Goal: Task Accomplishment & Management: Use online tool/utility

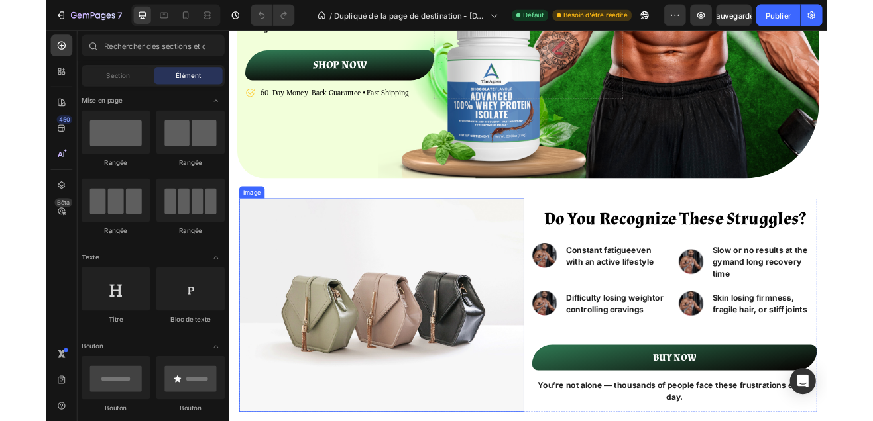
scroll to position [368, 0]
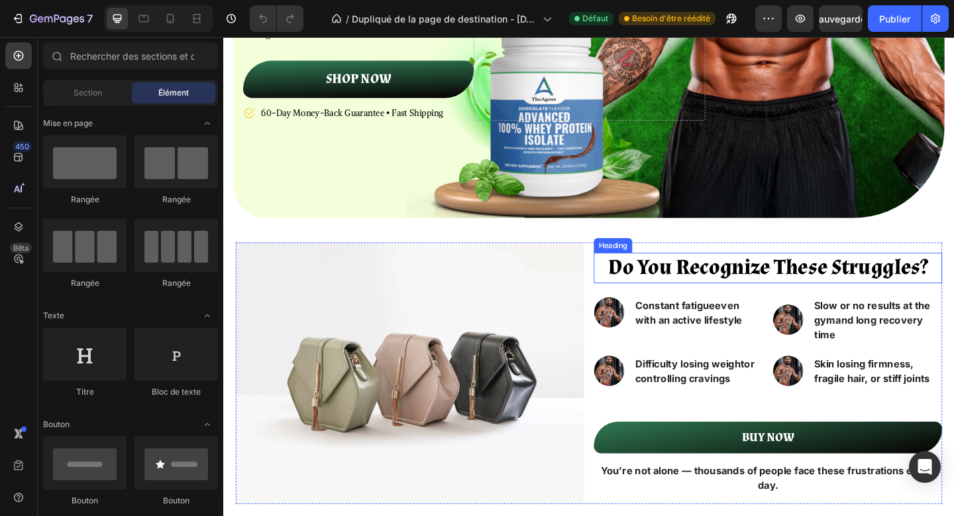
click at [681, 289] on strong "Do You Recognize These Struggles?" at bounding box center [815, 288] width 347 height 30
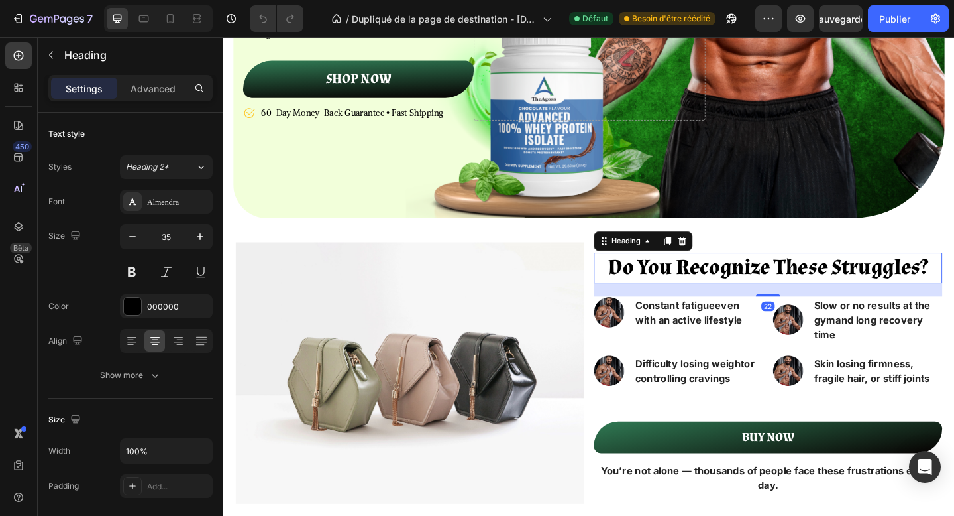
click at [681, 289] on strong "Do You Recognize These Struggles?" at bounding box center [815, 288] width 347 height 30
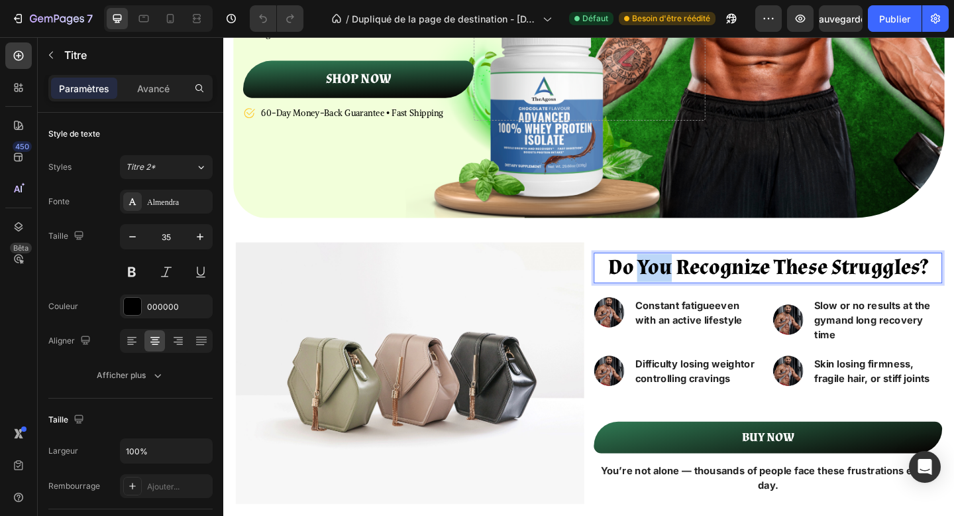
click at [681, 289] on strong "Do You Recognize These Struggles?" at bounding box center [815, 288] width 347 height 30
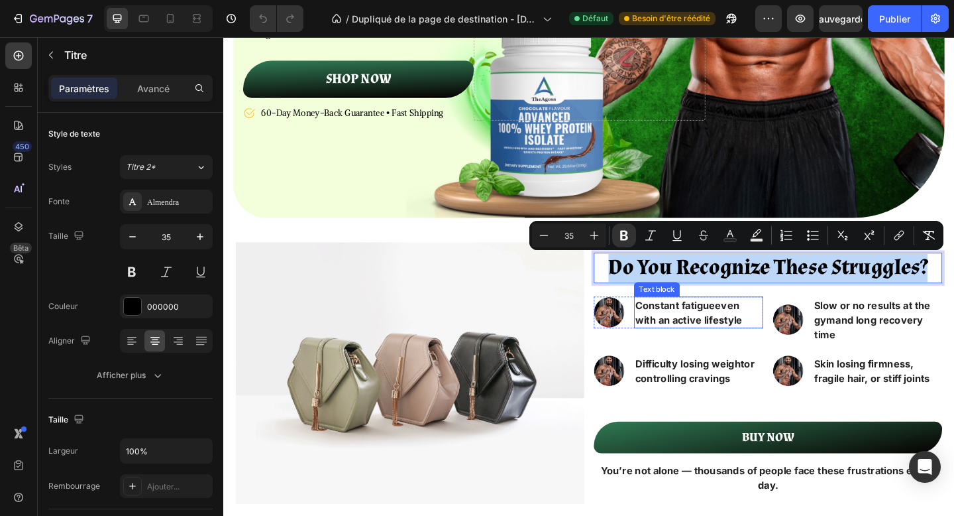
click at [703, 339] on p "Constant fatigue even with an active lifestyle" at bounding box center [740, 337] width 138 height 32
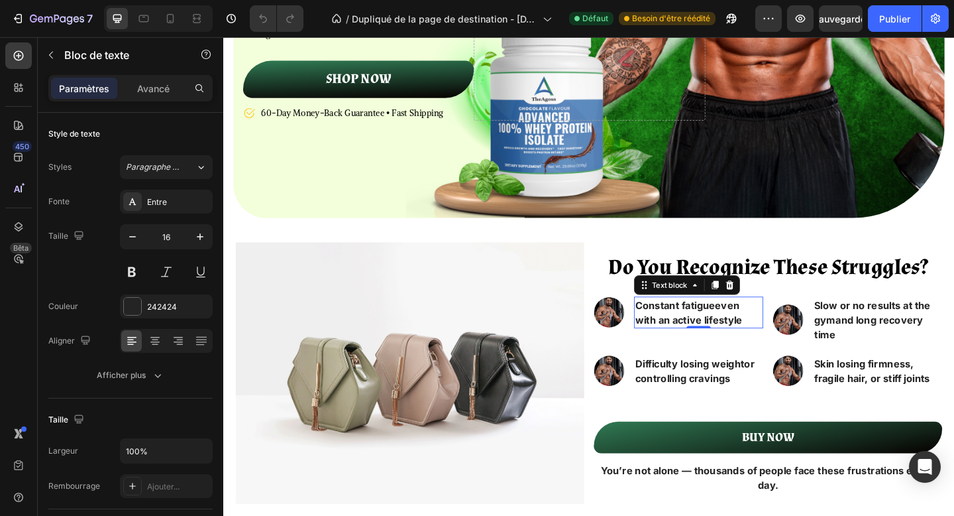
click at [703, 339] on p "Constant fatigue even with an active lifestyle" at bounding box center [740, 337] width 138 height 32
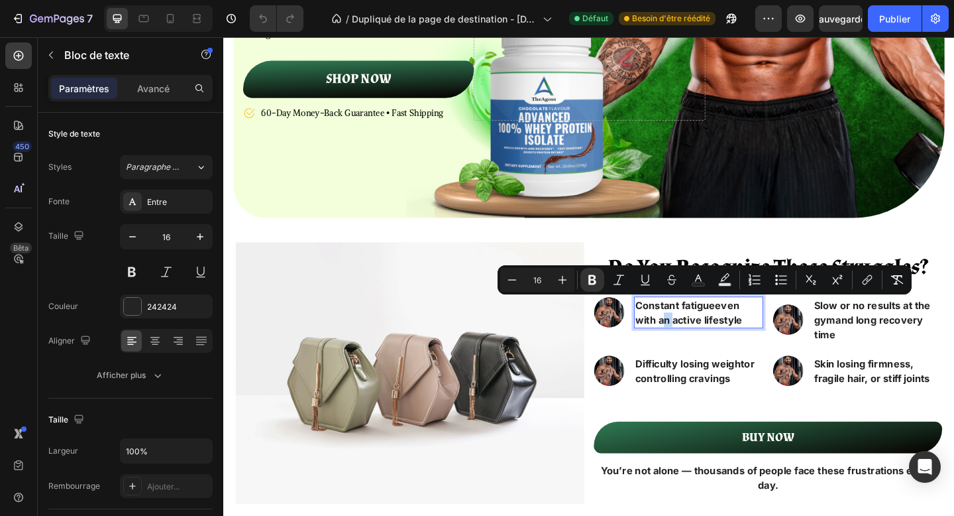
copy p "Constant fatigue even with an active lifestyle"
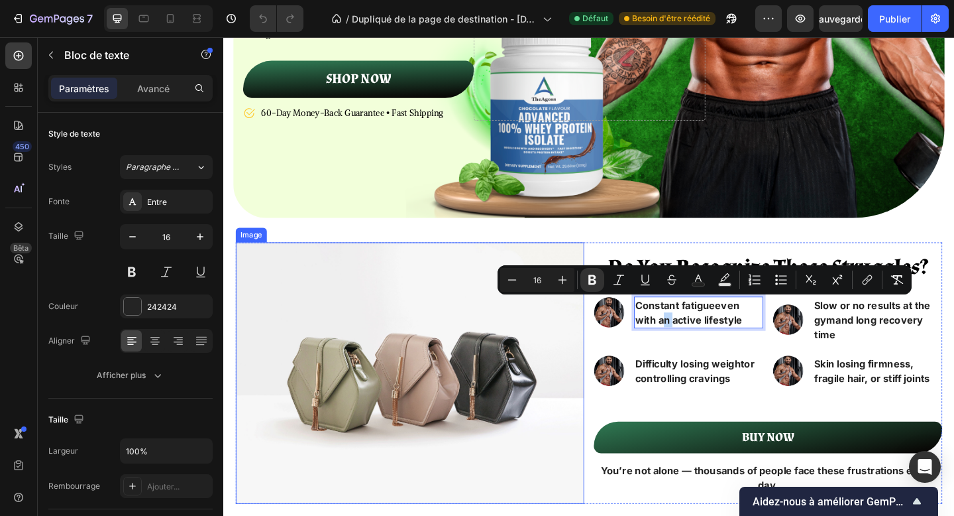
click at [430, 296] on img at bounding box center [426, 402] width 379 height 284
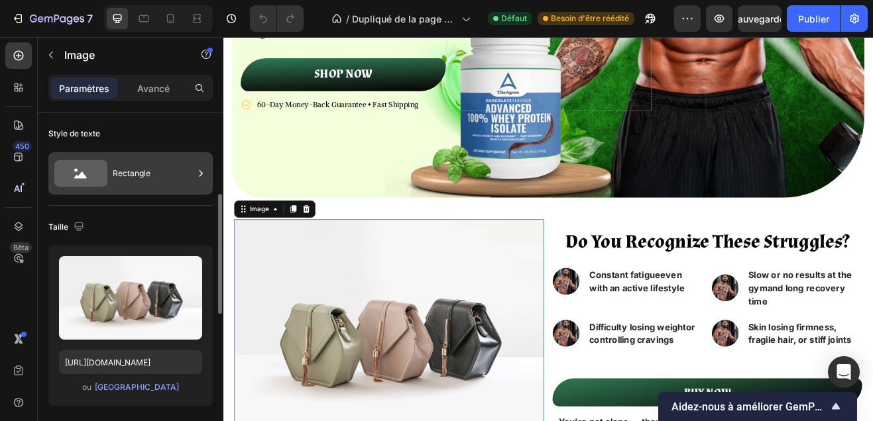
scroll to position [145, 0]
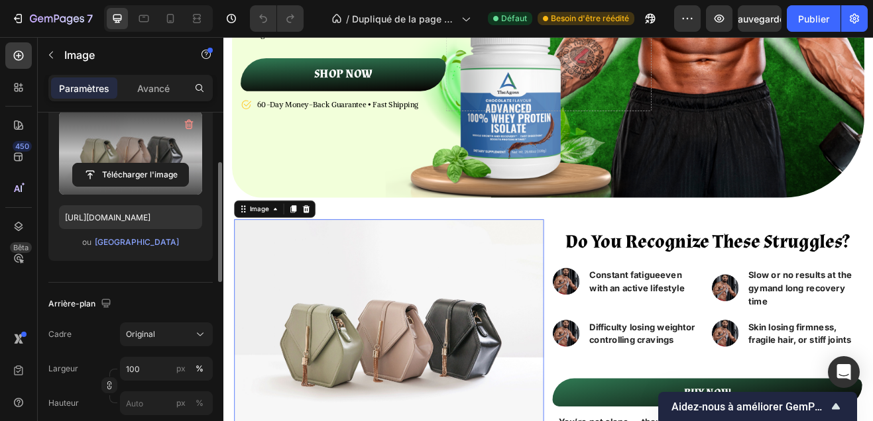
click at [150, 152] on label at bounding box center [130, 152] width 143 height 83
click at [150, 164] on input "file" at bounding box center [130, 175] width 115 height 23
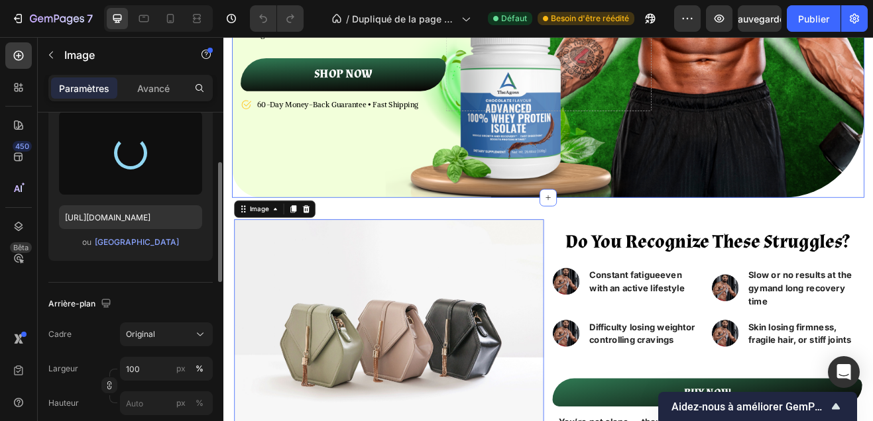
type input "https://cdn.shopify.com/s/files/1/0695/5787/8944/files/gempages_586082984700936…"
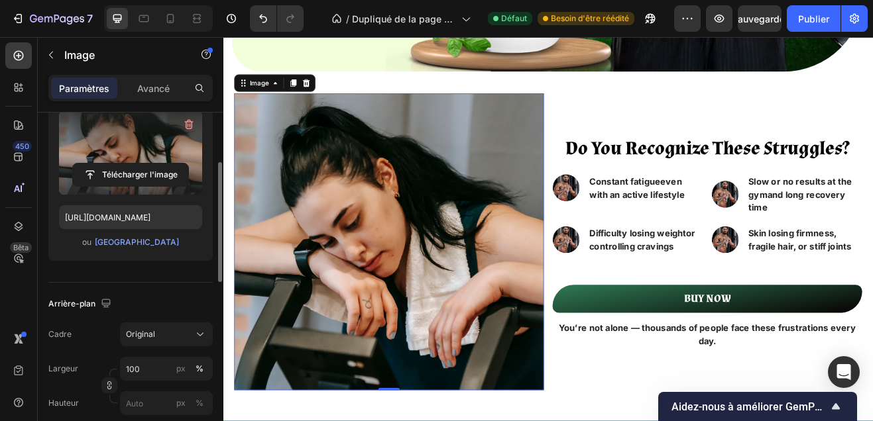
scroll to position [524, 0]
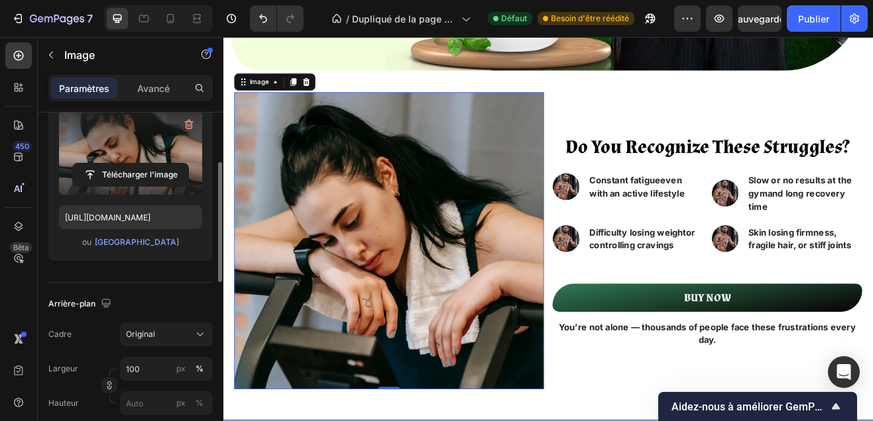
click at [483, 326] on img at bounding box center [426, 286] width 379 height 363
click at [638, 357] on link "BUY NOW" at bounding box center [815, 356] width 379 height 34
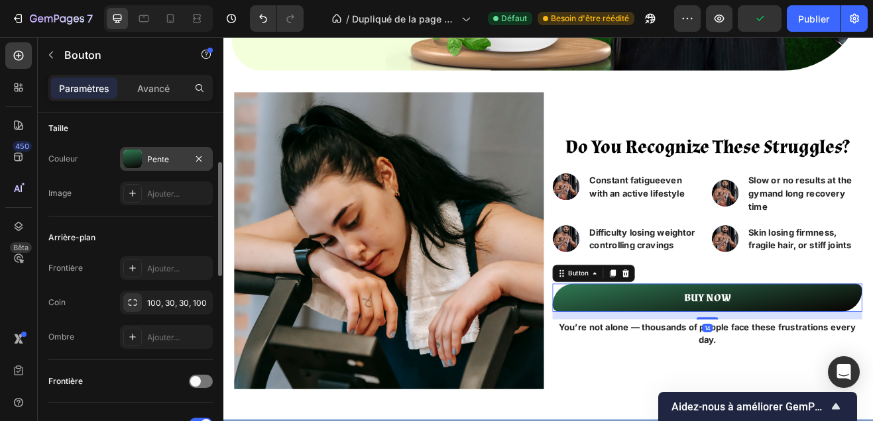
scroll to position [268, 0]
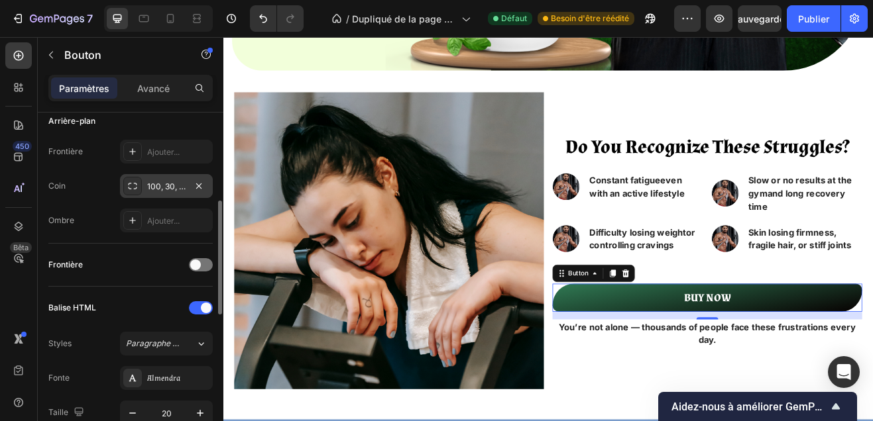
click at [161, 191] on div "100, 30, 30, 100" at bounding box center [166, 187] width 38 height 12
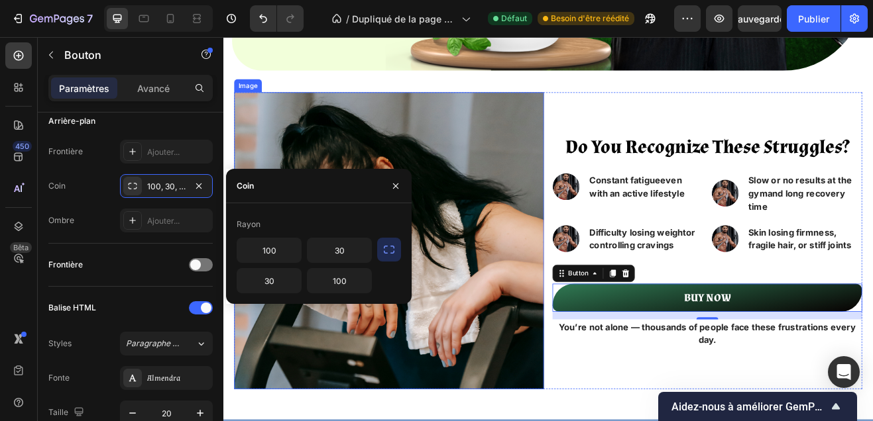
click at [338, 420] on img at bounding box center [426, 286] width 379 height 363
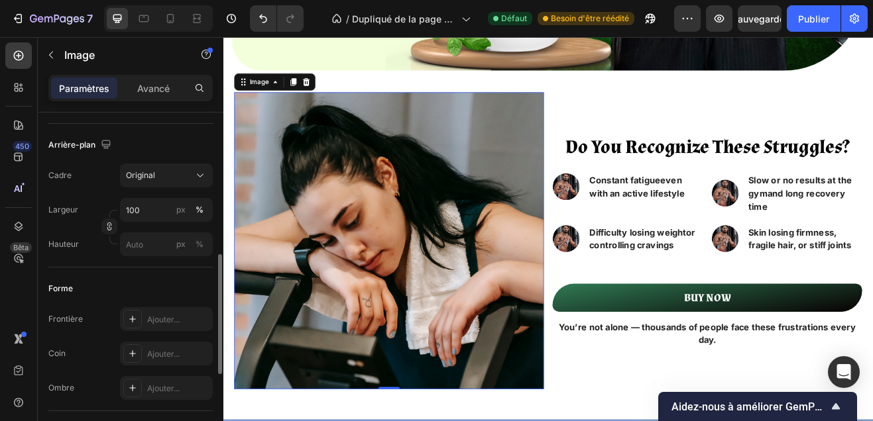
scroll to position [331, 0]
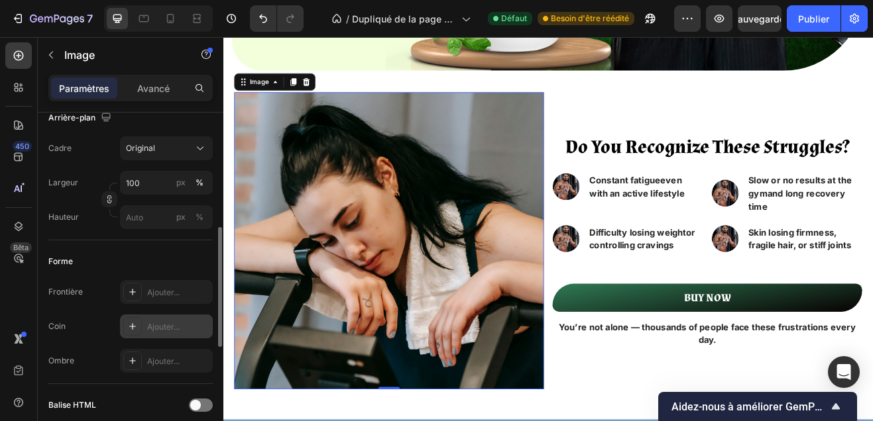
click at [166, 333] on div "Ajouter..." at bounding box center [166, 327] width 93 height 24
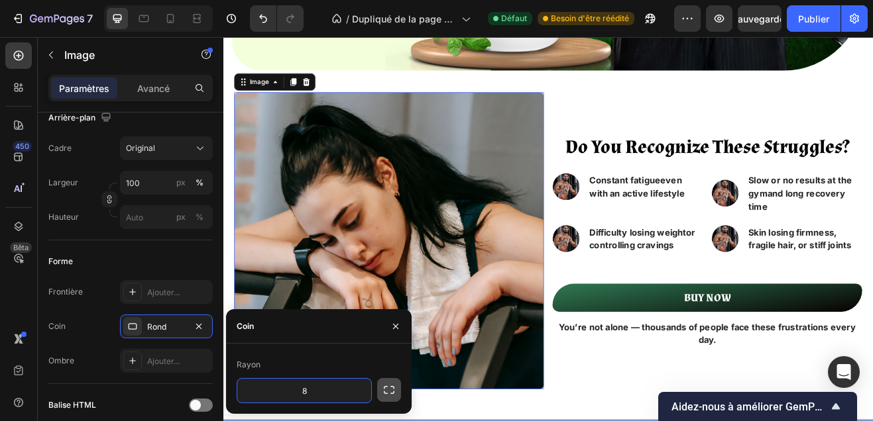
click at [388, 393] on icon "button" at bounding box center [388, 390] width 13 height 13
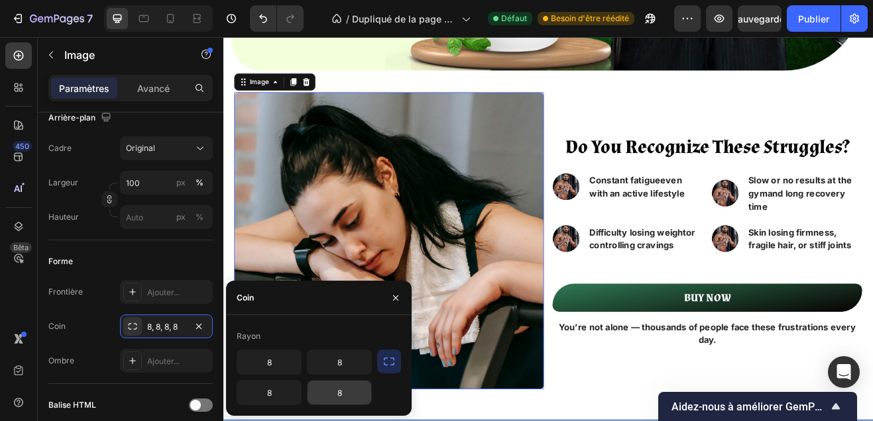
click at [347, 392] on input "8" at bounding box center [339, 393] width 64 height 24
type input "100"
click at [288, 363] on input "8" at bounding box center [269, 363] width 64 height 24
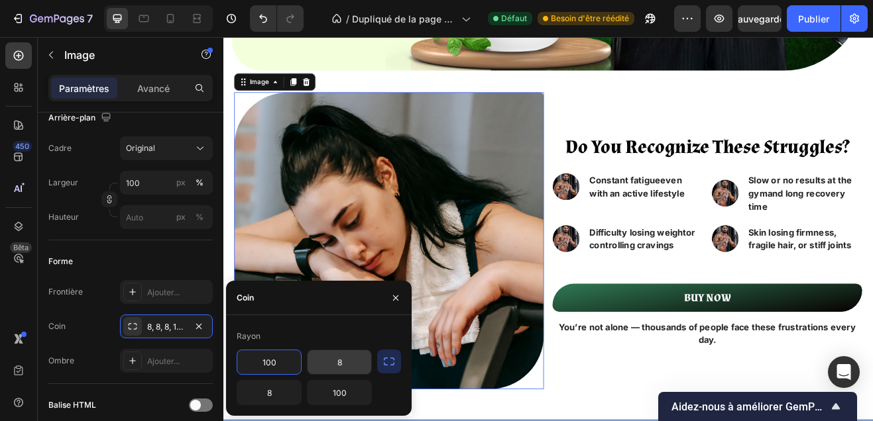
type input "100"
click at [353, 353] on input "8" at bounding box center [339, 363] width 64 height 24
type input "30"
click at [272, 390] on input "8" at bounding box center [269, 393] width 64 height 24
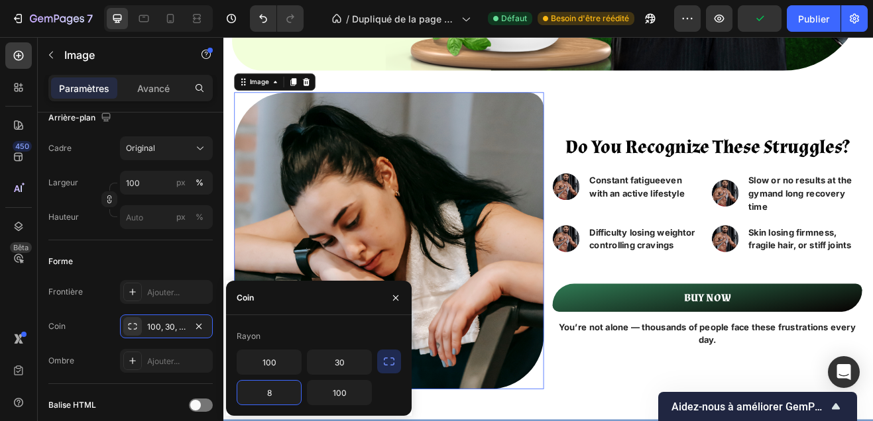
click at [272, 390] on input "8" at bounding box center [269, 393] width 64 height 24
type input "30"
click at [394, 293] on icon "button" at bounding box center [395, 298] width 11 height 11
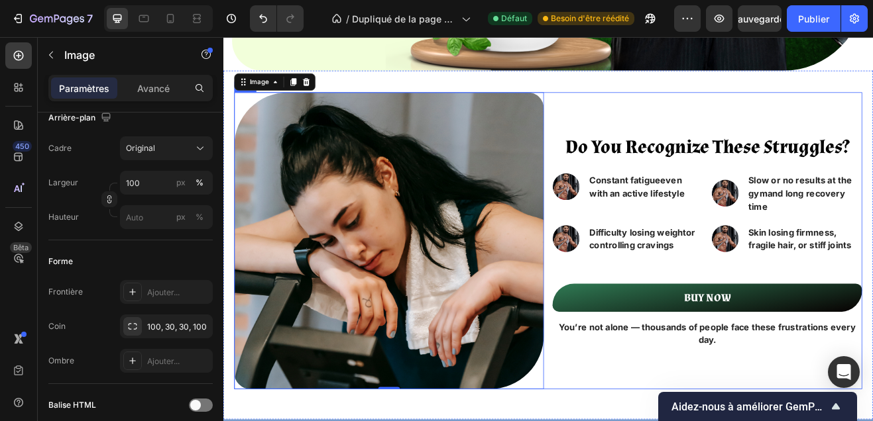
click at [681, 450] on div "⁠⁠⁠⁠⁠⁠⁠ Do You Recognize These Struggles? Heading Image Constant fatigue even w…" at bounding box center [815, 286] width 379 height 363
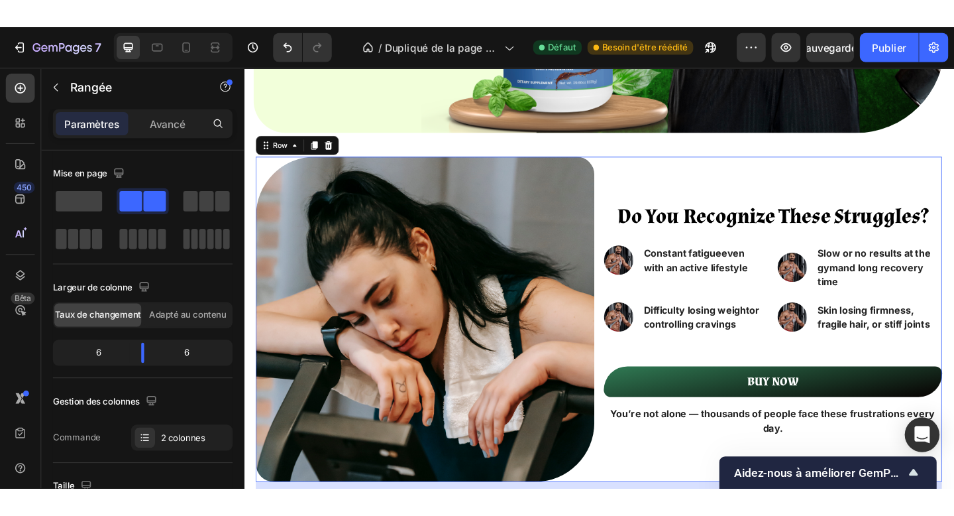
scroll to position [490, 0]
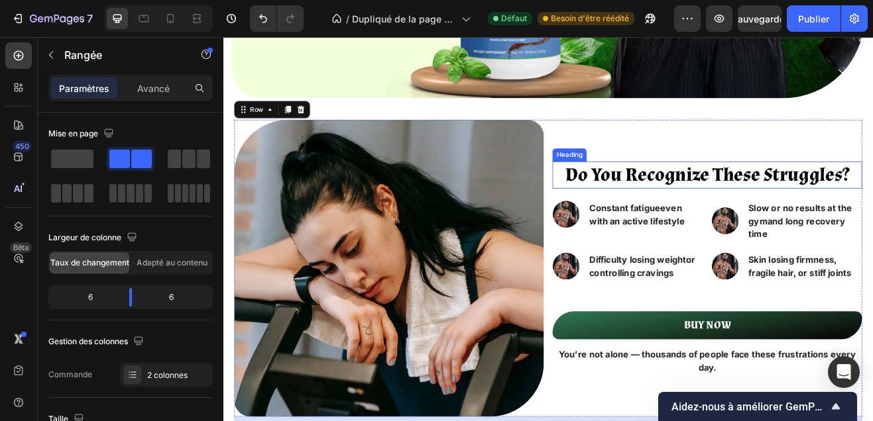
click at [801, 212] on strong "Do You Recognize These Struggles?" at bounding box center [815, 206] width 347 height 30
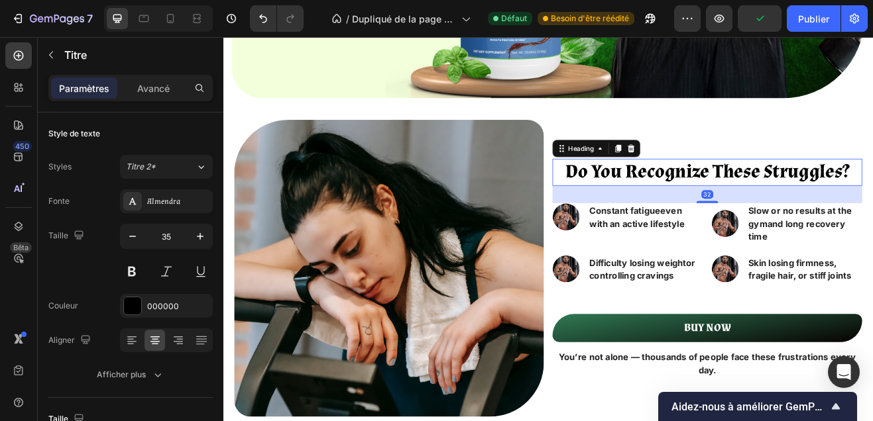
drag, startPoint x: 811, startPoint y: 237, endPoint x: 816, endPoint y: 243, distance: 8.5
click at [816, 243] on div "⁠⁠⁠⁠⁠⁠⁠ Do You Recognize These Struggles? Heading 32 Image Constant fatigue eve…" at bounding box center [815, 319] width 379 height 363
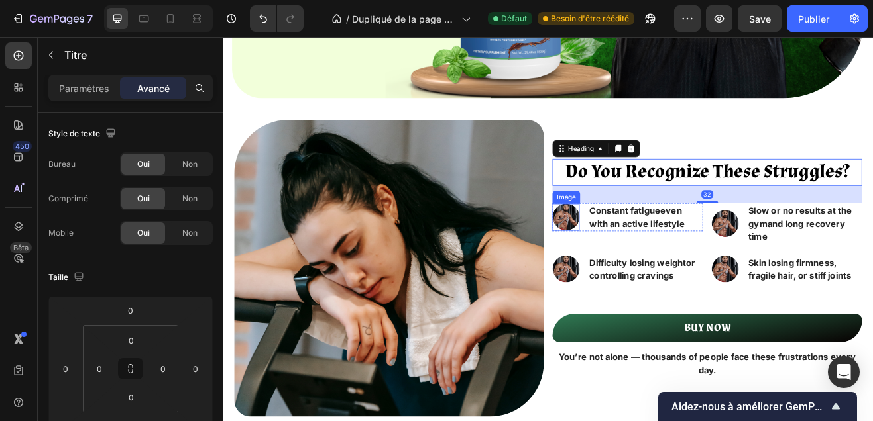
click at [651, 247] on img at bounding box center [642, 257] width 33 height 33
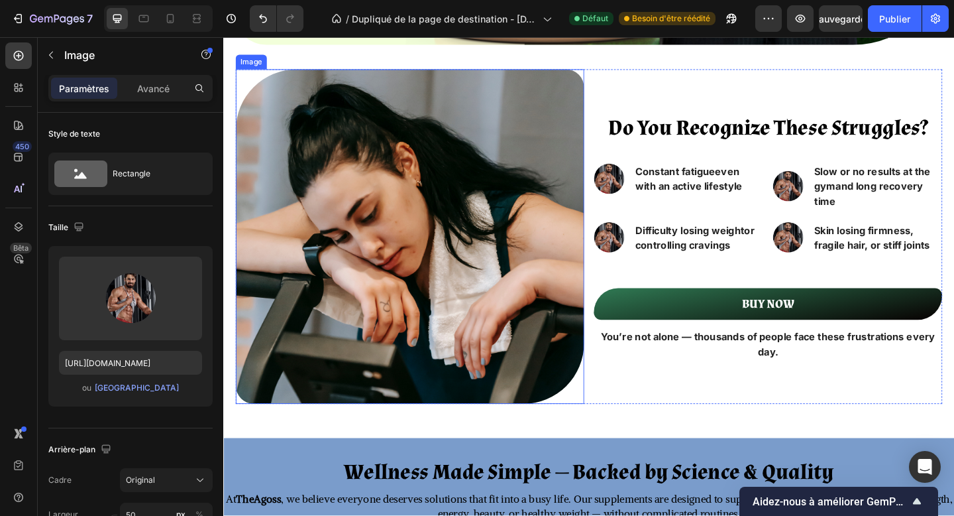
scroll to position [539, 0]
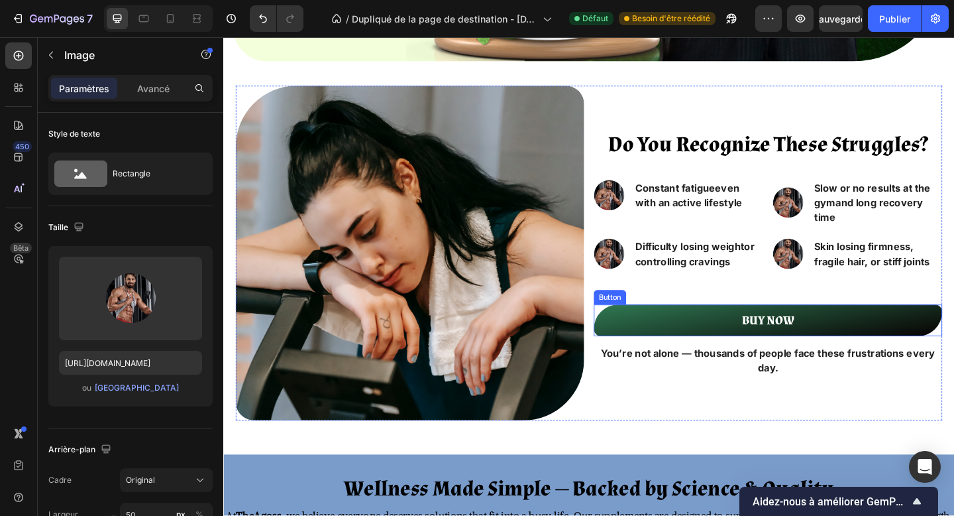
click at [651, 345] on link "BUY NOW" at bounding box center [815, 345] width 379 height 34
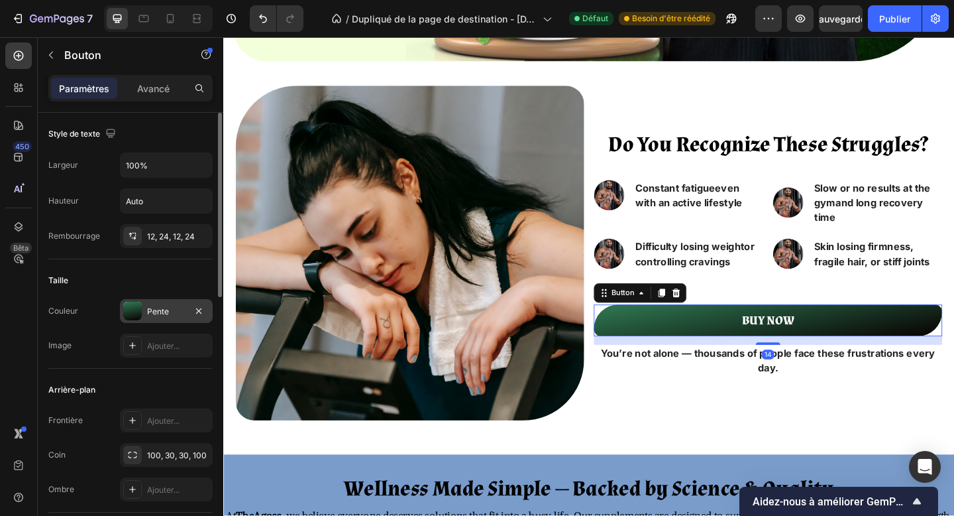
click at [164, 315] on font "Pente" at bounding box center [158, 311] width 22 height 10
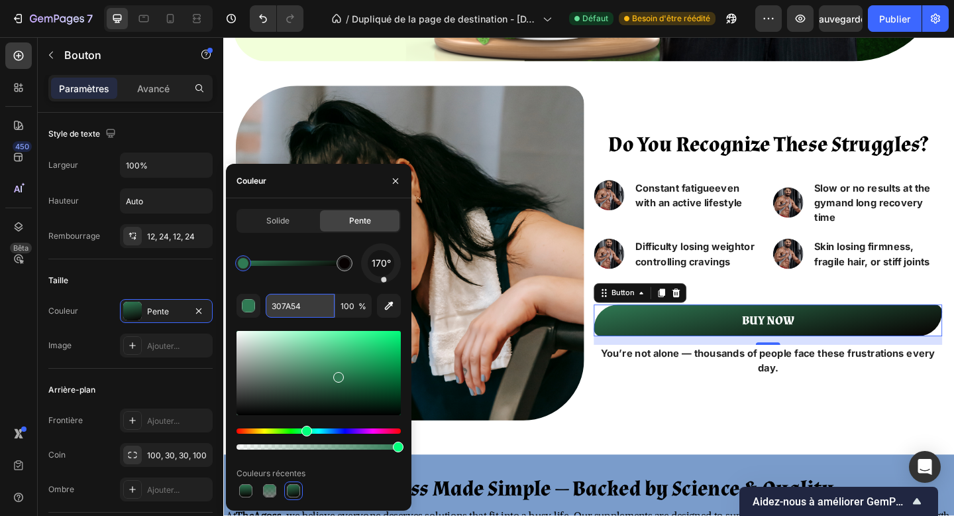
click at [282, 305] on input "307A54" at bounding box center [300, 306] width 69 height 24
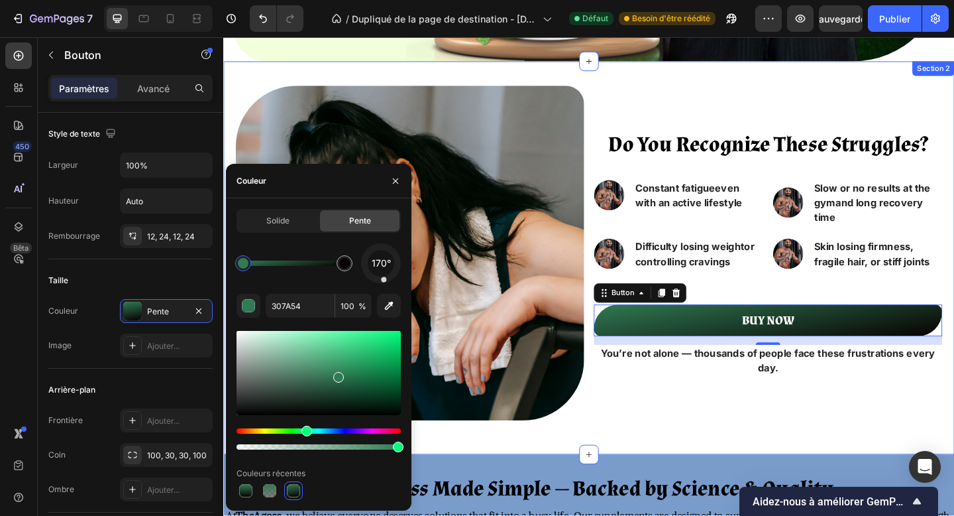
click at [626, 462] on div "Do You Recognize These Struggles? Heading Image Constant fatigue even with an a…" at bounding box center [621, 277] width 769 height 374
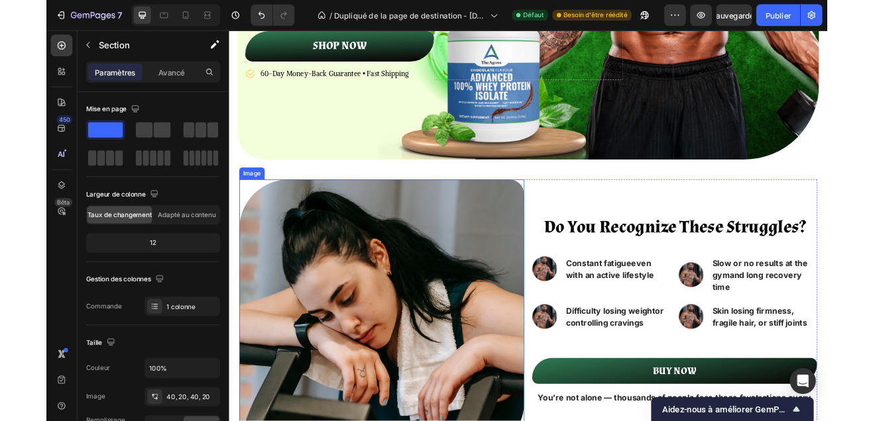
scroll to position [440, 0]
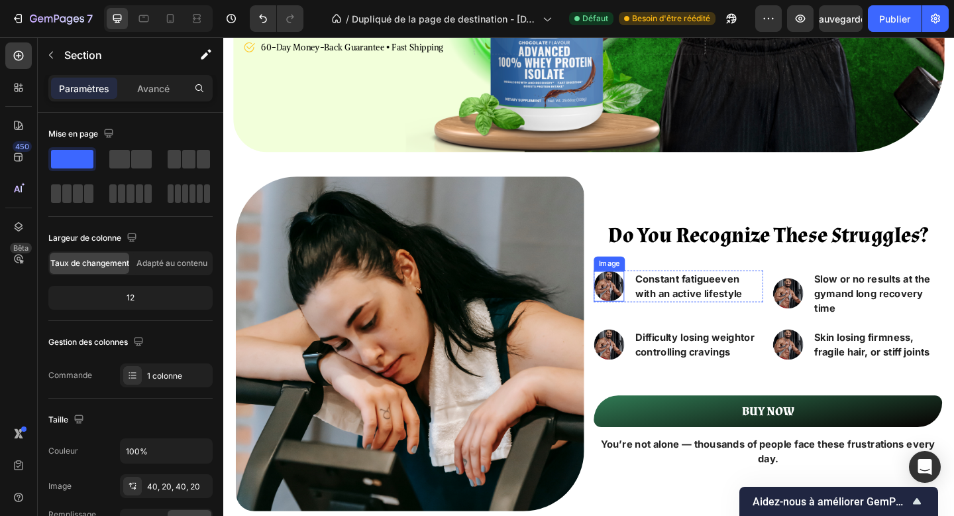
click at [647, 312] on img at bounding box center [642, 308] width 33 height 33
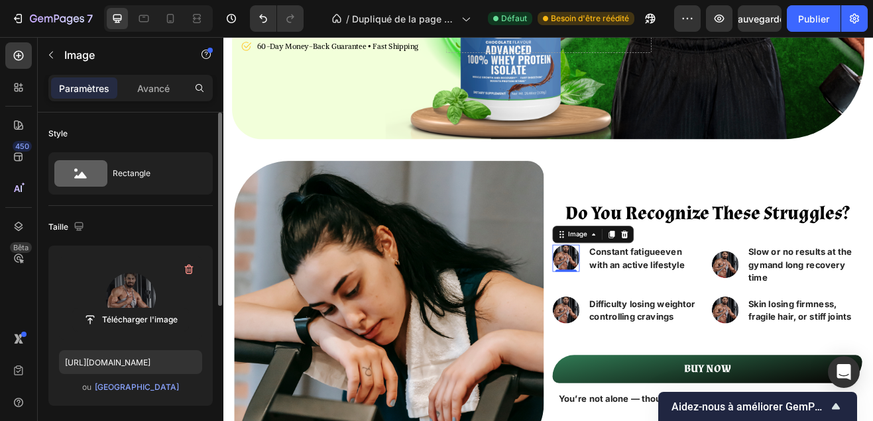
click at [131, 266] on label at bounding box center [130, 297] width 143 height 83
click at [131, 309] on input "file" at bounding box center [130, 320] width 115 height 23
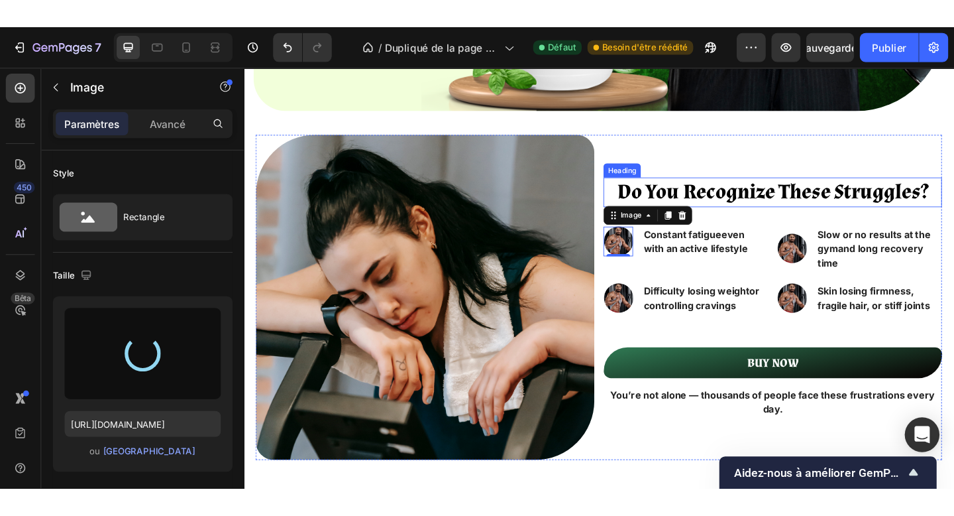
scroll to position [522, 0]
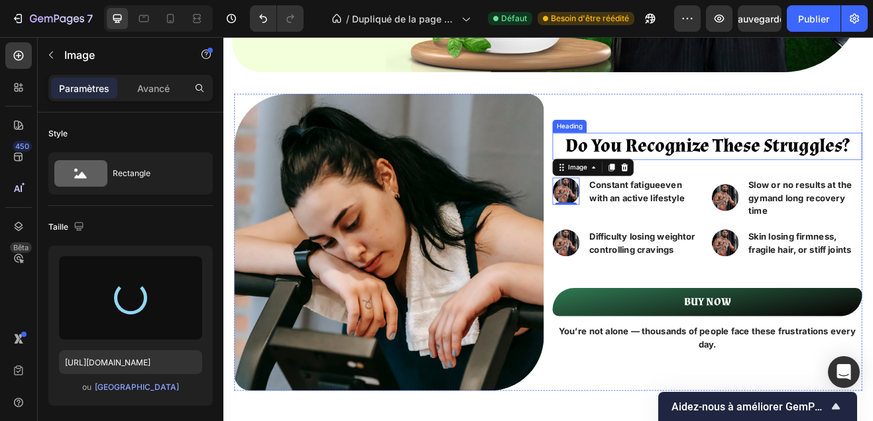
type input "https://cdn.shopify.com/s/files/1/0695/5787/8944/files/gempages_586082984700936…"
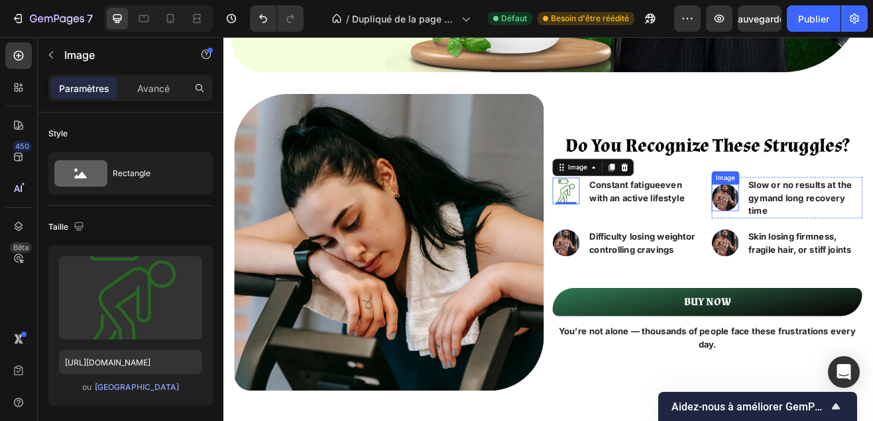
click at [821, 238] on img at bounding box center [837, 233] width 33 height 33
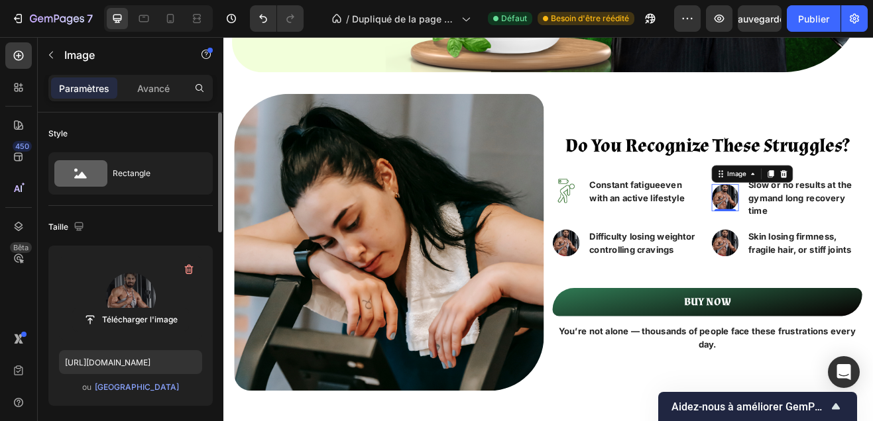
click at [152, 294] on label at bounding box center [130, 297] width 143 height 83
click at [152, 309] on input "file" at bounding box center [130, 320] width 115 height 23
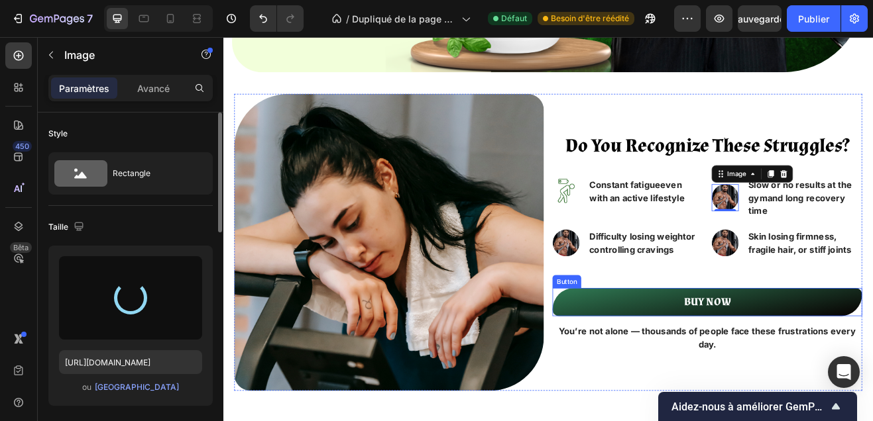
type input "https://cdn.shopify.com/s/files/1/0695/5787/8944/files/gempages_586082984700936…"
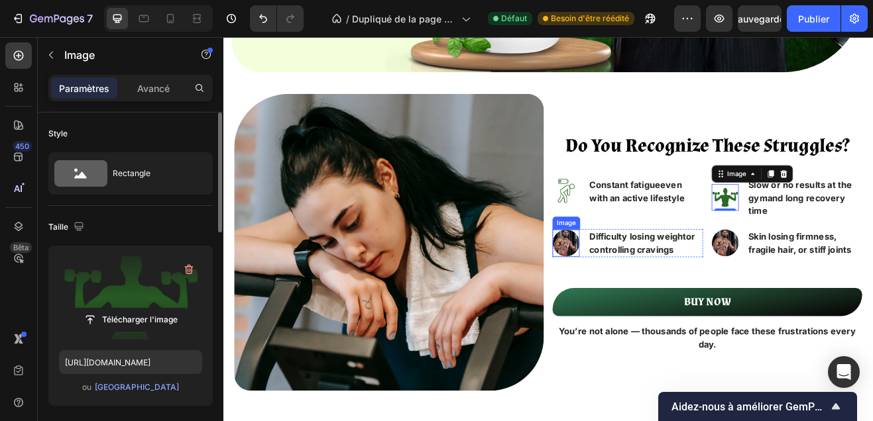
click at [637, 284] on img at bounding box center [642, 289] width 33 height 33
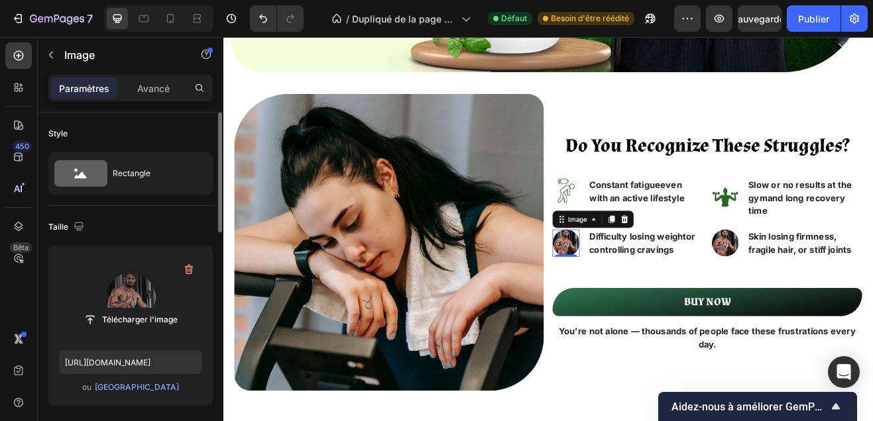
click at [142, 285] on label at bounding box center [130, 297] width 143 height 83
click at [142, 309] on input "file" at bounding box center [130, 320] width 115 height 23
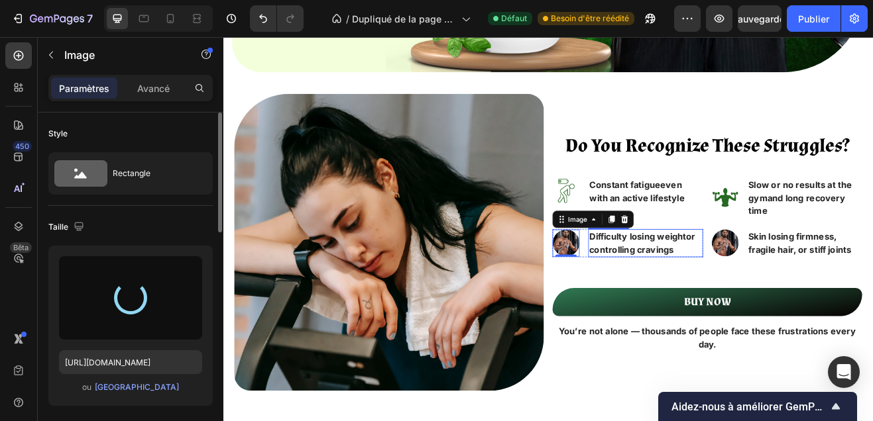
type input "https://cdn.shopify.com/s/files/1/0695/5787/8944/files/gempages_586082984700936…"
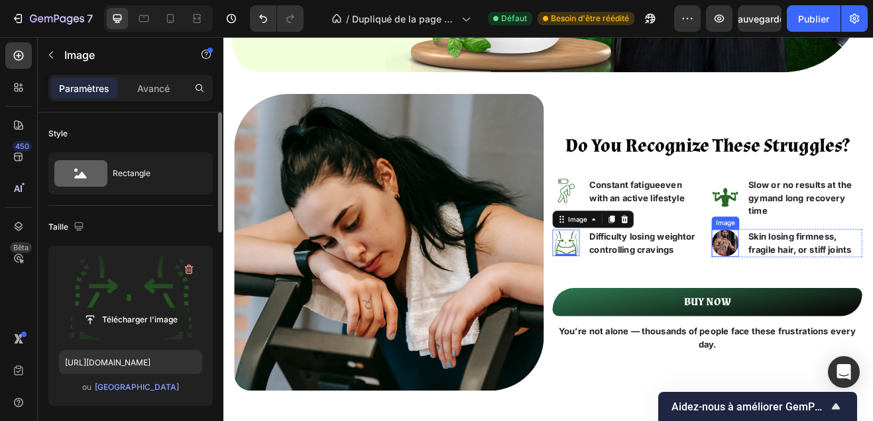
click at [831, 297] on img at bounding box center [837, 289] width 33 height 33
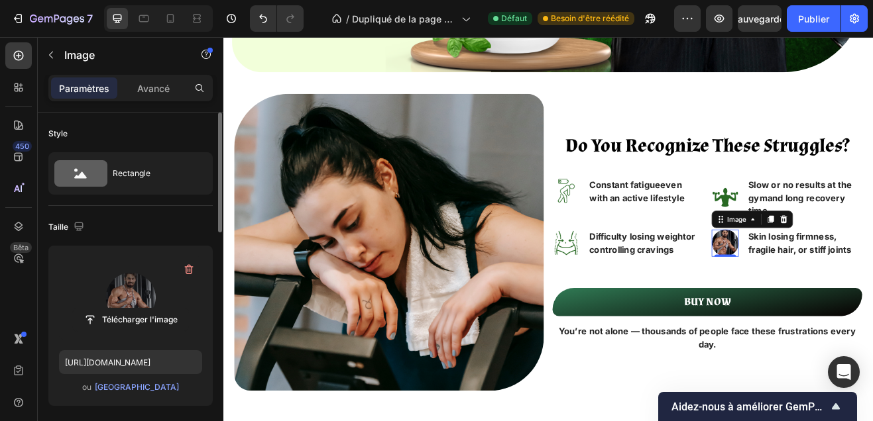
click at [150, 276] on label at bounding box center [130, 297] width 143 height 83
click at [150, 309] on input "file" at bounding box center [130, 320] width 115 height 23
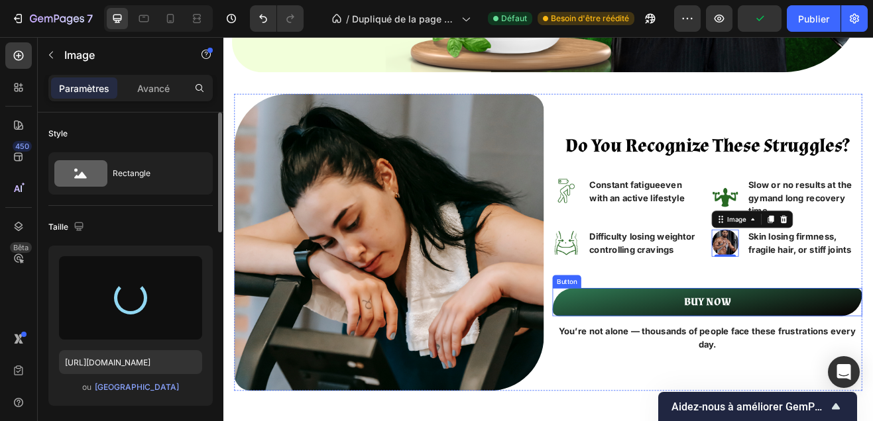
type input "https://cdn.shopify.com/s/files/1/0695/5787/8944/files/gempages_586082984700936…"
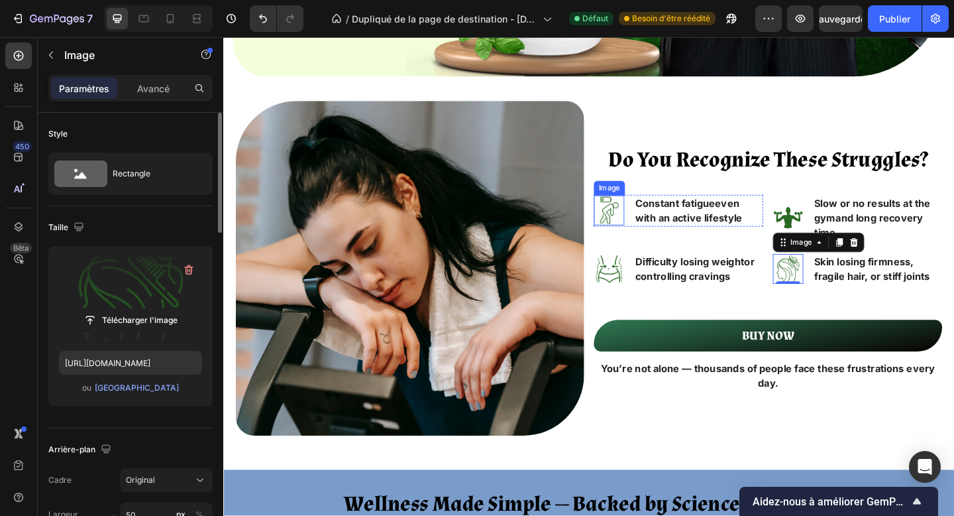
click at [633, 230] on img at bounding box center [642, 225] width 33 height 32
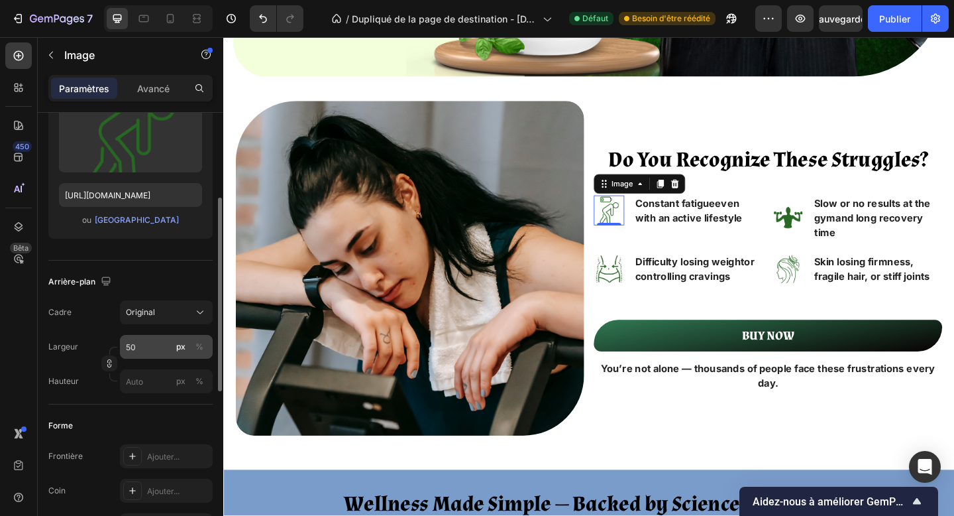
scroll to position [176, 0]
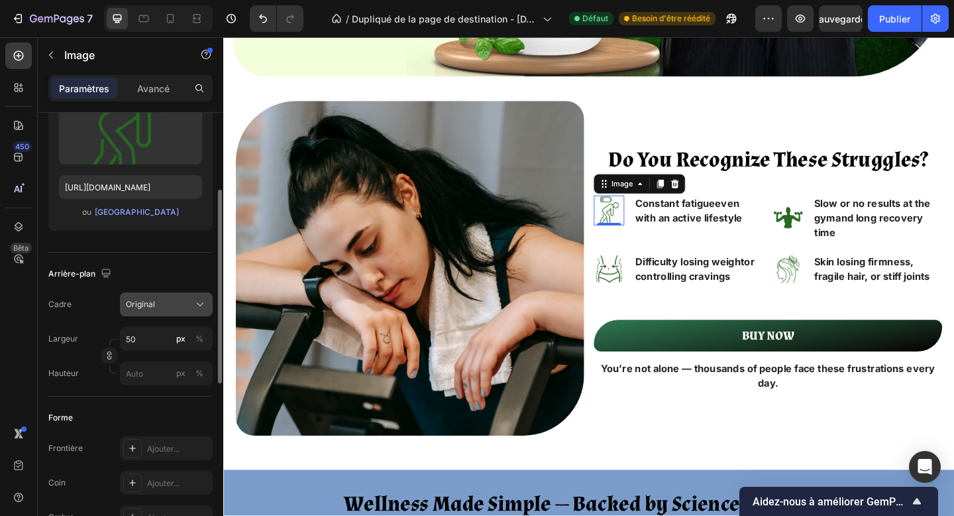
click at [156, 305] on div "Original" at bounding box center [158, 304] width 65 height 12
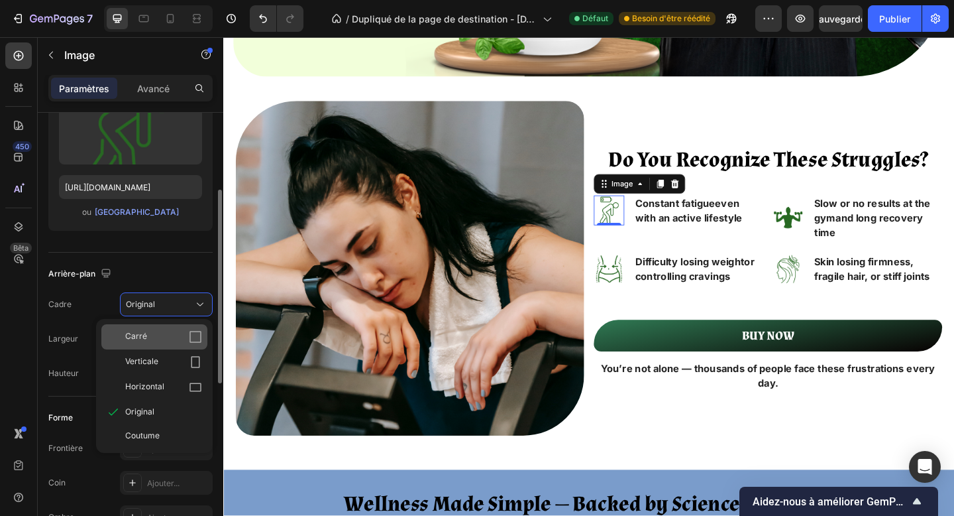
click at [182, 337] on div "Carré" at bounding box center [163, 336] width 77 height 13
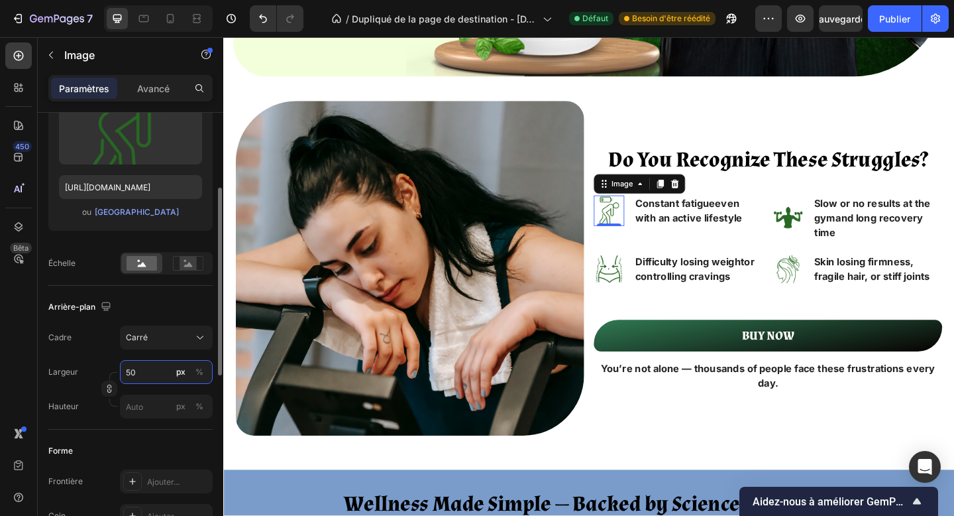
click at [140, 376] on input "50" at bounding box center [166, 372] width 93 height 24
type input "8"
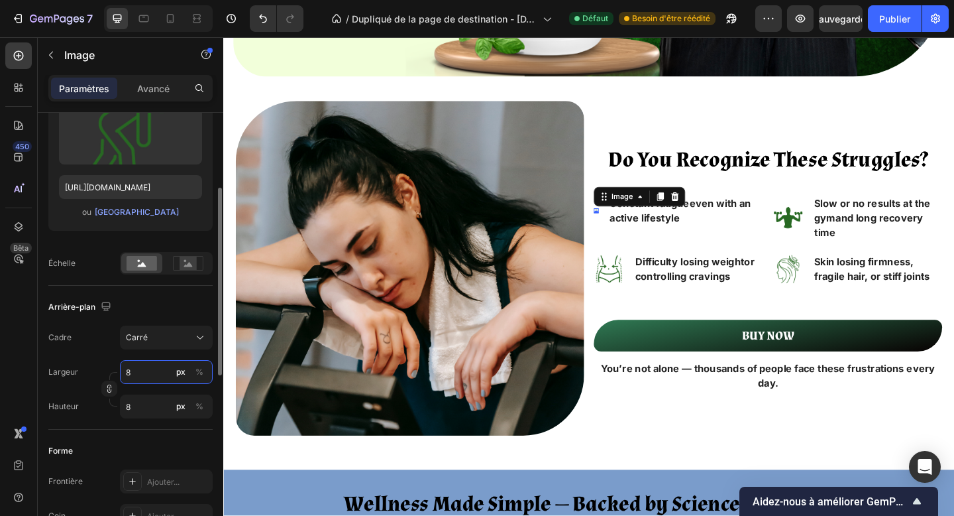
type input "80"
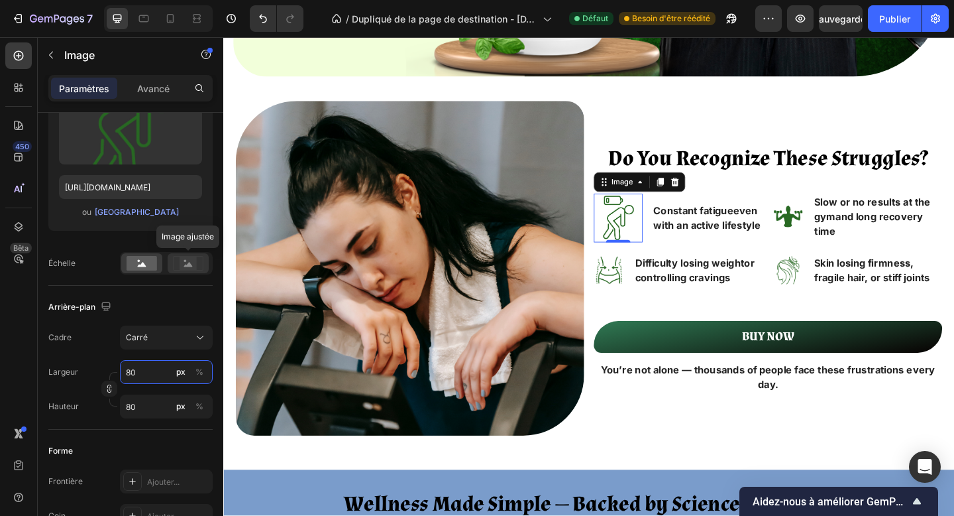
type input "80"
click at [192, 266] on icon at bounding box center [188, 264] width 9 height 5
click at [825, 235] on img at bounding box center [837, 232] width 33 height 32
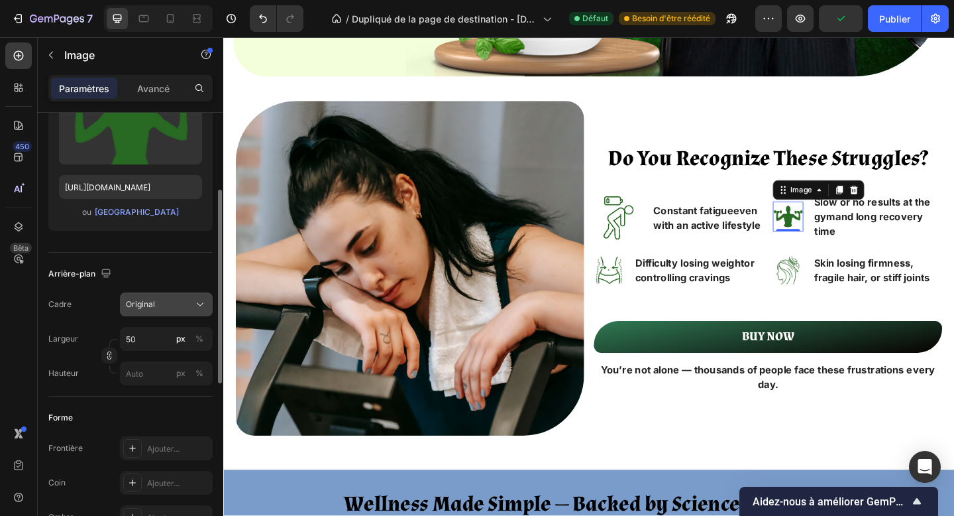
click at [161, 301] on div "Original" at bounding box center [158, 304] width 65 height 12
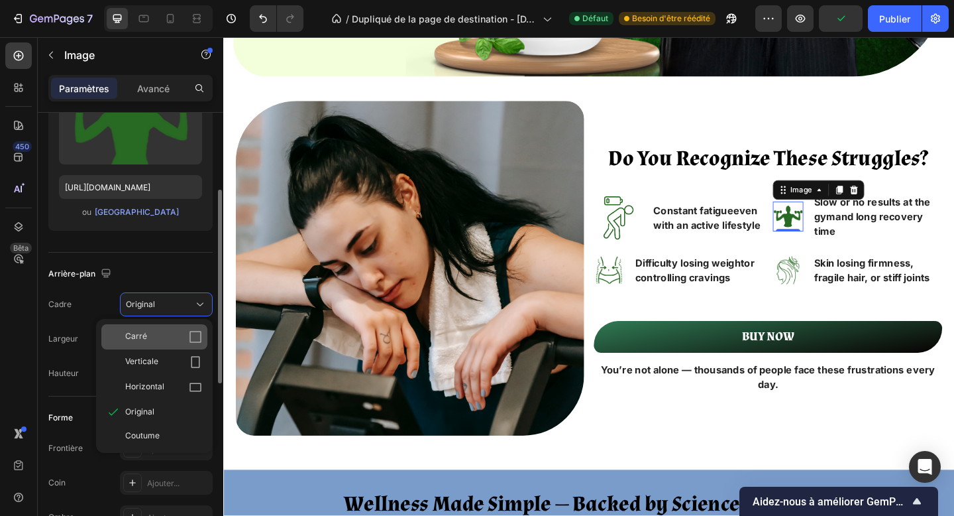
click at [186, 342] on div "Carré" at bounding box center [163, 336] width 77 height 13
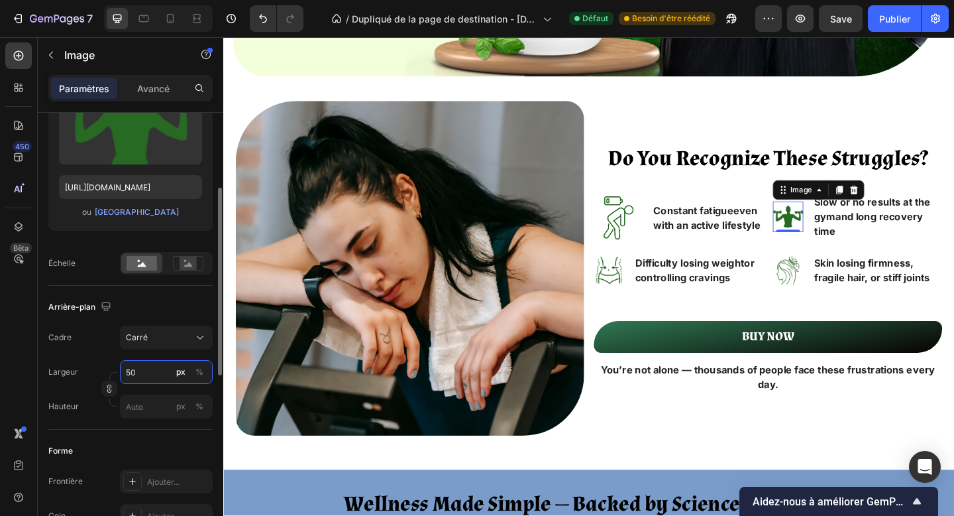
click at [136, 364] on input "50" at bounding box center [166, 372] width 93 height 24
type input "8"
type input "80"
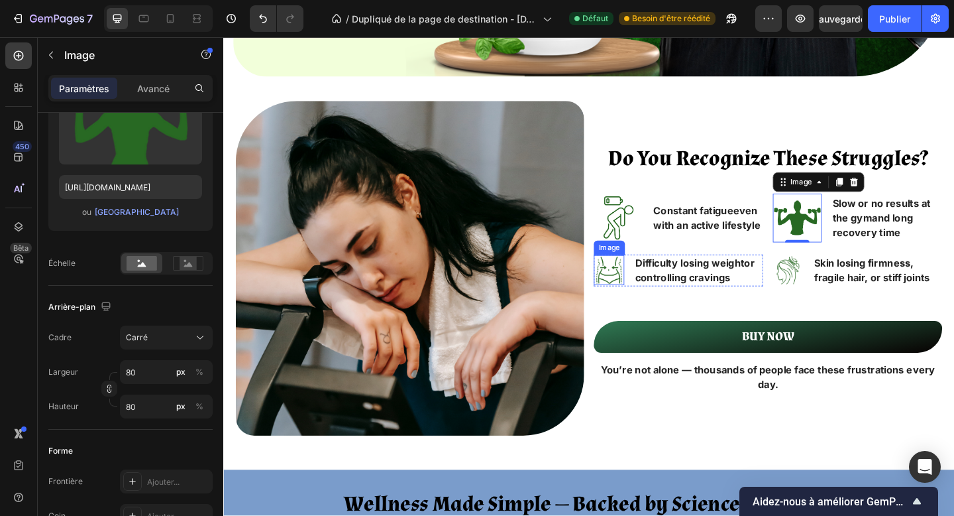
click at [637, 294] on img at bounding box center [642, 290] width 33 height 32
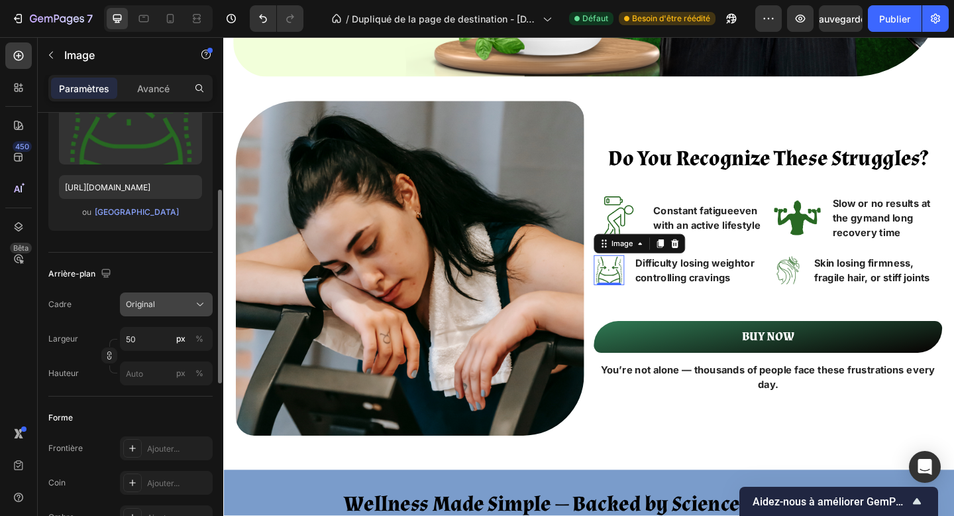
click at [185, 315] on button "Original" at bounding box center [166, 304] width 93 height 24
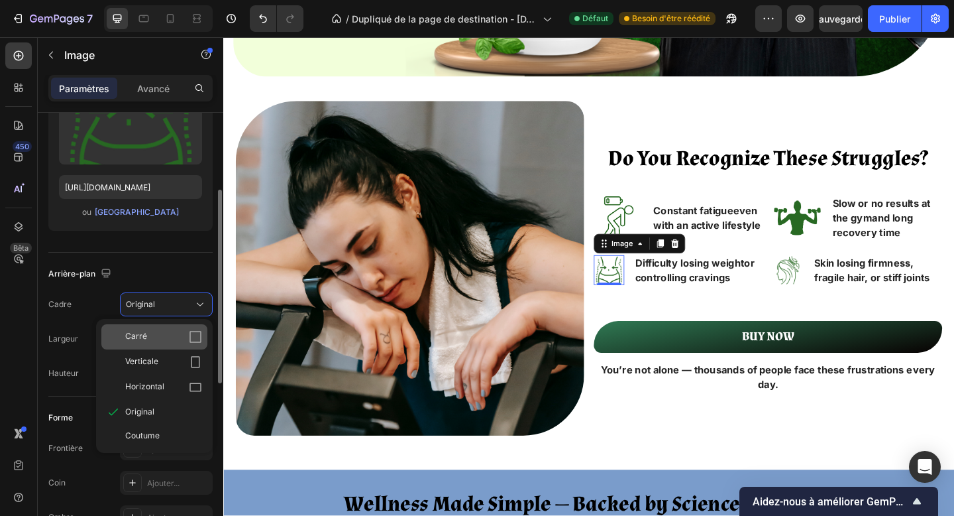
click at [188, 333] on div "Carré" at bounding box center [163, 336] width 77 height 13
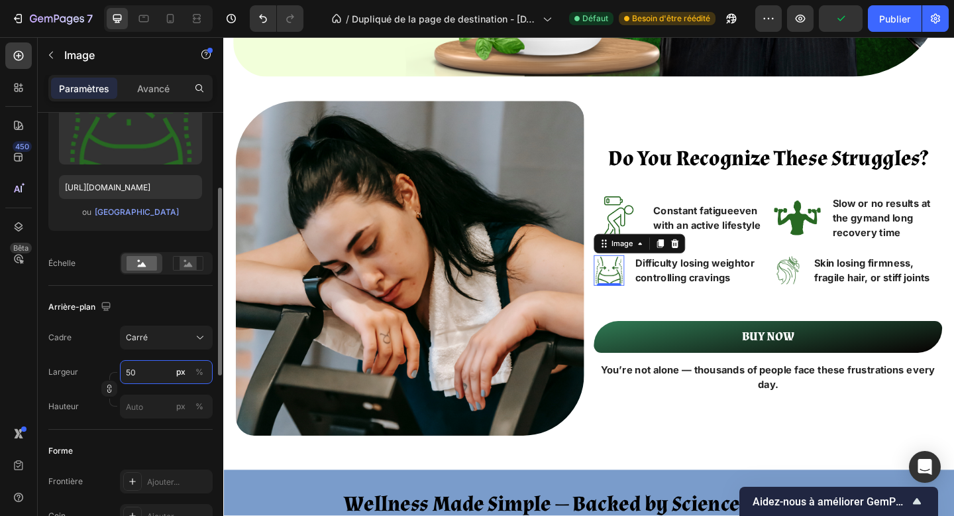
click at [135, 378] on input "50" at bounding box center [166, 372] width 93 height 24
type input "8"
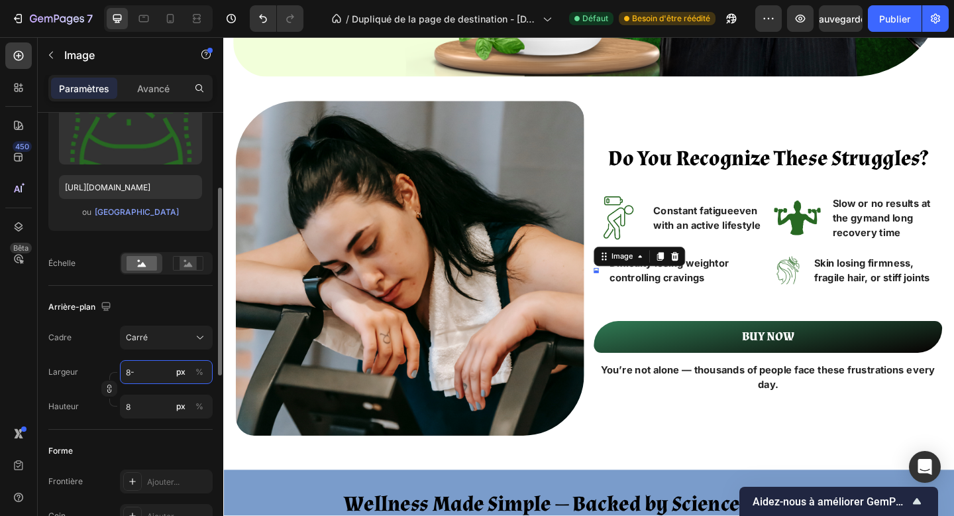
type input "8"
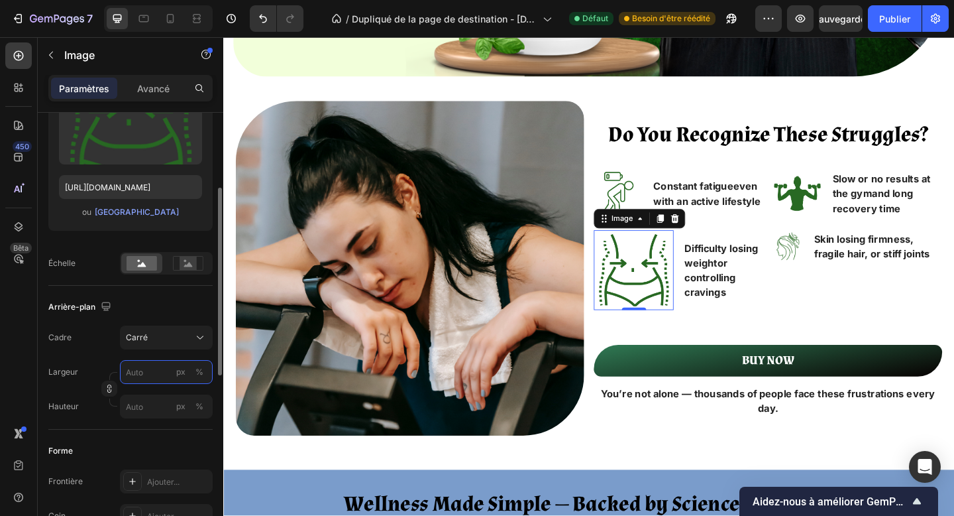
type input "0"
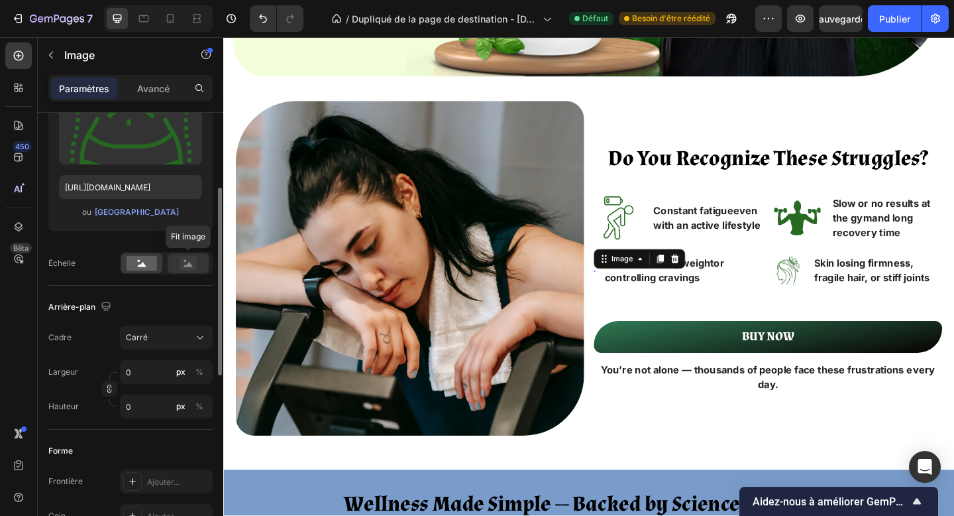
click at [185, 264] on icon at bounding box center [188, 264] width 9 height 5
click at [135, 374] on input "0" at bounding box center [166, 372] width 93 height 24
type input "8"
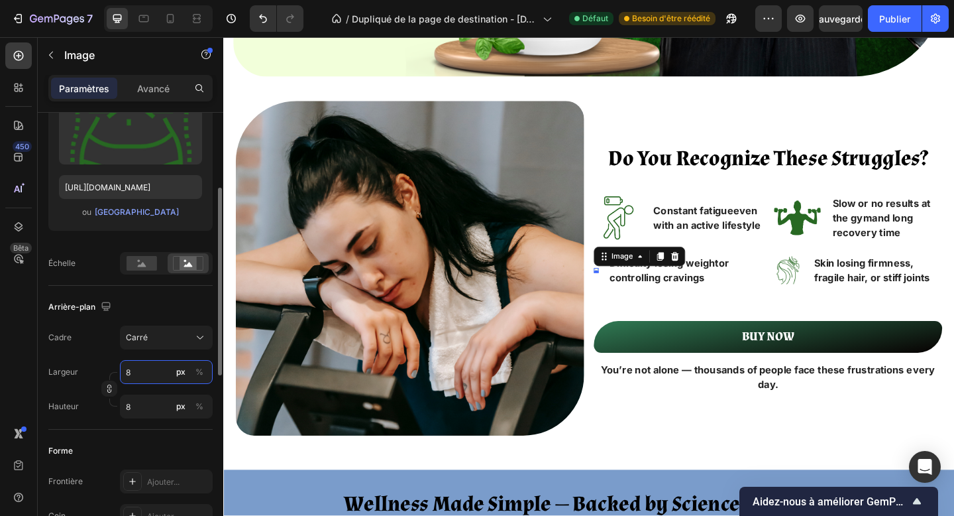
type input "80"
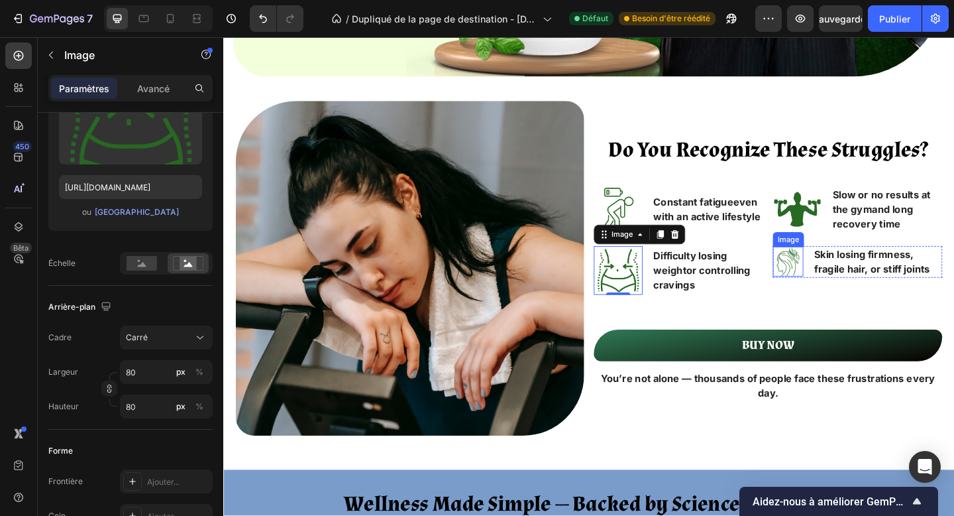
click at [836, 290] on img at bounding box center [837, 281] width 33 height 32
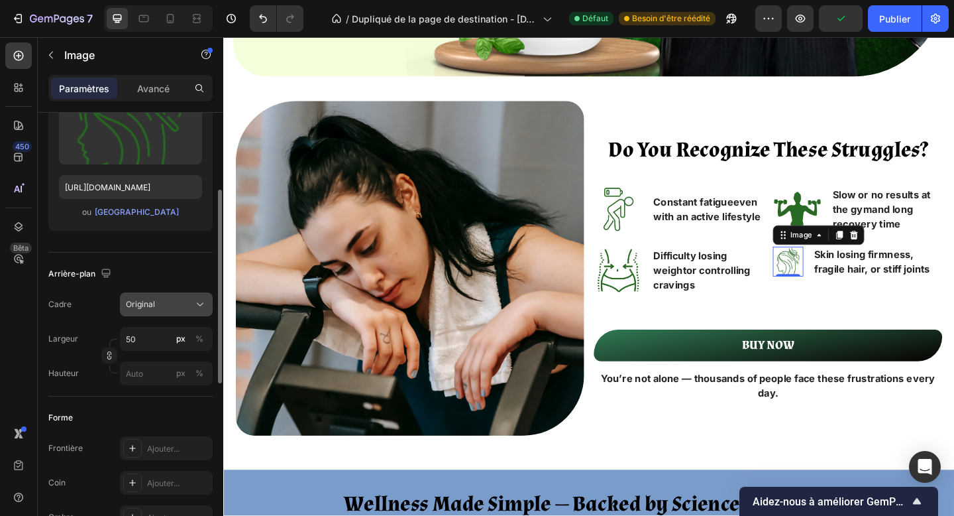
click at [176, 305] on div "Original" at bounding box center [158, 304] width 65 height 12
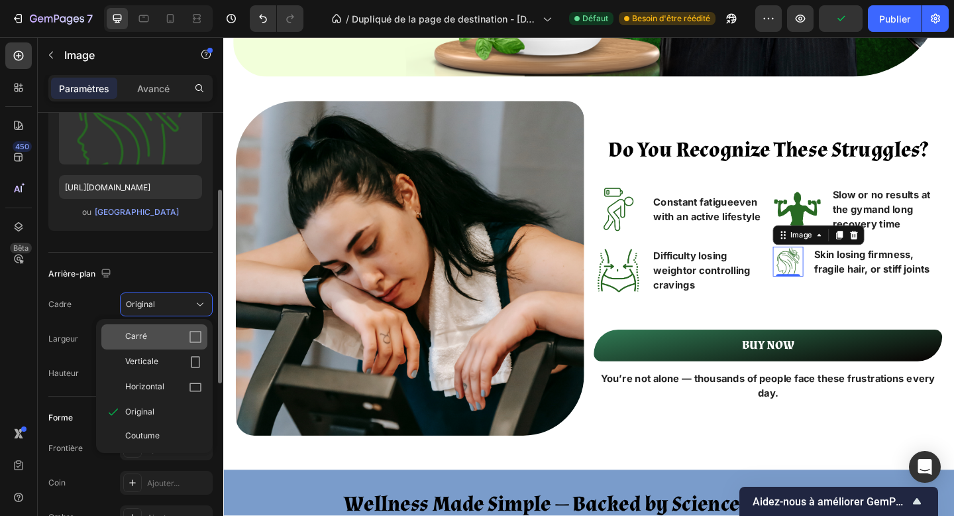
click at [193, 334] on icon at bounding box center [195, 336] width 13 height 13
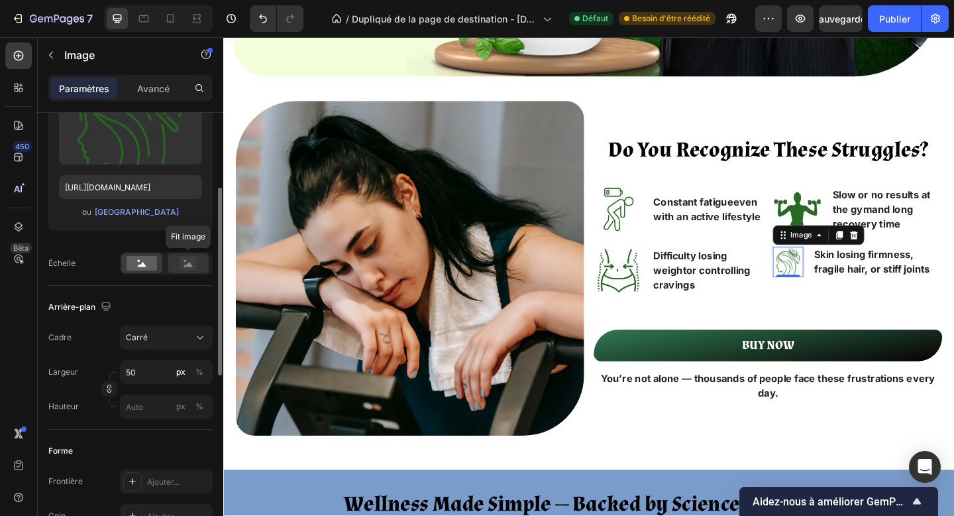
click at [184, 257] on rect at bounding box center [188, 262] width 17 height 13
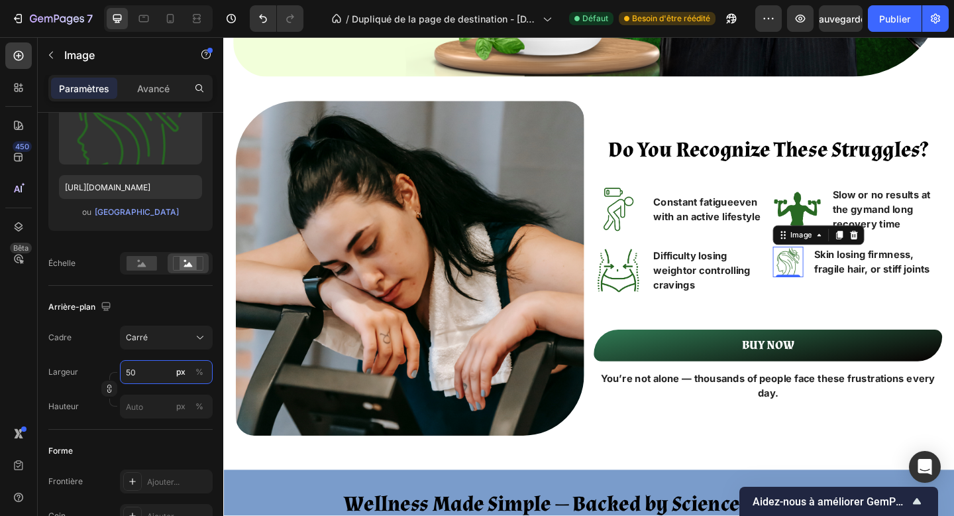
click at [137, 372] on input "50" at bounding box center [166, 372] width 93 height 24
type input "8"
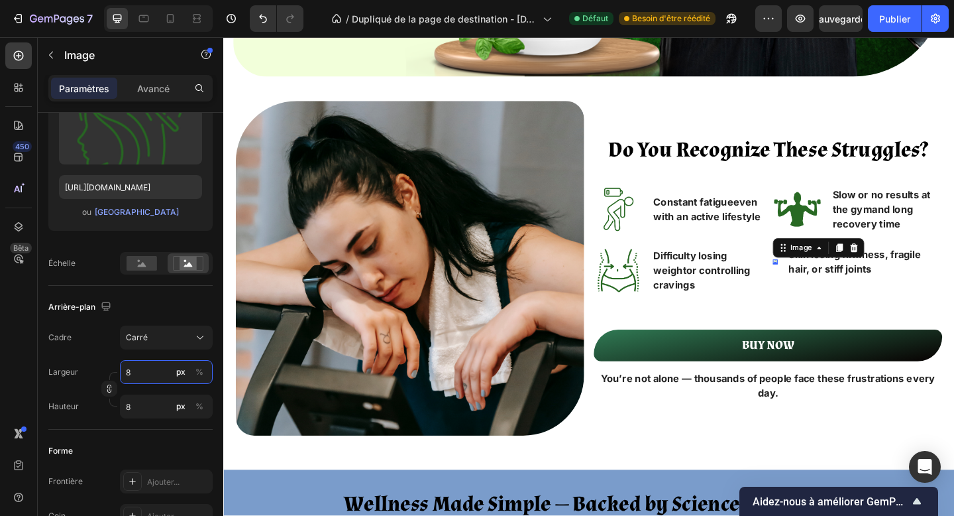
type input "80"
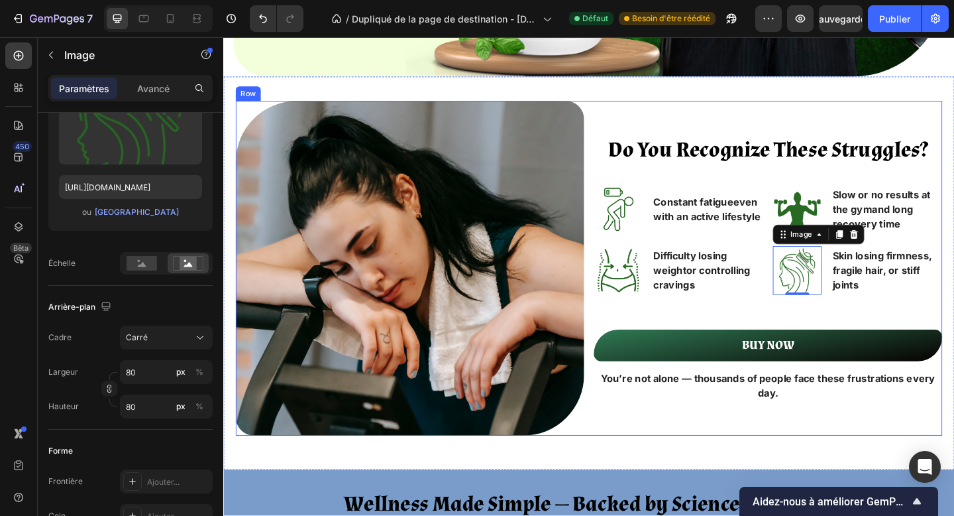
click at [781, 433] on div "Do You Recognize These Struggles? Heading Image Constant fatigue even with an a…" at bounding box center [815, 288] width 379 height 363
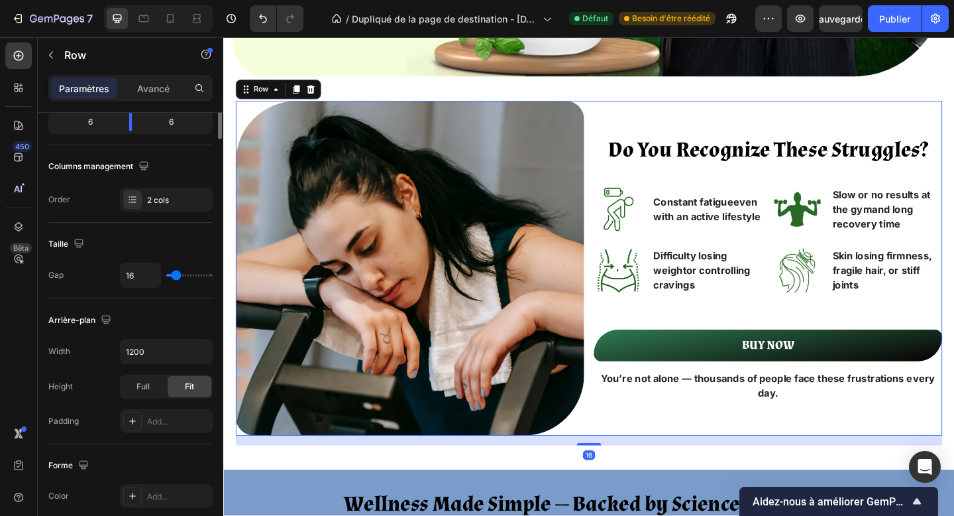
scroll to position [0, 0]
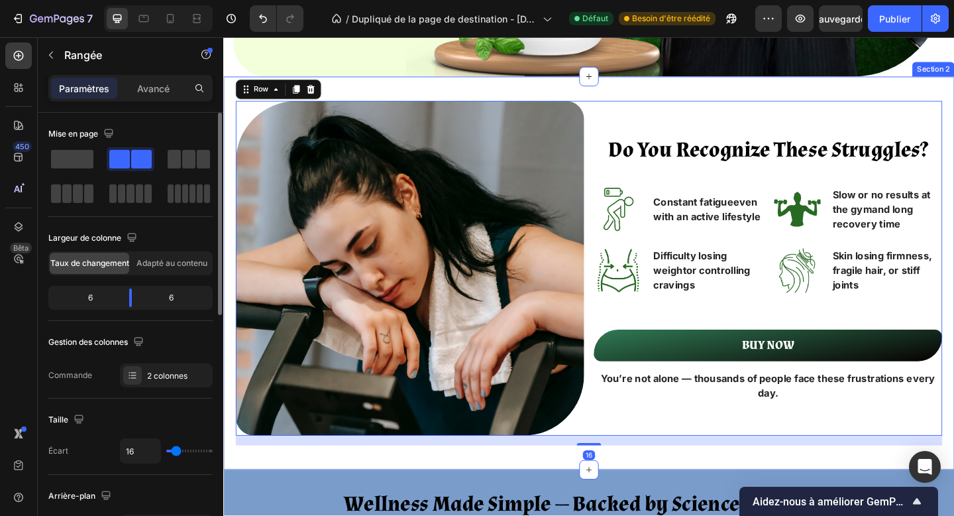
click at [740, 486] on div "Do You Recognize These Struggles? Heading Image Constant fatigue even with an a…" at bounding box center [620, 293] width 795 height 427
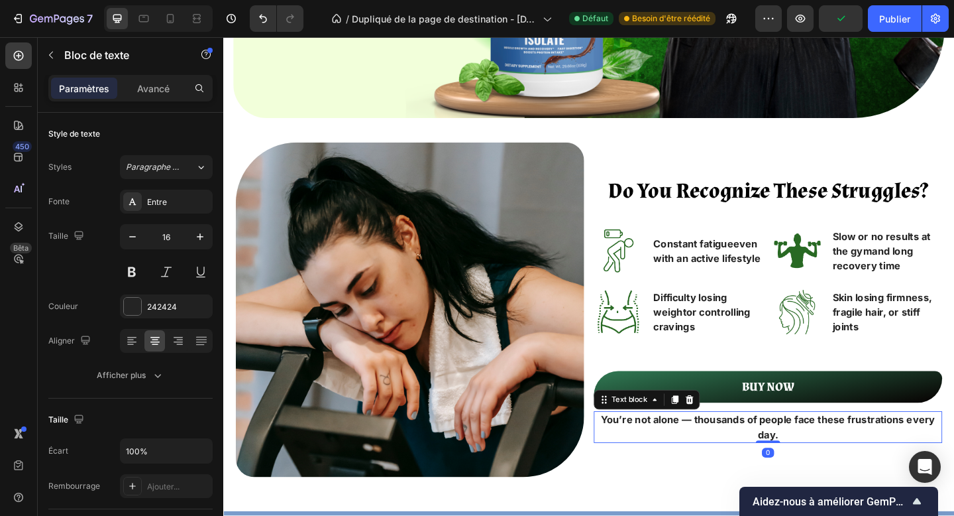
scroll to position [478, 0]
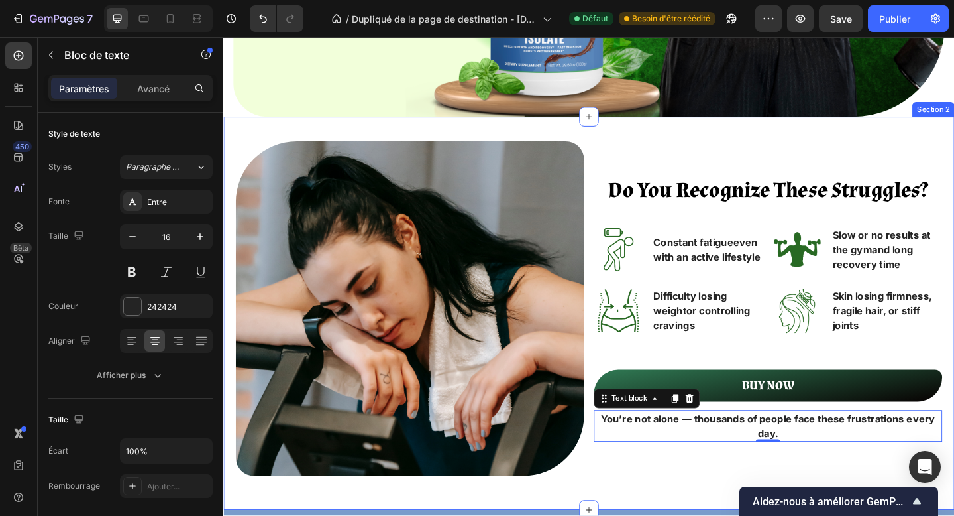
click at [679, 142] on div "Do You Recognize These Struggles? Heading Image Constant fatigue even with an a…" at bounding box center [620, 337] width 795 height 427
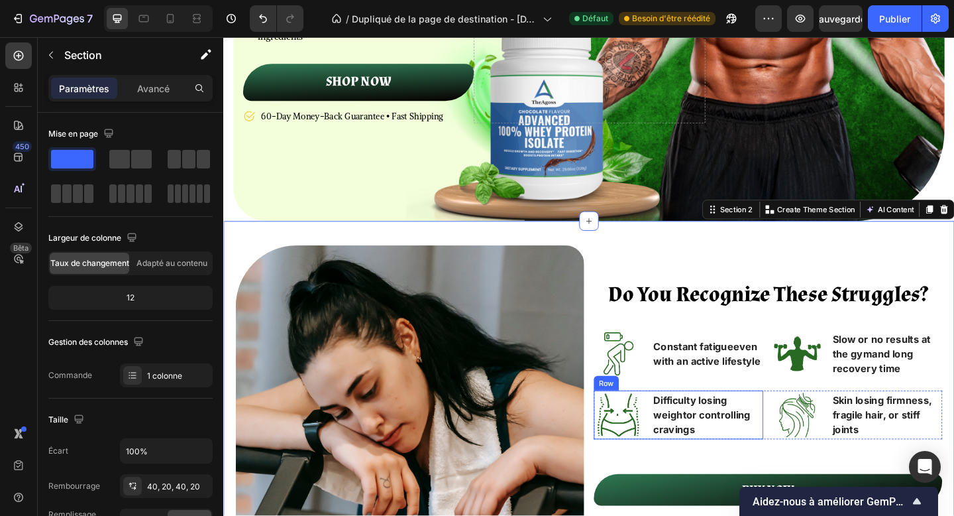
scroll to position [359, 0]
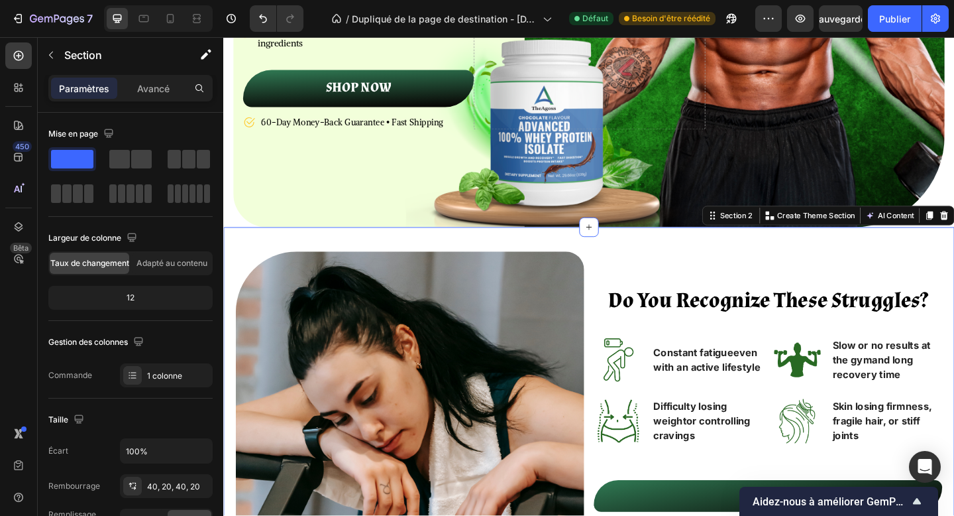
click at [349, 15] on html "7 Version history / Dupliqué de la page de destination - 26 sept. 01:07:12 Défa…" at bounding box center [477, 7] width 954 height 15
click at [46, 54] on font "#F2FFDB" at bounding box center [23, 60] width 46 height 13
click at [12, 41] on icon at bounding box center [6, 47] width 12 height 12
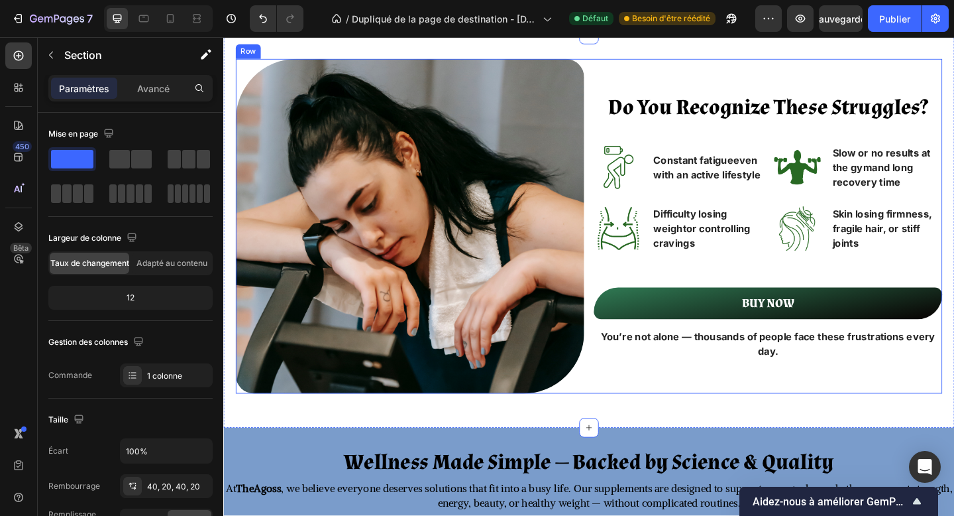
scroll to position [636, 0]
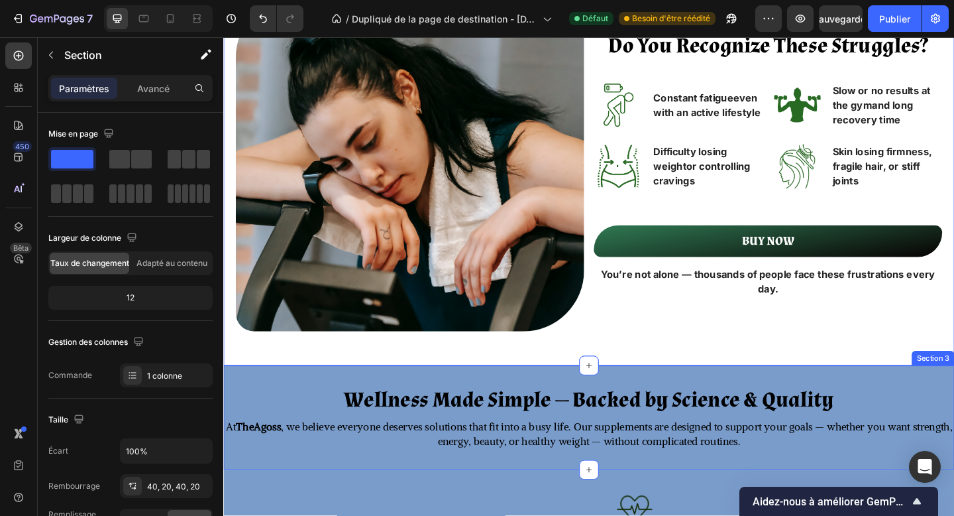
click at [400, 405] on div "Wellness Made Simple — Backed by Science & Quality Heading At TheAgoss , we bel…" at bounding box center [620, 450] width 795 height 113
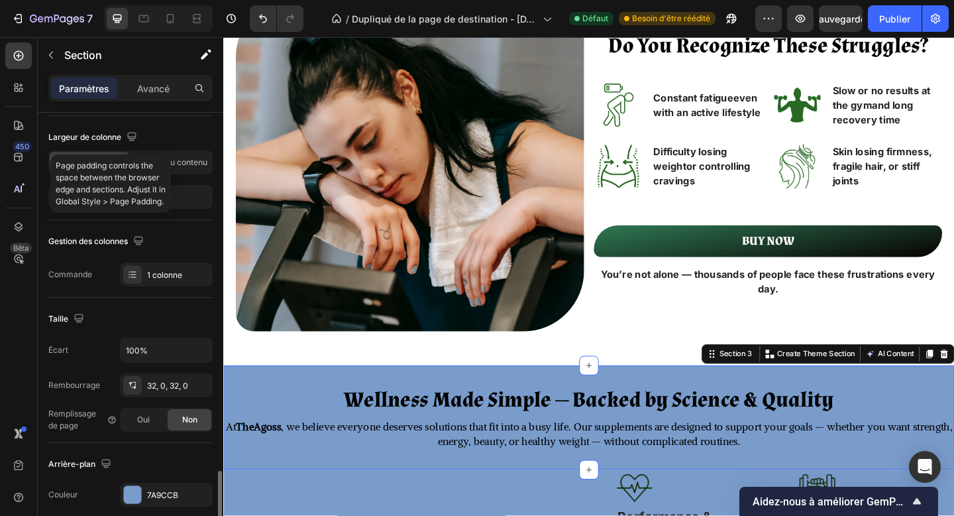
scroll to position [368, 0]
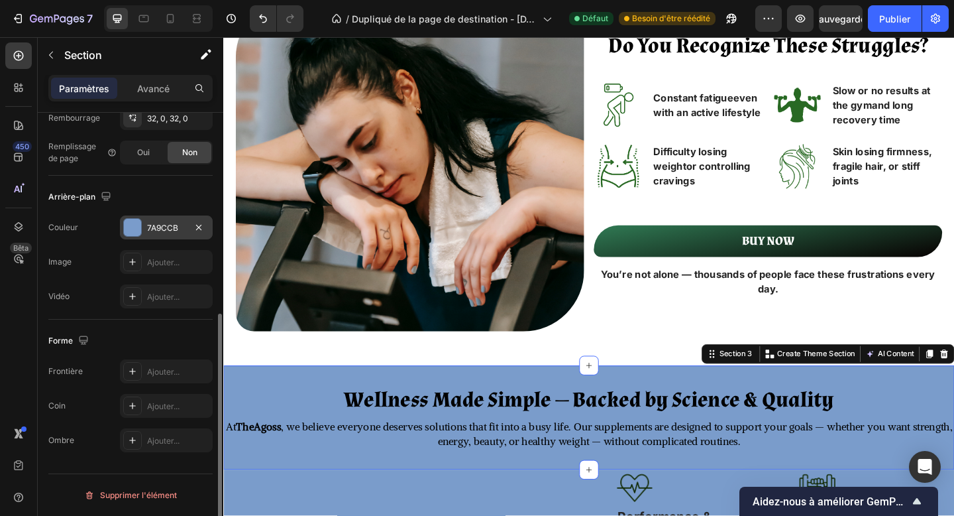
click at [139, 237] on div "7A9CCB" at bounding box center [166, 227] width 93 height 24
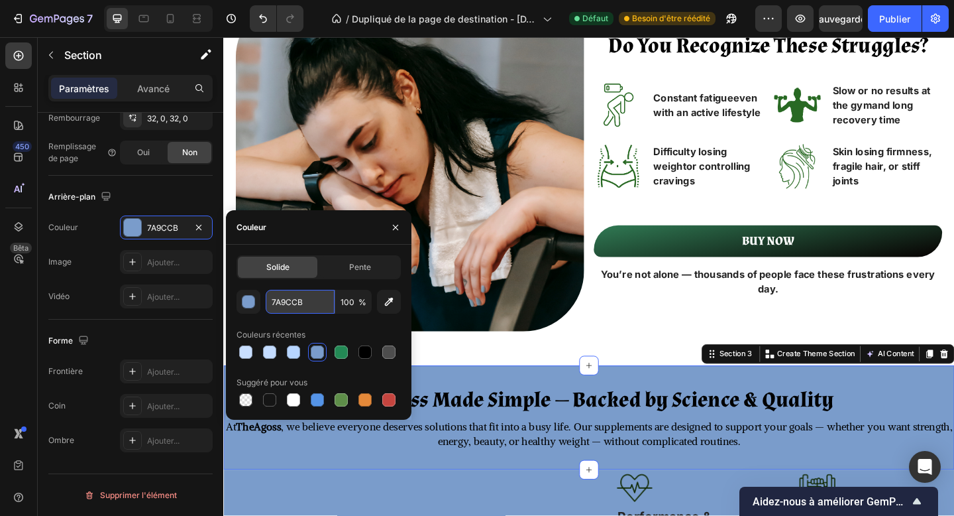
click at [284, 292] on input "7A9CCB" at bounding box center [300, 302] width 69 height 24
paste input "#F2FFD"
type input "#F2FFDB"
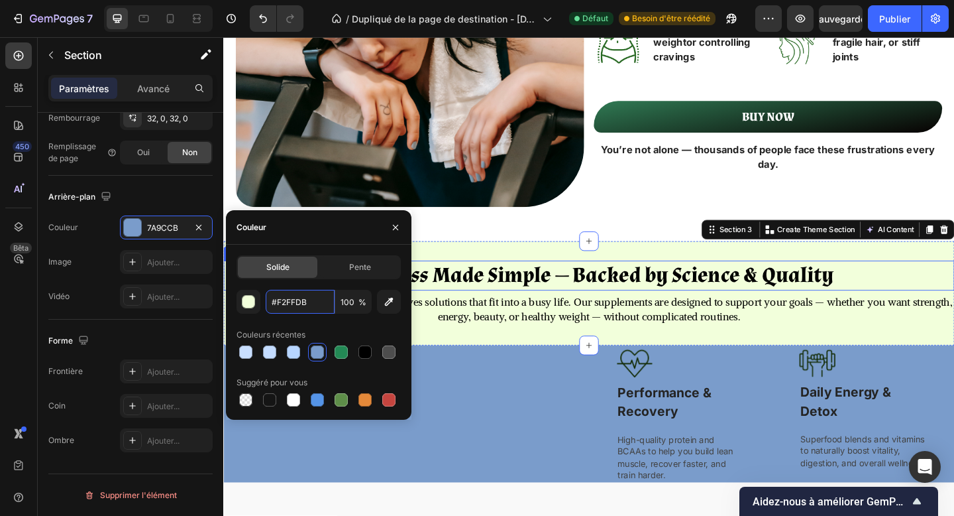
scroll to position [773, 0]
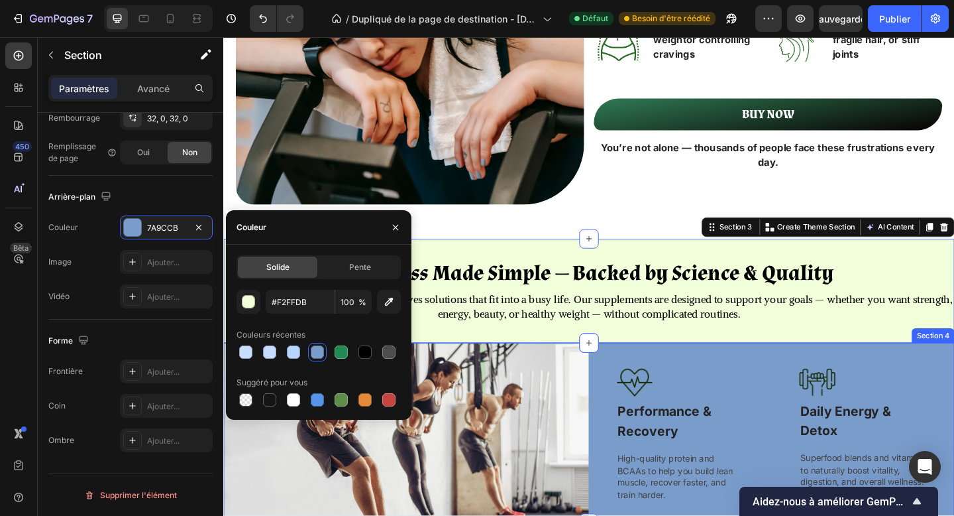
click at [655, 373] on div "Image Performance & Recovery Text block High-quality protein and BCAAs to help …" at bounding box center [820, 468] width 398 height 196
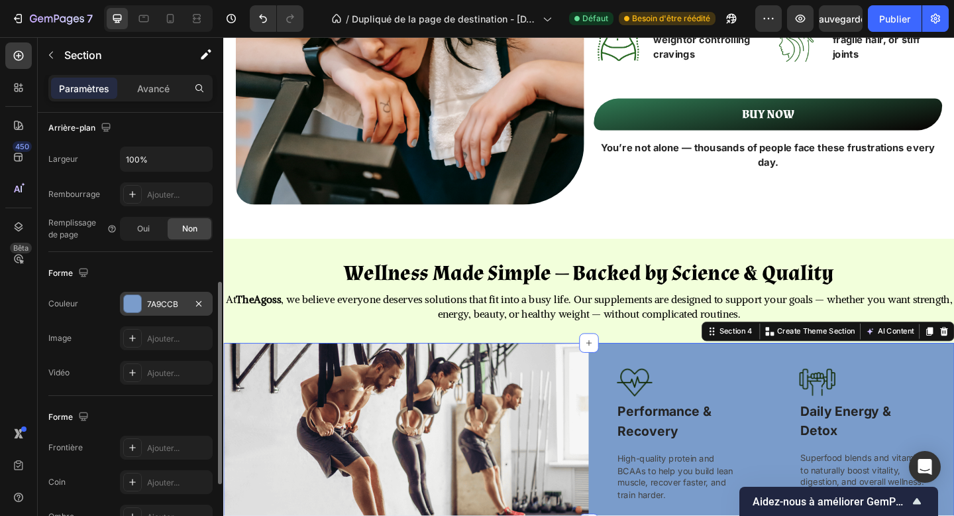
click at [152, 305] on font "7A9CCB" at bounding box center [162, 304] width 31 height 10
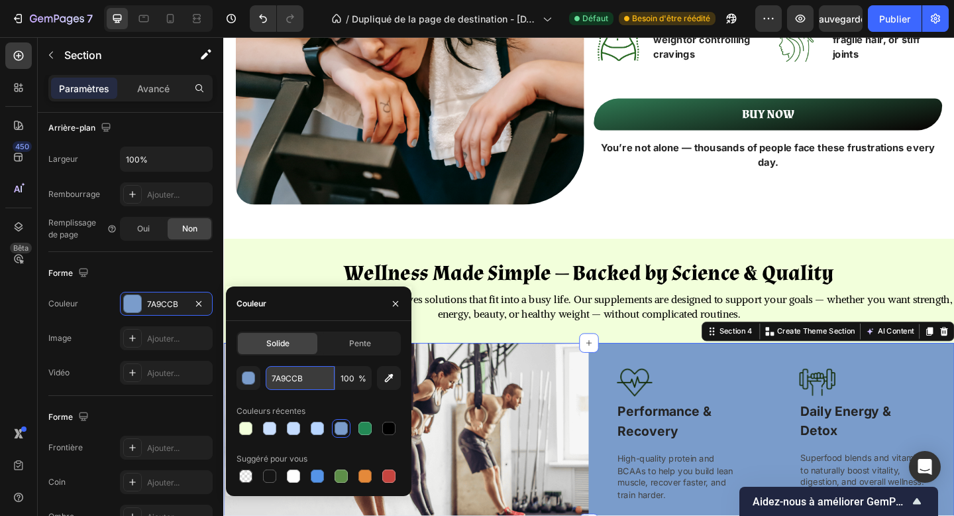
click at [279, 383] on input "7A9CCB" at bounding box center [300, 378] width 69 height 24
paste input "#F2FFD"
type input "#F2FFDB"
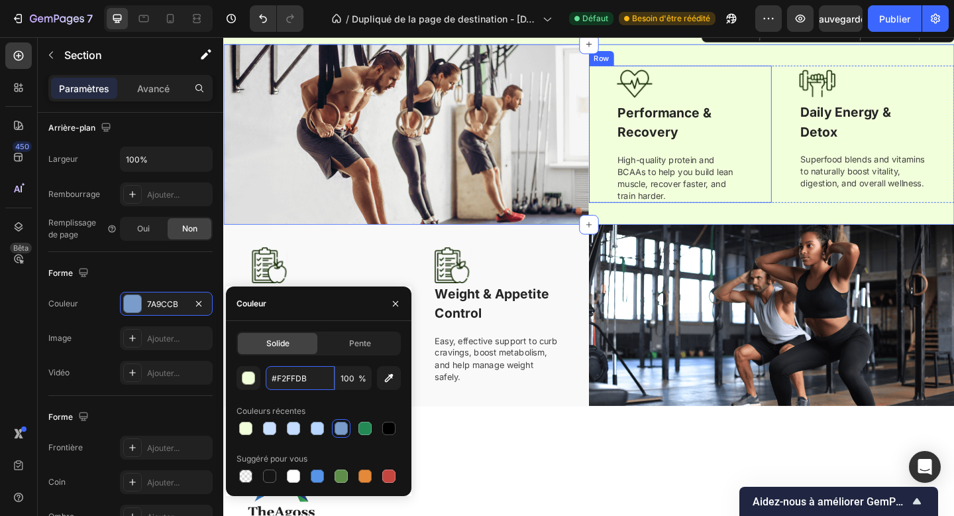
scroll to position [1103, 0]
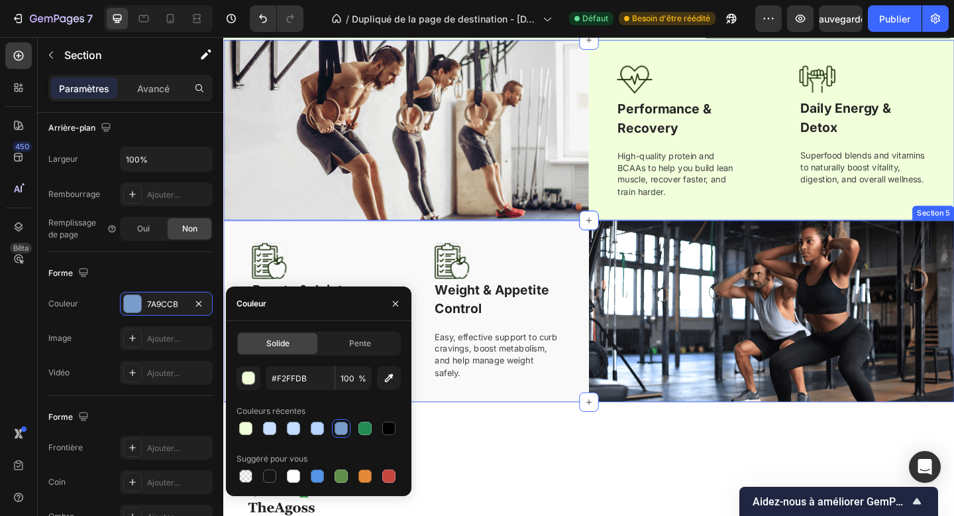
click at [587, 416] on div "Image Beauty & Joint Support Text block Collagen formulas to keep skin firm, ha…" at bounding box center [422, 335] width 398 height 197
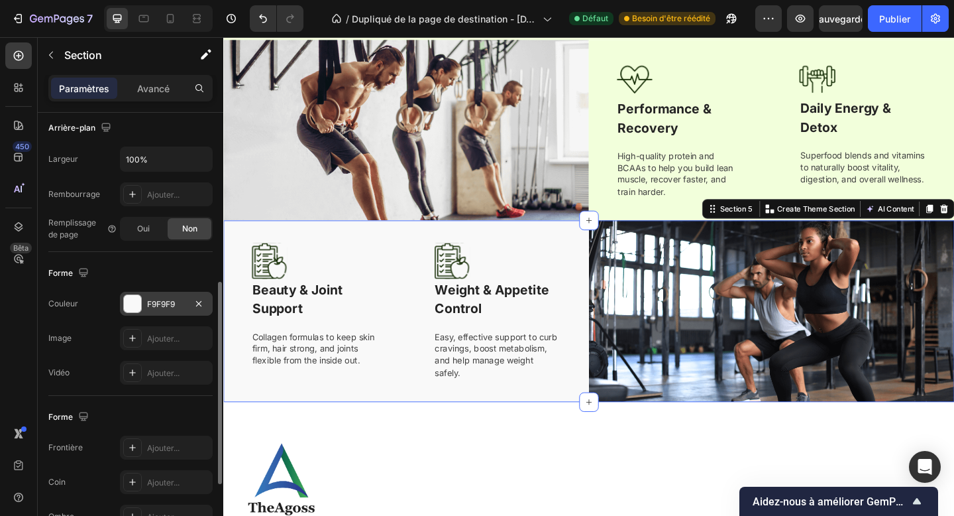
click at [127, 295] on div at bounding box center [132, 303] width 17 height 17
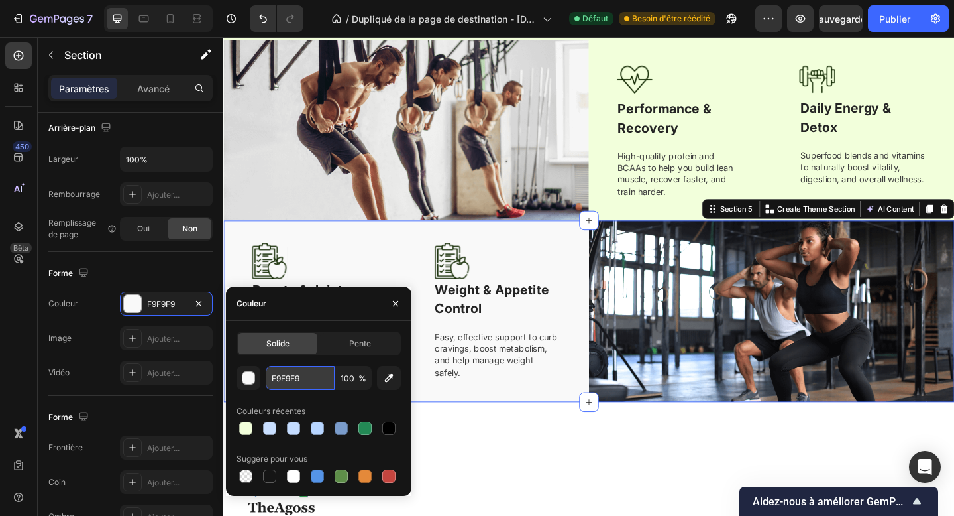
click at [282, 376] on input "F9F9F9" at bounding box center [300, 378] width 69 height 24
paste input "#F2FFDB"
type input "#F2FFDB"
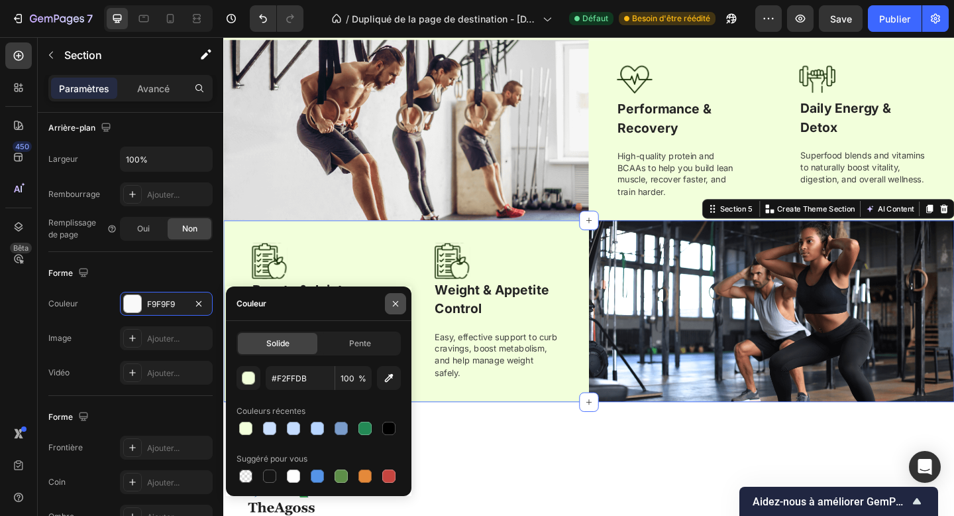
click at [394, 302] on icon "button" at bounding box center [395, 303] width 11 height 11
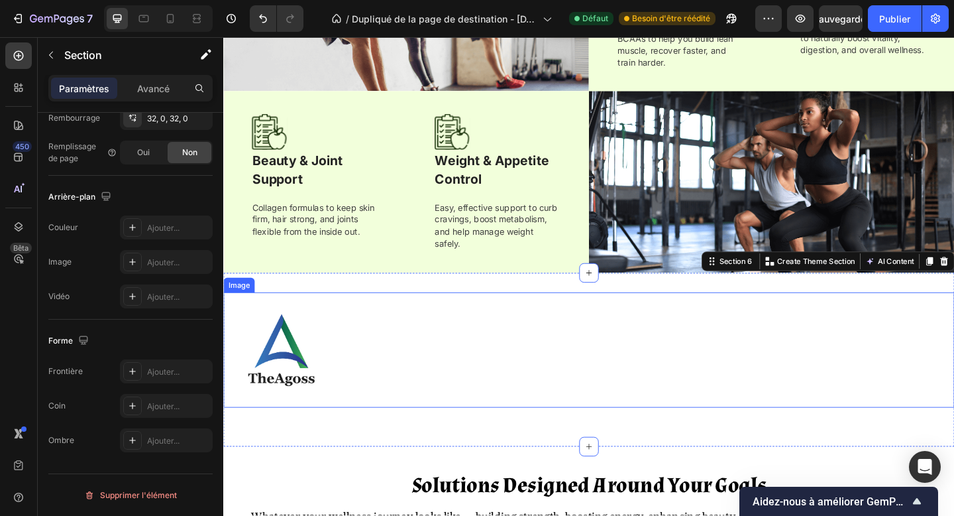
scroll to position [1263, 0]
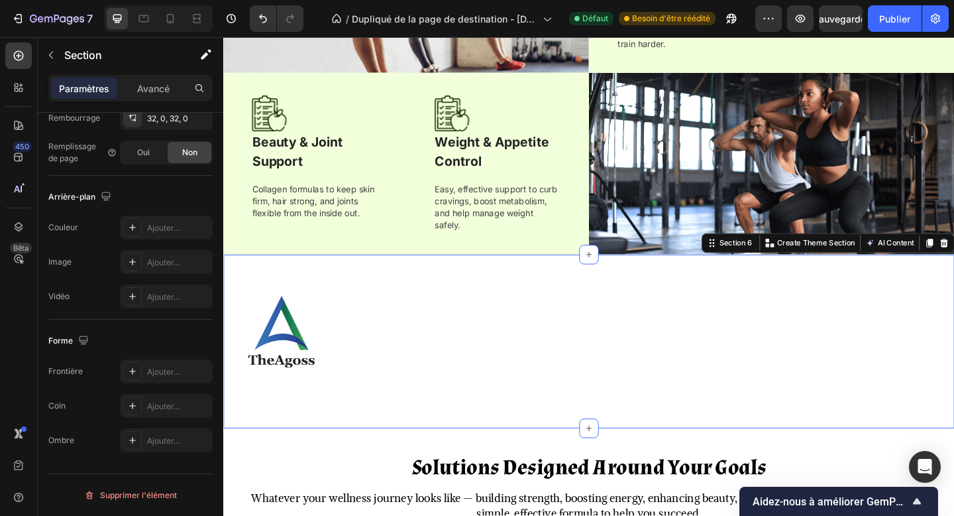
click at [690, 451] on div "Image Section 6 You can create reusable sections Create Theme Section AI Conten…" at bounding box center [620, 368] width 795 height 189
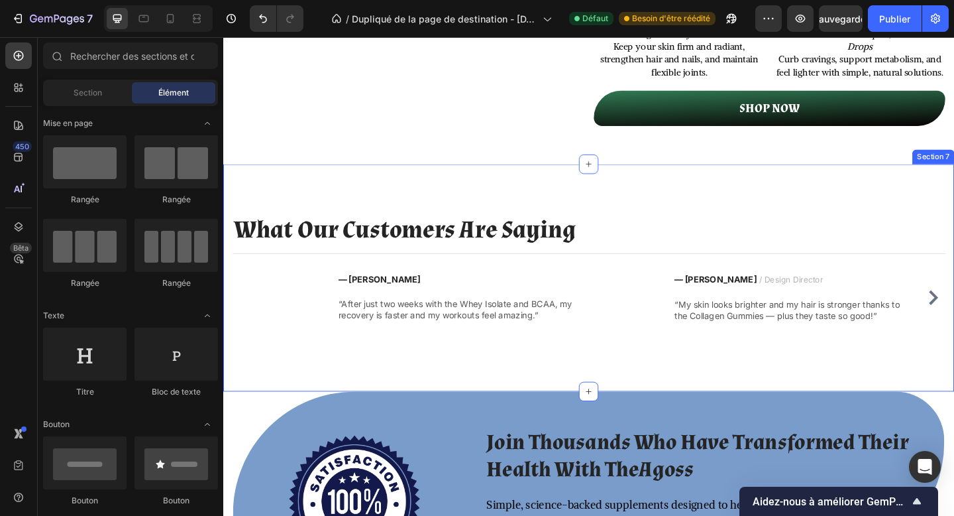
scroll to position [1843, 0]
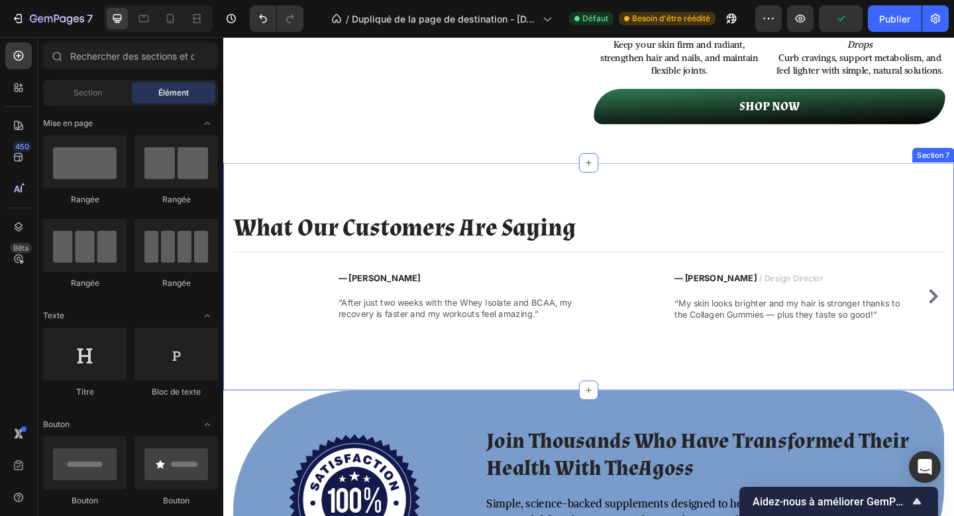
click at [704, 201] on div "What Our Customers Are Saying Heading Title Line Image — Julien M. Text block “…" at bounding box center [620, 297] width 795 height 247
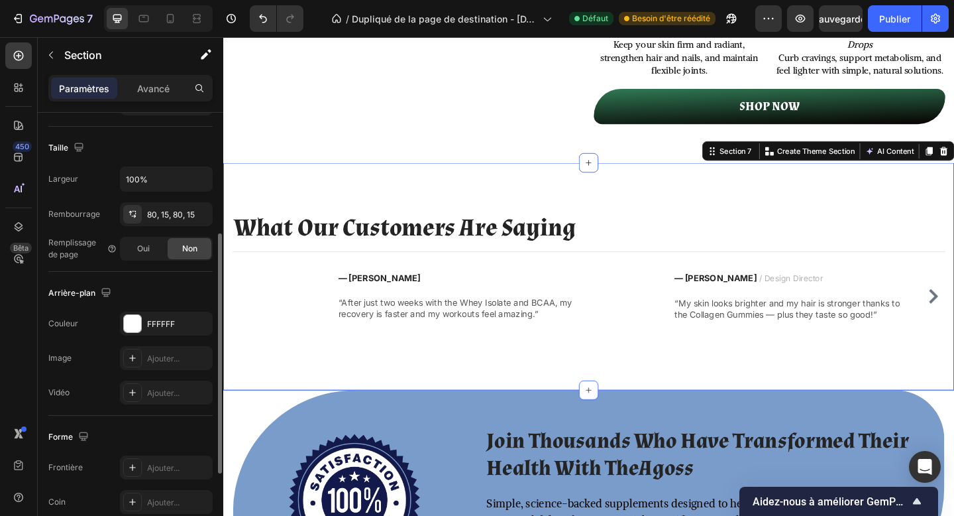
scroll to position [294, 0]
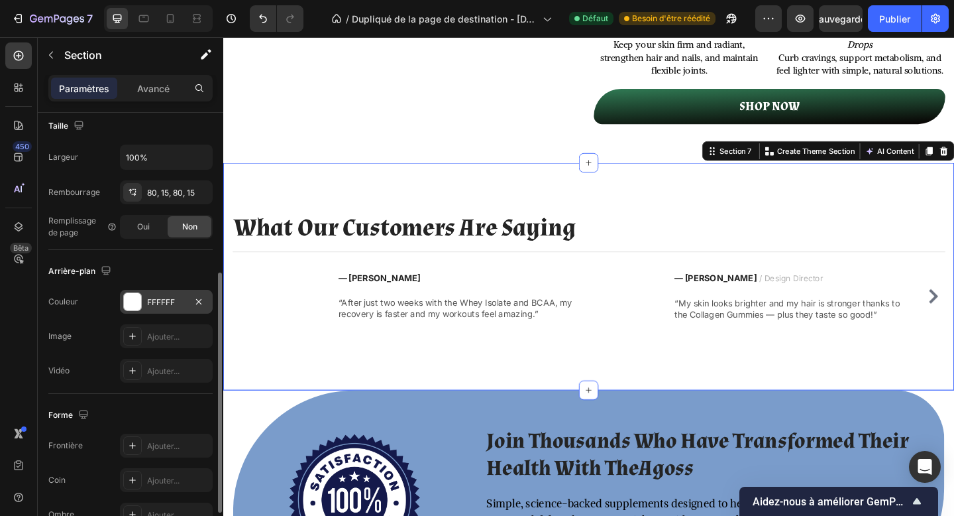
click at [144, 292] on div "FFFFFF" at bounding box center [166, 302] width 93 height 24
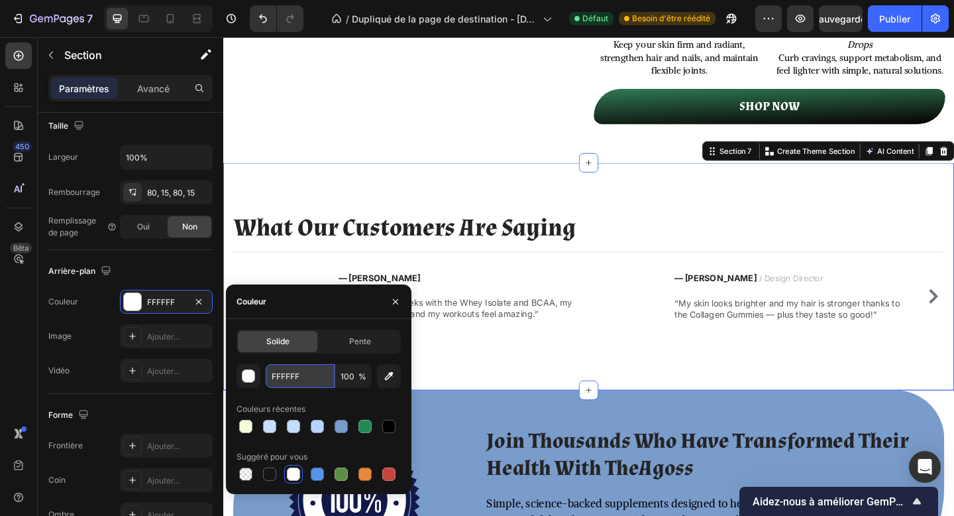
click at [300, 372] on input "FFFFFF" at bounding box center [300, 376] width 69 height 24
paste input "#F2FFDB"
type input "#F2FFDB"
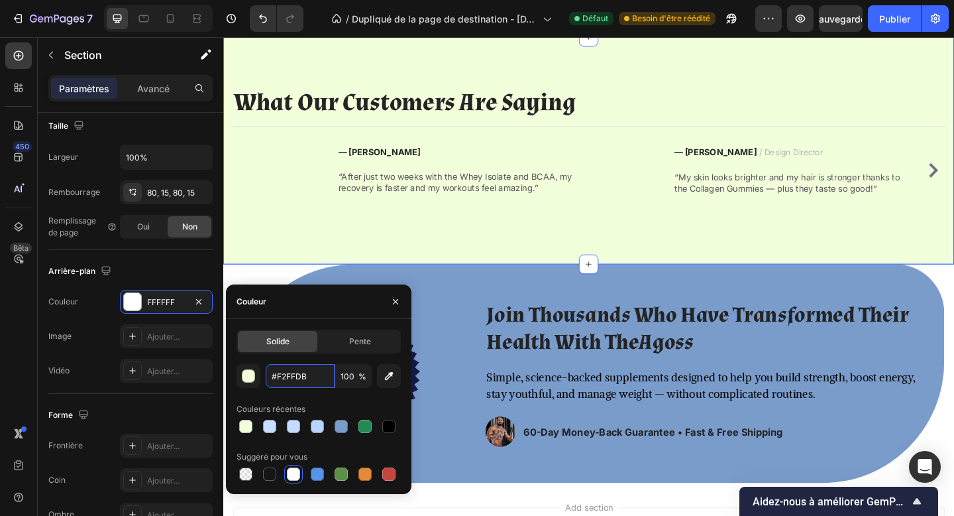
scroll to position [1999, 0]
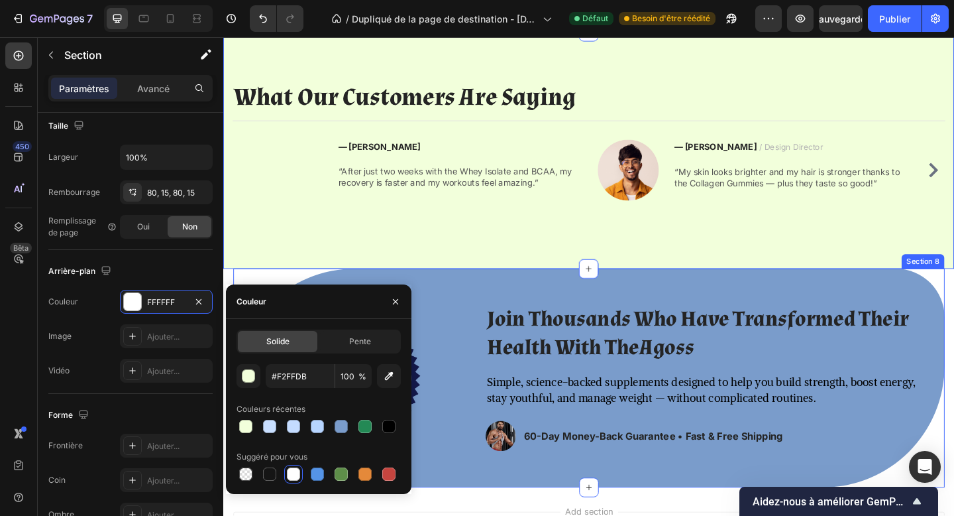
click at [502, 515] on div "Image Join Thousands Who Have Transformed Their Health With TheAgoss Heading Si…" at bounding box center [621, 408] width 774 height 238
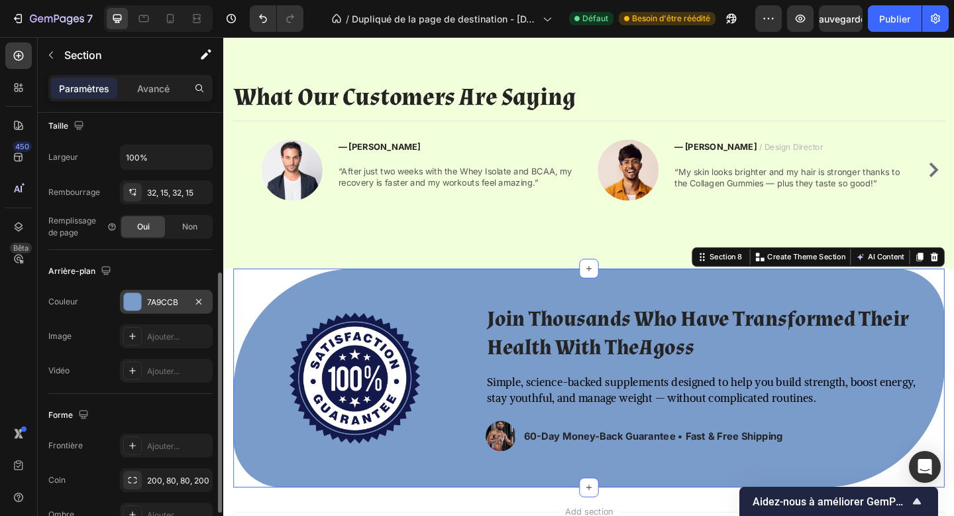
click at [144, 312] on div "7A9CCB" at bounding box center [166, 302] width 93 height 24
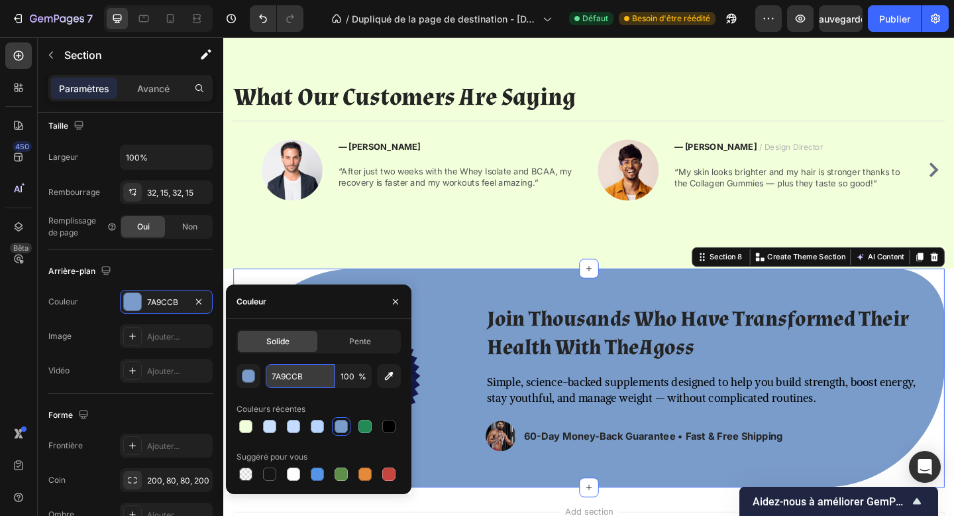
click at [300, 374] on input "7A9CCB" at bounding box center [300, 376] width 69 height 24
paste input "#F2FFD"
type input "#F2FFDB"
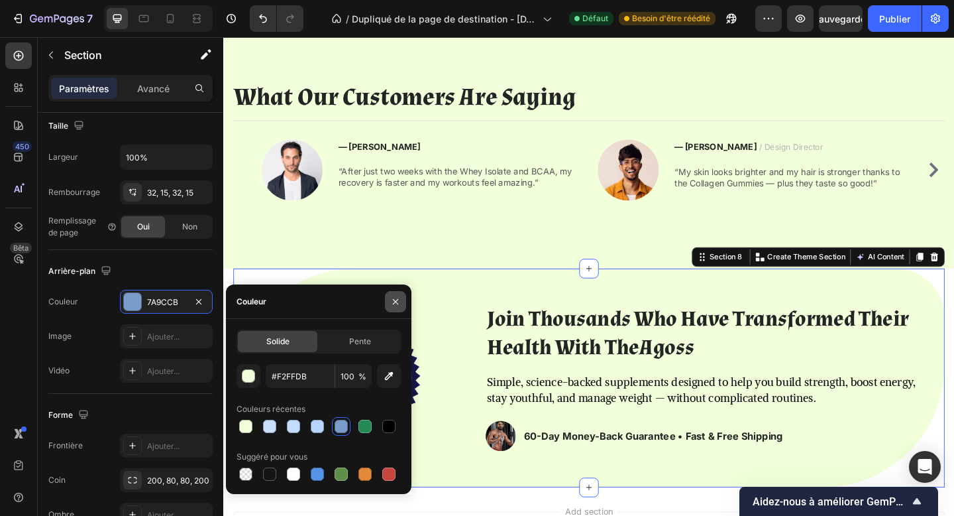
click at [394, 303] on icon "button" at bounding box center [395, 301] width 11 height 11
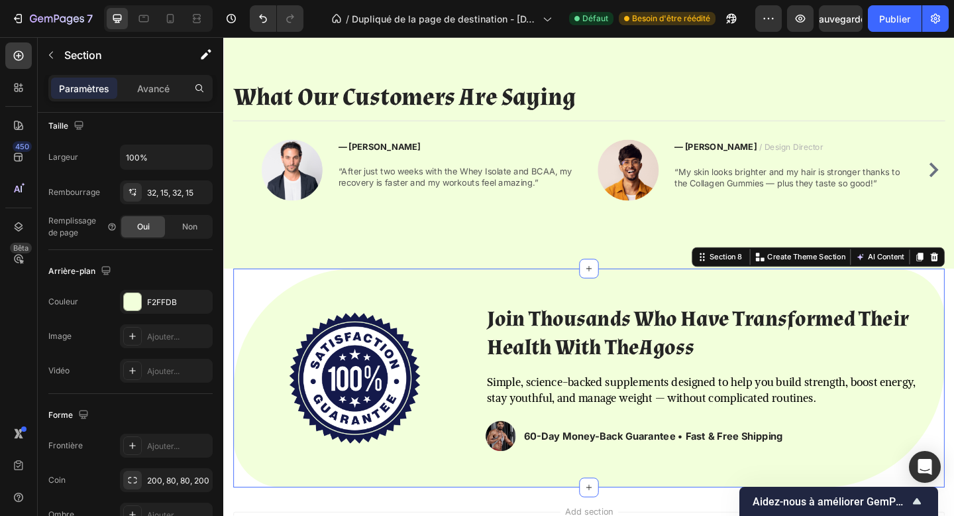
click at [156, 99] on div "Paramètres Avancé" at bounding box center [130, 88] width 164 height 27
click at [154, 91] on font "Avancé" at bounding box center [153, 88] width 32 height 11
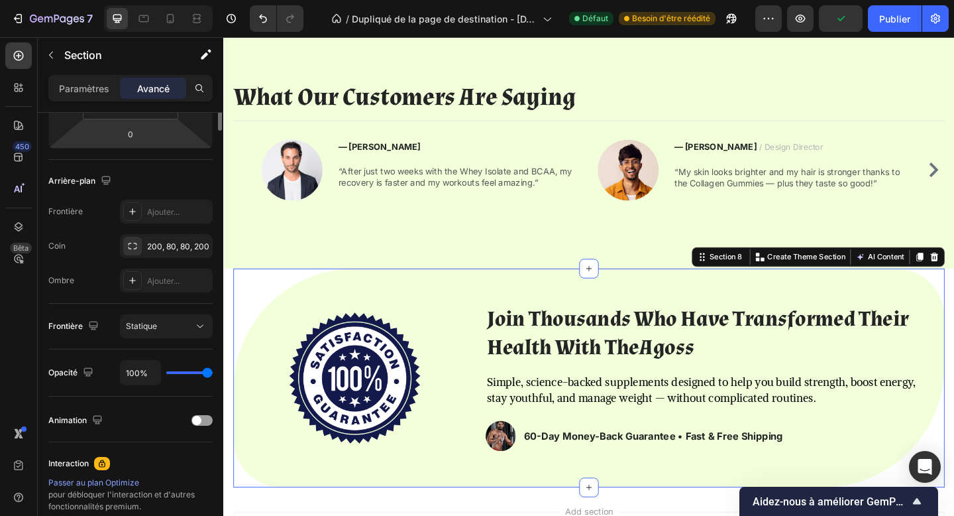
scroll to position [0, 0]
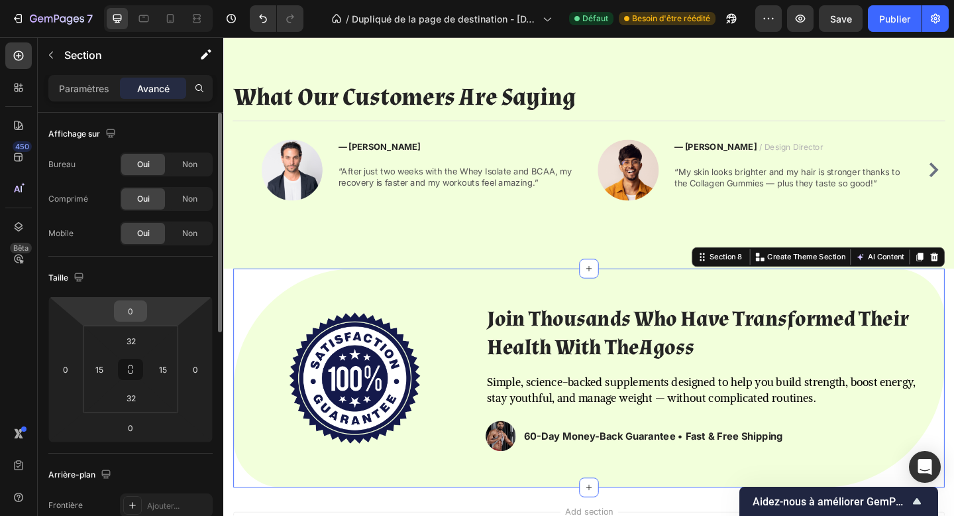
click at [140, 315] on input "0" at bounding box center [130, 311] width 27 height 20
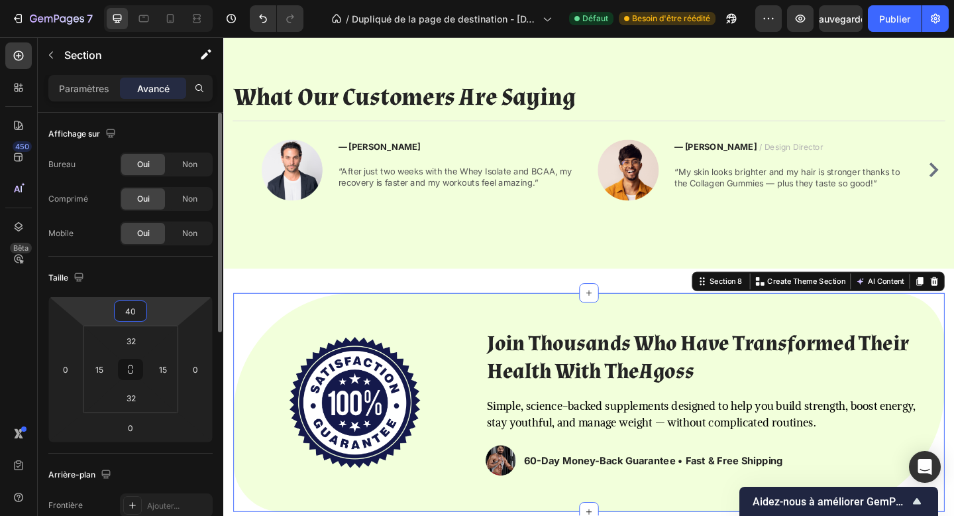
click at [131, 315] on input "40" at bounding box center [130, 311] width 27 height 20
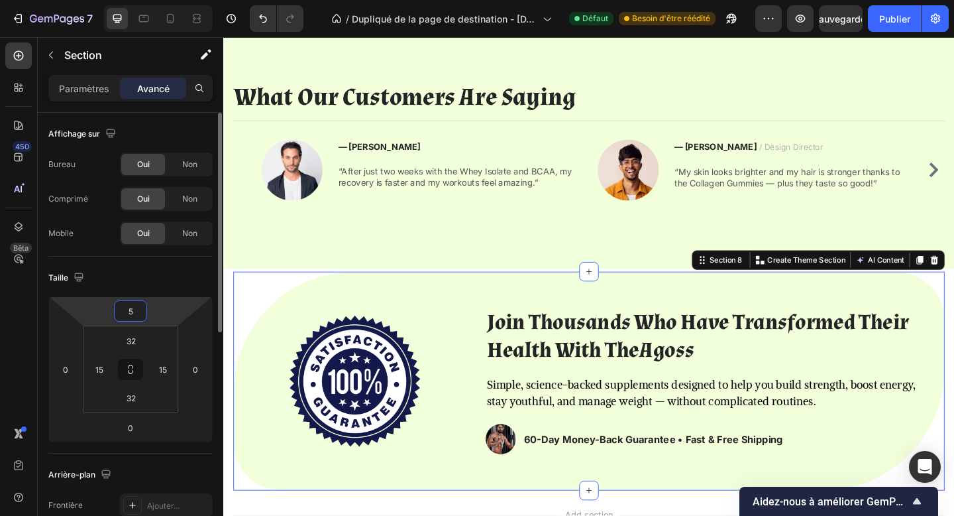
type input "50"
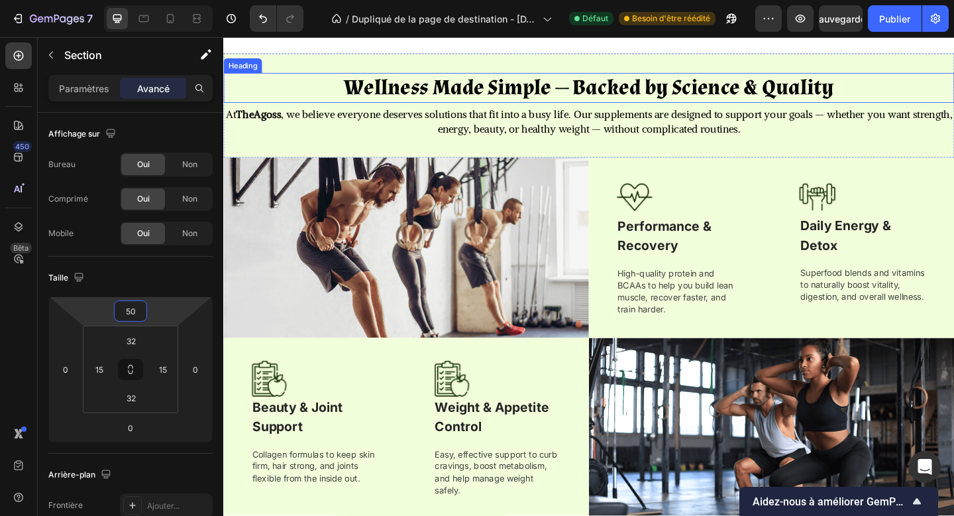
scroll to position [1001, 0]
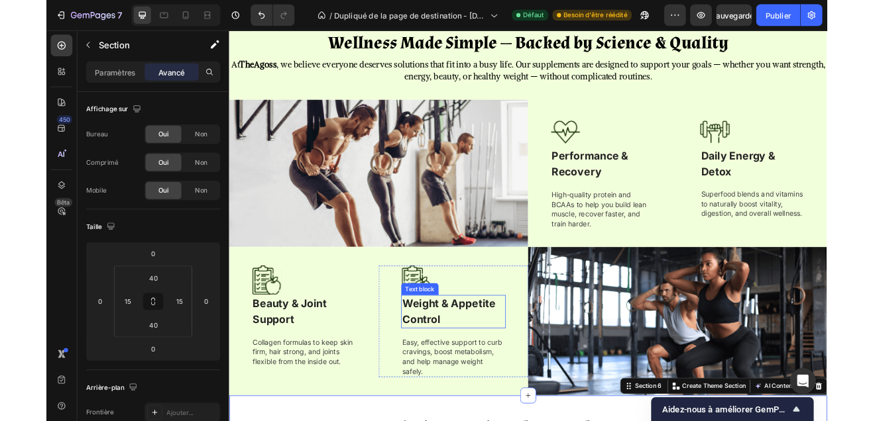
scroll to position [1009, 0]
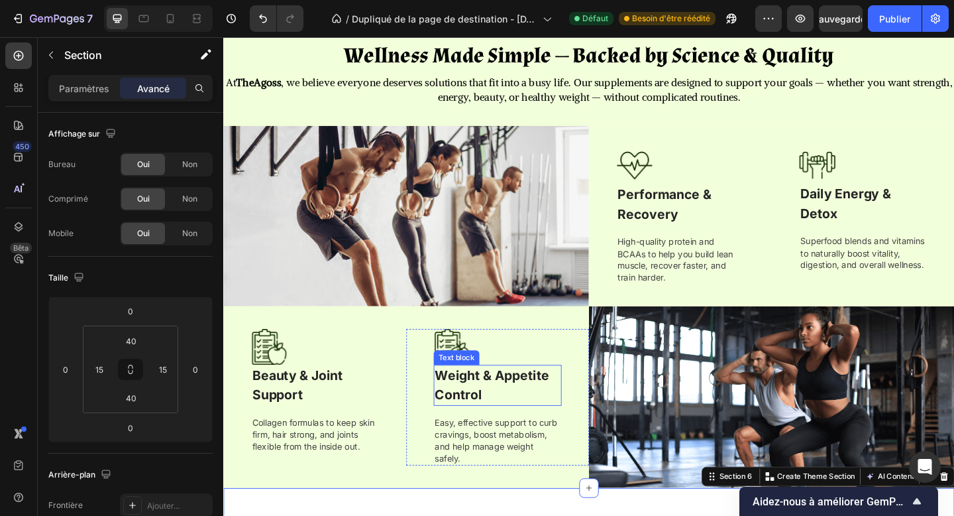
click at [526, 410] on strong "Weight & Appetite Control" at bounding box center [515, 416] width 125 height 38
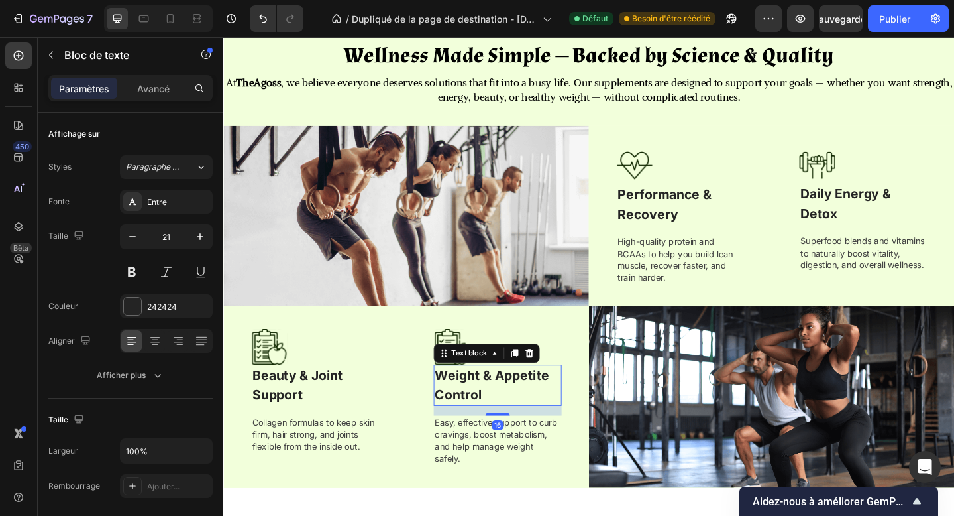
click at [524, 409] on strong "Weight & Appetite Control" at bounding box center [515, 416] width 125 height 38
drag, startPoint x: 524, startPoint y: 409, endPoint x: 526, endPoint y: 431, distance: 22.0
click at [526, 431] on p "Weight & Appetite Control" at bounding box center [521, 416] width 137 height 42
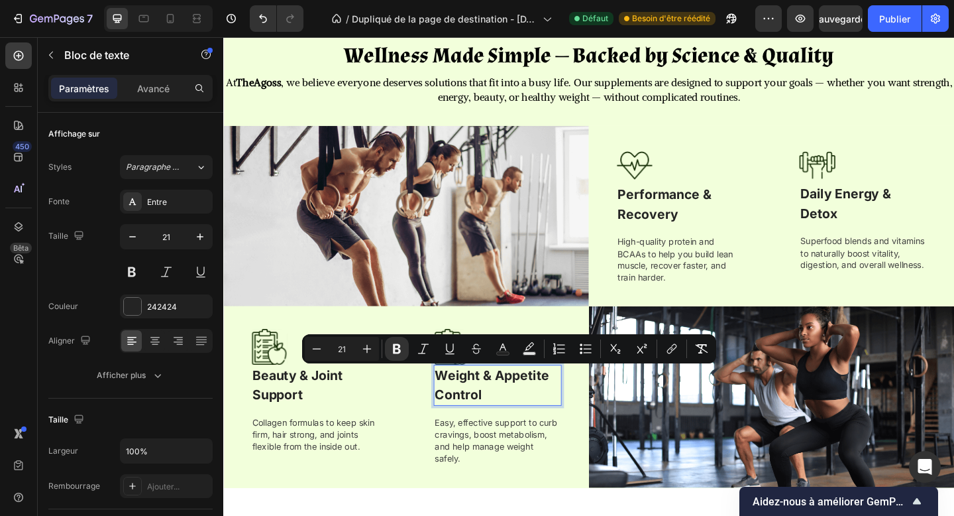
copy strong "Appetite Control"
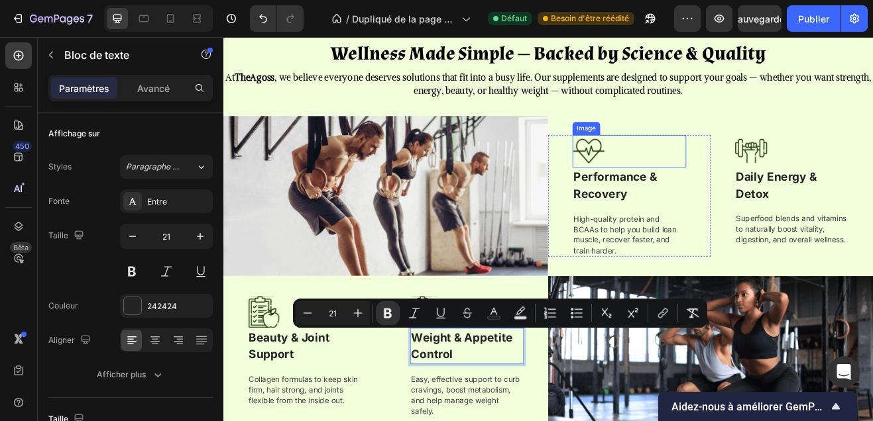
click at [673, 176] on img at bounding box center [671, 177] width 40 height 40
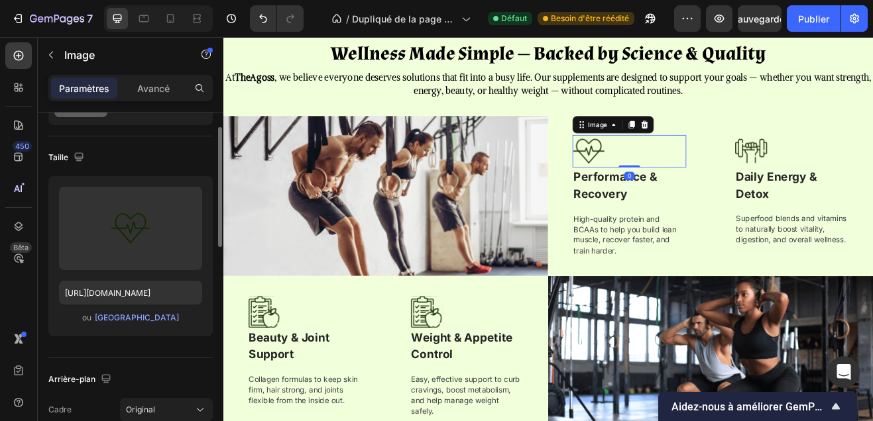
scroll to position [152, 0]
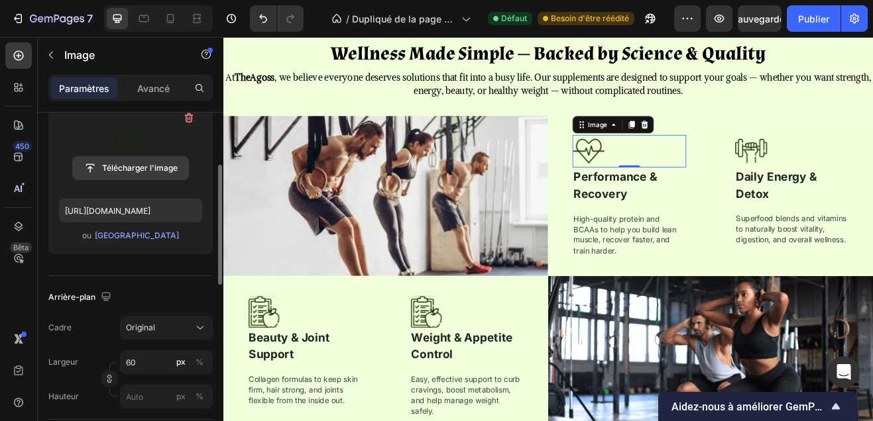
click at [117, 168] on input "file" at bounding box center [130, 168] width 115 height 23
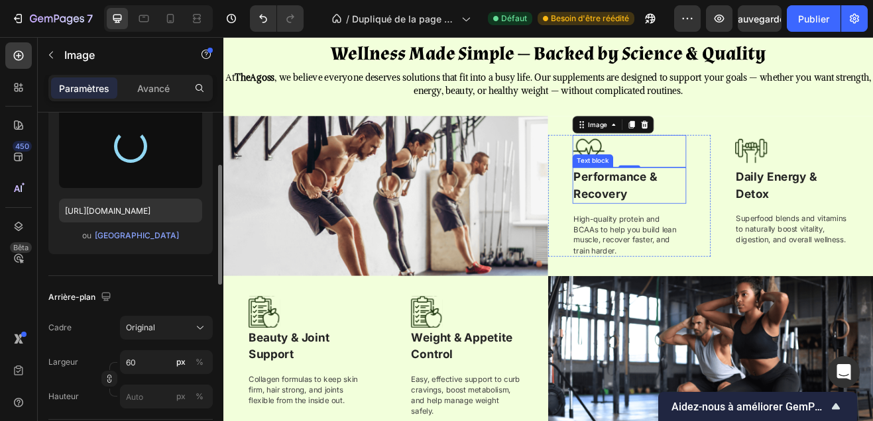
type input "https://cdn.shopify.com/s/files/1/0695/5787/8944/files/gempages_586082984700936…"
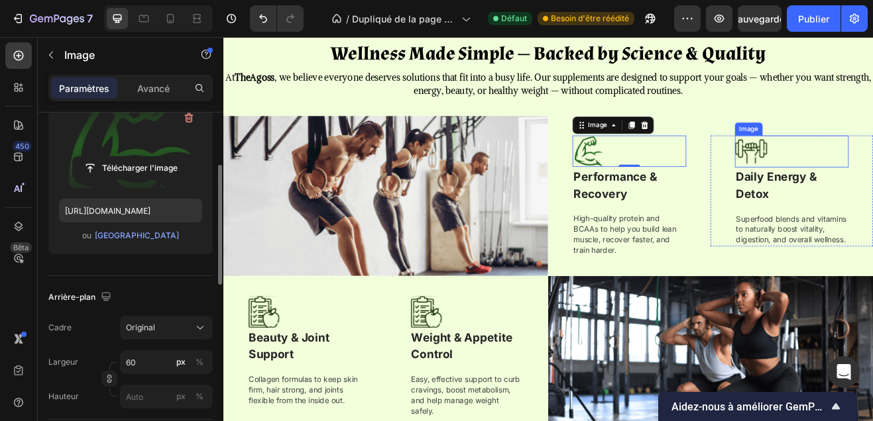
click at [853, 179] on img at bounding box center [870, 177] width 40 height 39
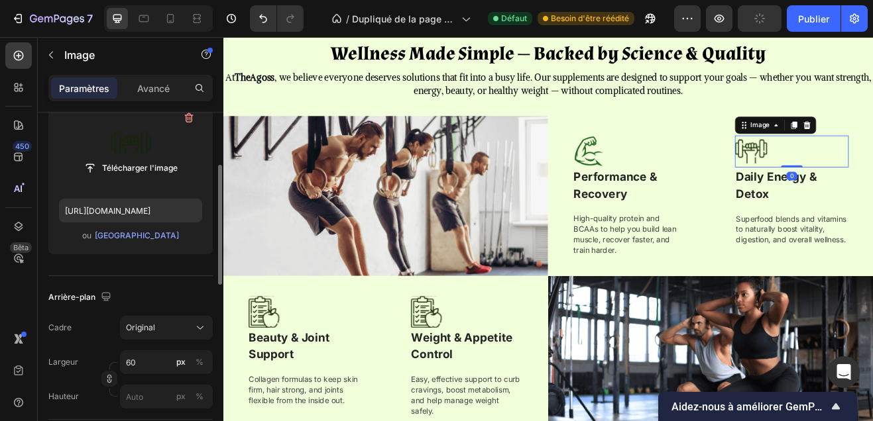
click at [163, 142] on label at bounding box center [130, 146] width 143 height 83
click at [163, 157] on input "file" at bounding box center [130, 168] width 115 height 23
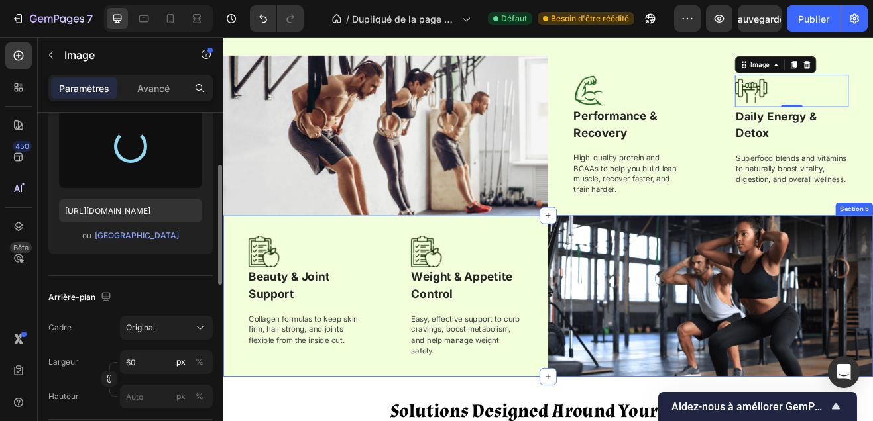
scroll to position [1098, 0]
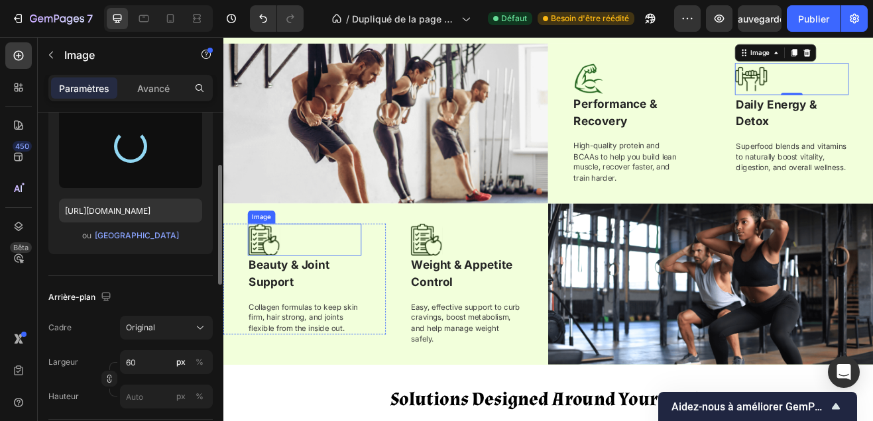
click at [298, 282] on div at bounding box center [322, 285] width 139 height 39
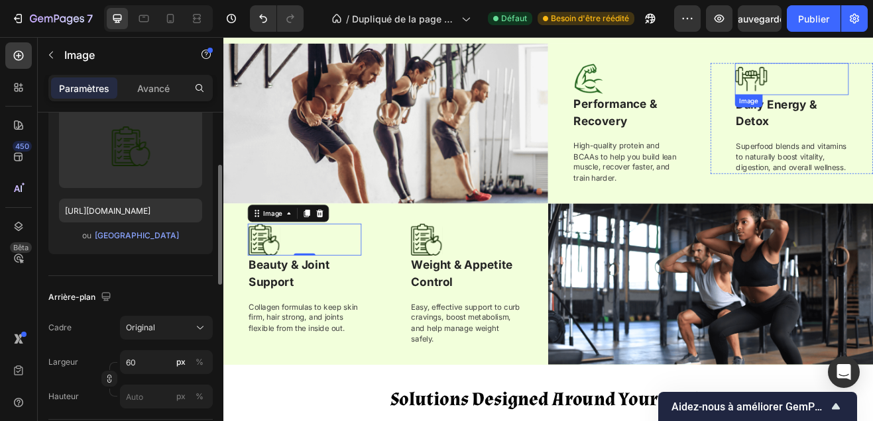
click at [887, 89] on img at bounding box center [870, 88] width 40 height 39
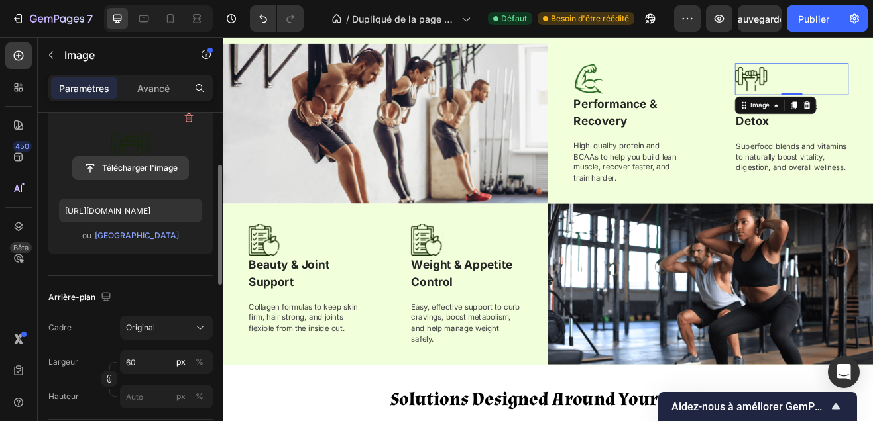
click at [145, 158] on input "file" at bounding box center [130, 168] width 115 height 23
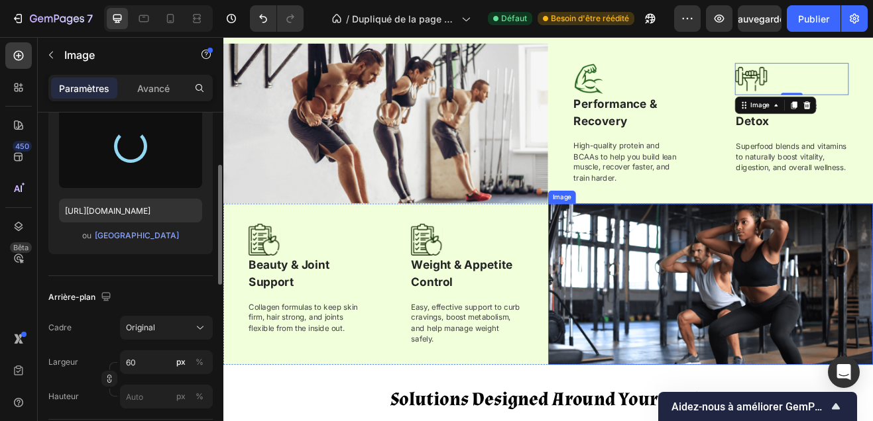
type input "https://cdn.shopify.com/s/files/1/0695/5787/8944/files/gempages_586082984700936…"
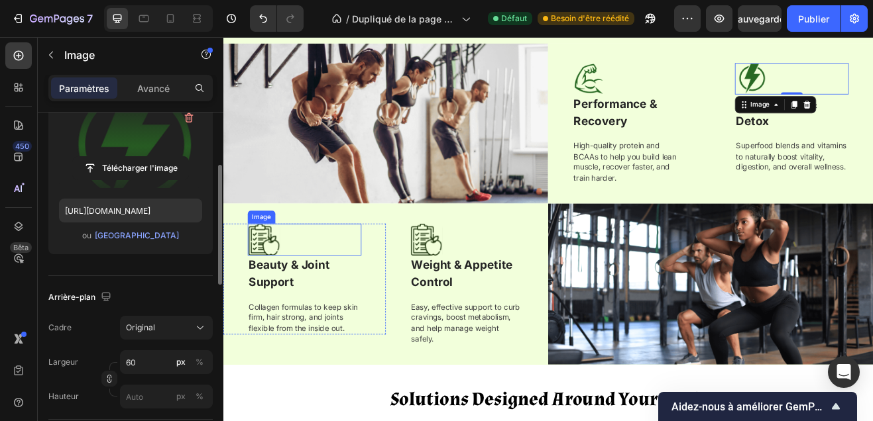
click at [303, 280] on div at bounding box center [322, 285] width 139 height 39
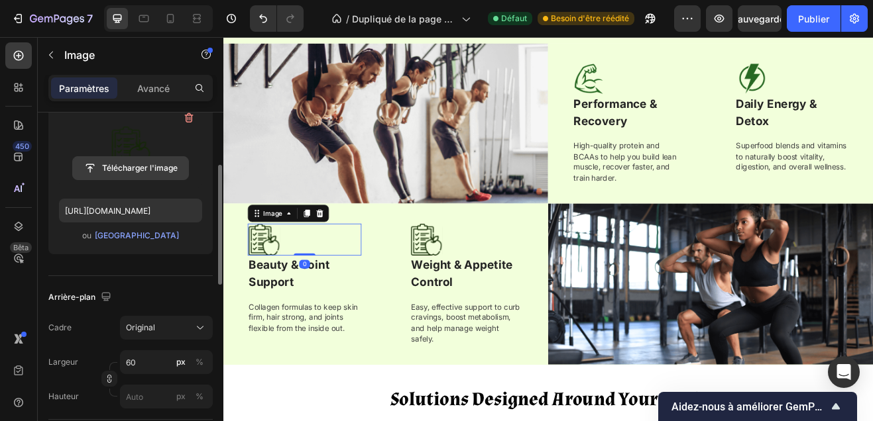
click at [157, 160] on input "file" at bounding box center [130, 168] width 115 height 23
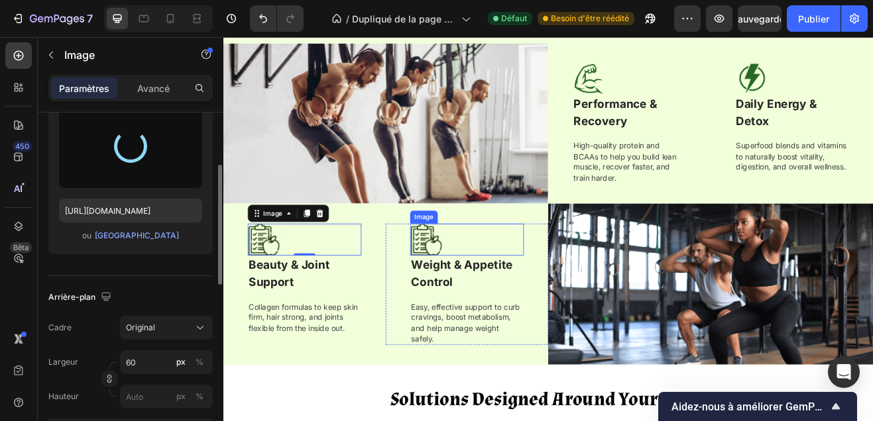
type input "https://cdn.shopify.com/s/files/1/0695/5787/8944/files/gempages_586082984700936…"
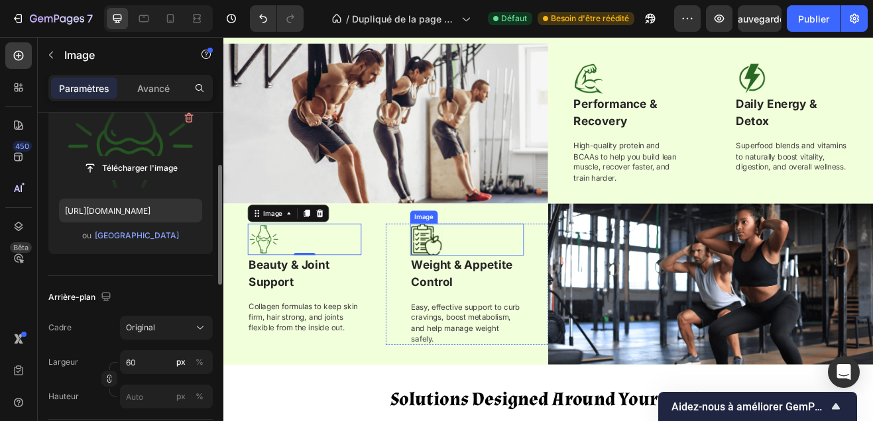
click at [512, 271] on div at bounding box center [521, 285] width 139 height 39
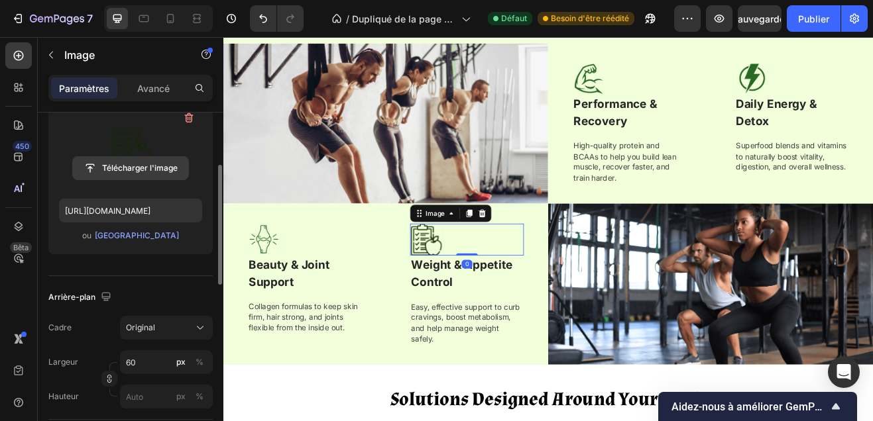
click at [162, 158] on input "file" at bounding box center [130, 168] width 115 height 23
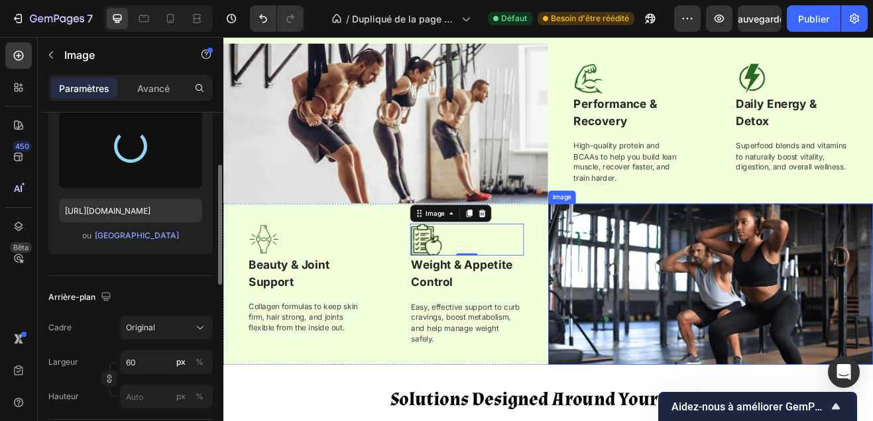
type input "https://cdn.shopify.com/s/files/1/0695/5787/8944/files/gempages_586082984700936…"
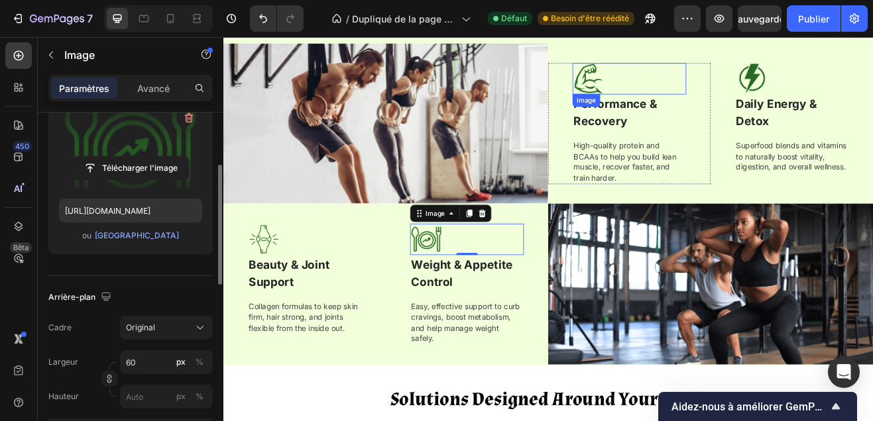
click at [763, 95] on div at bounding box center [720, 88] width 139 height 38
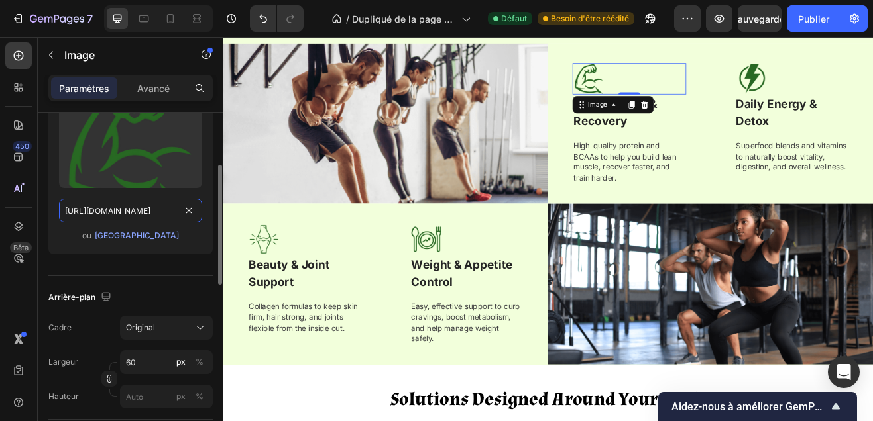
click at [125, 219] on input "https://cdn.shopify.com/s/files/1/0695/5787/8944/files/gempages_586082984700936…" at bounding box center [130, 211] width 143 height 24
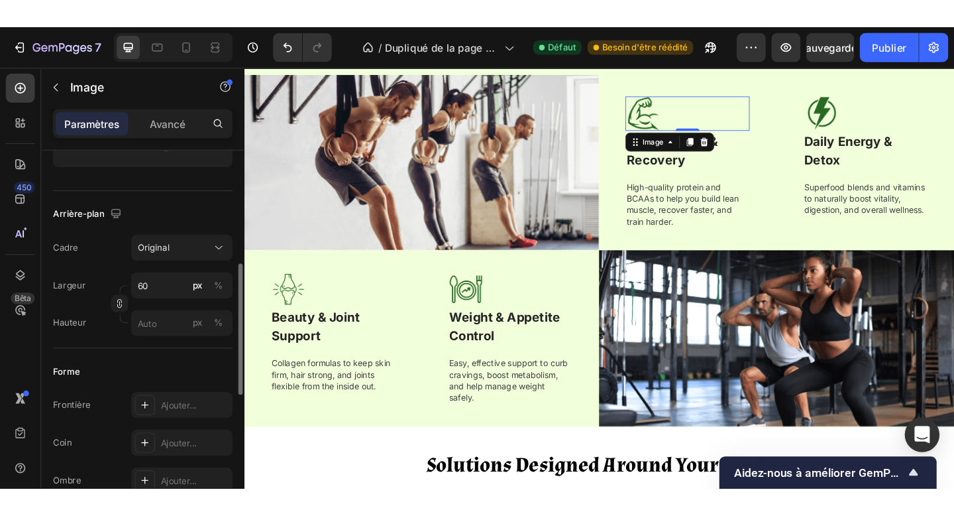
scroll to position [284, 0]
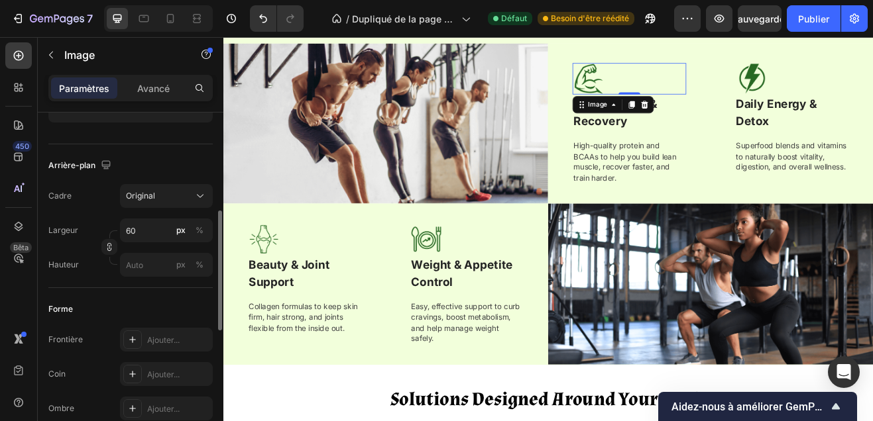
click at [113, 215] on div "Cadre Original Largeur 60 px % Hauteur px %" at bounding box center [130, 230] width 164 height 93
click at [153, 197] on font "Original" at bounding box center [140, 196] width 29 height 10
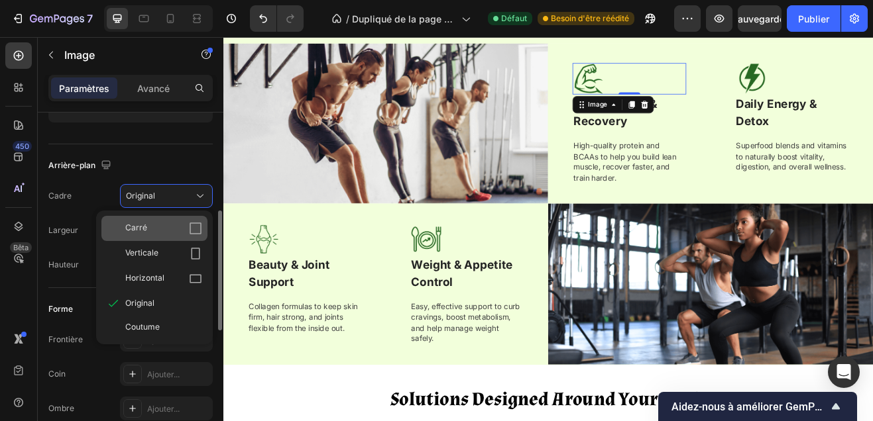
click at [158, 225] on div "Carré" at bounding box center [163, 228] width 77 height 13
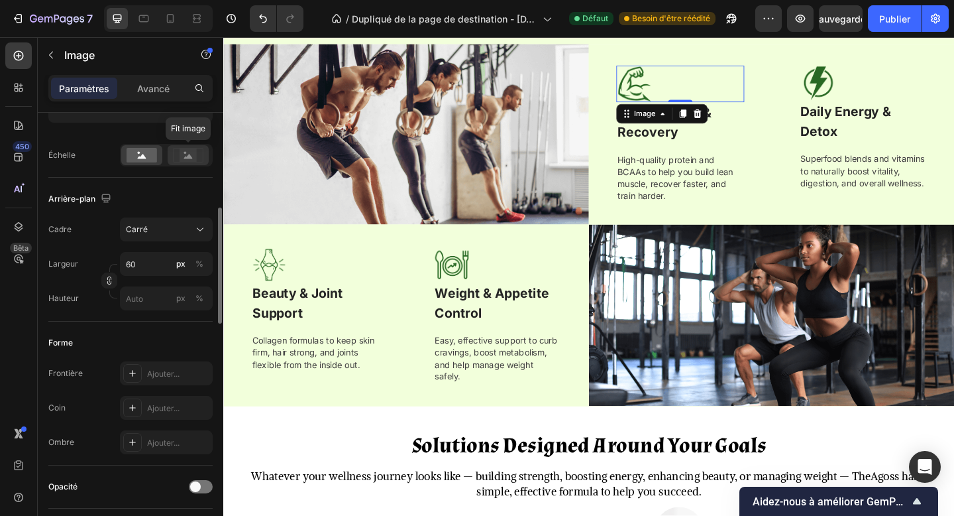
click at [186, 156] on icon at bounding box center [188, 156] width 9 height 5
click at [136, 258] on input "60" at bounding box center [166, 264] width 93 height 24
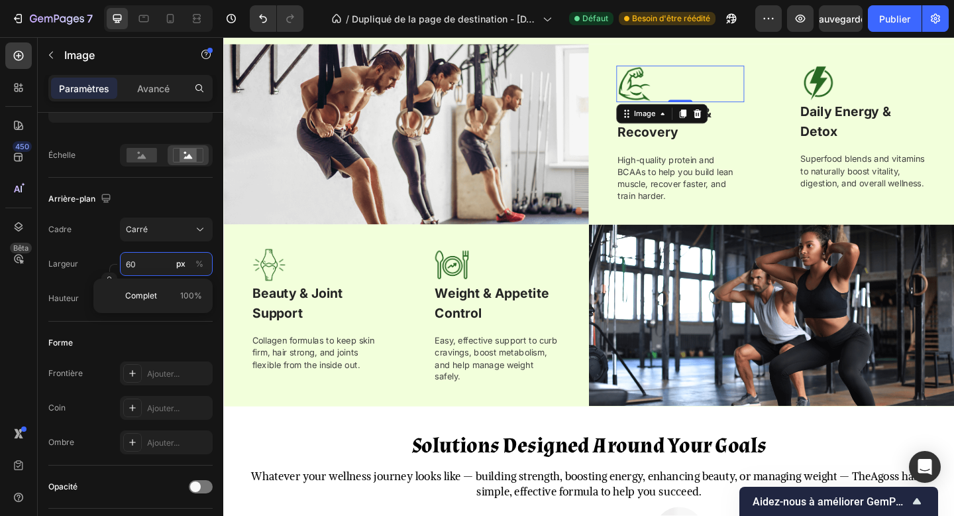
type input "8"
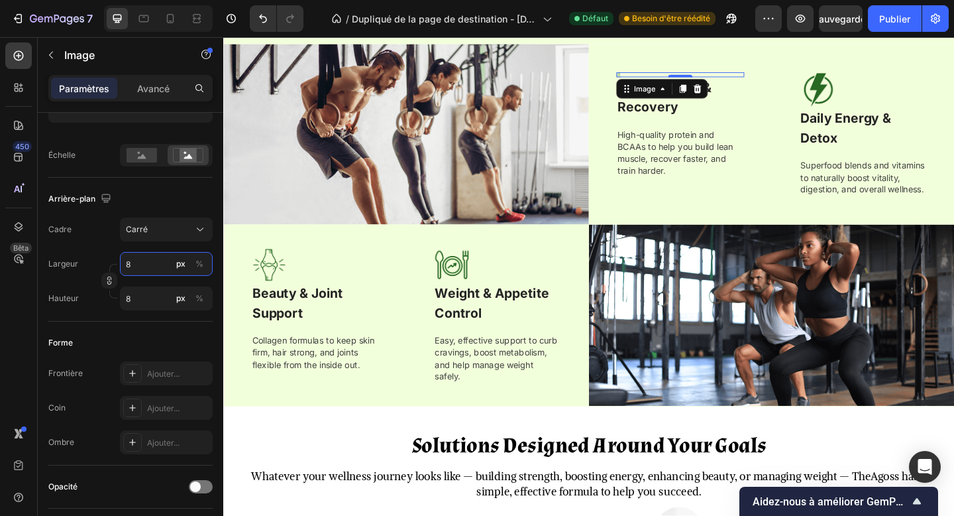
type input "80"
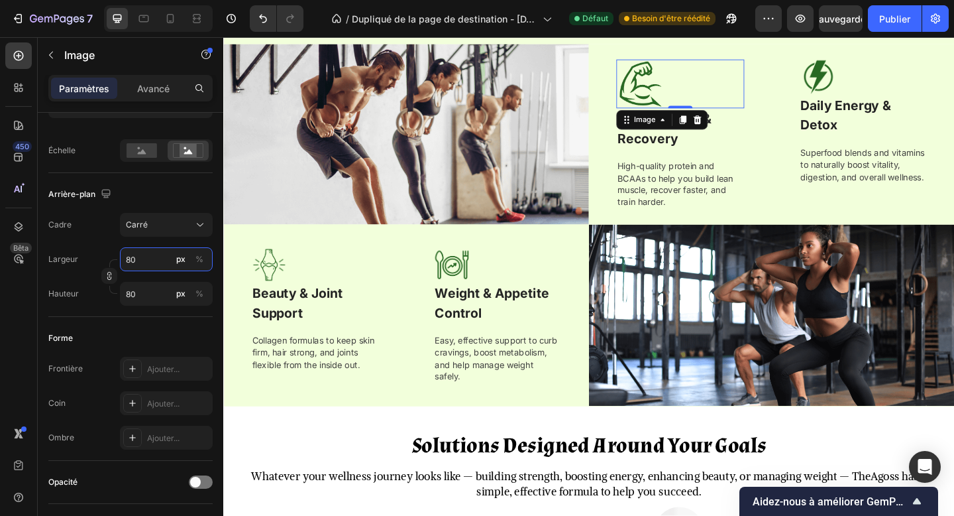
scroll to position [593, 0]
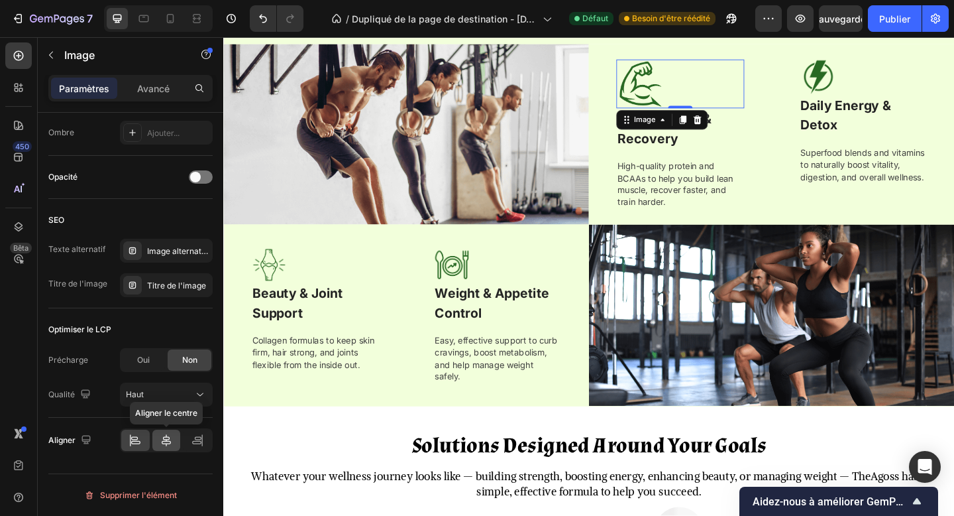
type input "80"
click at [168, 430] on div at bounding box center [166, 439] width 28 height 21
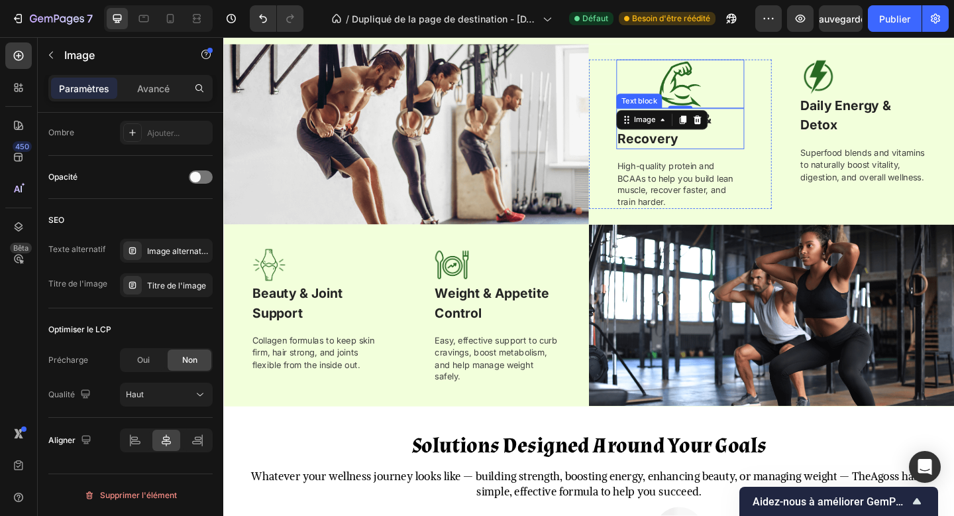
click at [746, 140] on p "Performance & Recovery" at bounding box center [720, 137] width 137 height 42
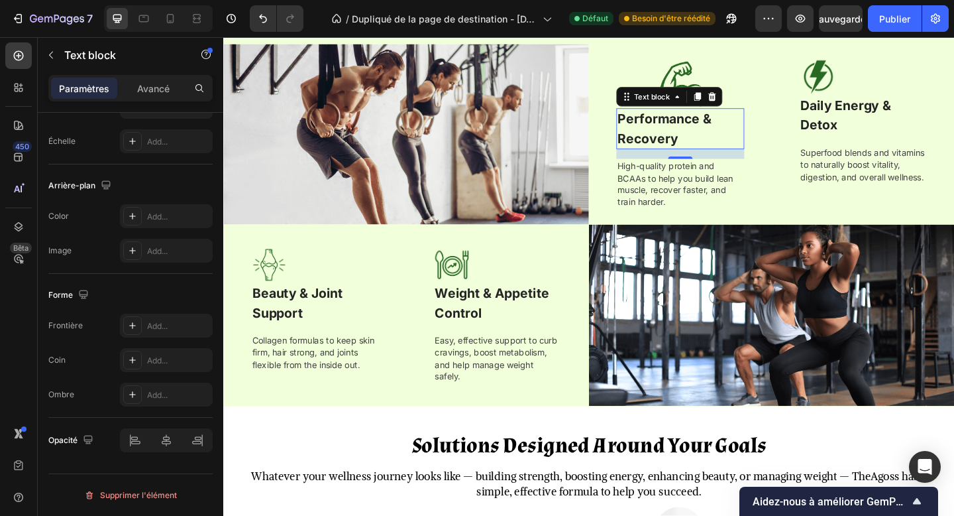
scroll to position [0, 0]
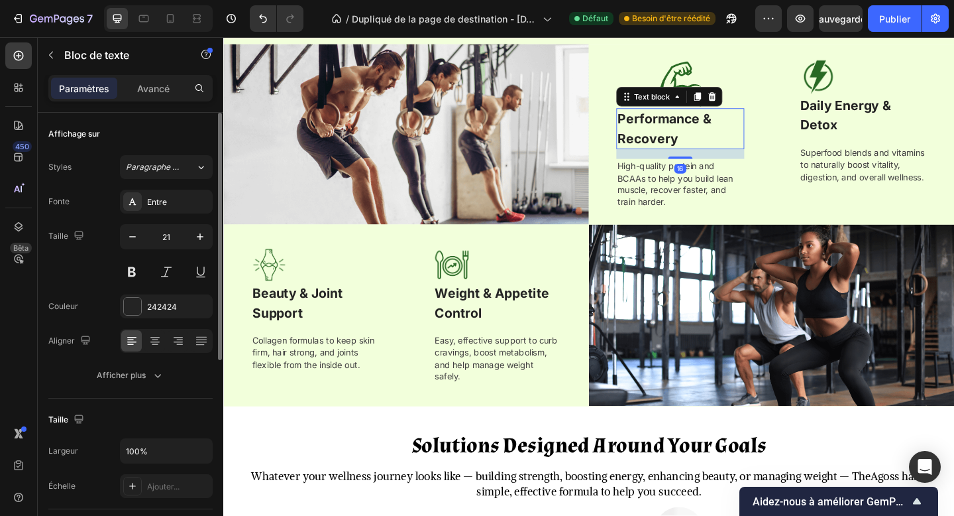
click at [748, 140] on p "Performance & Recovery" at bounding box center [720, 137] width 137 height 42
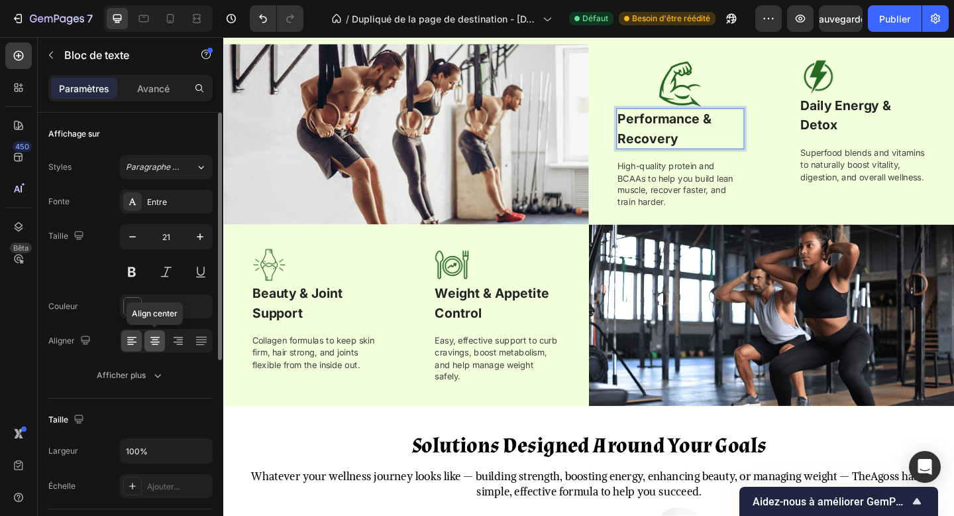
click at [156, 339] on icon at bounding box center [155, 339] width 7 height 1
click at [127, 344] on icon at bounding box center [130, 344] width 7 height 1
click at [156, 341] on icon at bounding box center [154, 340] width 13 height 13
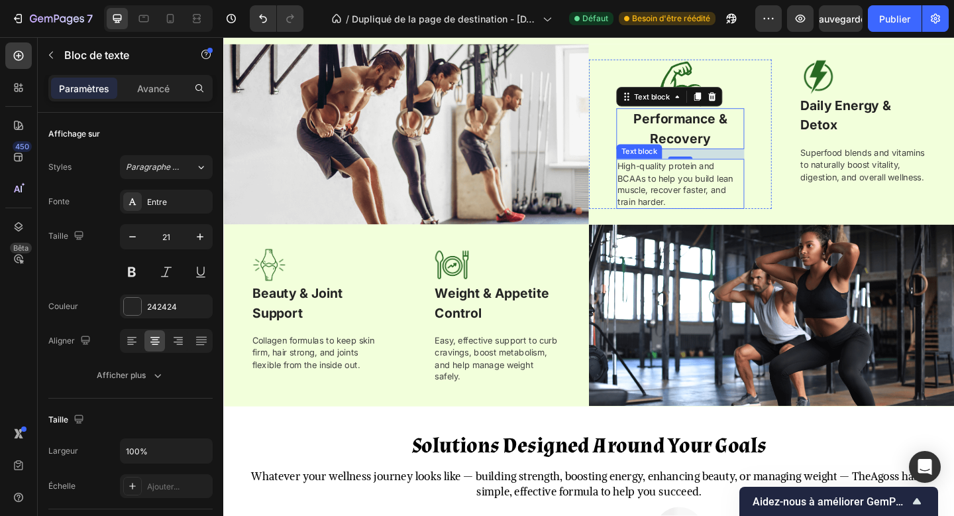
click at [728, 182] on p "High-quality protein and BCAAs to help you build lean muscle, recover faster, a…" at bounding box center [720, 197] width 137 height 52
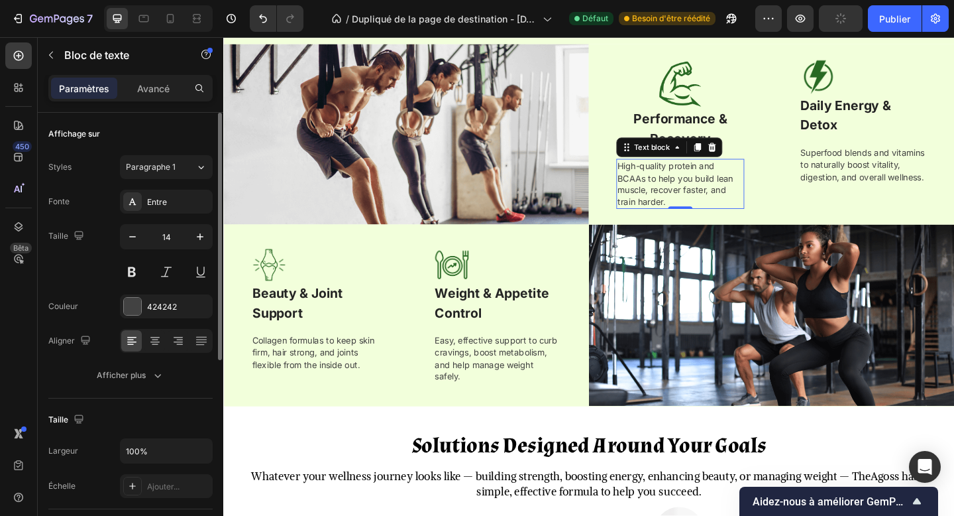
click at [147, 351] on div at bounding box center [166, 341] width 93 height 24
click at [152, 349] on div at bounding box center [154, 340] width 21 height 21
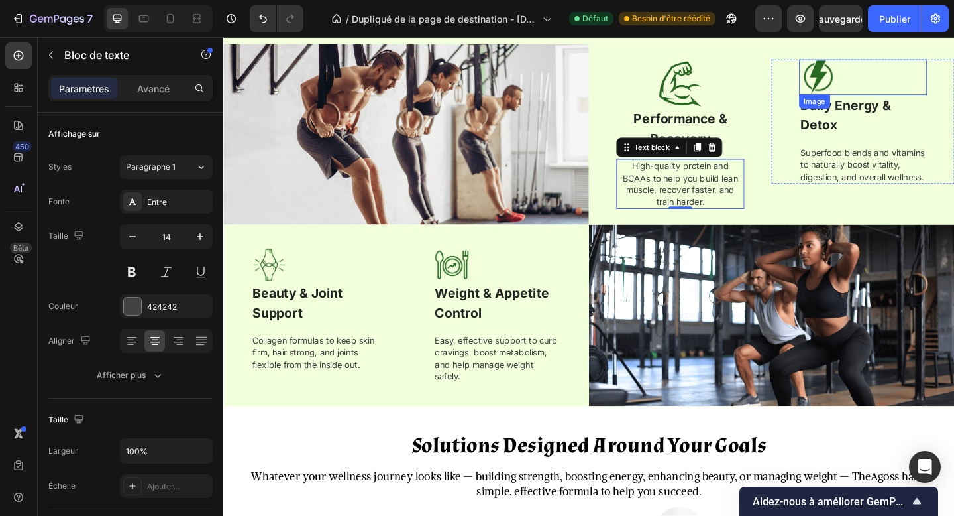
click at [890, 87] on div at bounding box center [919, 81] width 139 height 38
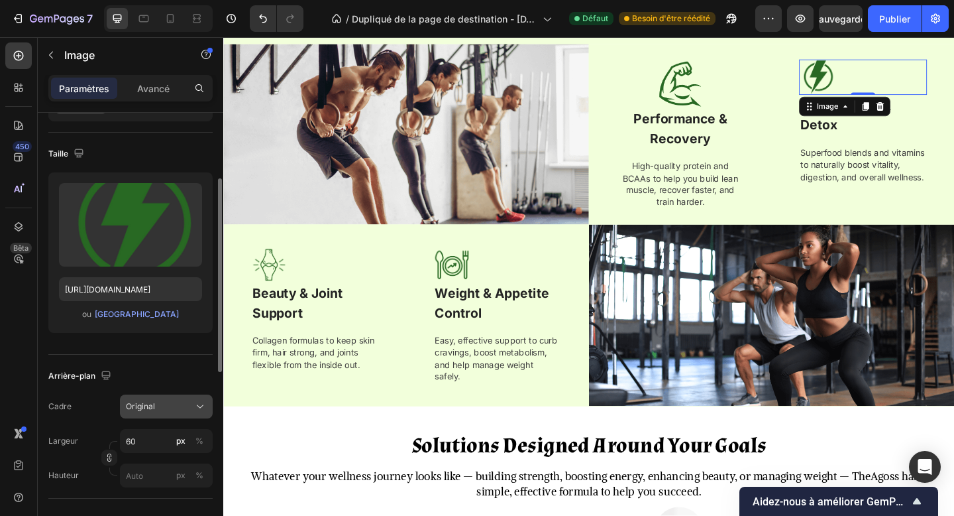
scroll to position [97, 0]
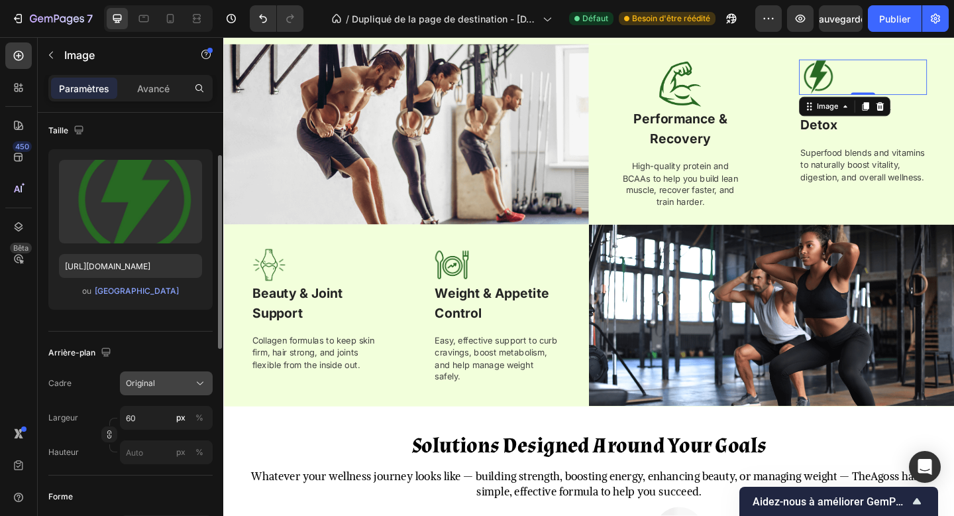
click at [162, 378] on div "Original" at bounding box center [158, 383] width 65 height 12
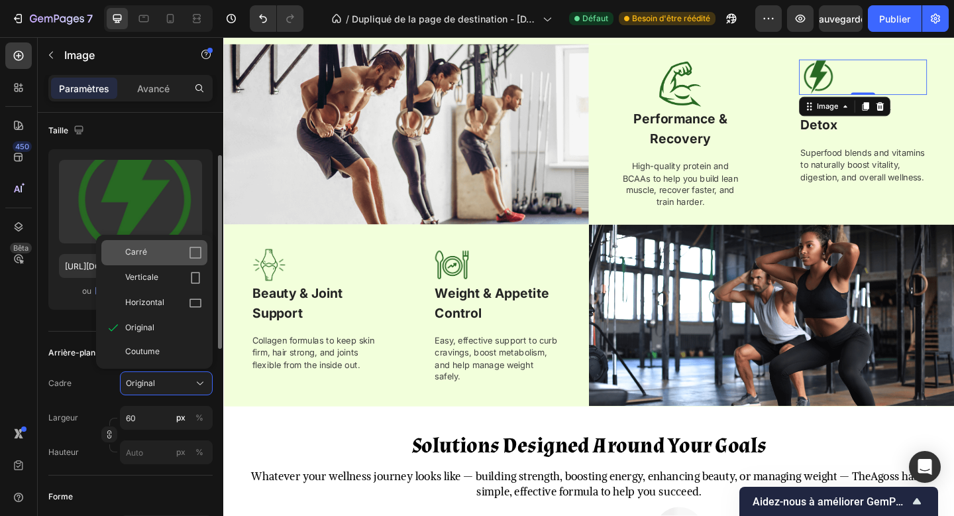
click at [169, 258] on div "Carré" at bounding box center [163, 252] width 77 height 13
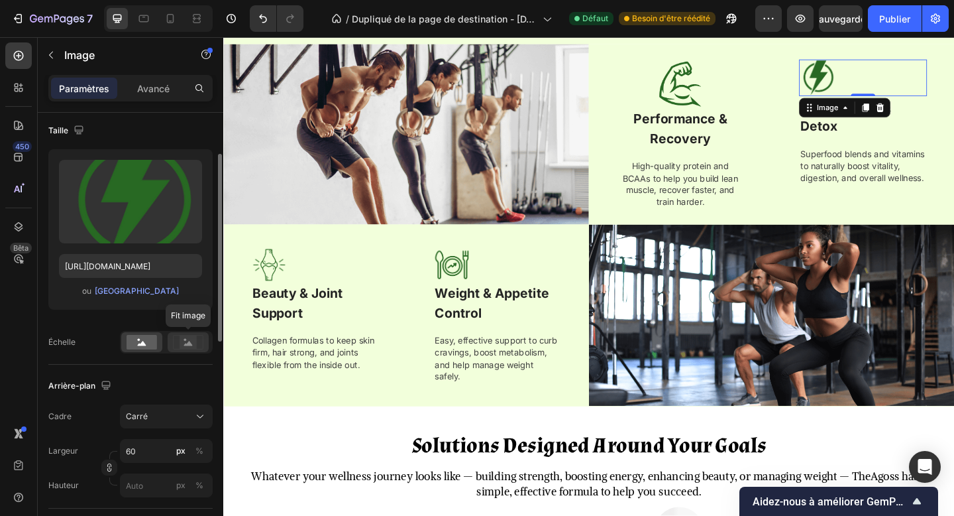
click at [188, 341] on rect at bounding box center [188, 341] width 17 height 13
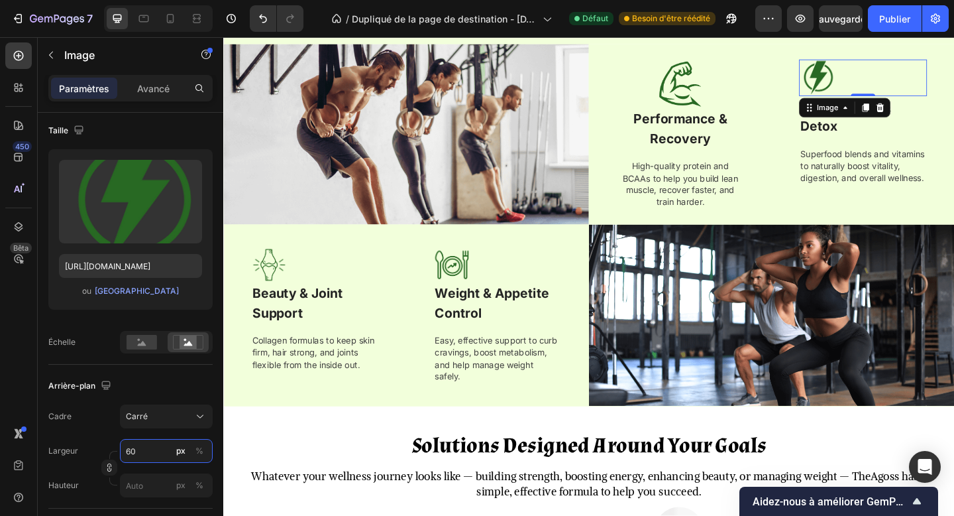
click at [128, 452] on input "60" at bounding box center [166, 451] width 93 height 24
type input "8"
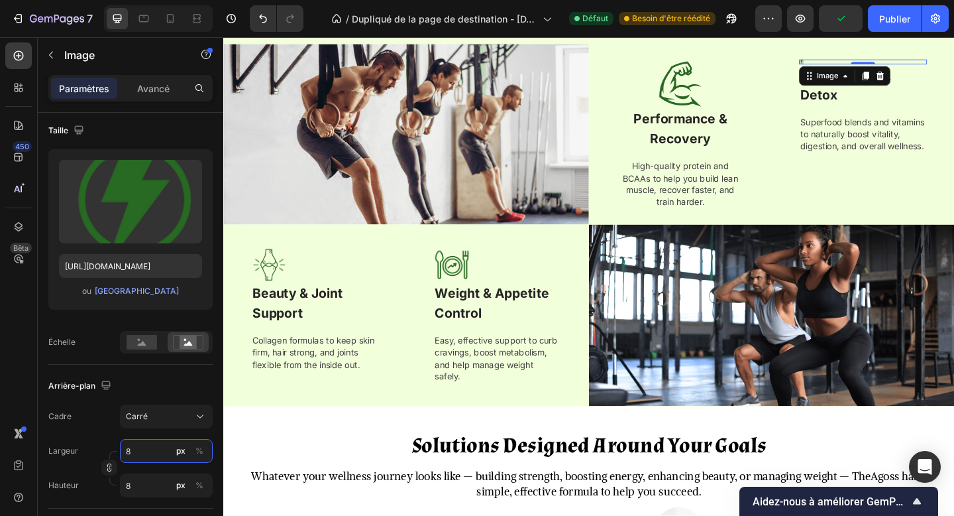
type input "80"
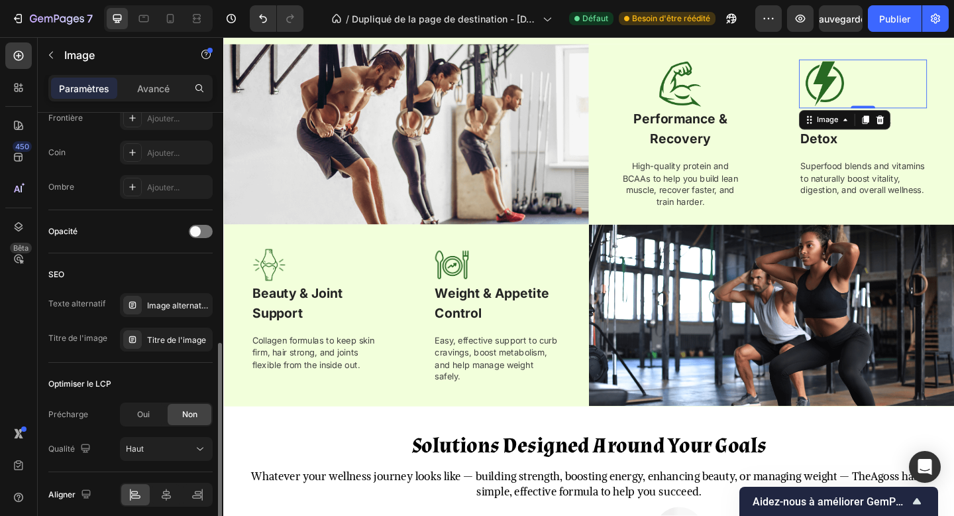
scroll to position [593, 0]
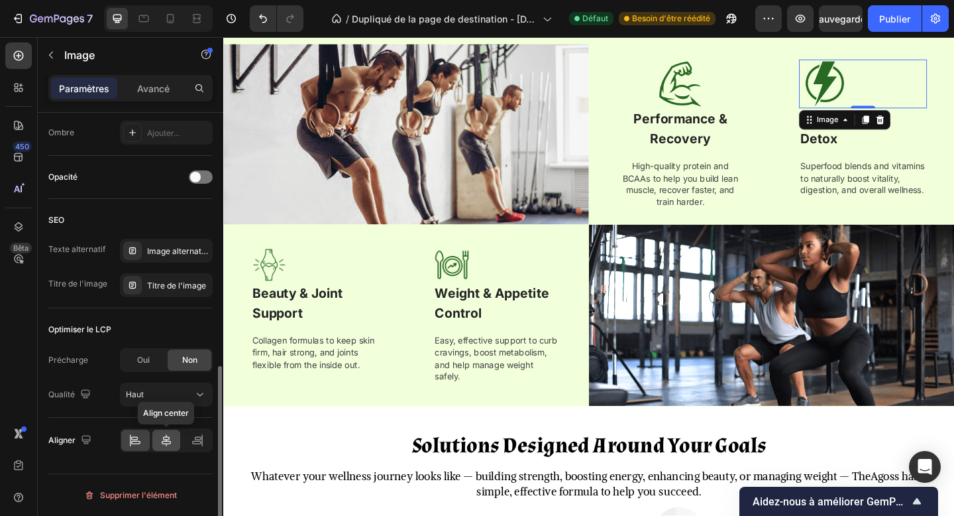
type input "80"
click at [160, 447] on div at bounding box center [166, 439] width 28 height 21
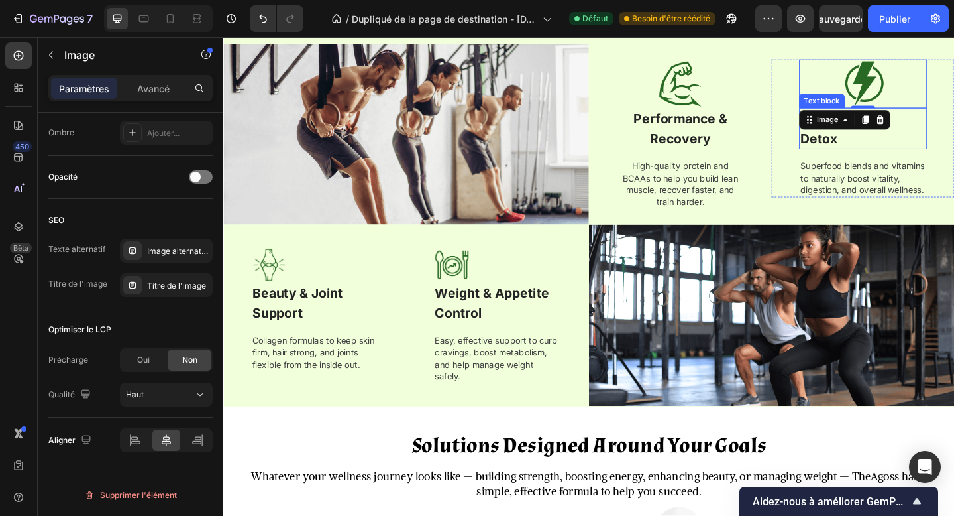
click at [900, 142] on p "Daily Energy & Detox" at bounding box center [919, 137] width 137 height 42
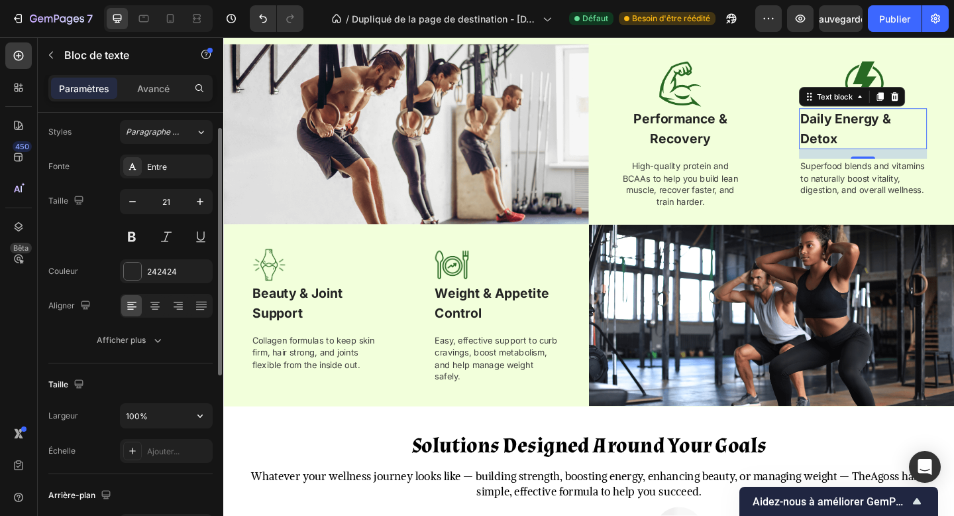
scroll to position [32, 0]
click at [156, 313] on icon at bounding box center [154, 308] width 13 height 13
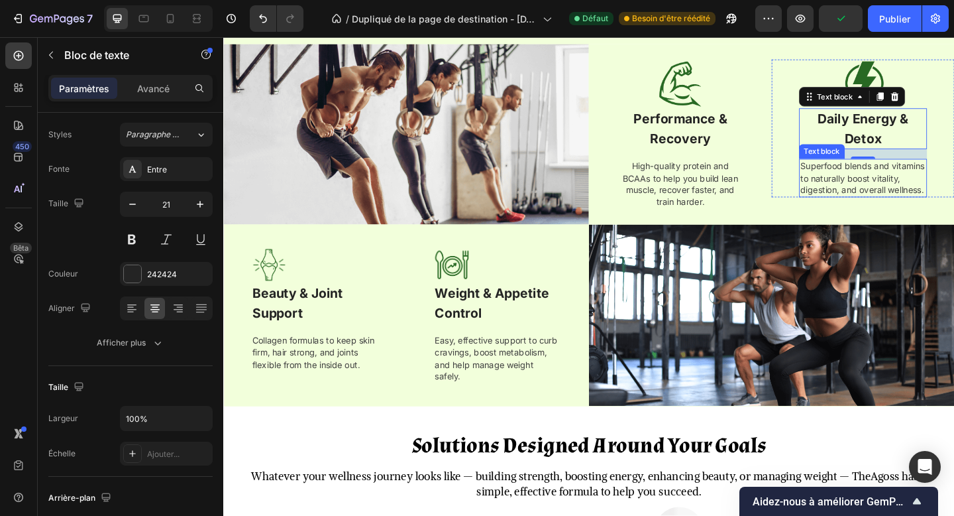
click at [912, 196] on p "Superfood blends and vitamins to naturally boost vitality, digestion, and overa…" at bounding box center [919, 190] width 137 height 39
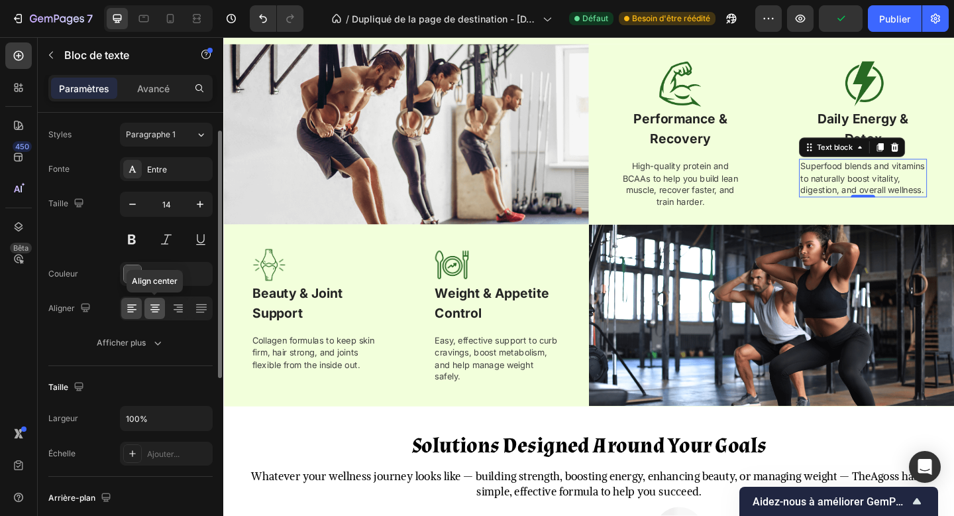
click at [160, 313] on icon at bounding box center [154, 308] width 13 height 13
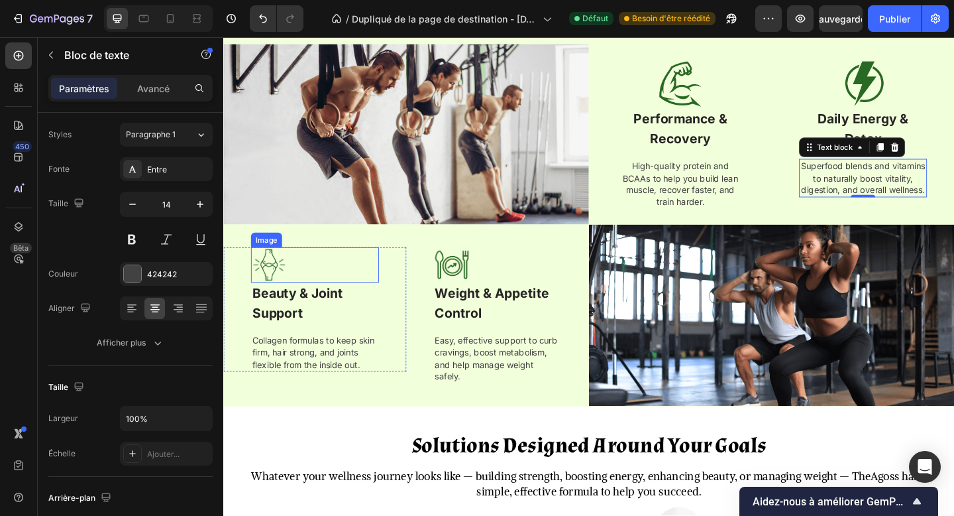
click at [304, 278] on div at bounding box center [322, 285] width 139 height 38
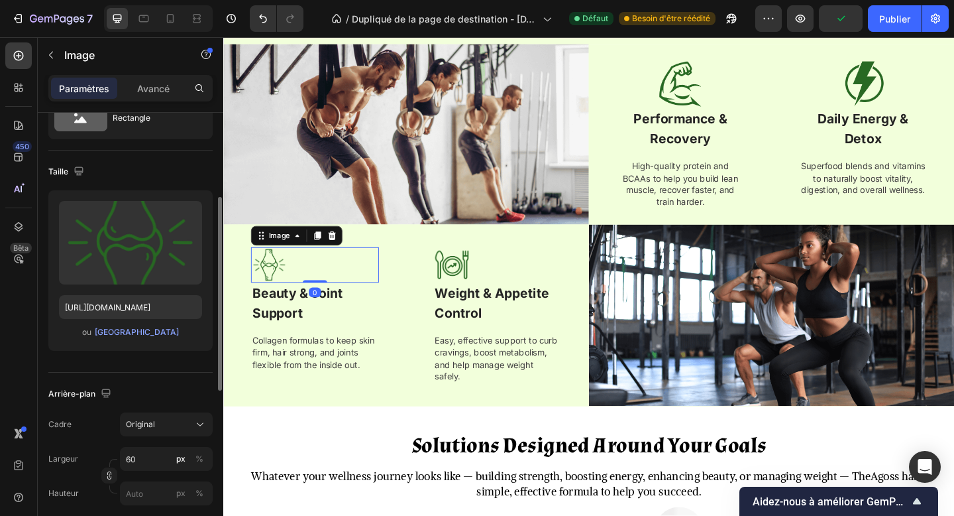
scroll to position [105, 0]
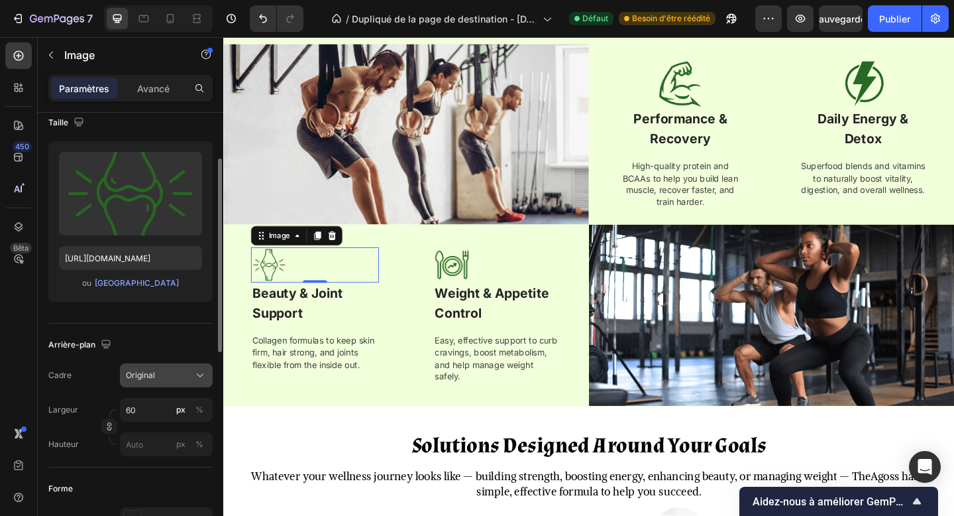
click at [164, 365] on button "Original" at bounding box center [166, 375] width 93 height 24
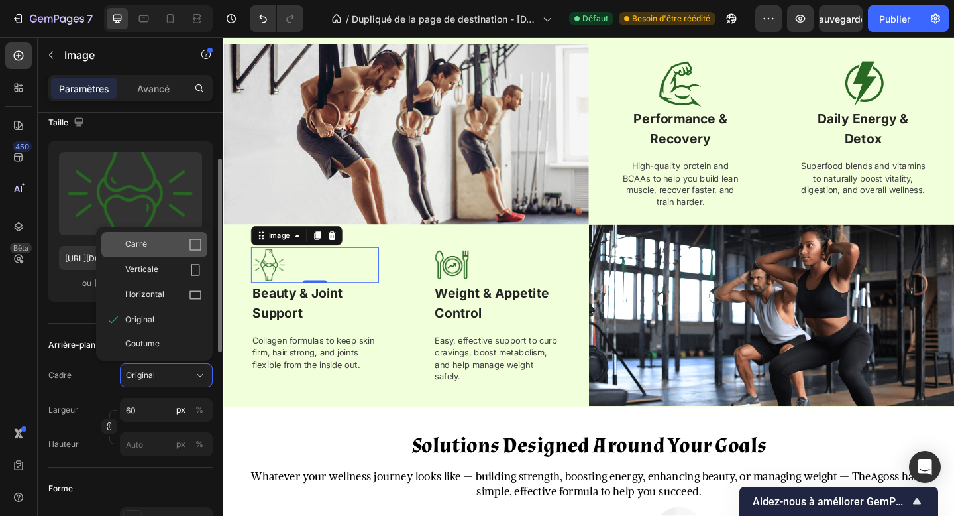
click at [185, 243] on div "Carré" at bounding box center [163, 244] width 77 height 13
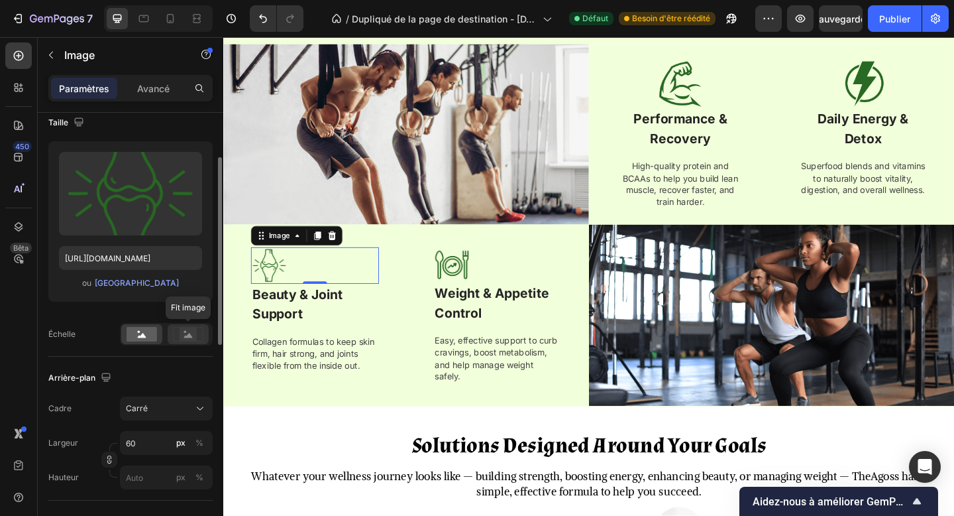
click at [186, 330] on rect at bounding box center [188, 333] width 17 height 13
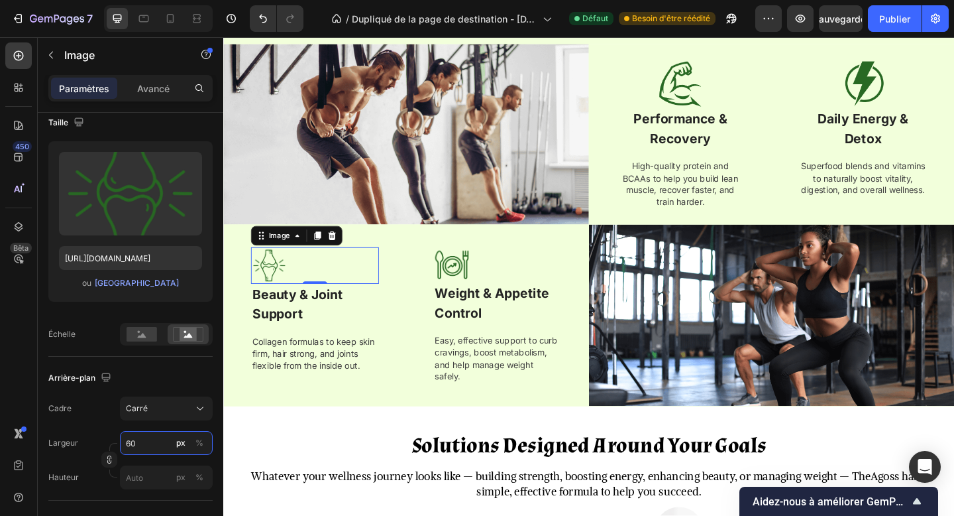
click at [129, 432] on input "60" at bounding box center [166, 443] width 93 height 24
type input "8"
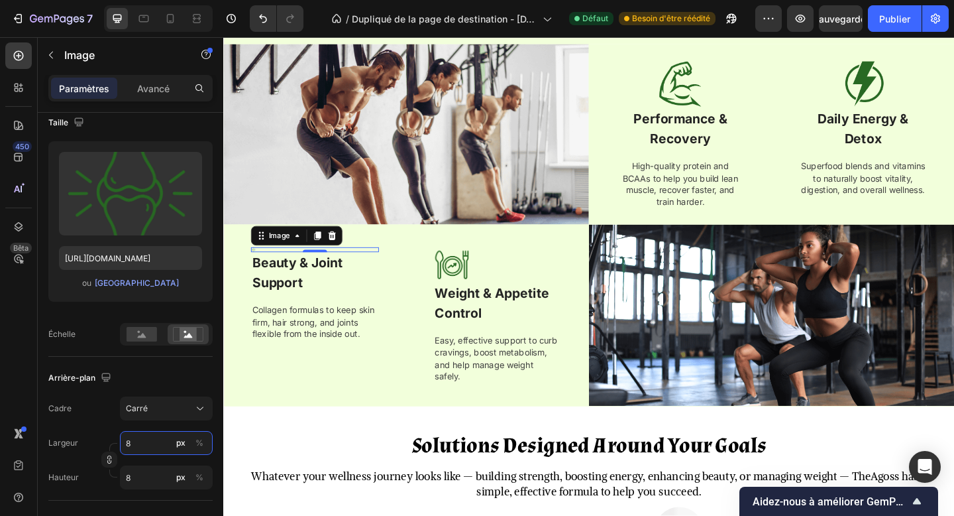
type input "80"
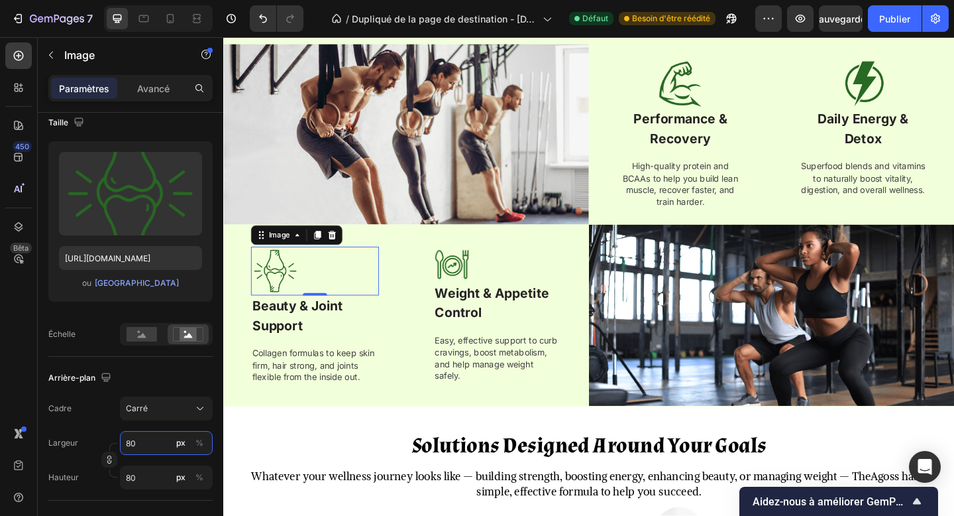
type input "80"
click at [146, 374] on div "Arrière-plan" at bounding box center [130, 377] width 164 height 21
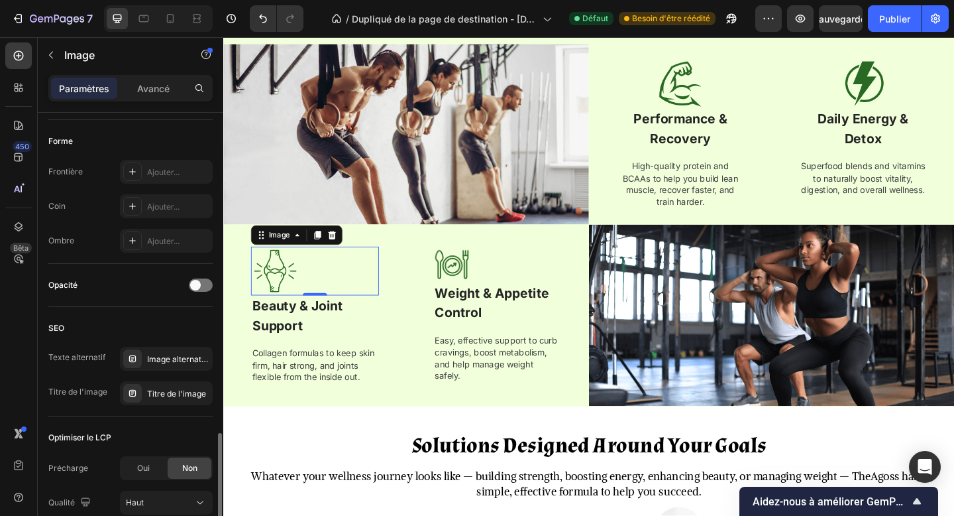
scroll to position [593, 0]
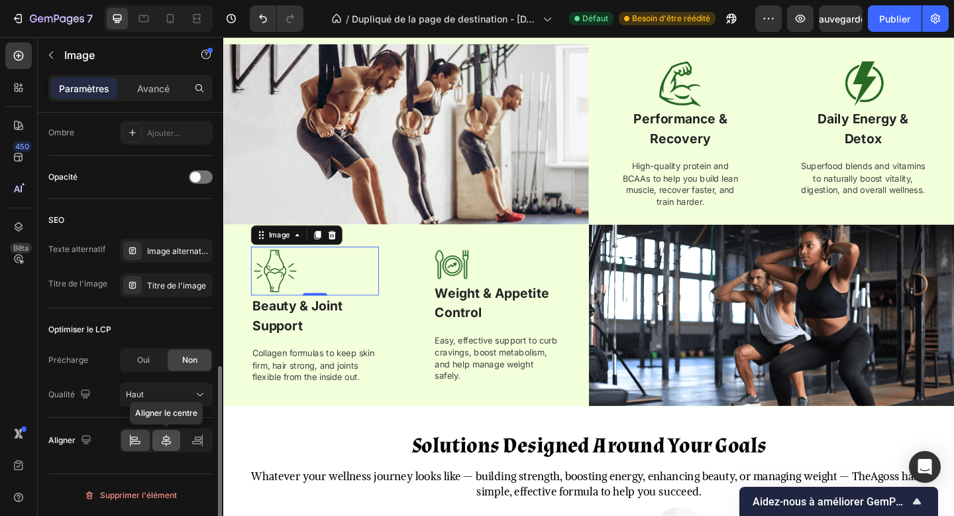
click at [169, 445] on icon at bounding box center [166, 439] width 13 height 13
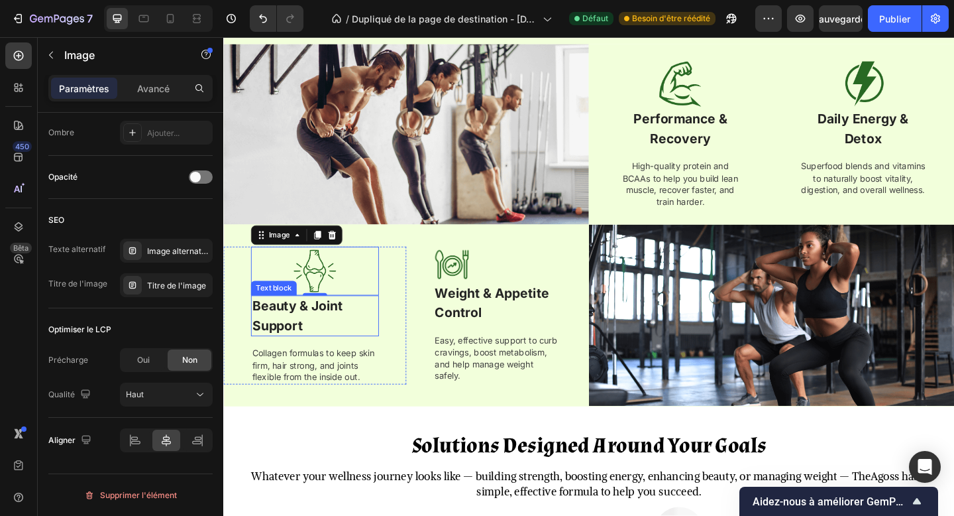
click at [300, 331] on strong "Beauty & Joint Support" at bounding box center [303, 340] width 99 height 38
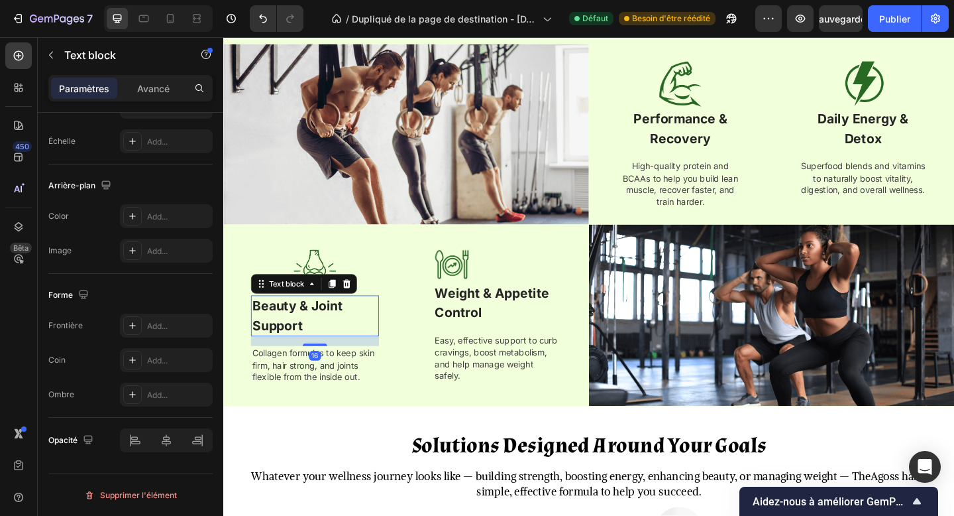
scroll to position [0, 0]
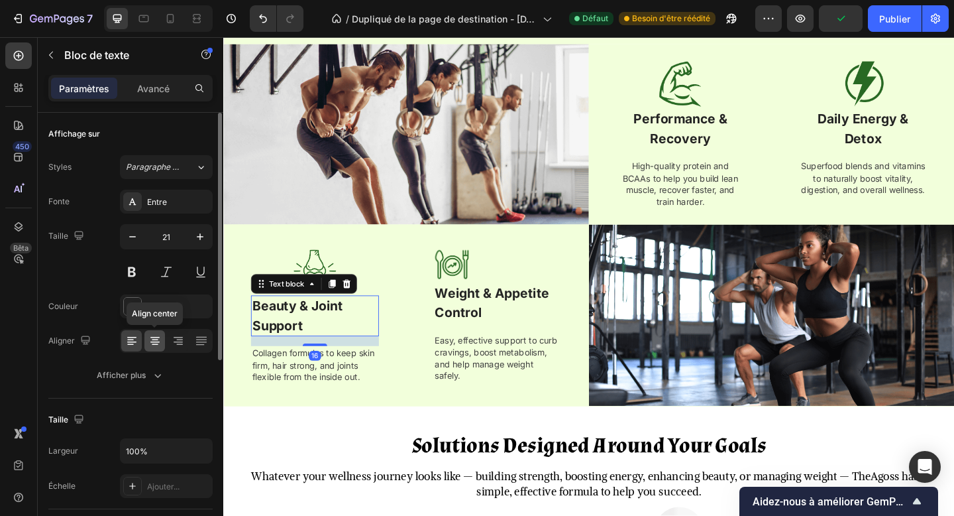
click at [147, 344] on div at bounding box center [154, 340] width 21 height 21
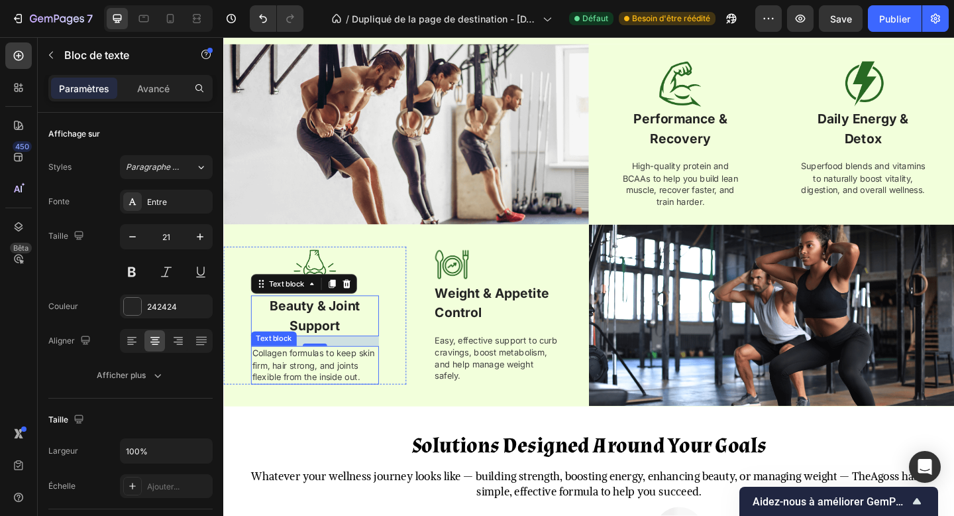
click at [307, 378] on p "Collagen formulas to keep skin firm, hair strong, and joints flexible from the …" at bounding box center [322, 393] width 137 height 39
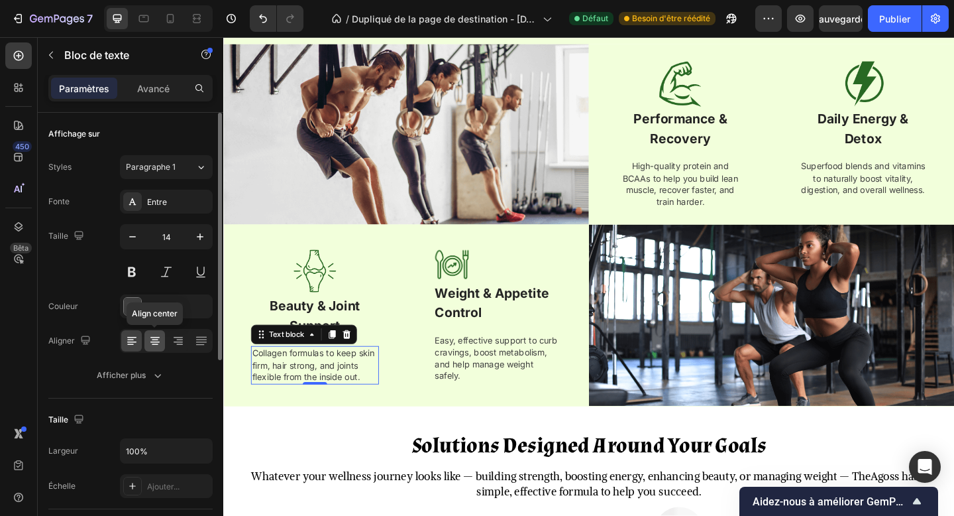
click at [150, 341] on icon at bounding box center [154, 340] width 13 height 13
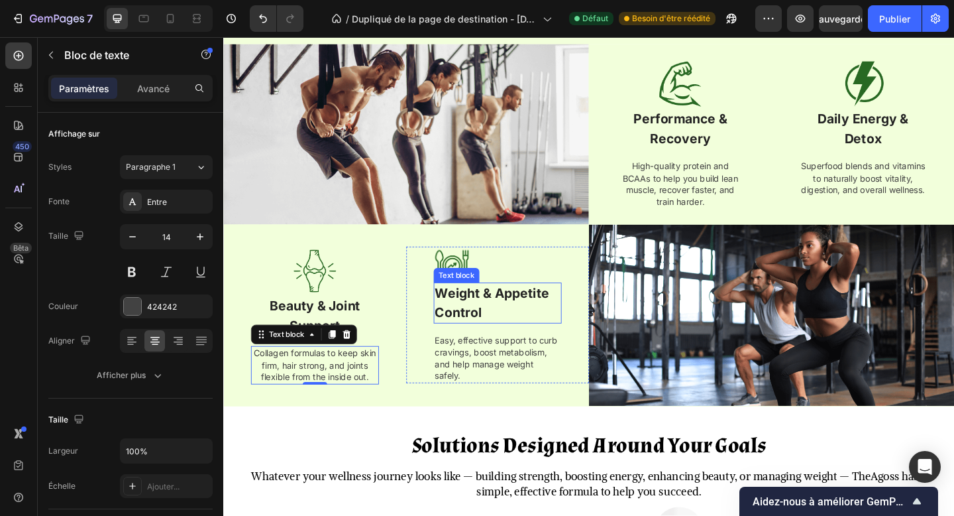
click at [531, 339] on p "Weight & Appetite Control" at bounding box center [521, 326] width 137 height 42
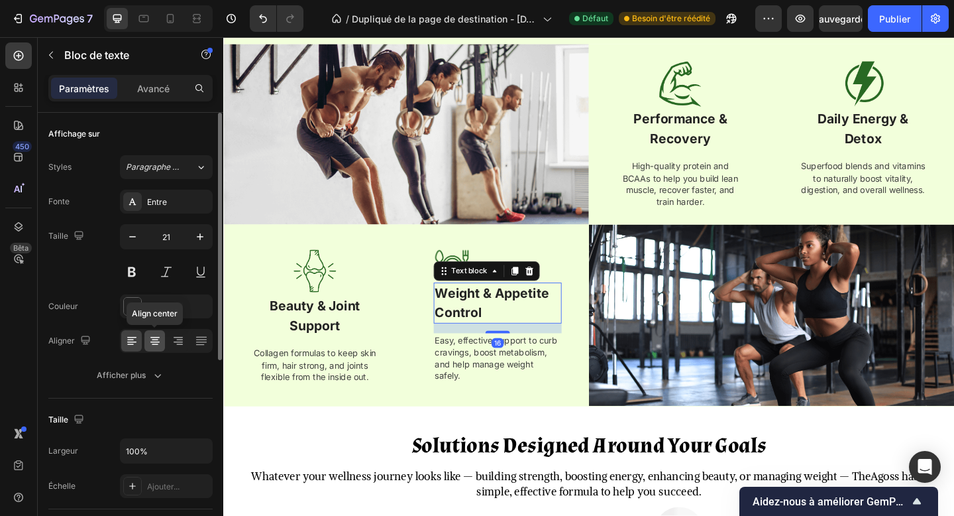
click at [157, 345] on icon at bounding box center [154, 340] width 13 height 13
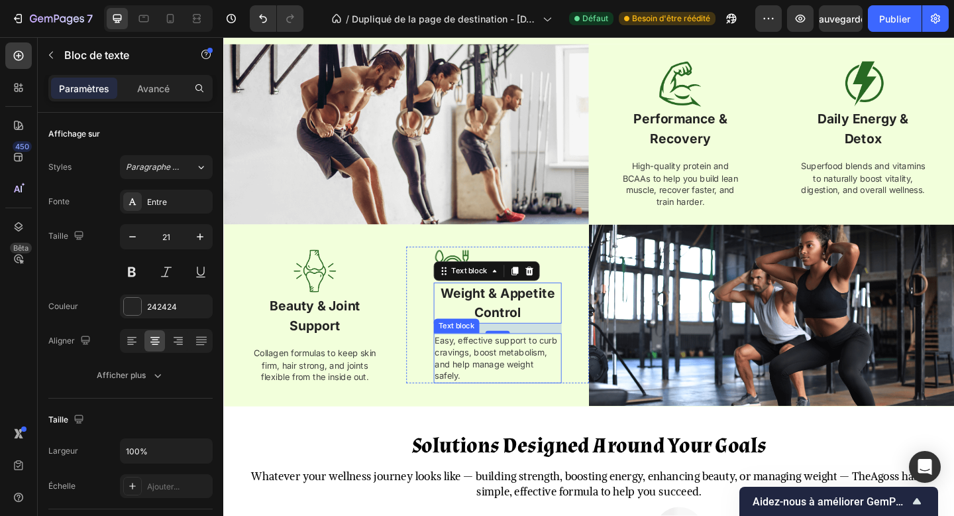
click at [502, 373] on p "Easy, effective support to curb cravings, boost metabolism, and help manage wei…" at bounding box center [521, 386] width 137 height 52
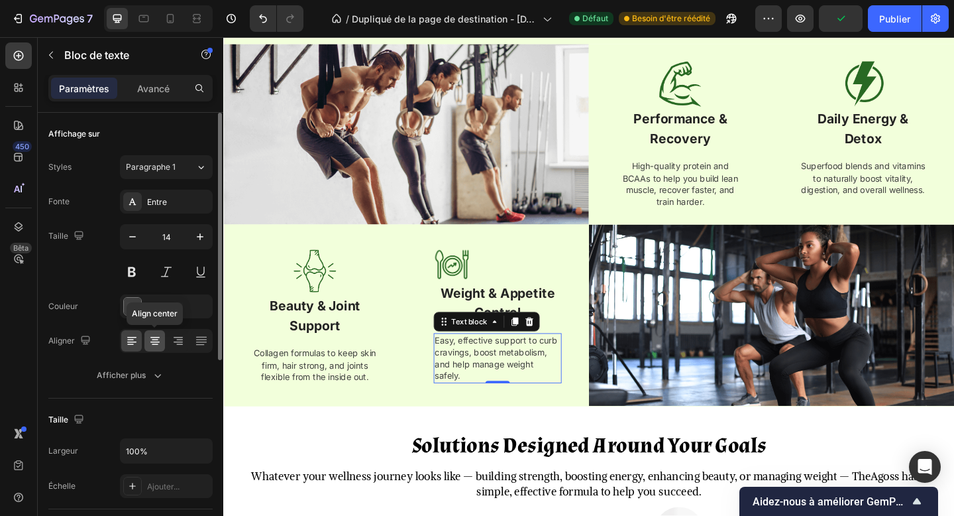
click at [159, 330] on div at bounding box center [154, 340] width 21 height 21
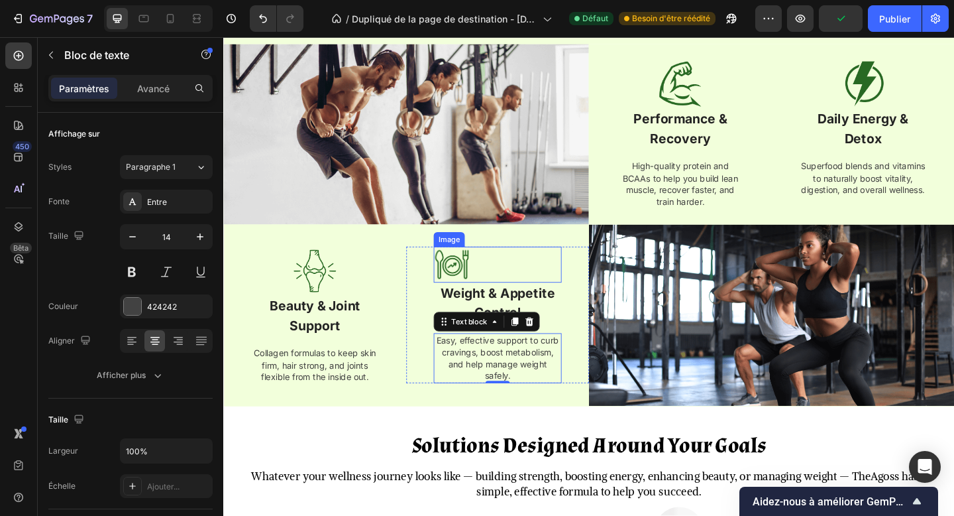
click at [483, 282] on img at bounding box center [472, 284] width 40 height 38
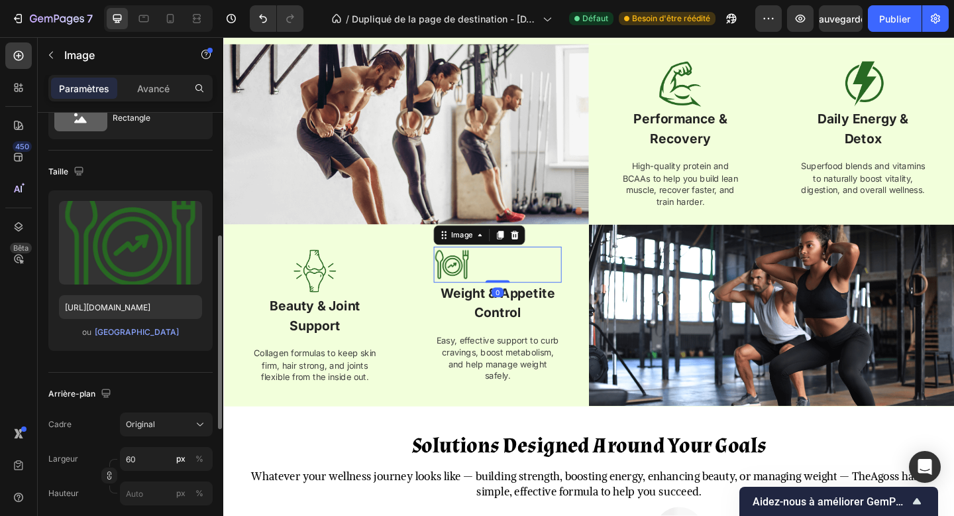
scroll to position [137, 0]
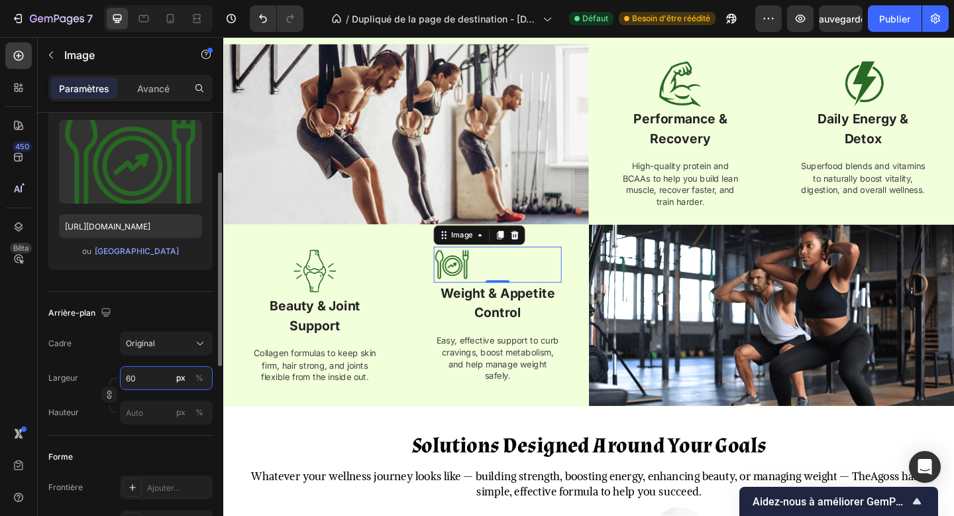
click at [136, 374] on input "60" at bounding box center [166, 378] width 93 height 24
click at [168, 335] on button "Original" at bounding box center [166, 343] width 93 height 24
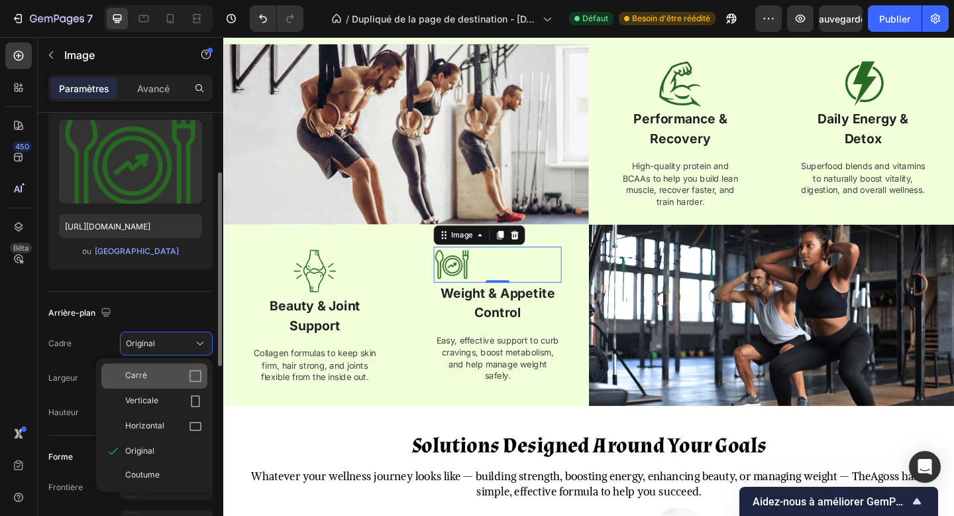
click at [166, 366] on div "Carré" at bounding box center [154, 375] width 106 height 25
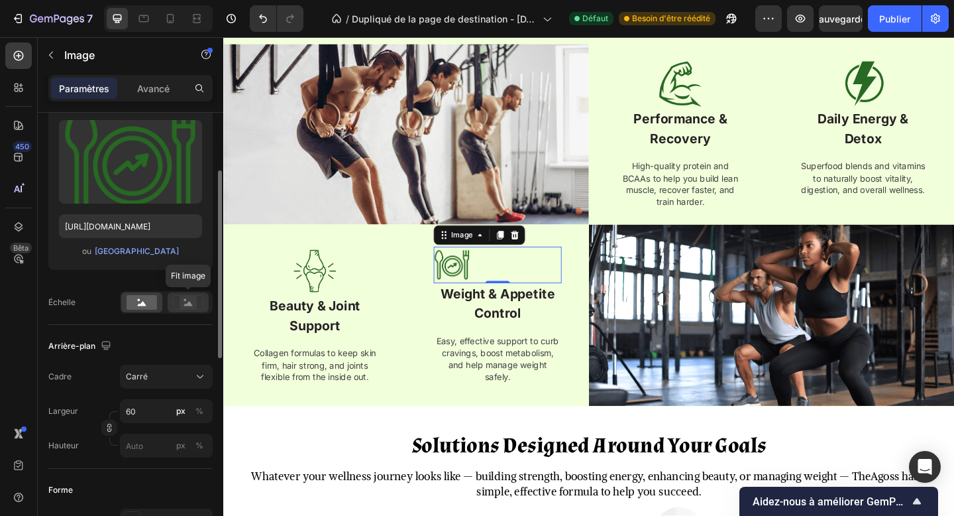
click at [189, 309] on rect at bounding box center [188, 302] width 30 height 14
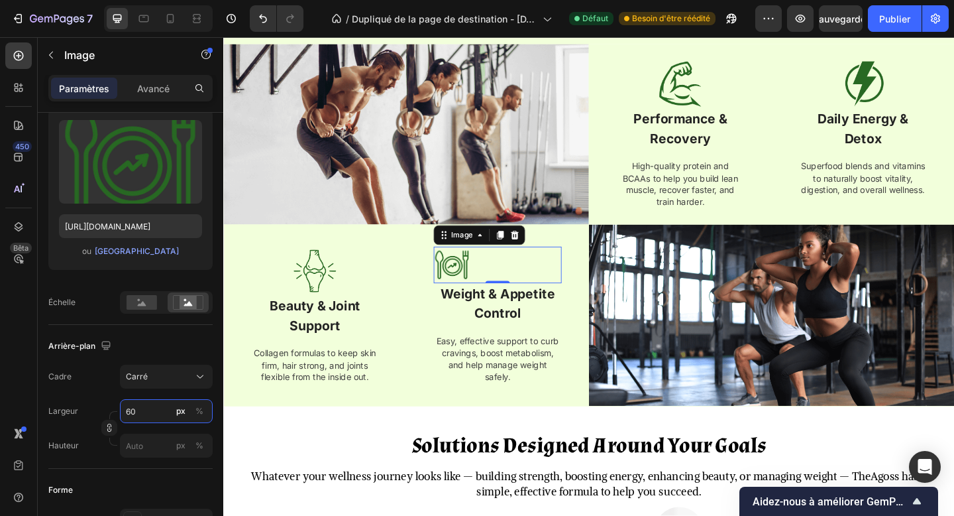
click at [137, 410] on input "60" at bounding box center [166, 411] width 93 height 24
type input "8"
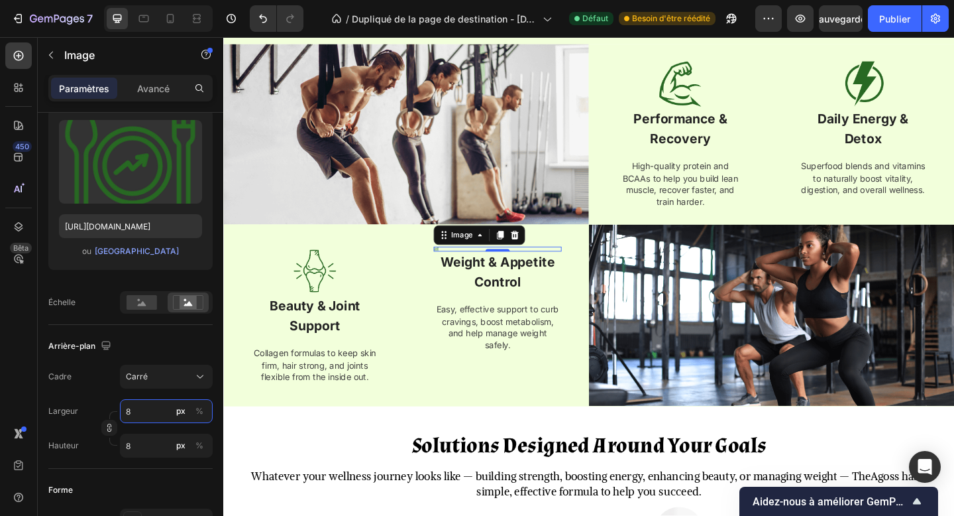
type input "80"
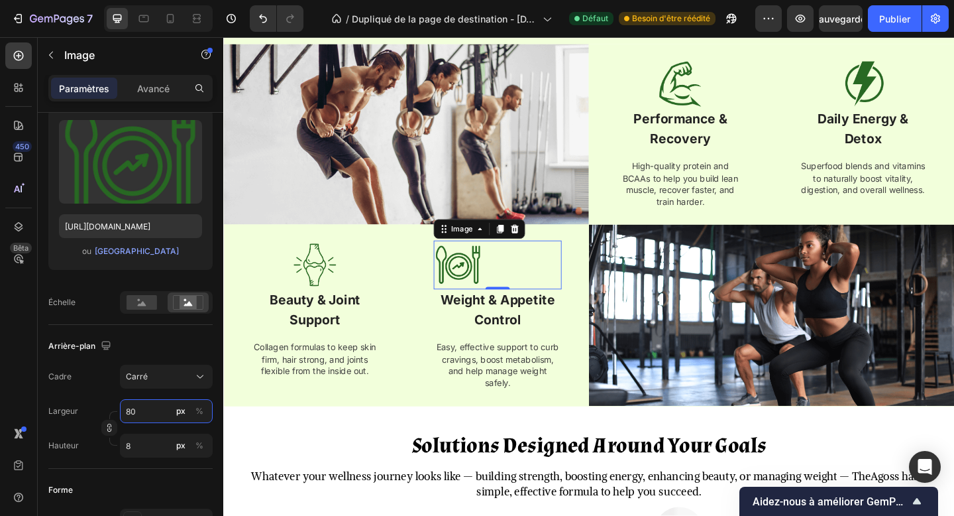
type input "80"
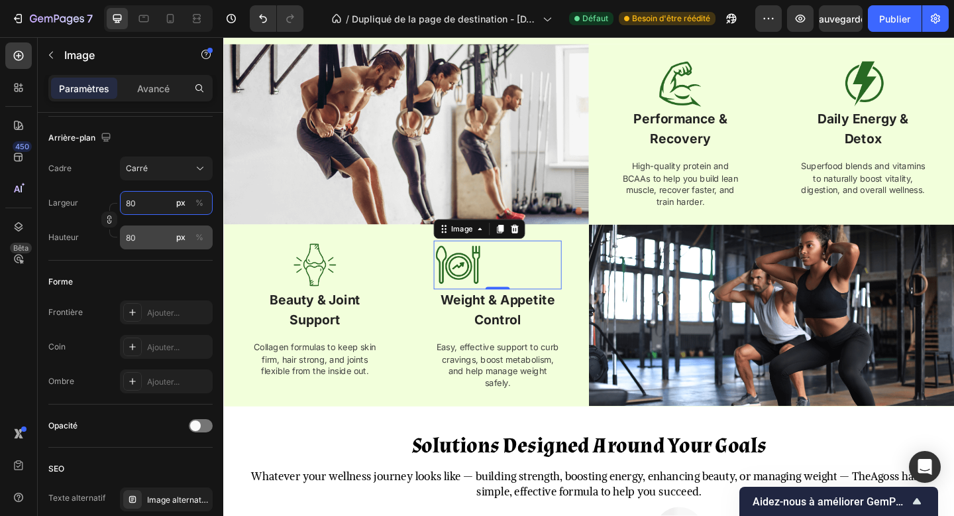
scroll to position [593, 0]
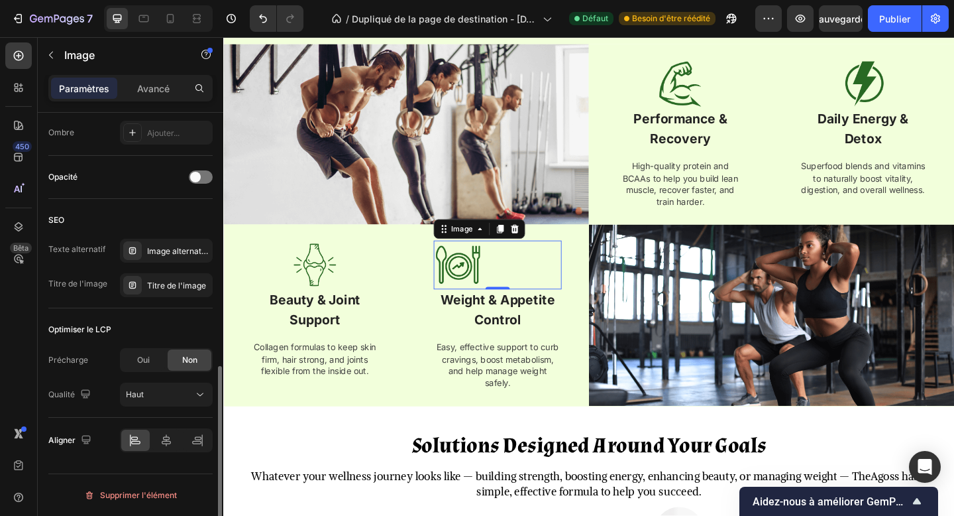
type input "80"
click at [157, 451] on div at bounding box center [166, 440] width 93 height 24
click at [161, 443] on icon at bounding box center [166, 439] width 13 height 13
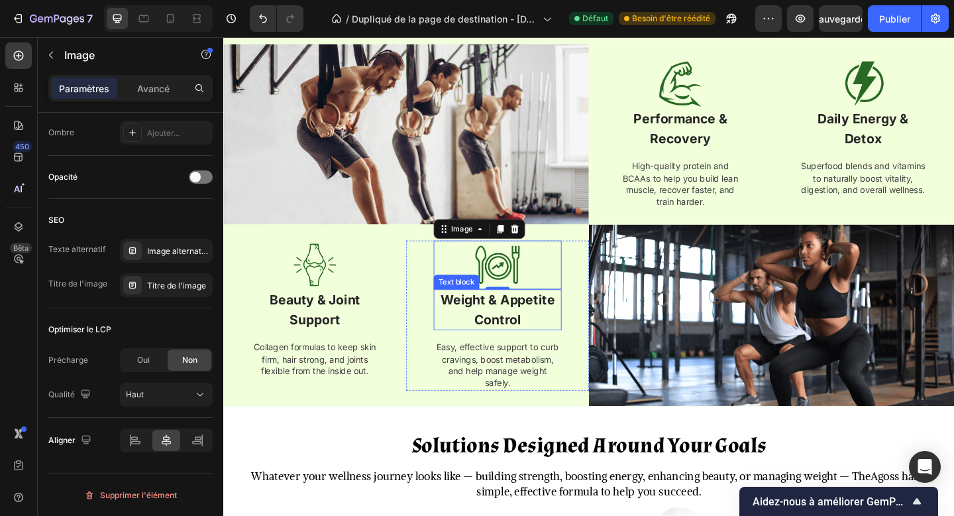
click at [513, 324] on strong "Weight & Appetite Control" at bounding box center [521, 334] width 125 height 38
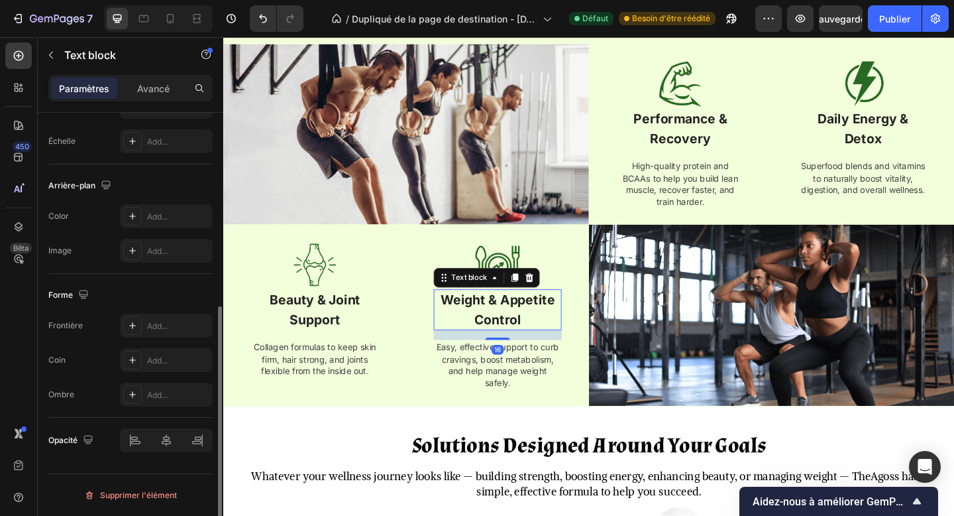
scroll to position [0, 0]
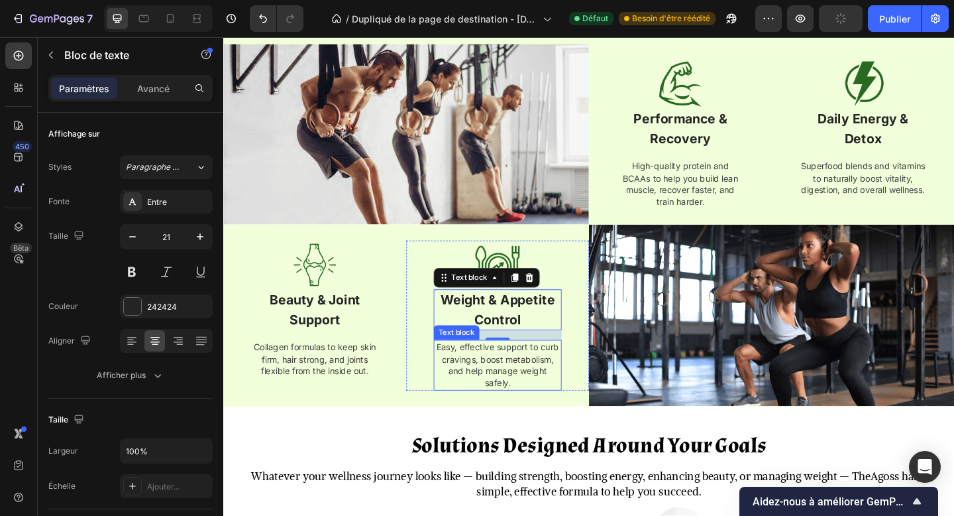
click at [522, 385] on p "Easy, effective support to curb cravings, boost metabolism, and help manage wei…" at bounding box center [521, 394] width 137 height 52
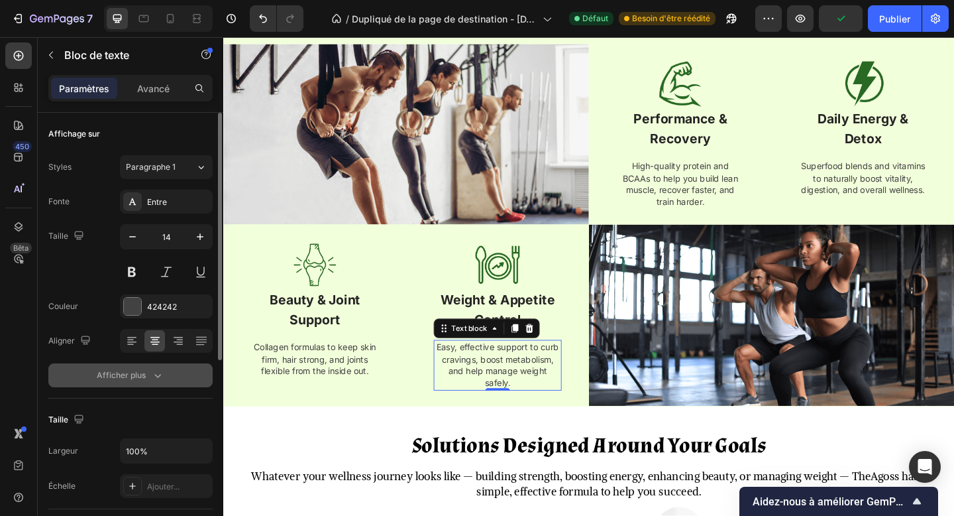
click at [202, 378] on button "Afficher plus" at bounding box center [130, 375] width 164 height 24
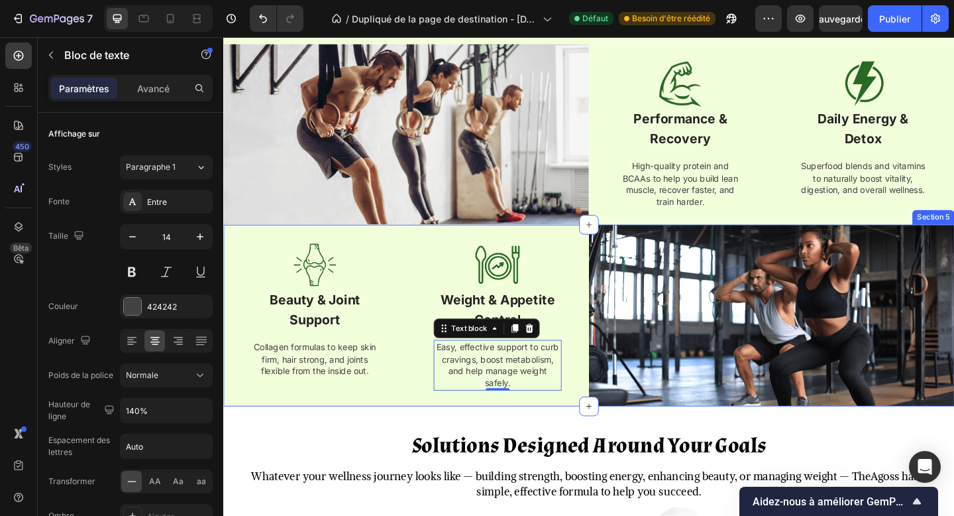
click at [496, 435] on div "Image Beauty & Joint Support Text block Collagen formulas to keep skin firm, ha…" at bounding box center [422, 339] width 398 height 197
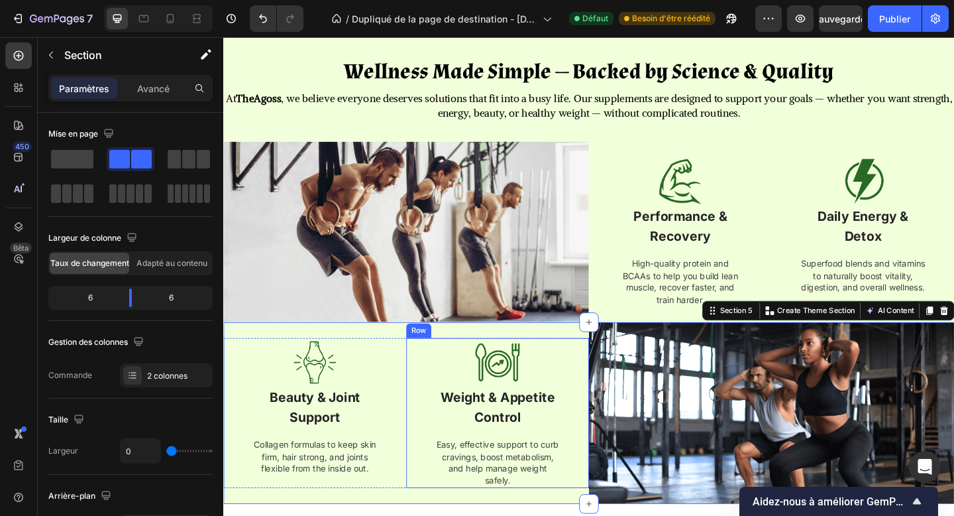
scroll to position [987, 0]
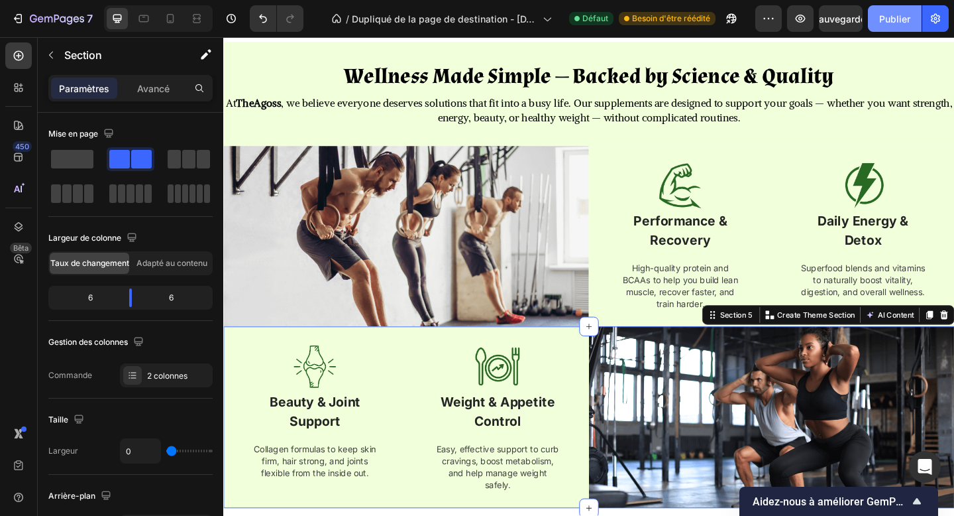
click at [889, 20] on font "Publier" at bounding box center [894, 18] width 31 height 11
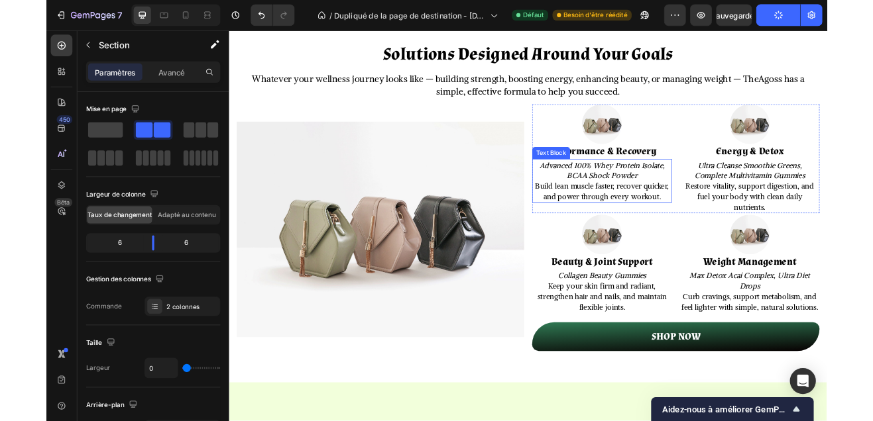
scroll to position [1508, 0]
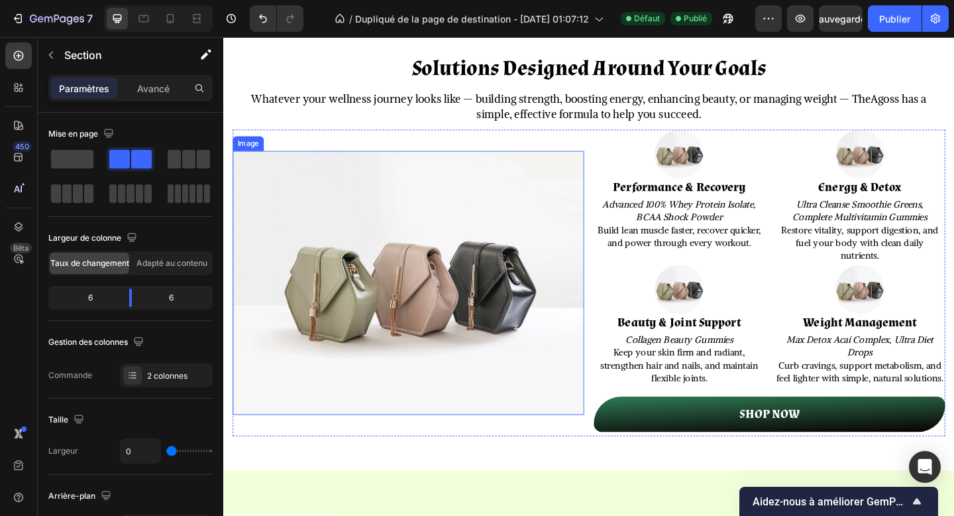
click at [359, 252] on img at bounding box center [424, 304] width 382 height 287
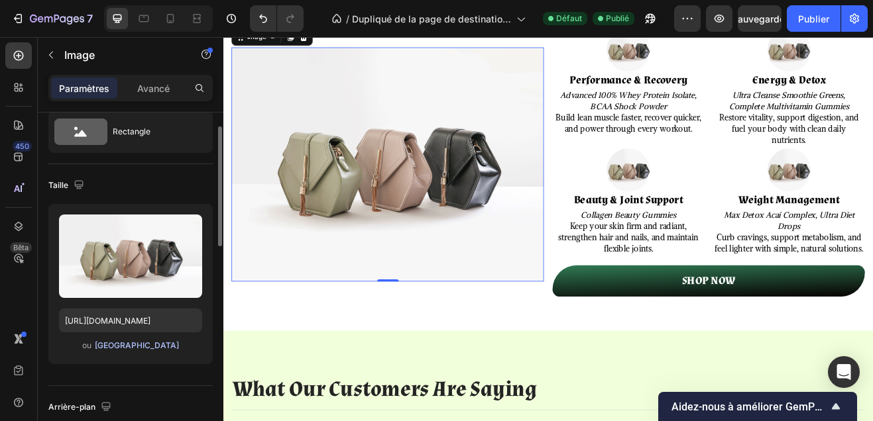
scroll to position [99, 0]
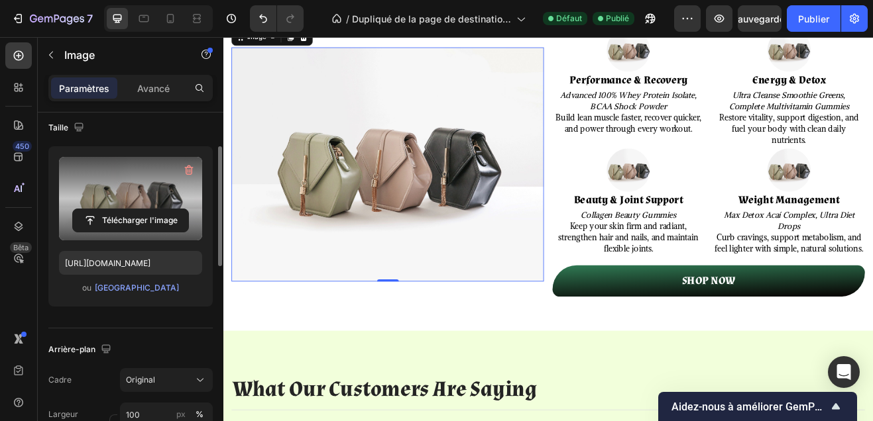
click at [142, 191] on label at bounding box center [130, 198] width 143 height 83
click at [142, 209] on input "file" at bounding box center [130, 220] width 115 height 23
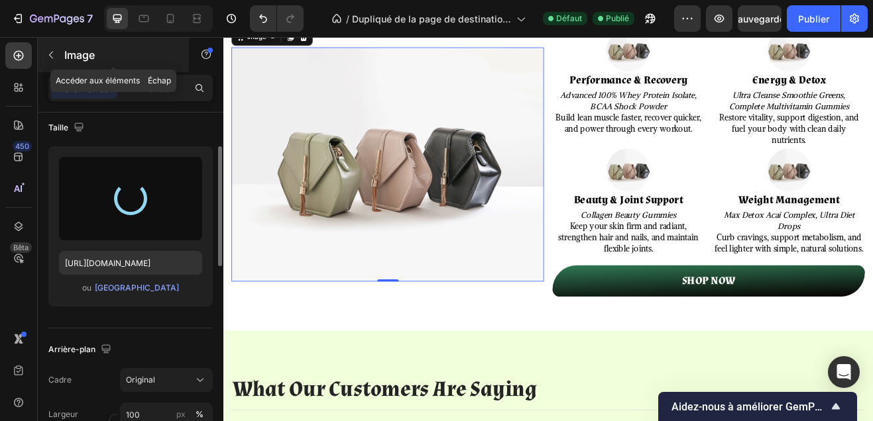
type input "https://cdn.shopify.com/s/files/1/0695/5787/8944/files/gempages_586082984700936…"
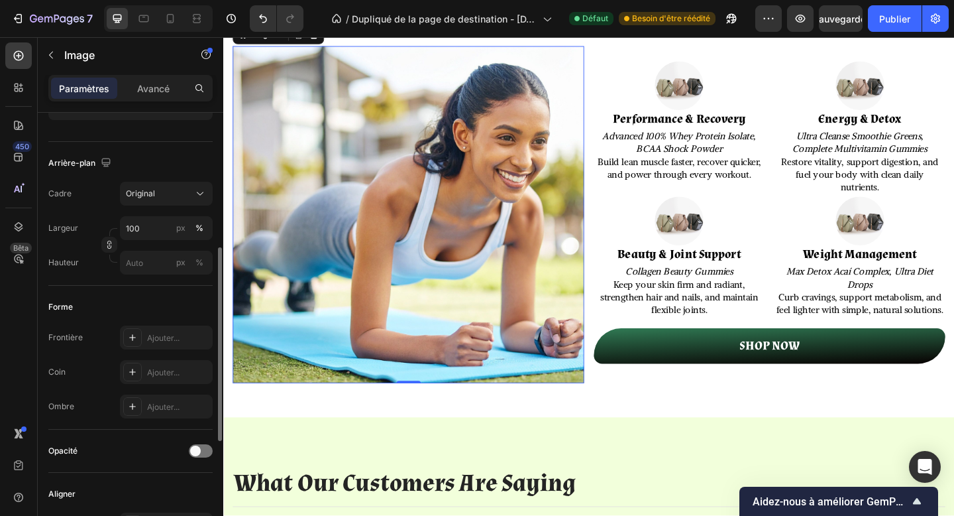
scroll to position [292, 0]
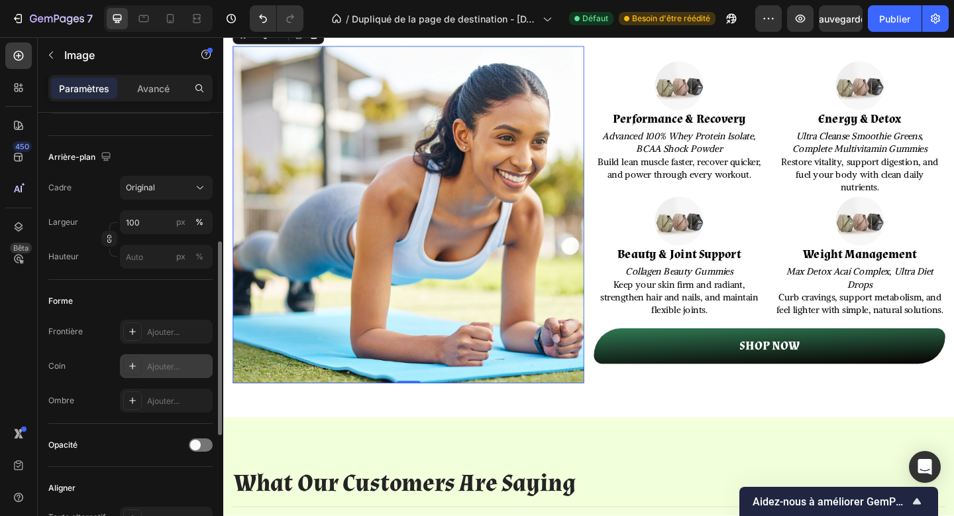
click at [158, 360] on div "Ajouter..." at bounding box center [178, 366] width 62 height 12
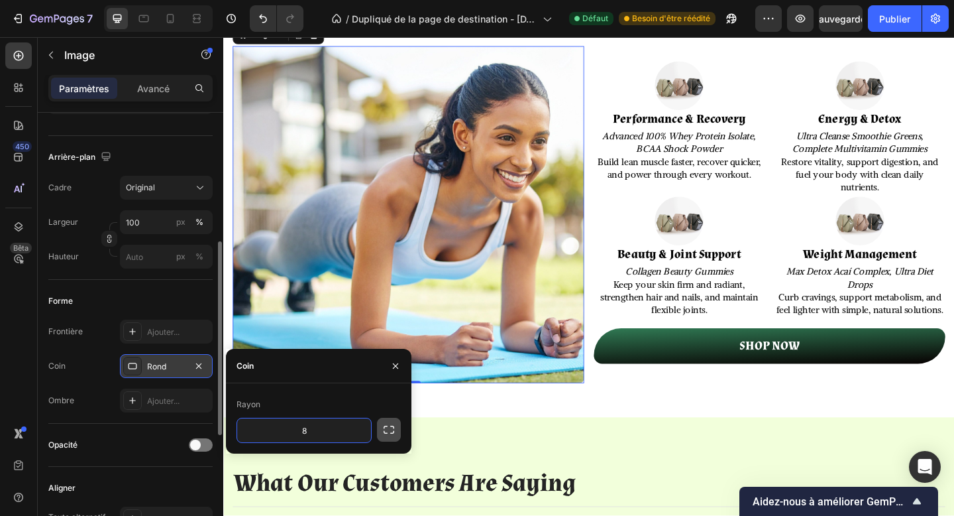
click at [386, 423] on icon "button" at bounding box center [388, 429] width 13 height 13
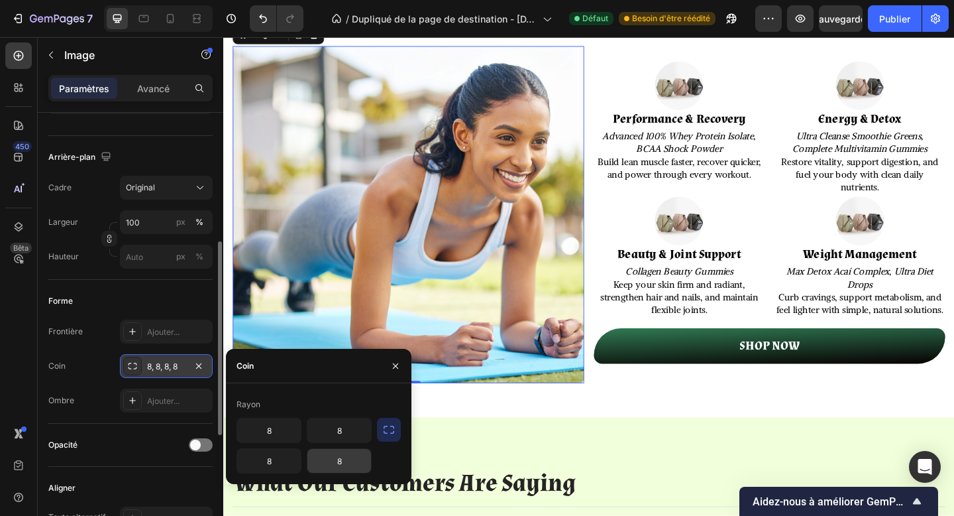
click at [351, 448] on div "8" at bounding box center [339, 460] width 65 height 25
click at [334, 469] on input "8" at bounding box center [339, 461] width 64 height 24
click at [341, 461] on input "8" at bounding box center [339, 461] width 64 height 24
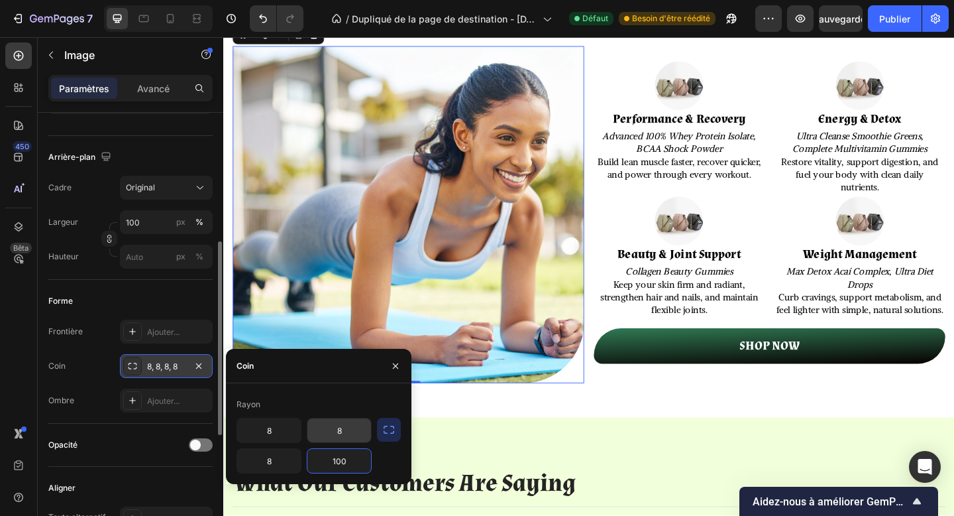
type input "100"
click at [339, 427] on input "8" at bounding box center [339, 430] width 64 height 24
type input "30"
click at [254, 431] on input "8" at bounding box center [269, 430] width 64 height 24
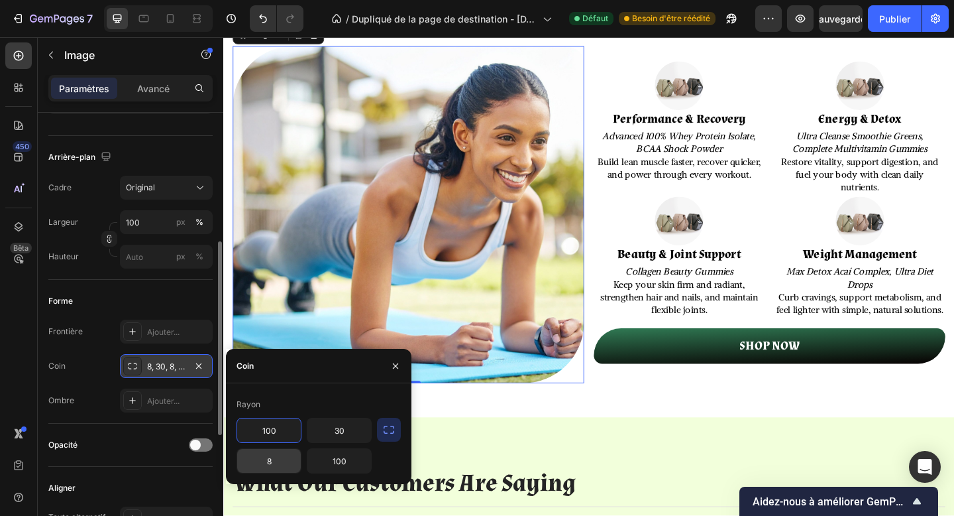
type input "100"
click at [275, 462] on input "8" at bounding box center [269, 461] width 64 height 24
type input "30"
click at [559, 437] on div "Solutions Designed Around Your Goals Heading Whatever your wellness journey loo…" at bounding box center [620, 194] width 795 height 513
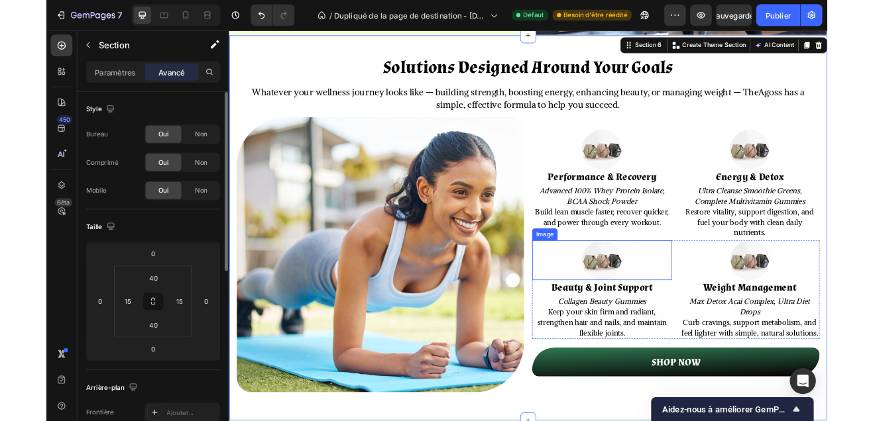
scroll to position [1499, 0]
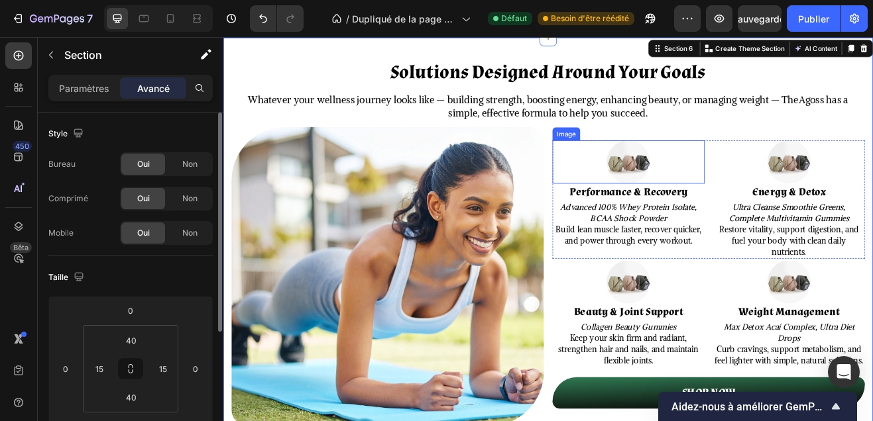
click at [735, 203] on img at bounding box center [718, 190] width 53 height 53
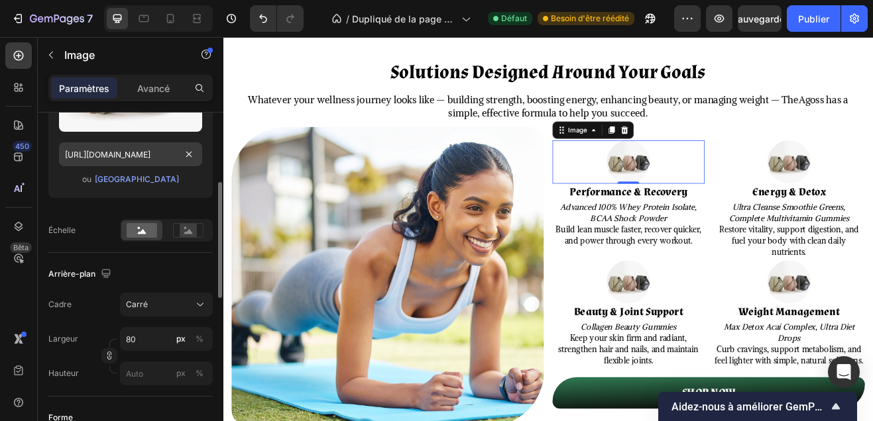
scroll to position [186, 0]
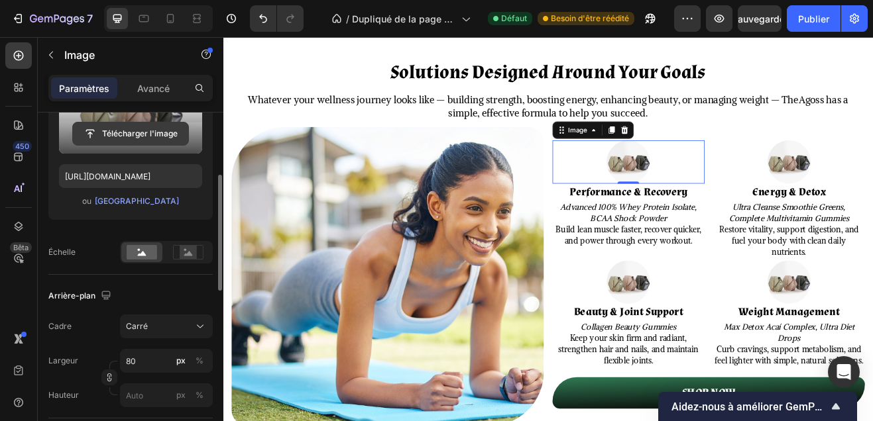
click at [154, 145] on button "Télécharger l'image" at bounding box center [130, 134] width 117 height 24
click at [152, 132] on input "file" at bounding box center [130, 134] width 115 height 23
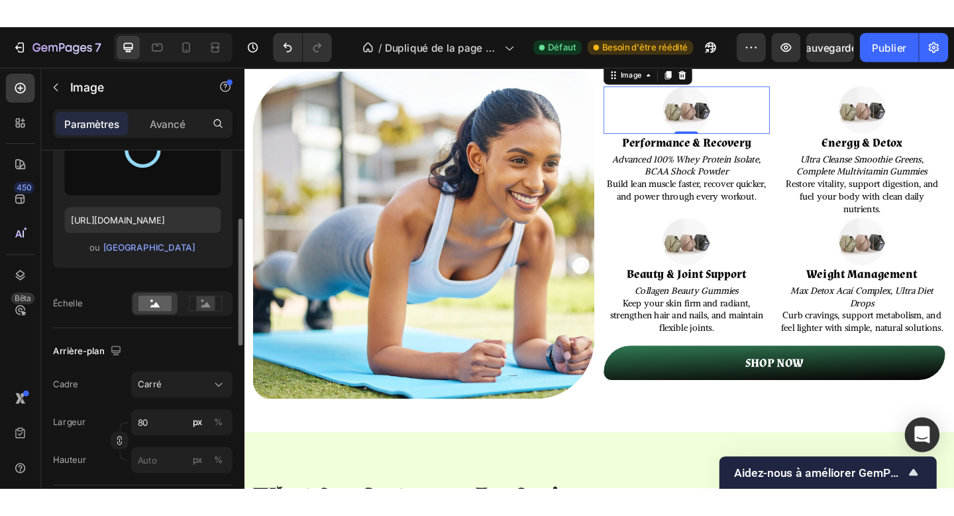
scroll to position [1610, 0]
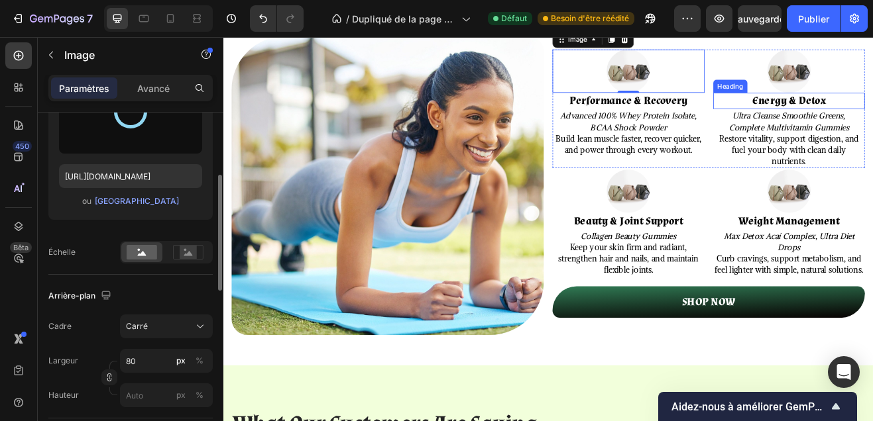
type input "https://cdn.shopify.com/s/files/1/0695/5787/8944/files/gempages_586082984700936…"
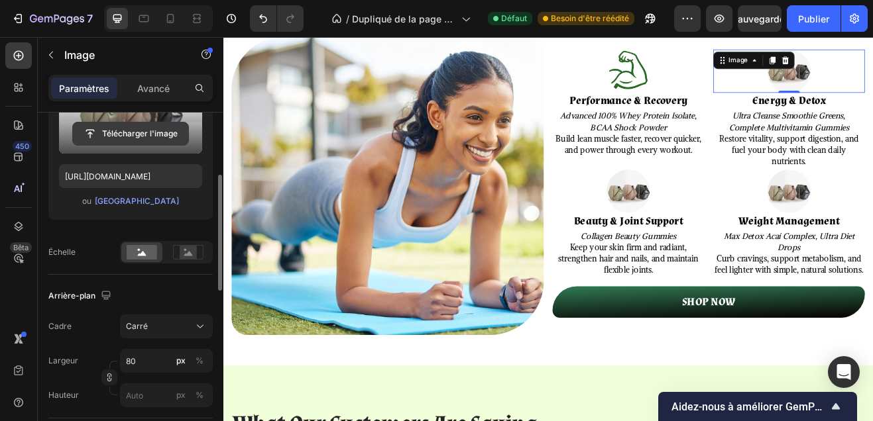
click at [162, 135] on input "file" at bounding box center [130, 134] width 115 height 23
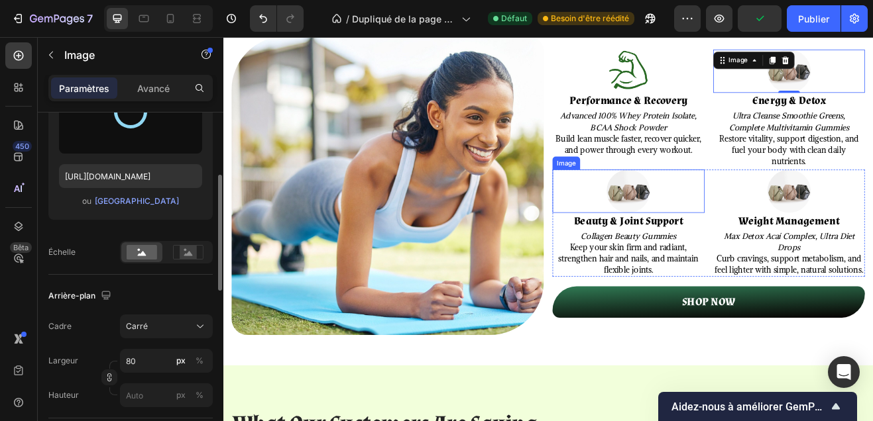
type input "https://cdn.shopify.com/s/files/1/0695/5787/8944/files/gempages_586082984700936…"
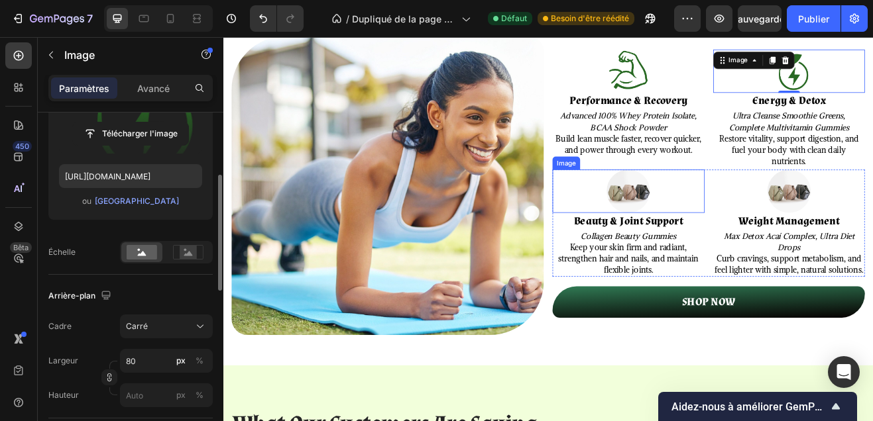
click at [719, 226] on img at bounding box center [718, 225] width 53 height 53
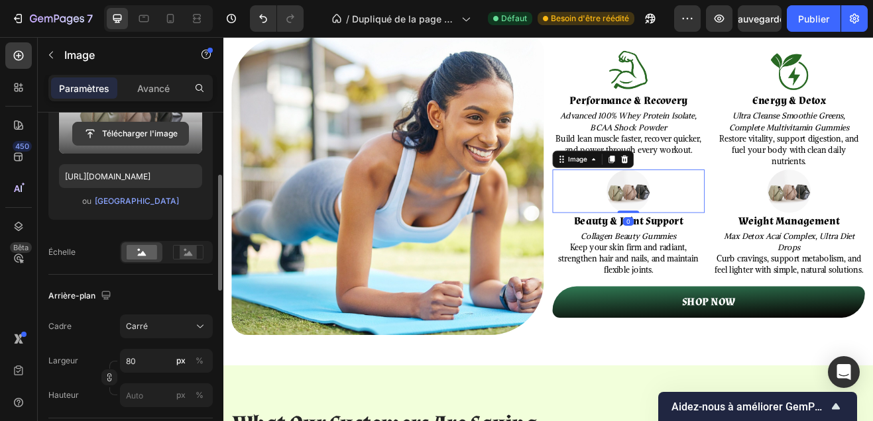
click at [148, 130] on input "file" at bounding box center [130, 134] width 115 height 23
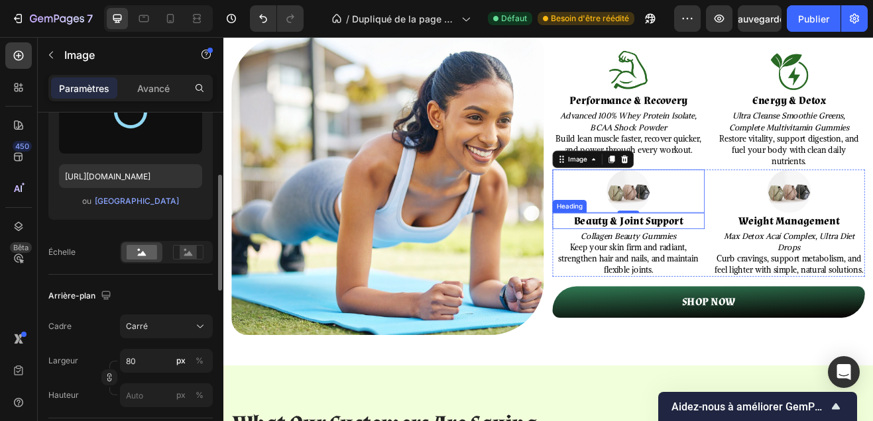
type input "https://cdn.shopify.com/s/files/1/0695/5787/8944/files/gempages_586082984700936…"
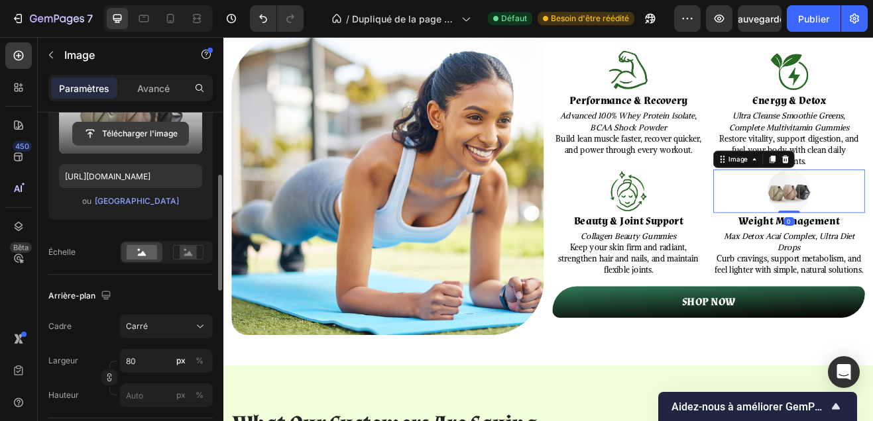
click at [178, 129] on input "file" at bounding box center [130, 134] width 115 height 23
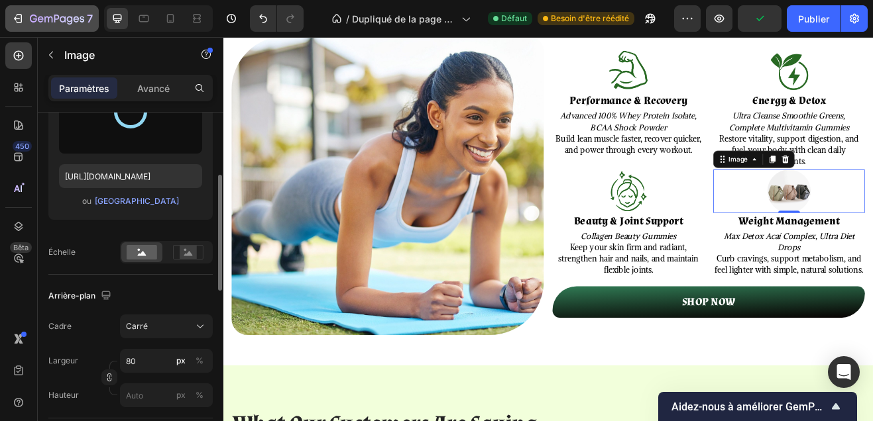
type input "https://cdn.shopify.com/s/files/1/0695/5787/8944/files/gempages_586082984700936…"
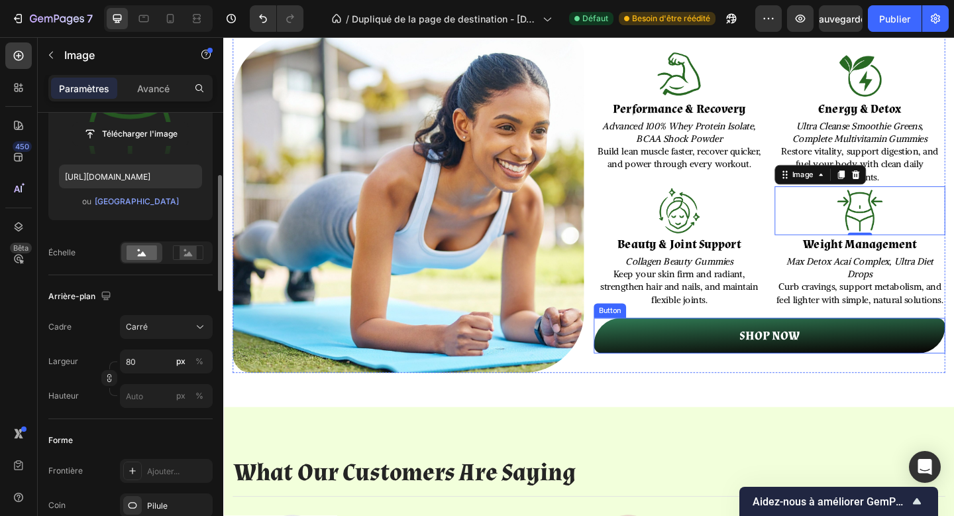
click at [725, 370] on link "SHOP NOW" at bounding box center [817, 362] width 382 height 38
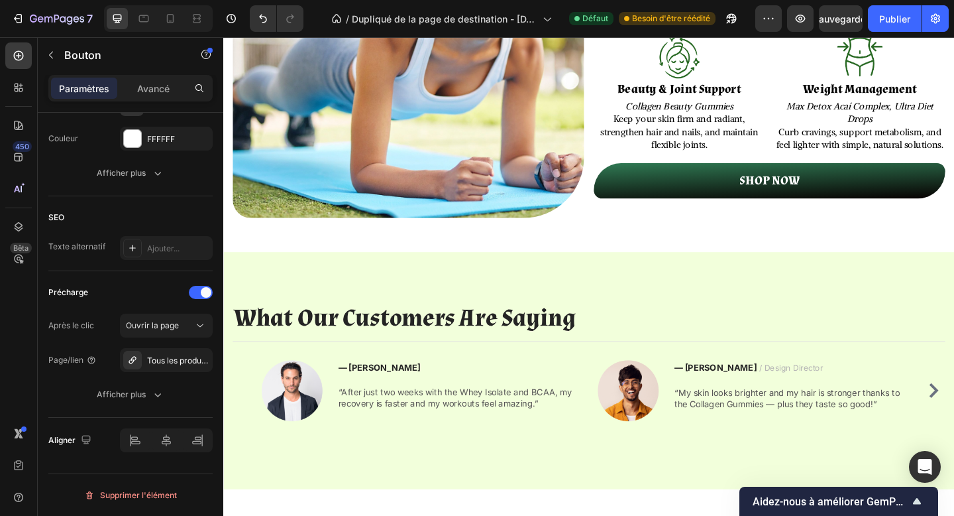
scroll to position [1774, 0]
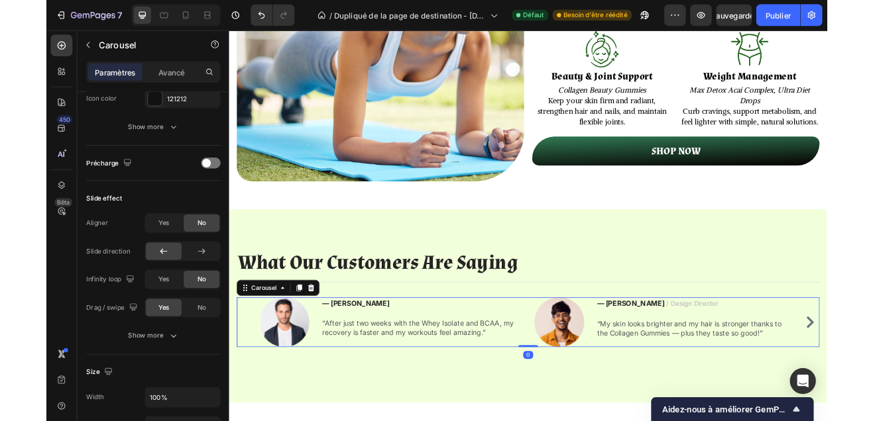
scroll to position [0, 0]
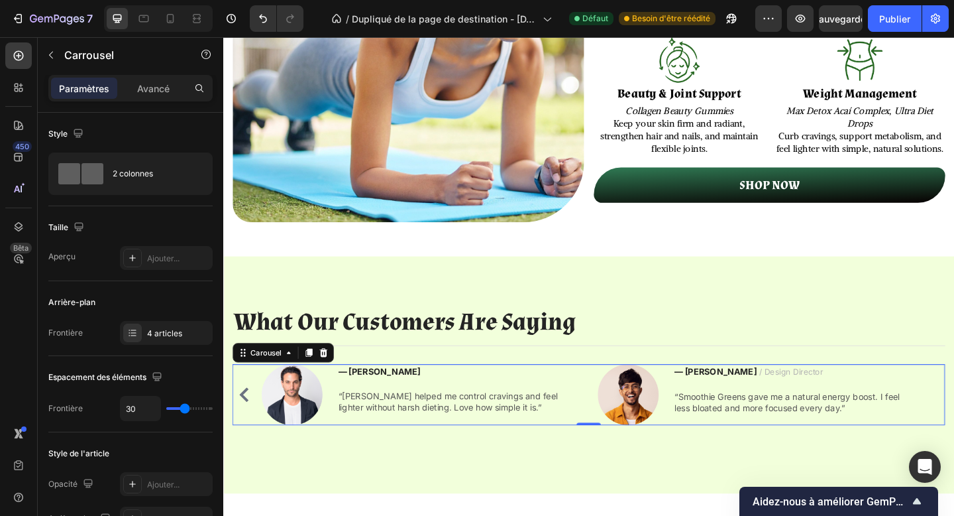
click at [954, 423] on div "Image — Julien M. Text block “After just two weeks with the Whey Isolate and BC…" at bounding box center [620, 426] width 775 height 66
click at [249, 422] on icon "Carousel Back Arrow" at bounding box center [246, 426] width 16 height 16
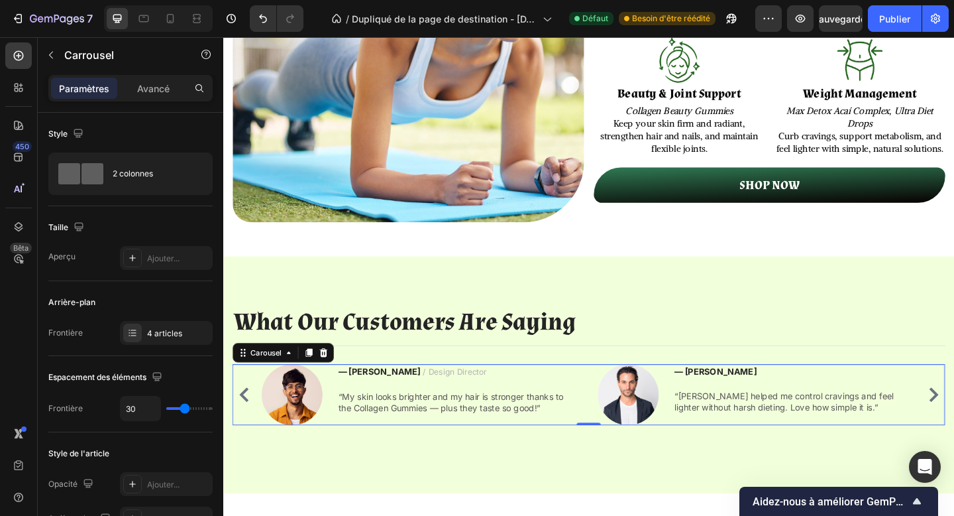
click at [249, 422] on icon "Carousel Back Arrow" at bounding box center [246, 426] width 16 height 16
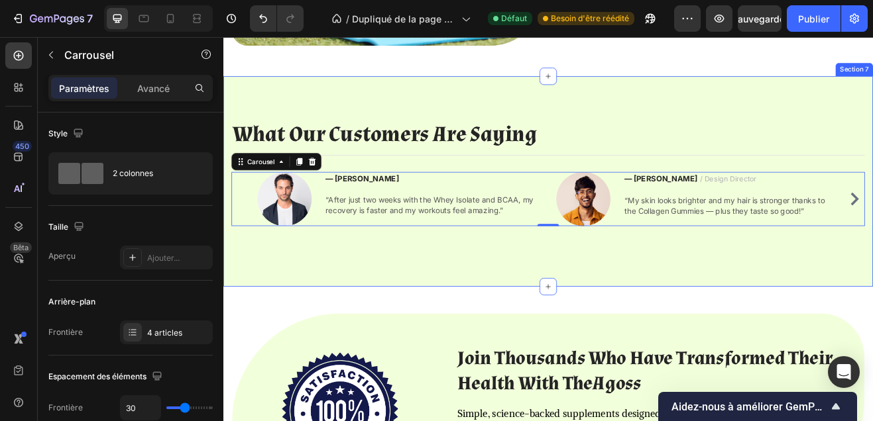
scroll to position [2017, 0]
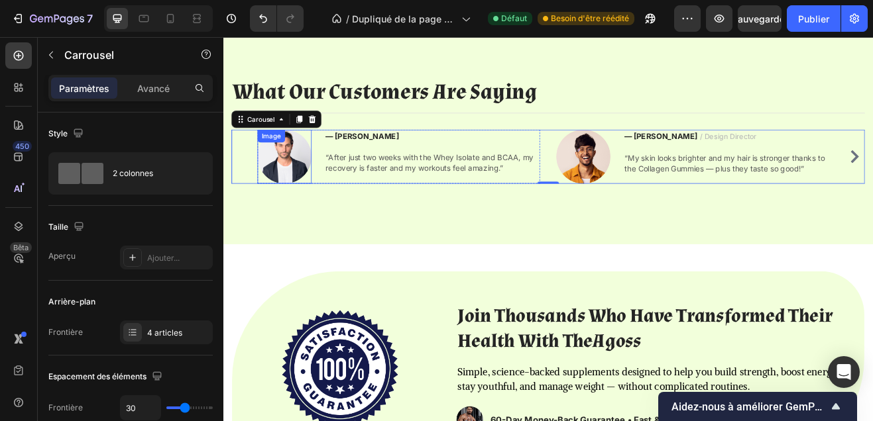
click at [288, 190] on img at bounding box center [298, 183] width 66 height 66
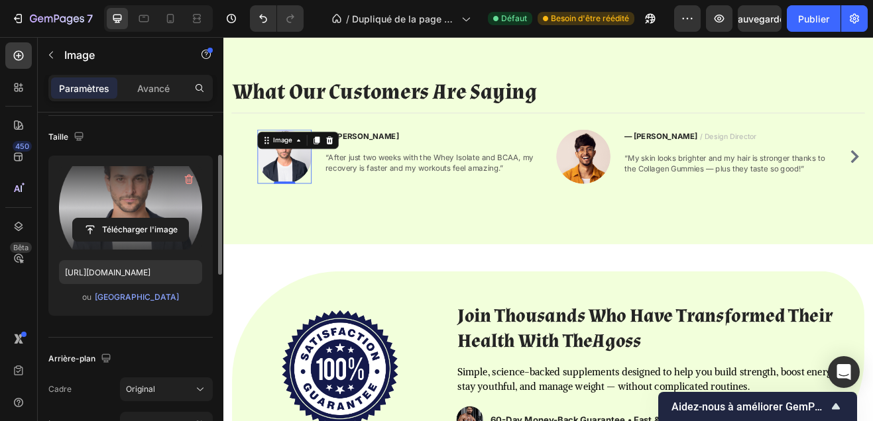
scroll to position [99, 0]
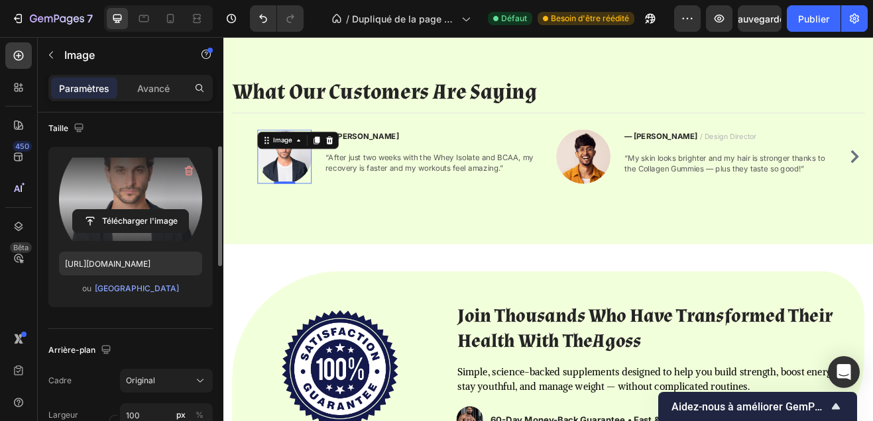
click at [133, 186] on label at bounding box center [130, 199] width 143 height 83
click at [133, 210] on input "file" at bounding box center [130, 221] width 115 height 23
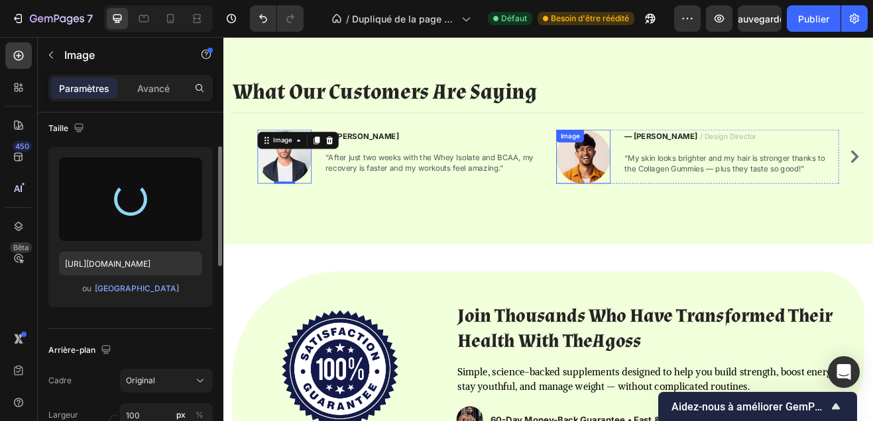
type input "https://cdn.shopify.com/s/files/1/0695/5787/8944/files/gempages_586082984700936…"
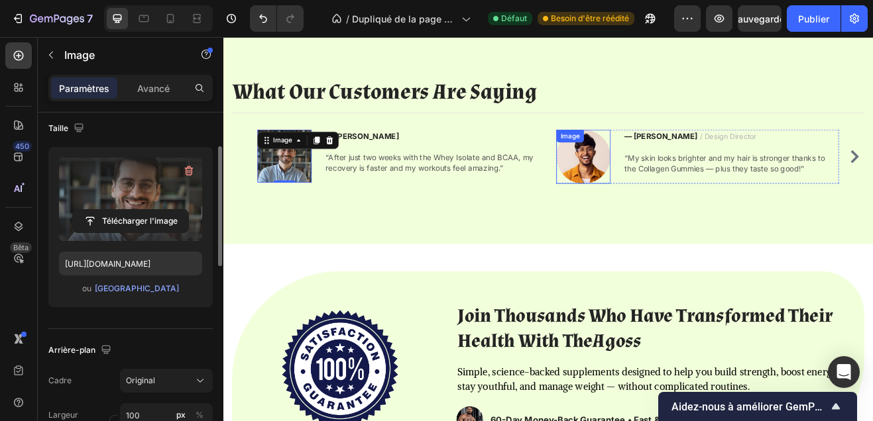
click at [681, 184] on img at bounding box center [664, 183] width 66 height 66
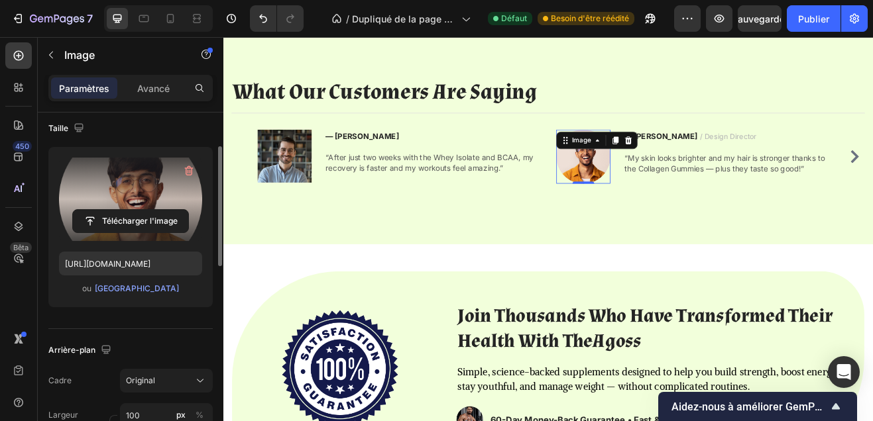
click at [174, 188] on label at bounding box center [130, 199] width 143 height 83
click at [174, 210] on input "file" at bounding box center [130, 221] width 115 height 23
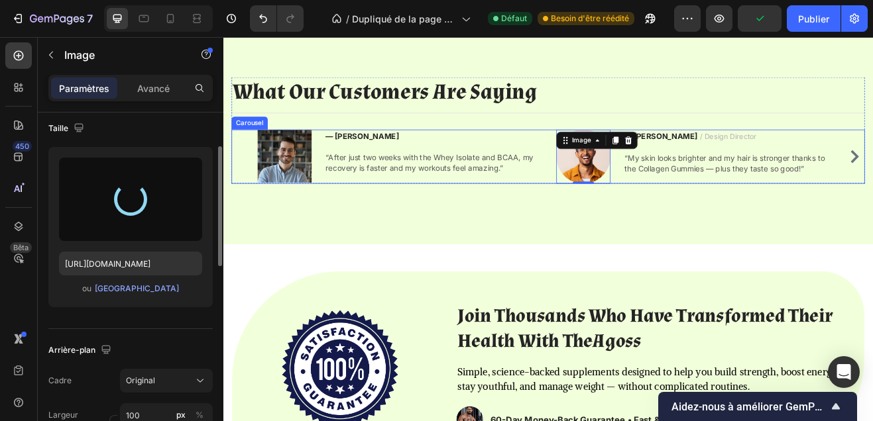
type input "https://cdn.shopify.com/s/files/1/0695/5787/8944/files/gempages_586082984700936…"
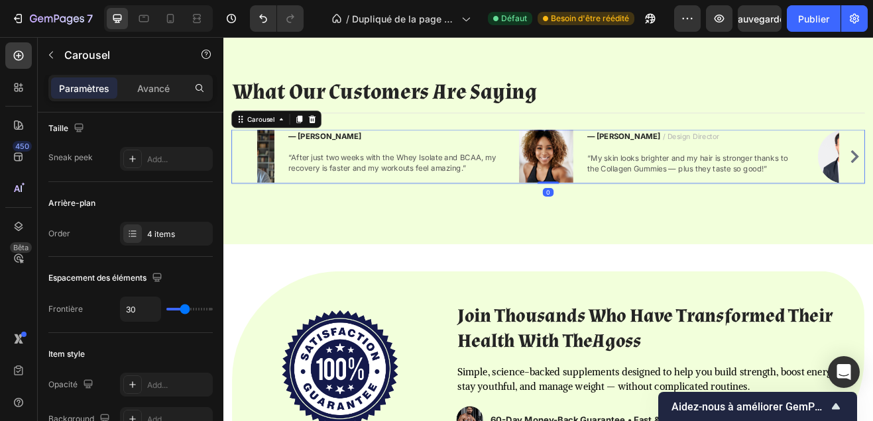
scroll to position [0, 0]
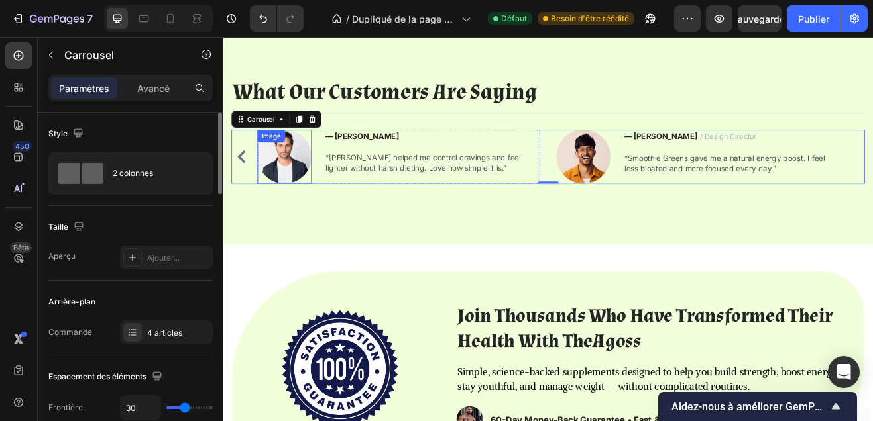
click at [295, 192] on img at bounding box center [298, 183] width 66 height 66
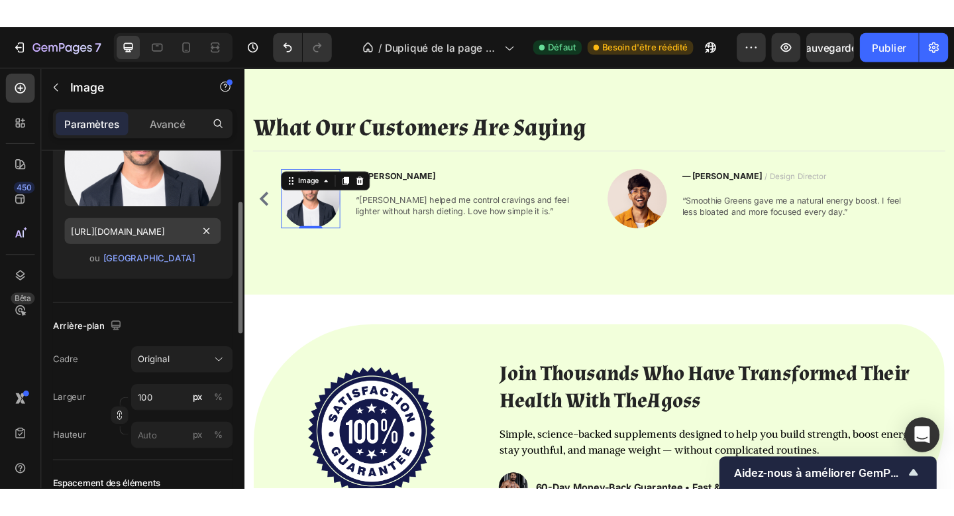
scroll to position [189, 0]
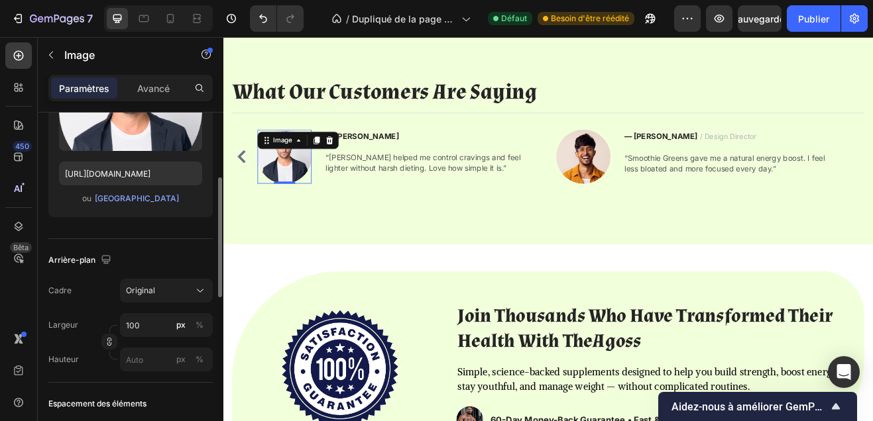
click at [145, 154] on div "Télécharger l'image https://ucarecdn.com/d98d20c8-dc2a-44d3-94c0-8a8af1feace2/-…" at bounding box center [130, 137] width 164 height 160
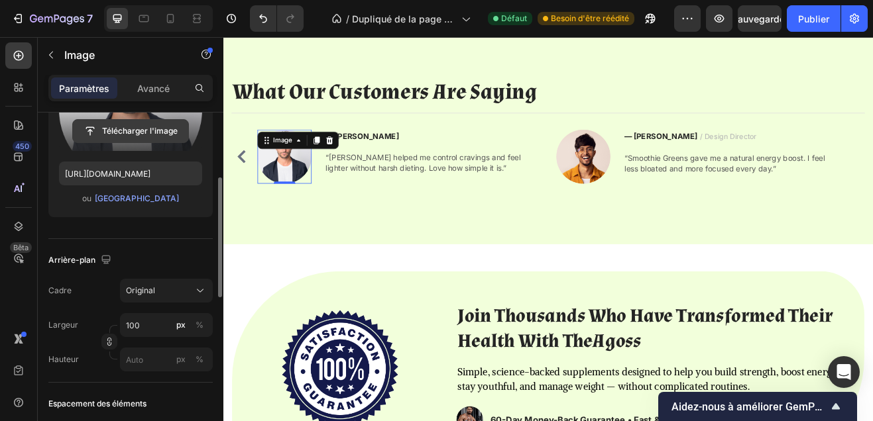
click at [143, 134] on input "file" at bounding box center [130, 131] width 115 height 23
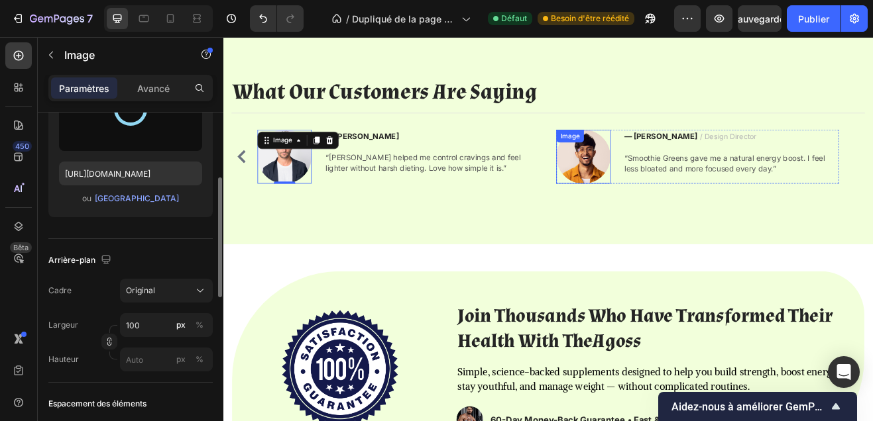
type input "https://cdn.shopify.com/s/files/1/0695/5787/8944/files/gempages_586082984700936…"
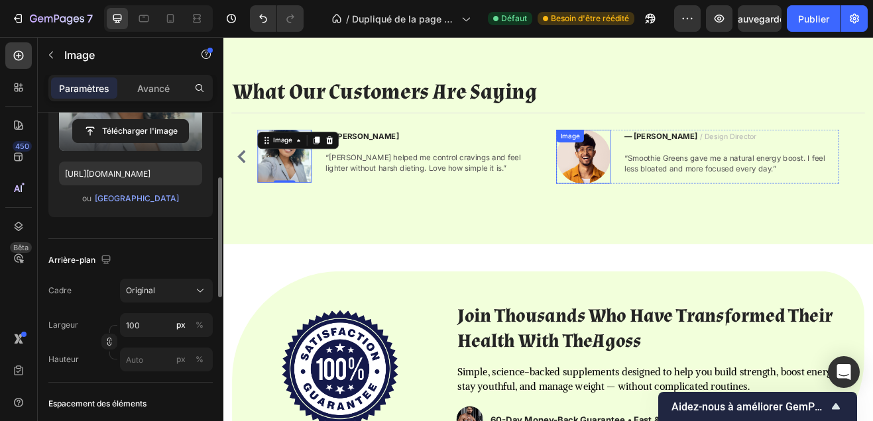
click at [665, 181] on img at bounding box center [664, 183] width 66 height 66
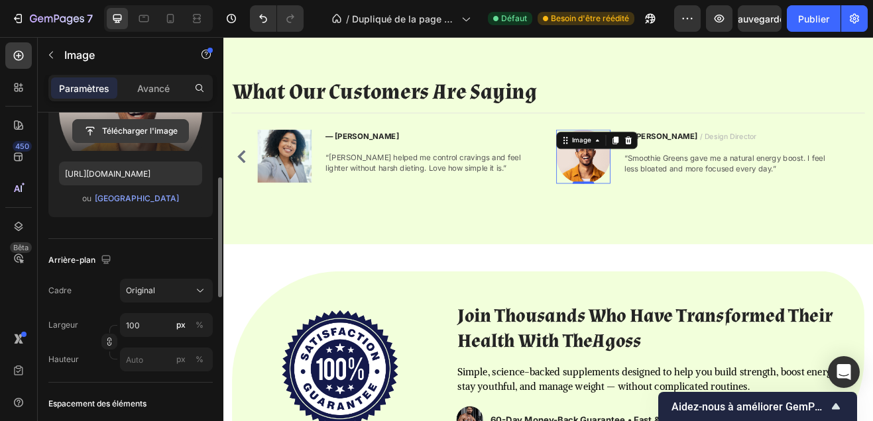
click at [164, 127] on input "file" at bounding box center [130, 131] width 115 height 23
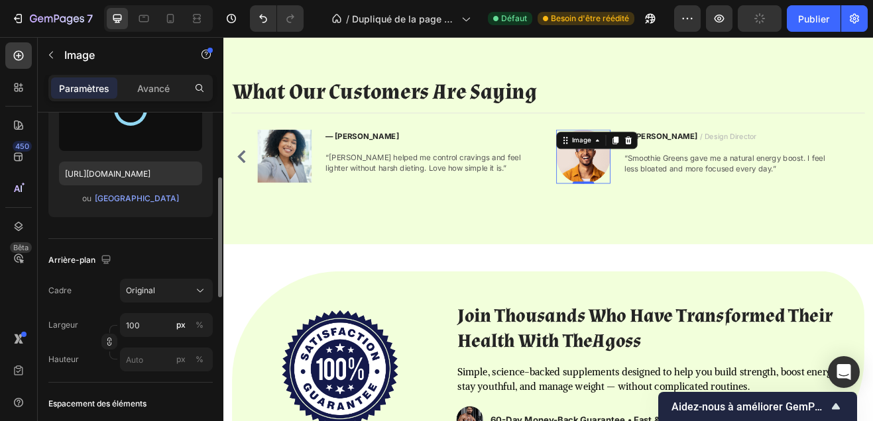
type input "https://cdn.shopify.com/s/files/1/0695/5787/8944/files/gempages_586082984700936…"
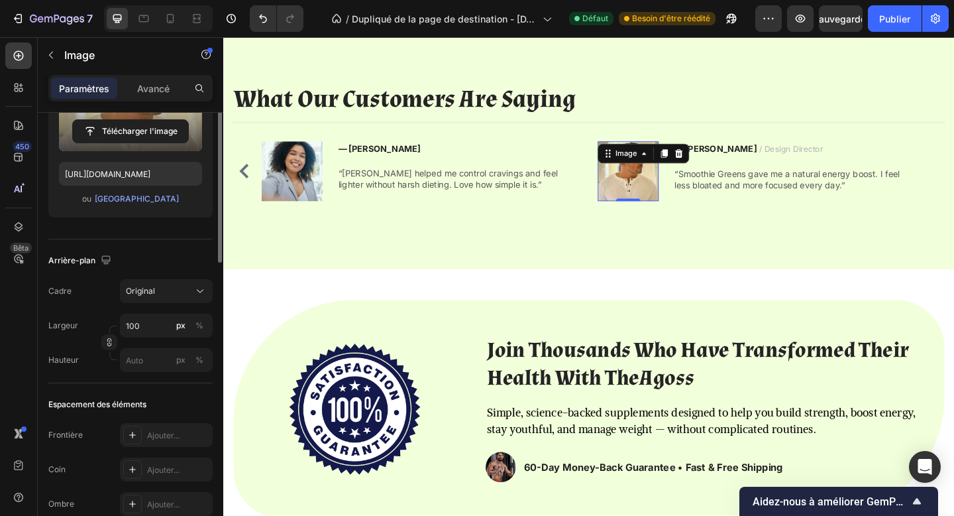
scroll to position [0, 0]
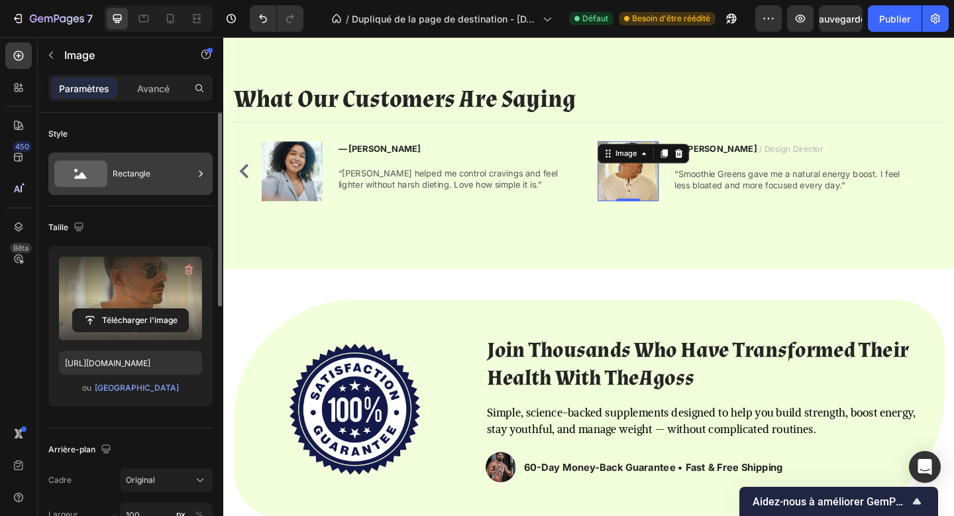
click at [115, 169] on font "Rectangle" at bounding box center [132, 173] width 38 height 10
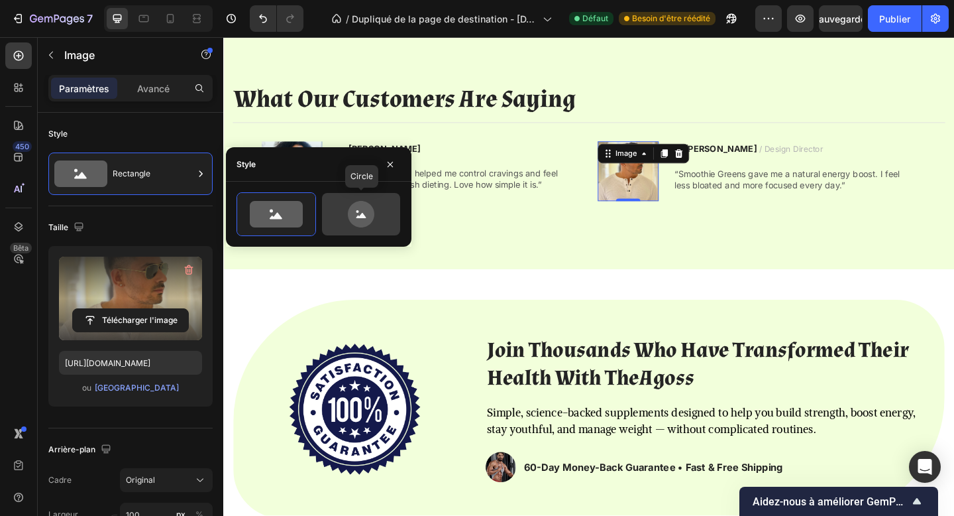
click at [366, 205] on icon at bounding box center [361, 214] width 27 height 27
type input "80"
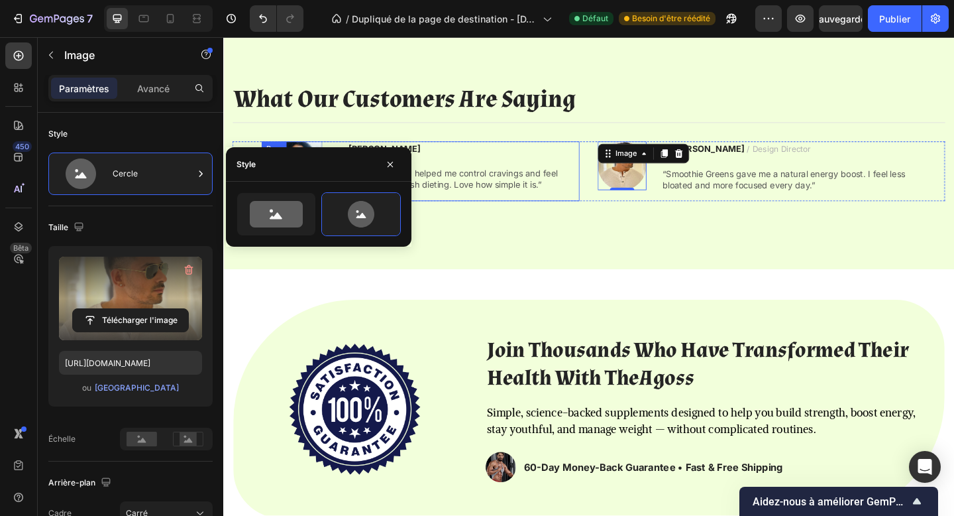
click at [512, 208] on div "— Céline R. Text block “Max Detox helped me control cravings and feel lighter w…" at bounding box center [479, 182] width 264 height 64
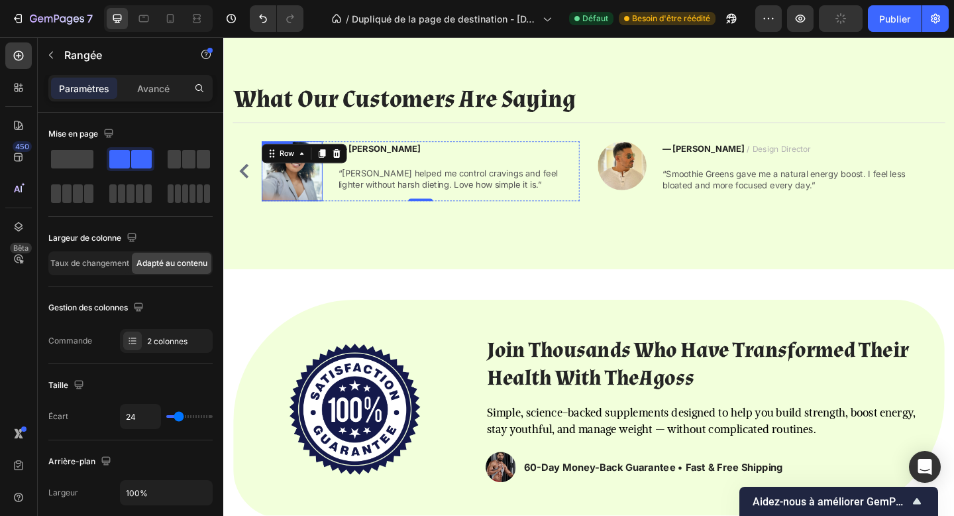
click at [294, 197] on img at bounding box center [298, 182] width 66 height 64
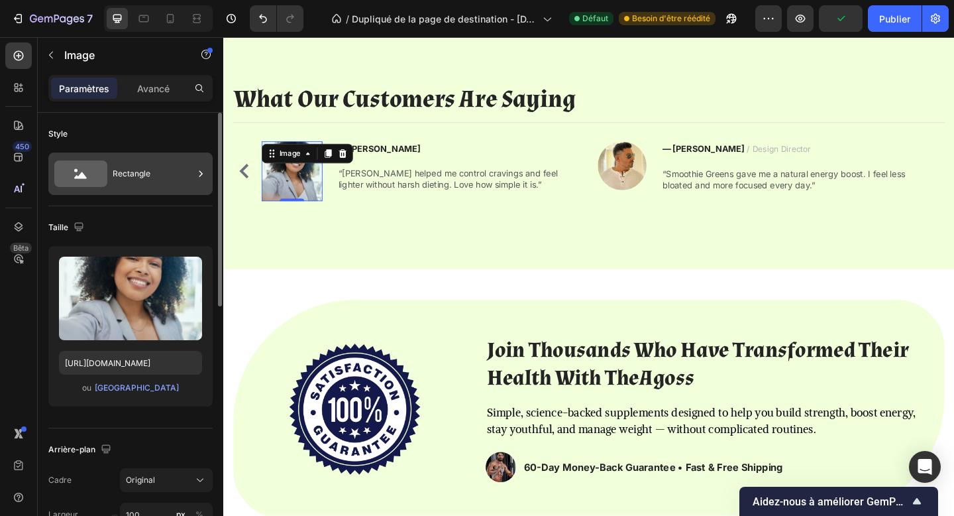
click at [166, 166] on div "Rectangle" at bounding box center [153, 173] width 81 height 30
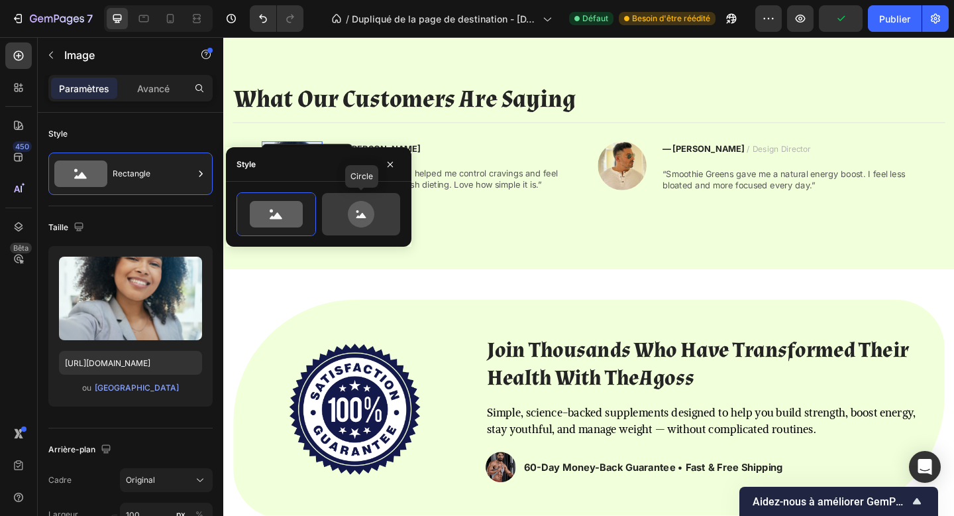
click at [373, 213] on icon at bounding box center [361, 214] width 27 height 27
type input "80"
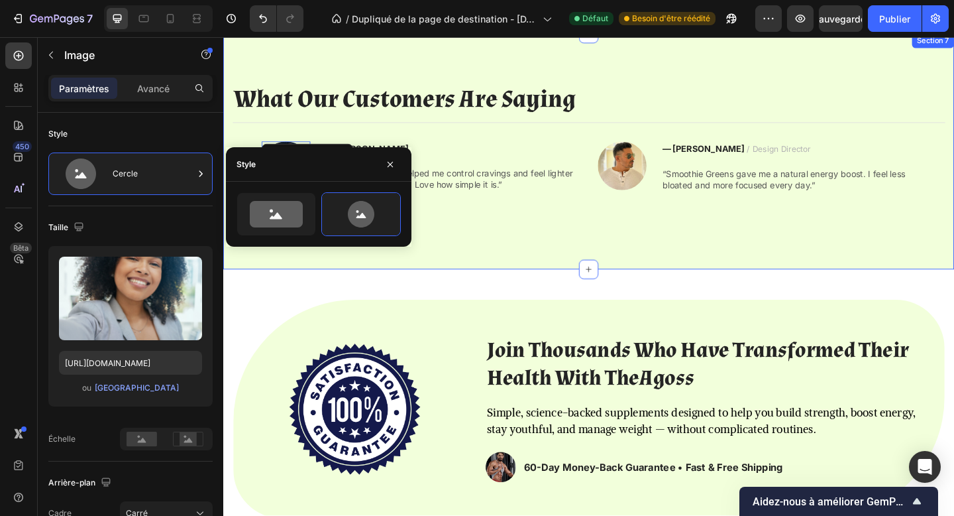
click at [407, 271] on div "What Our Customers Are Saying Heading Title Line Image — Julien M. Text block “…" at bounding box center [620, 161] width 795 height 256
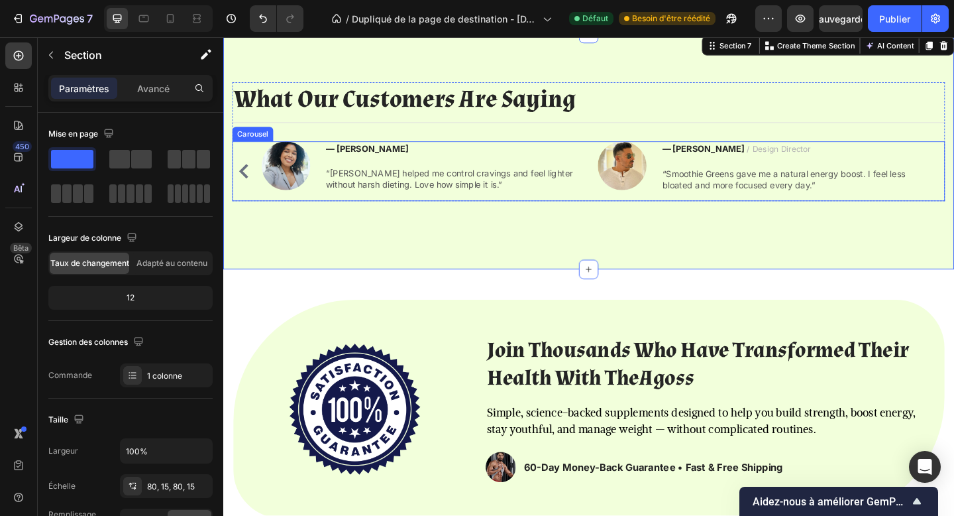
click at [247, 176] on icon "Carousel Back Arrow" at bounding box center [246, 183] width 16 height 16
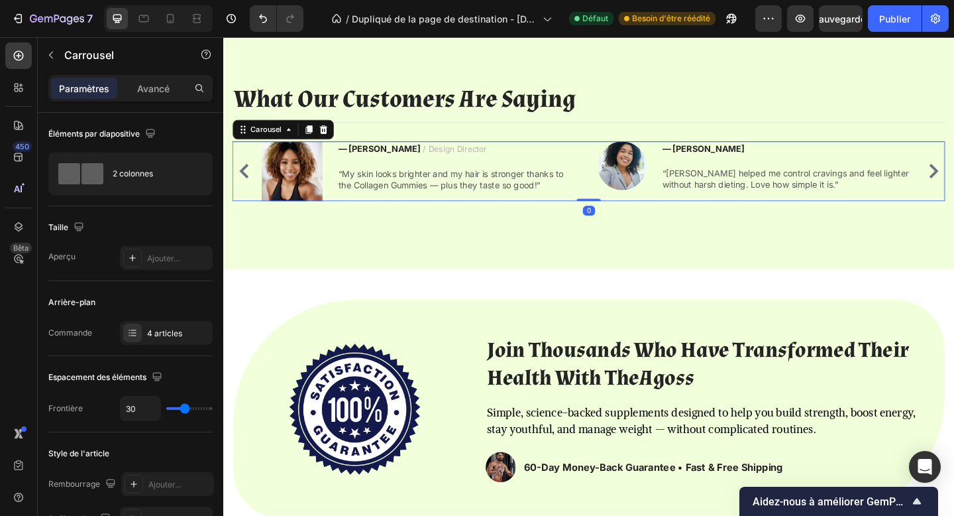
click at [247, 176] on icon "Carousel Back Arrow" at bounding box center [246, 183] width 16 height 16
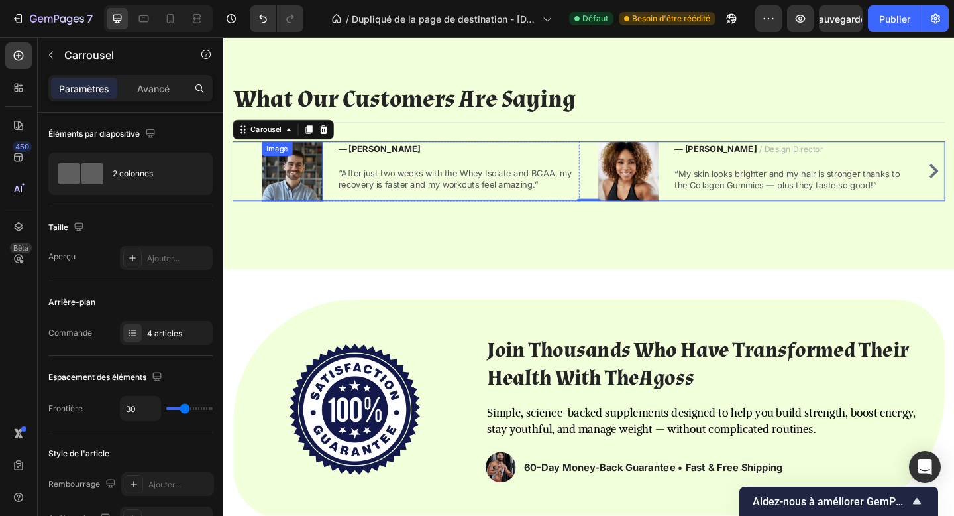
click at [292, 184] on img at bounding box center [298, 182] width 66 height 64
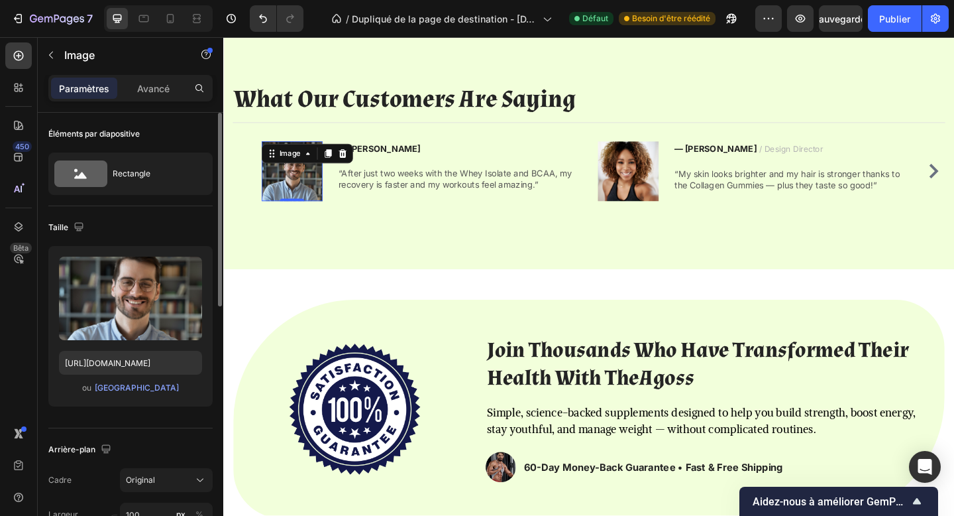
click at [148, 150] on div "Éléments par diapositive Rectangle" at bounding box center [130, 159] width 164 height 93
click at [162, 161] on div "Rectangle" at bounding box center [153, 173] width 81 height 30
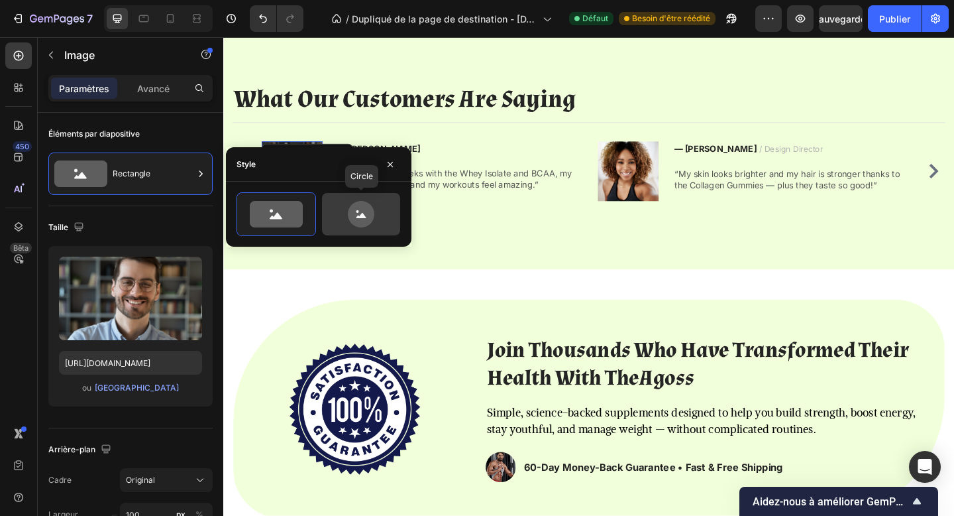
click at [361, 206] on icon at bounding box center [361, 214] width 27 height 27
type input "80"
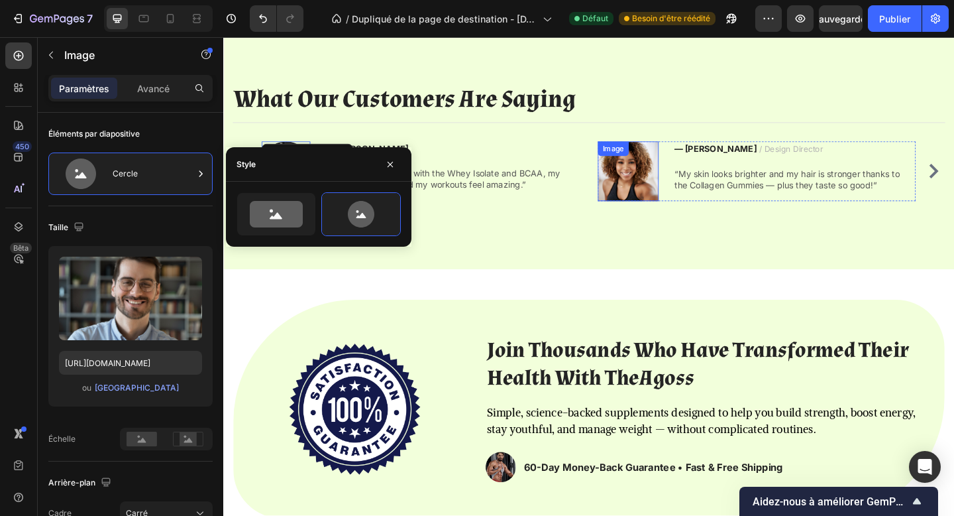
click at [667, 197] on img at bounding box center [664, 182] width 66 height 64
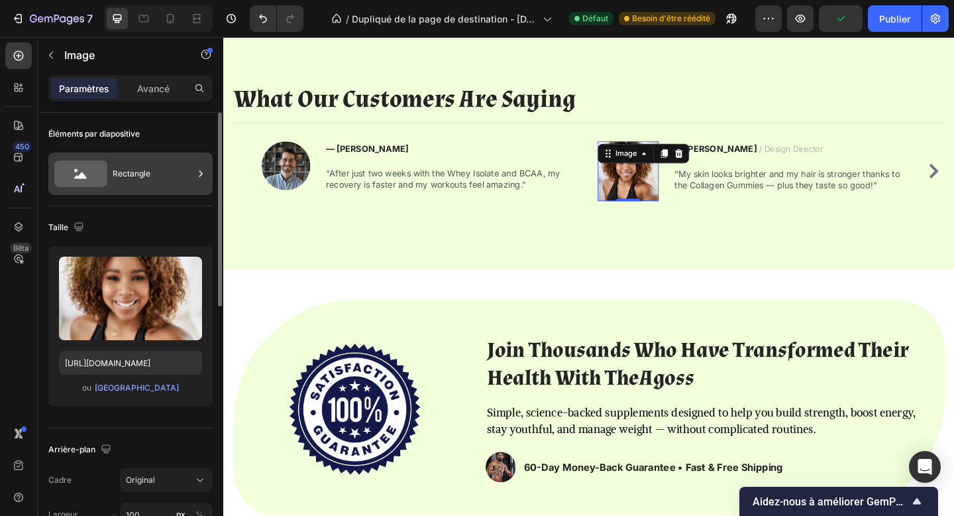
click at [200, 175] on icon at bounding box center [200, 173] width 3 height 6
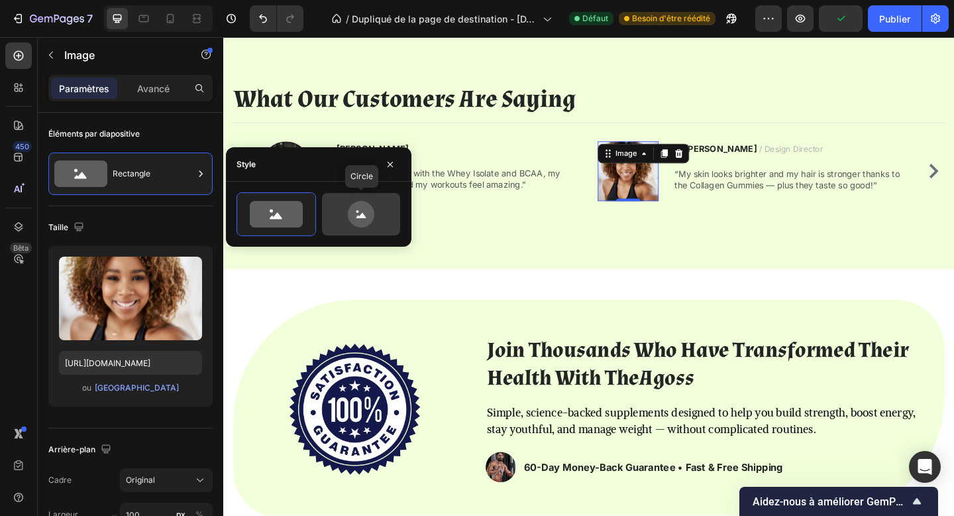
click at [345, 194] on div at bounding box center [361, 214] width 78 height 42
type input "80"
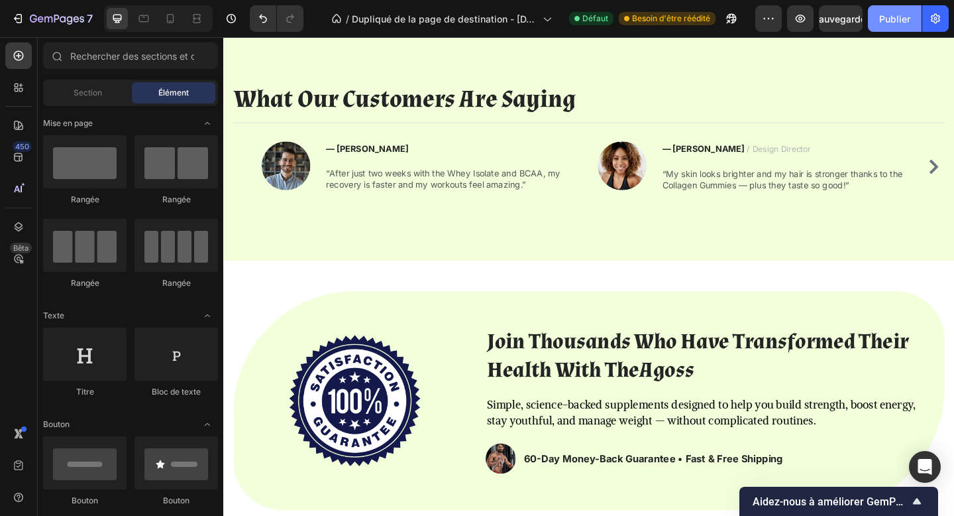
click at [887, 22] on font "Publier" at bounding box center [894, 18] width 31 height 11
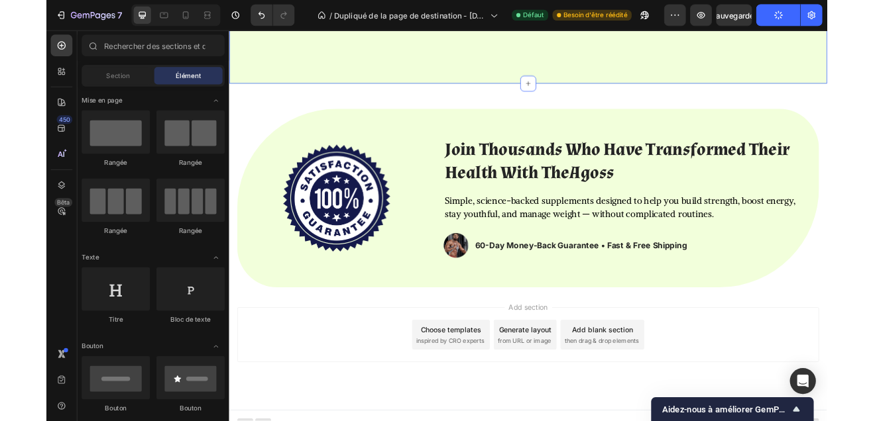
scroll to position [2201, 0]
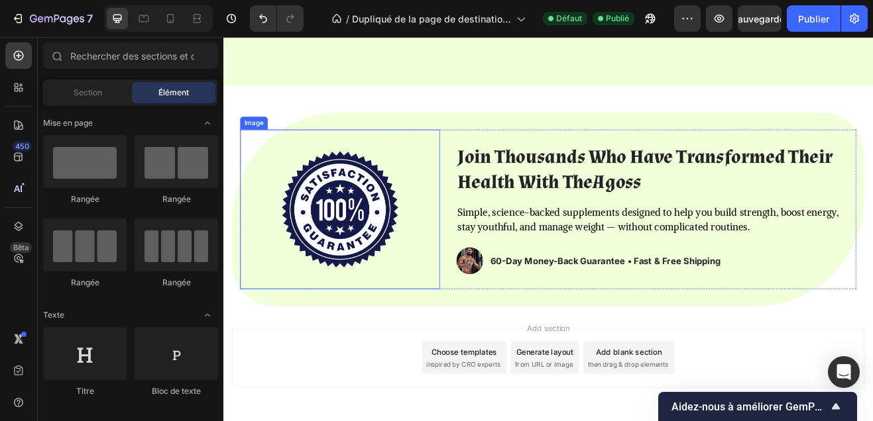
click at [375, 223] on img at bounding box center [366, 248] width 142 height 142
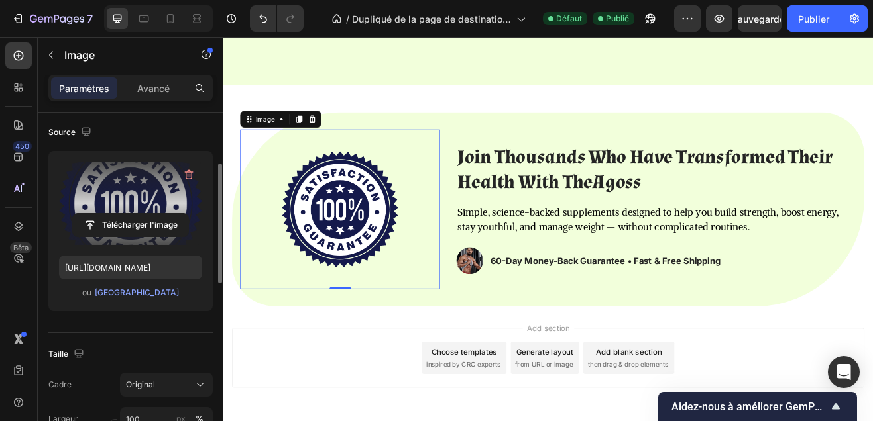
scroll to position [121, 0]
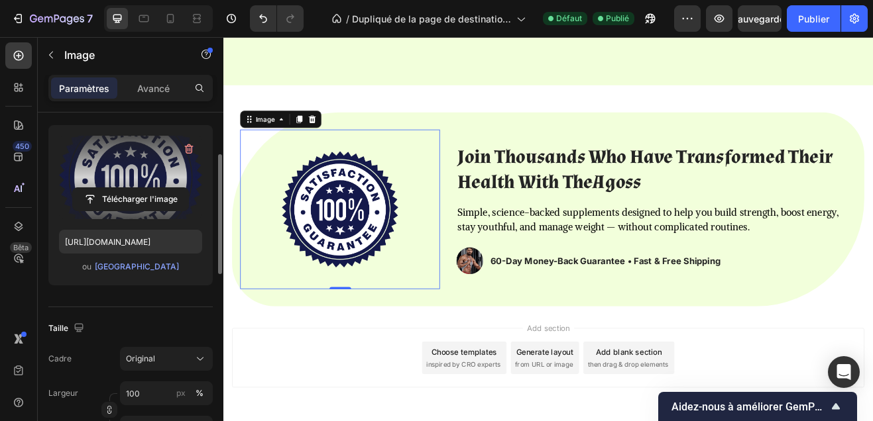
click at [158, 187] on label at bounding box center [130, 177] width 143 height 83
click at [158, 188] on input "file" at bounding box center [130, 199] width 115 height 23
click at [139, 170] on label at bounding box center [130, 177] width 143 height 83
click at [139, 188] on input "file" at bounding box center [130, 199] width 115 height 23
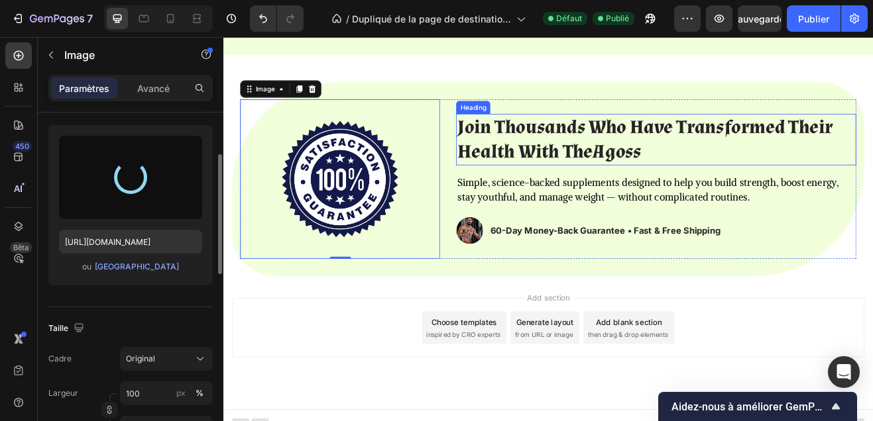
scroll to position [2250, 0]
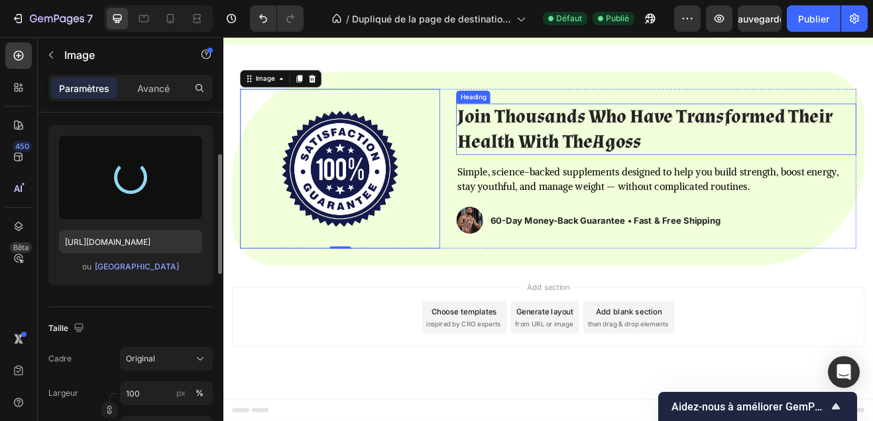
type input "https://cdn.shopify.com/s/files/1/0695/5787/8944/files/gempages_586082984700936…"
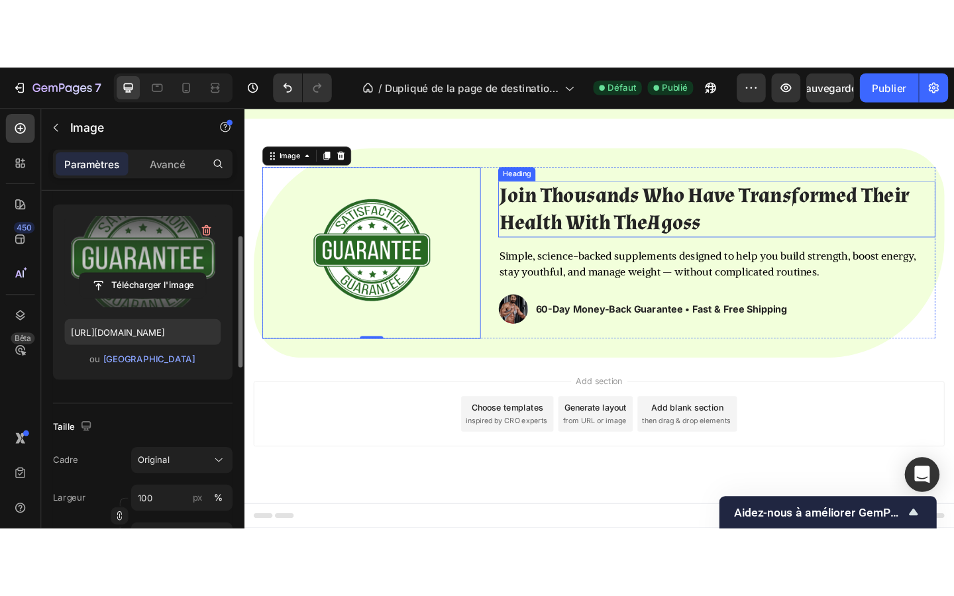
scroll to position [2247, 0]
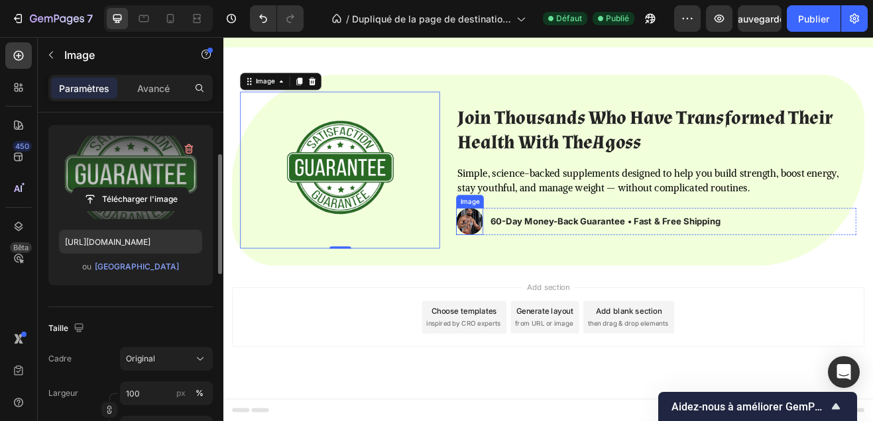
click at [527, 250] on img at bounding box center [524, 263] width 33 height 33
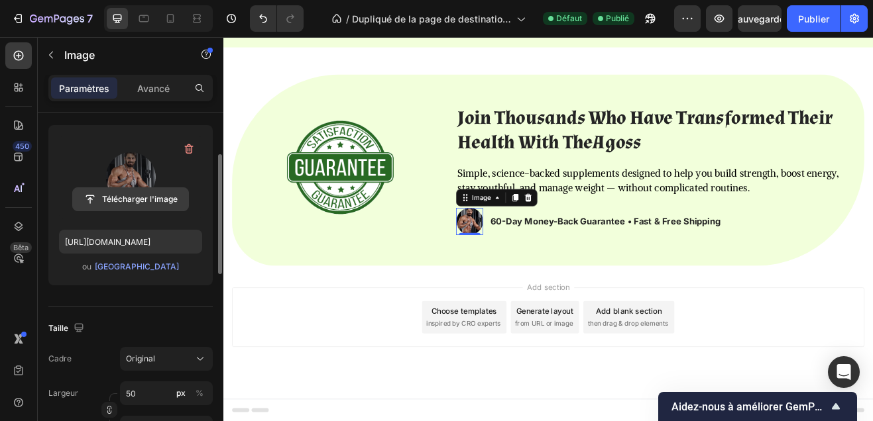
click at [161, 194] on input "file" at bounding box center [130, 199] width 115 height 23
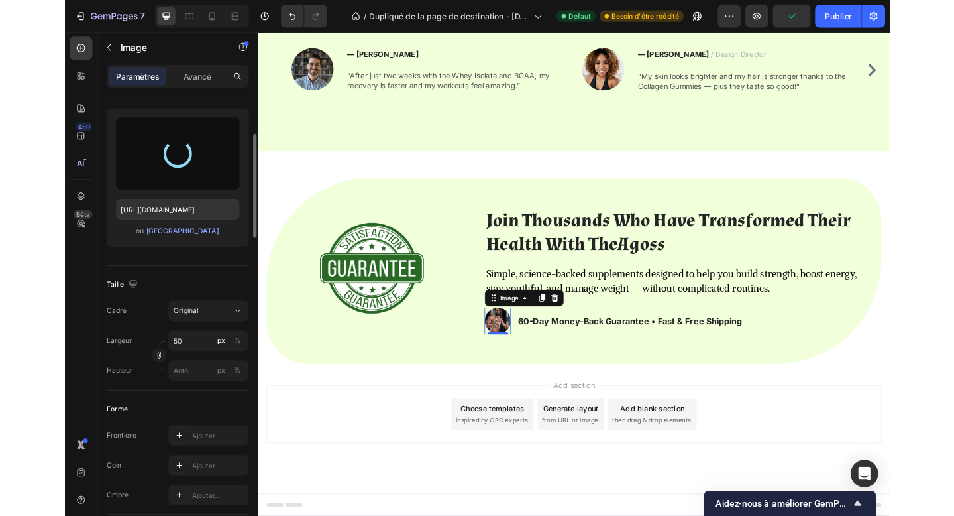
scroll to position [2109, 0]
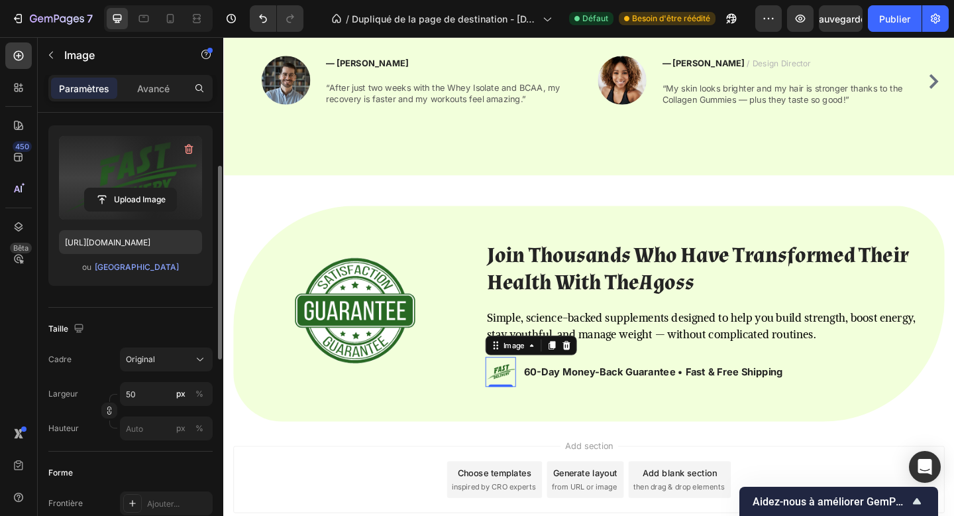
type input "https://cdn.shopify.com/s/files/1/0695/5787/8944/files/gempages_586082984700936…"
click at [140, 390] on input "50" at bounding box center [166, 394] width 93 height 24
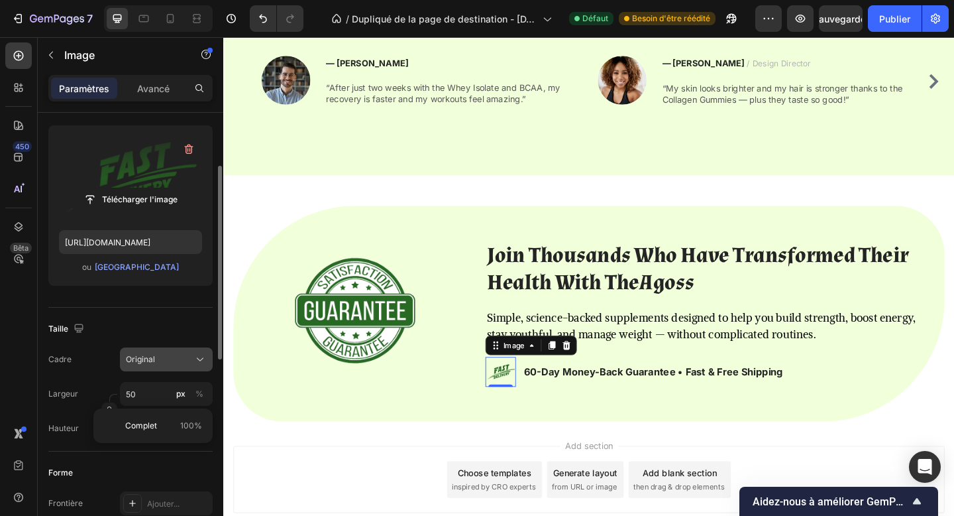
click at [174, 363] on div "Original" at bounding box center [158, 359] width 65 height 12
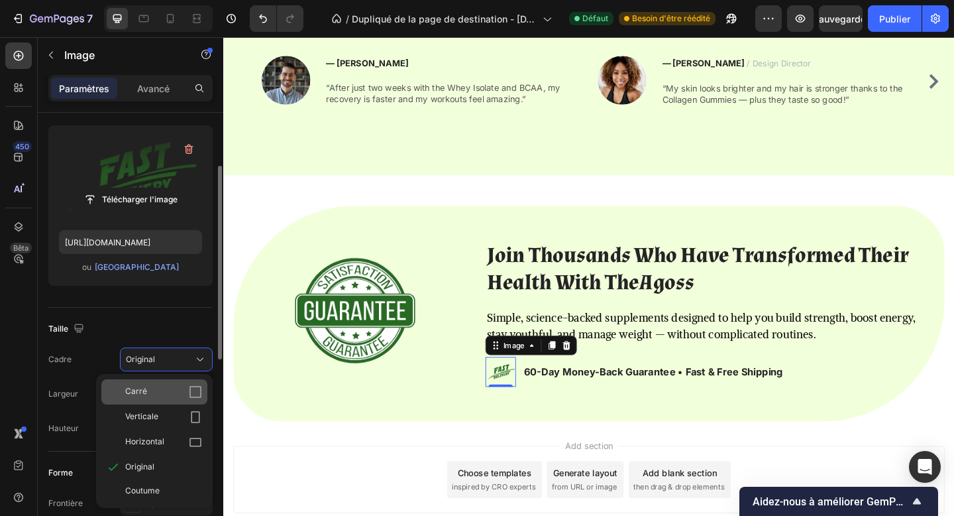
click at [182, 388] on div "Carré" at bounding box center [163, 391] width 77 height 13
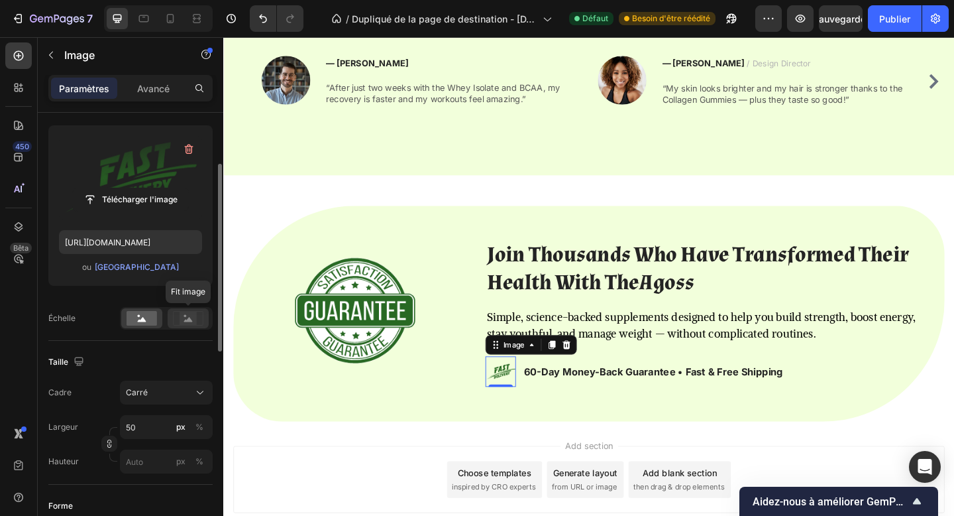
click at [192, 319] on rect at bounding box center [188, 317] width 17 height 13
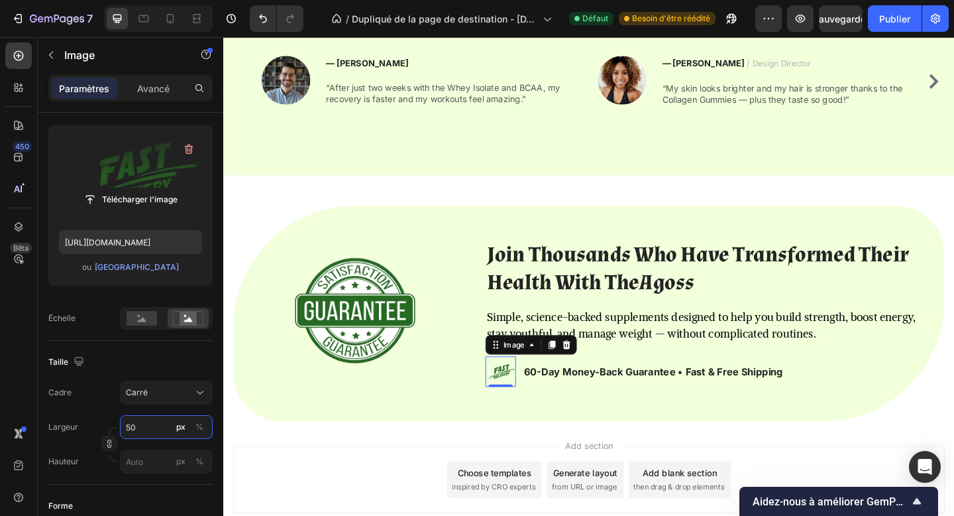
click at [140, 426] on input "50" at bounding box center [166, 427] width 93 height 24
type input "8"
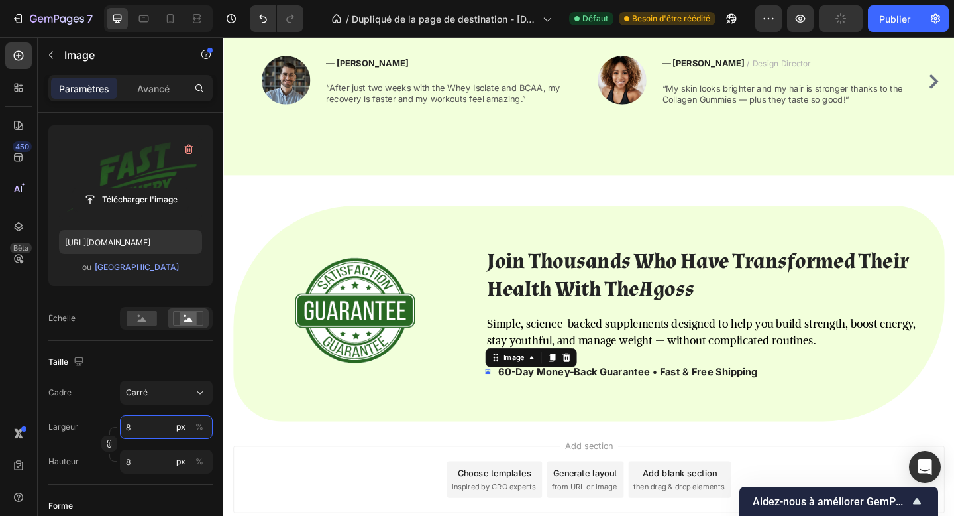
type input "80"
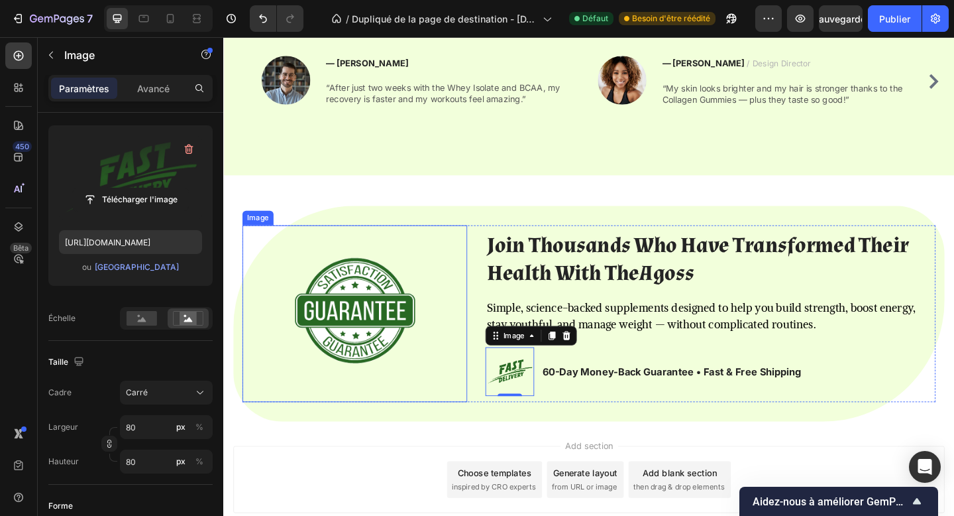
click at [345, 353] on img at bounding box center [366, 337] width 142 height 139
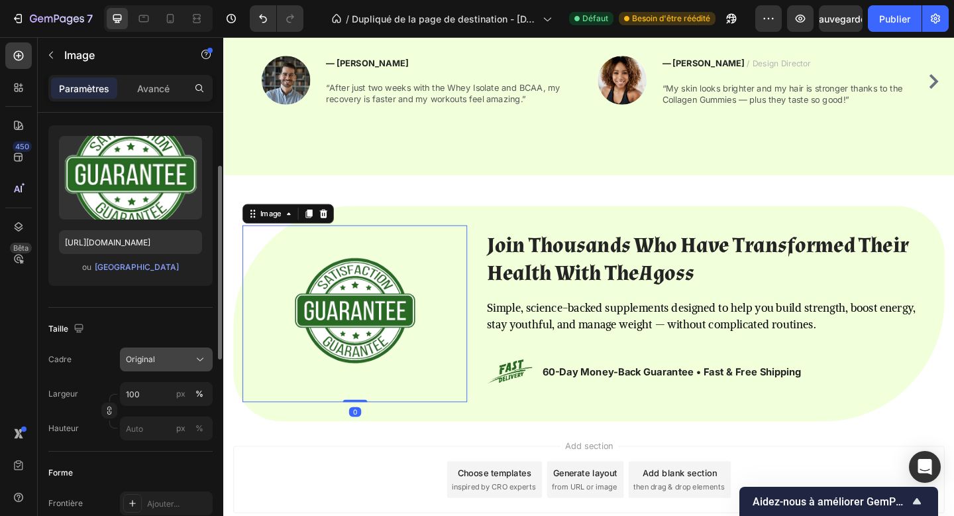
click at [168, 353] on div "Original" at bounding box center [166, 359] width 81 height 13
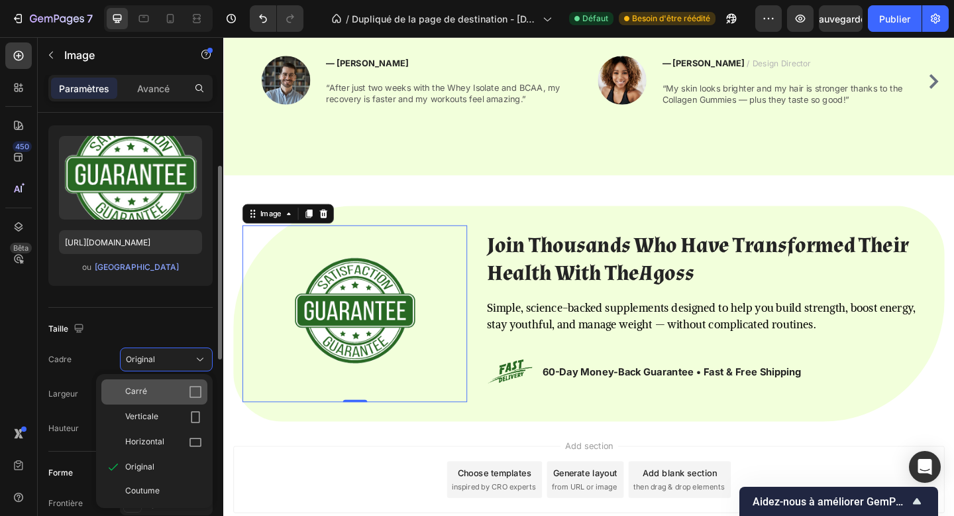
click at [180, 397] on div "Carré" at bounding box center [163, 391] width 77 height 13
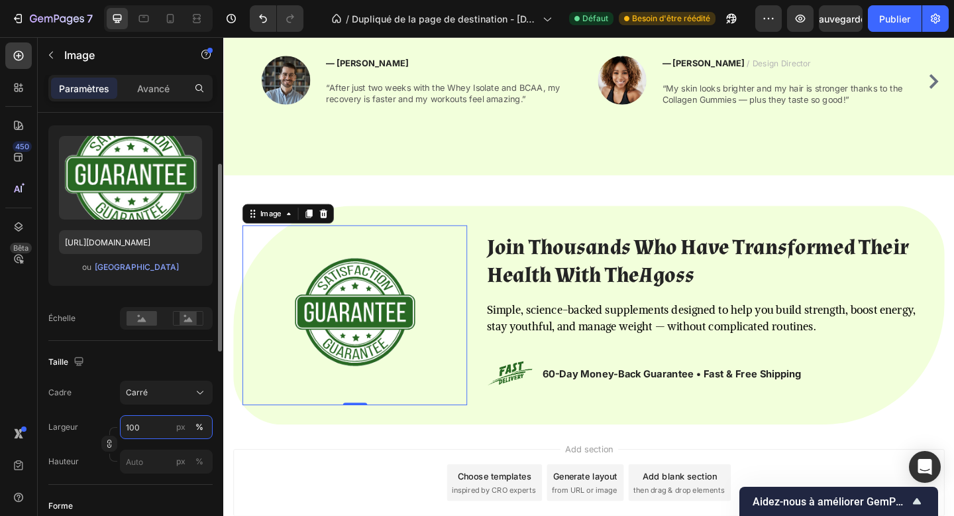
click at [139, 423] on input "100" at bounding box center [166, 427] width 93 height 24
type input "150"
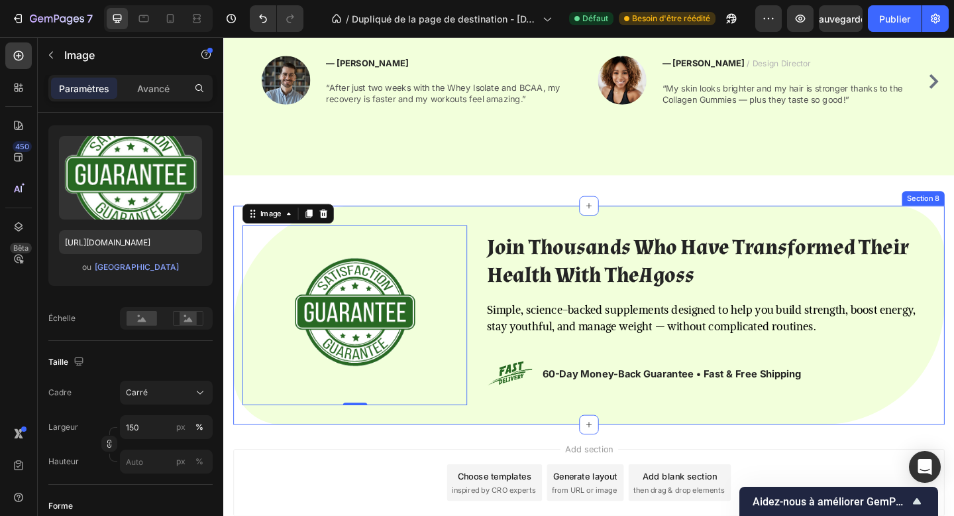
click at [490, 451] on div "Image 0 Join Thousands Who Have Transformed Their Health With TheAgoss Heading …" at bounding box center [621, 340] width 774 height 238
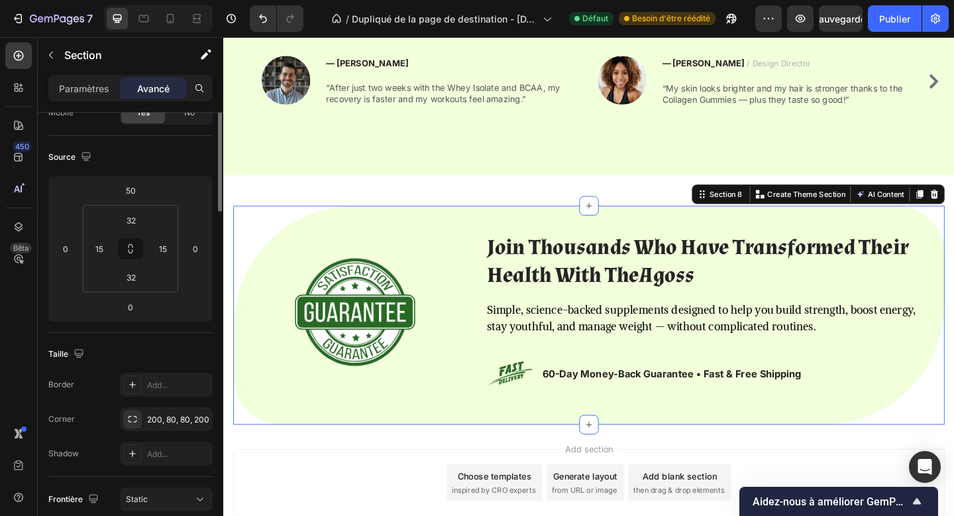
scroll to position [0, 0]
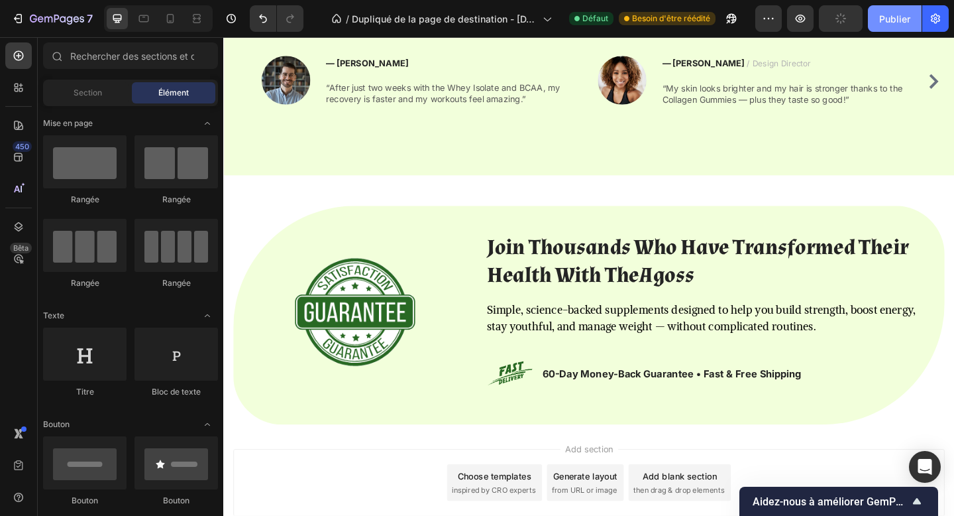
click at [883, 21] on font "Publier" at bounding box center [894, 18] width 31 height 11
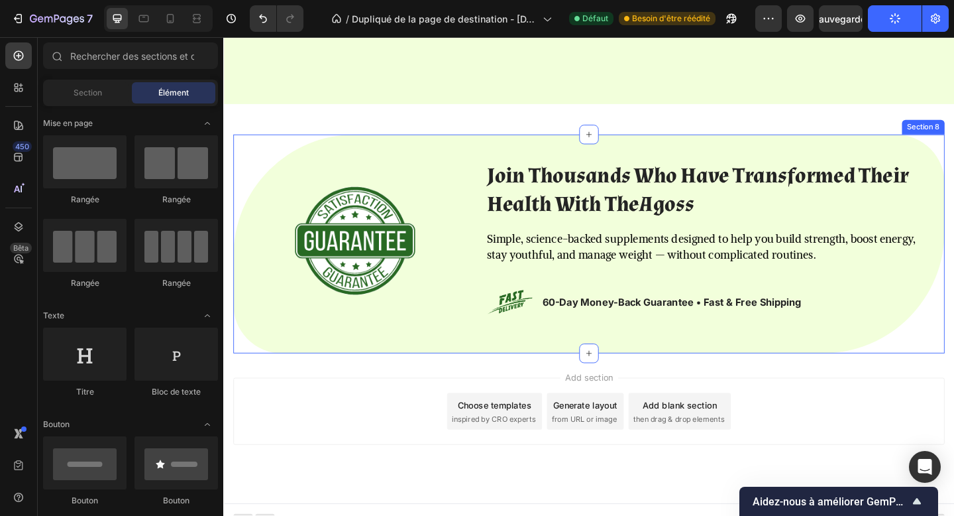
scroll to position [2201, 0]
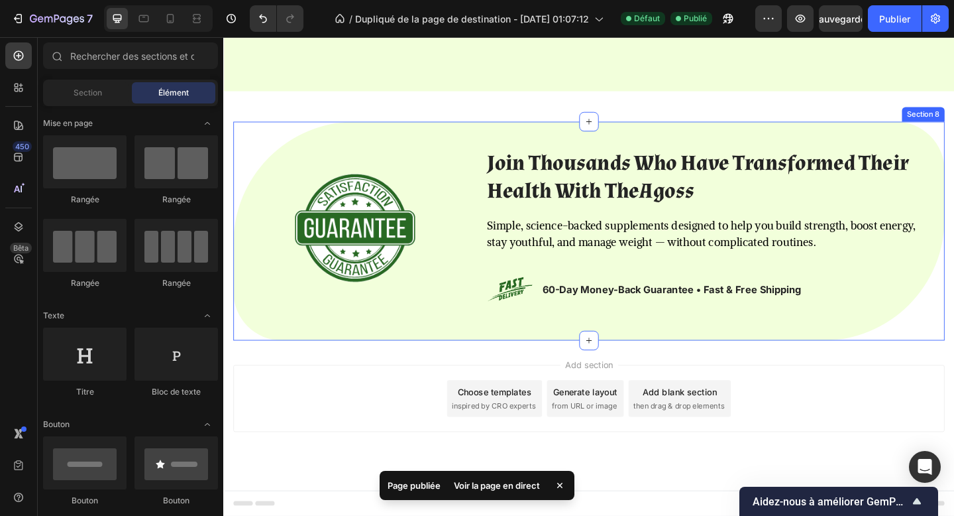
click at [330, 348] on div "Image Join Thousands Who Have Transformed Their Health With TheAgoss Heading Si…" at bounding box center [621, 248] width 774 height 238
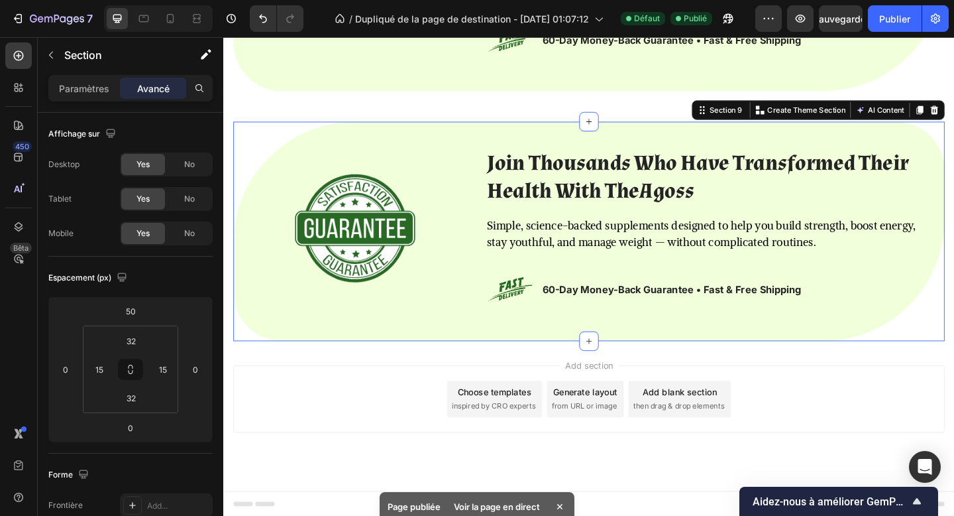
scroll to position [2472, 0]
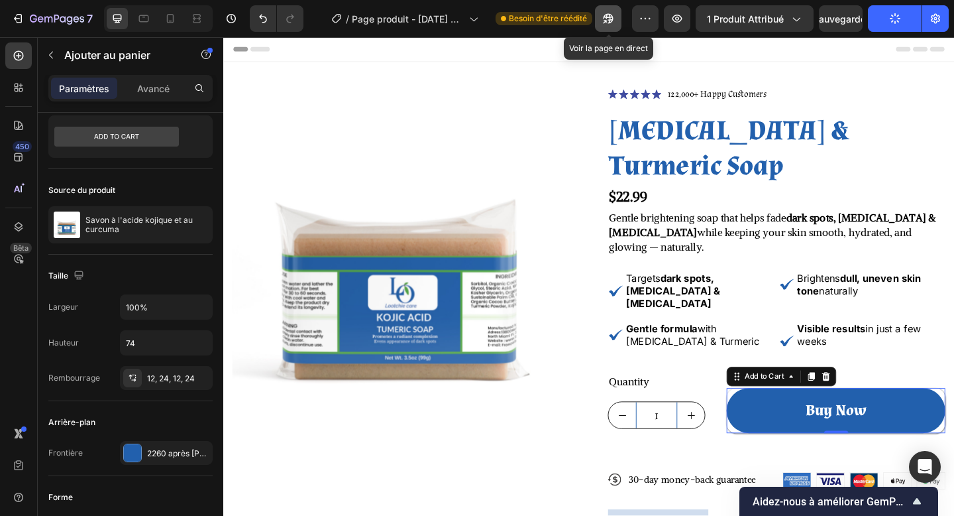
click at [602, 13] on icon "button" at bounding box center [608, 18] width 13 height 13
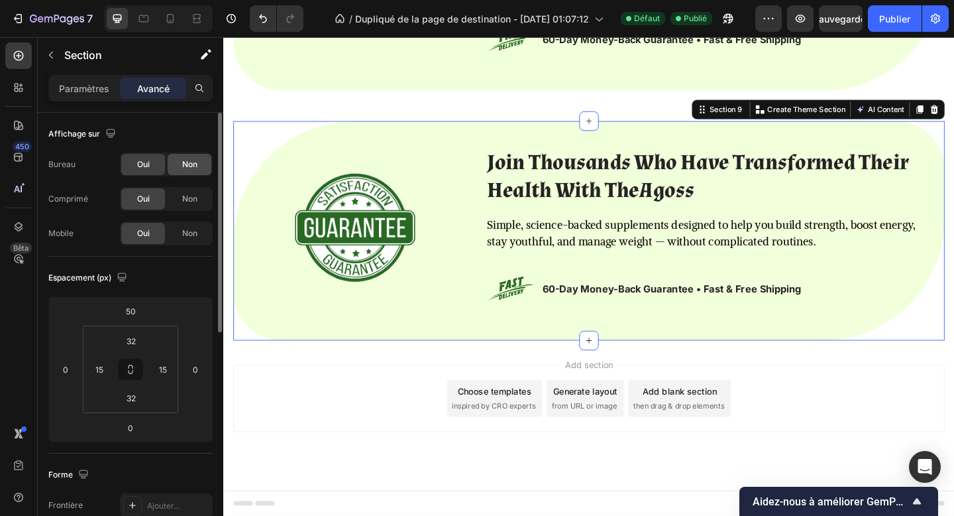
click at [182, 160] on font "Non" at bounding box center [189, 164] width 15 height 10
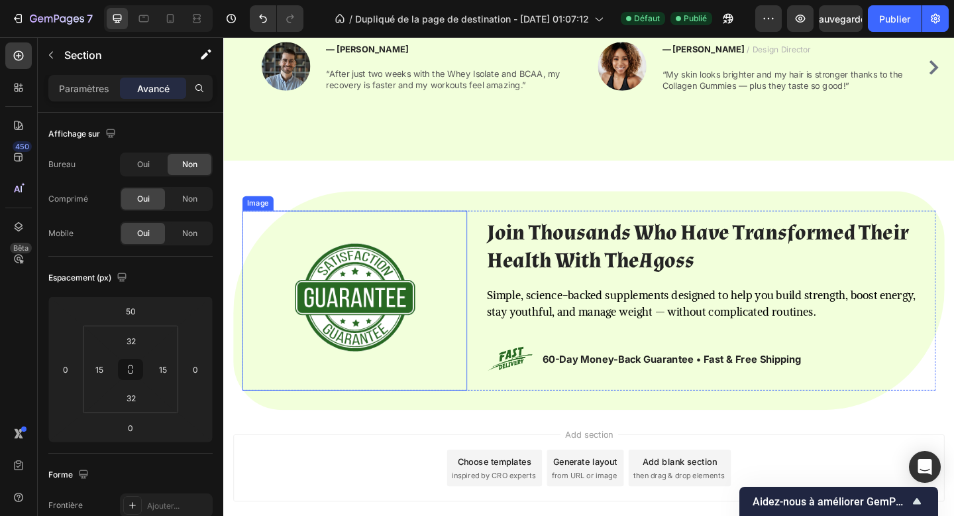
scroll to position [2121, 0]
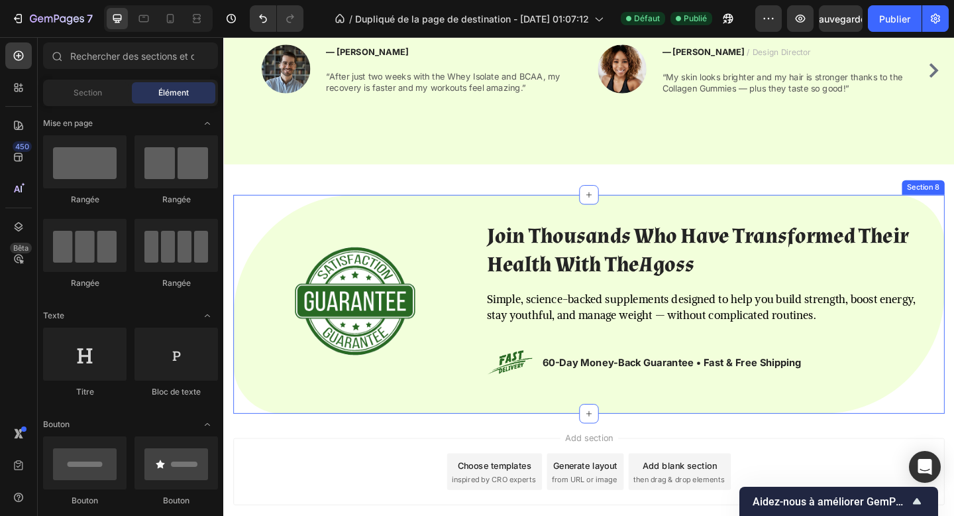
click at [415, 217] on div "Image Join Thousands Who Have Transformed Their Health With TheAgoss Heading Si…" at bounding box center [621, 328] width 774 height 238
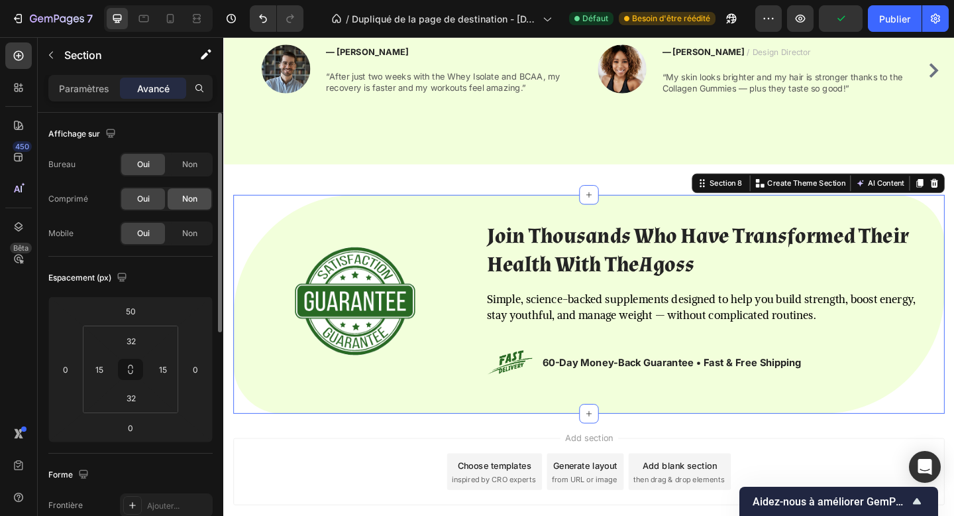
click at [181, 193] on div "Non" at bounding box center [190, 198] width 44 height 21
click at [188, 233] on font "Non" at bounding box center [189, 233] width 15 height 10
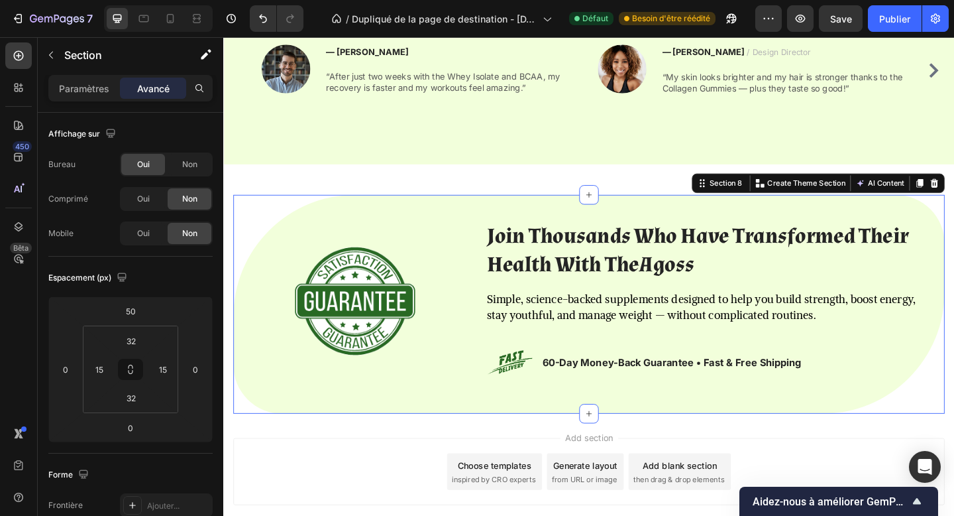
click at [175, 29] on div at bounding box center [158, 18] width 109 height 27
click at [173, 27] on div at bounding box center [170, 18] width 21 height 21
type input "0"
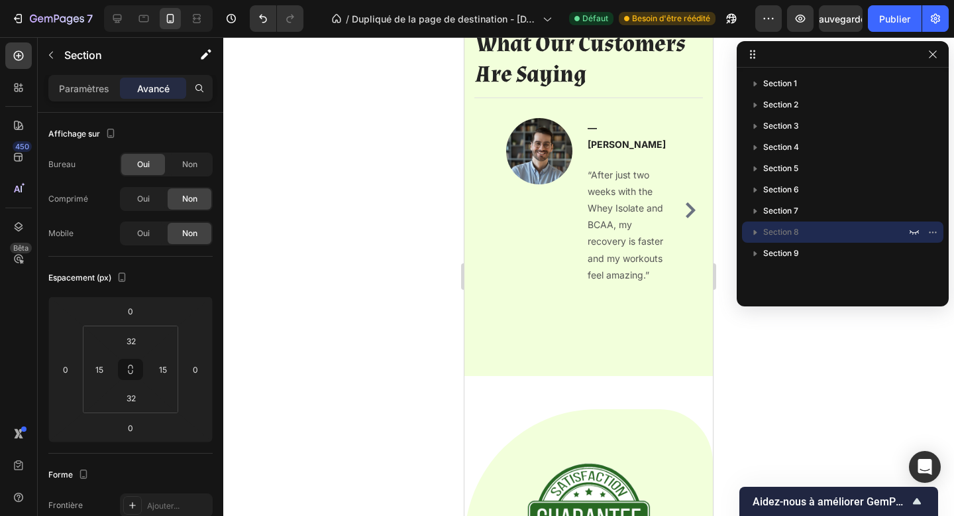
scroll to position [2075, 0]
click at [930, 59] on icon "button" at bounding box center [933, 54] width 11 height 11
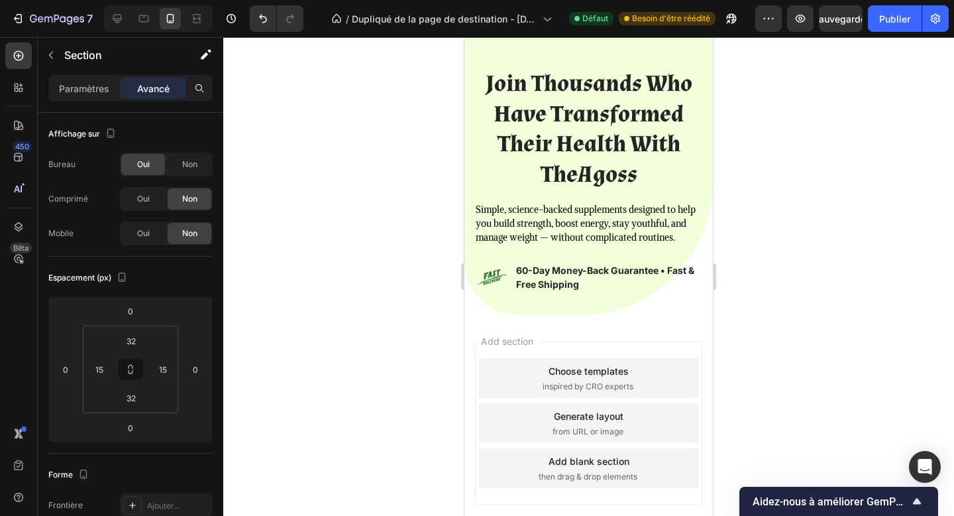
scroll to position [2647, 0]
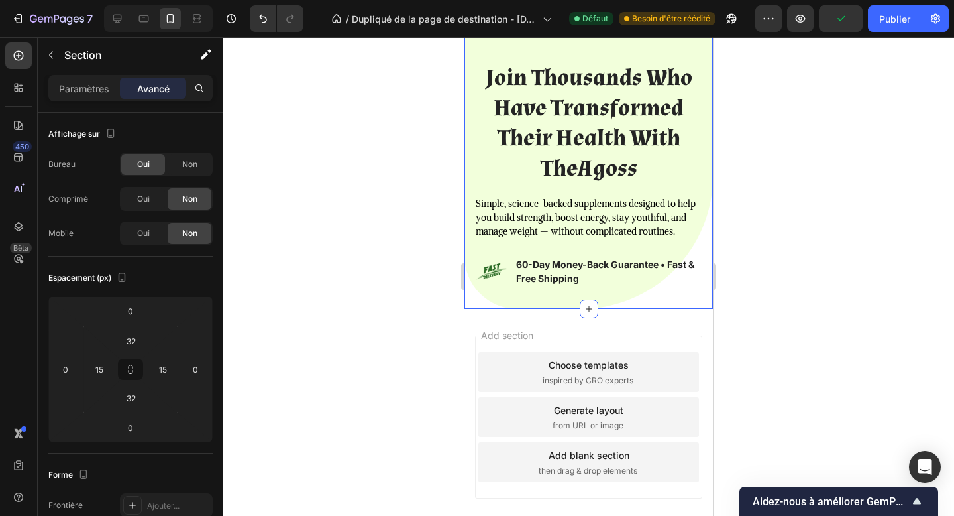
click at [560, 305] on div "Image Join Thousands Who Have Transformed Their Health With TheAgoss Heading Si…" at bounding box center [589, 73] width 249 height 472
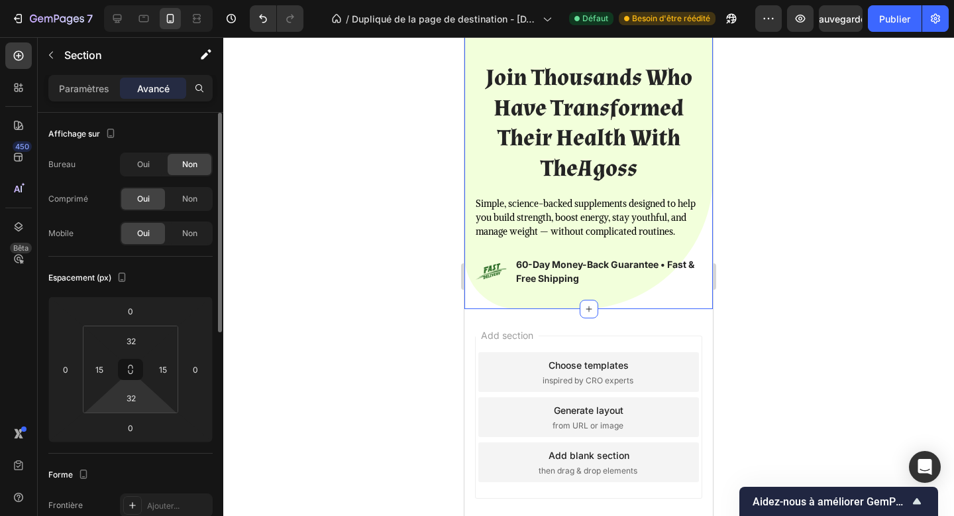
click at [140, 0] on html "7 Version history / Dupliqué de la page de destination - 26 sept. 01:07:12 Défa…" at bounding box center [477, 0] width 954 height 0
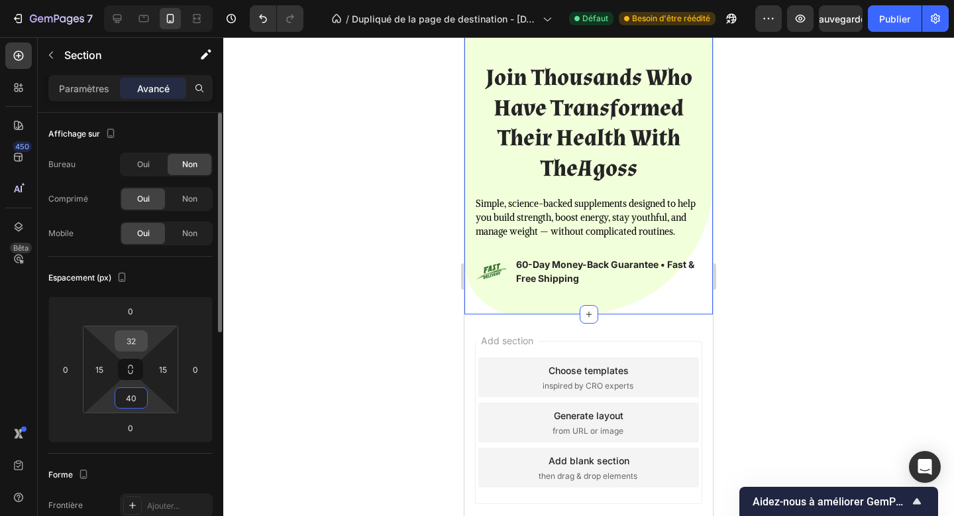
type input "40"
click at [129, 344] on input "32" at bounding box center [131, 341] width 27 height 20
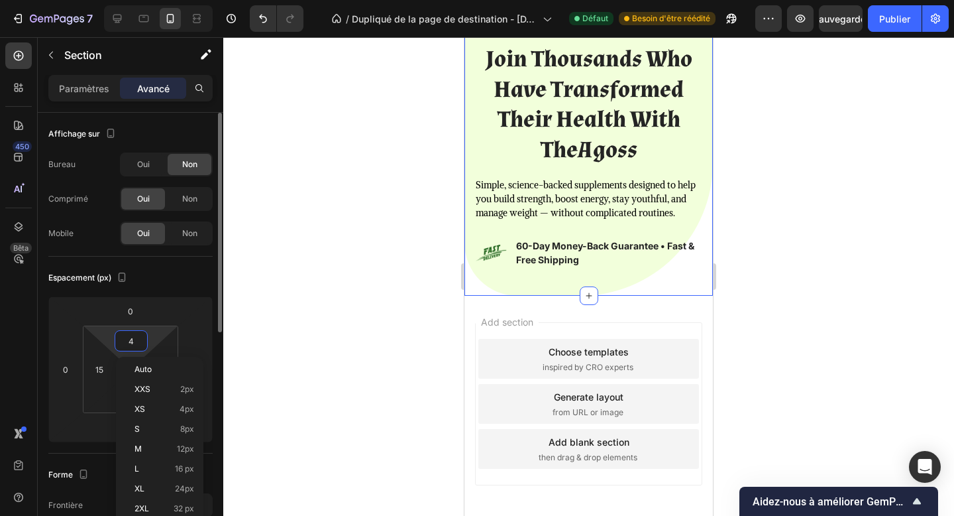
type input "40"
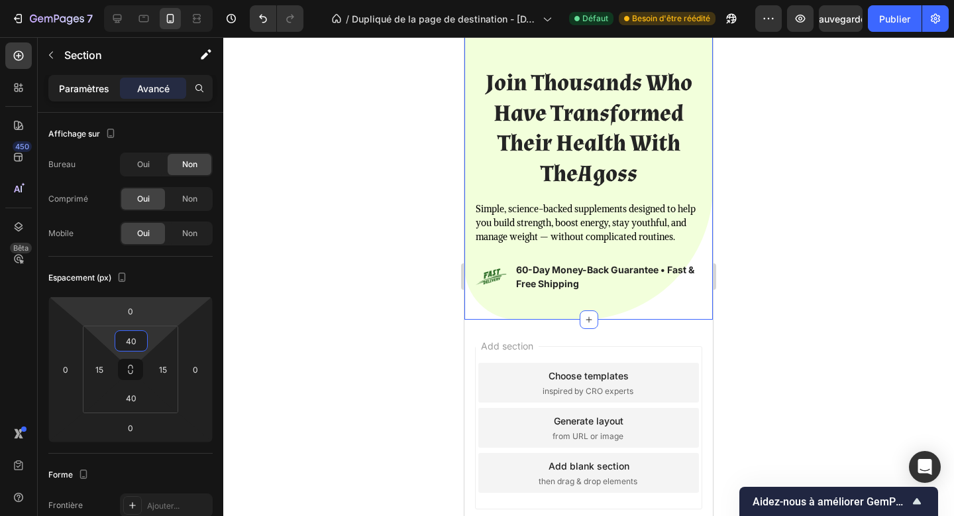
click at [79, 85] on font "Paramètres" at bounding box center [84, 88] width 50 height 11
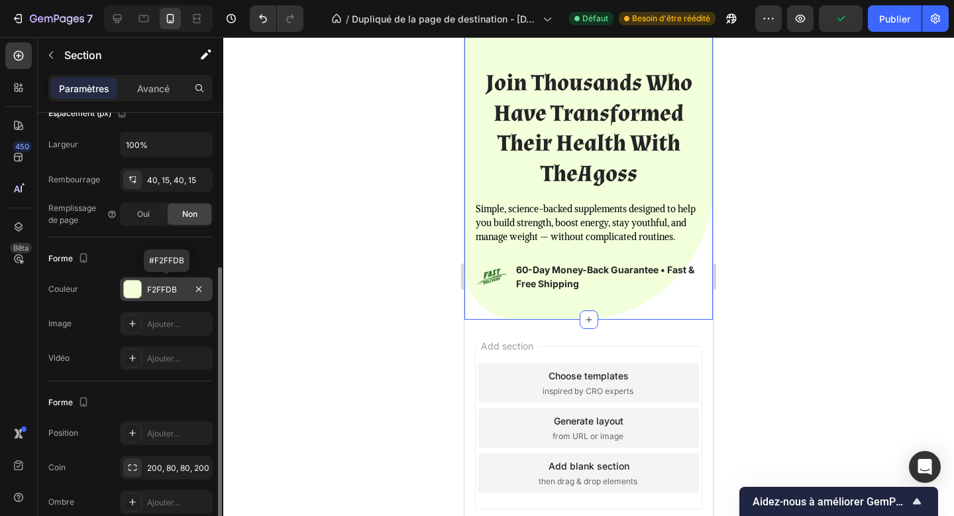
scroll to position [333, 0]
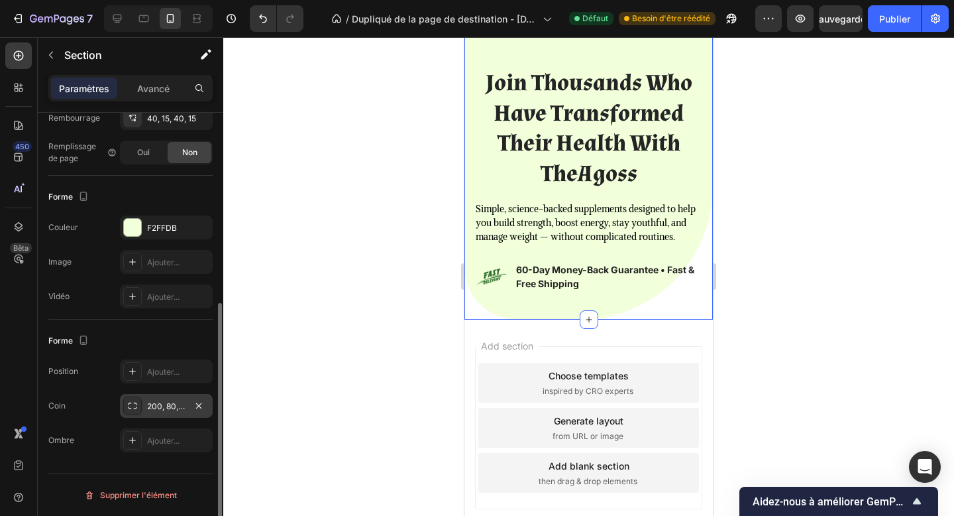
click at [150, 410] on font "200, 80, 80, 200" at bounding box center [178, 406] width 62 height 10
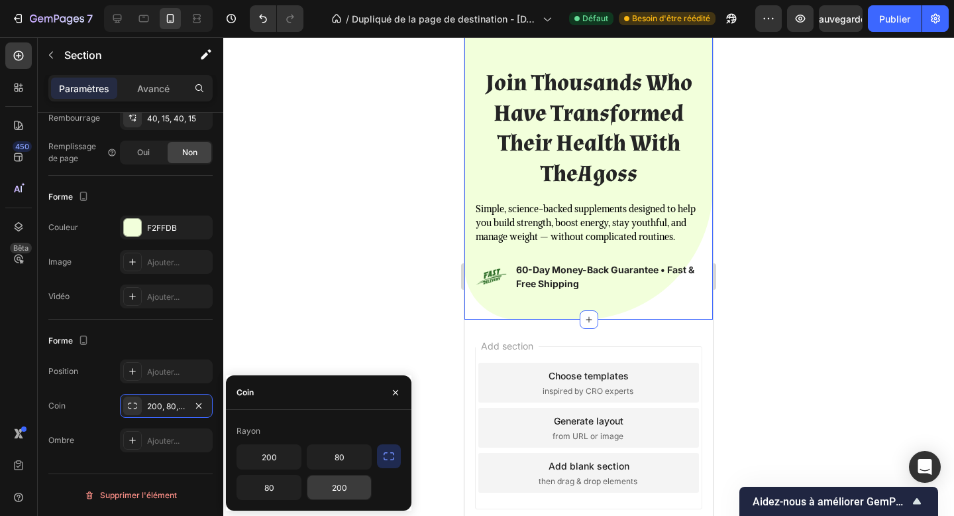
click at [345, 492] on input "200" at bounding box center [339, 487] width 64 height 24
type input "100"
click at [258, 457] on input "200" at bounding box center [269, 457] width 64 height 24
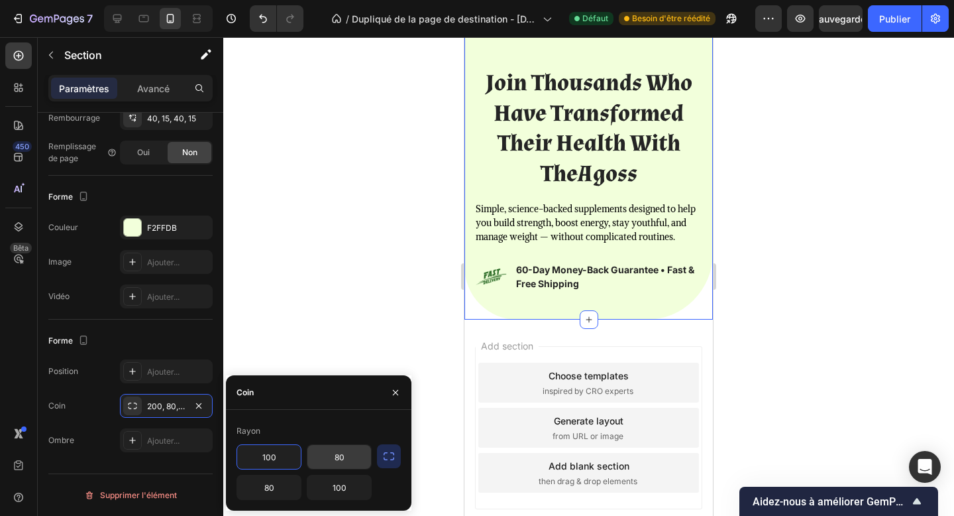
type input "100"
click at [344, 461] on input "80" at bounding box center [339, 457] width 64 height 24
type input "40"
click at [274, 480] on input "80" at bounding box center [269, 487] width 64 height 24
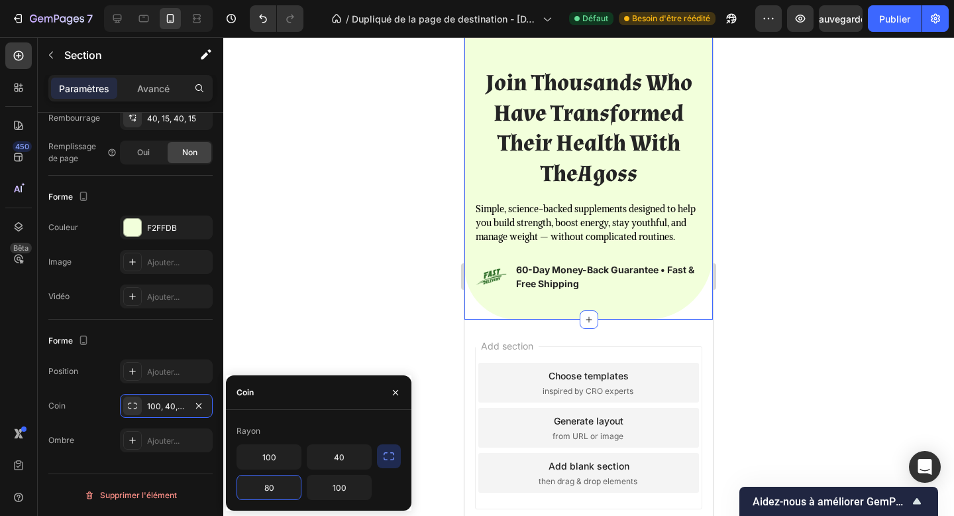
click at [274, 480] on input "80" at bounding box center [269, 487] width 64 height 24
type input "40"
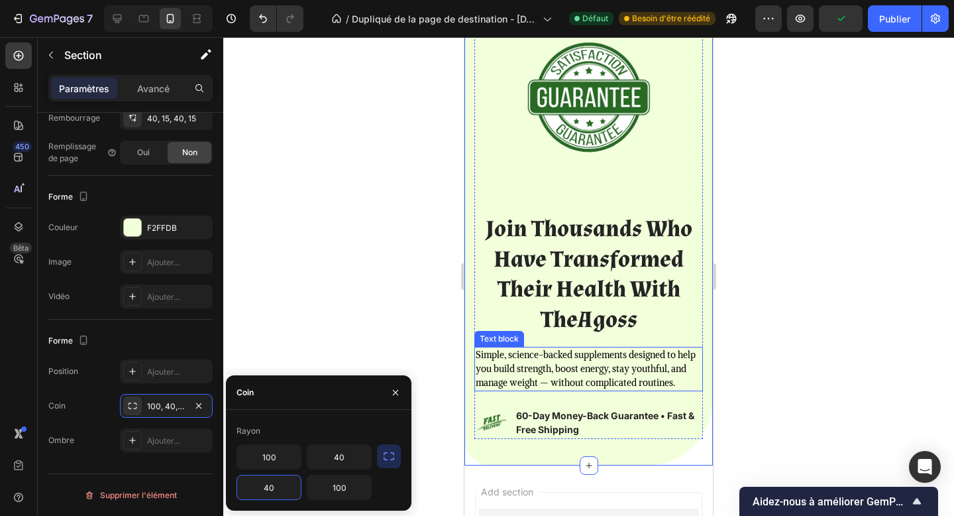
scroll to position [2499, 0]
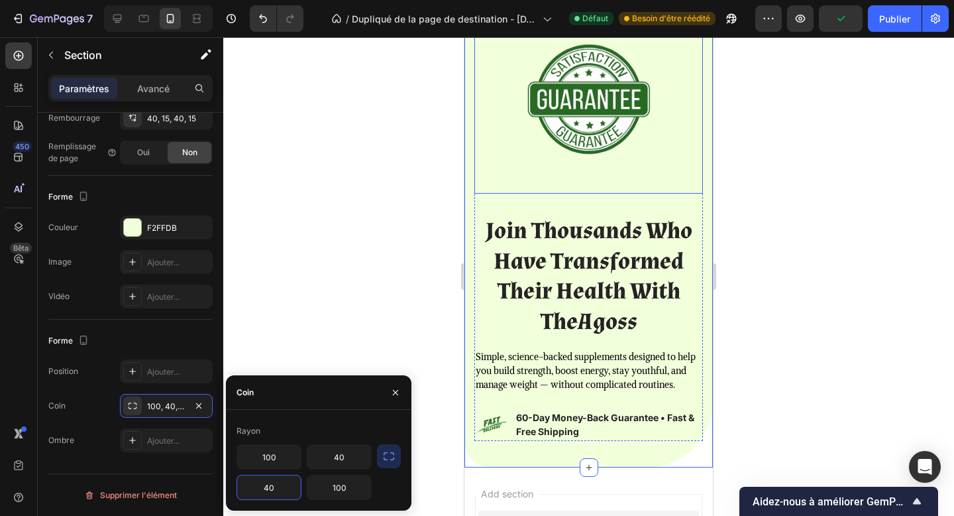
click at [579, 129] on img at bounding box center [588, 102] width 133 height 133
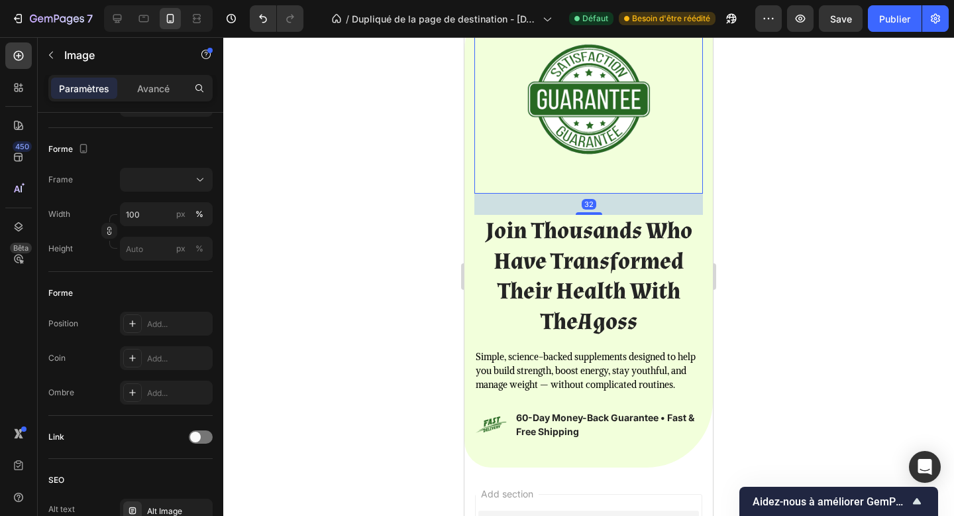
scroll to position [0, 0]
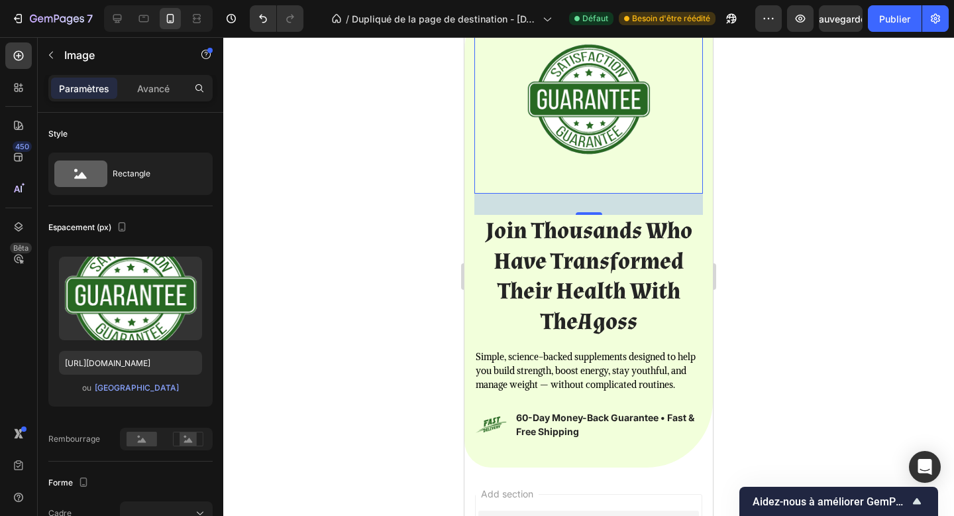
drag, startPoint x: 590, startPoint y: 208, endPoint x: 589, endPoint y: 178, distance: 29.8
click at [589, 178] on div "Image 32" at bounding box center [588, 102] width 229 height 182
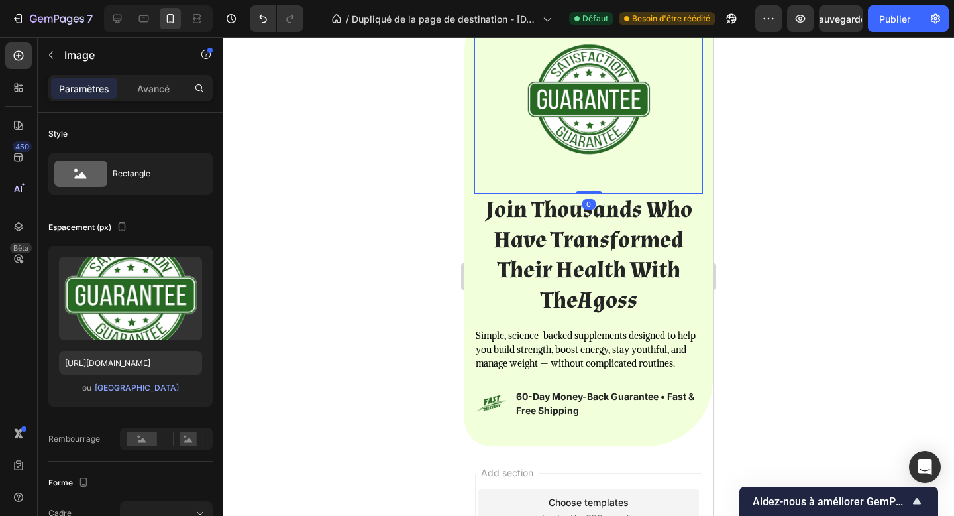
drag, startPoint x: 586, startPoint y: 211, endPoint x: 578, endPoint y: 164, distance: 47.1
click at [578, 164] on div "Image 0" at bounding box center [588, 102] width 229 height 182
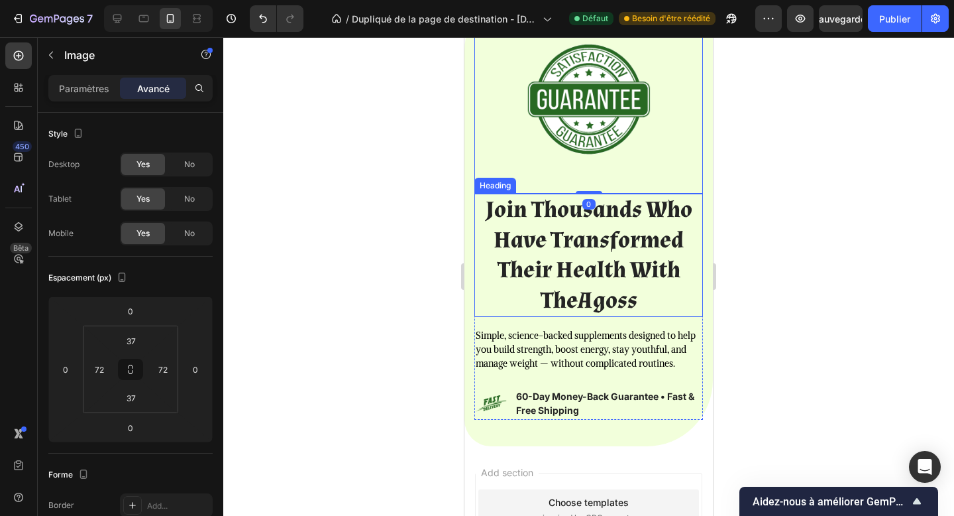
click at [599, 212] on h2 "Join Thousands Who Have Transformed Their Health With TheAgoss" at bounding box center [588, 255] width 229 height 123
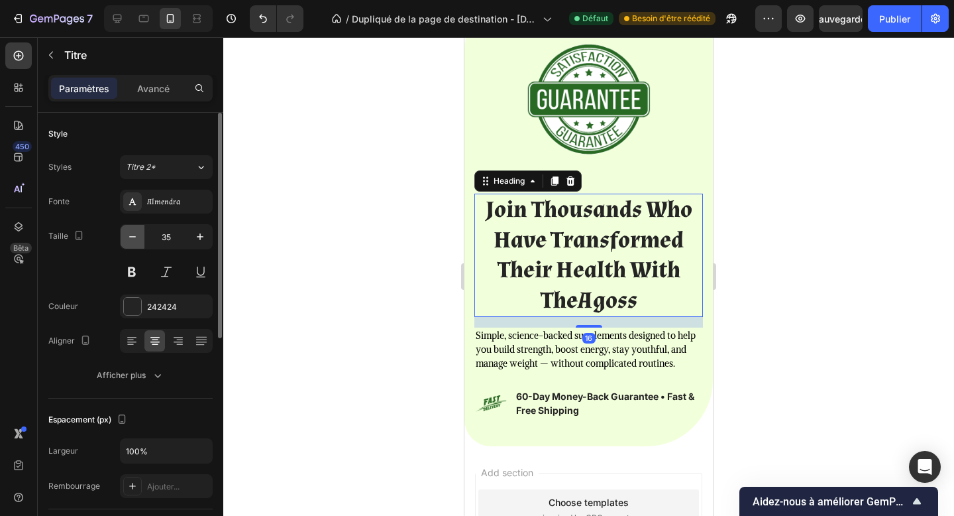
click at [135, 233] on icon "button" at bounding box center [132, 236] width 13 height 13
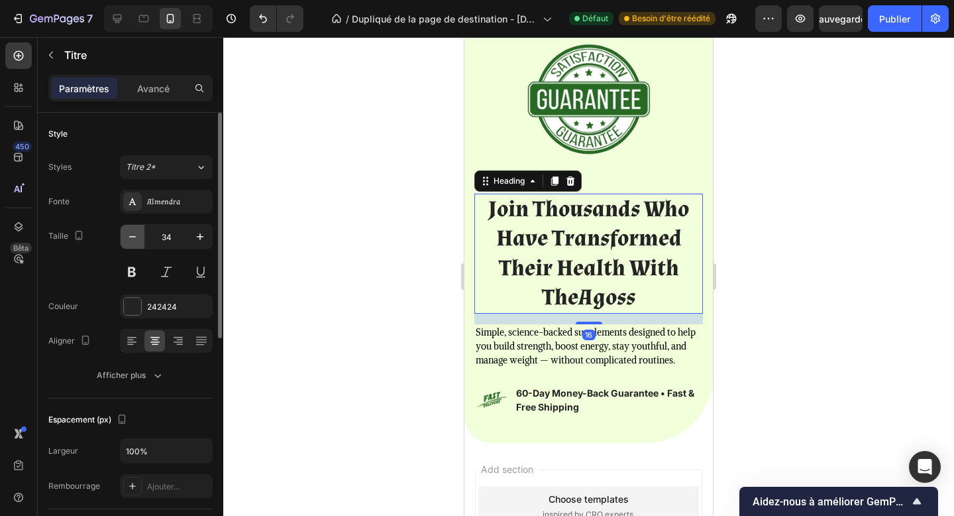
click at [135, 233] on icon "button" at bounding box center [132, 236] width 13 height 13
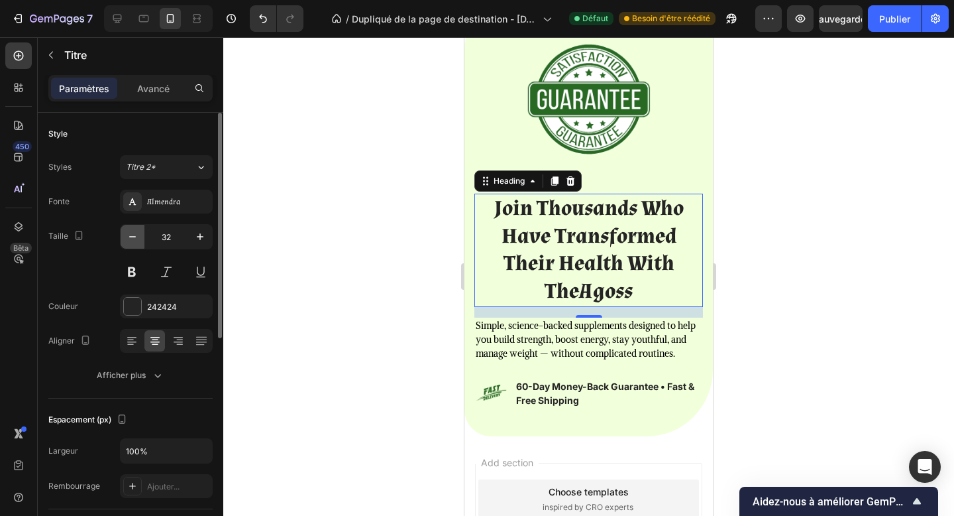
click at [135, 233] on icon "button" at bounding box center [132, 236] width 13 height 13
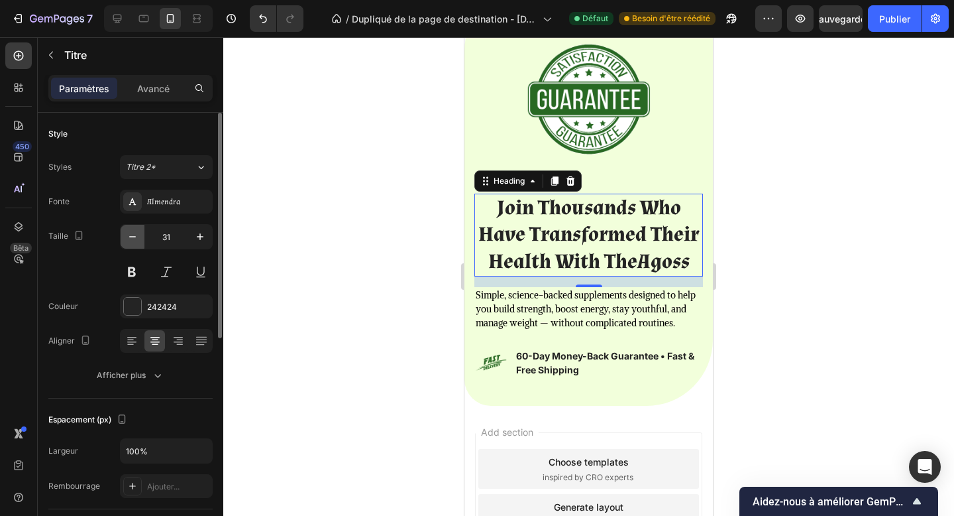
click at [135, 233] on icon "button" at bounding box center [132, 236] width 13 height 13
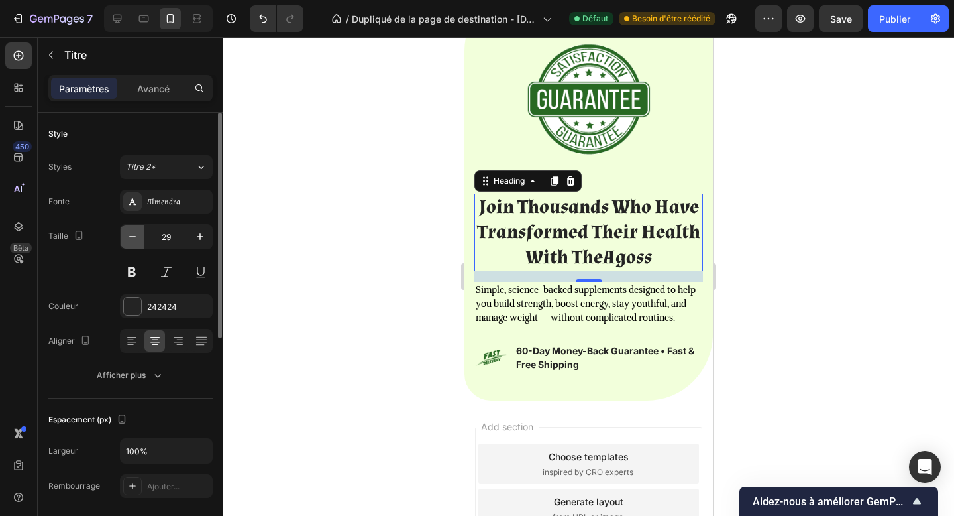
click at [135, 233] on icon "button" at bounding box center [132, 236] width 13 height 13
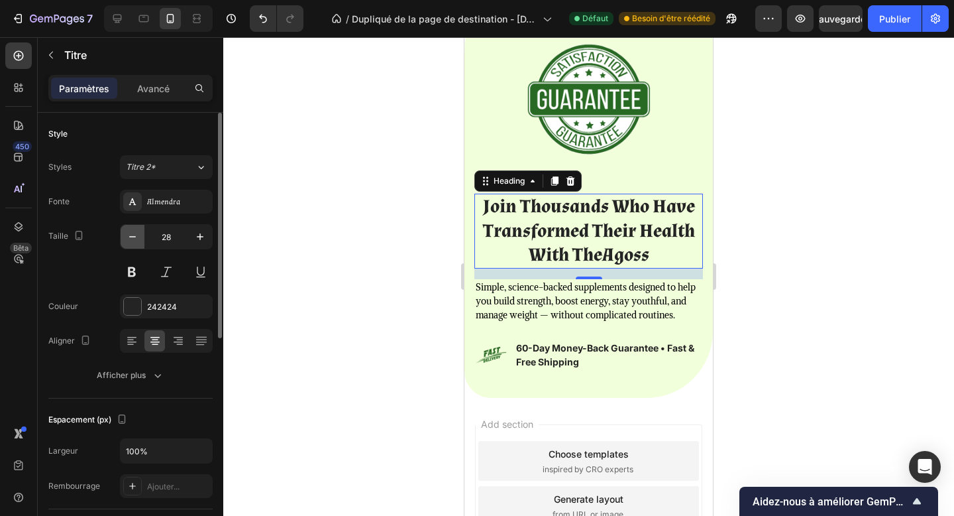
click at [135, 233] on icon "button" at bounding box center [132, 236] width 13 height 13
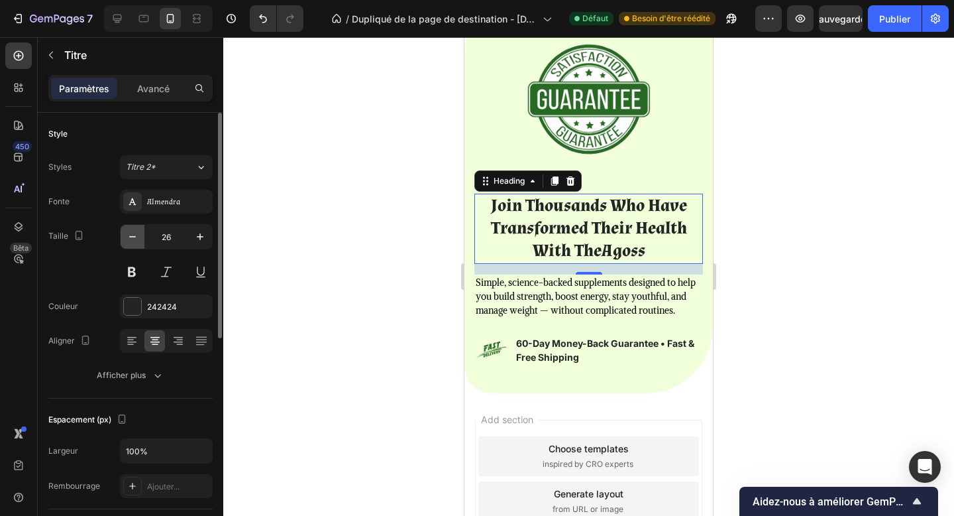
click at [135, 233] on icon "button" at bounding box center [132, 236] width 13 height 13
type input "25"
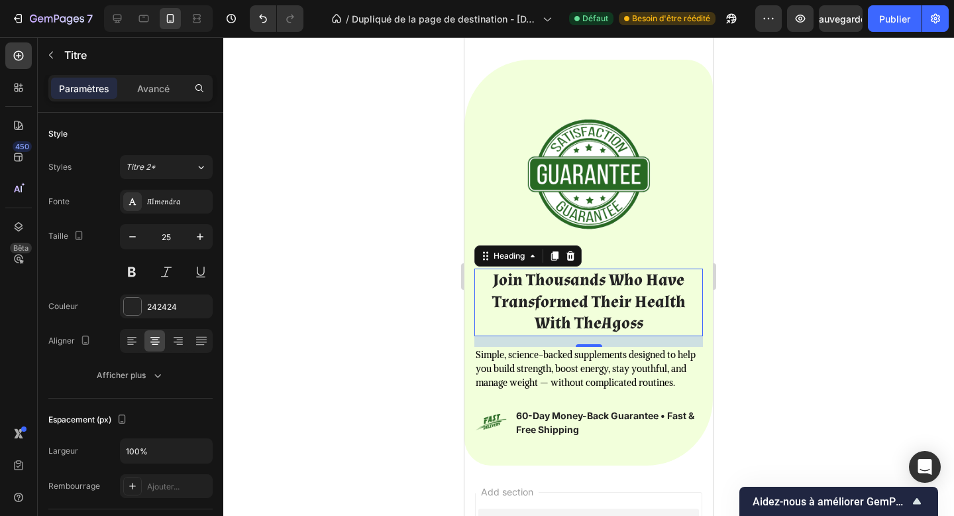
scroll to position [2381, 0]
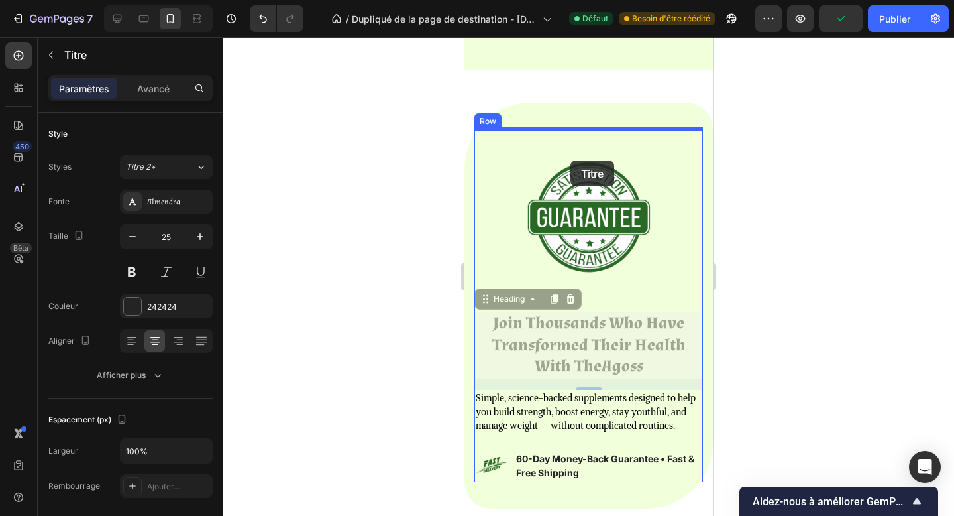
drag, startPoint x: 515, startPoint y: 298, endPoint x: 571, endPoint y: 160, distance: 148.0
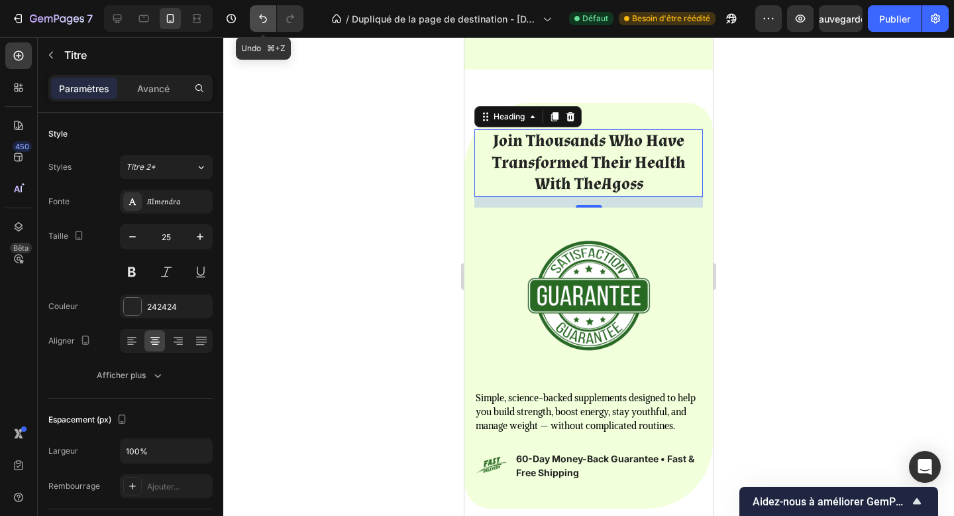
click at [266, 15] on icon "Annuler/Rétablir" at bounding box center [262, 18] width 13 height 13
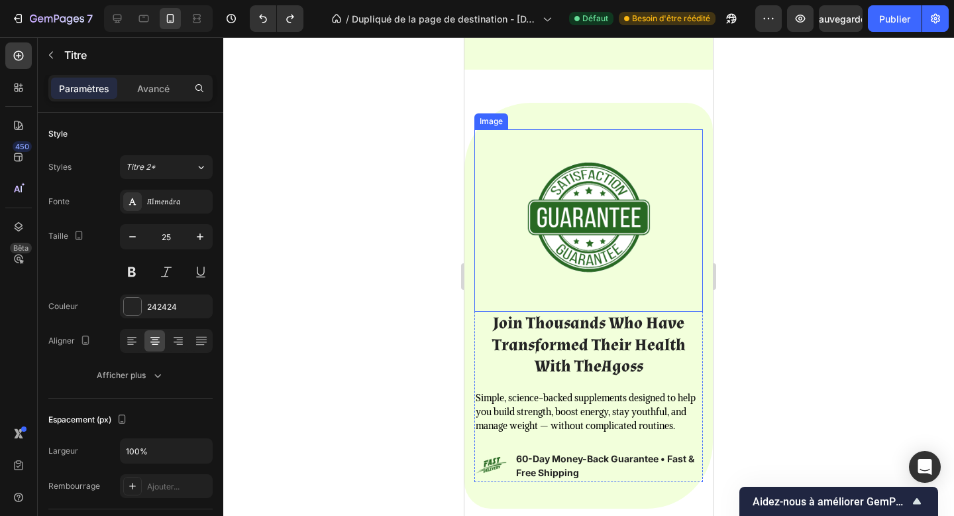
click at [610, 273] on img at bounding box center [588, 220] width 133 height 133
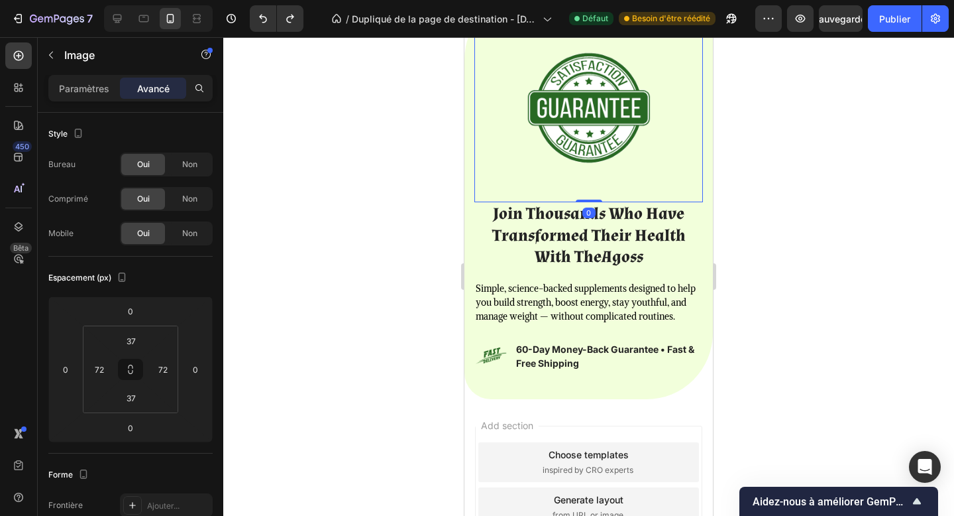
scroll to position [2493, 0]
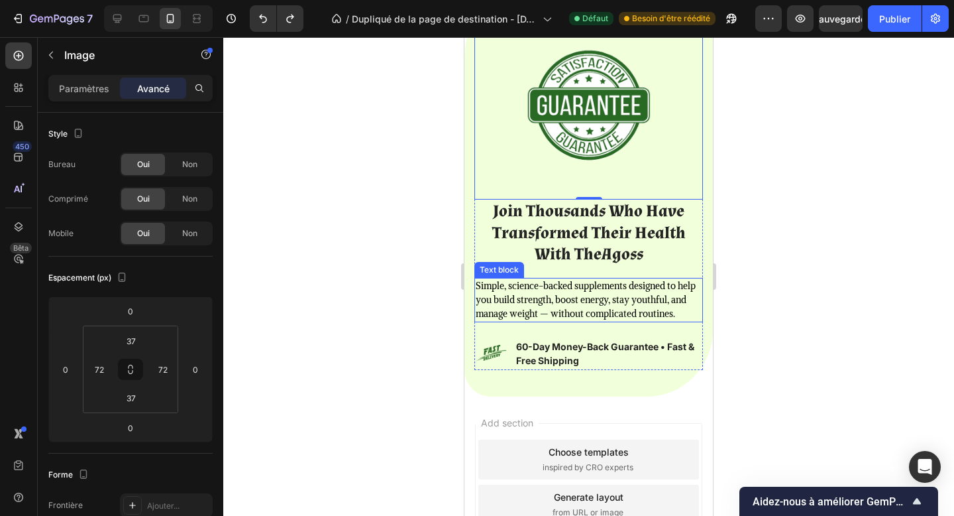
click at [610, 311] on p "Simple, science-backed supplements designed to help you build strength, boost e…" at bounding box center [589, 300] width 226 height 42
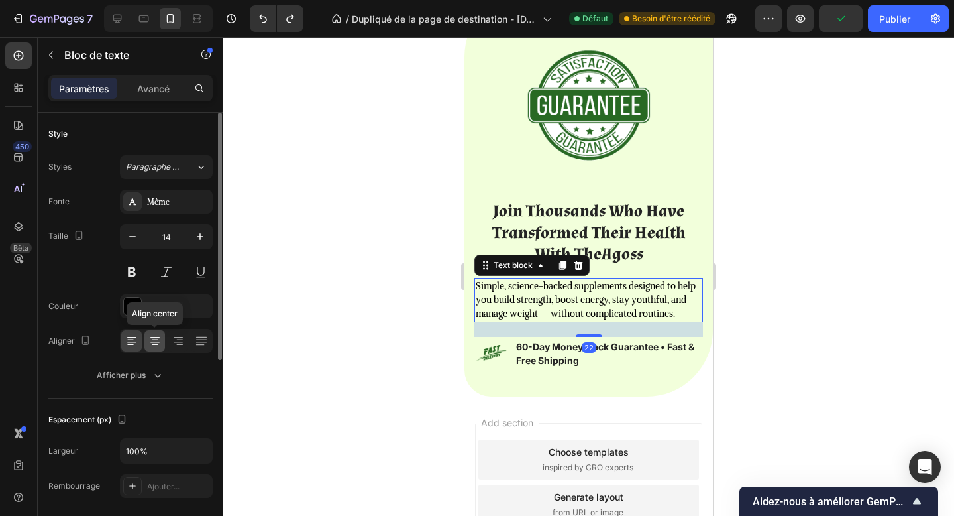
click at [155, 337] on icon at bounding box center [154, 337] width 9 height 1
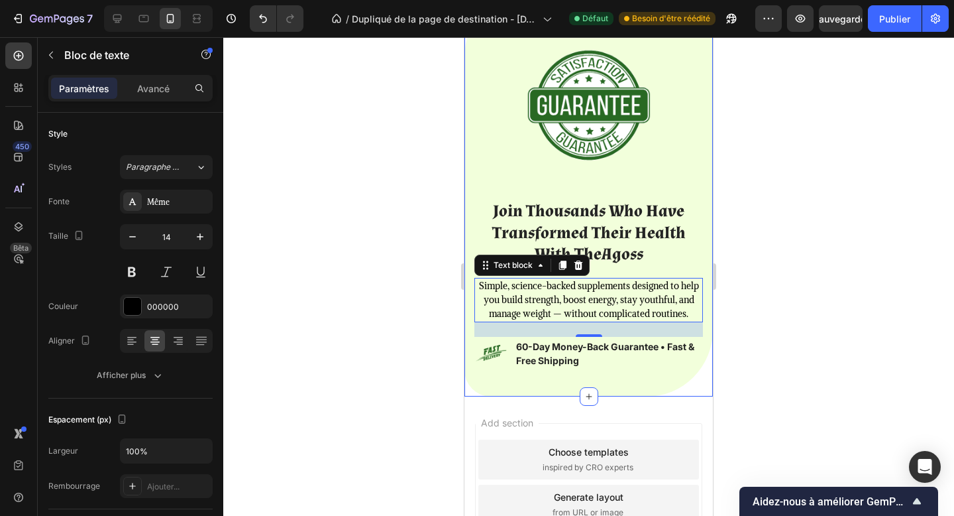
click at [637, 395] on div "Image Join Thousands Who Have Transformed Their Health With TheAgoss Heading Si…" at bounding box center [589, 194] width 249 height 406
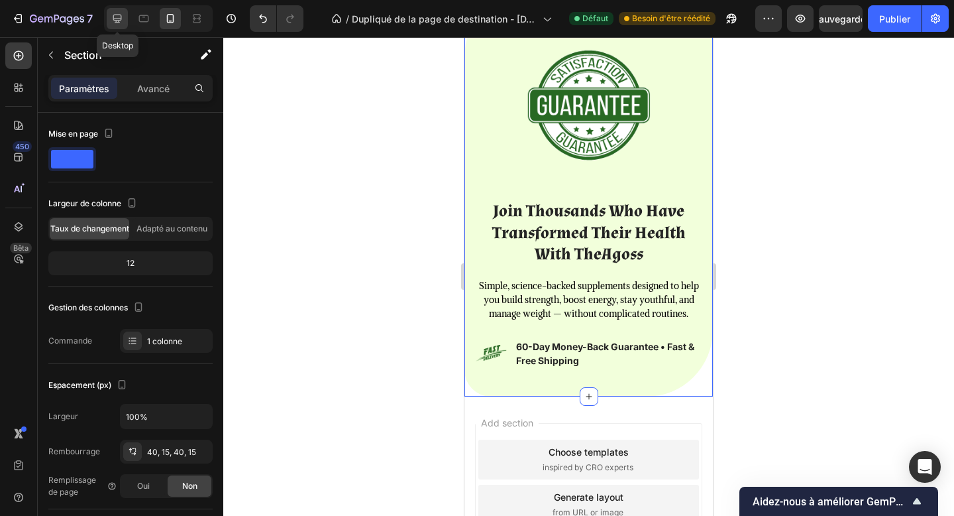
click at [121, 20] on icon at bounding box center [117, 19] width 9 height 9
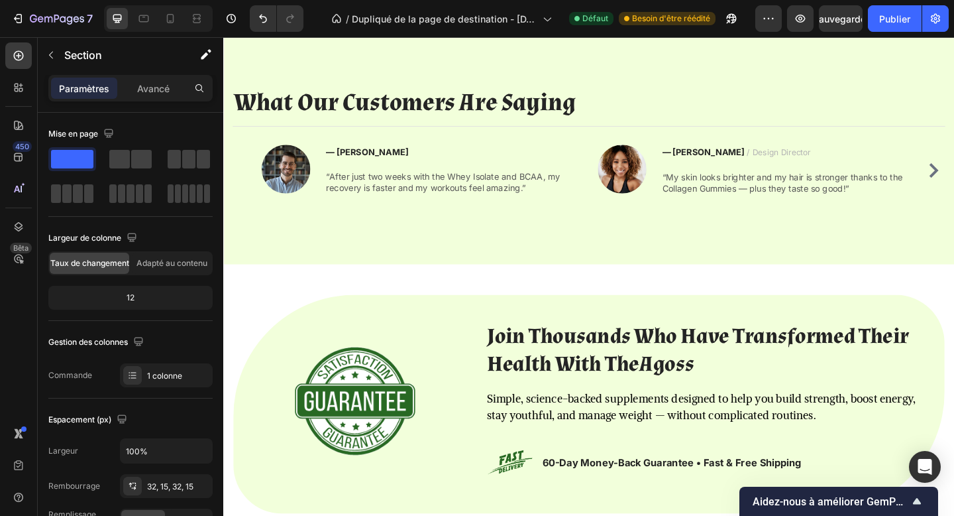
scroll to position [1927, 0]
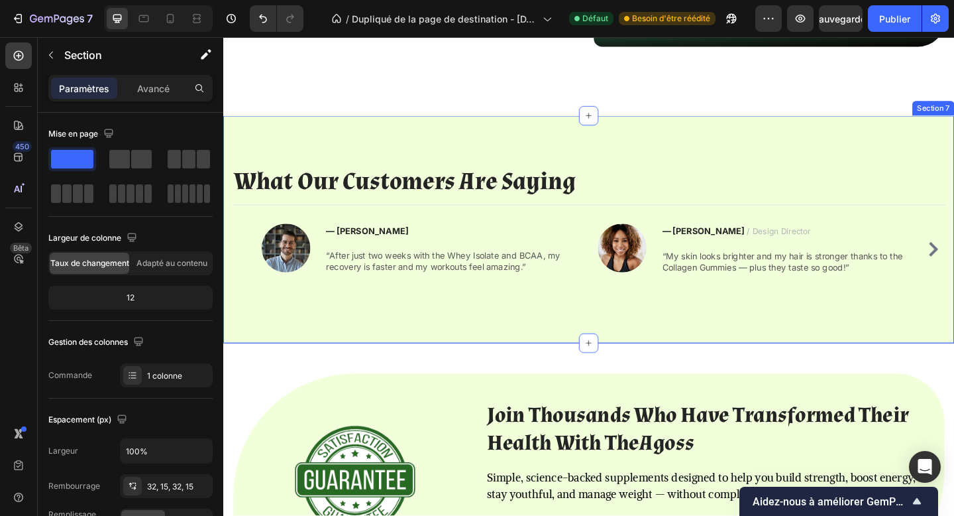
click at [573, 137] on div "What Our Customers Are Saying Heading Title Line Image — Julien M. Text block “…" at bounding box center [620, 246] width 795 height 247
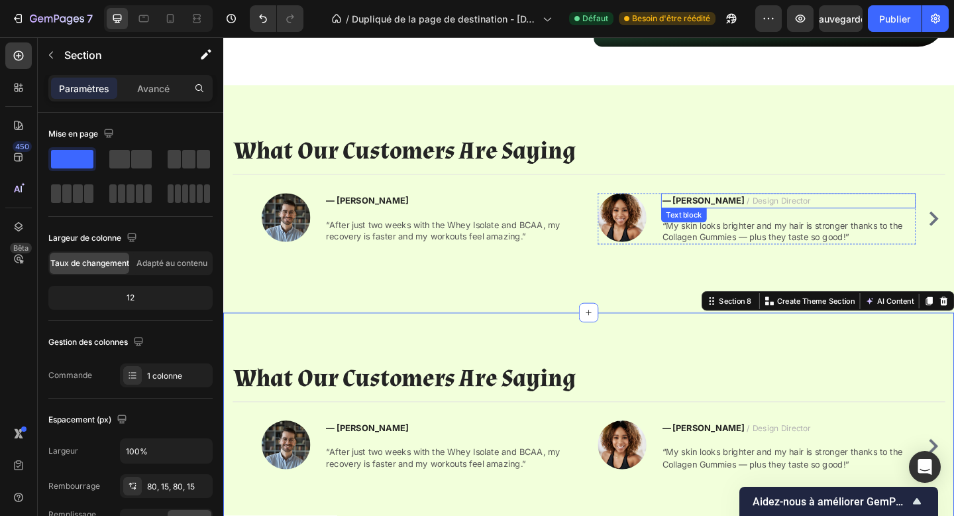
click at [797, 220] on span "/ Design Director" at bounding box center [828, 214] width 70 height 11
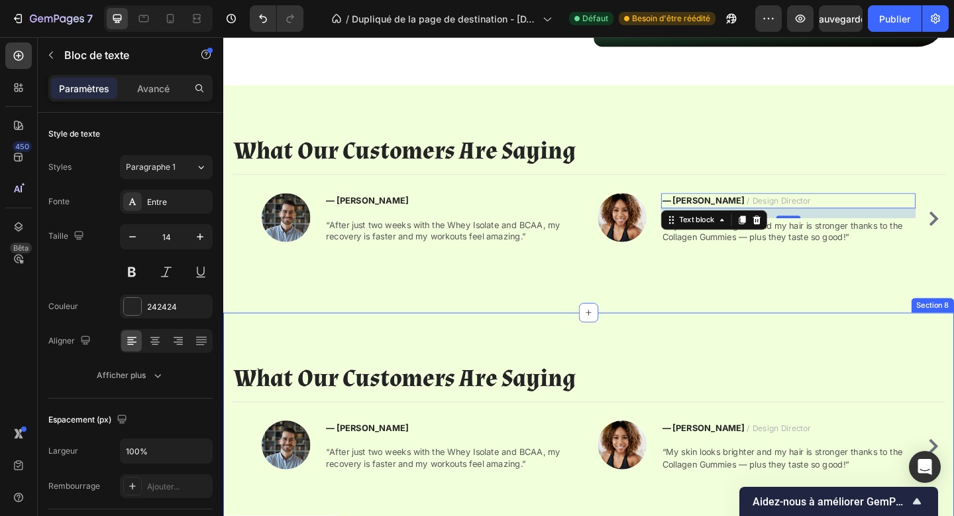
click at [347, 397] on div "What Our Customers Are Saying Heading Title Line Image — Julien M. Text block “…" at bounding box center [620, 460] width 795 height 247
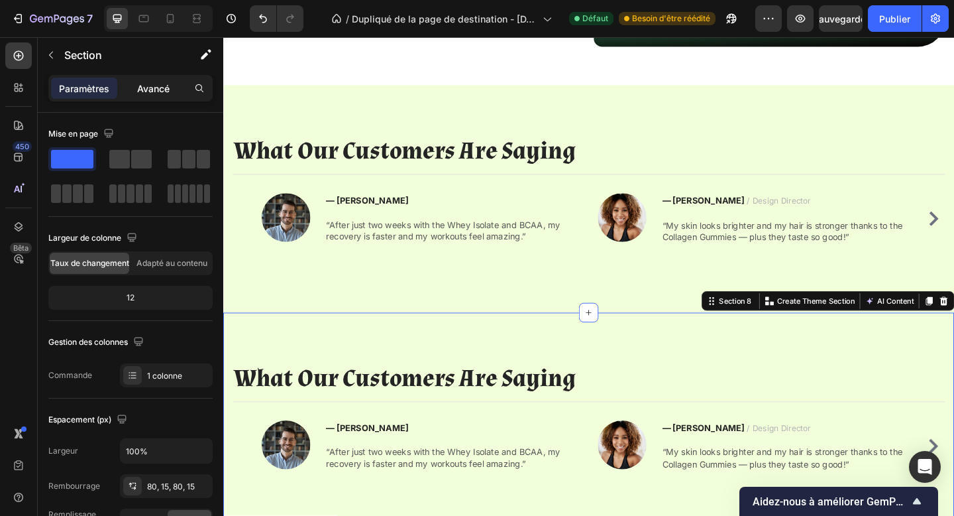
click at [157, 83] on font "Avancé" at bounding box center [153, 88] width 32 height 11
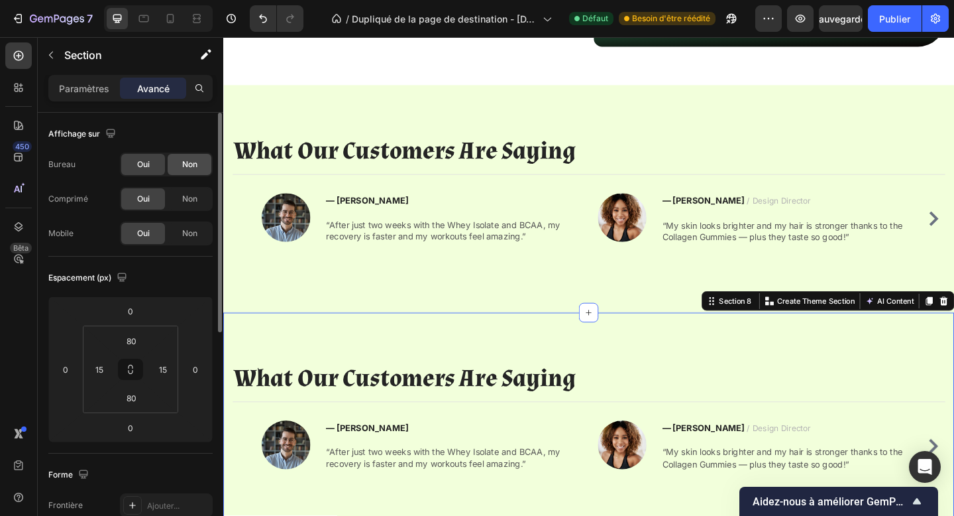
click at [182, 162] on font "Non" at bounding box center [189, 164] width 15 height 10
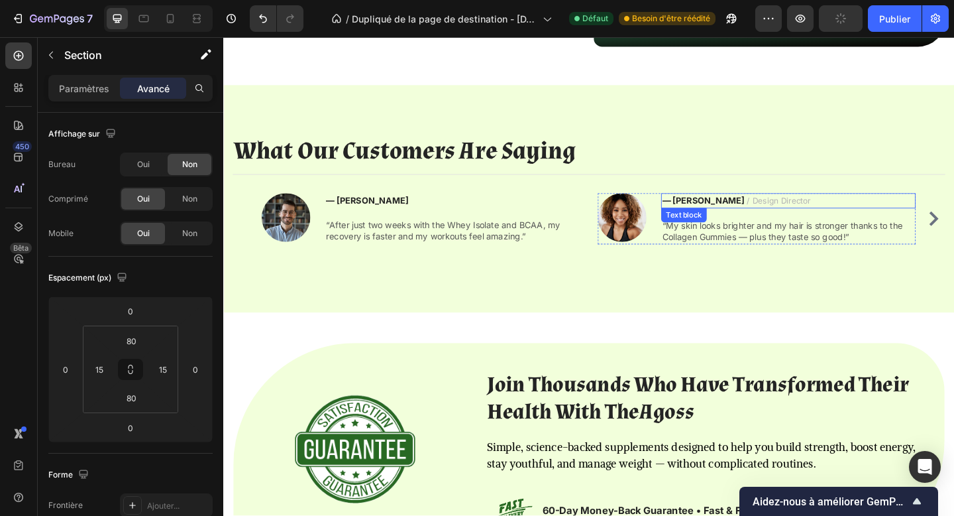
click at [793, 220] on span "/ Design Director" at bounding box center [828, 214] width 70 height 11
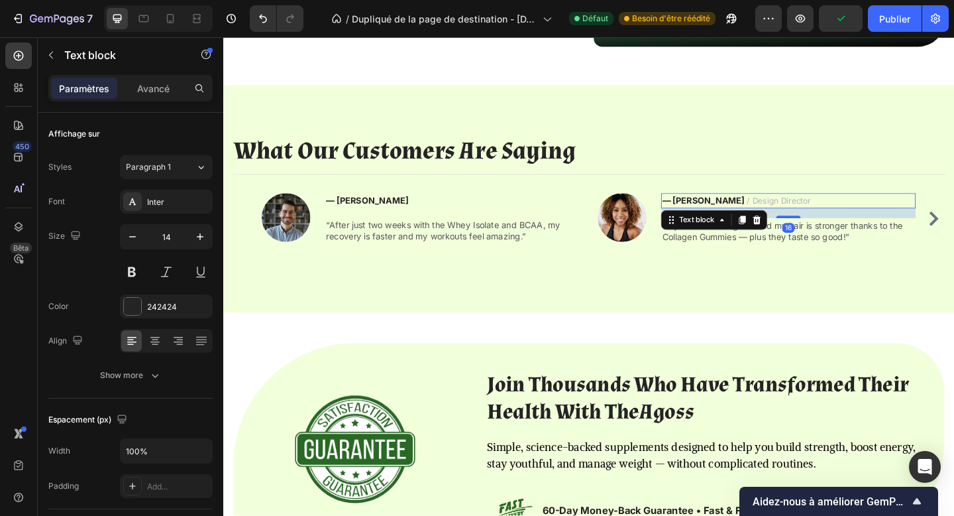
click at [793, 220] on span "/ Design Director" at bounding box center [828, 214] width 70 height 11
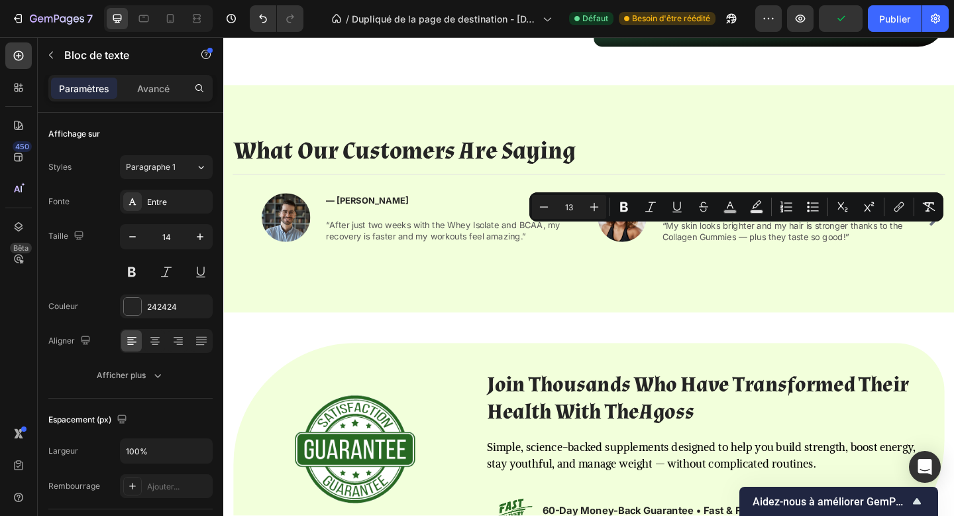
click at [793, 220] on span "/ Design Director" at bounding box center [828, 214] width 70 height 11
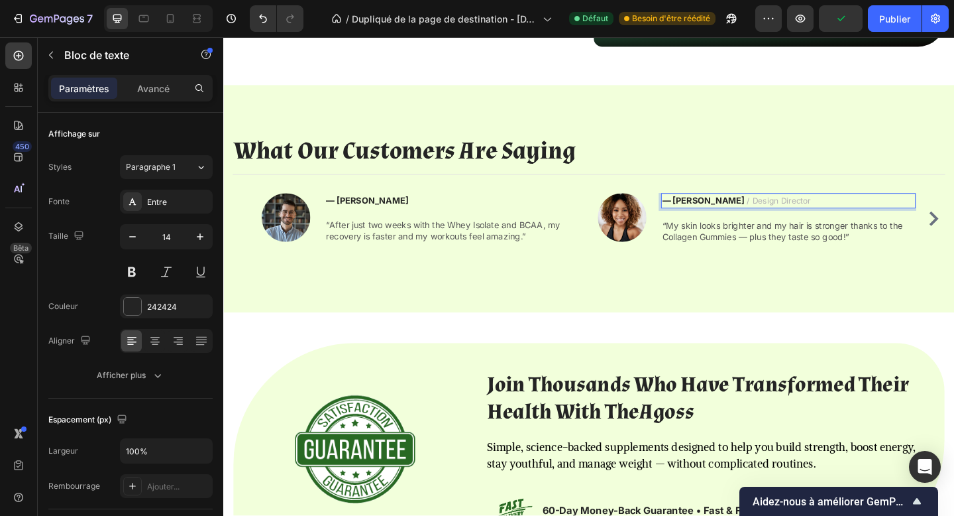
click at [793, 220] on span "/ Design Director" at bounding box center [828, 214] width 70 height 11
click at [824, 222] on p "— Sarah L. / Design Director" at bounding box center [838, 215] width 274 height 14
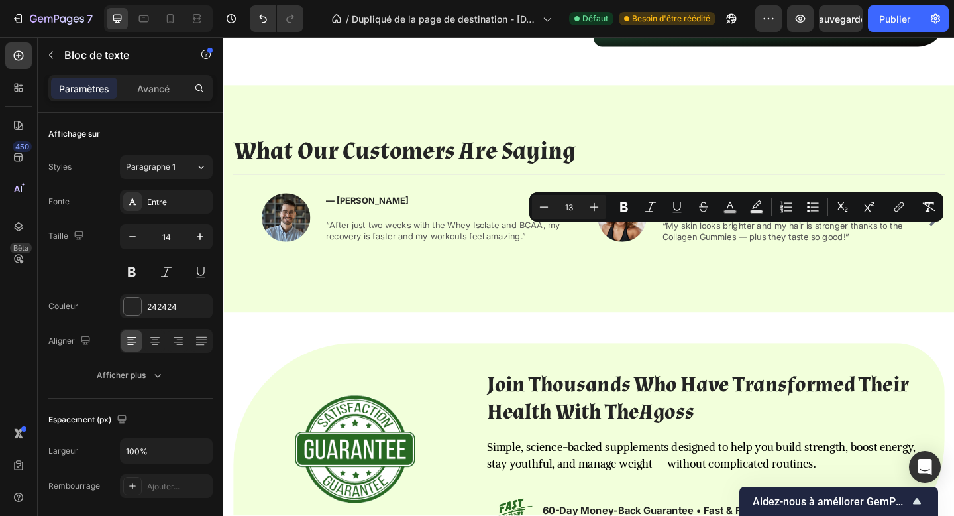
drag, startPoint x: 824, startPoint y: 247, endPoint x: 749, endPoint y: 248, distance: 74.2
click at [749, 222] on p "— Sarah L. / Design Director" at bounding box center [838, 215] width 274 height 14
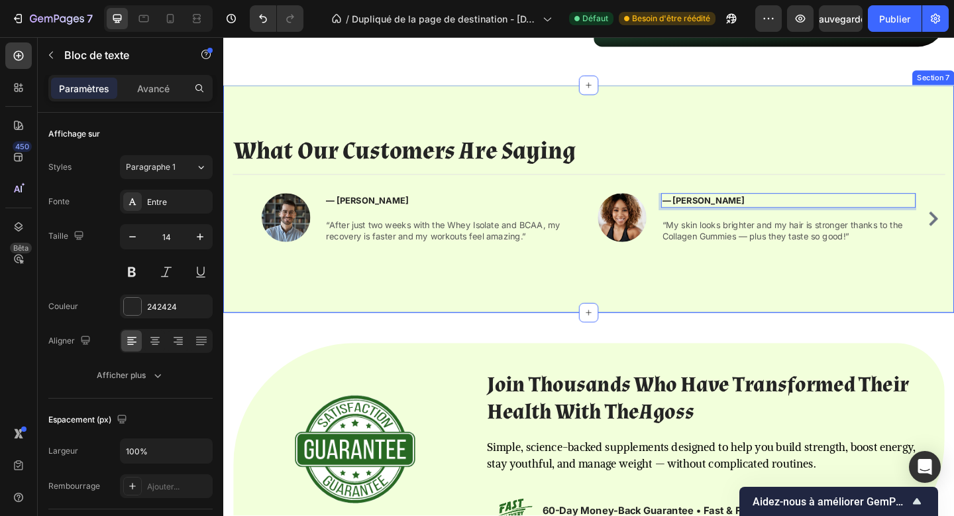
click at [432, 138] on div "What Our Customers Are Saying Heading Title Line Image — Julien M. Text block “…" at bounding box center [620, 212] width 795 height 247
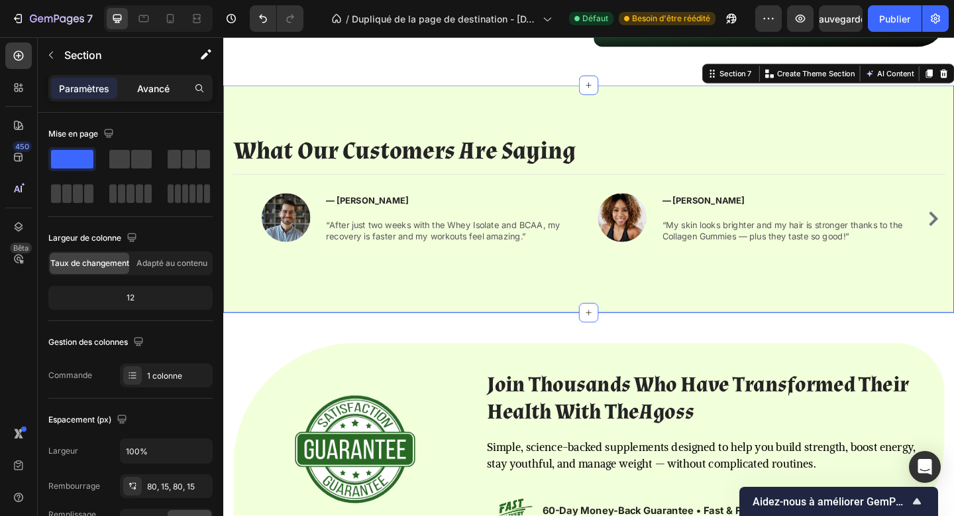
click at [166, 93] on font "Avancé" at bounding box center [153, 88] width 32 height 11
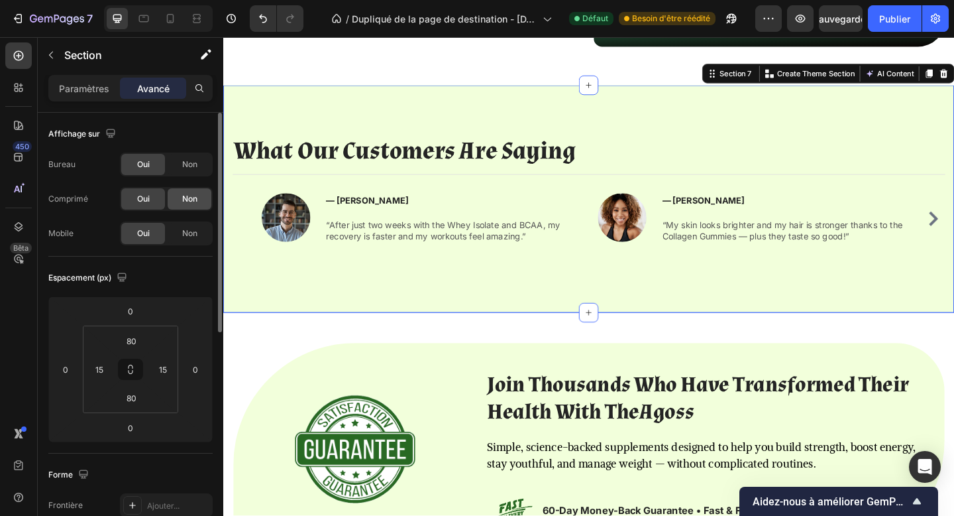
click at [195, 197] on font "Non" at bounding box center [189, 199] width 15 height 10
click at [190, 237] on font "Non" at bounding box center [189, 233] width 15 height 10
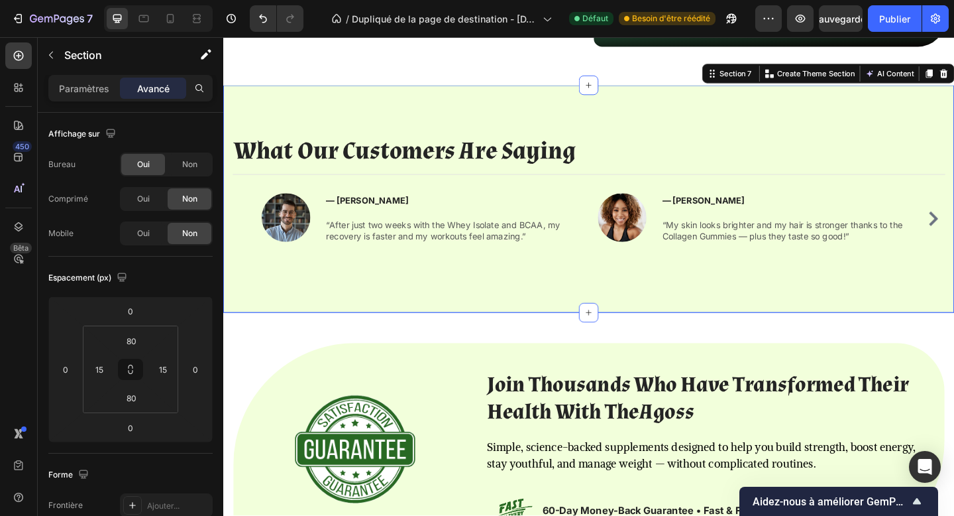
click at [176, 7] on div at bounding box center [158, 18] width 109 height 27
click at [167, 29] on div at bounding box center [158, 18] width 109 height 27
click at [168, 25] on icon at bounding box center [170, 18] width 13 height 13
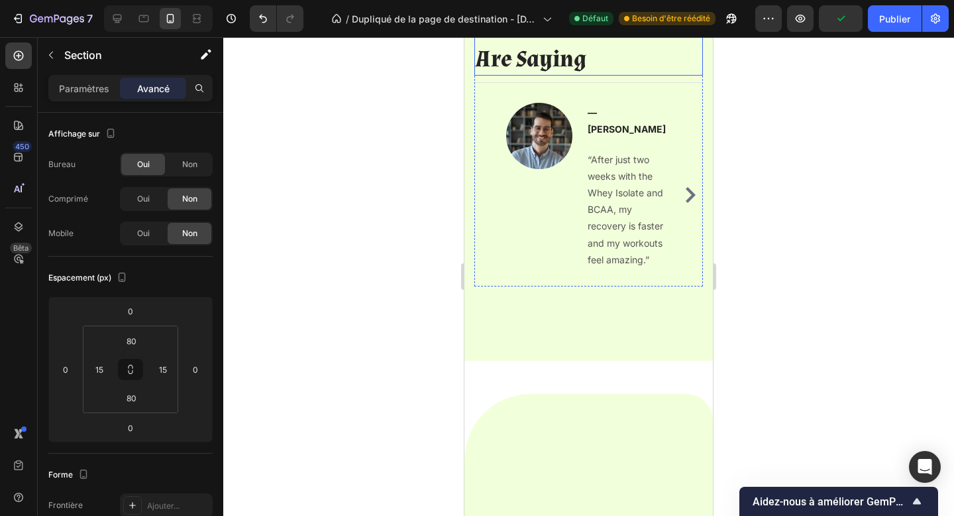
scroll to position [2455, 0]
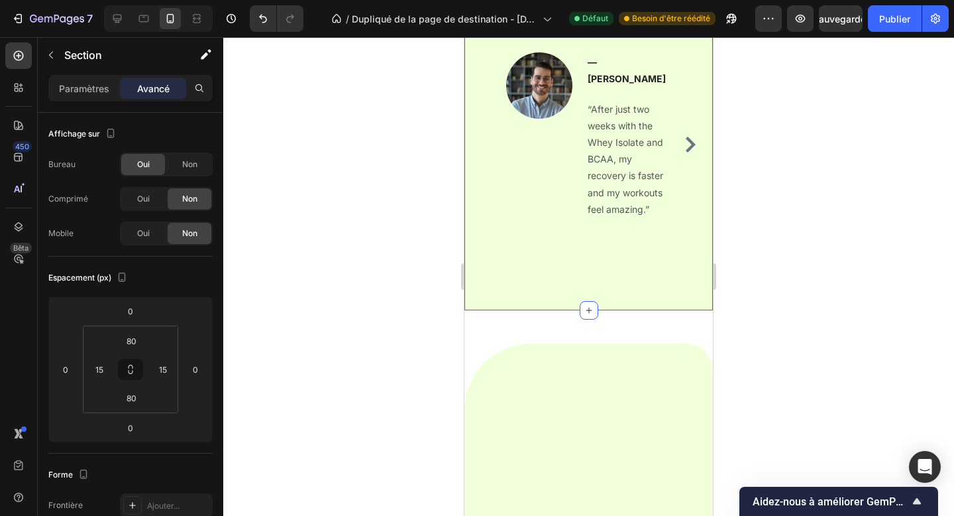
click at [565, 134] on div "What Our Customers Are Saying Heading Title Line Image — Julien M. Text block “…" at bounding box center [589, 109] width 249 height 401
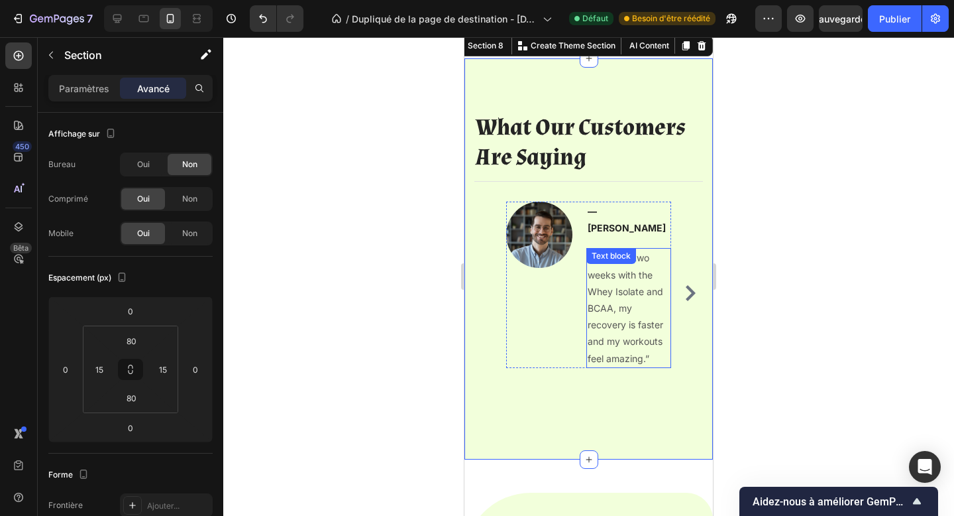
scroll to position [2447, 0]
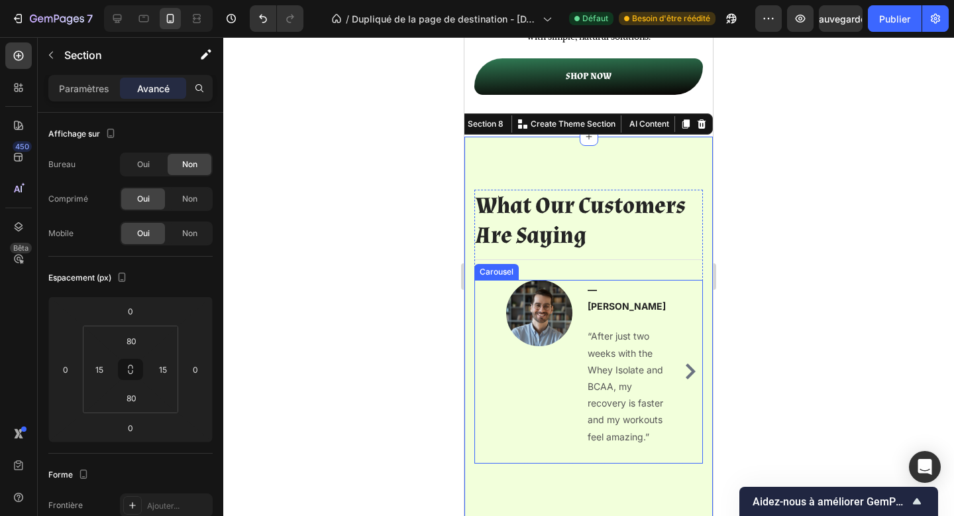
click at [683, 411] on div "Image — Julien M. Text block “After just two weeks with the Whey Isolate and BC…" at bounding box center [588, 372] width 229 height 184
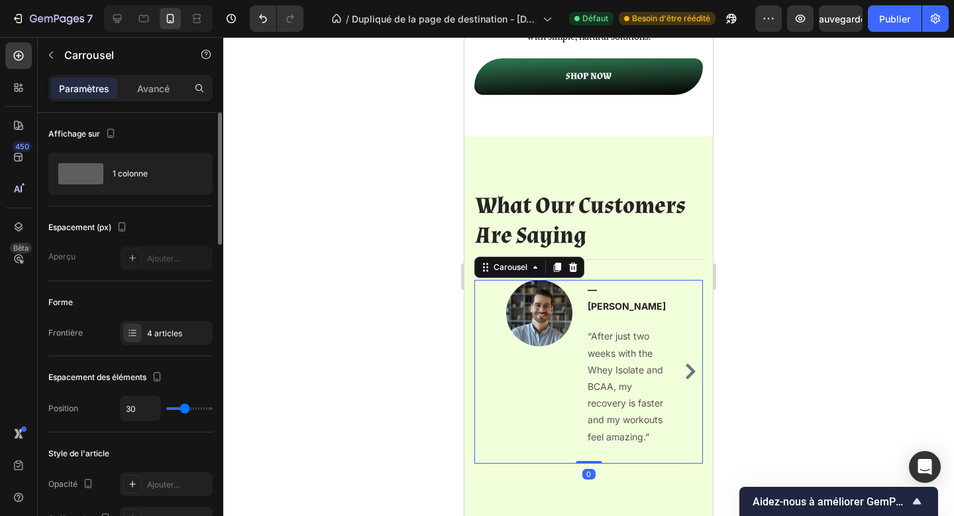
click at [150, 149] on div "Affichage sur 1 colonne" at bounding box center [130, 159] width 164 height 93
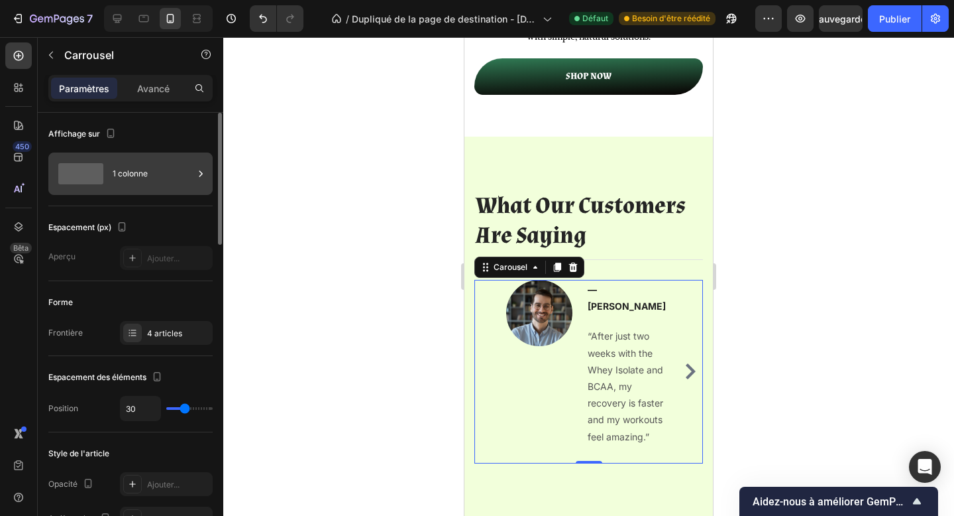
click at [162, 178] on div "1 colonne" at bounding box center [153, 173] width 81 height 30
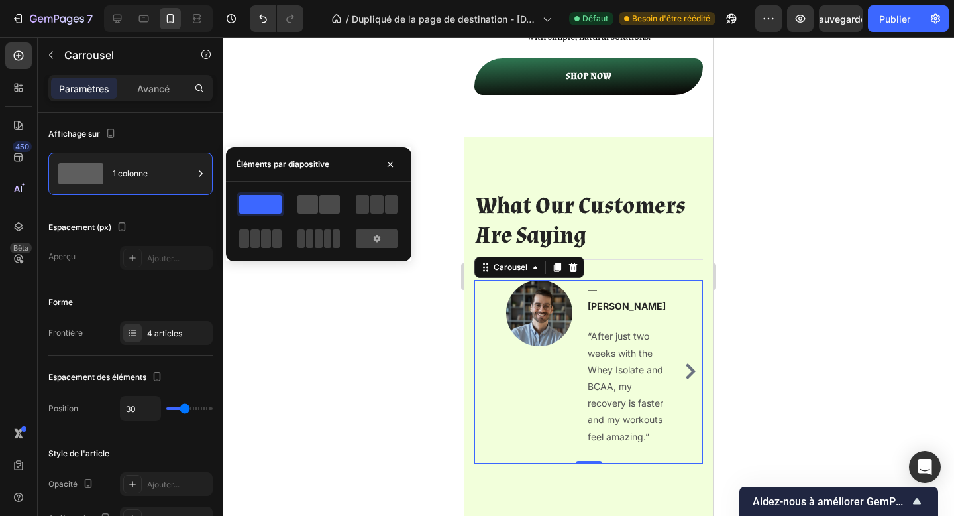
click at [313, 204] on span at bounding box center [308, 204] width 21 height 19
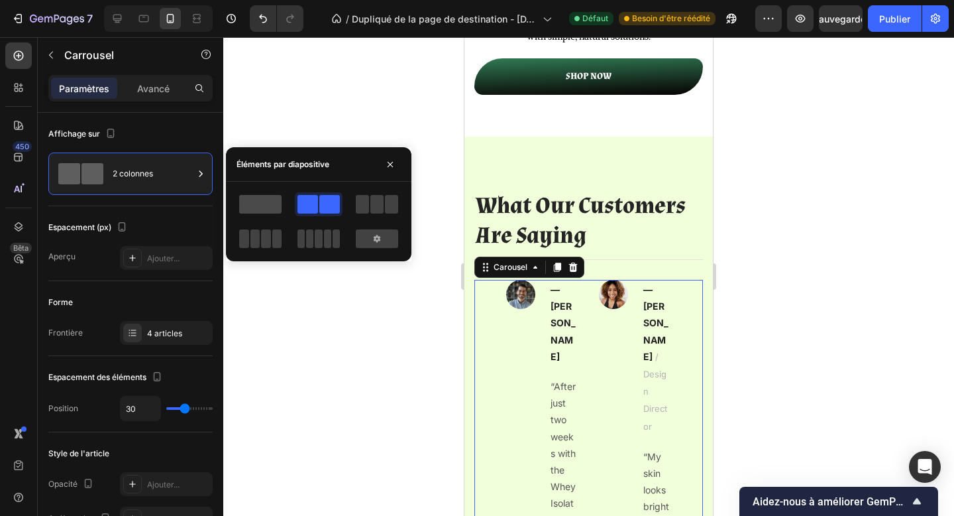
click at [252, 208] on span at bounding box center [260, 204] width 42 height 19
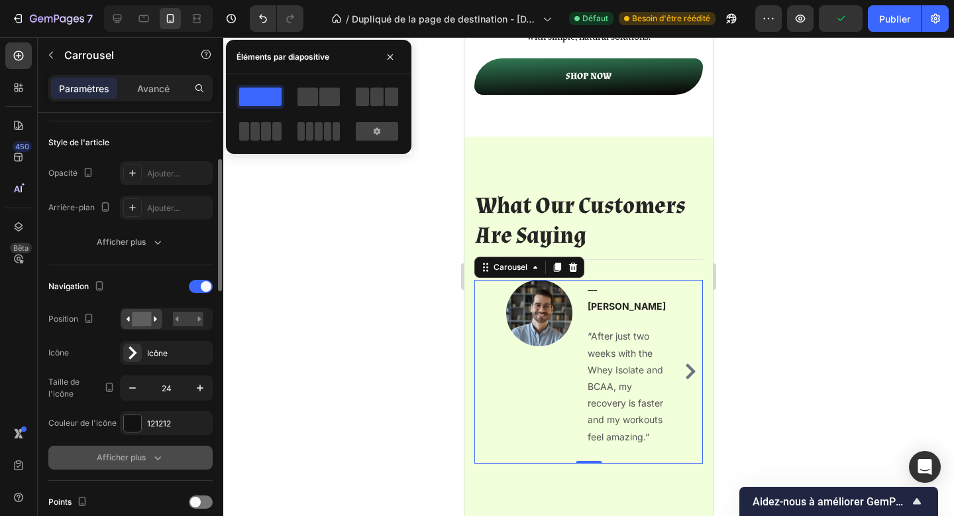
scroll to position [275, 0]
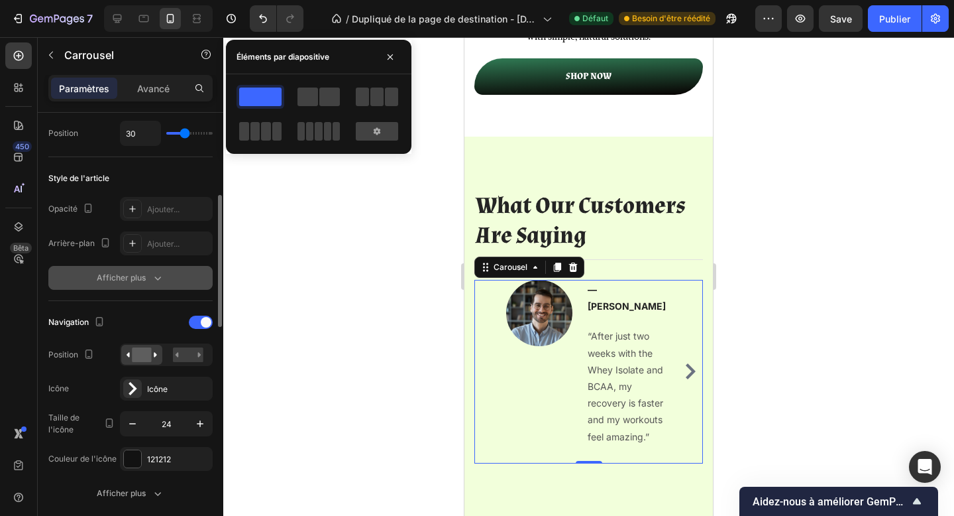
click at [147, 285] on button "Afficher plus" at bounding box center [130, 278] width 164 height 24
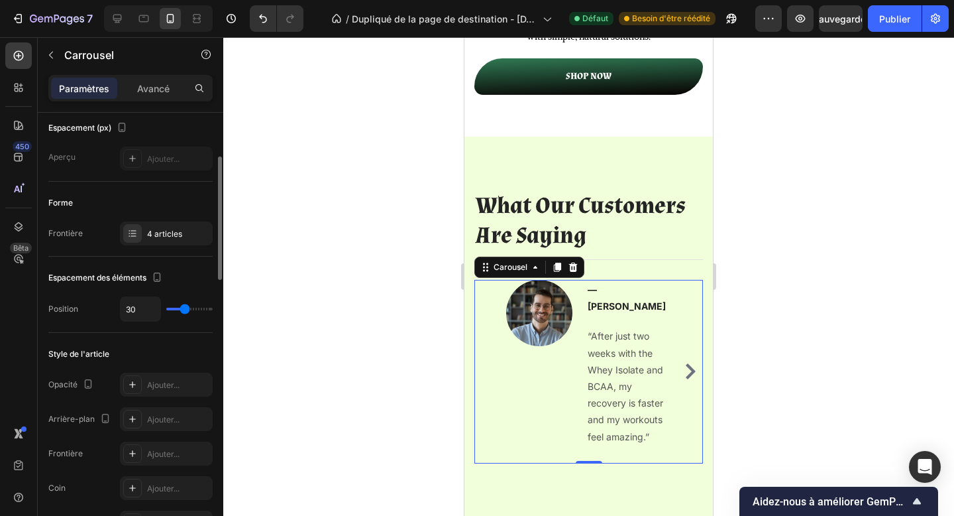
scroll to position [114, 0]
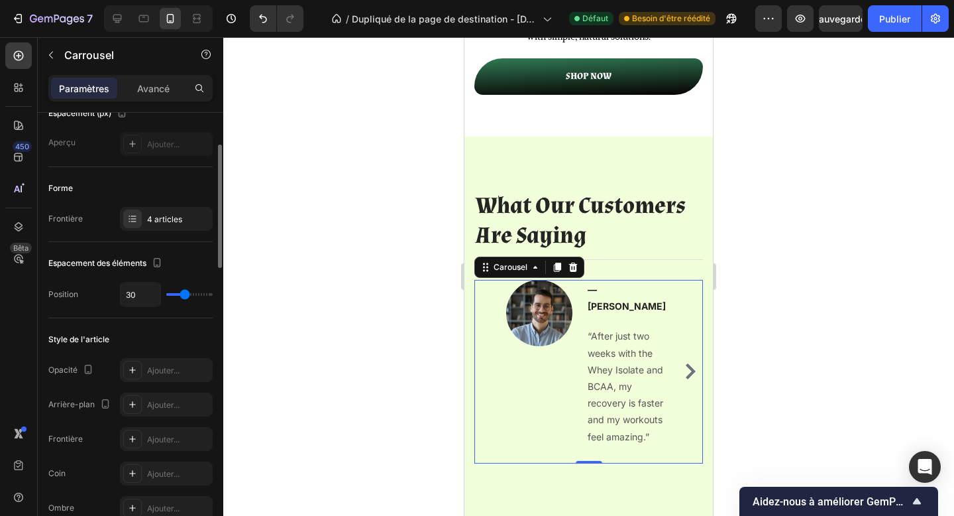
type input "0"
type input "36"
type input "43"
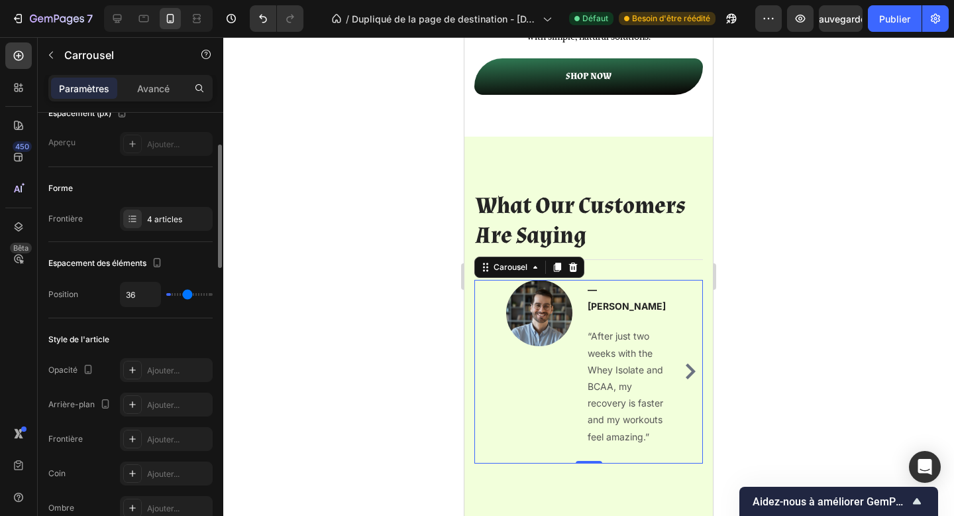
type input "43"
type input "12"
type input "20"
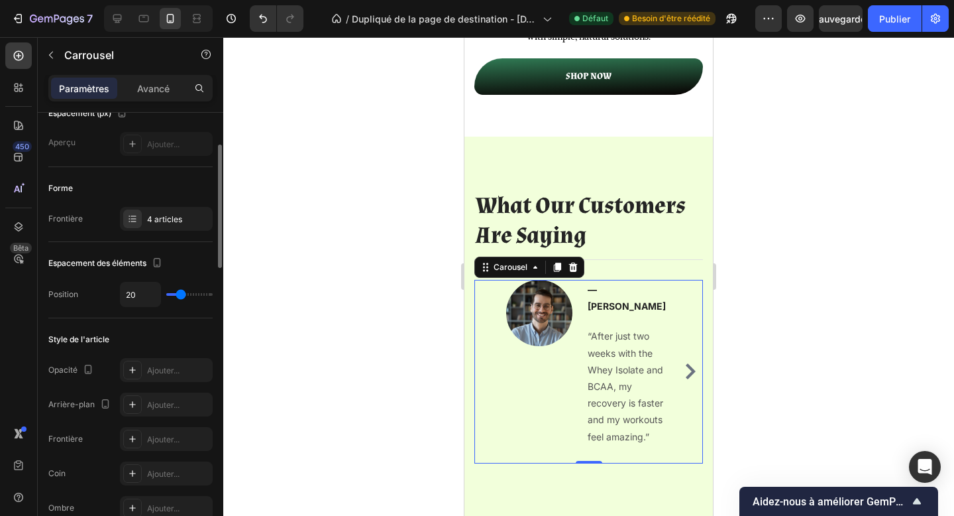
type input "23"
click at [182, 296] on input "range" at bounding box center [189, 294] width 46 height 3
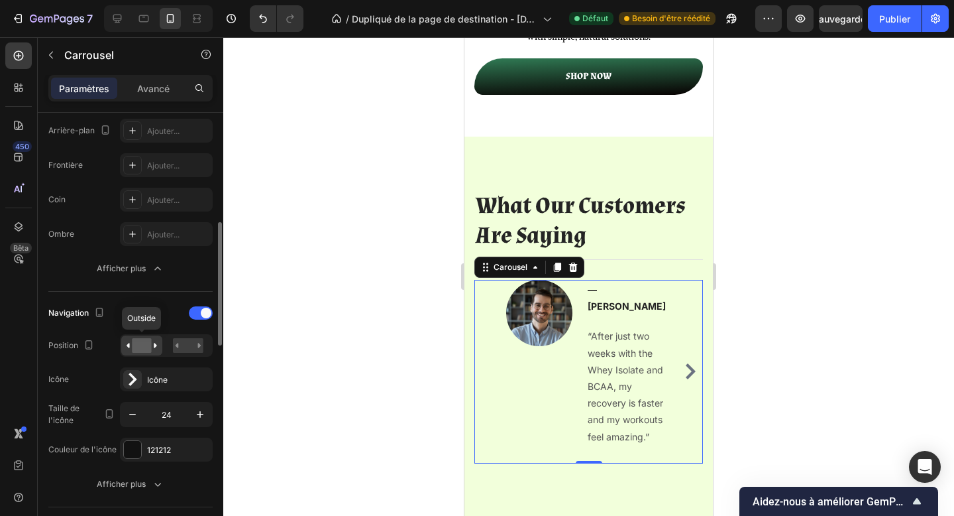
scroll to position [388, 0]
click at [172, 380] on div "Icône" at bounding box center [178, 379] width 62 height 12
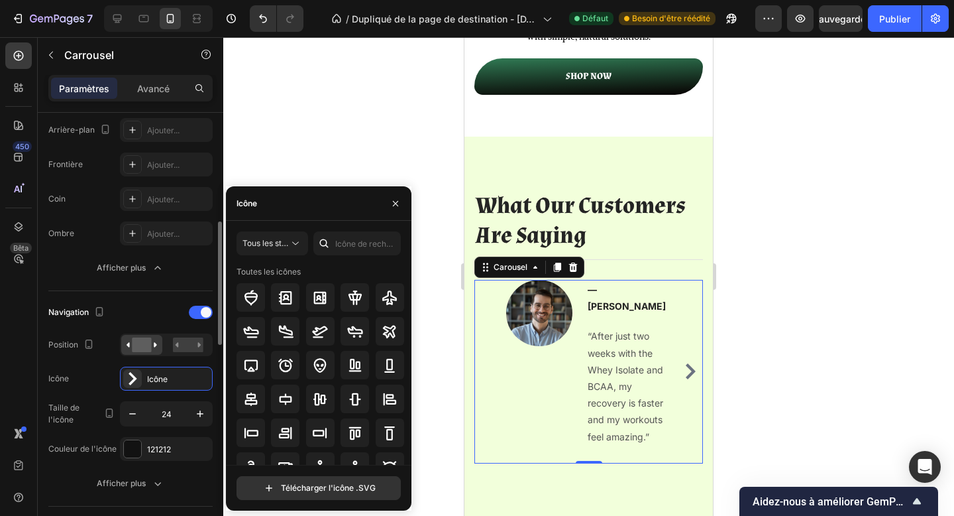
click at [131, 311] on div "Navigation" at bounding box center [130, 312] width 164 height 21
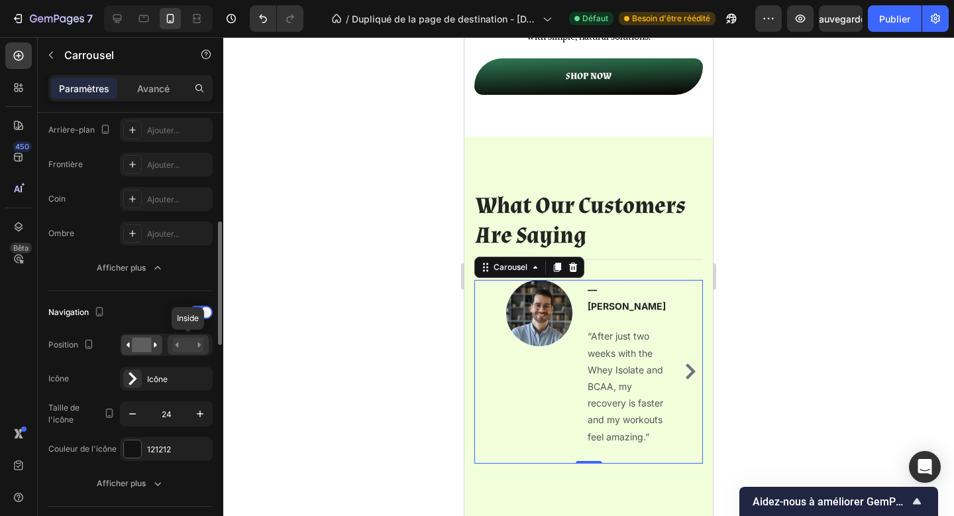
click at [181, 350] on rect at bounding box center [188, 344] width 30 height 15
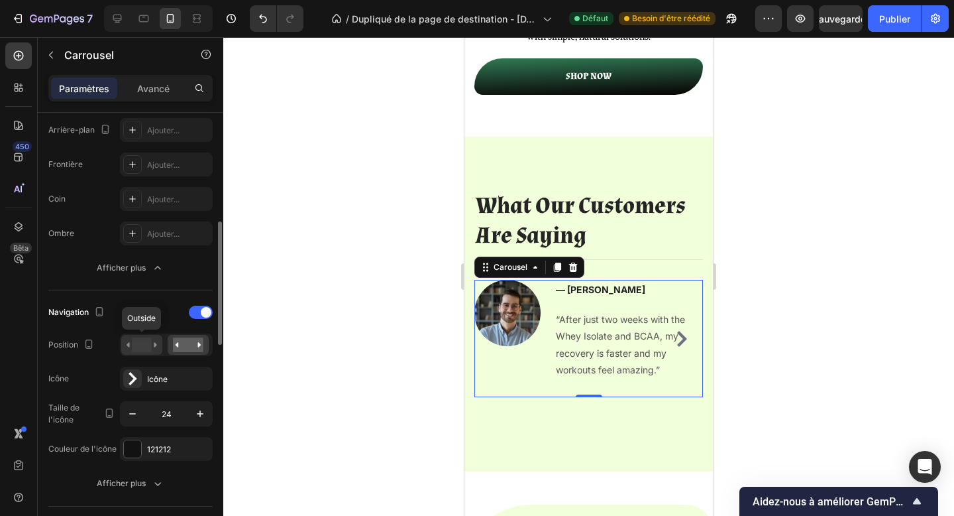
click at [137, 351] on rect at bounding box center [141, 344] width 19 height 15
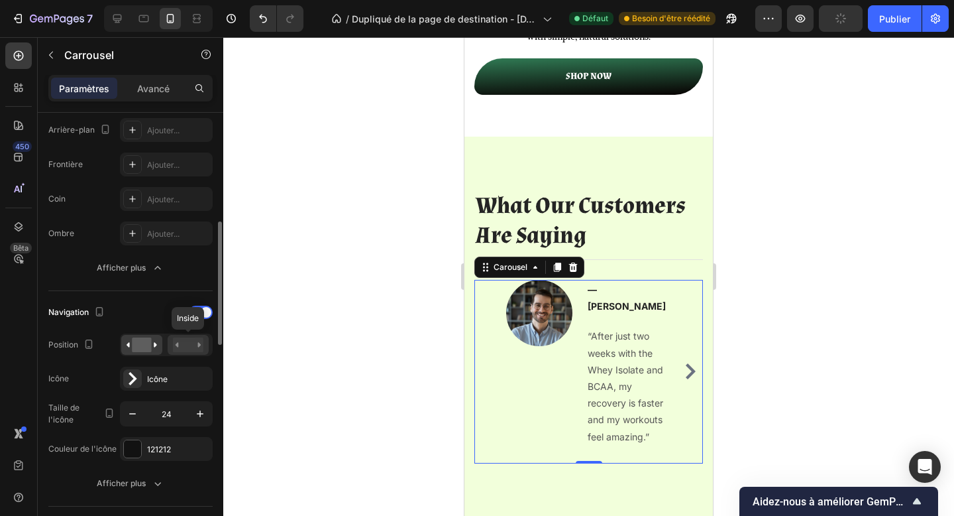
click at [181, 351] on rect at bounding box center [188, 344] width 30 height 15
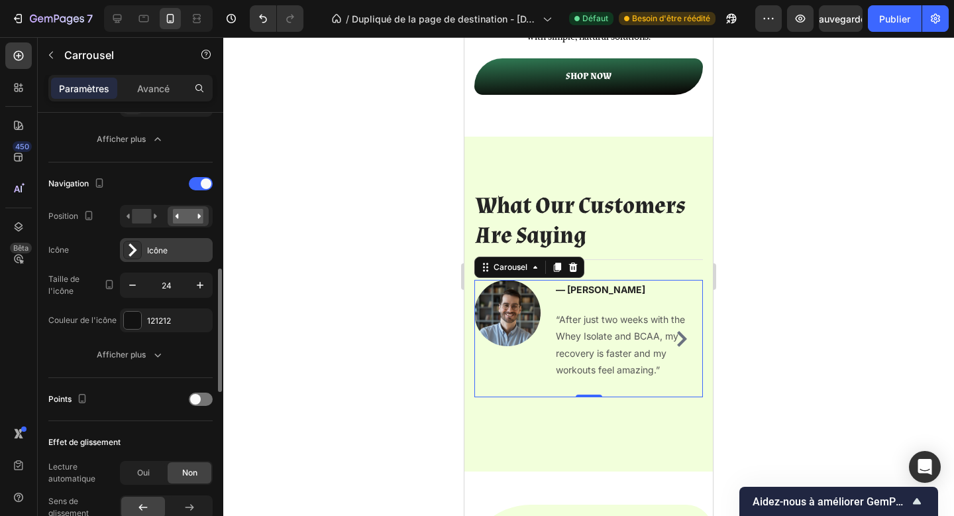
scroll to position [526, 0]
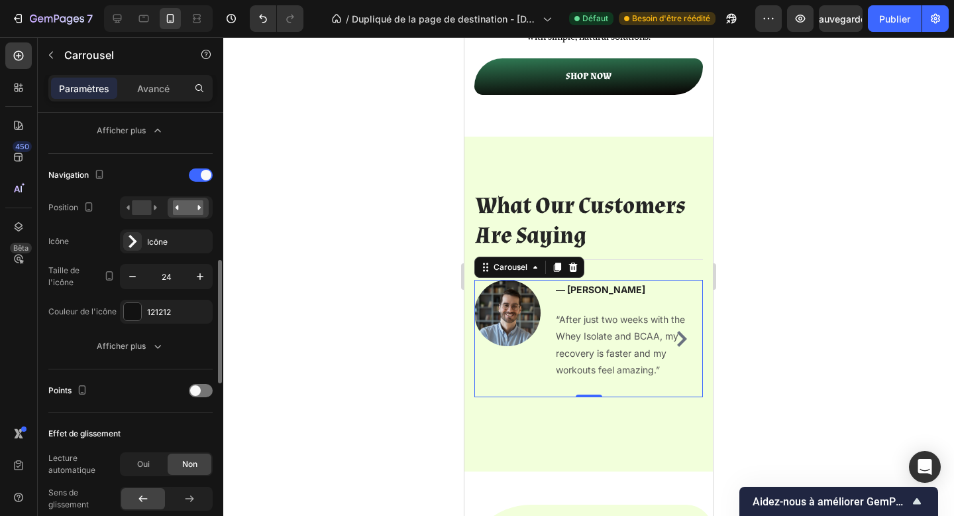
click at [152, 325] on div "Navigation Position Icône Icône Taille de l'icône 24 Couleur de l'icône 121212 …" at bounding box center [130, 261] width 164 height 194
click at [149, 315] on font "121212" at bounding box center [159, 312] width 24 height 10
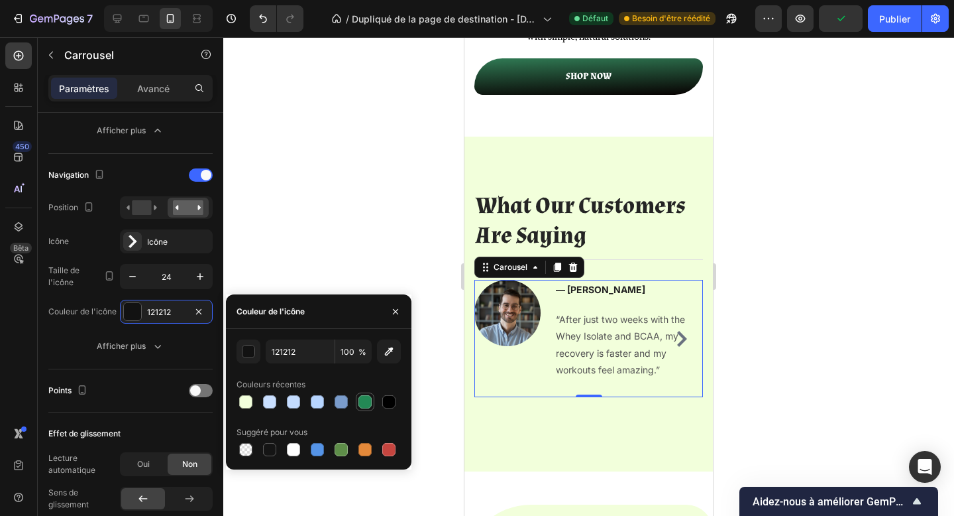
click at [364, 398] on div at bounding box center [365, 401] width 13 height 13
type input "238955"
click at [391, 317] on button "button" at bounding box center [395, 311] width 21 height 21
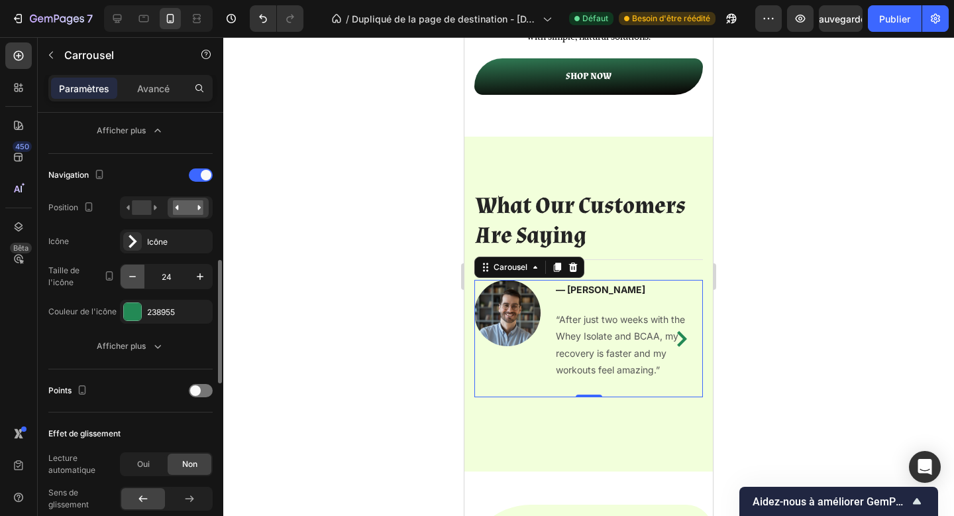
click at [125, 270] on button "button" at bounding box center [133, 276] width 24 height 24
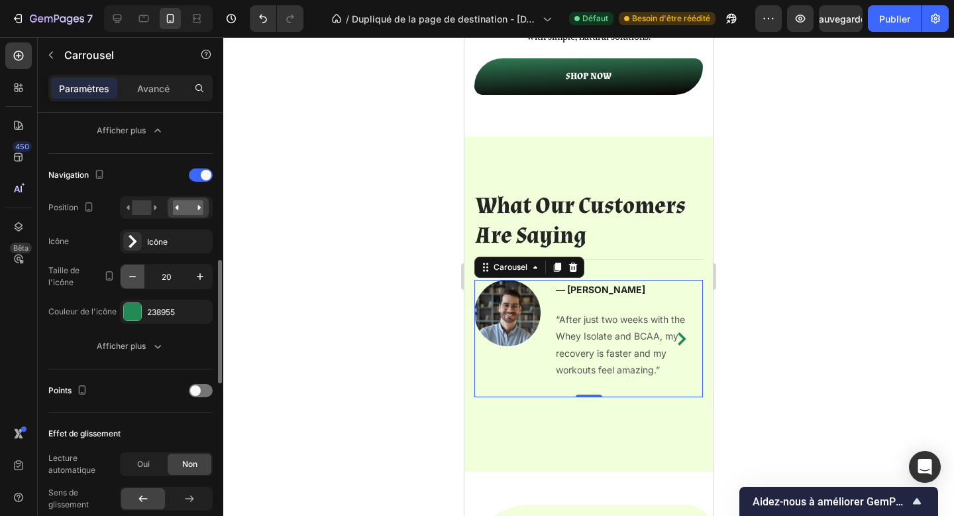
type input "19"
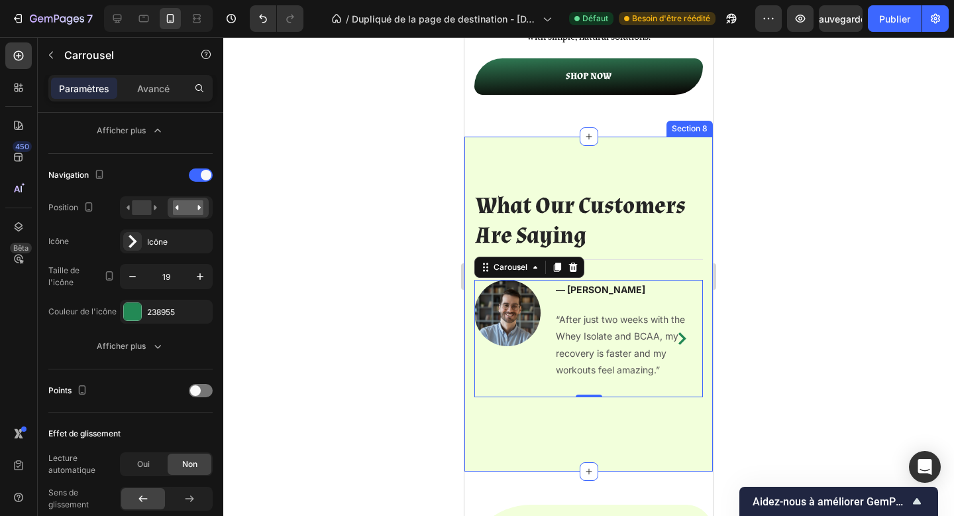
click at [623, 408] on div "What Our Customers Are Saying Heading Title Line Image — Julien M. Text block “…" at bounding box center [589, 304] width 249 height 335
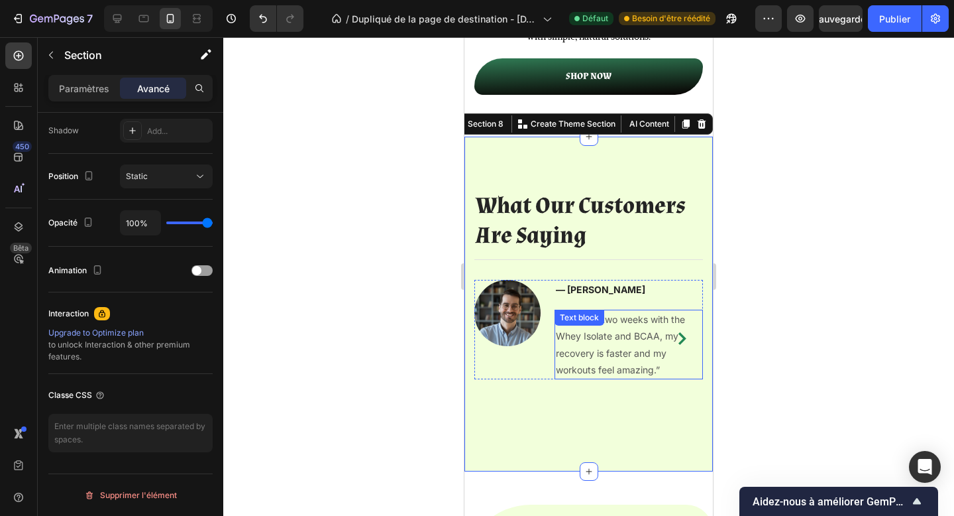
scroll to position [0, 0]
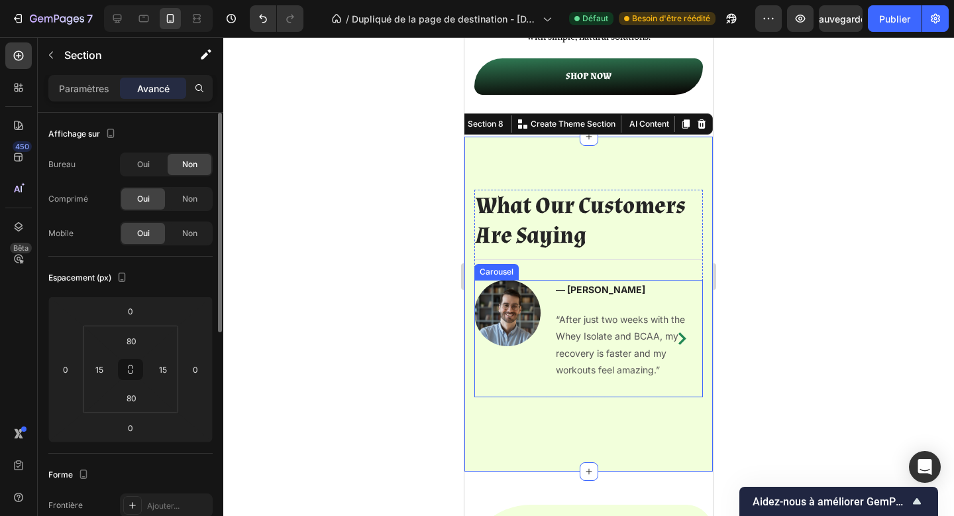
click at [679, 332] on icon "Carousel Next Arrow" at bounding box center [682, 338] width 13 height 13
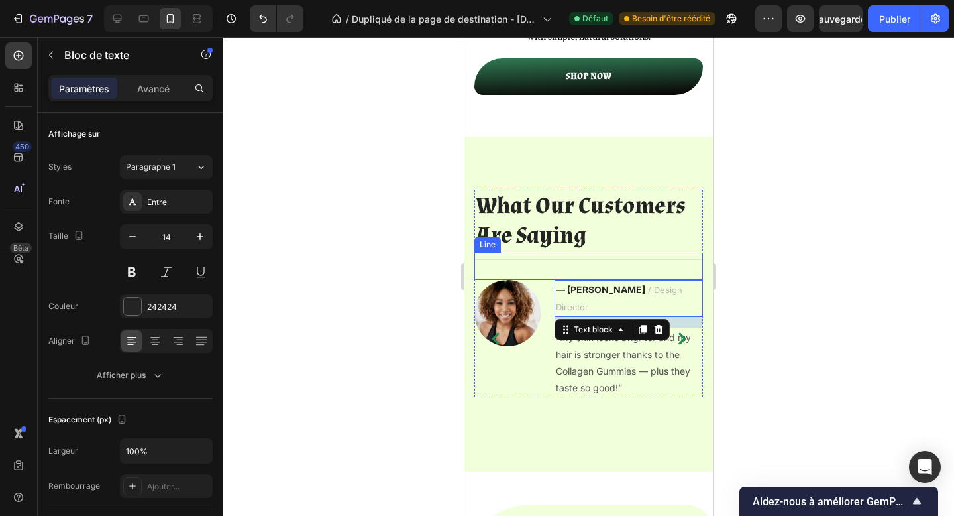
click at [665, 276] on div "Title Line" at bounding box center [588, 265] width 229 height 27
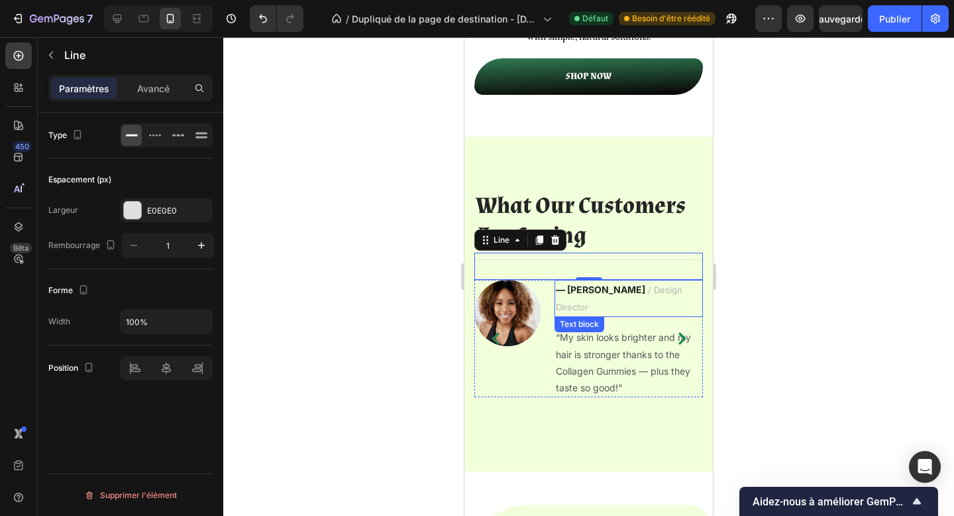
click at [672, 288] on span "/ Design Director" at bounding box center [619, 298] width 127 height 28
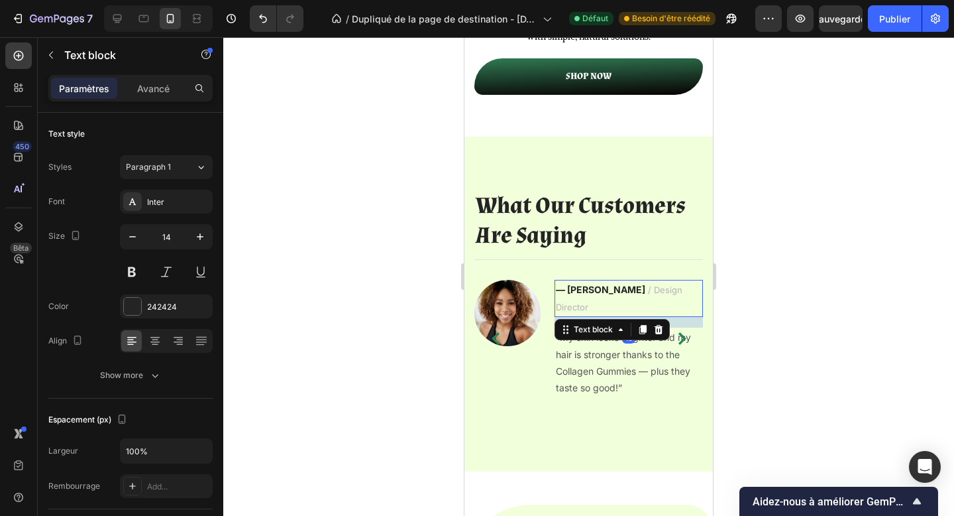
click at [672, 288] on span "/ Design Director" at bounding box center [619, 298] width 127 height 28
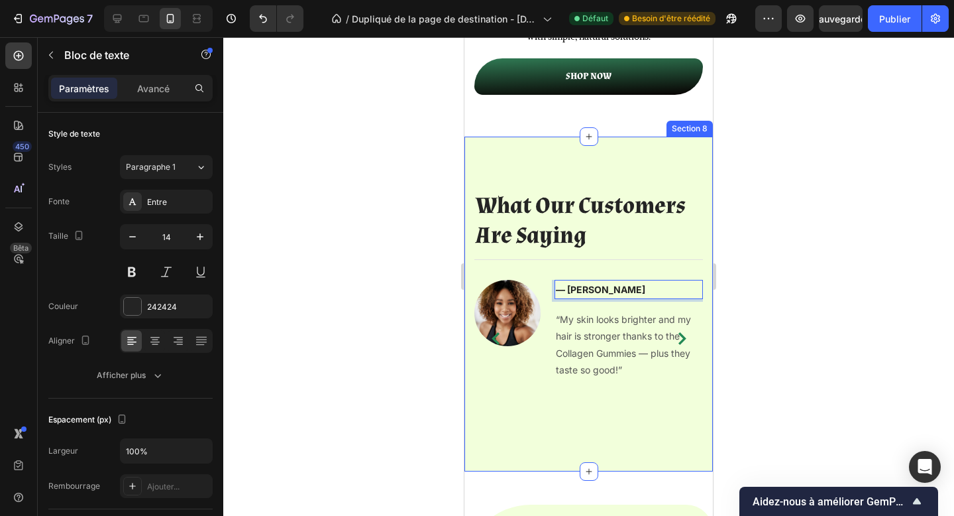
click at [634, 172] on div "What Our Customers Are Saying Heading Title Line Image — Julien M. Text block “…" at bounding box center [589, 304] width 249 height 335
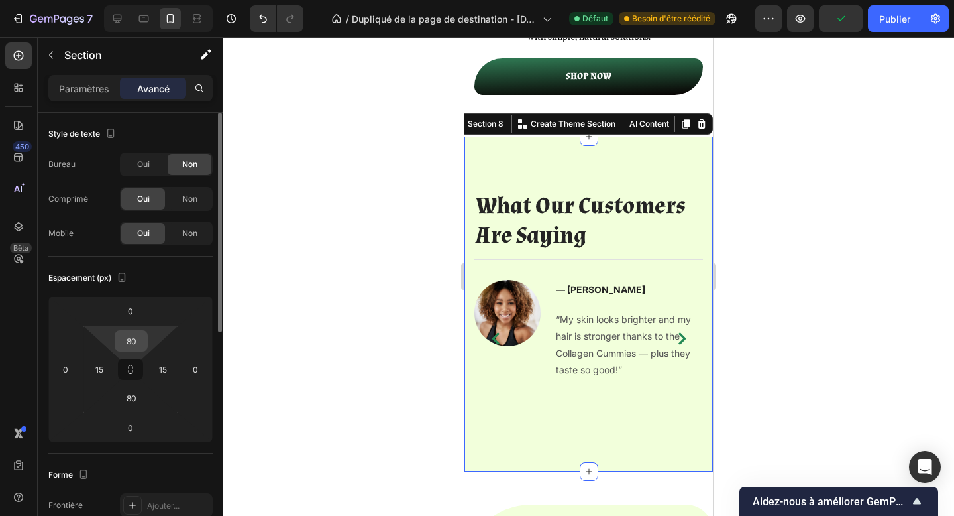
click at [133, 339] on input "80" at bounding box center [131, 341] width 27 height 20
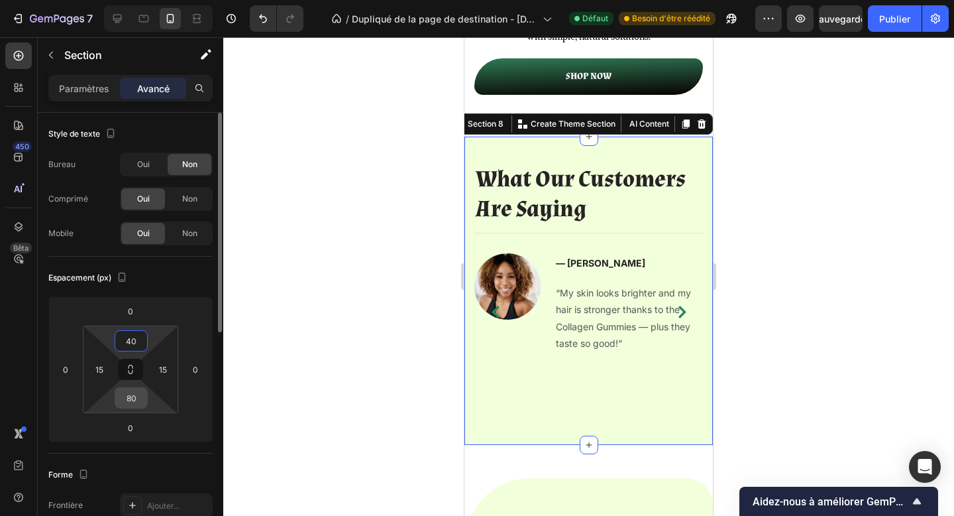
type input "40"
click at [129, 398] on input "80" at bounding box center [131, 398] width 27 height 20
type input "40"
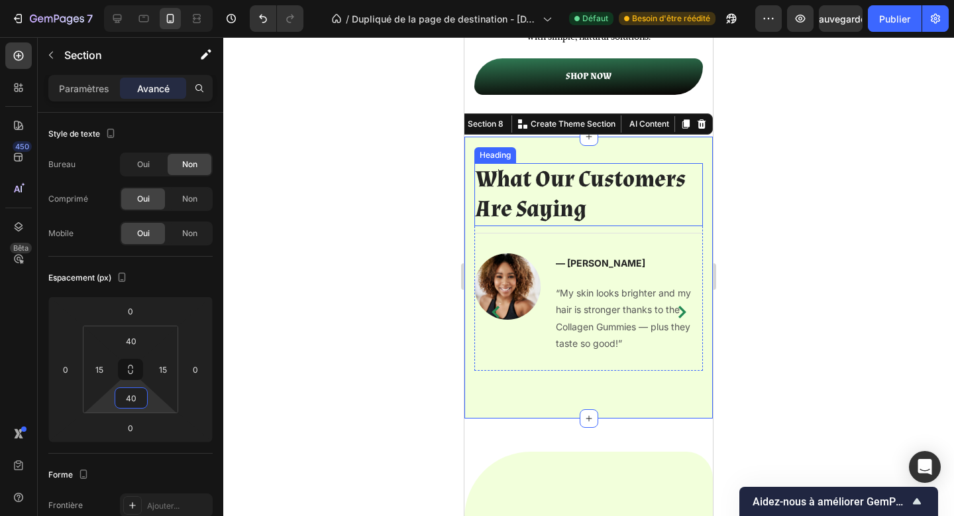
click at [522, 221] on h2 "What Our Customers Are Saying" at bounding box center [588, 194] width 229 height 63
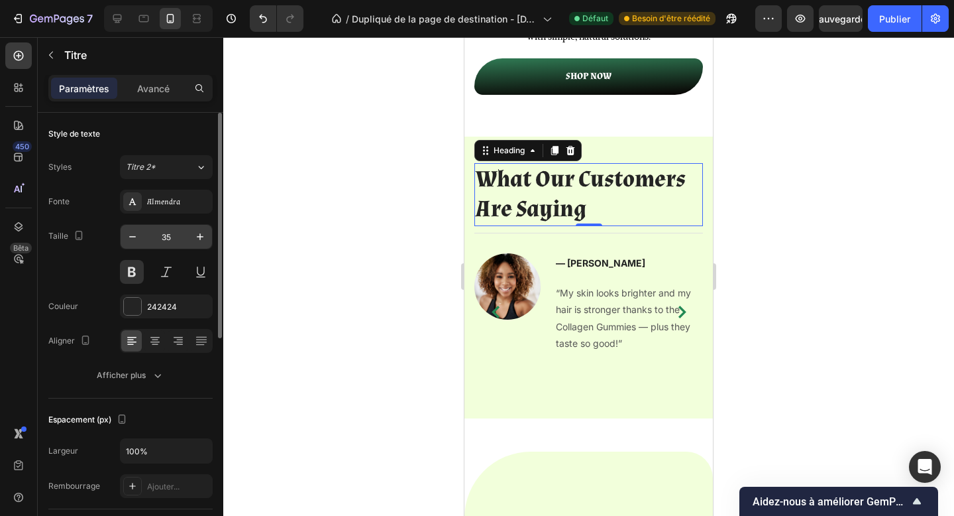
click at [166, 227] on input "35" at bounding box center [166, 237] width 44 height 24
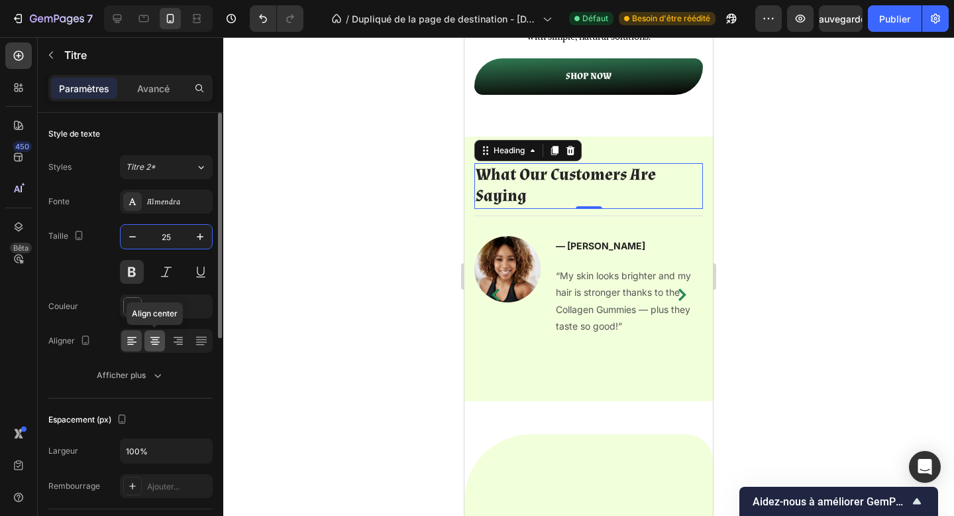
type input "25"
click at [153, 341] on icon at bounding box center [154, 340] width 13 height 13
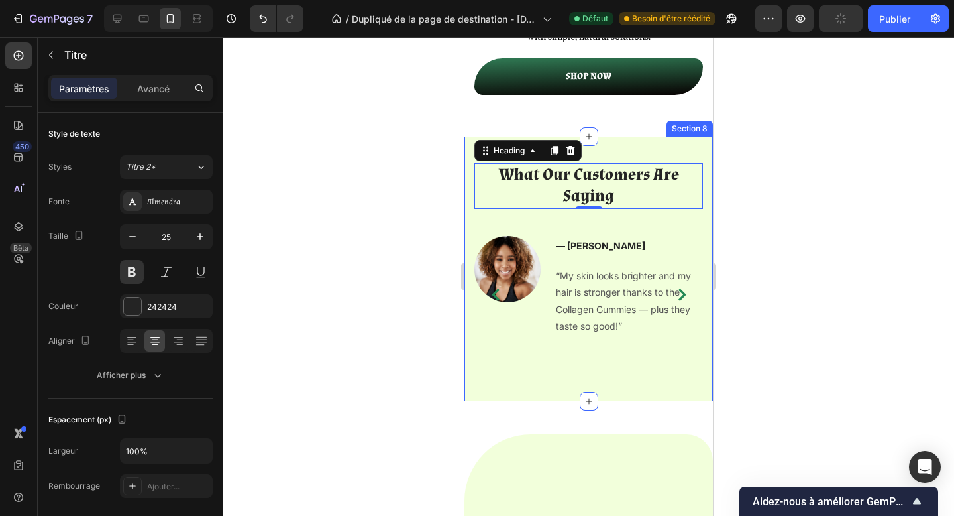
click at [619, 376] on div "What Our Customers Are Saying Heading 0 Title Line Image — Julien M. Text block…" at bounding box center [589, 269] width 249 height 264
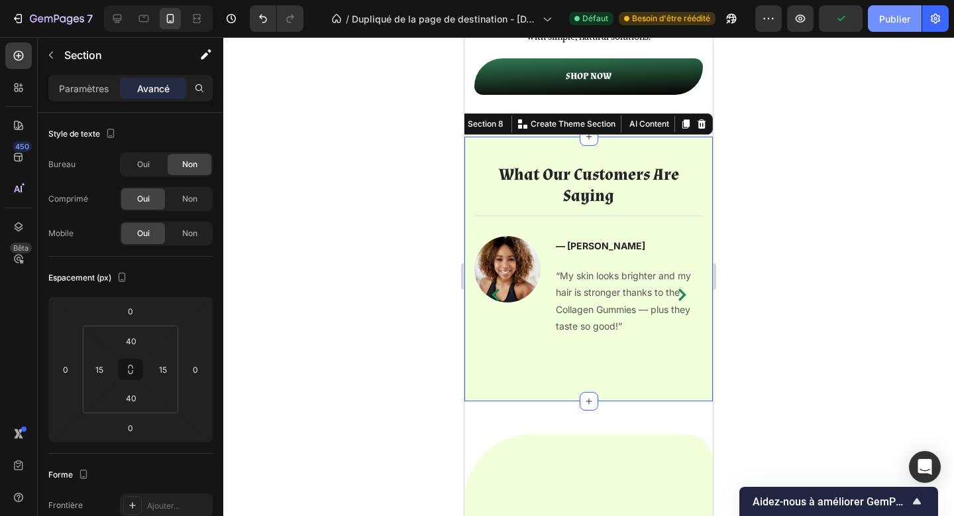
click at [886, 25] on font "Publier" at bounding box center [894, 19] width 31 height 14
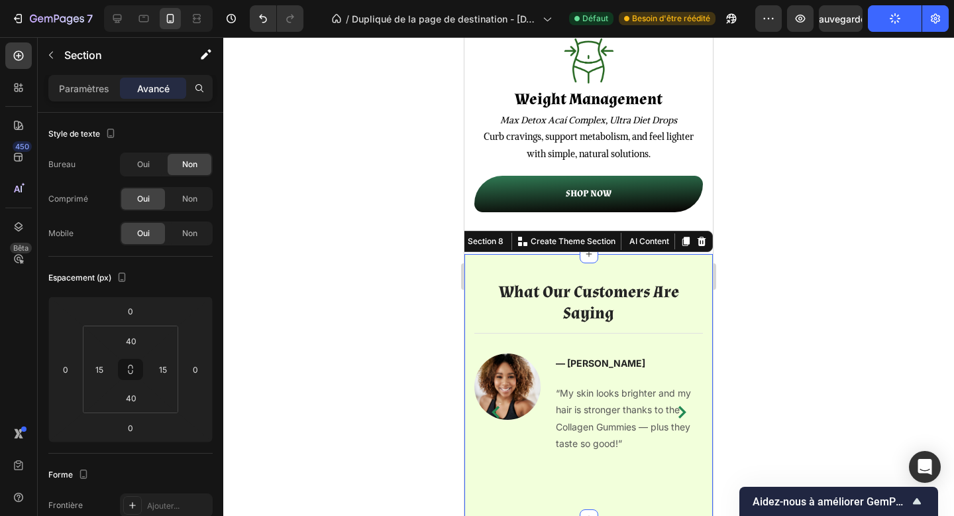
scroll to position [2328, 0]
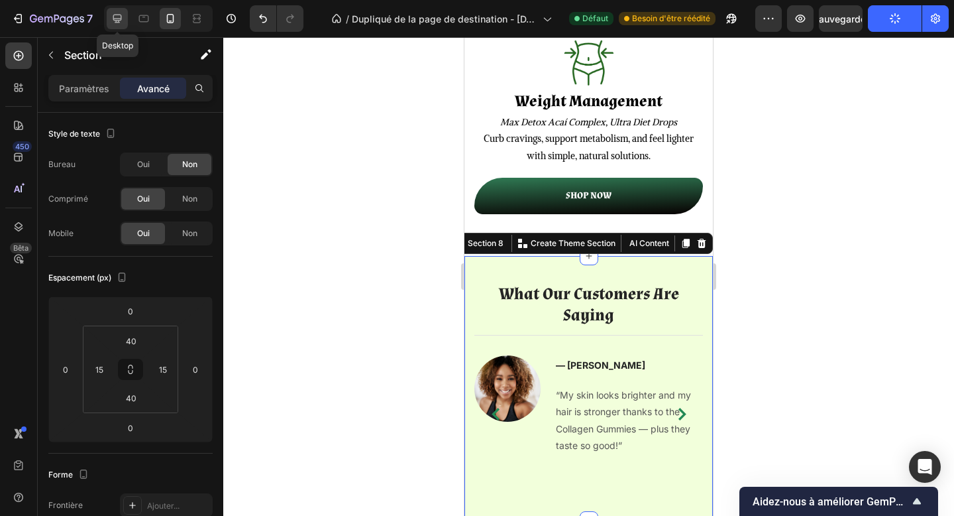
click at [114, 21] on icon at bounding box center [117, 18] width 13 height 13
type input "80"
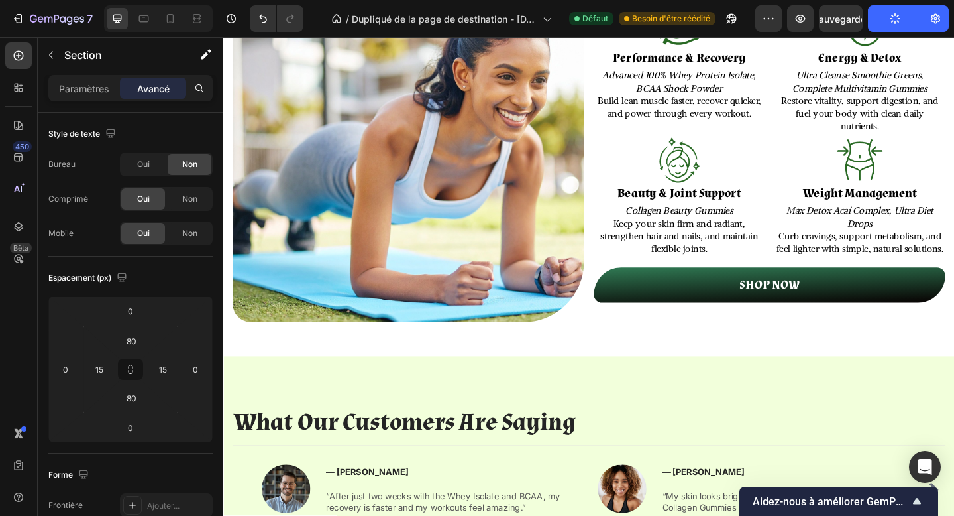
scroll to position [1619, 0]
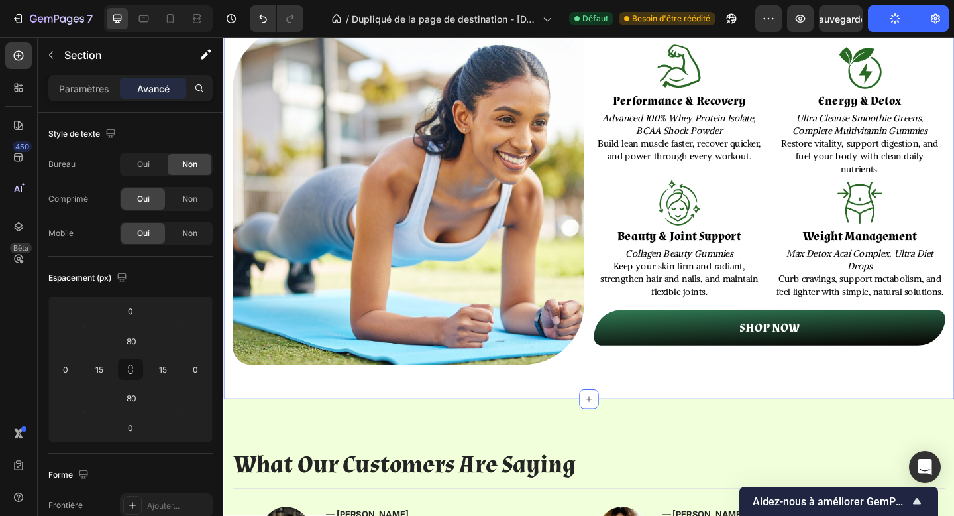
click at [622, 405] on div "Solutions Designed Around Your Goals Heading Whatever your wellness journey loo…" at bounding box center [620, 174] width 795 height 513
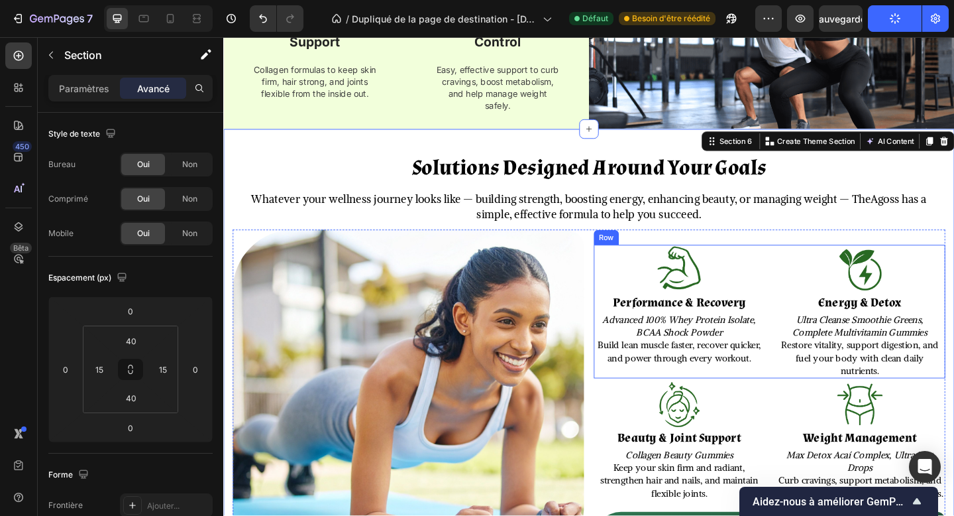
scroll to position [1395, 0]
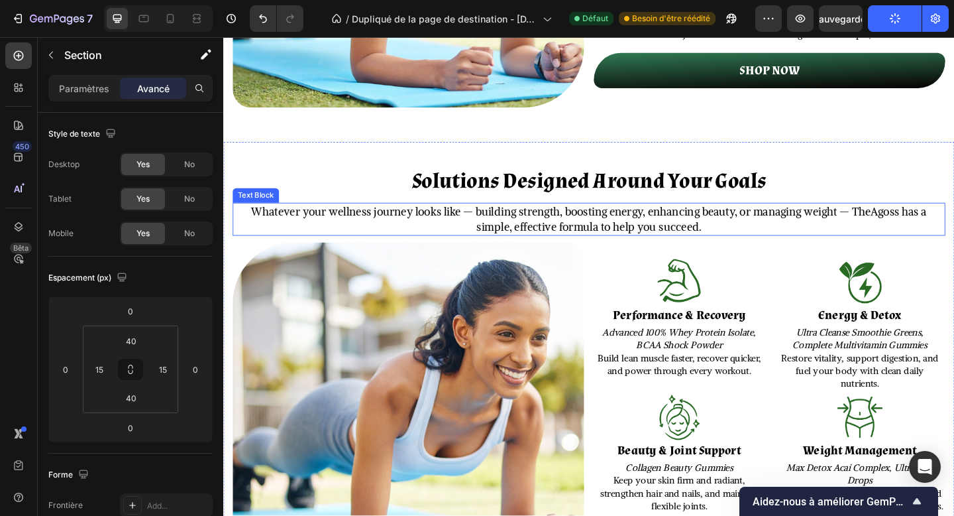
scroll to position [1966, 0]
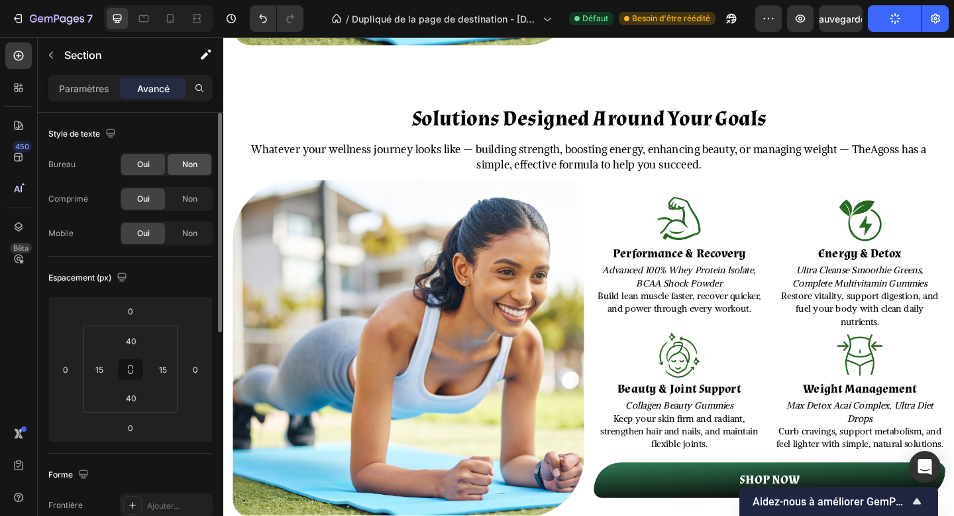
click at [183, 162] on font "Non" at bounding box center [189, 164] width 15 height 10
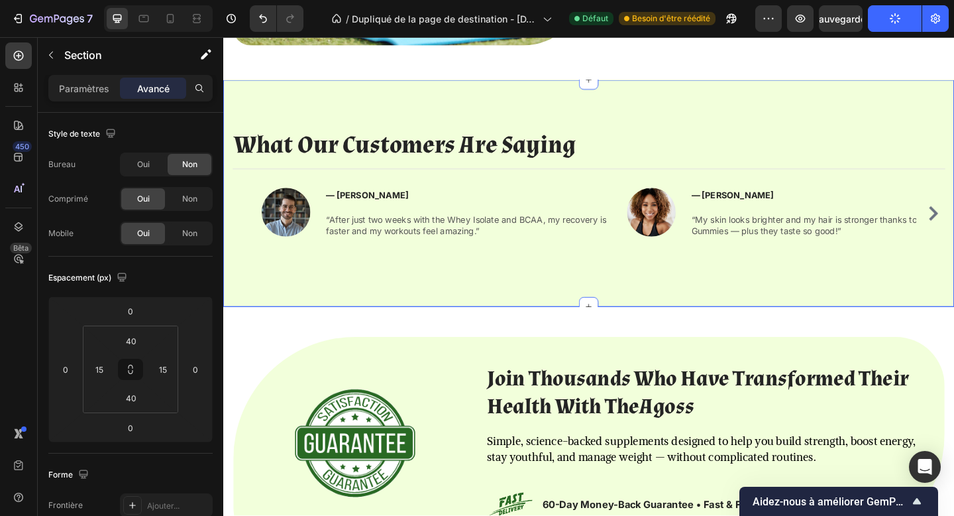
scroll to position [1822, 0]
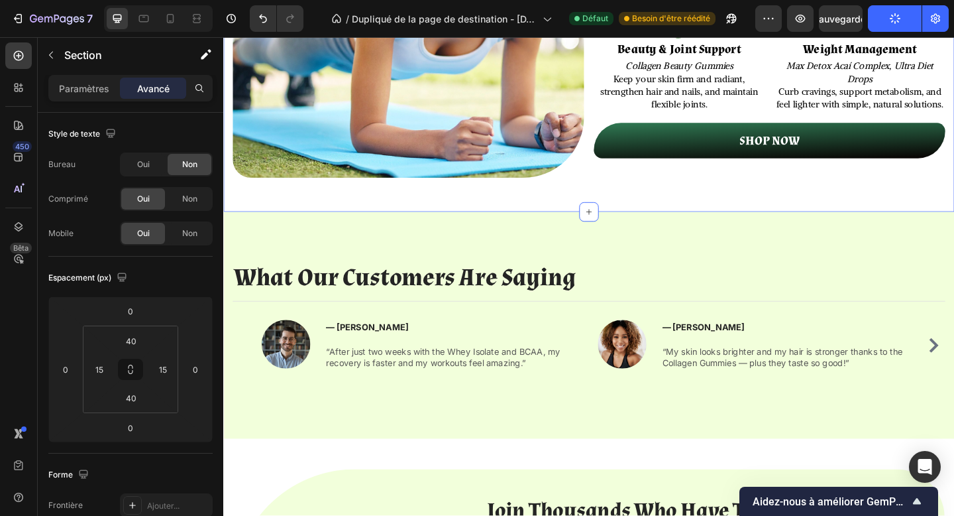
click at [181, 205] on div "Non" at bounding box center [190, 198] width 44 height 21
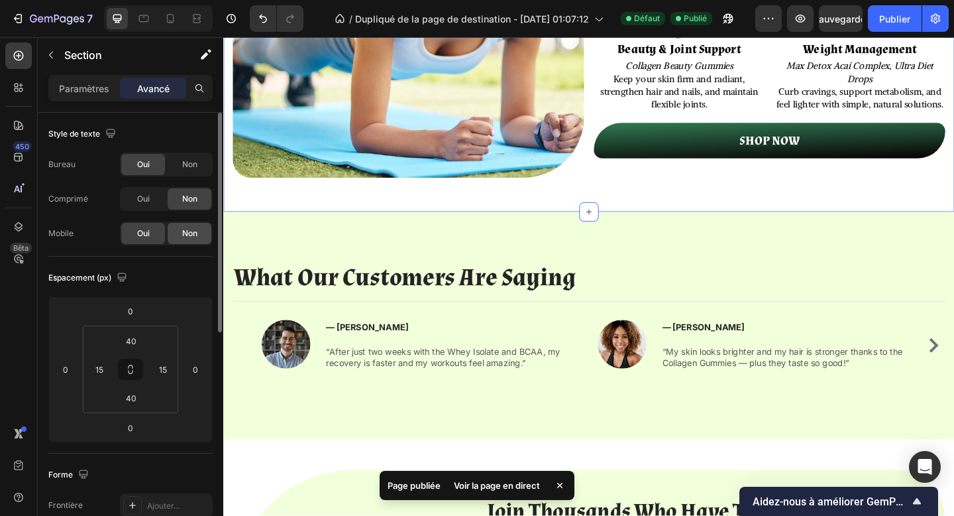
click at [187, 227] on span "Non" at bounding box center [189, 233] width 15 height 12
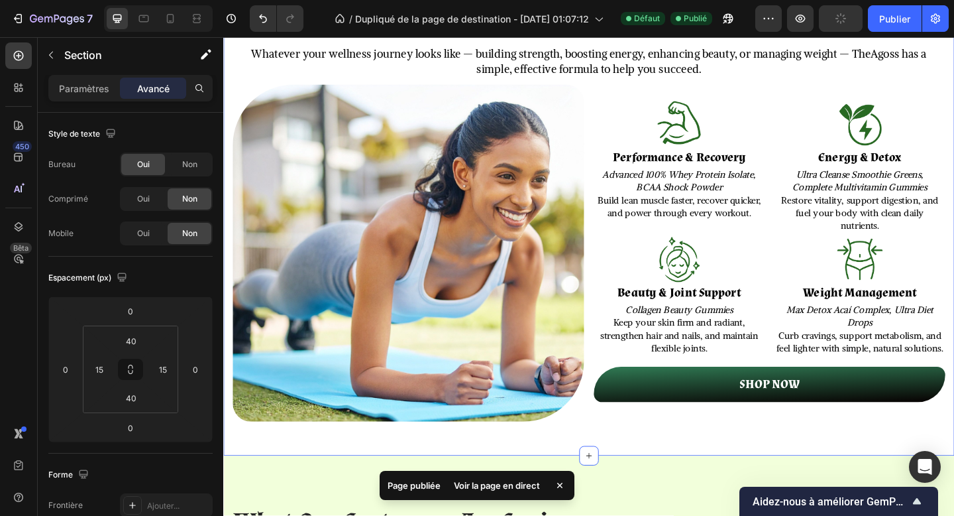
scroll to position [1469, 0]
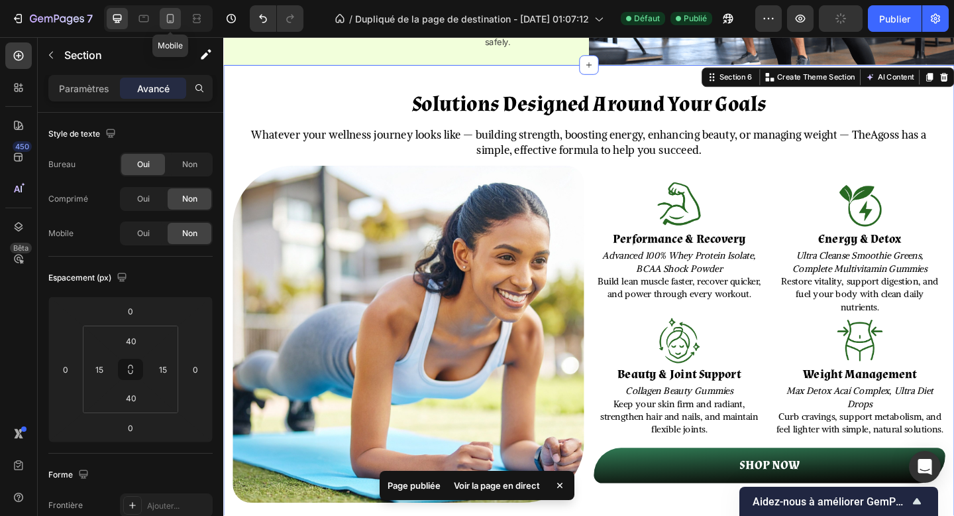
click at [168, 23] on icon at bounding box center [170, 18] width 13 height 13
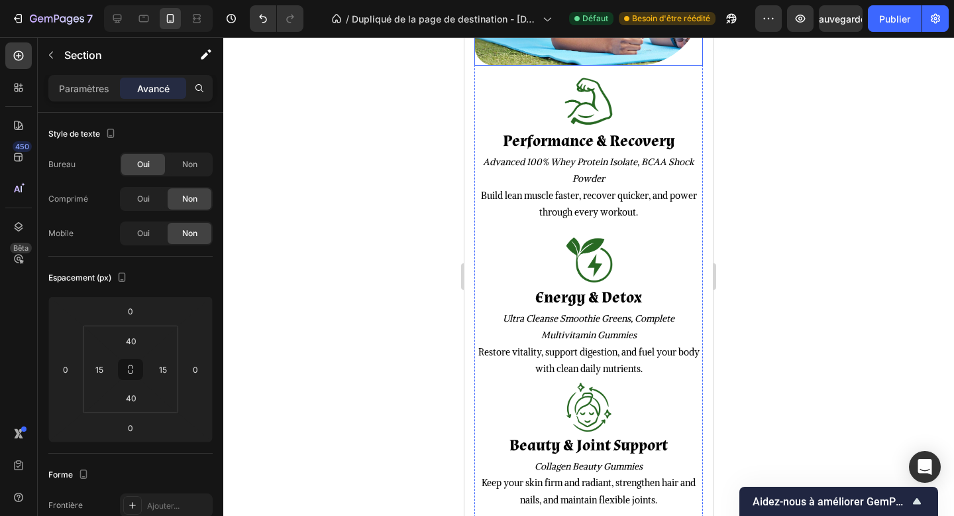
scroll to position [1985, 0]
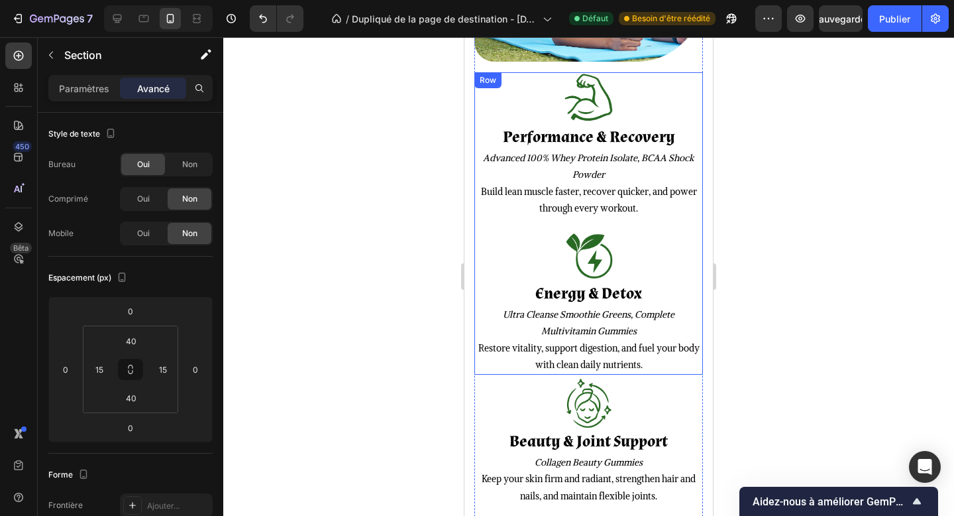
click at [658, 219] on div "Image Performance & Recovery Heading Advanced 100% Whey Protein Isolate, BCAA S…" at bounding box center [588, 223] width 229 height 302
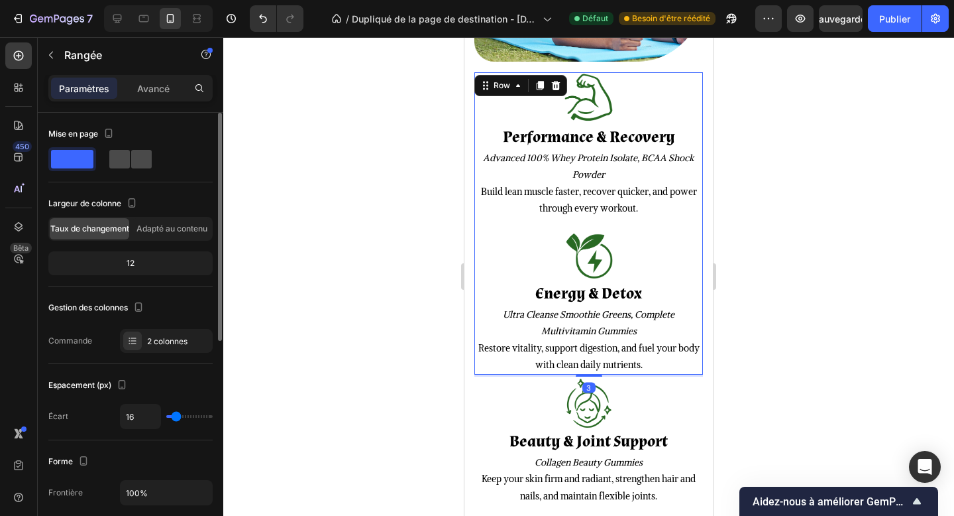
click at [145, 160] on span at bounding box center [141, 159] width 21 height 19
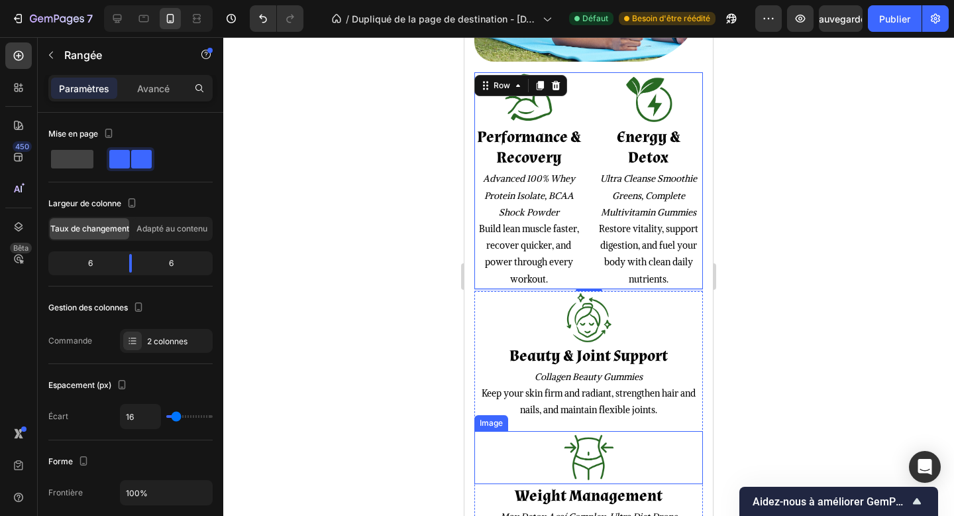
click at [660, 433] on div at bounding box center [588, 457] width 229 height 53
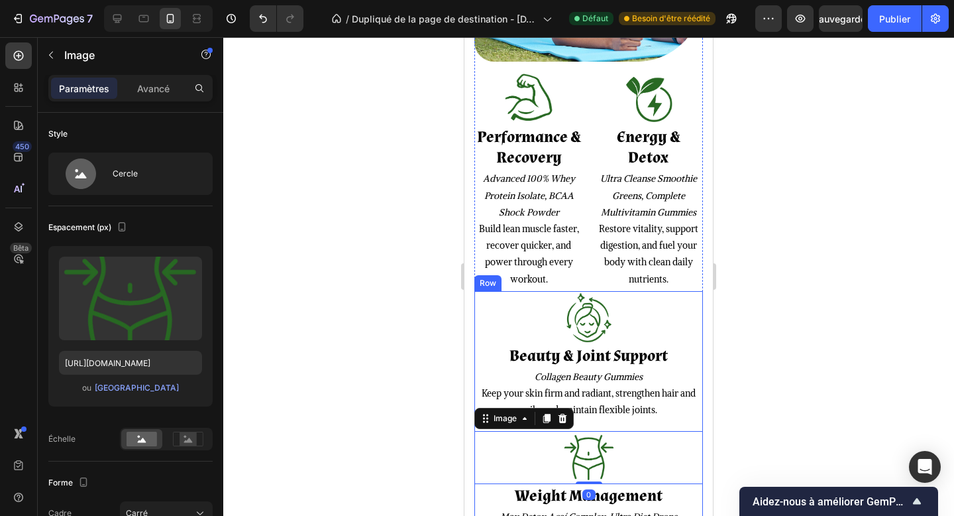
click at [689, 422] on div "Image Beauty & Joint Support Heading Collagen Beauty Gummies Keep your skin fir…" at bounding box center [588, 425] width 229 height 269
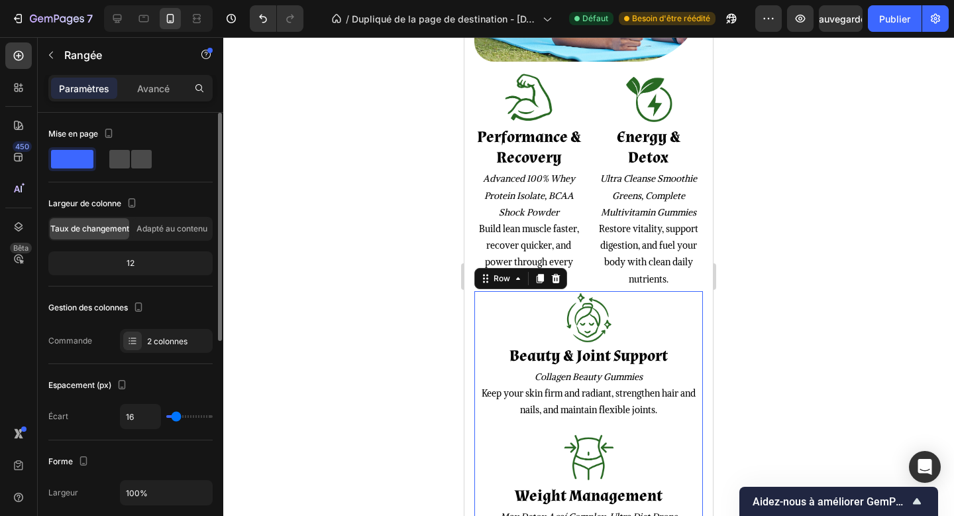
click at [136, 164] on span at bounding box center [141, 159] width 21 height 19
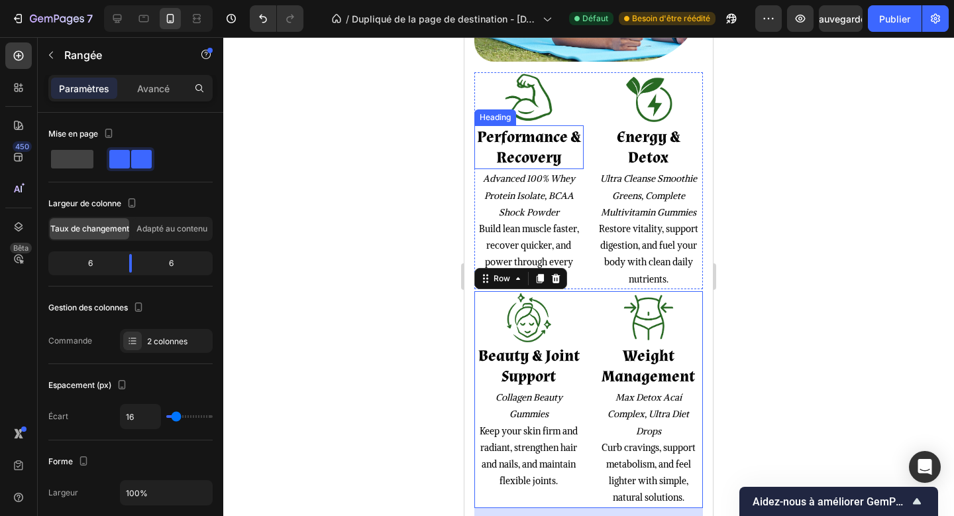
click at [545, 145] on strong "Performance & Recovery" at bounding box center [529, 147] width 104 height 41
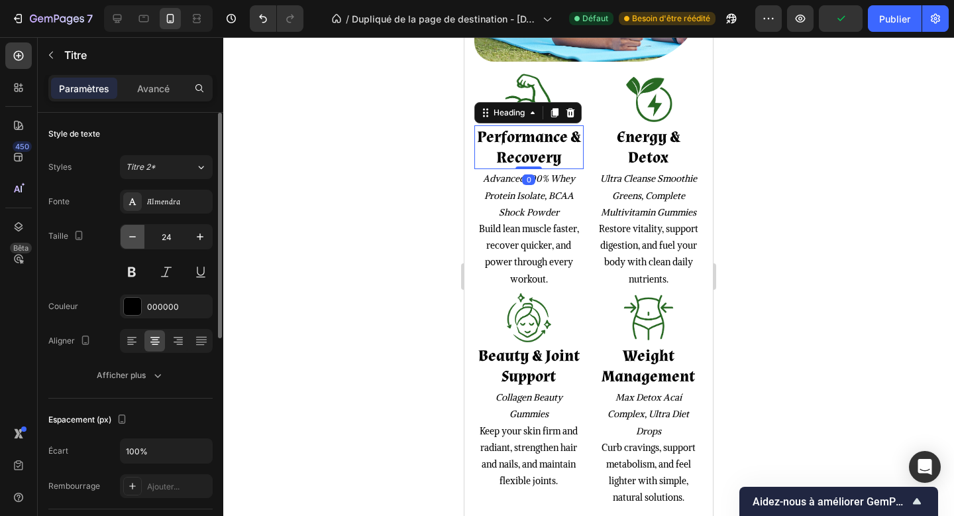
click at [142, 235] on button "button" at bounding box center [133, 237] width 24 height 24
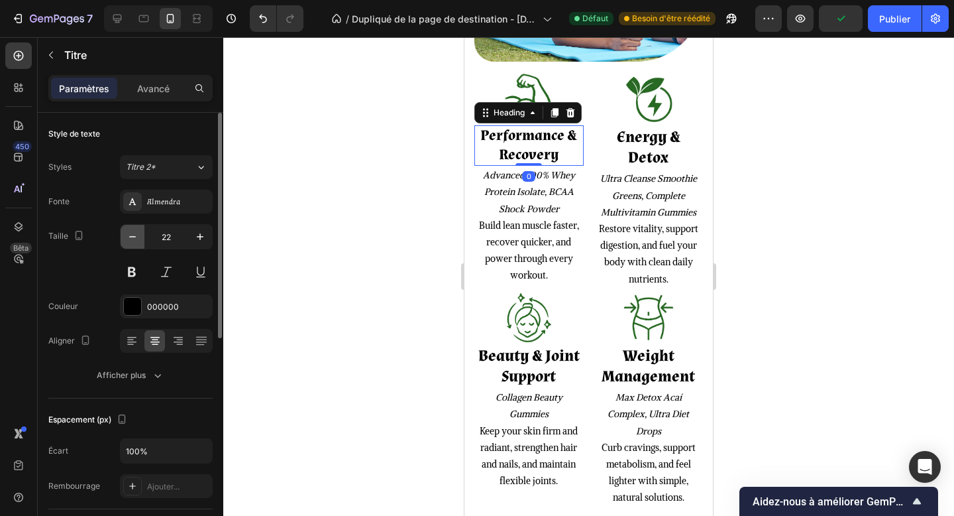
click at [142, 235] on button "button" at bounding box center [133, 237] width 24 height 24
click at [134, 235] on icon "button" at bounding box center [132, 236] width 13 height 13
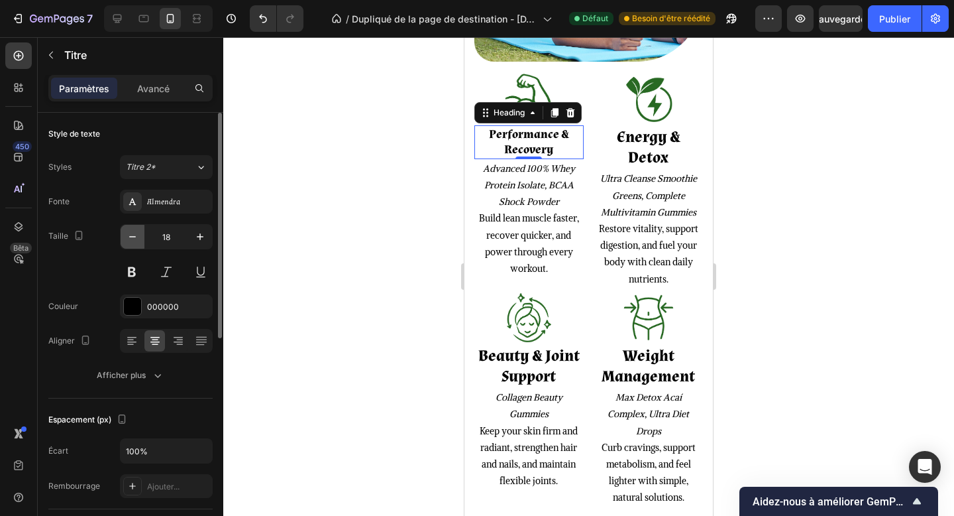
click at [134, 235] on icon "button" at bounding box center [132, 236] width 13 height 13
click at [196, 238] on icon "button" at bounding box center [200, 236] width 13 height 13
type input "18"
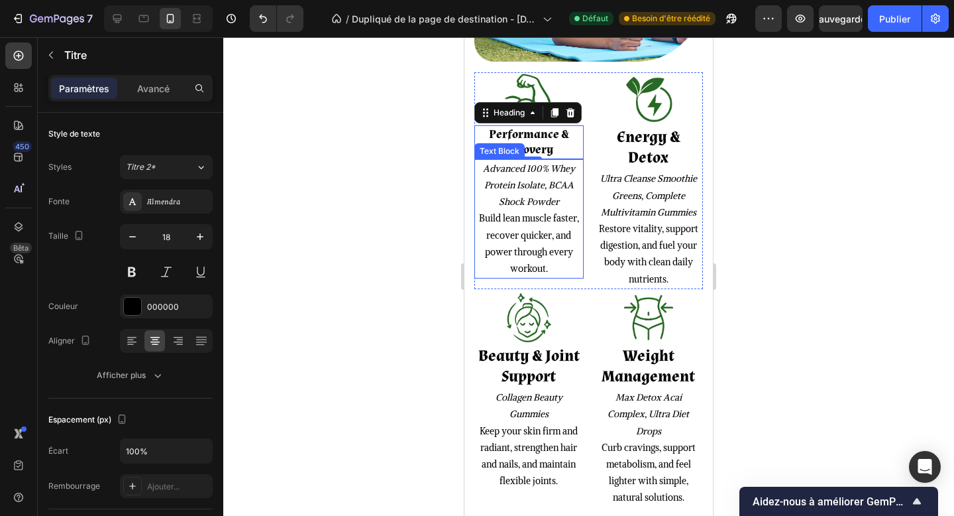
click at [533, 205] on icon "Advanced 100% Whey Protein Isolate, BCAA Shock Powder" at bounding box center [529, 184] width 92 height 45
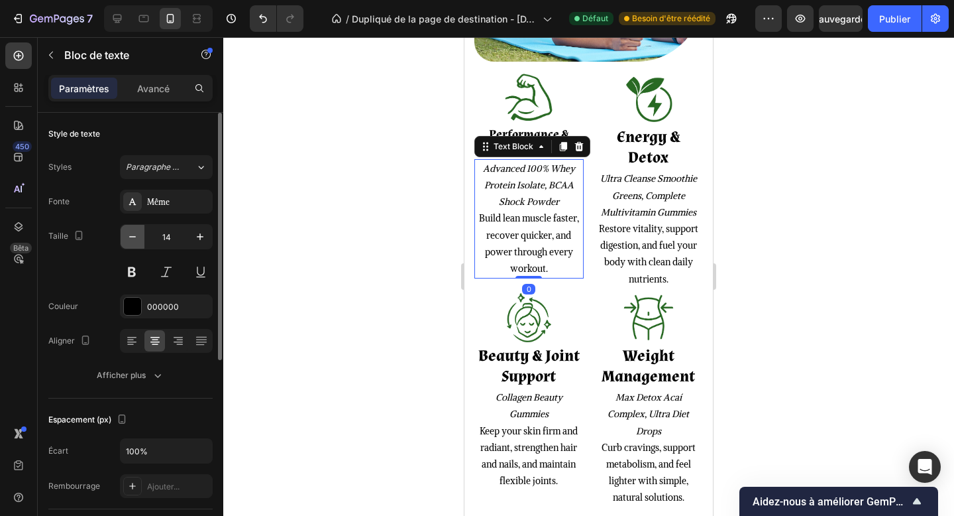
click at [127, 231] on icon "button" at bounding box center [132, 236] width 13 height 13
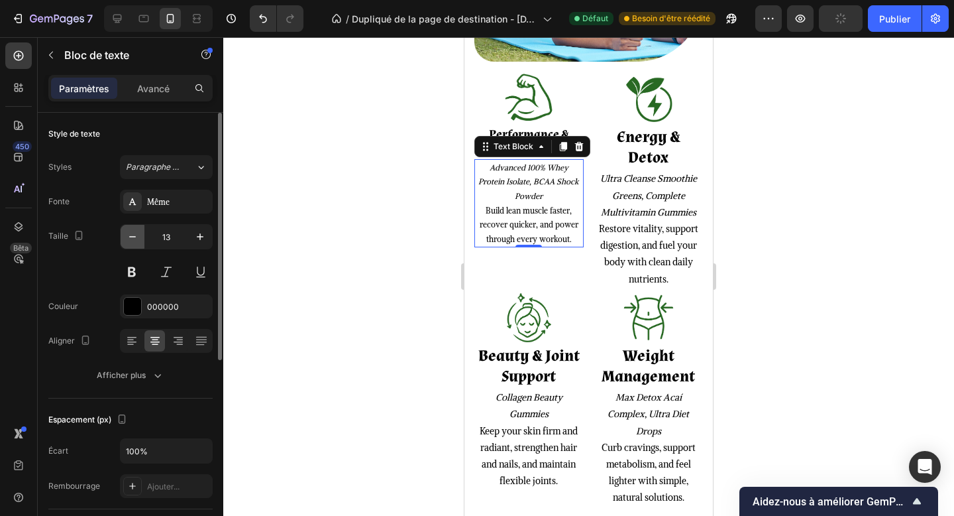
type input "12"
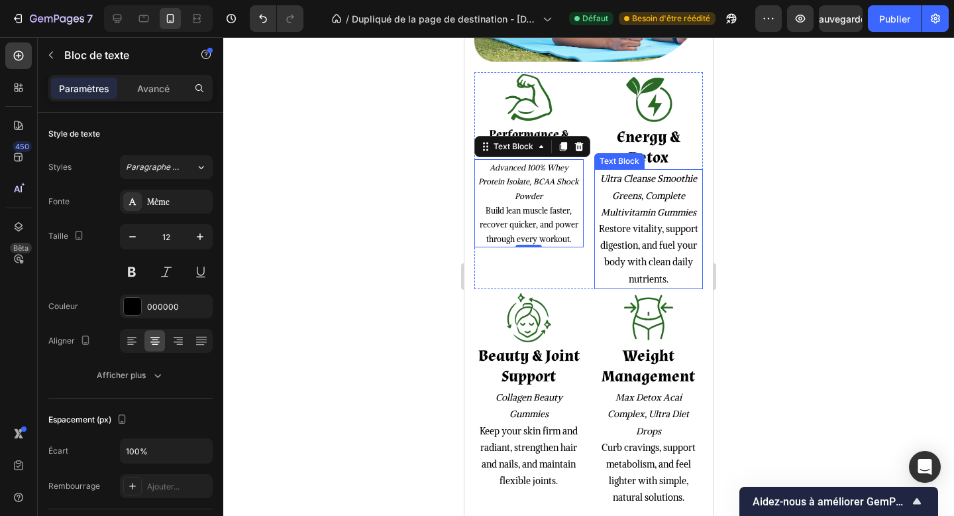
click at [671, 185] on p "Ultra Cleanse Smoothie Greens, Complete Multivitamin Gummies" at bounding box center [649, 195] width 107 height 50
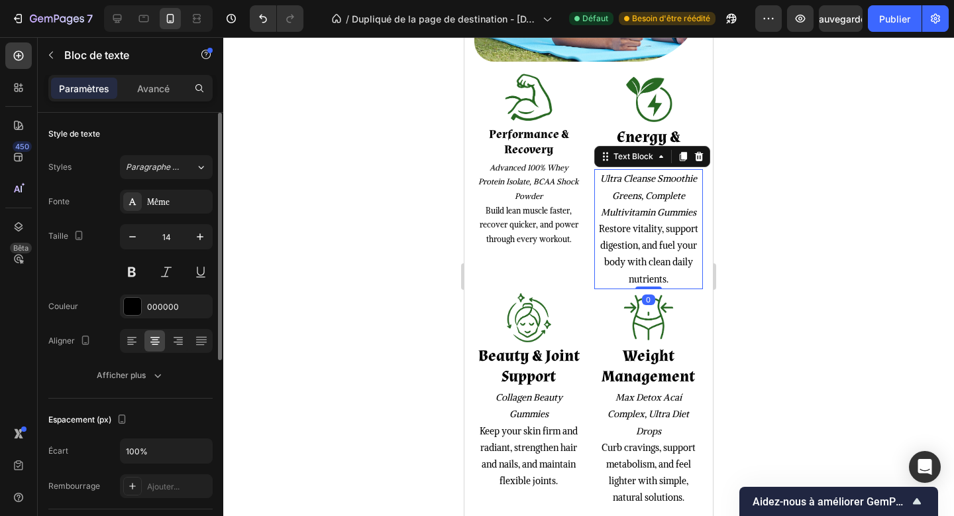
click at [119, 237] on div "Taille 14" at bounding box center [130, 254] width 164 height 60
click at [136, 234] on icon "button" at bounding box center [132, 236] width 13 height 13
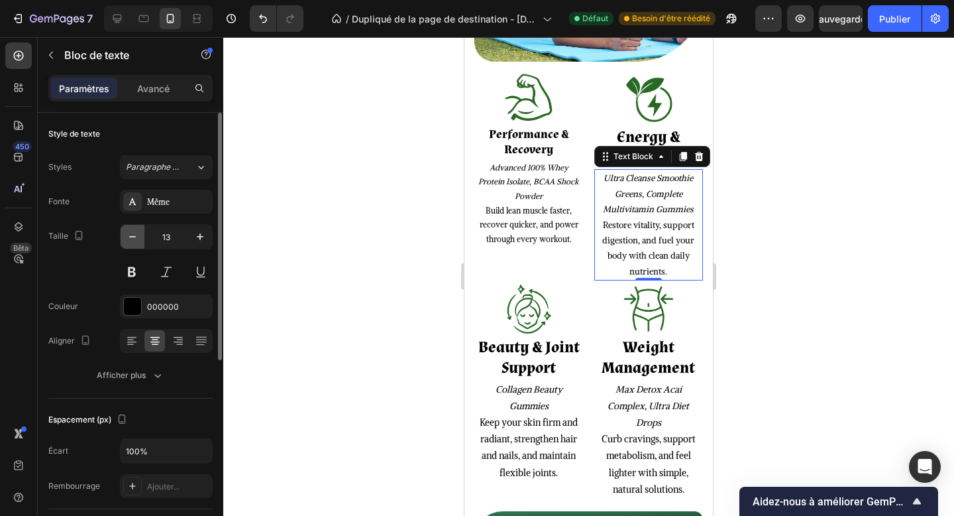
type input "12"
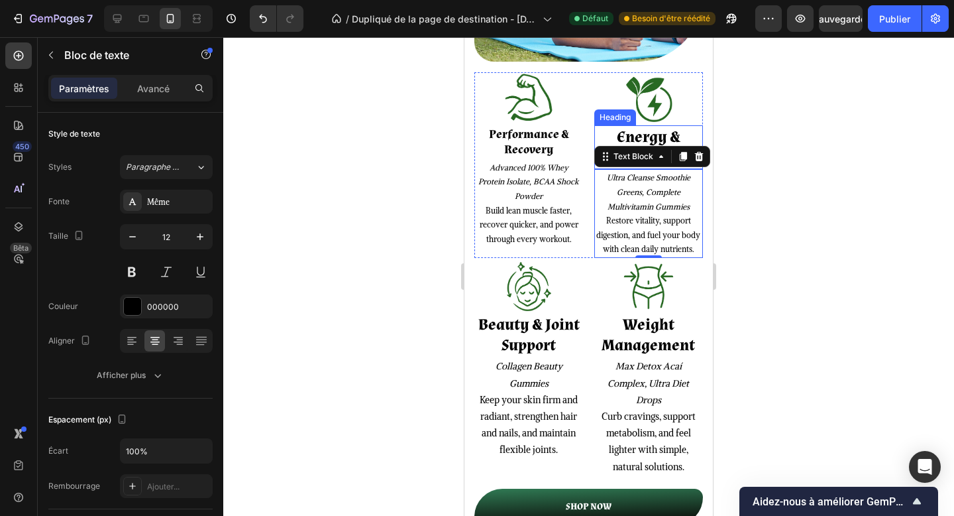
click at [654, 137] on strong "Energy & Detox" at bounding box center [649, 147] width 64 height 41
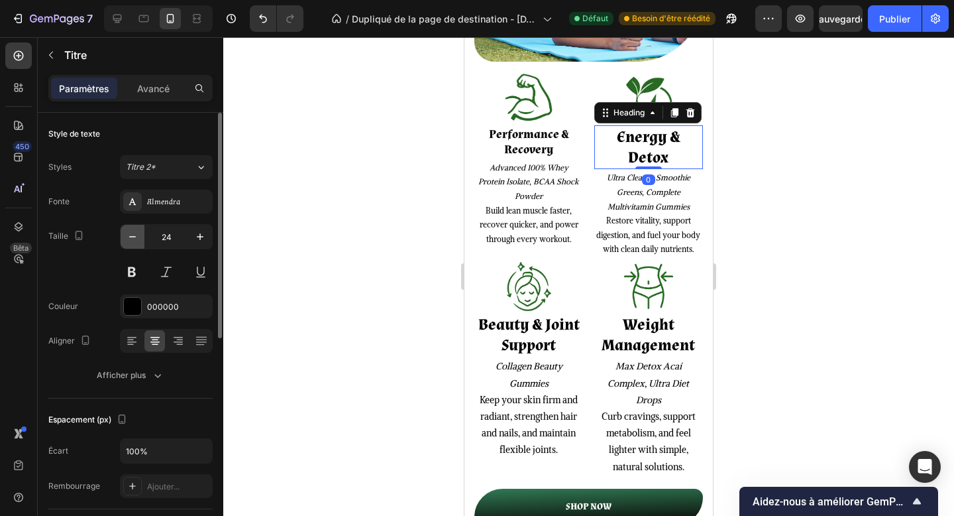
click at [133, 239] on icon "button" at bounding box center [132, 236] width 13 height 13
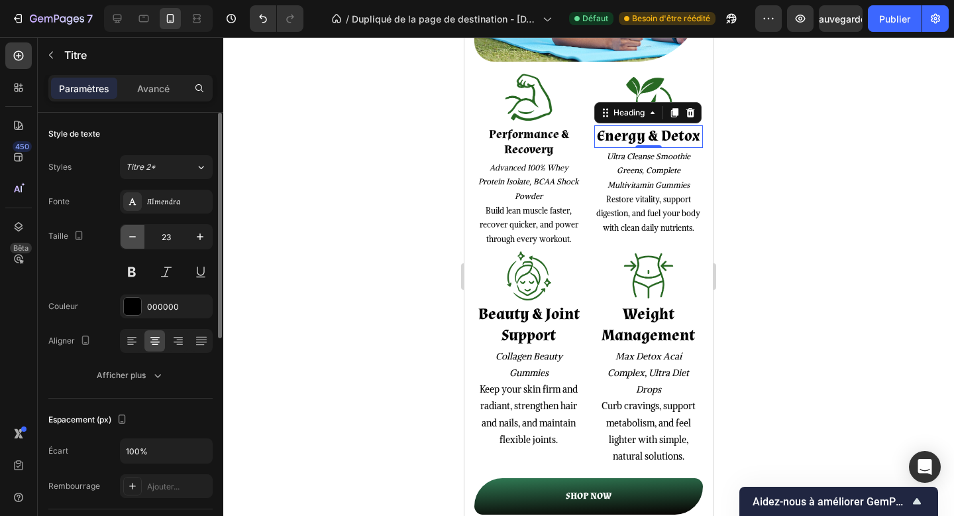
click at [133, 239] on icon "button" at bounding box center [132, 236] width 13 height 13
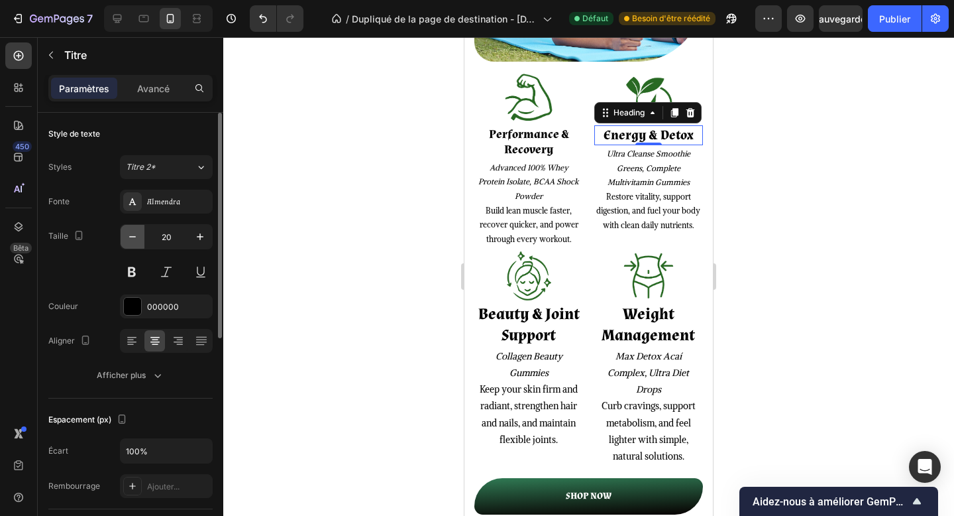
click at [133, 239] on icon "button" at bounding box center [132, 236] width 13 height 13
click at [198, 234] on icon "button" at bounding box center [200, 236] width 13 height 13
type input "20"
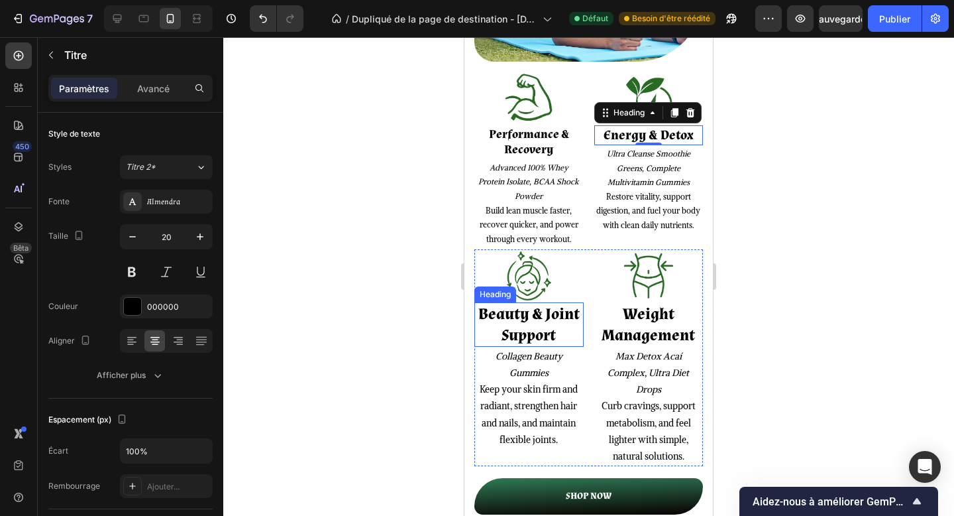
click at [524, 304] on strong "Beauty & Joint Support" at bounding box center [528, 324] width 101 height 41
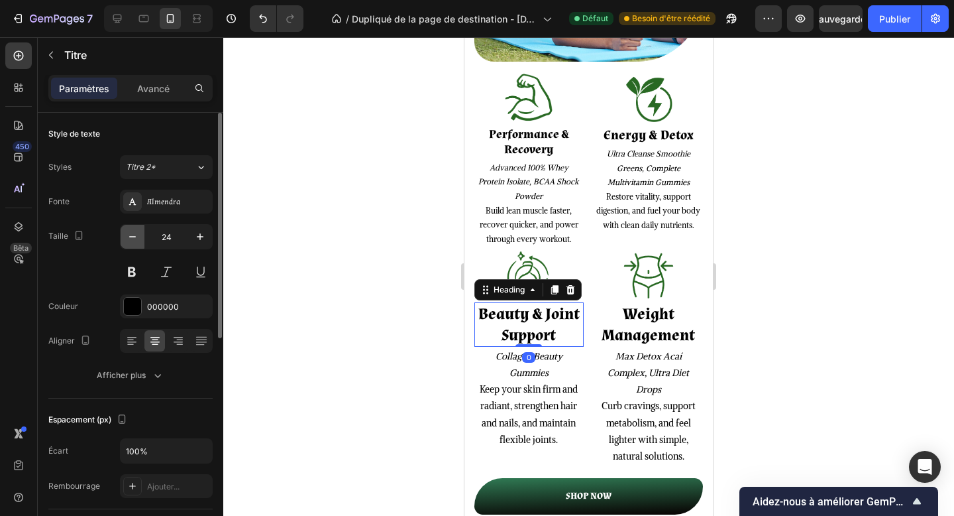
click at [137, 239] on icon "button" at bounding box center [132, 236] width 13 height 13
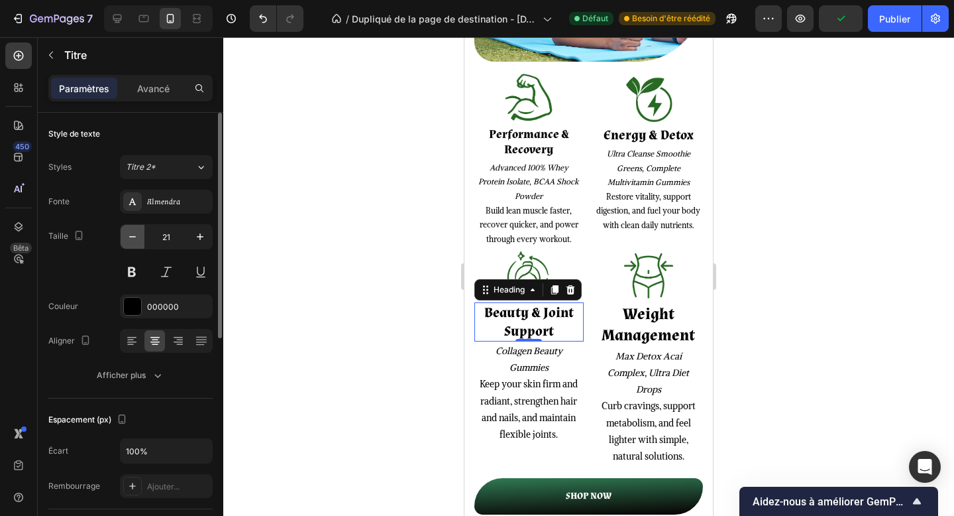
click at [121, 241] on button "button" at bounding box center [133, 237] width 24 height 24
type input "20"
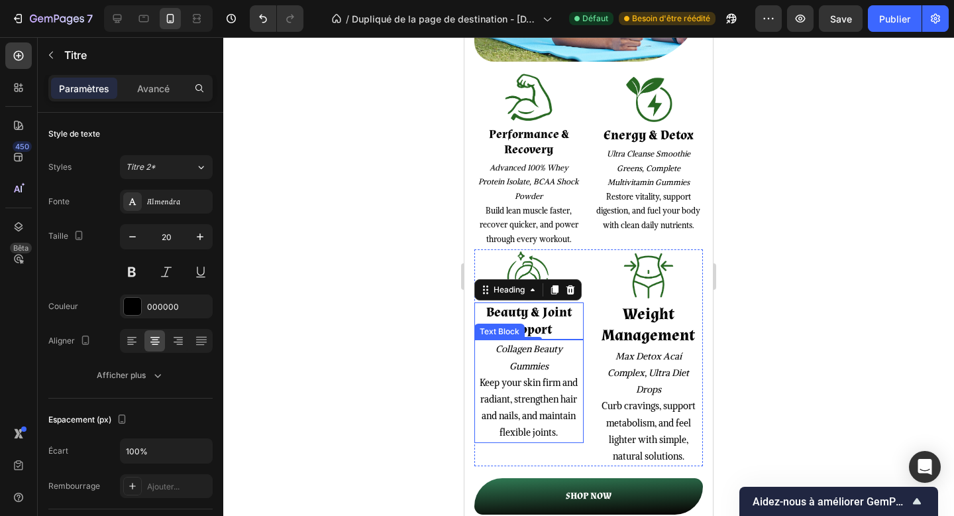
click at [559, 359] on p "Collagen Beauty Gummies" at bounding box center [529, 357] width 107 height 33
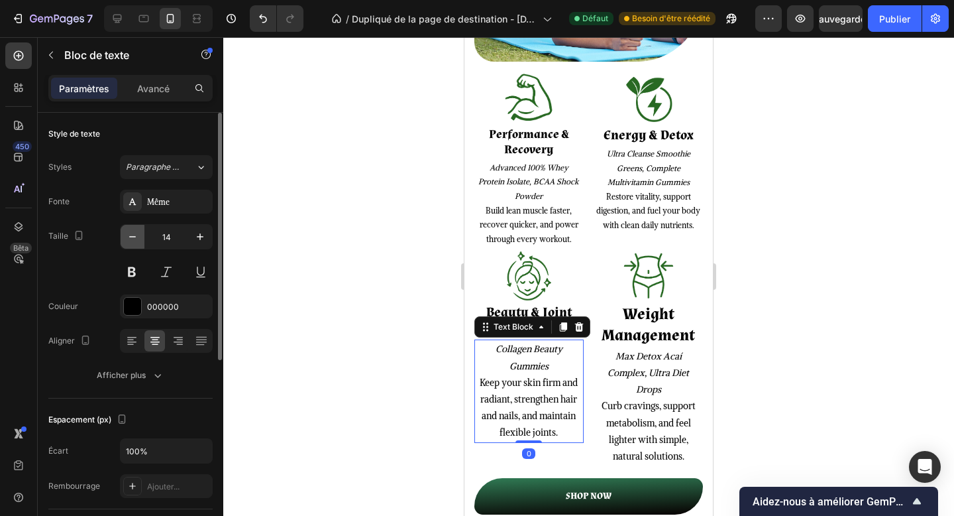
click at [133, 241] on icon "button" at bounding box center [132, 236] width 13 height 13
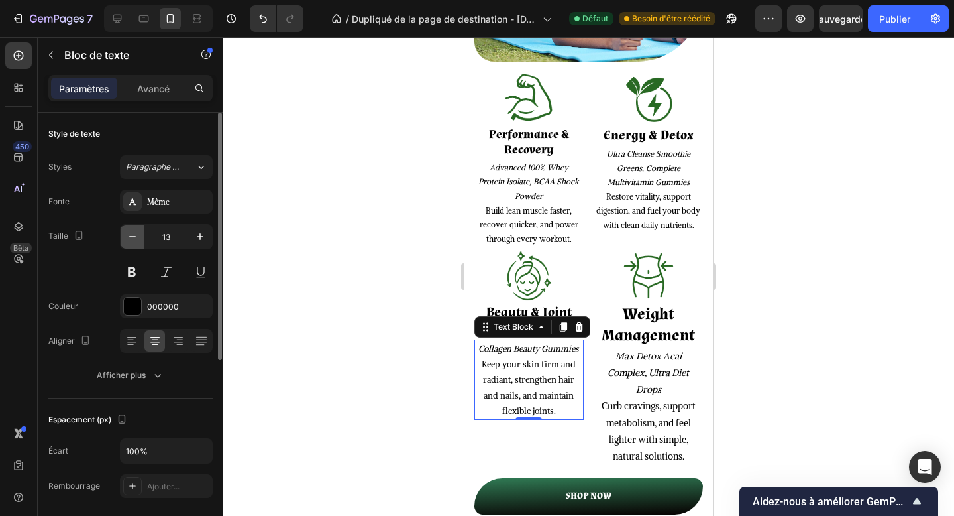
type input "12"
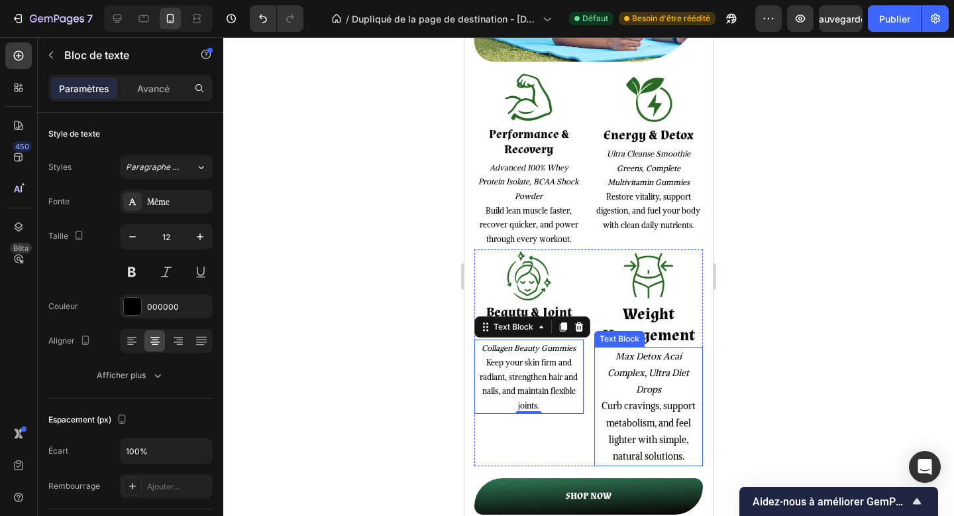
click at [639, 394] on icon "Max Detox Acaí Complex, Ultra Diet Drops" at bounding box center [649, 372] width 82 height 45
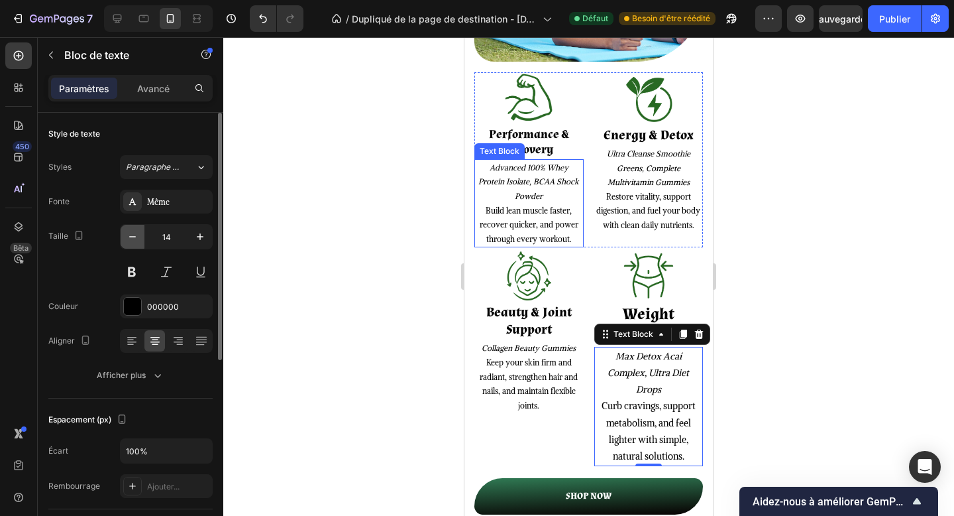
click at [137, 233] on icon "button" at bounding box center [132, 236] width 13 height 13
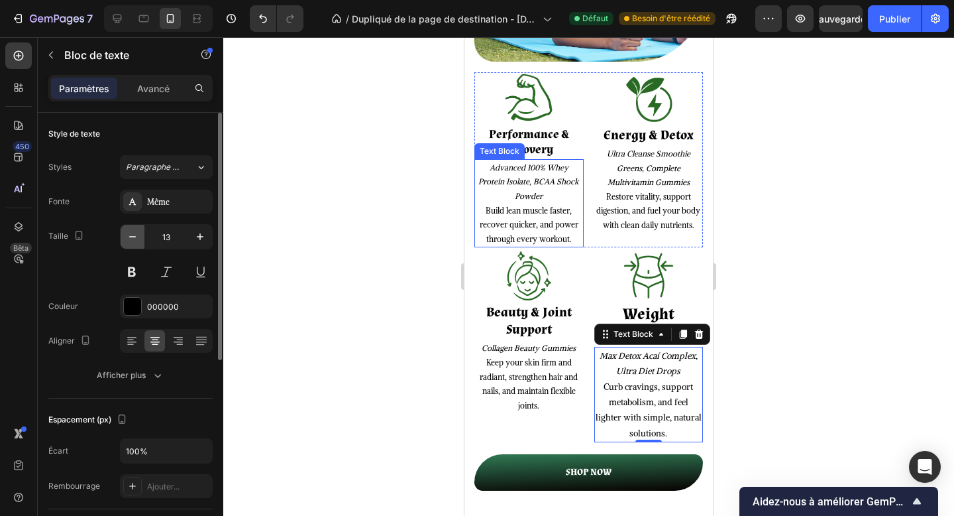
type input "12"
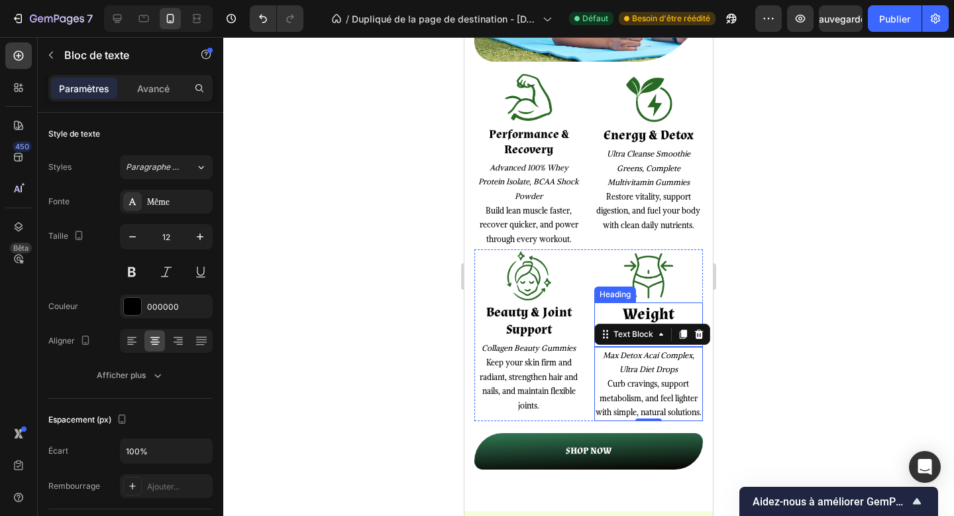
click at [633, 313] on strong "Weight Management" at bounding box center [648, 324] width 93 height 41
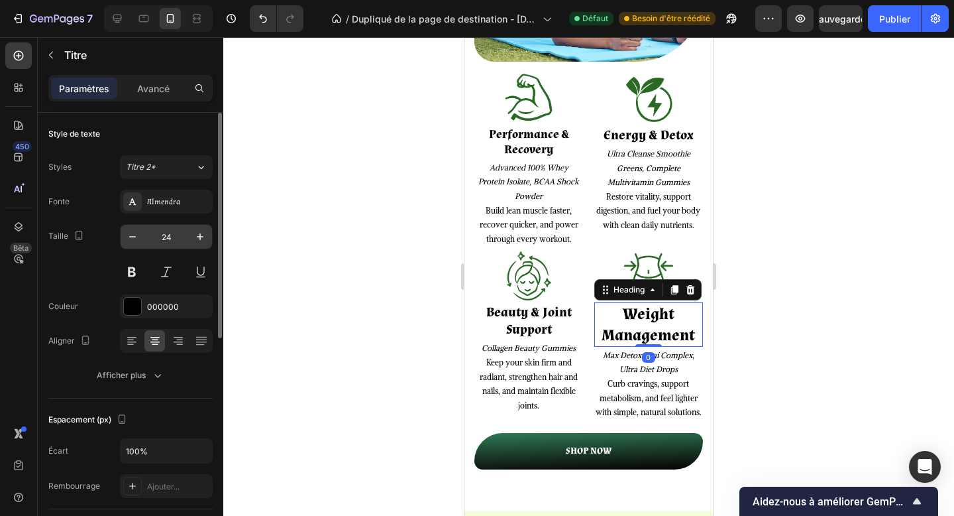
click at [168, 237] on input "24" at bounding box center [166, 237] width 44 height 24
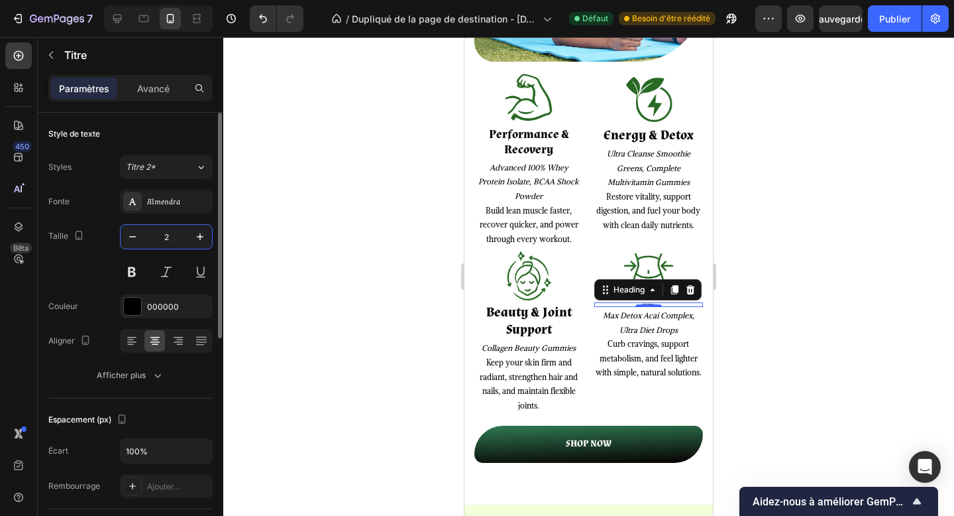
type input "20"
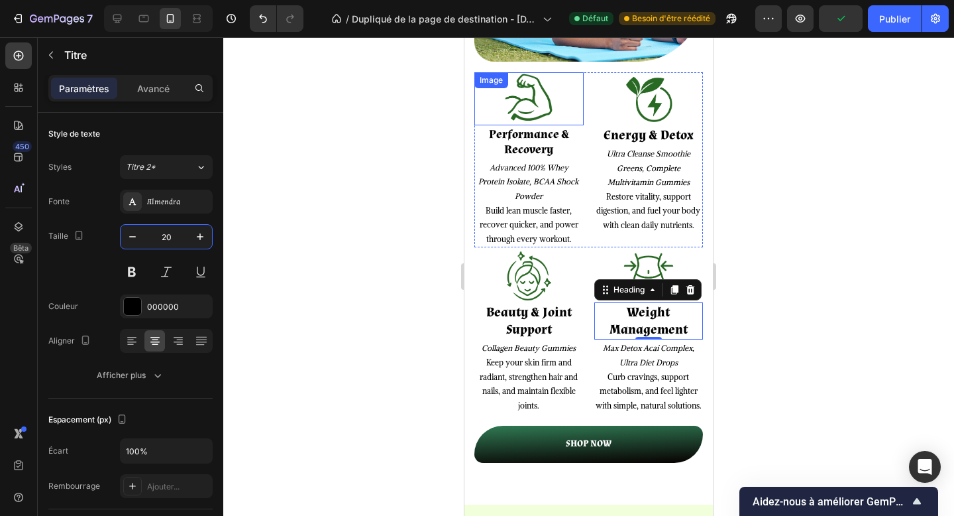
click at [528, 89] on img at bounding box center [528, 98] width 53 height 53
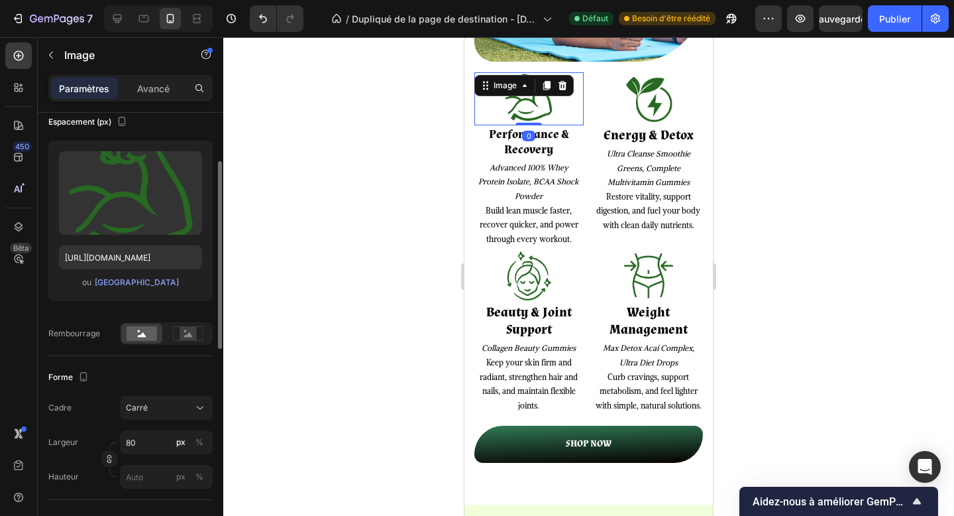
scroll to position [108, 0]
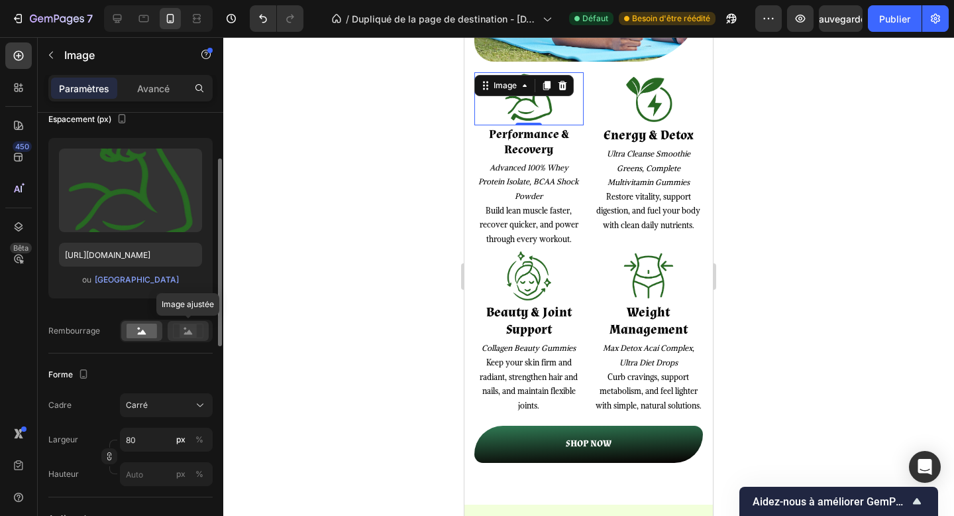
click at [186, 330] on rect at bounding box center [188, 330] width 17 height 13
click at [137, 430] on input "80" at bounding box center [166, 439] width 93 height 24
type input "5"
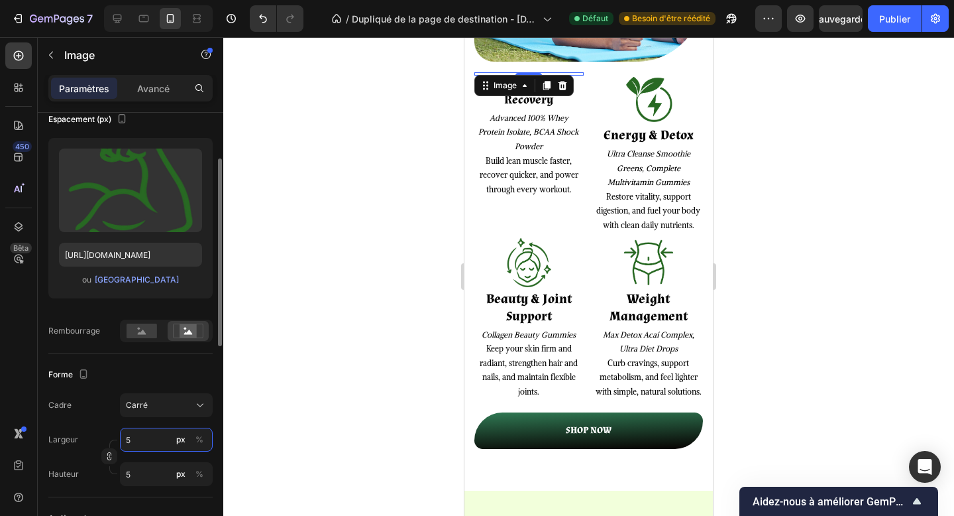
type input "50"
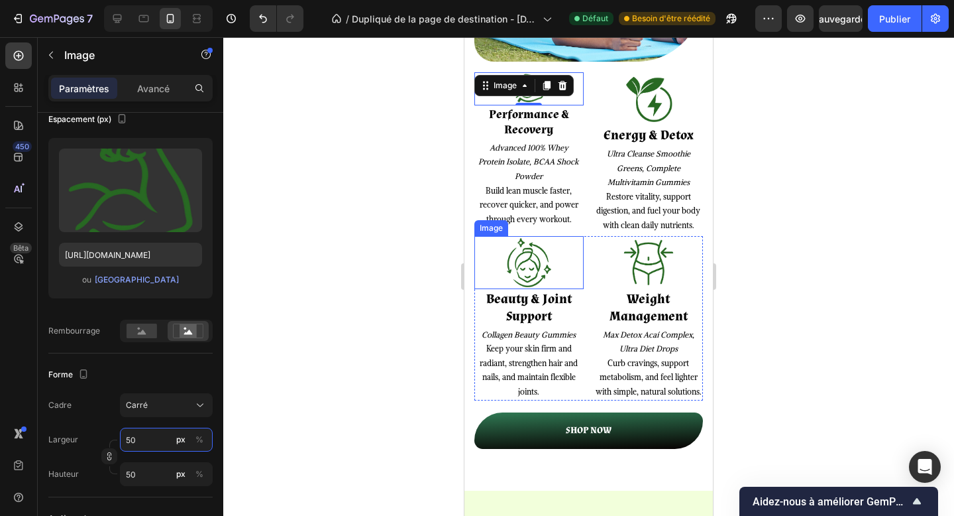
scroll to position [1879, 0]
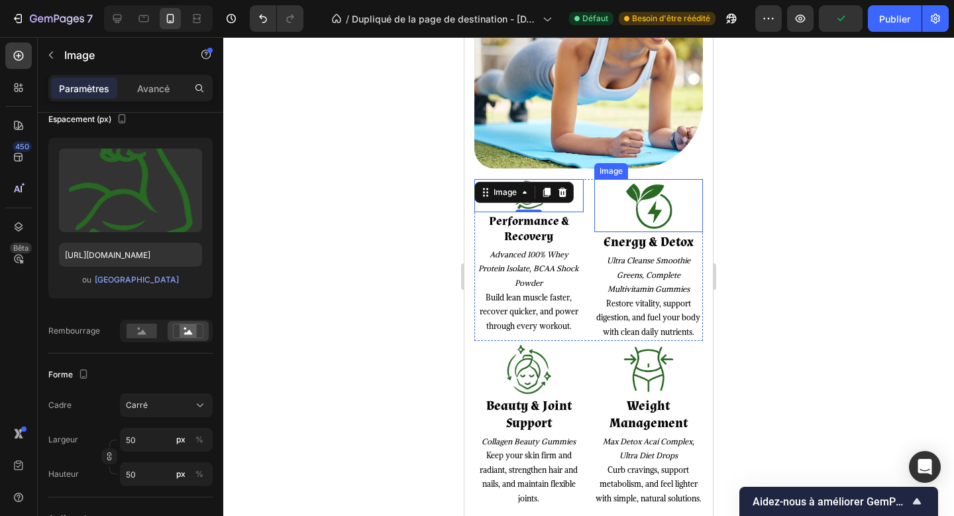
click at [647, 213] on img at bounding box center [648, 205] width 53 height 53
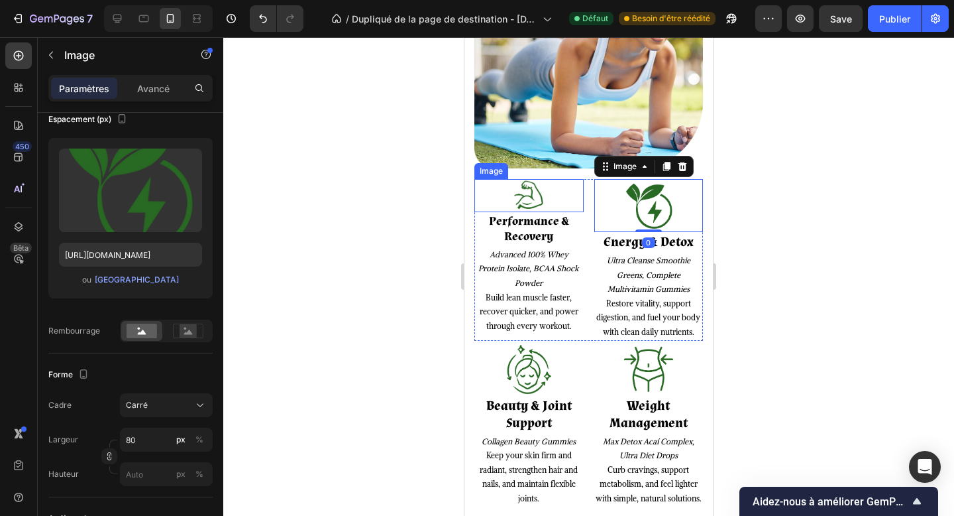
click at [520, 203] on img at bounding box center [528, 195] width 33 height 33
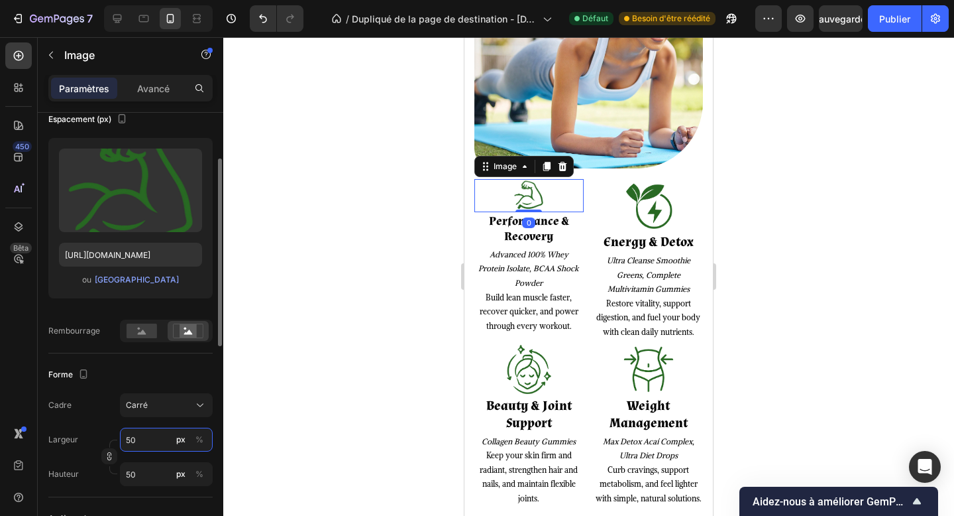
click at [133, 441] on input "50" at bounding box center [166, 439] width 93 height 24
type input "6"
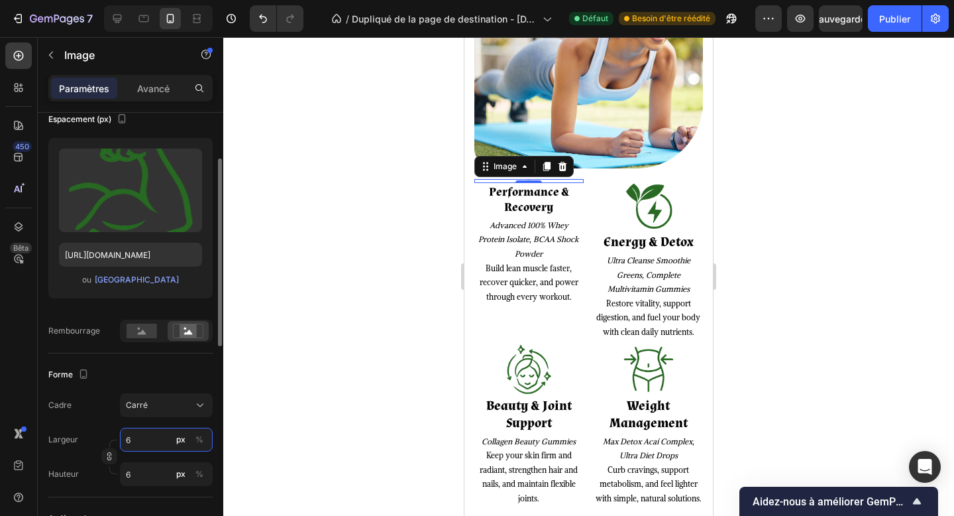
type input "60"
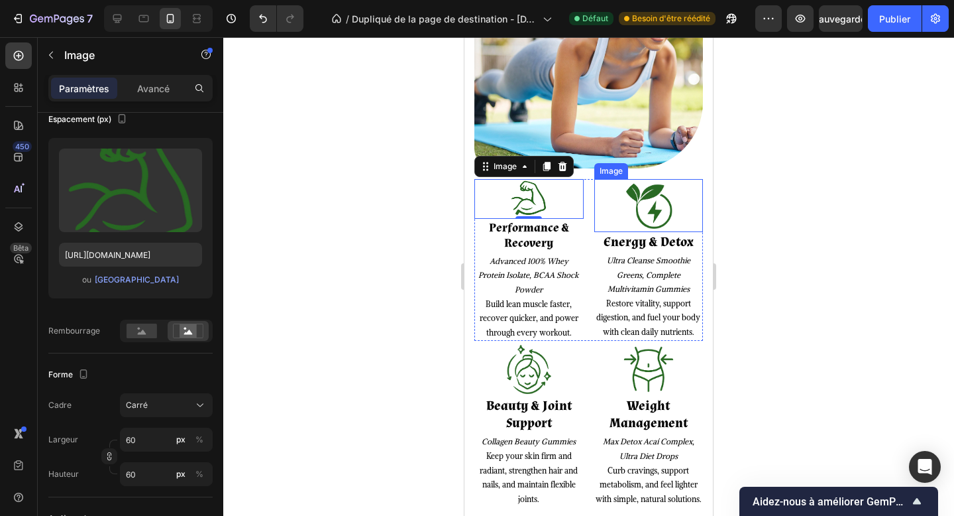
click at [649, 206] on img at bounding box center [648, 205] width 53 height 53
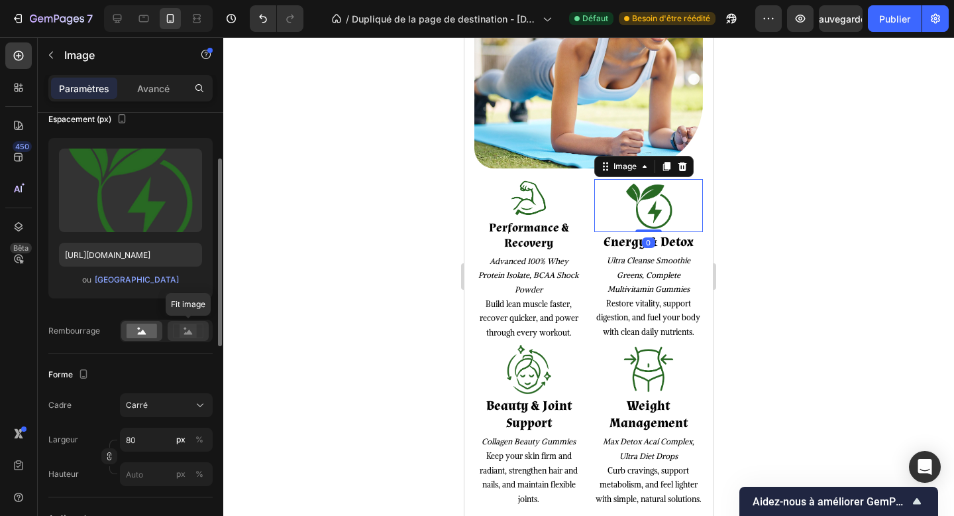
click at [180, 323] on icon at bounding box center [188, 330] width 30 height 15
click at [134, 432] on input "80" at bounding box center [166, 439] width 93 height 24
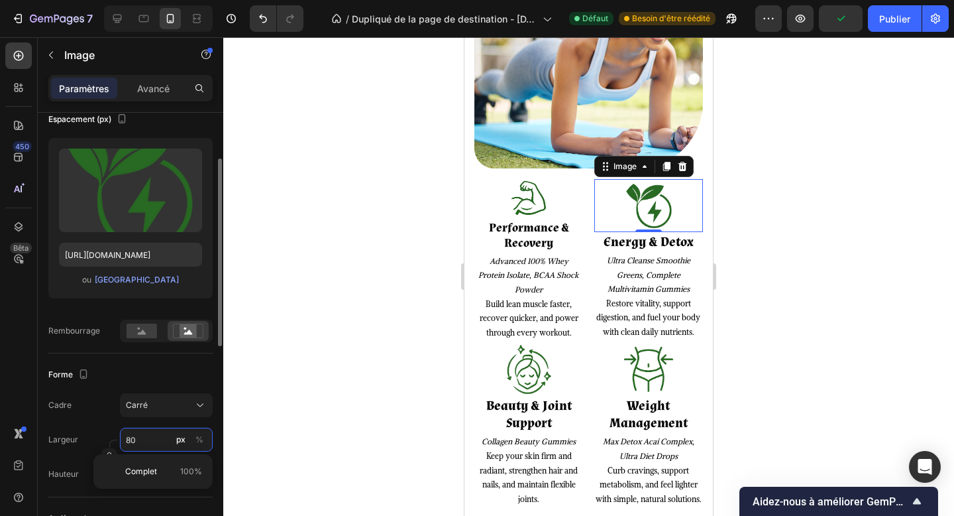
type input "6"
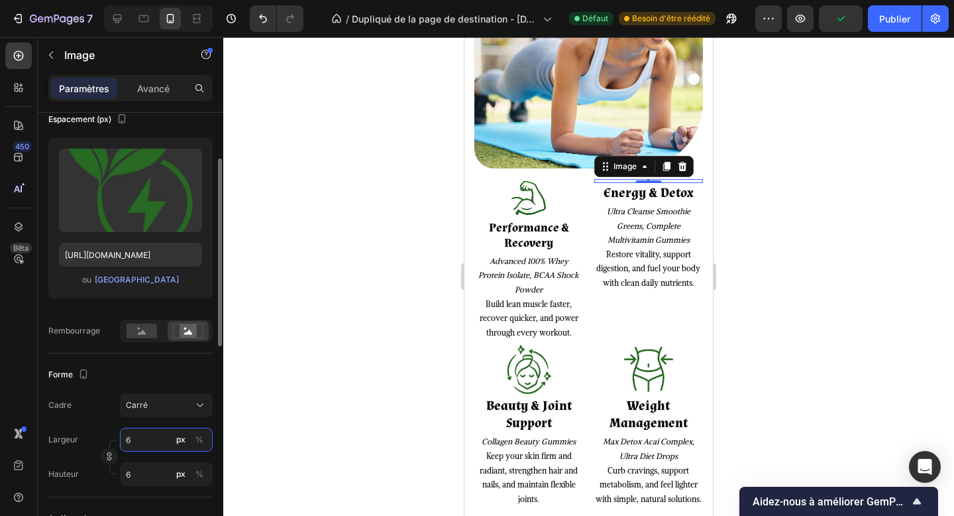
type input "60"
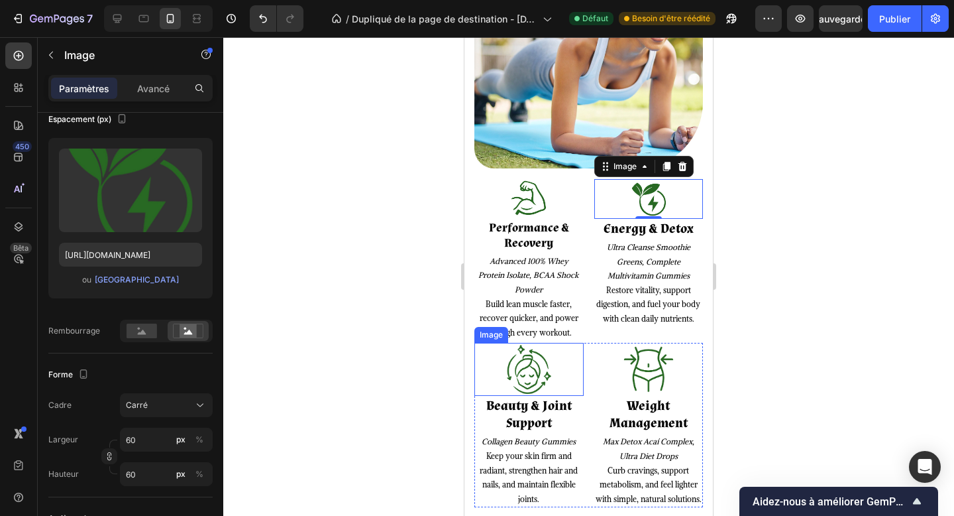
click at [527, 373] on img at bounding box center [528, 369] width 53 height 53
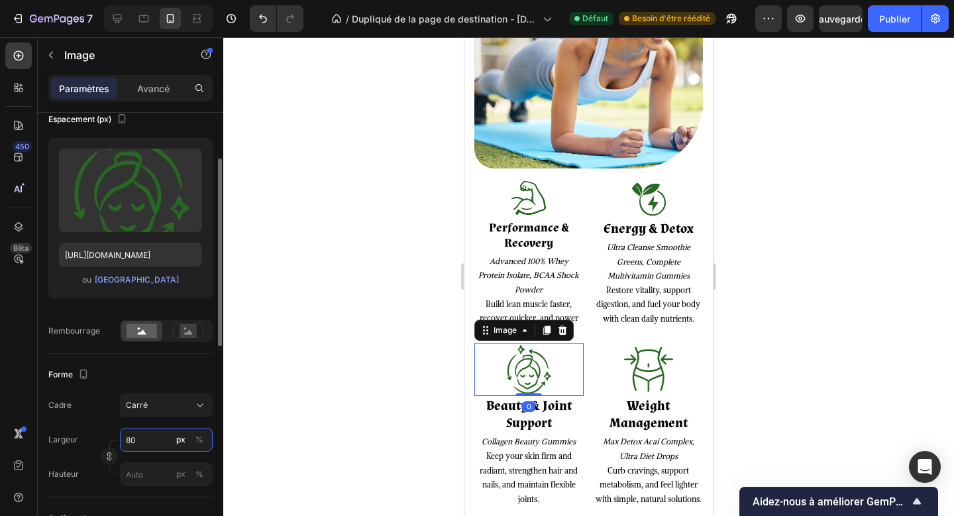
click at [129, 434] on input "80" at bounding box center [166, 439] width 93 height 24
type input "6"
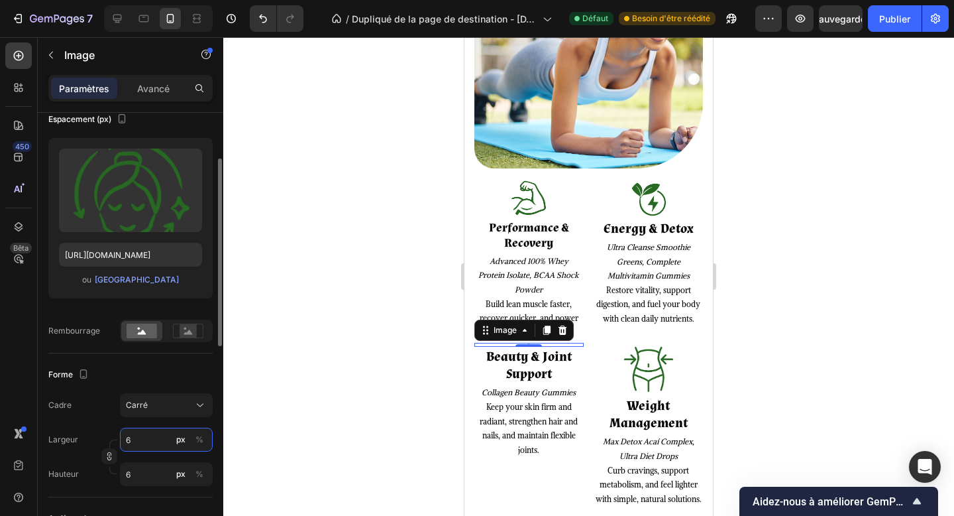
type input "60"
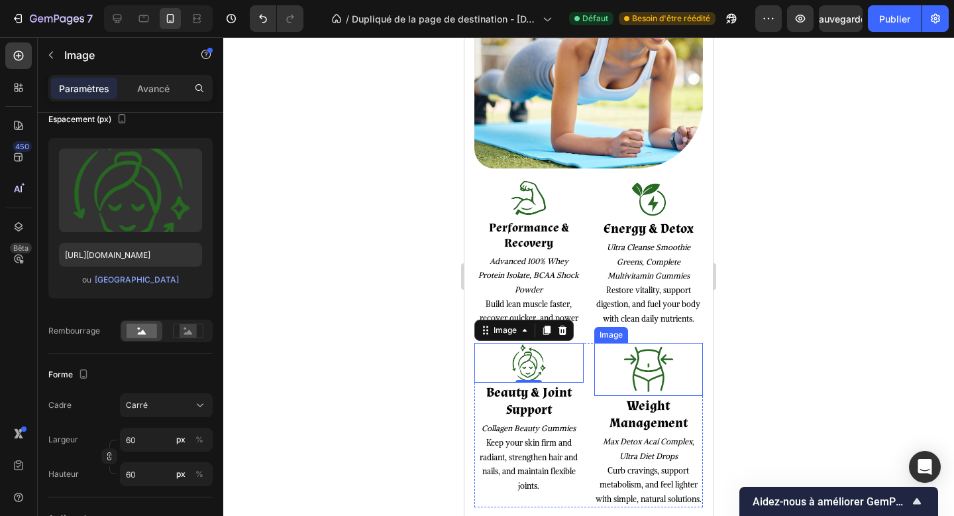
click at [628, 359] on img at bounding box center [648, 369] width 53 height 53
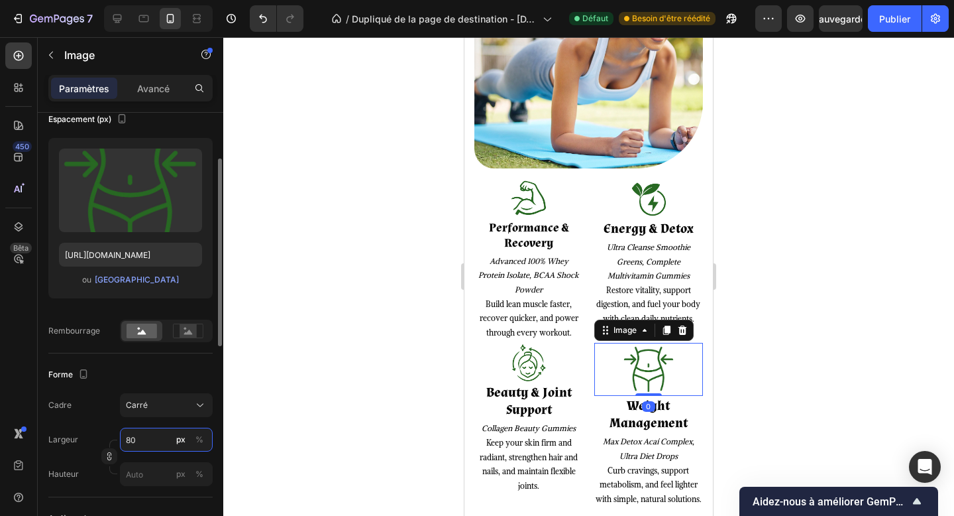
click at [140, 437] on input "80" at bounding box center [166, 439] width 93 height 24
type input "6"
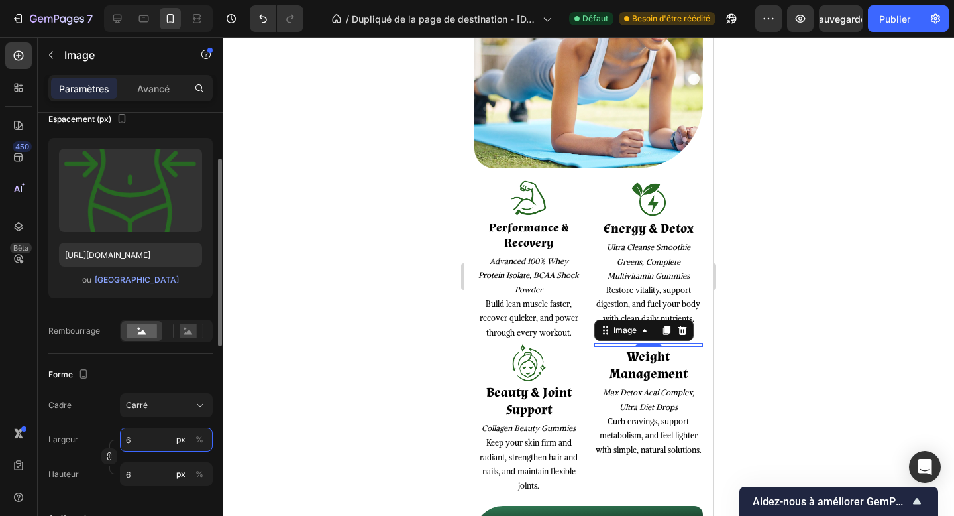
type input "60"
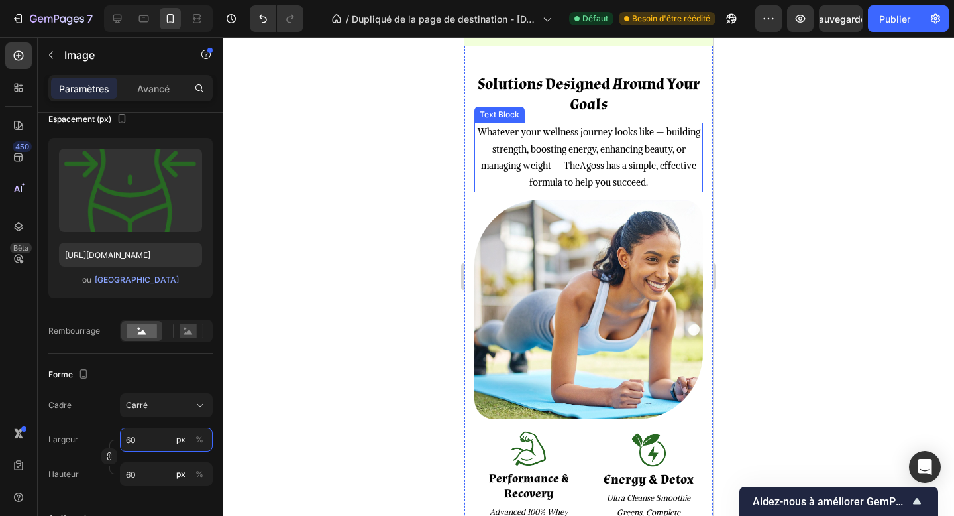
scroll to position [1578, 0]
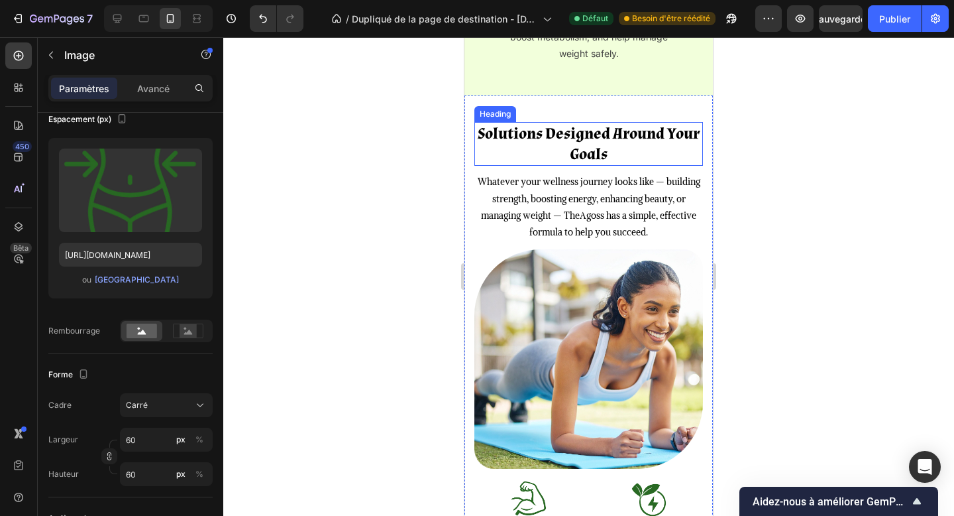
click at [622, 136] on h2 "Solutions Designed Around Your Goals" at bounding box center [588, 144] width 229 height 44
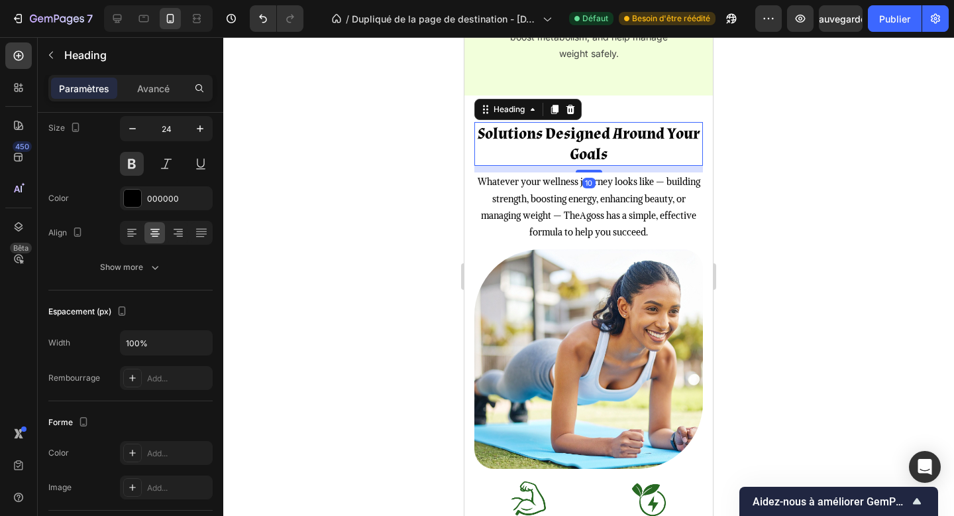
scroll to position [0, 0]
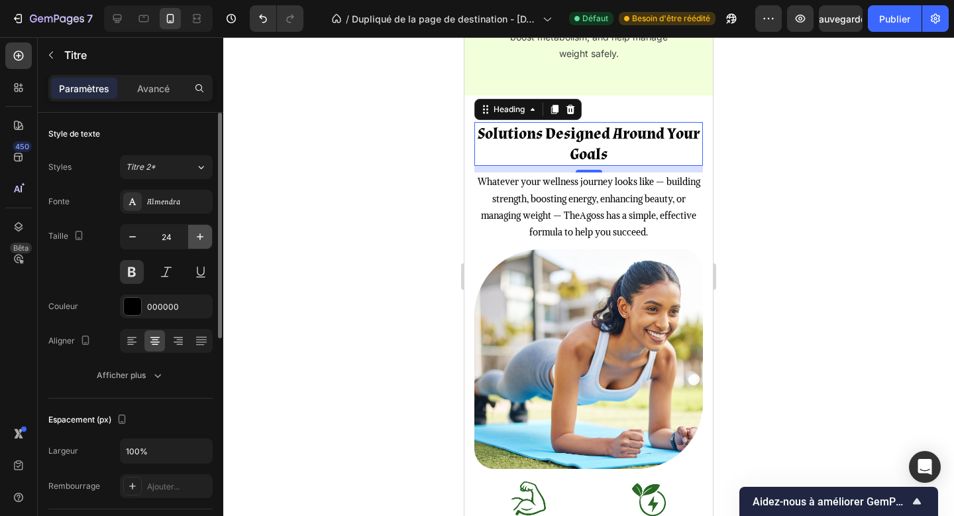
click at [195, 241] on icon "button" at bounding box center [200, 236] width 13 height 13
type input "25"
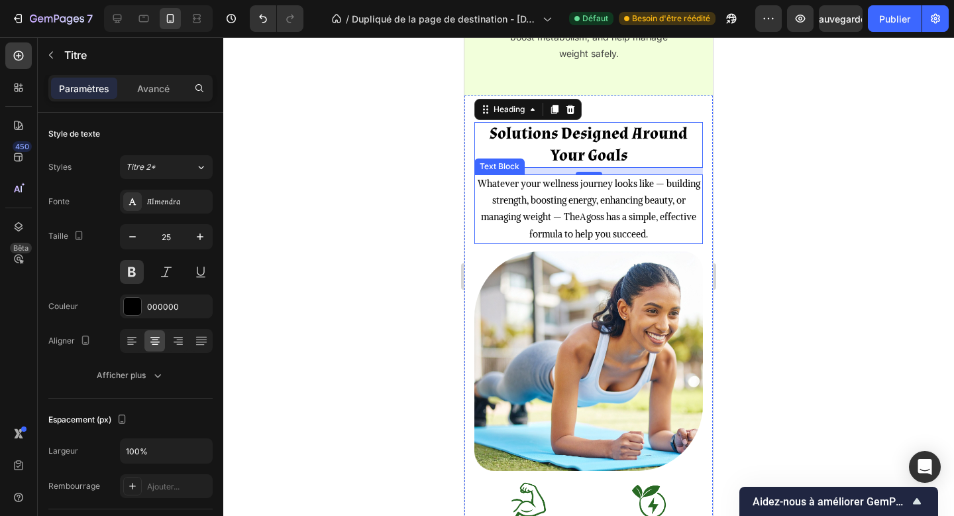
click at [580, 201] on p "Whatever your wellness journey looks like — building strength, boosting energy,…" at bounding box center [589, 209] width 226 height 67
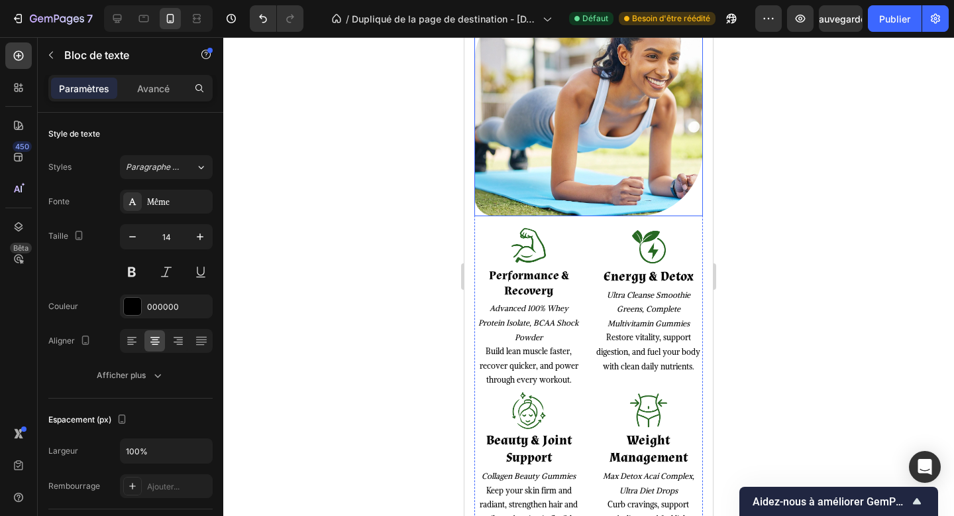
scroll to position [1836, 0]
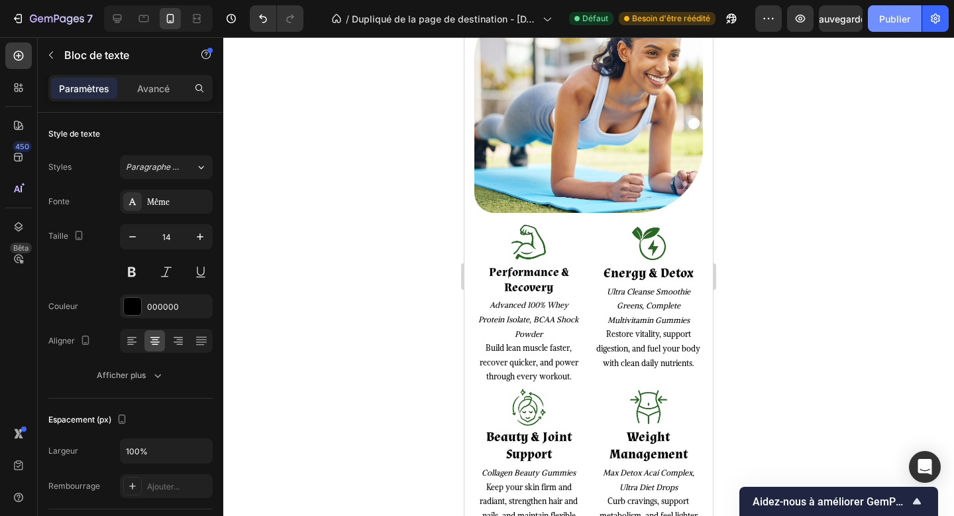
click at [899, 19] on font "Publier" at bounding box center [894, 18] width 31 height 11
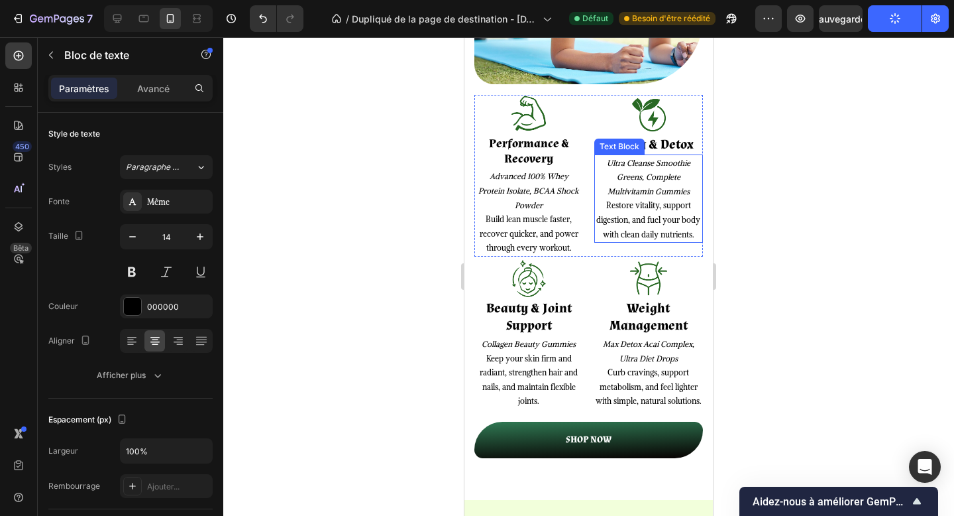
scroll to position [2130, 0]
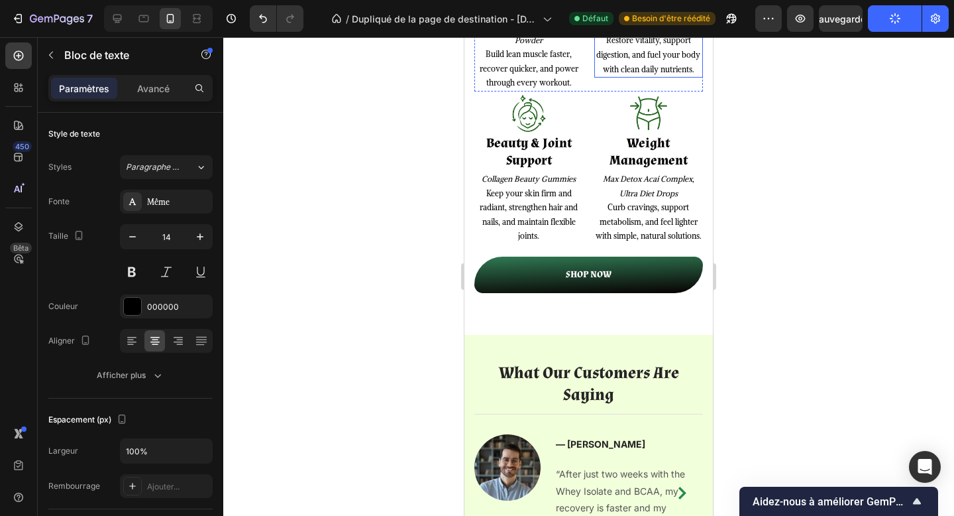
click at [594, 283] on p "SHOP NOW" at bounding box center [589, 274] width 46 height 17
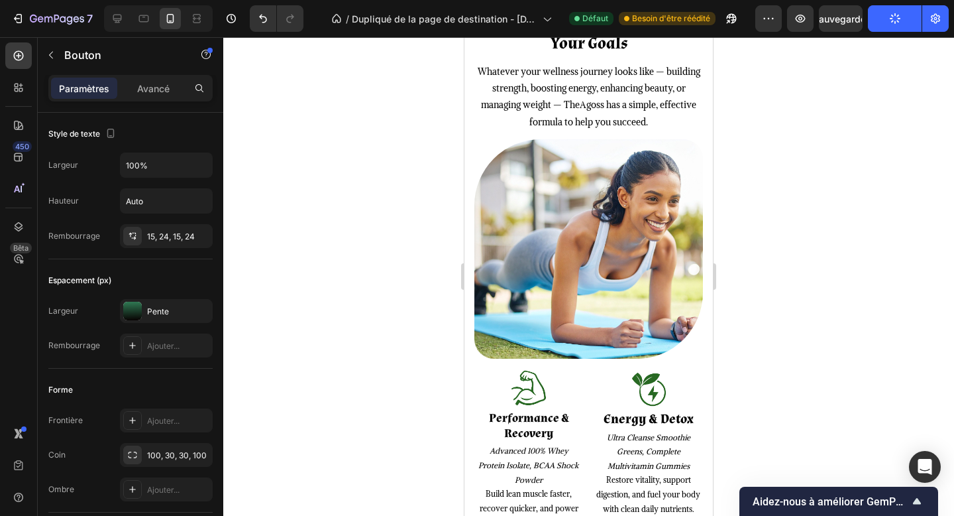
scroll to position [1518, 0]
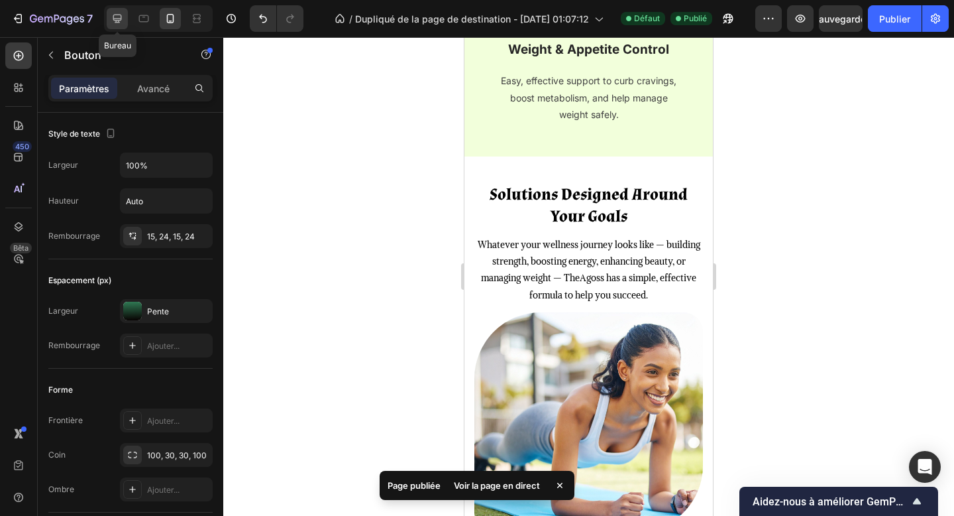
click at [119, 17] on icon at bounding box center [117, 18] width 13 height 13
type input "20"
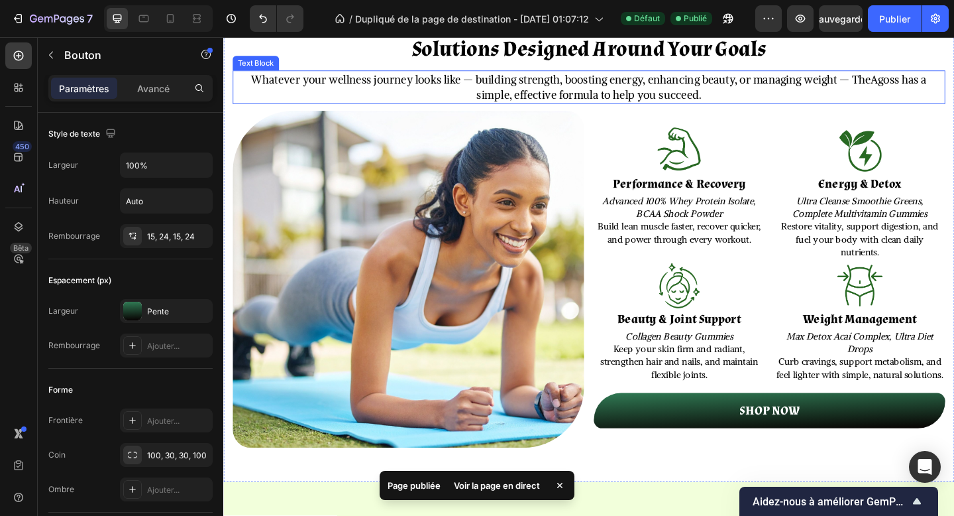
scroll to position [1172, 0]
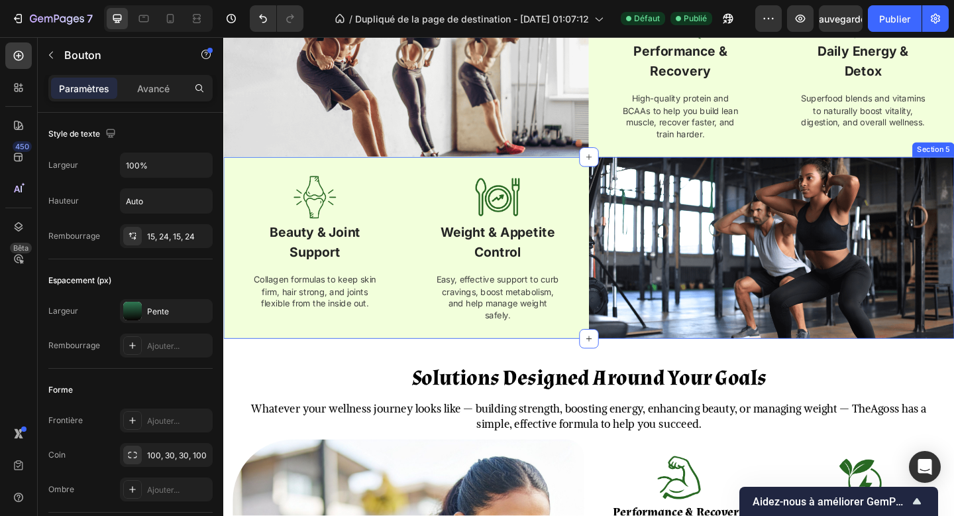
click at [581, 352] on div "Image Beauty & Joint Support Text block Collagen formulas to keep skin firm, ha…" at bounding box center [422, 266] width 398 height 197
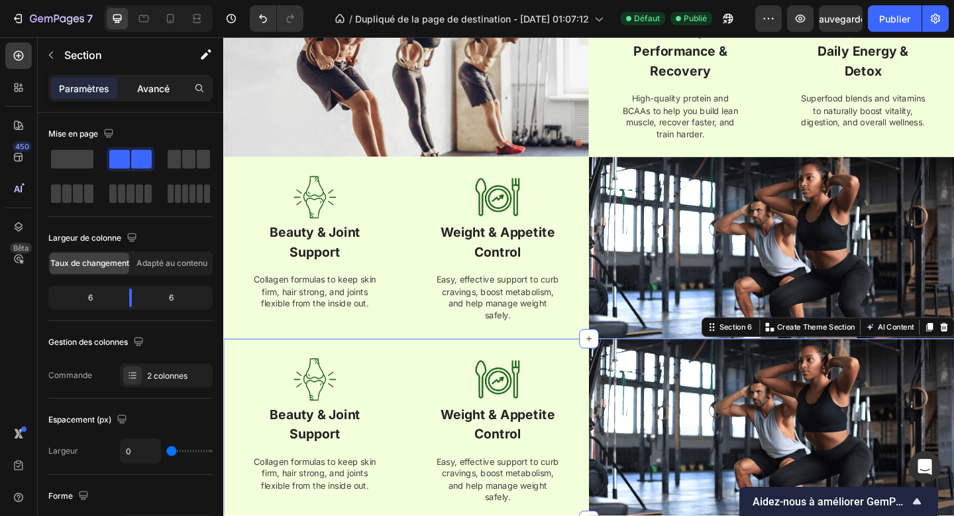
click at [153, 87] on font "Avancé" at bounding box center [153, 88] width 32 height 11
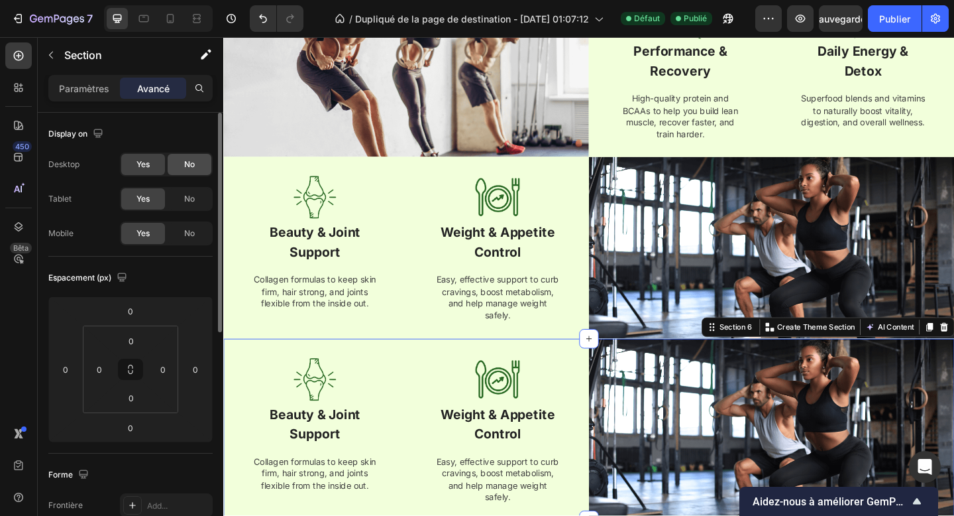
click at [191, 162] on span "No" at bounding box center [189, 164] width 11 height 12
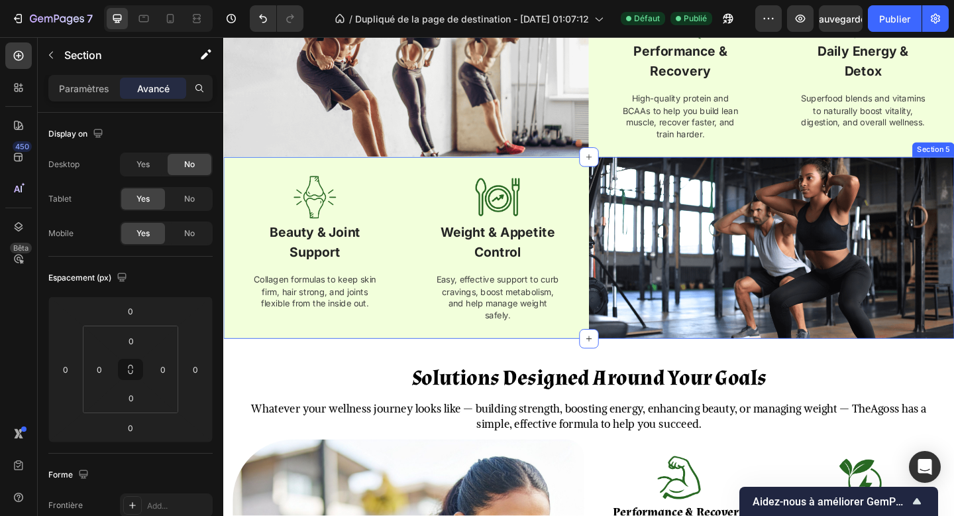
click at [603, 351] on div "Image Beauty & Joint Support Text block Collagen formulas to keep skin firm, ha…" at bounding box center [422, 266] width 398 height 197
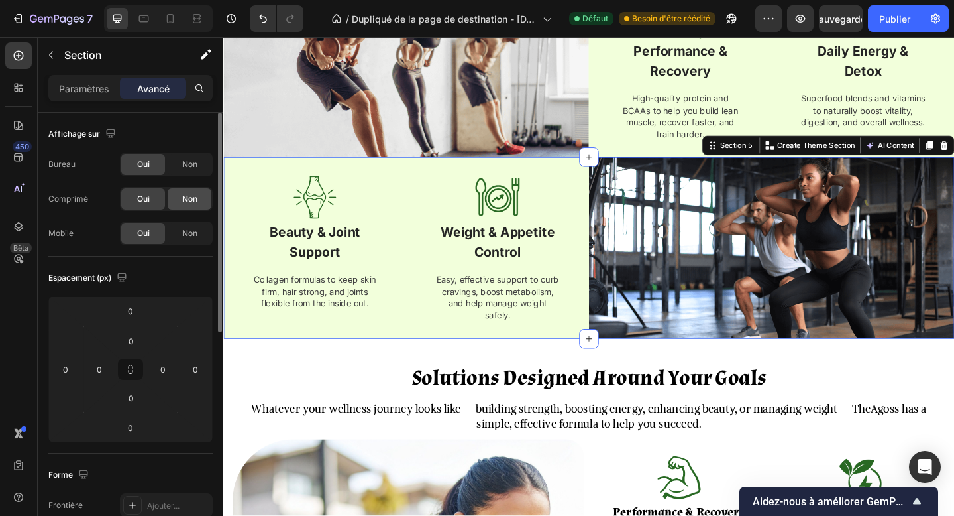
click at [188, 199] on font "Non" at bounding box center [189, 199] width 15 height 10
click at [188, 227] on span "Non" at bounding box center [189, 233] width 15 height 12
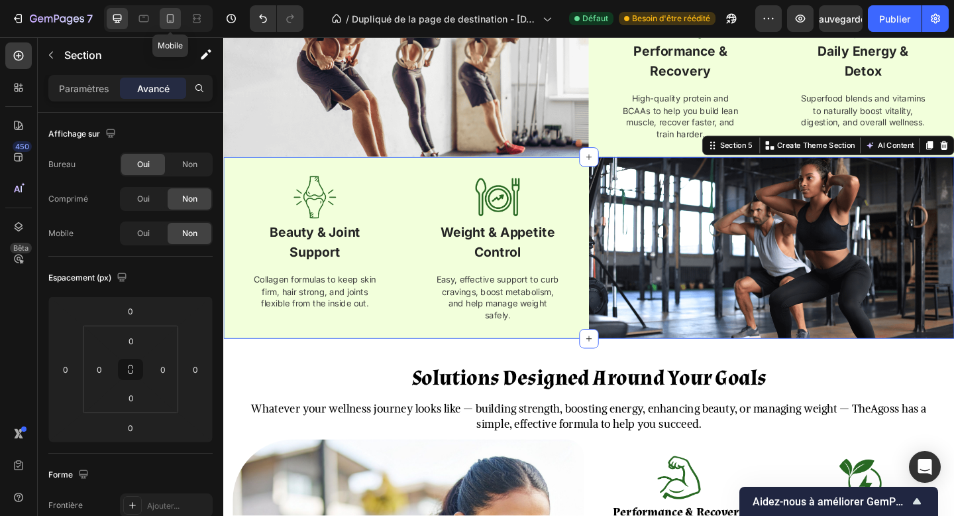
click at [164, 16] on icon at bounding box center [170, 18] width 13 height 13
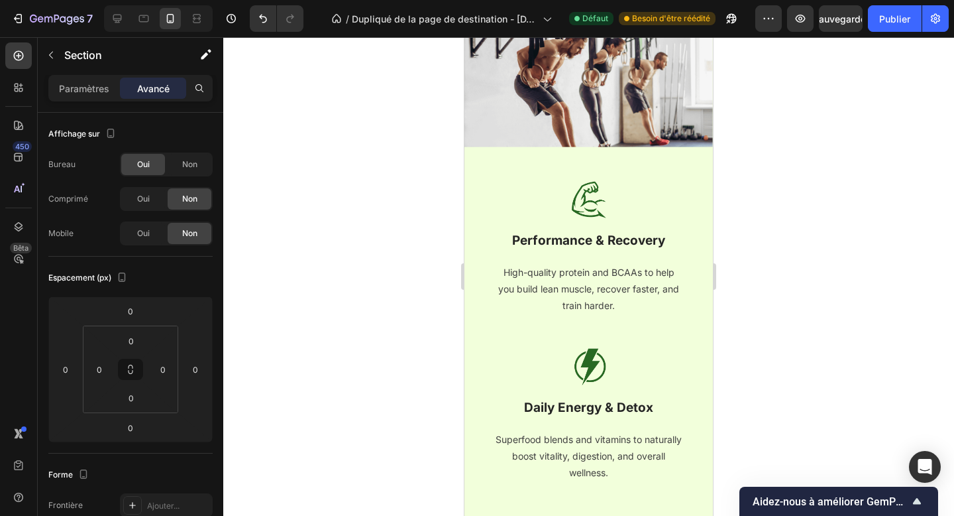
scroll to position [1351, 0]
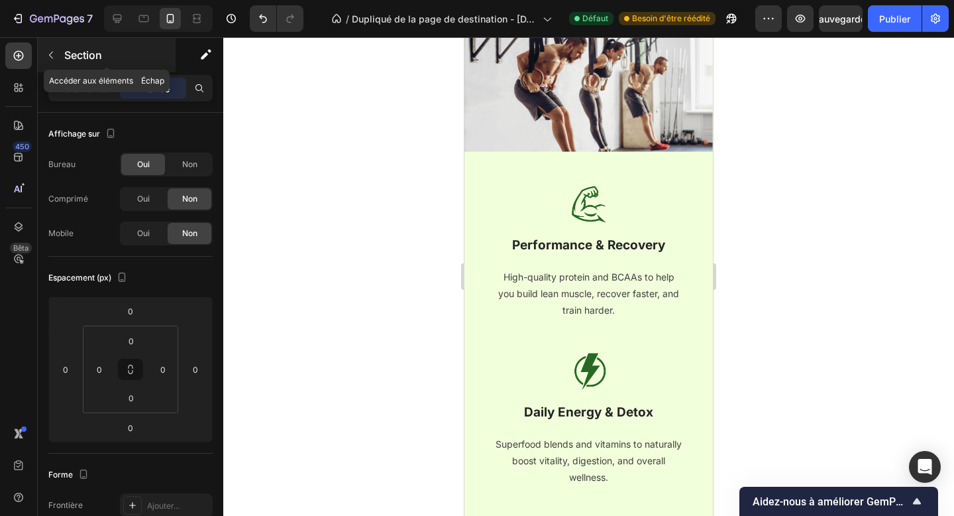
click at [62, 50] on div "Section" at bounding box center [107, 55] width 138 height 34
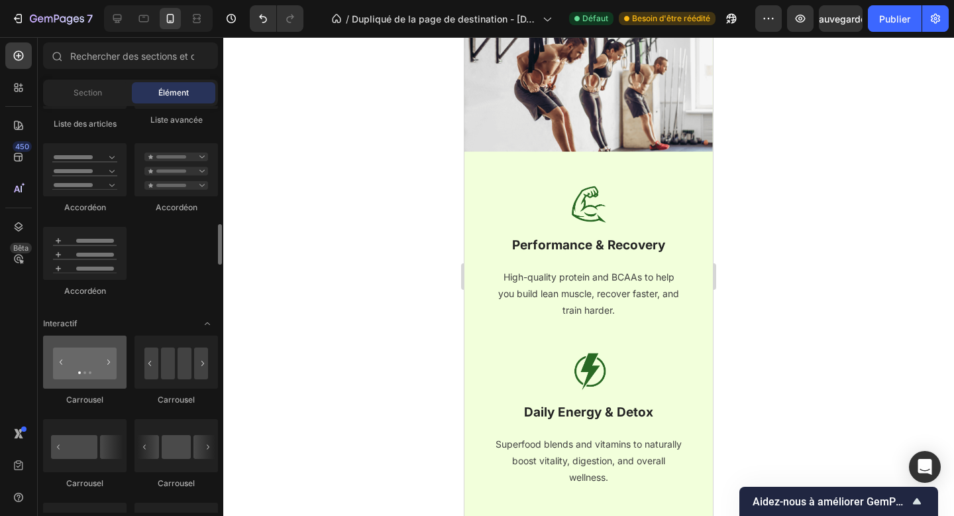
scroll to position [1150, 0]
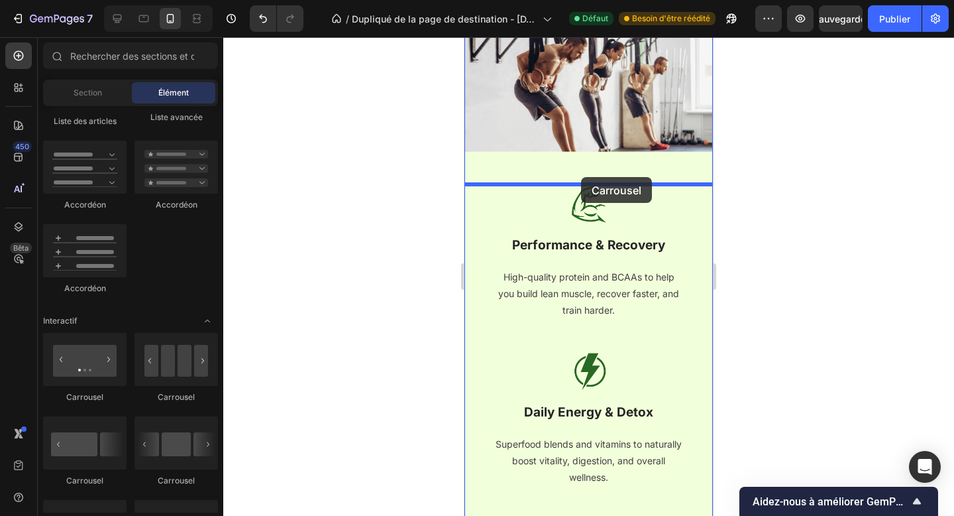
drag, startPoint x: 541, startPoint y: 403, endPoint x: 581, endPoint y: 178, distance: 228.8
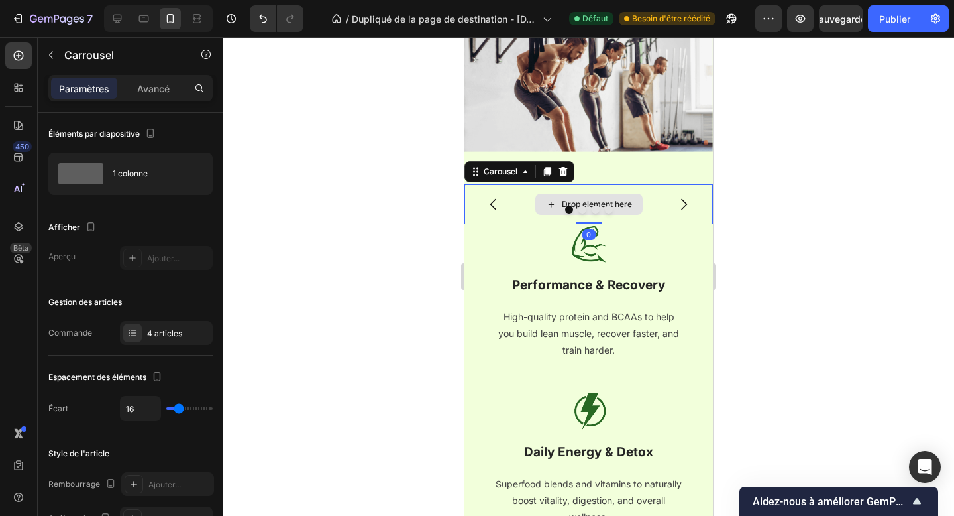
click at [596, 197] on div "Drop element here" at bounding box center [588, 204] width 107 height 21
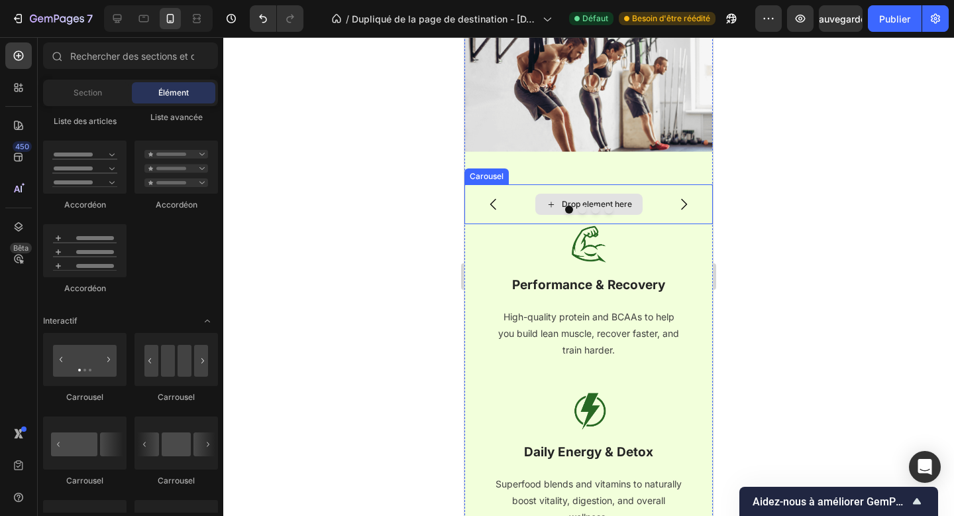
click at [533, 201] on div "Drop element here" at bounding box center [589, 204] width 249 height 40
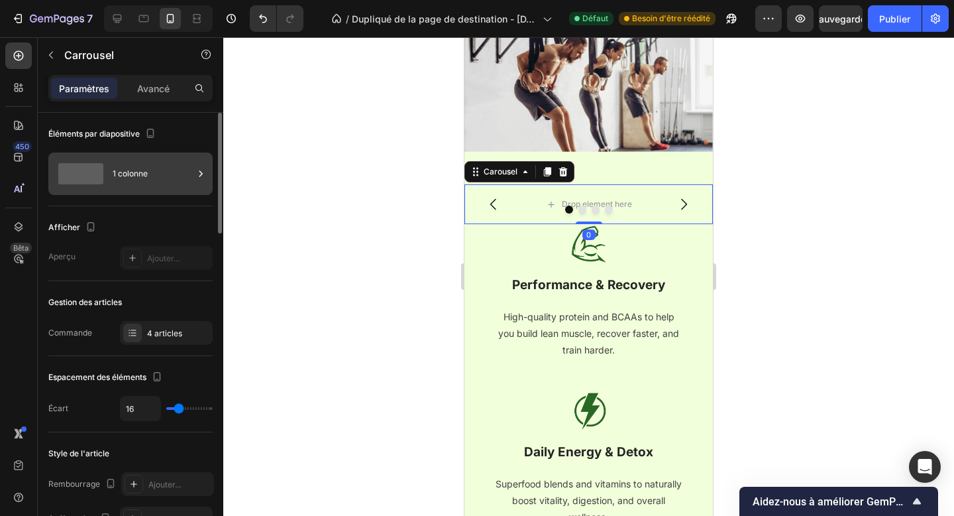
click at [160, 189] on div "1 colonne" at bounding box center [130, 173] width 164 height 42
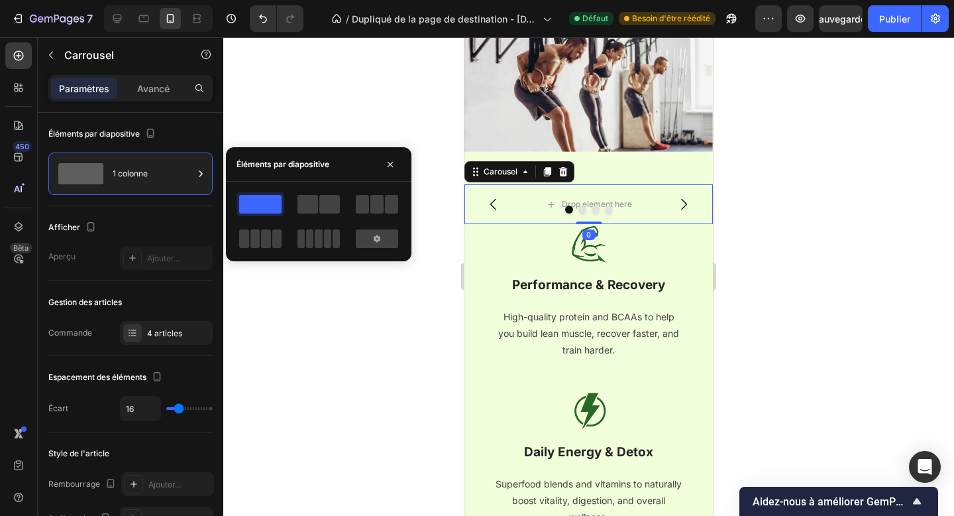
click at [345, 203] on div at bounding box center [319, 221] width 164 height 58
click at [329, 206] on span at bounding box center [329, 204] width 21 height 19
click at [396, 164] on button "button" at bounding box center [390, 164] width 21 height 21
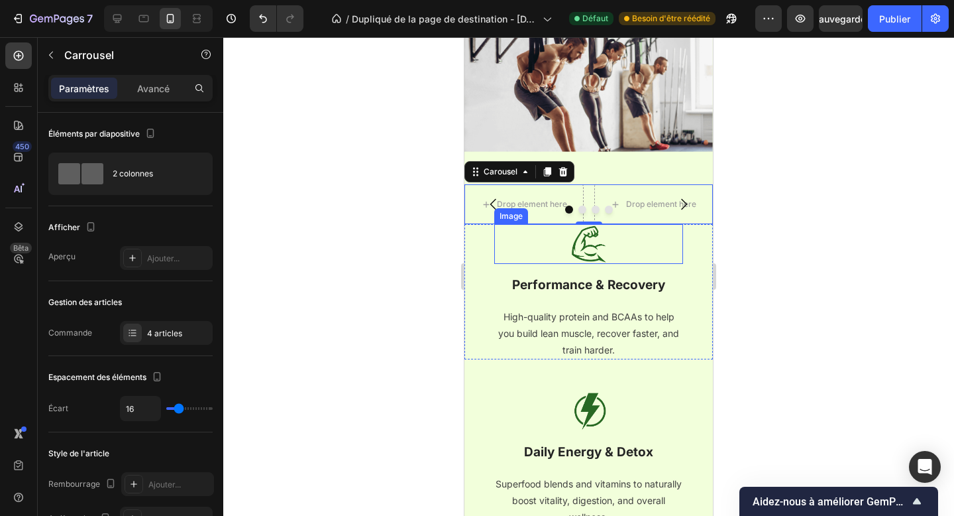
click at [567, 259] on div at bounding box center [588, 244] width 189 height 40
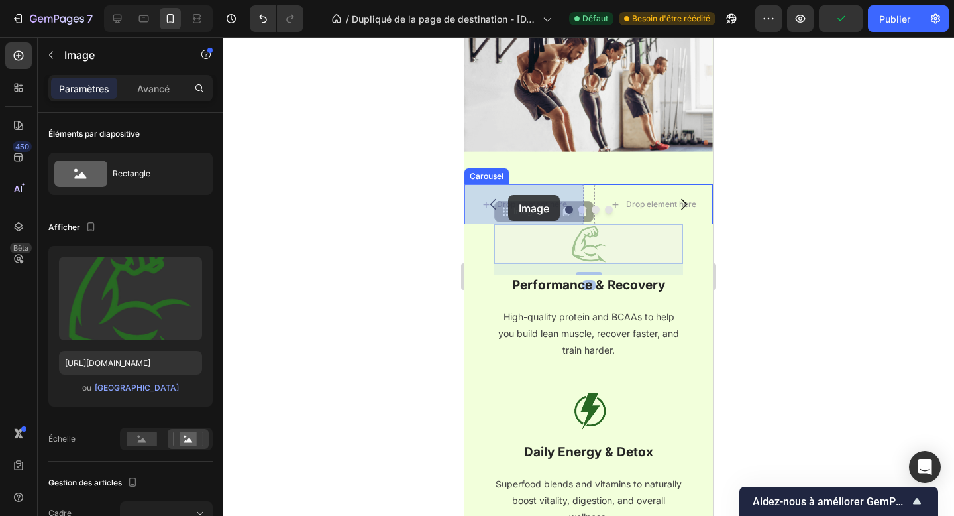
drag, startPoint x: 512, startPoint y: 213, endPoint x: 511, endPoint y: 194, distance: 19.9
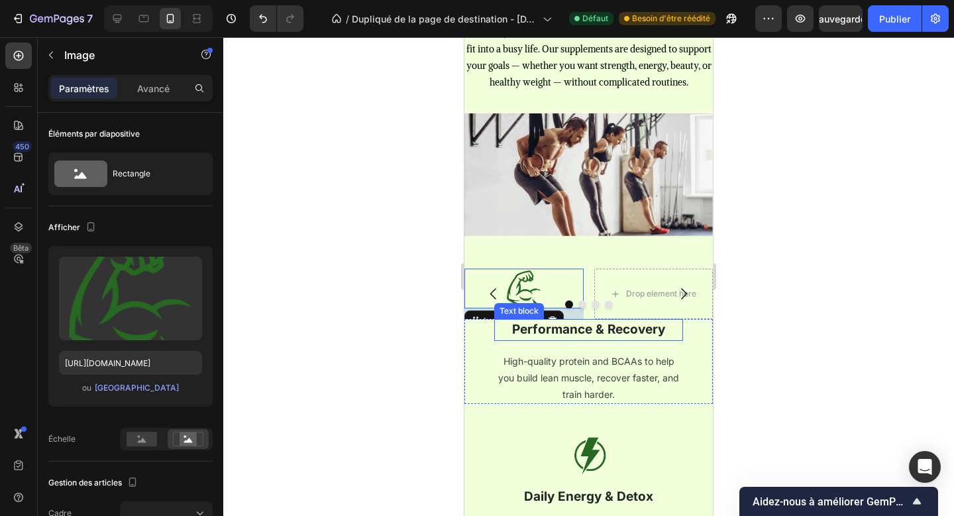
scroll to position [1165, 0]
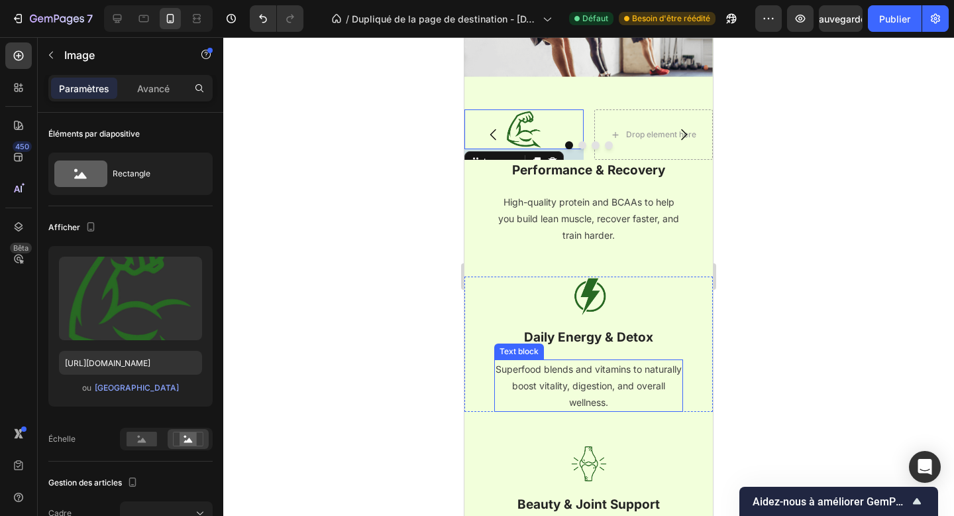
click at [665, 388] on p "Superfood blends and vitamins to naturally boost vitality, digestion, and overa…" at bounding box center [589, 385] width 186 height 50
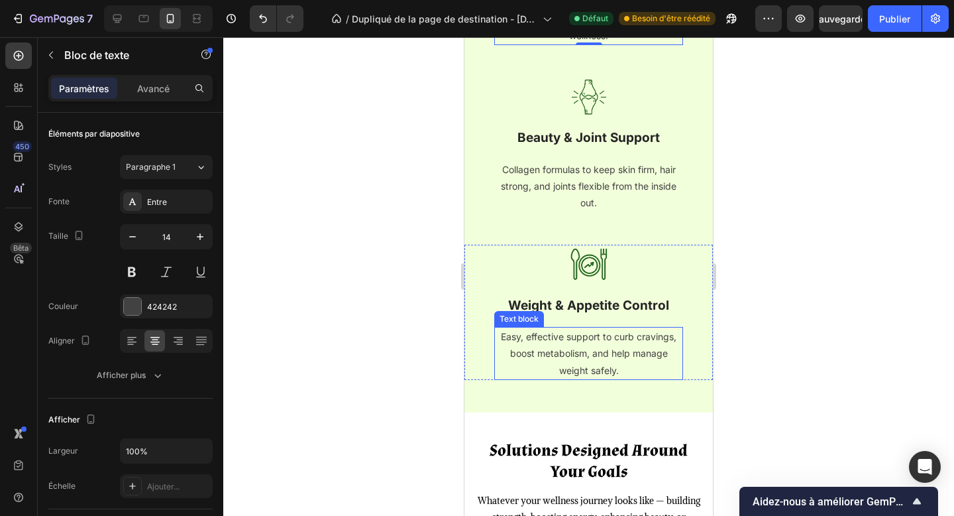
scroll to position [1822, 0]
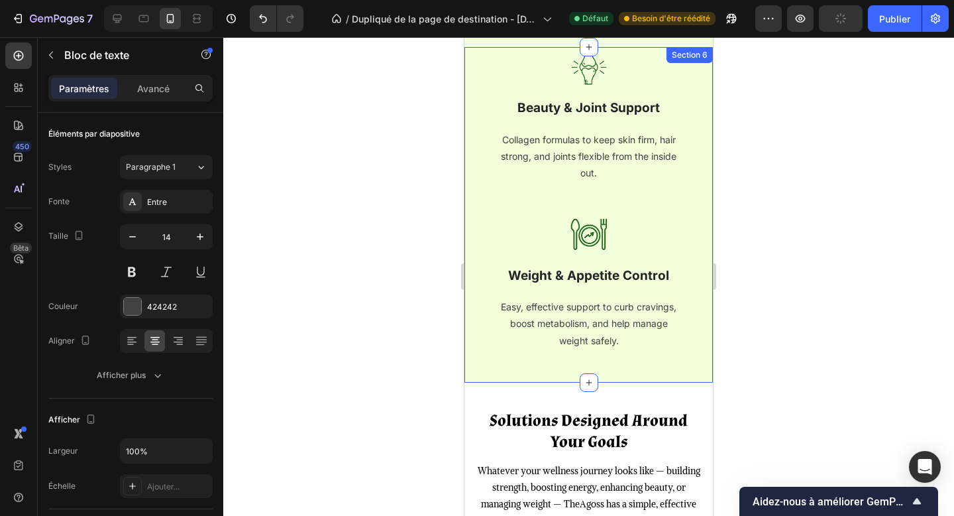
click at [677, 374] on div "Image Beauty & Joint Support Text block Collagen formulas to keep skin firm, ha…" at bounding box center [589, 214] width 249 height 335
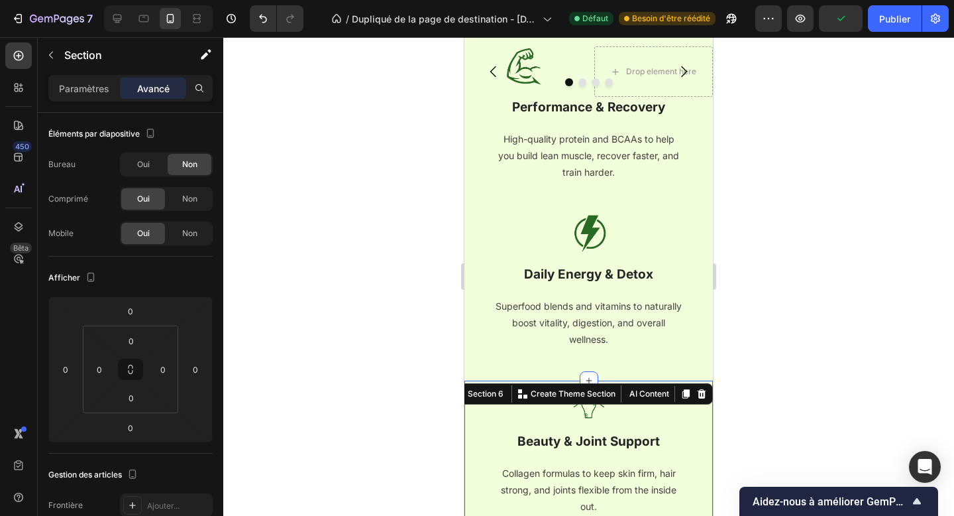
scroll to position [1487, 0]
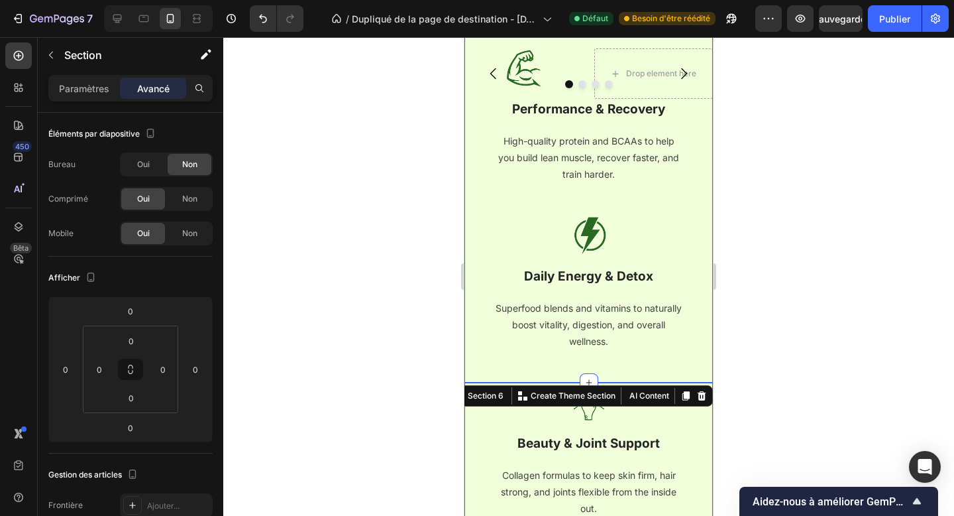
click at [691, 369] on div "Performance & Recovery Text block High-quality protein and BCAAs to help you bu…" at bounding box center [589, 241] width 249 height 284
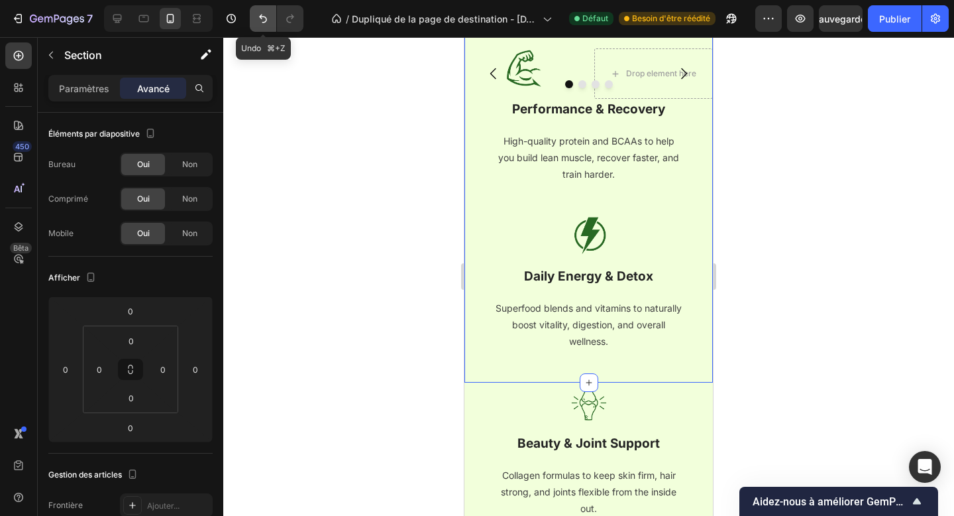
click at [264, 17] on icon "Annuler/Rétablir" at bounding box center [263, 19] width 8 height 9
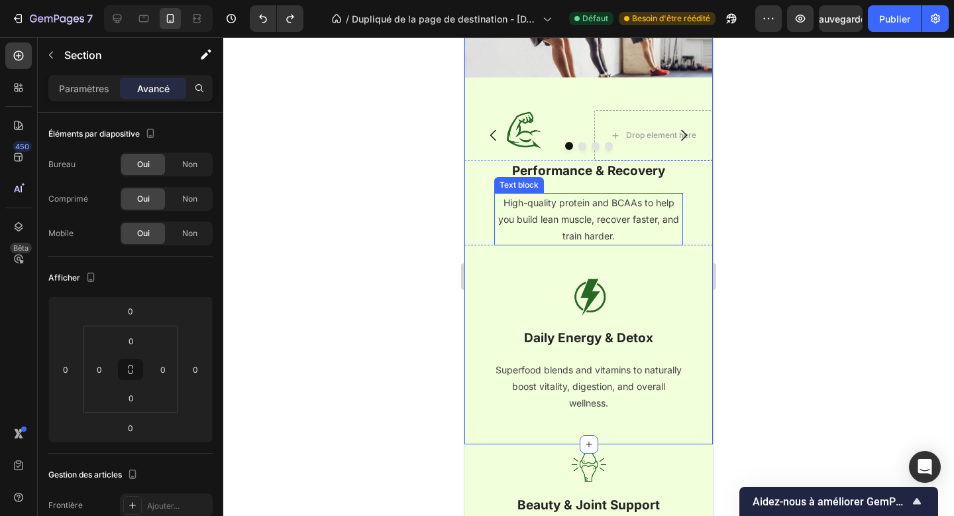
scroll to position [1338, 0]
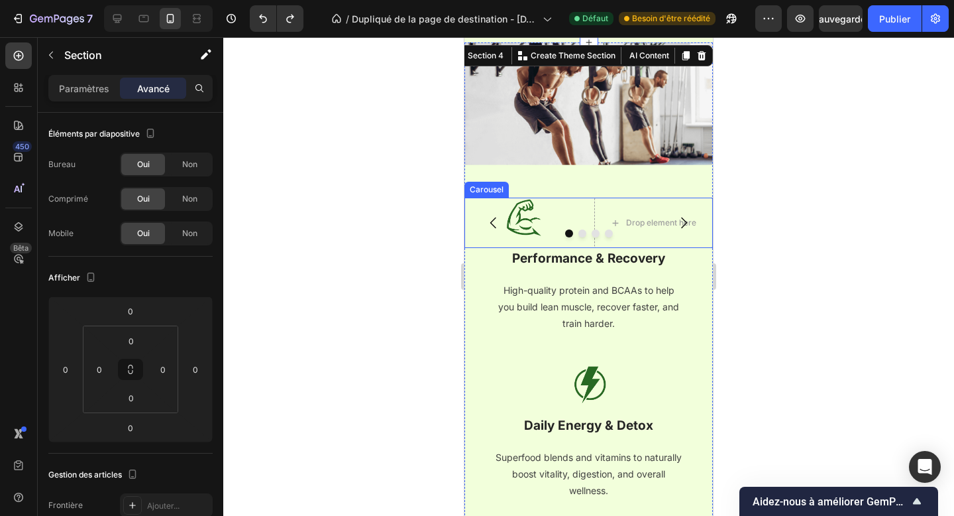
click at [589, 207] on div "Image Drop element here Drop element here Drop element here" at bounding box center [589, 222] width 249 height 50
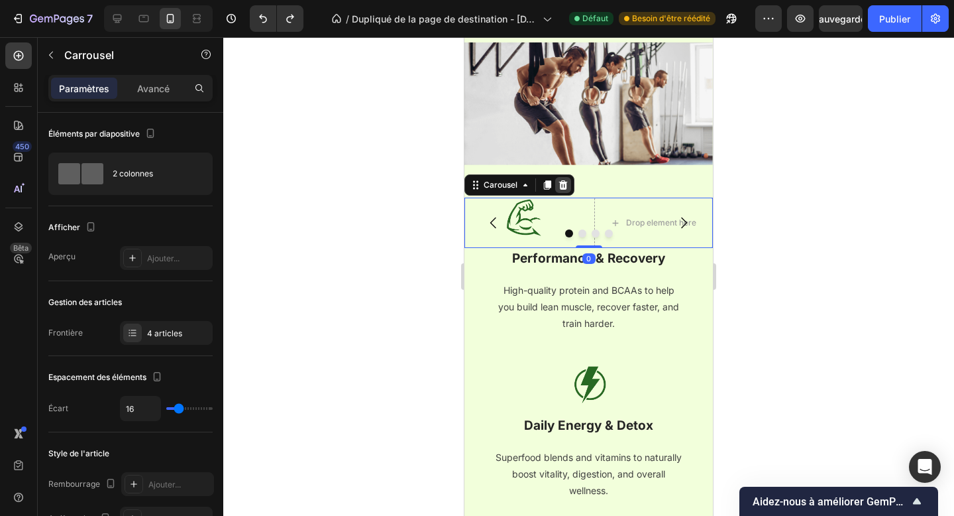
click at [563, 190] on icon at bounding box center [563, 184] width 9 height 9
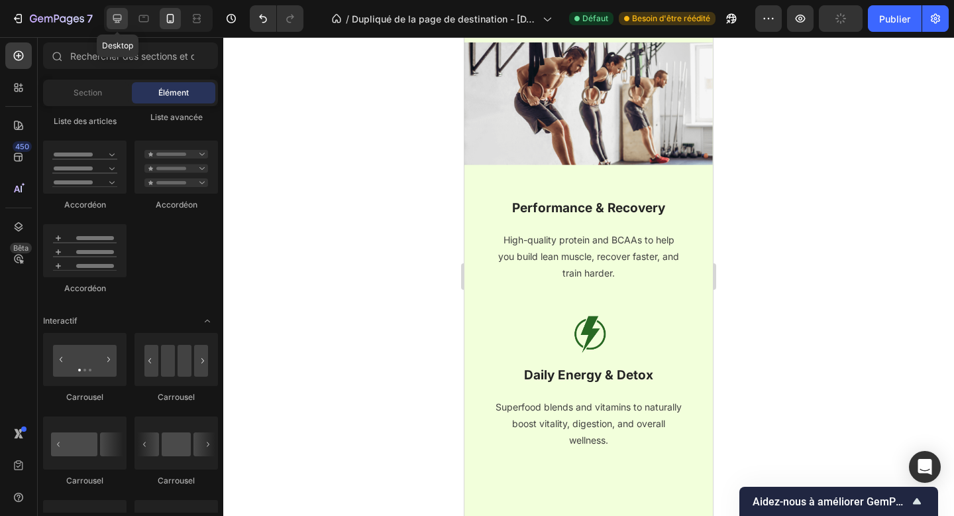
click at [115, 26] on div at bounding box center [117, 18] width 21 height 21
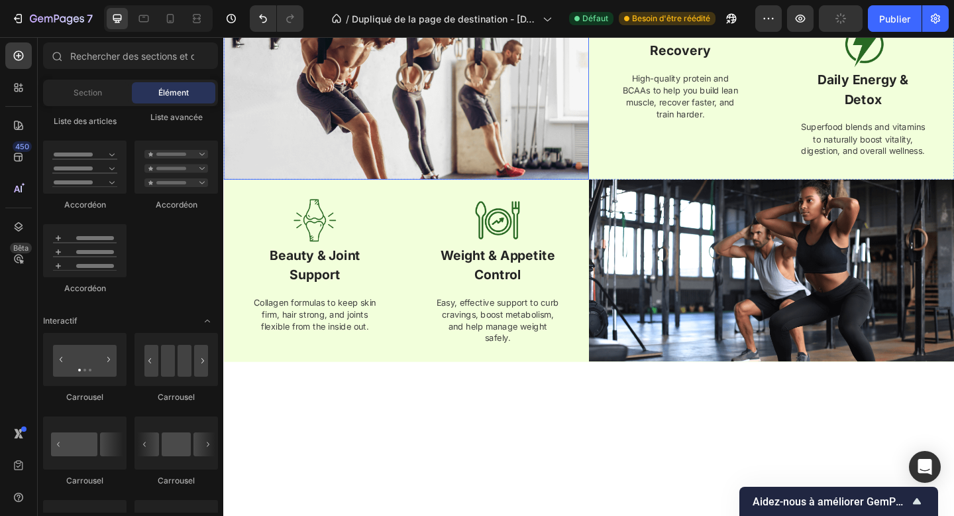
scroll to position [1138, 0]
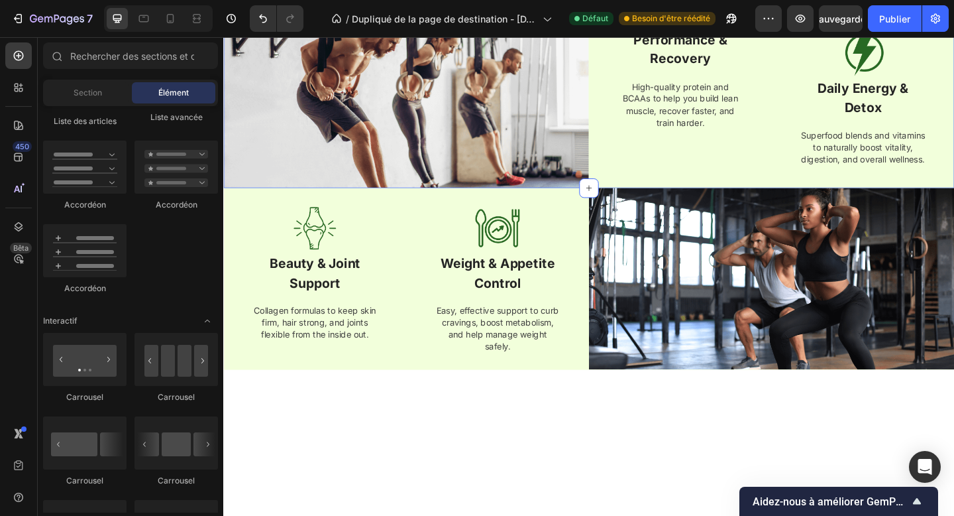
click at [636, 192] on div "Performance & Recovery Text block High-quality protein and BCAAs to help you bu…" at bounding box center [820, 103] width 398 height 196
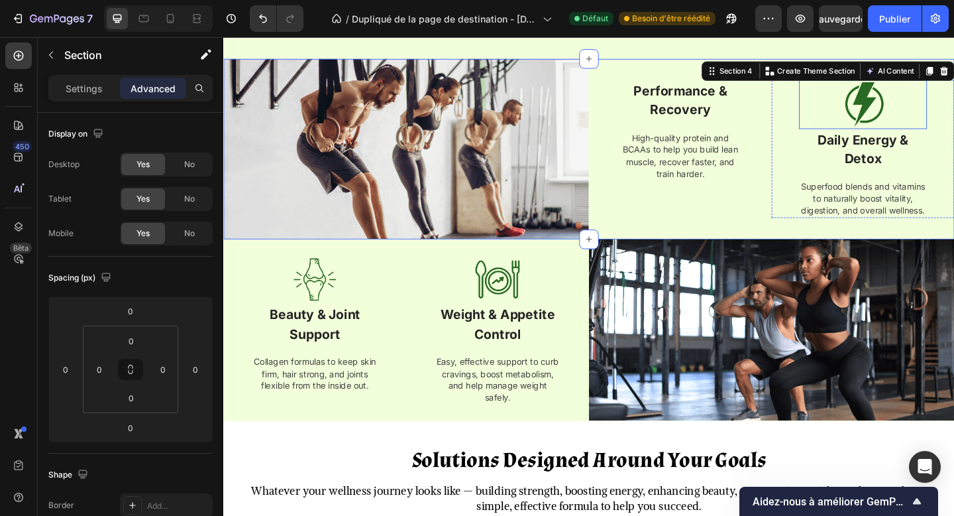
scroll to position [985, 0]
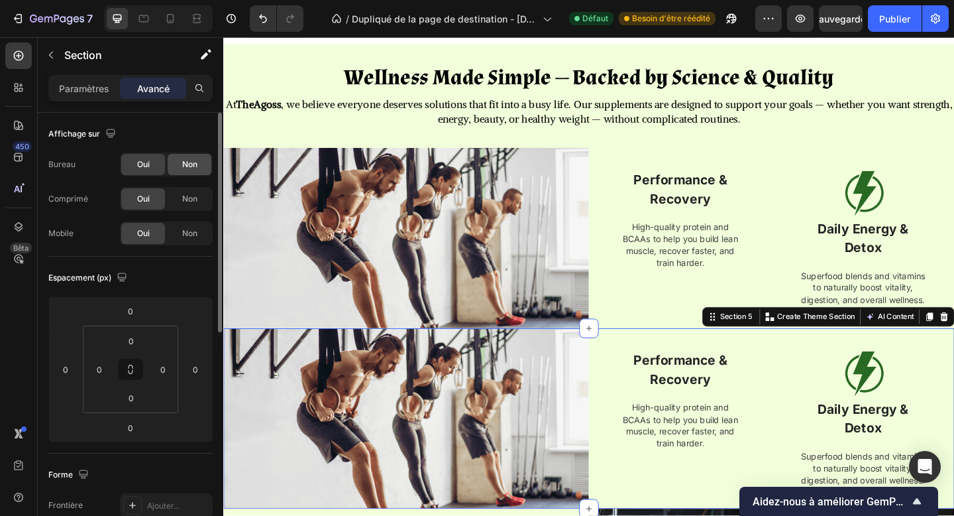
click at [192, 156] on div "Non" at bounding box center [190, 164] width 44 height 21
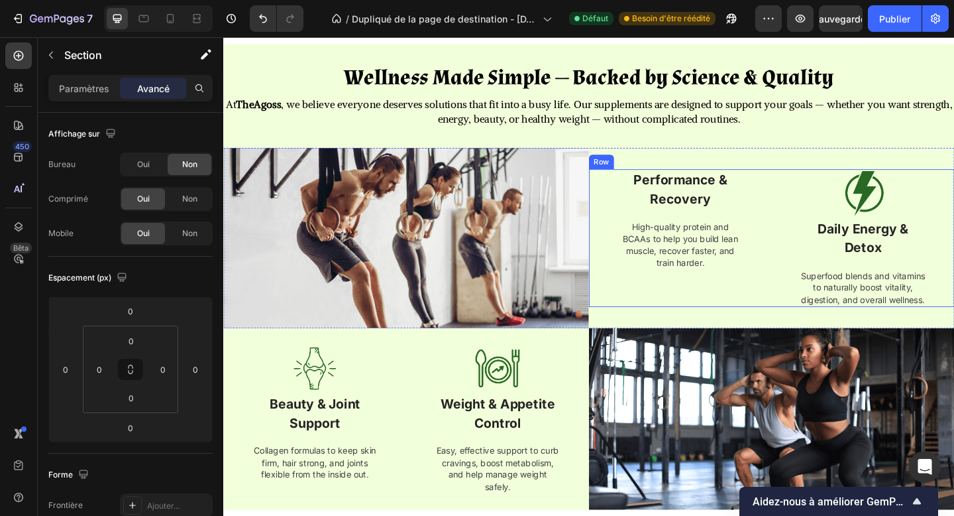
click at [641, 331] on div "Performance & Recovery Text block High-quality protein and BCAAs to help you bu…" at bounding box center [720, 256] width 199 height 150
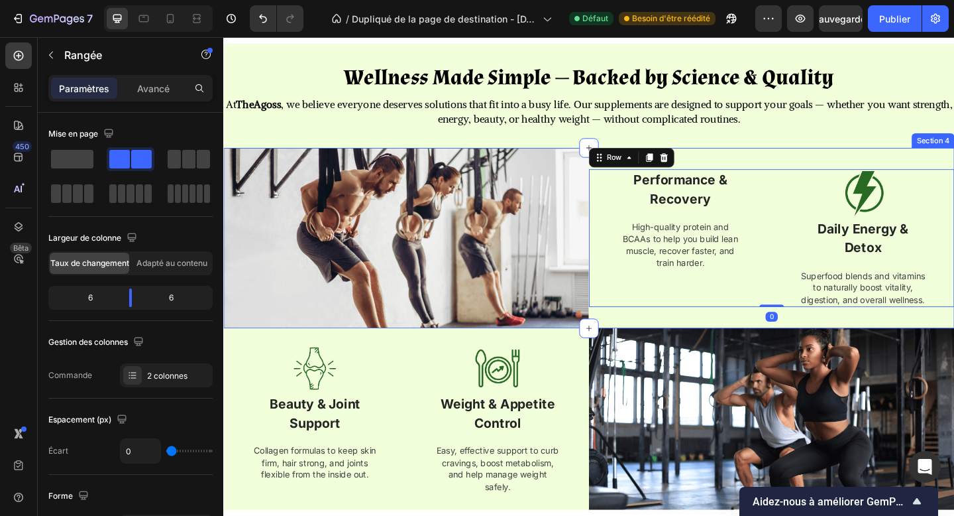
click at [636, 344] on div "Performance & Recovery Text block High-quality protein and BCAAs to help you bu…" at bounding box center [820, 256] width 398 height 196
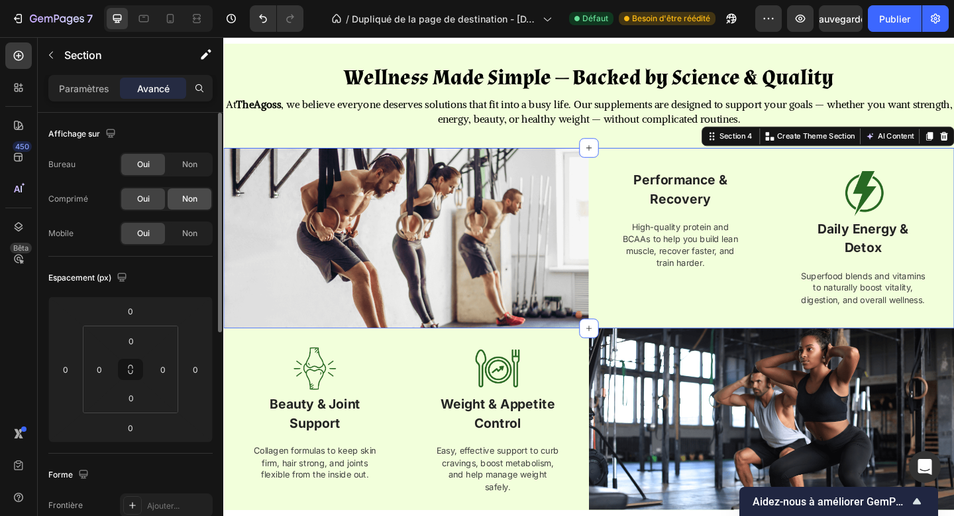
click at [186, 198] on font "Non" at bounding box center [189, 199] width 15 height 10
click at [188, 223] on div "Non" at bounding box center [190, 233] width 44 height 21
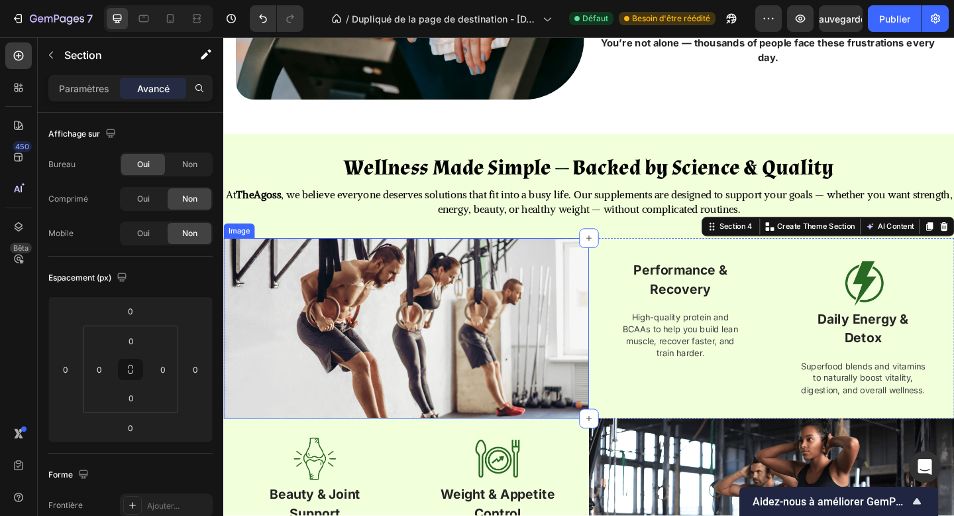
scroll to position [865, 0]
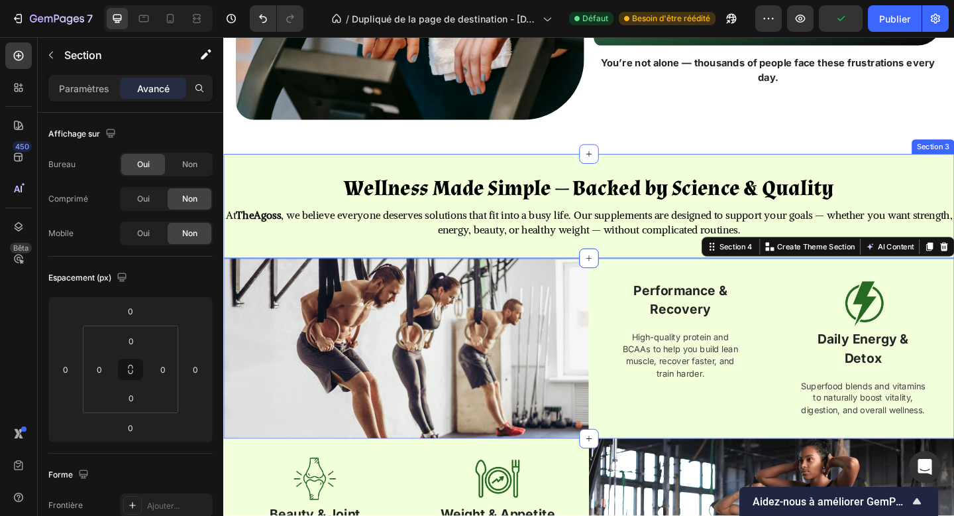
click at [266, 172] on div "Wellness Made Simple — Backed by Science & Quality Heading At TheAgoss , we bel…" at bounding box center [620, 220] width 795 height 113
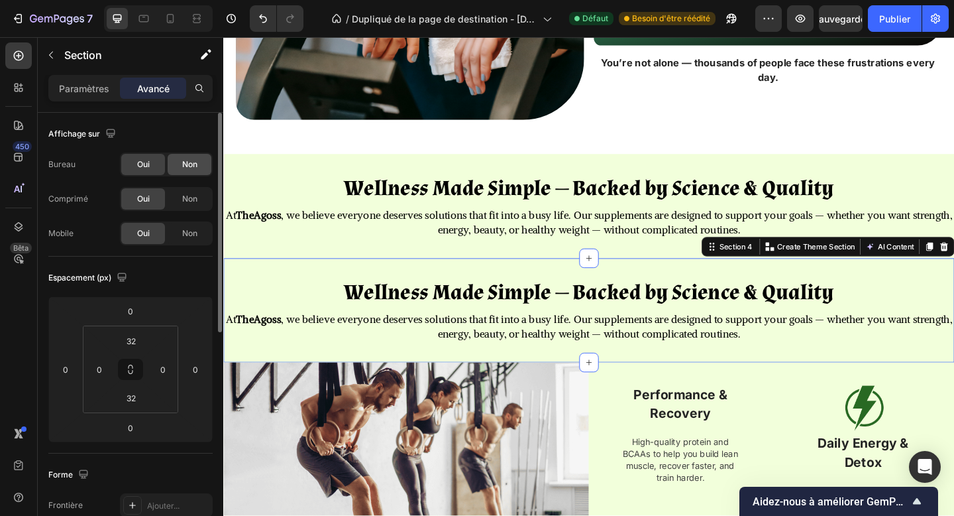
click at [197, 172] on div "Non" at bounding box center [190, 164] width 44 height 21
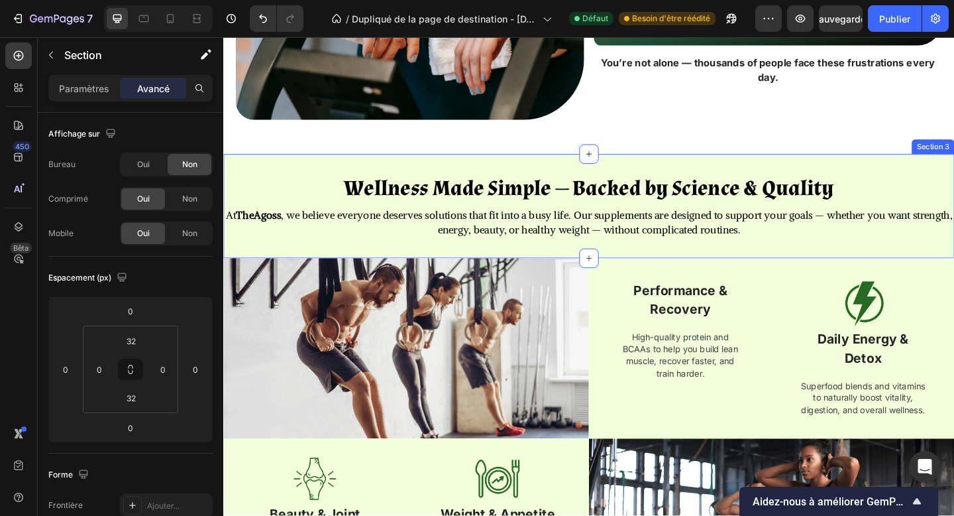
click at [260, 168] on div "Wellness Made Simple — Backed by Science & Quality Heading At TheAgoss , we bel…" at bounding box center [620, 220] width 795 height 113
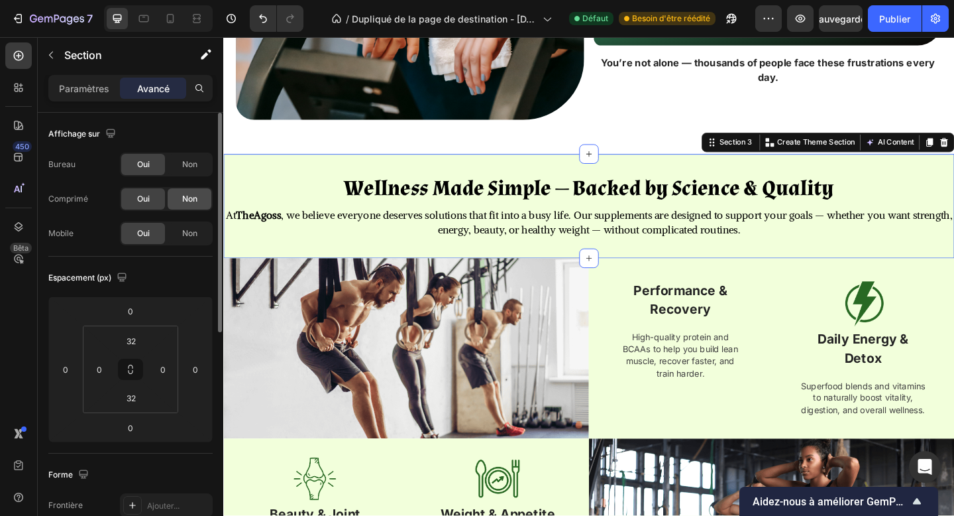
click at [193, 198] on font "Non" at bounding box center [189, 199] width 15 height 10
click at [196, 235] on font "Non" at bounding box center [189, 233] width 15 height 10
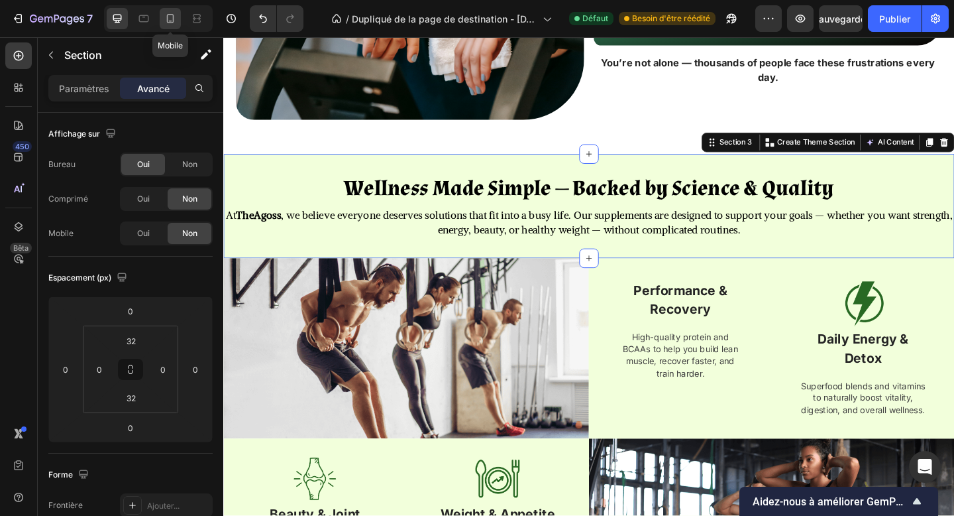
click at [174, 15] on icon at bounding box center [170, 18] width 13 height 13
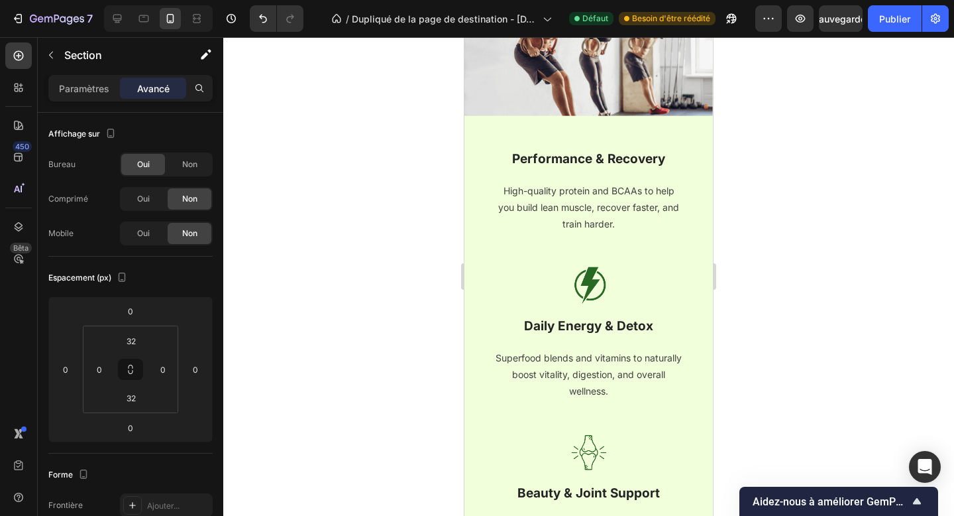
scroll to position [1357, 0]
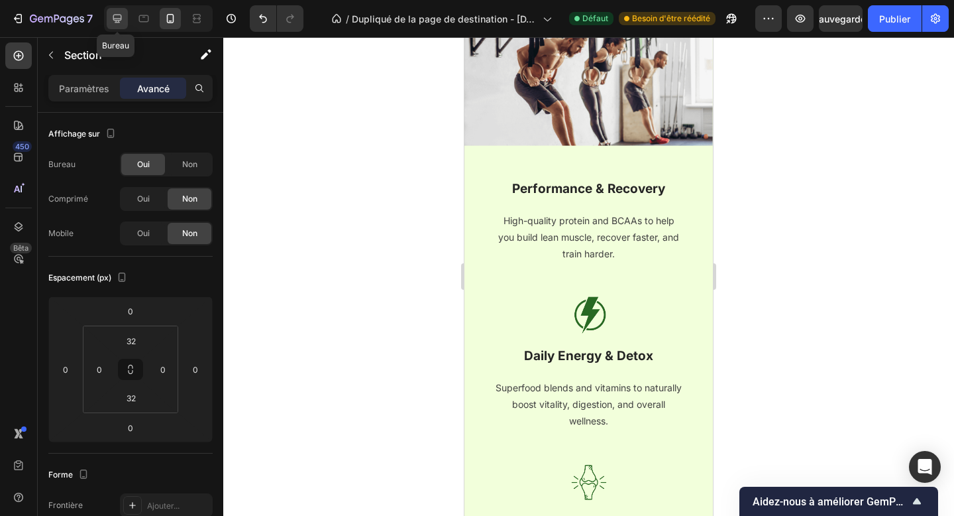
click at [115, 19] on icon at bounding box center [117, 19] width 9 height 9
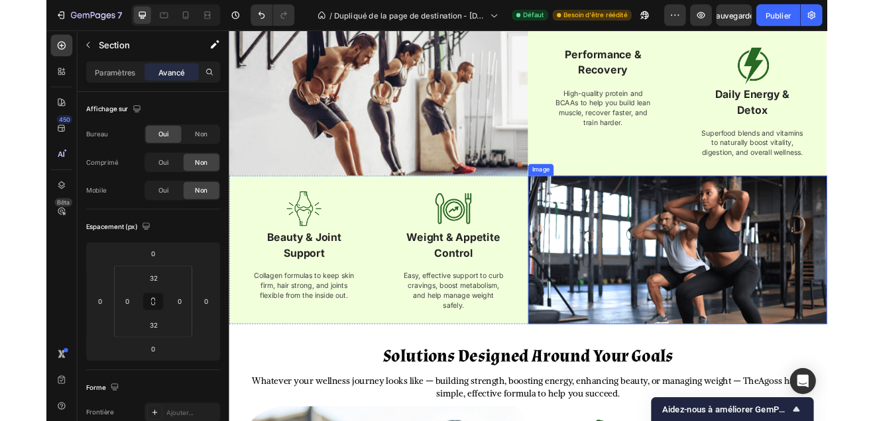
scroll to position [992, 0]
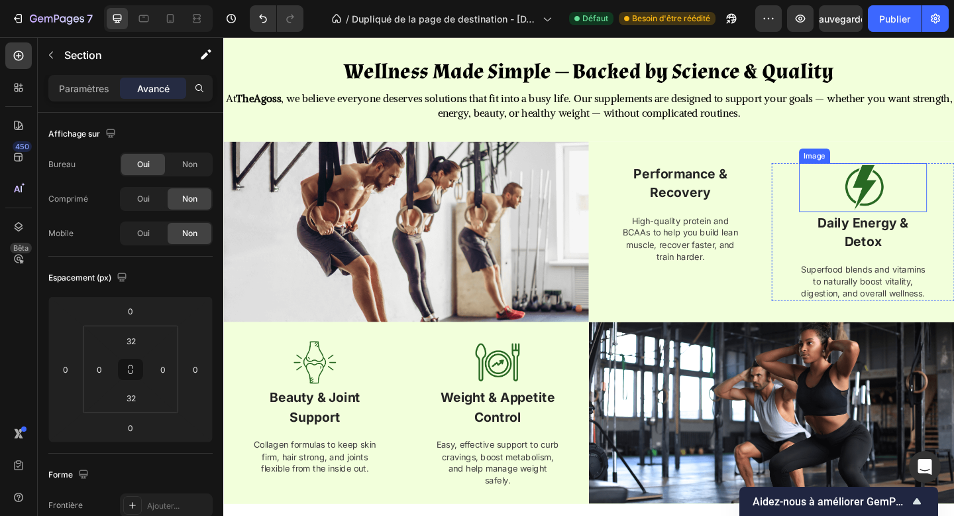
click at [941, 187] on img at bounding box center [919, 200] width 53 height 53
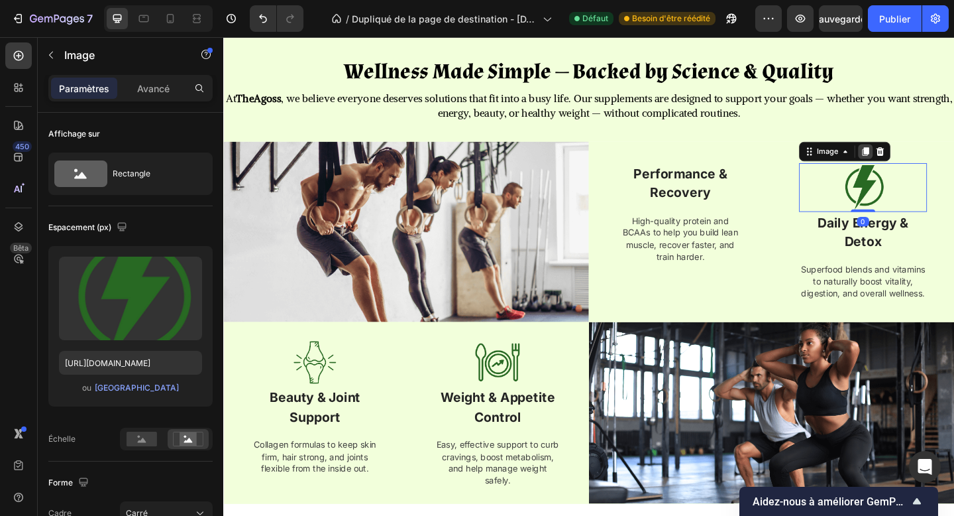
click at [920, 158] on icon at bounding box center [921, 161] width 11 height 11
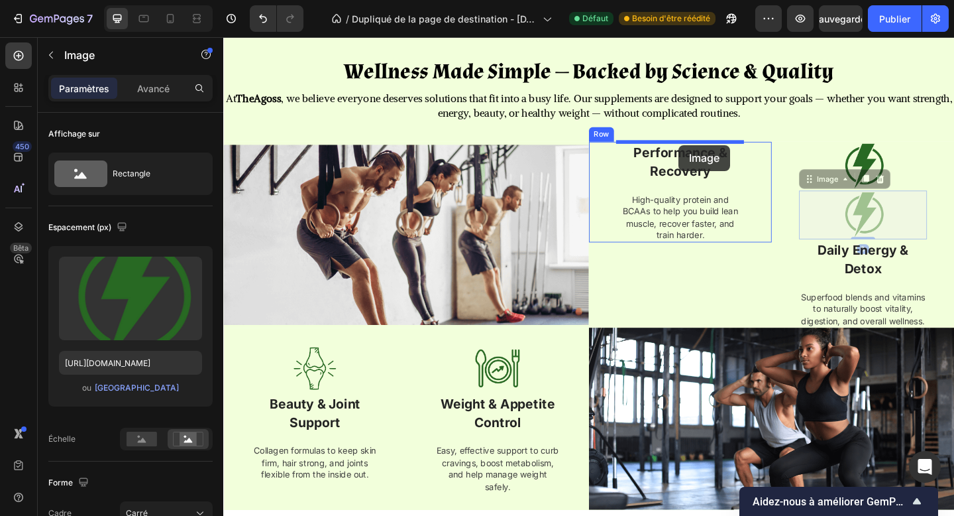
drag, startPoint x: 871, startPoint y: 189, endPoint x: 718, endPoint y: 154, distance: 156.9
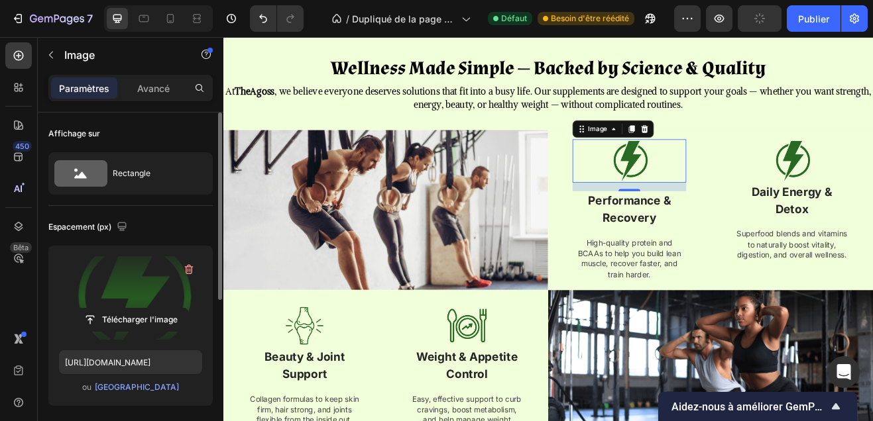
click at [138, 304] on label at bounding box center [130, 297] width 143 height 83
click at [138, 309] on input "file" at bounding box center [130, 320] width 115 height 23
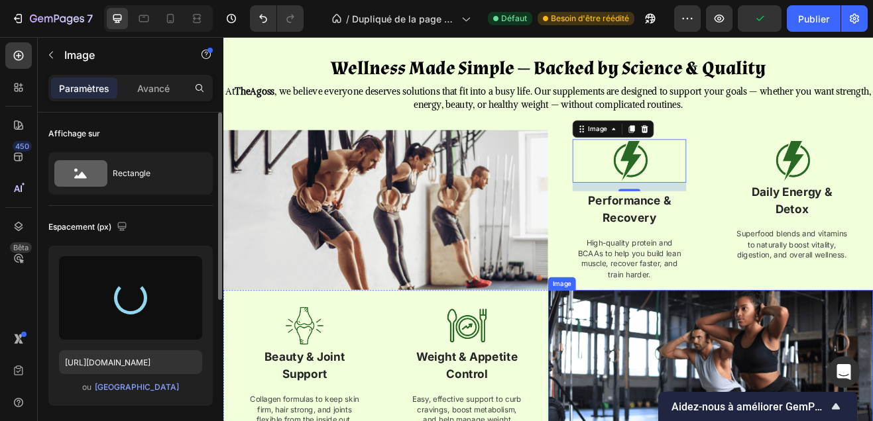
type input "https://cdn.shopify.com/s/files/1/0695/5787/8944/files/gempages_586082984700936…"
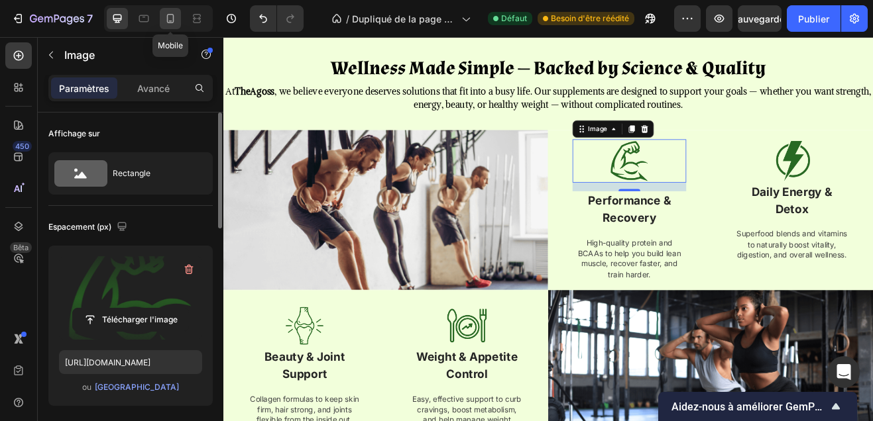
click at [166, 25] on icon at bounding box center [170, 18] width 13 height 13
type input "60"
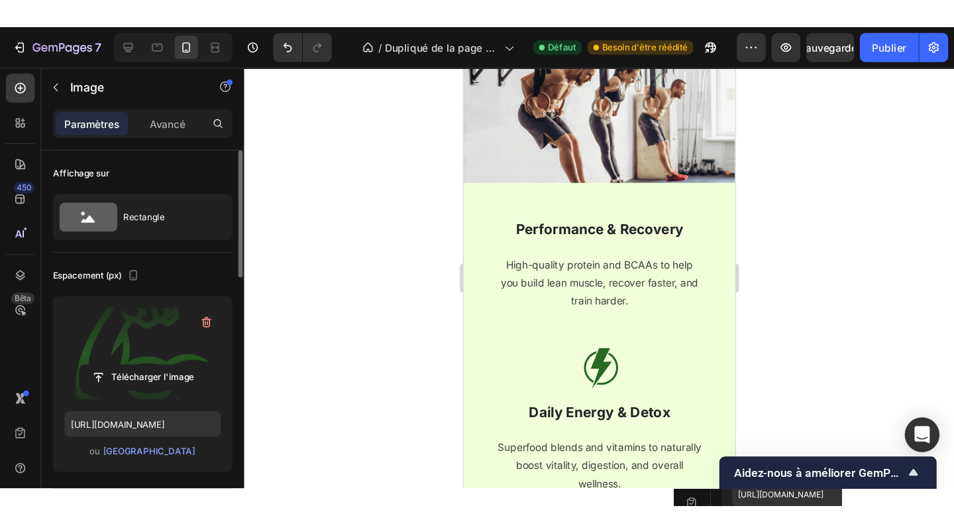
scroll to position [1396, 0]
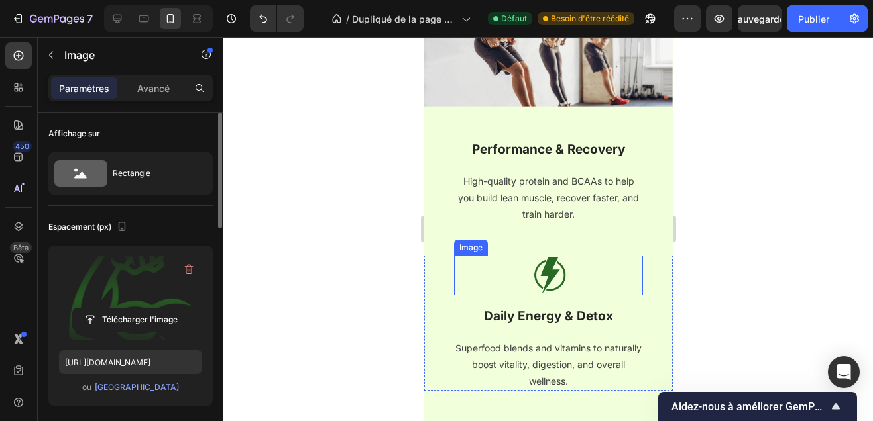
click at [577, 277] on div at bounding box center [547, 276] width 189 height 40
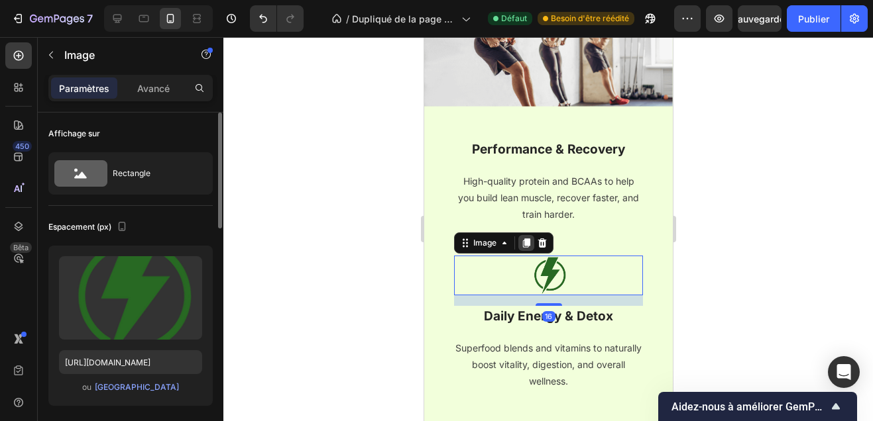
click at [522, 241] on icon at bounding box center [525, 243] width 7 height 9
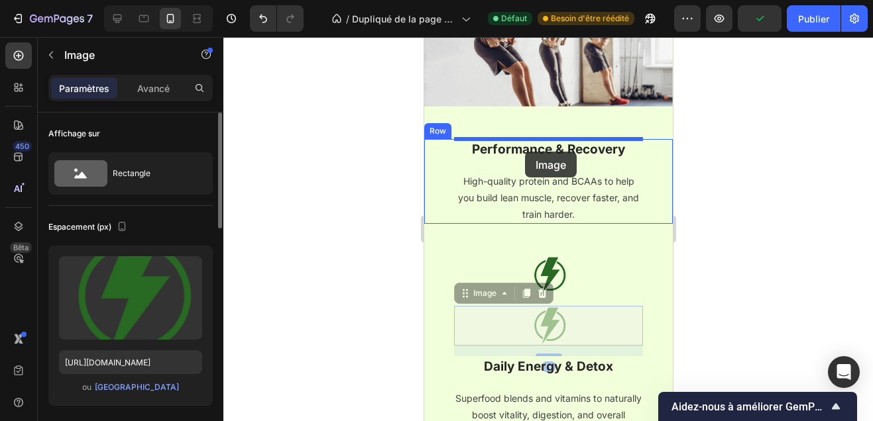
drag, startPoint x: 486, startPoint y: 294, endPoint x: 524, endPoint y: 152, distance: 146.9
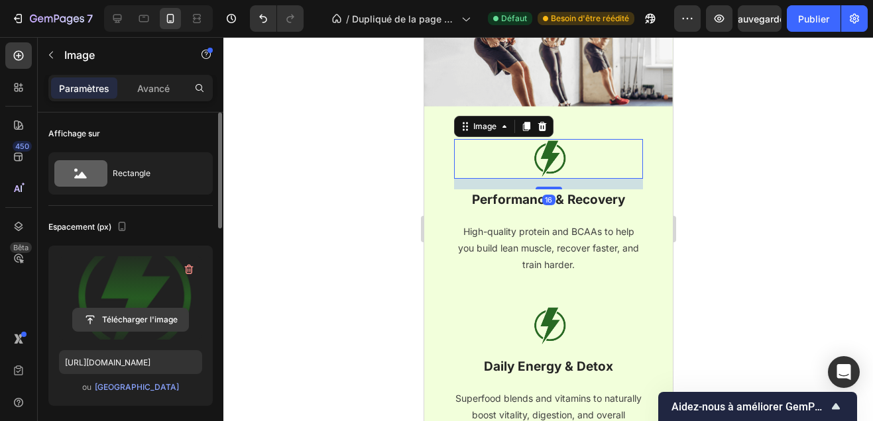
click at [162, 319] on input "file" at bounding box center [130, 320] width 115 height 23
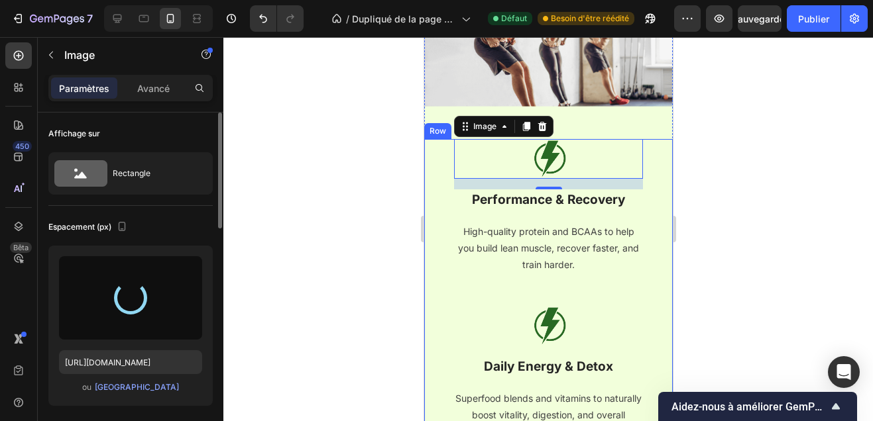
type input "https://cdn.shopify.com/s/files/1/0695/5787/8944/files/gempages_586082984700936…"
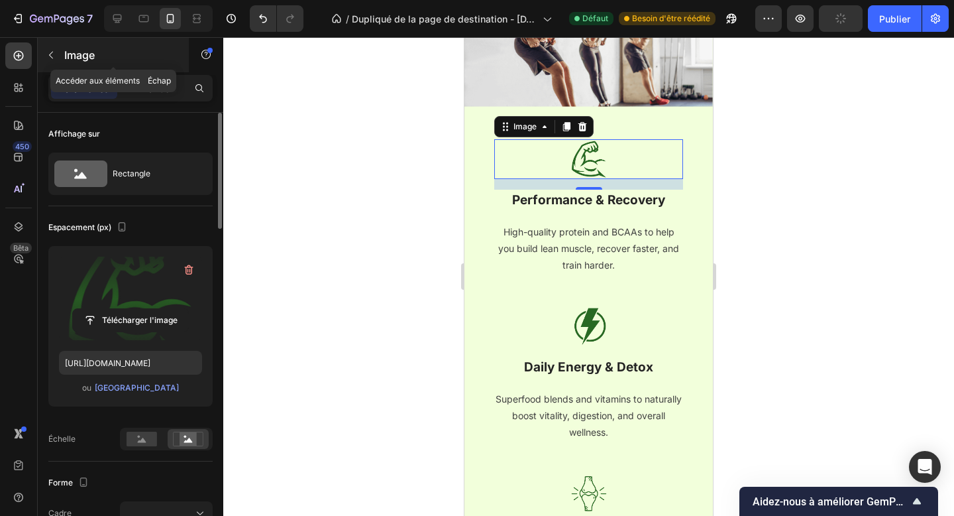
click at [60, 62] on button "button" at bounding box center [50, 54] width 21 height 21
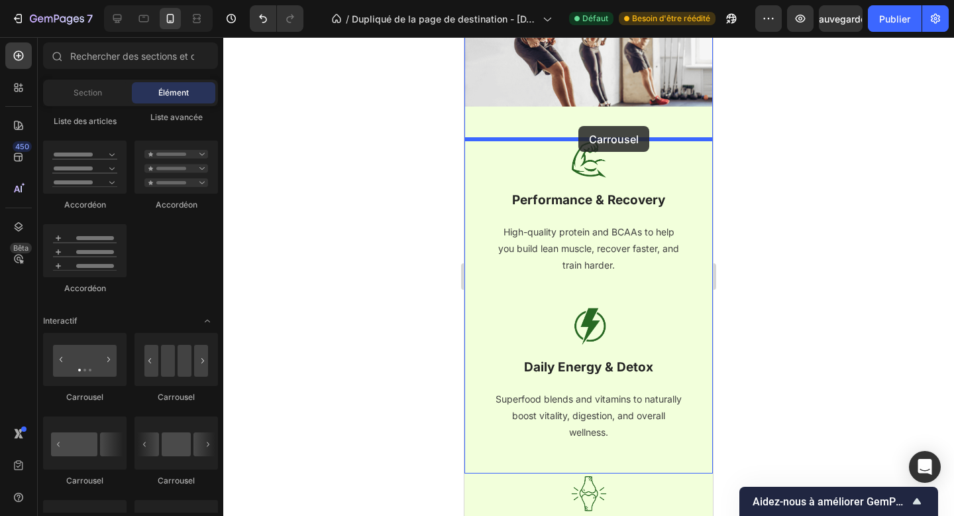
drag, startPoint x: 547, startPoint y: 392, endPoint x: 579, endPoint y: 129, distance: 265.0
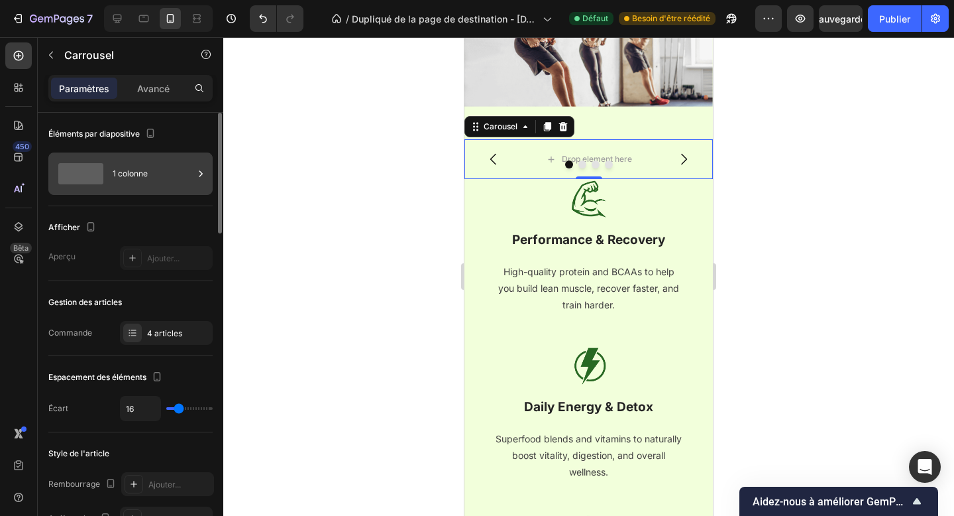
click at [190, 193] on div "1 colonne" at bounding box center [130, 173] width 164 height 42
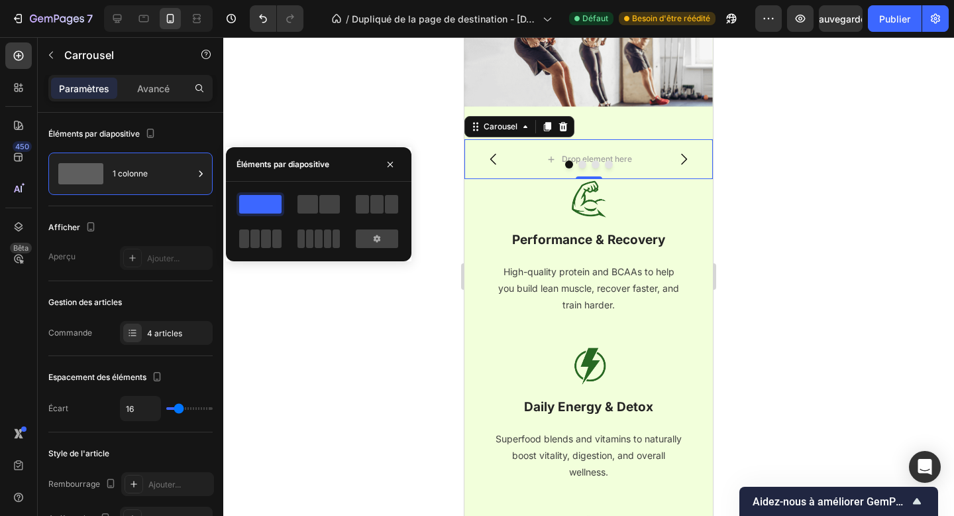
click at [312, 192] on div at bounding box center [319, 204] width 48 height 24
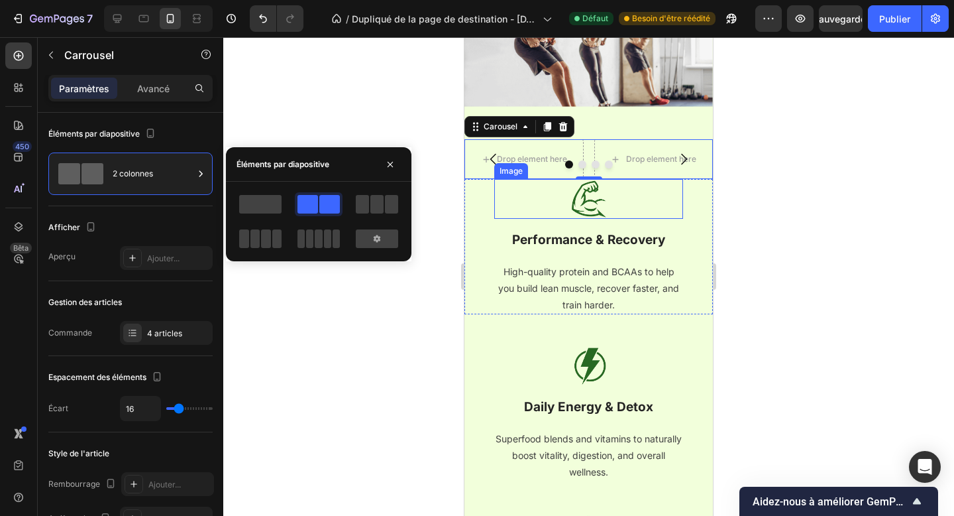
click at [596, 202] on img at bounding box center [589, 199] width 40 height 40
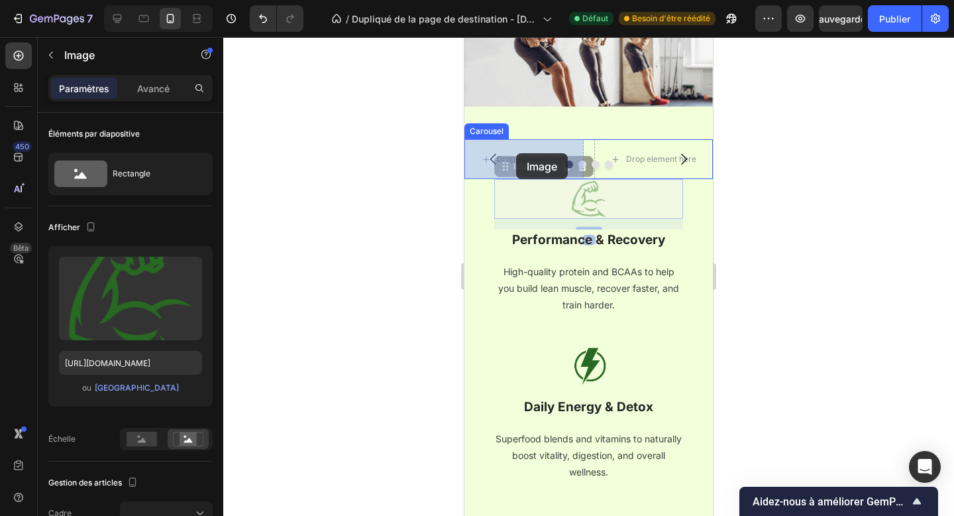
drag, startPoint x: 521, startPoint y: 168, endPoint x: 516, endPoint y: 152, distance: 16.8
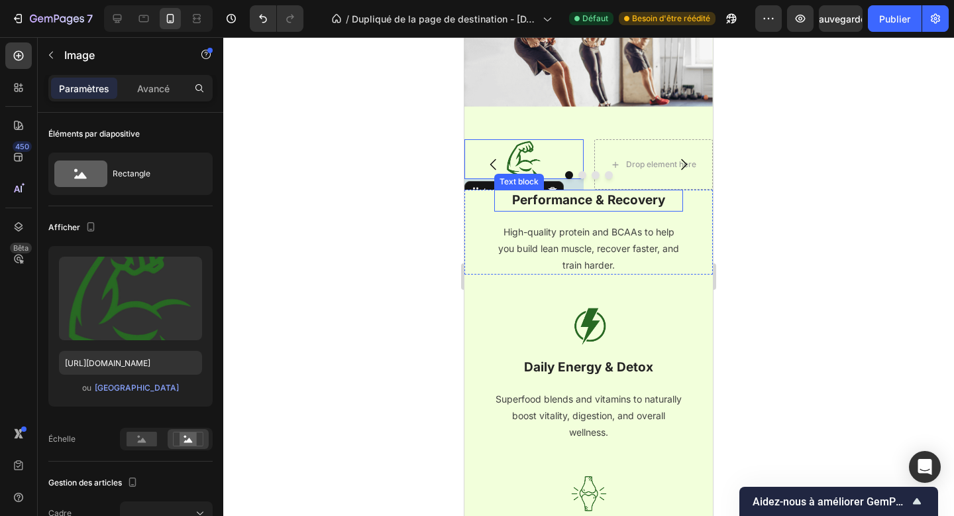
click at [602, 205] on strong "Performance & Recovery" at bounding box center [588, 199] width 153 height 15
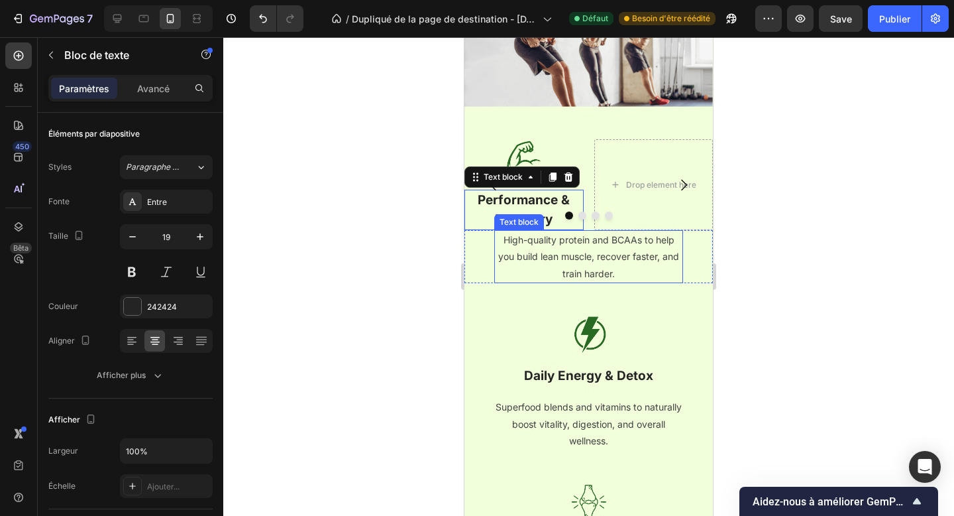
click at [639, 262] on p "High-quality protein and BCAAs to help you build lean muscle, recover faster, a…" at bounding box center [589, 256] width 186 height 50
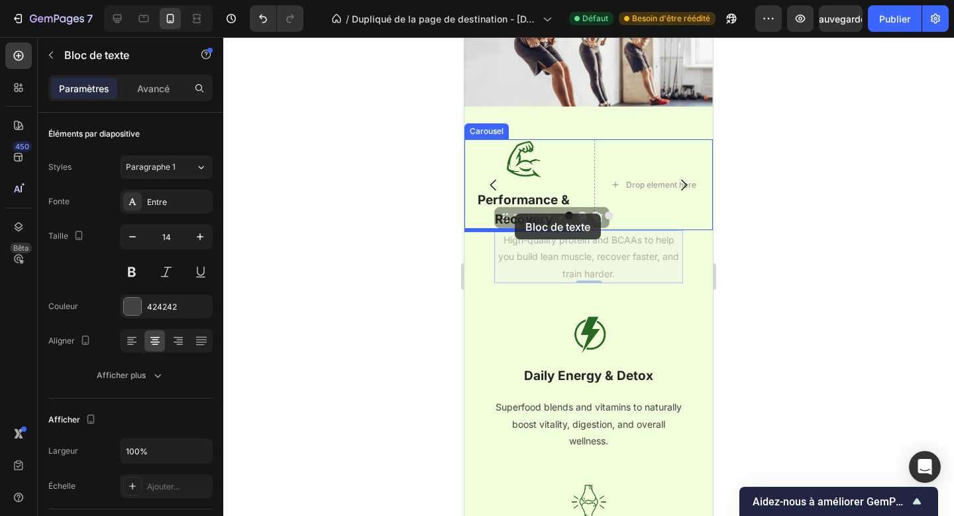
drag, startPoint x: 547, startPoint y: 219, endPoint x: 515, endPoint y: 213, distance: 32.2
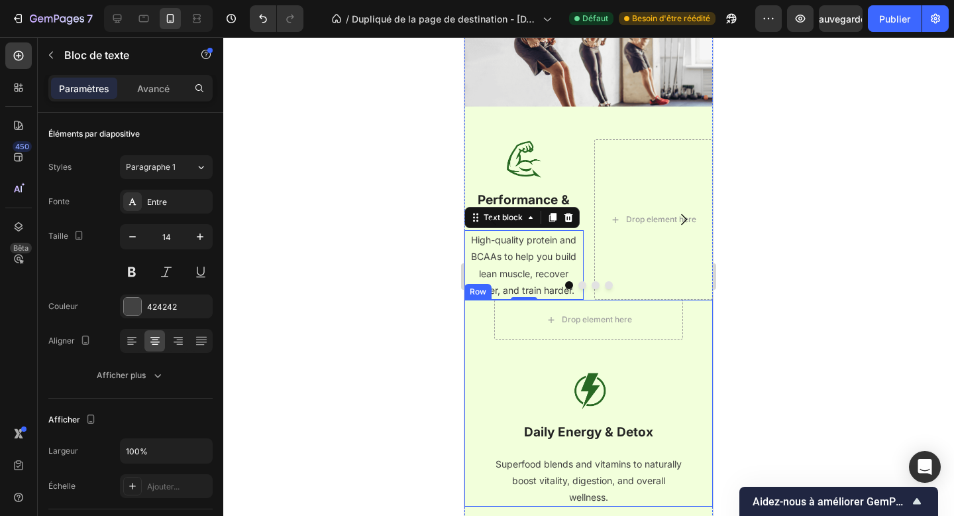
scroll to position [1452, 0]
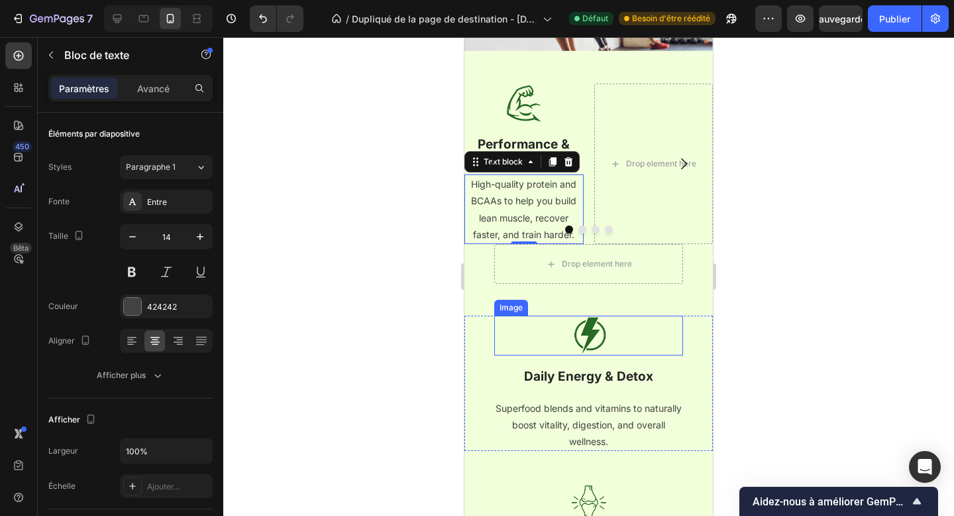
click at [612, 348] on div at bounding box center [588, 335] width 189 height 40
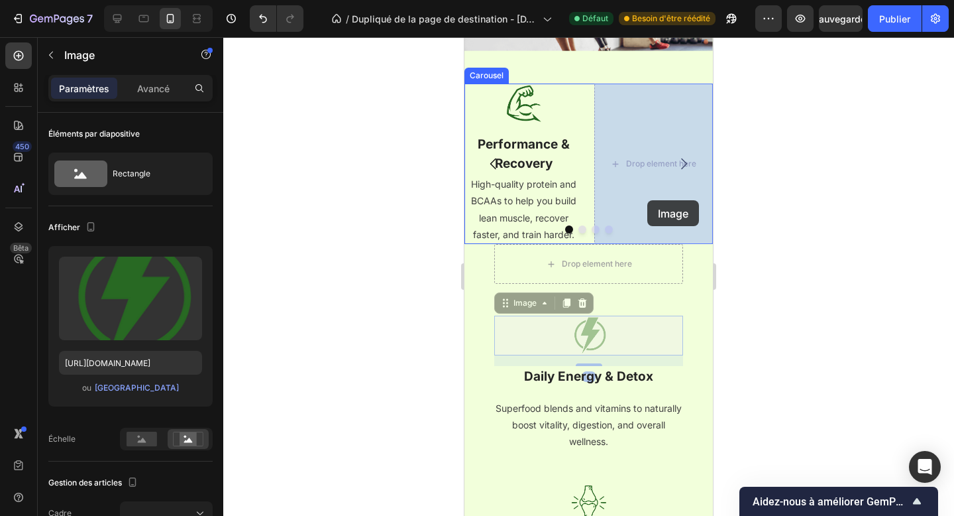
drag, startPoint x: 533, startPoint y: 306, endPoint x: 647, endPoint y: 201, distance: 155.2
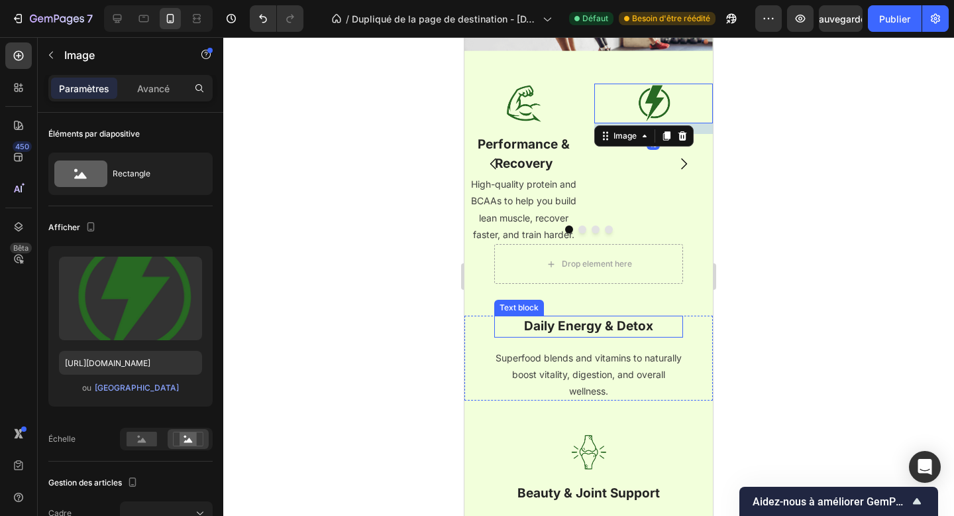
click at [636, 320] on strong "Daily Energy & Detox" at bounding box center [588, 325] width 129 height 15
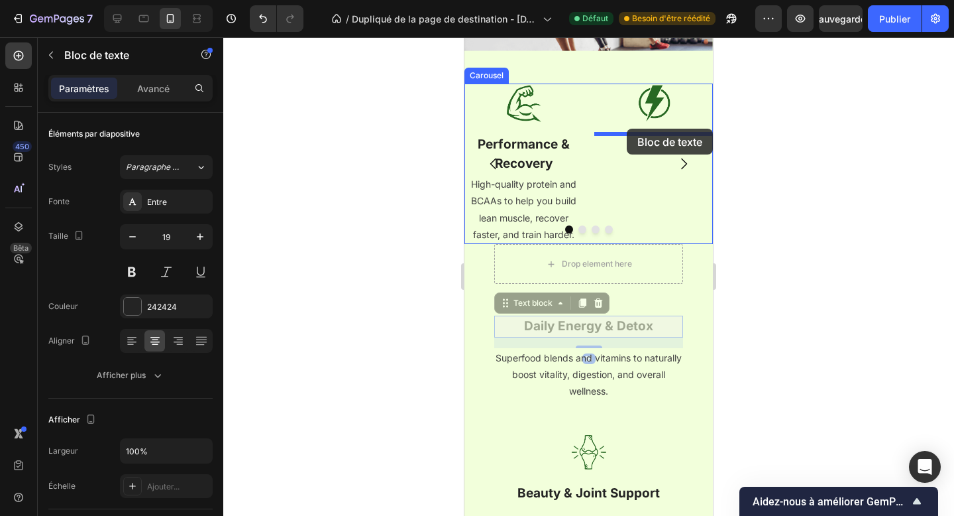
drag, startPoint x: 547, startPoint y: 304, endPoint x: 627, endPoint y: 129, distance: 192.4
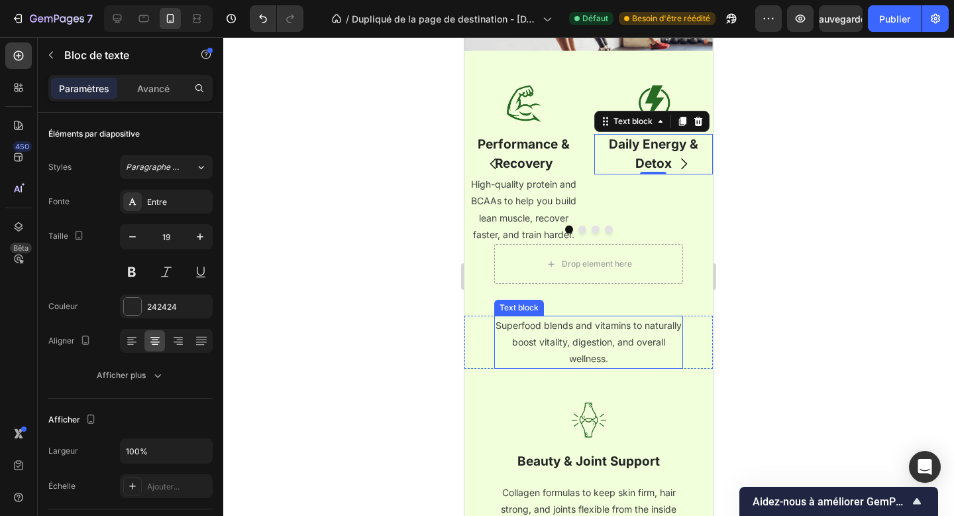
click at [628, 325] on p "Superfood blends and vitamins to naturally boost vitality, digestion, and overa…" at bounding box center [589, 342] width 186 height 50
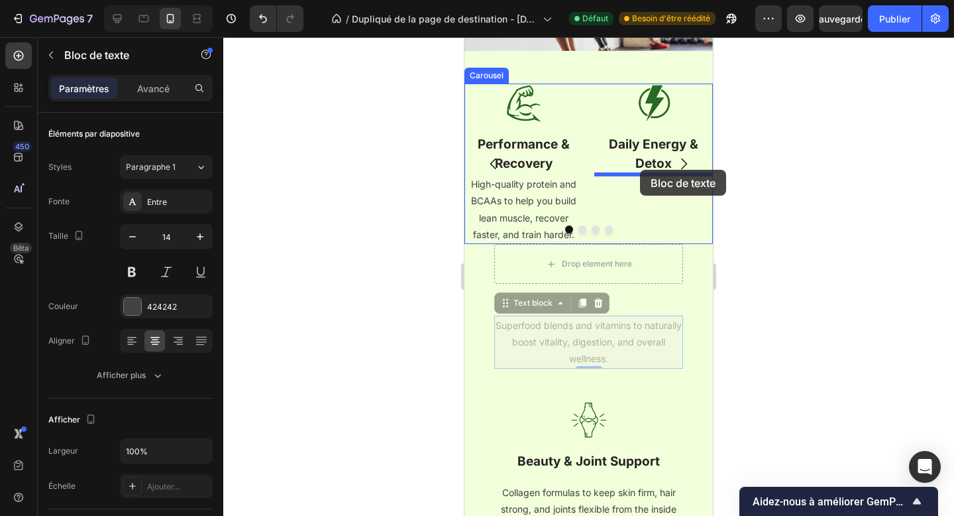
drag, startPoint x: 526, startPoint y: 304, endPoint x: 640, endPoint y: 170, distance: 175.8
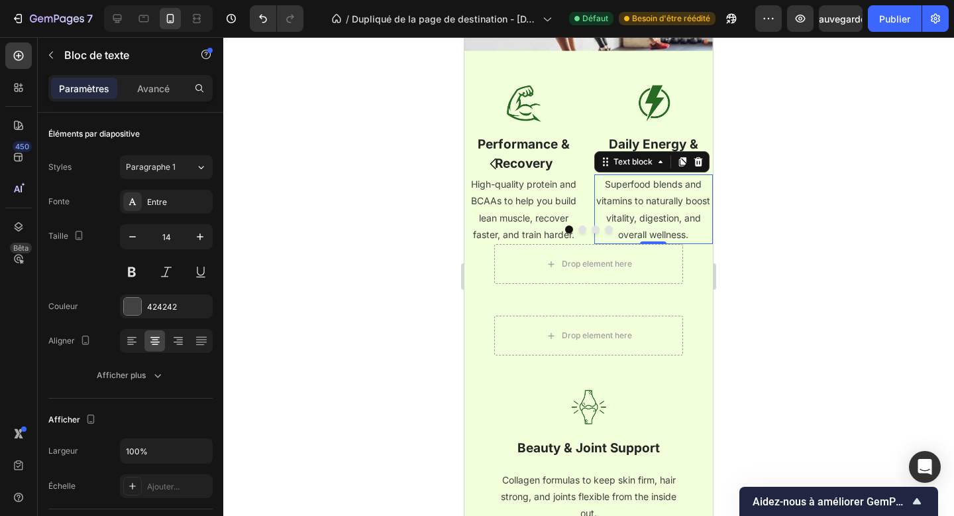
click at [653, 221] on p "Superfood blends and vitamins to naturally boost vitality, digestion, and overa…" at bounding box center [654, 209] width 117 height 67
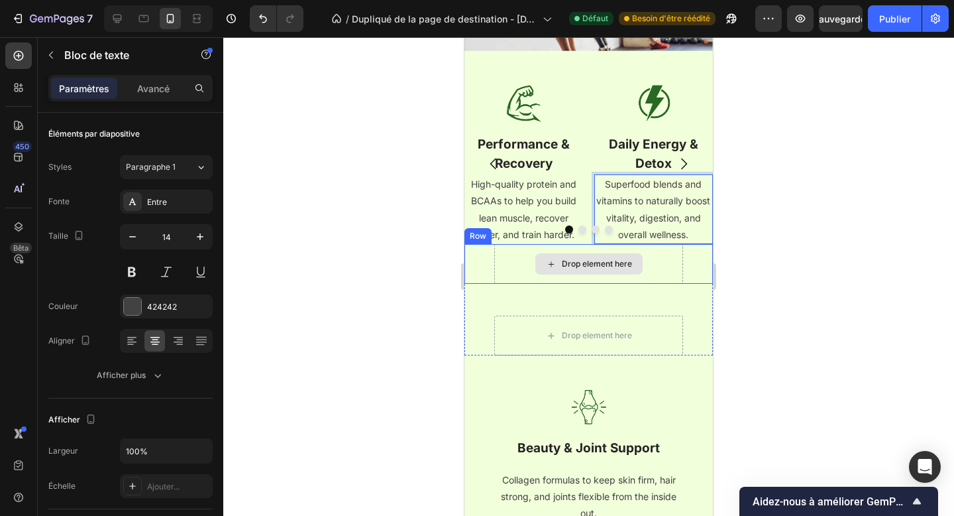
click at [573, 247] on div "Drop element here" at bounding box center [588, 264] width 189 height 40
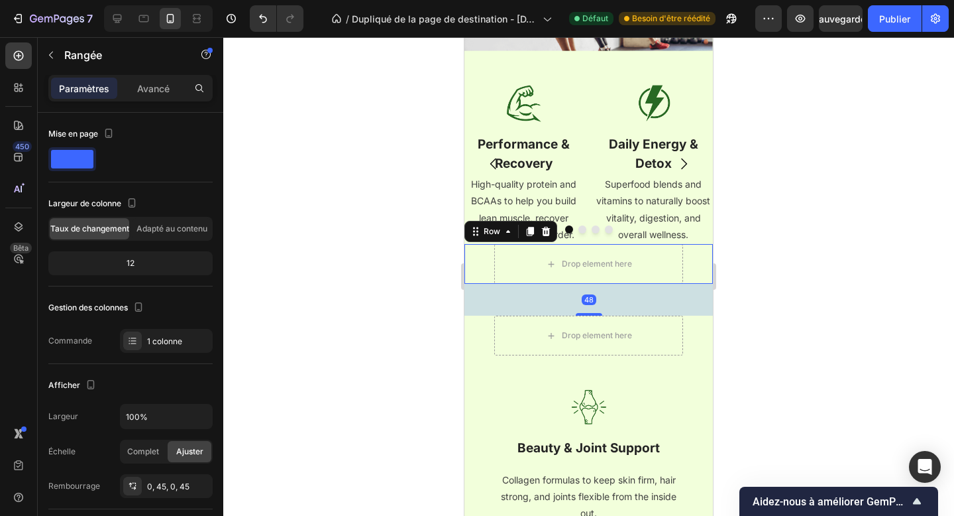
click at [639, 313] on div "48" at bounding box center [589, 300] width 249 height 32
click at [687, 329] on div "Drop element here Row" at bounding box center [589, 335] width 249 height 40
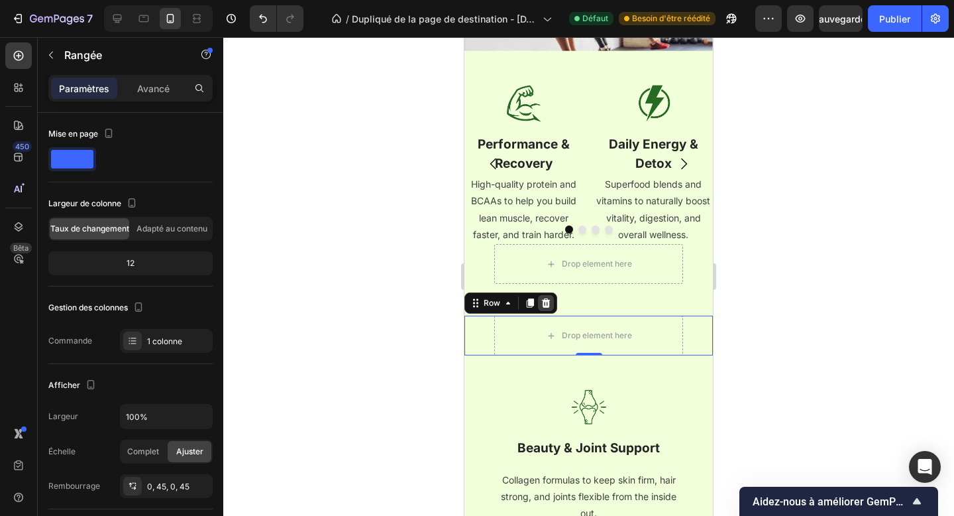
click at [543, 300] on icon at bounding box center [546, 302] width 9 height 9
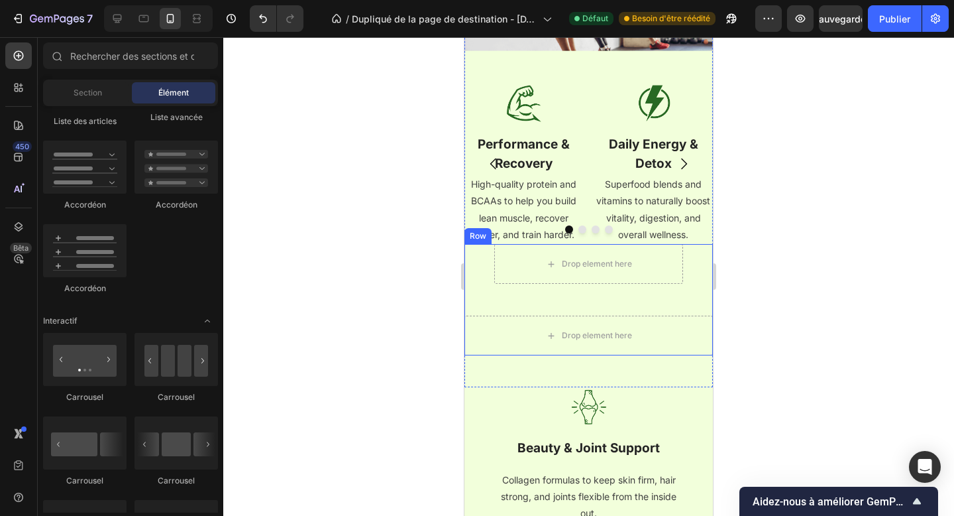
click at [541, 291] on div "Drop element here Row" at bounding box center [589, 280] width 249 height 72
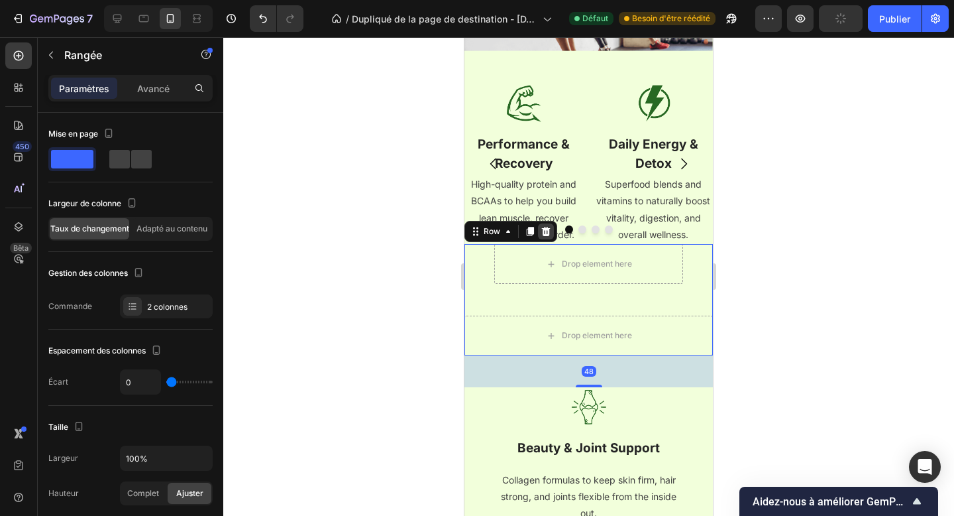
click at [544, 226] on icon at bounding box center [546, 231] width 11 height 11
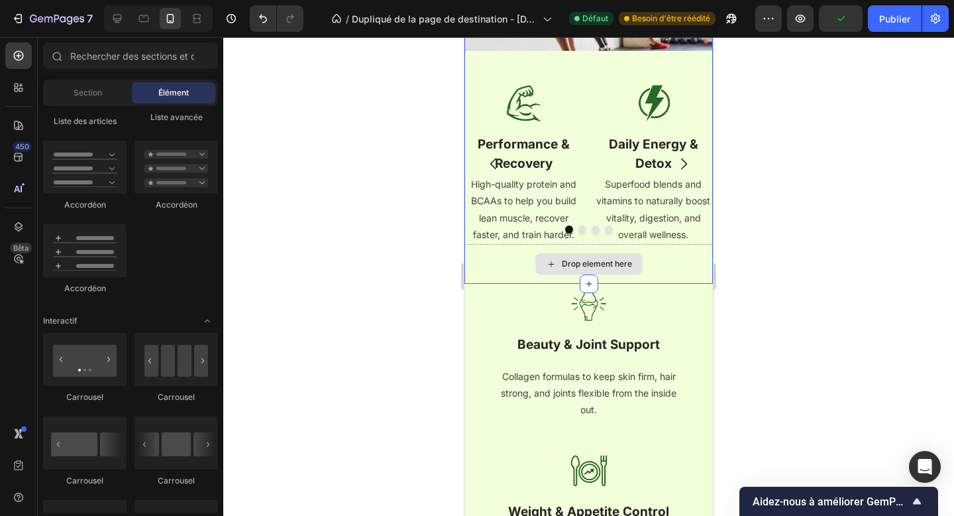
click at [546, 277] on div "Drop element here" at bounding box center [589, 264] width 249 height 40
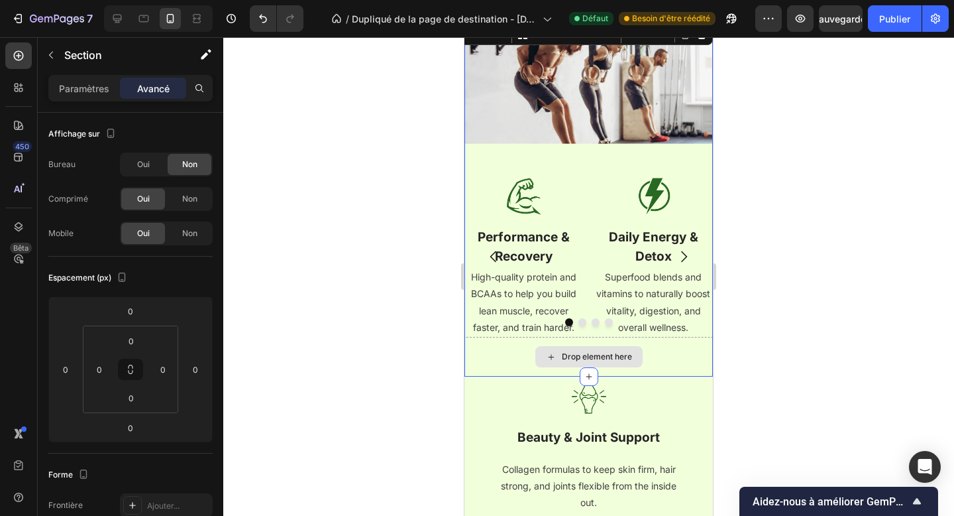
scroll to position [1382, 0]
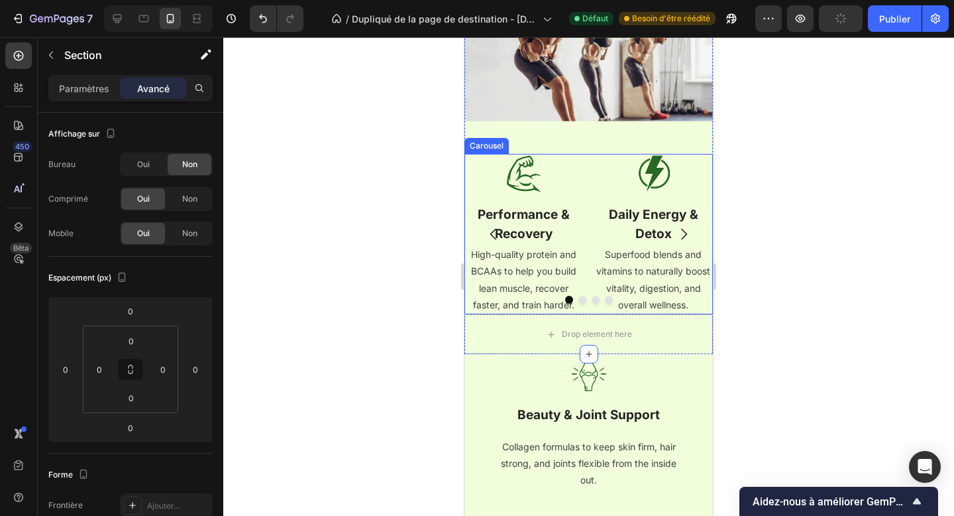
click at [595, 300] on button "Dot" at bounding box center [596, 300] width 8 height 8
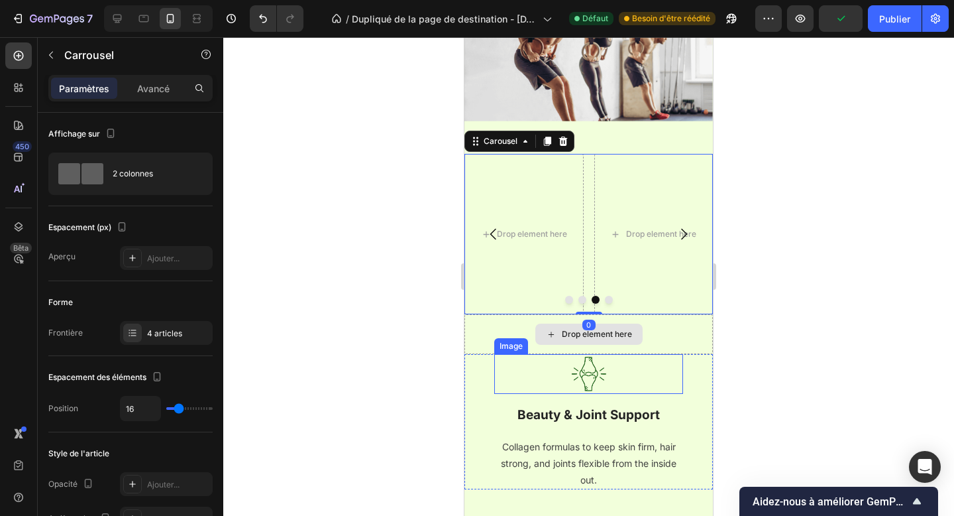
click at [602, 390] on img at bounding box center [589, 374] width 40 height 40
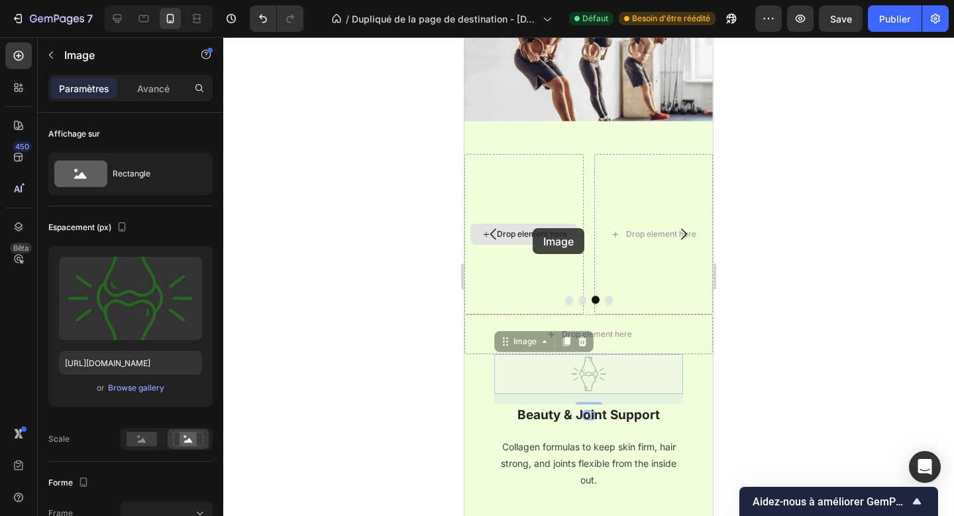
drag, startPoint x: 514, startPoint y: 345, endPoint x: 533, endPoint y: 228, distance: 118.8
click at [533, 228] on div "Wellness Made Simple — Backed by Science & Quality Heading At TheAgoss , we bel…" at bounding box center [589, 431] width 249 height 3496
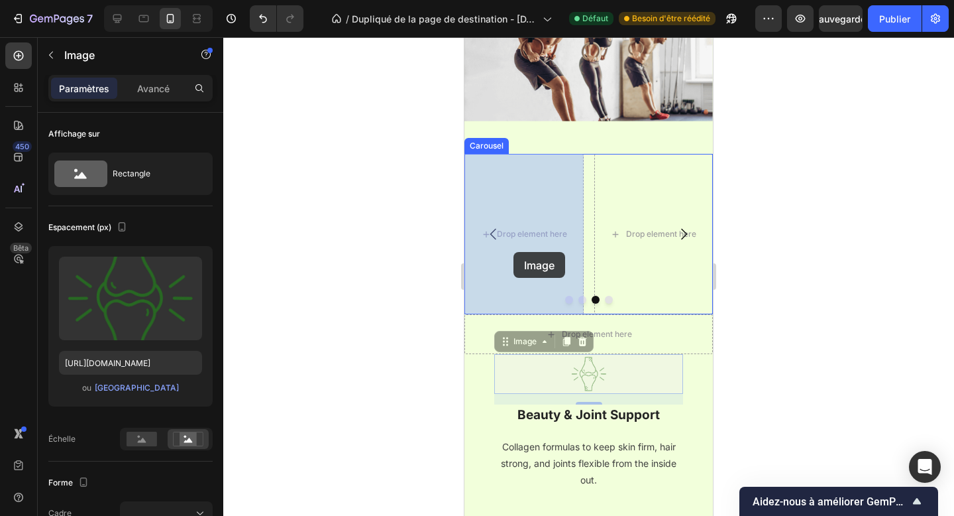
drag, startPoint x: 520, startPoint y: 342, endPoint x: 514, endPoint y: 250, distance: 91.6
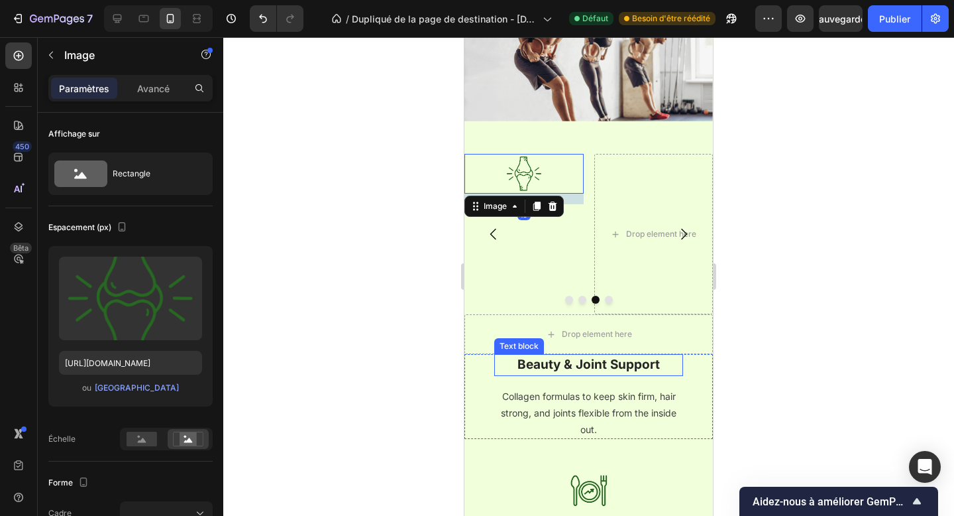
click at [655, 359] on strong "Beauty & Joint Support" at bounding box center [589, 364] width 142 height 15
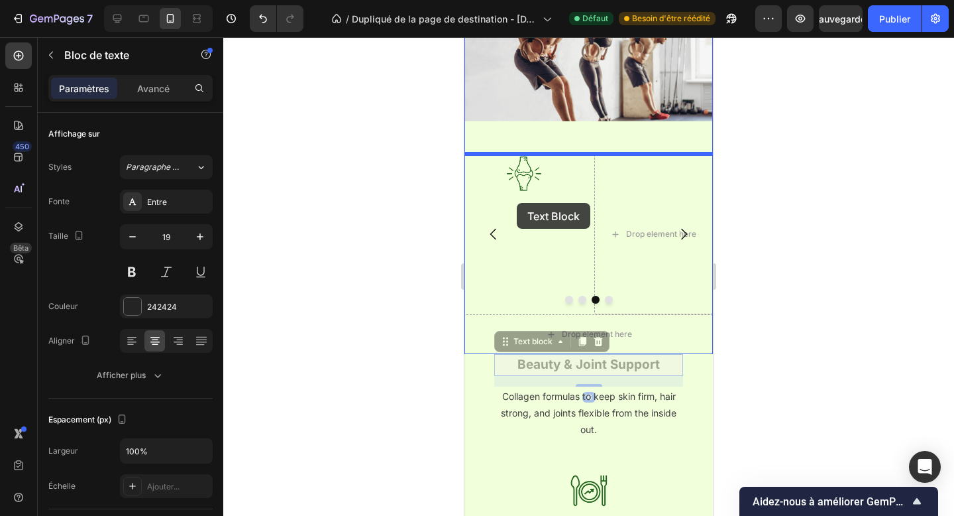
drag, startPoint x: 533, startPoint y: 343, endPoint x: 517, endPoint y: 203, distance: 140.7
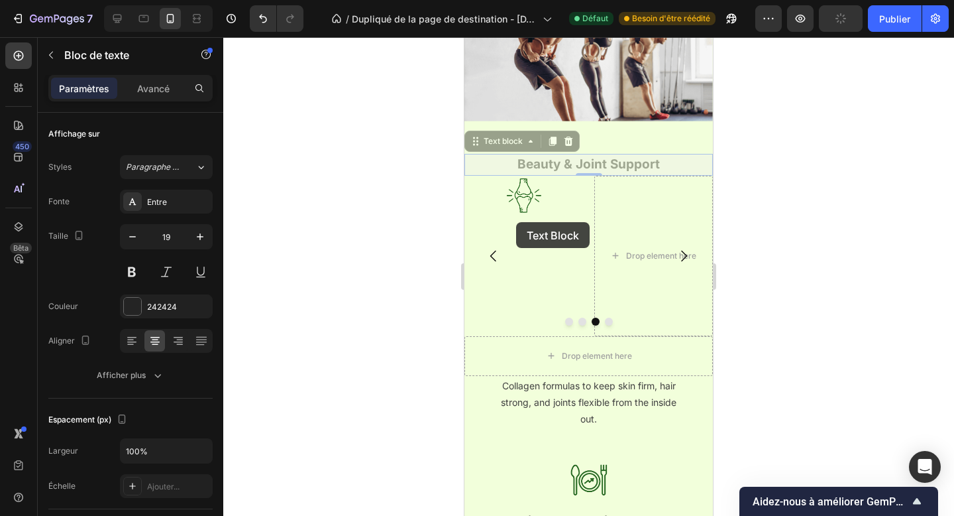
drag, startPoint x: 499, startPoint y: 138, endPoint x: 516, endPoint y: 222, distance: 85.3
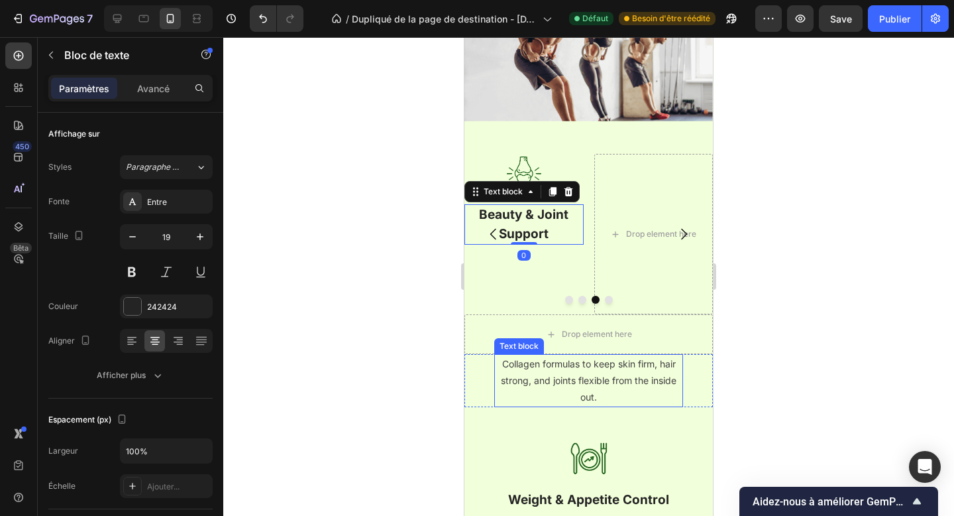
click at [600, 382] on p "Collagen formulas to keep skin firm, hair strong, and joints flexible from the …" at bounding box center [589, 380] width 186 height 50
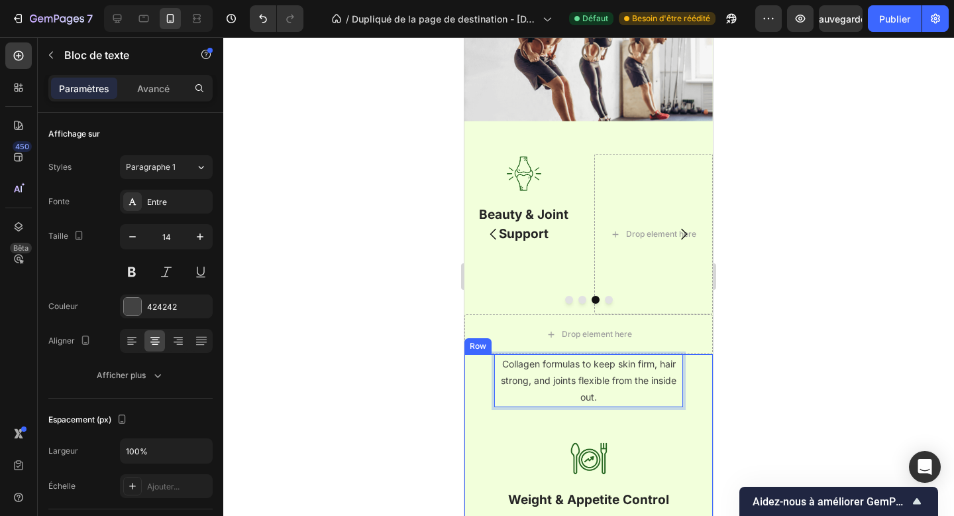
click at [566, 432] on div "Collagen formulas to keep skin firm, hair strong, and joints flexible from the …" at bounding box center [589, 396] width 249 height 85
click at [557, 370] on p "Collagen formulas to keep skin firm, hair strong, and joints flexible from the …" at bounding box center [589, 380] width 186 height 50
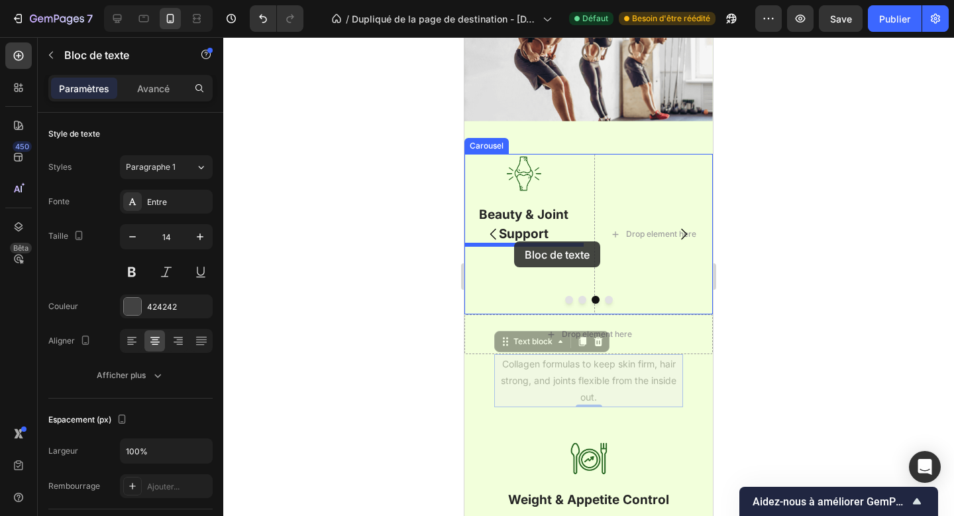
drag, startPoint x: 523, startPoint y: 343, endPoint x: 514, endPoint y: 241, distance: 101.8
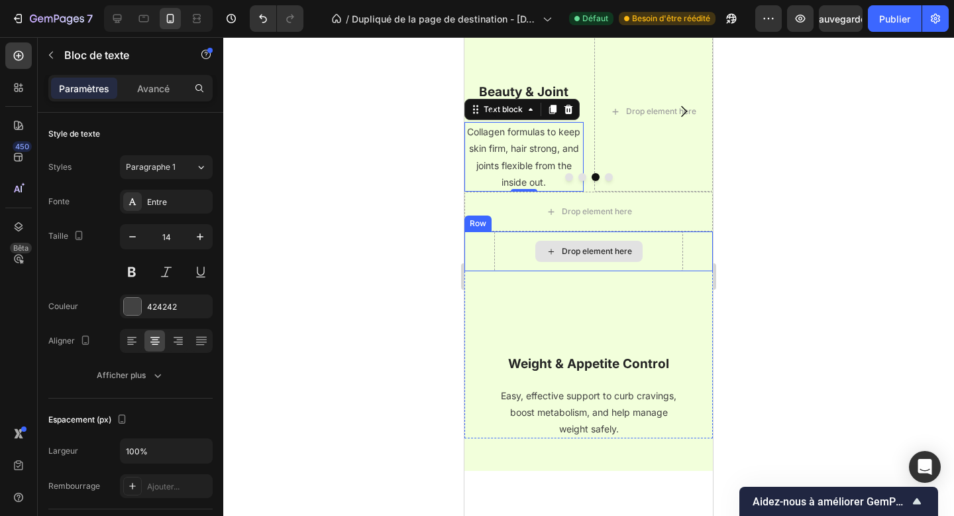
scroll to position [1458, 0]
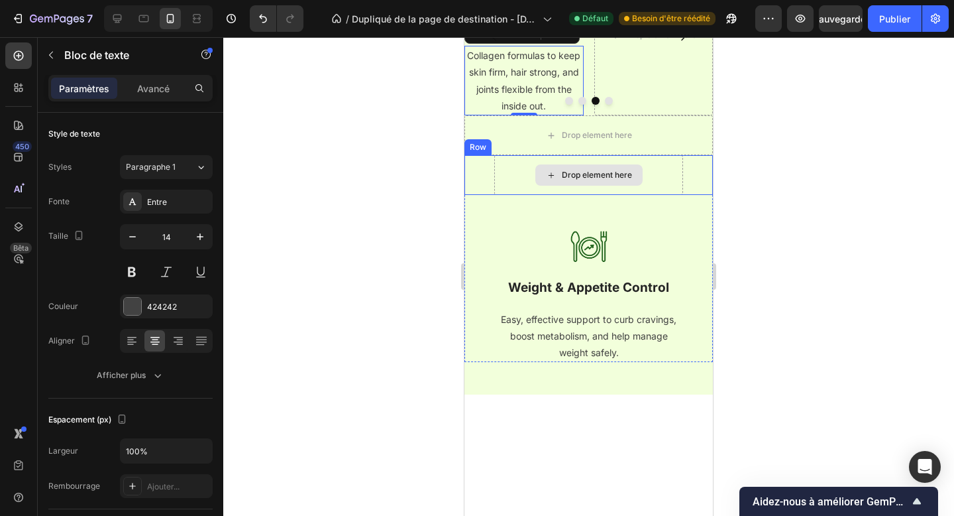
click at [617, 266] on div at bounding box center [588, 247] width 189 height 40
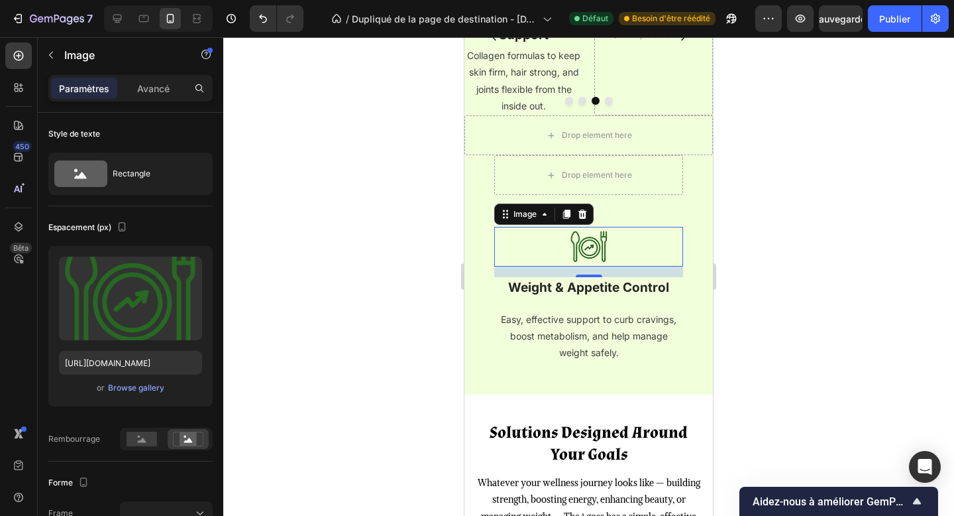
scroll to position [1510, 0]
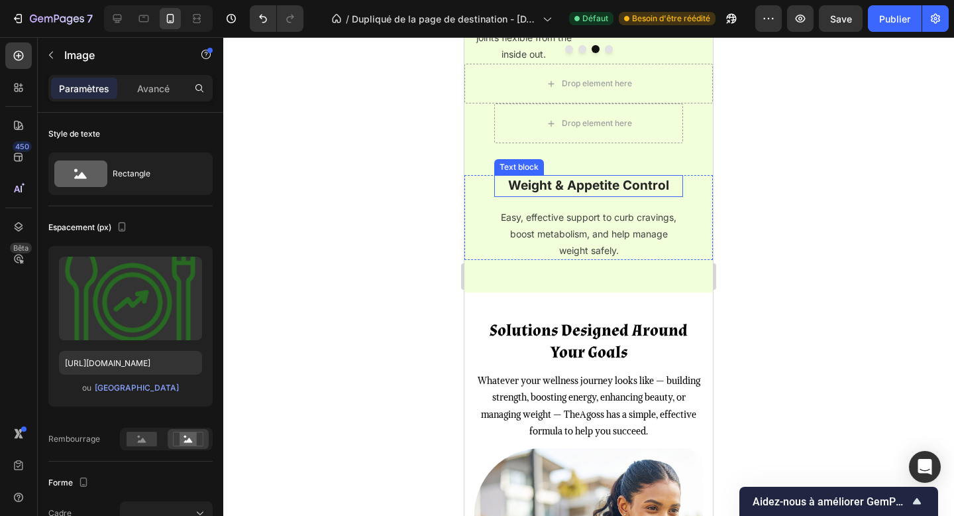
click at [628, 197] on div "Weight & Appetite Control" at bounding box center [588, 186] width 189 height 22
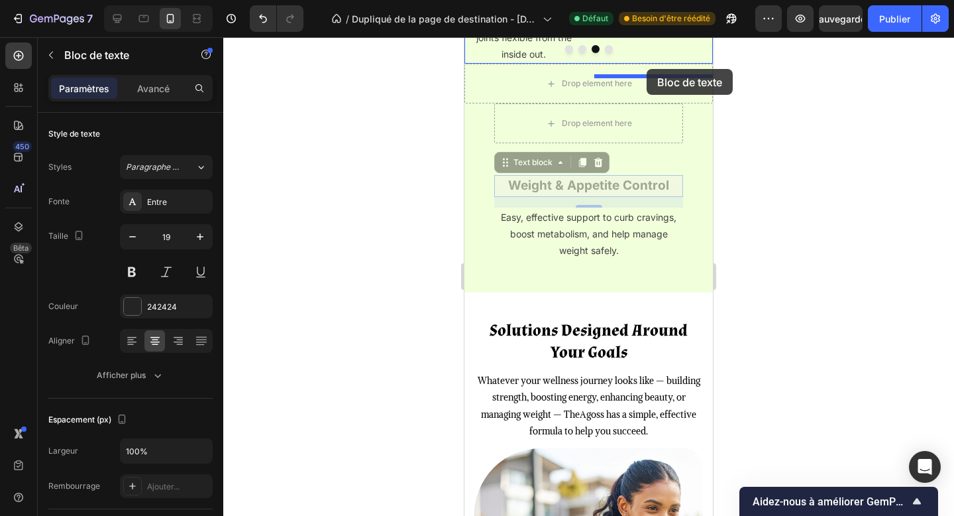
scroll to position [1474, 0]
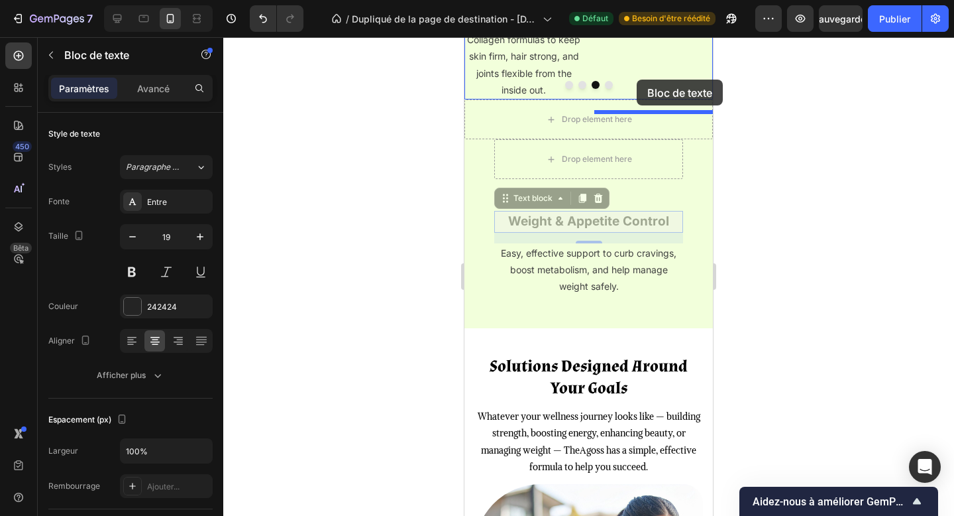
drag, startPoint x: 644, startPoint y: 78, endPoint x: 637, endPoint y: 70, distance: 10.8
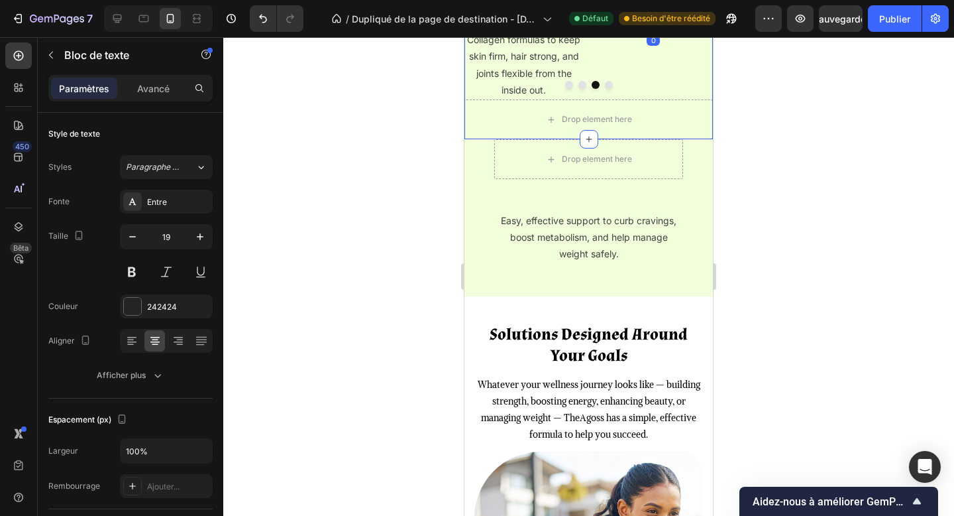
scroll to position [1468, 0]
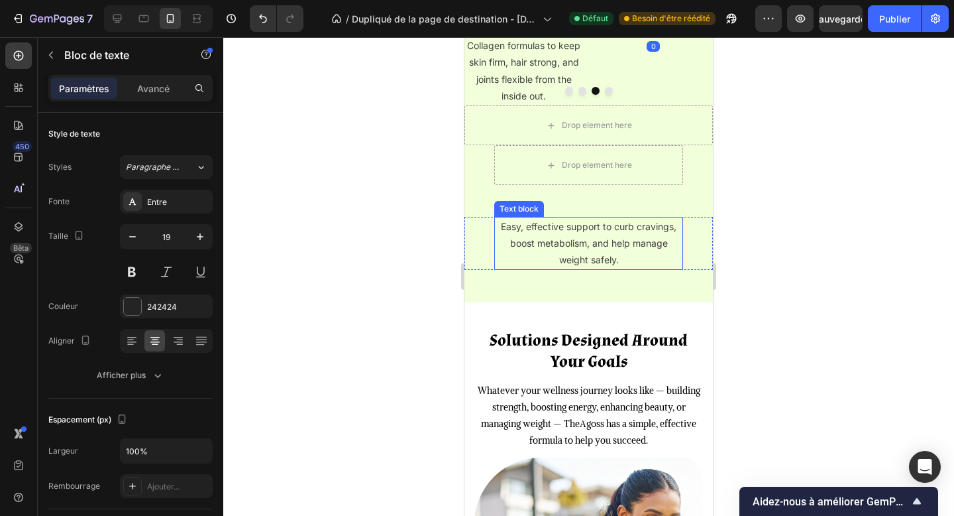
click at [618, 268] on p "Easy, effective support to curb cravings, boost metabolism, and help manage wei…" at bounding box center [589, 243] width 186 height 50
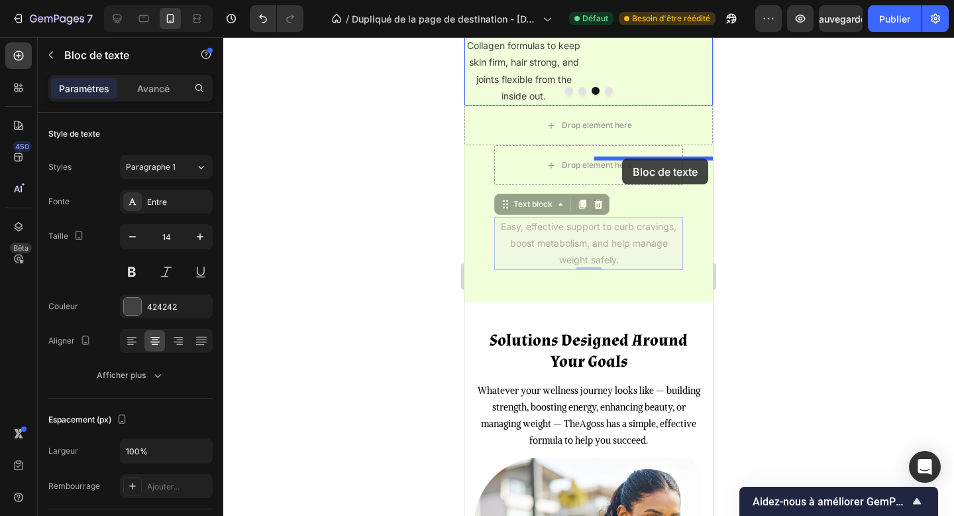
drag, startPoint x: 543, startPoint y: 328, endPoint x: 623, endPoint y: 158, distance: 187.4
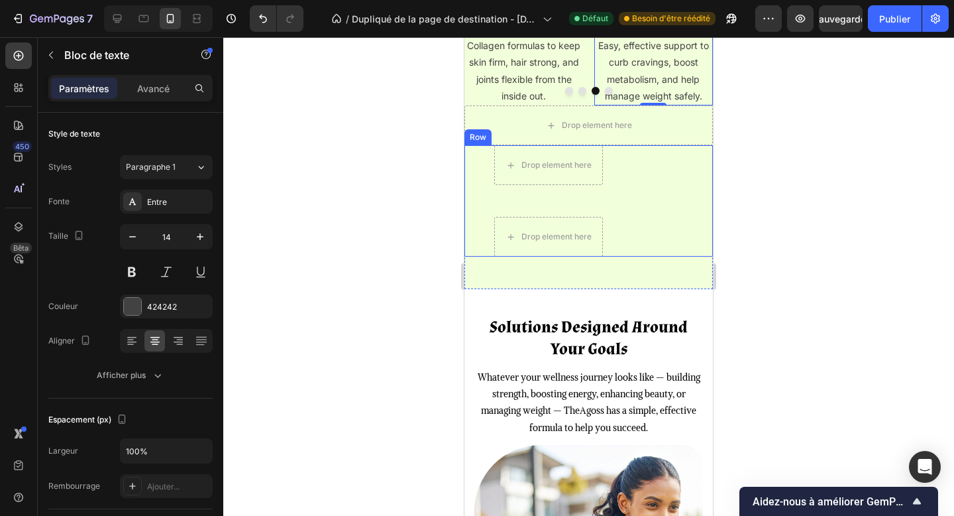
click at [642, 256] on div "Drop element here Row Drop element here Row Row" at bounding box center [589, 200] width 249 height 111
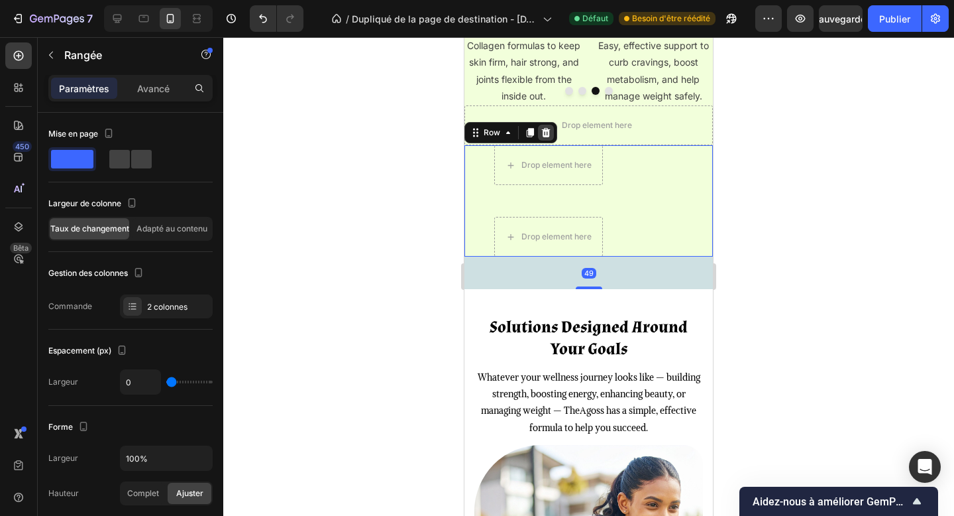
click at [547, 140] on div at bounding box center [546, 133] width 16 height 16
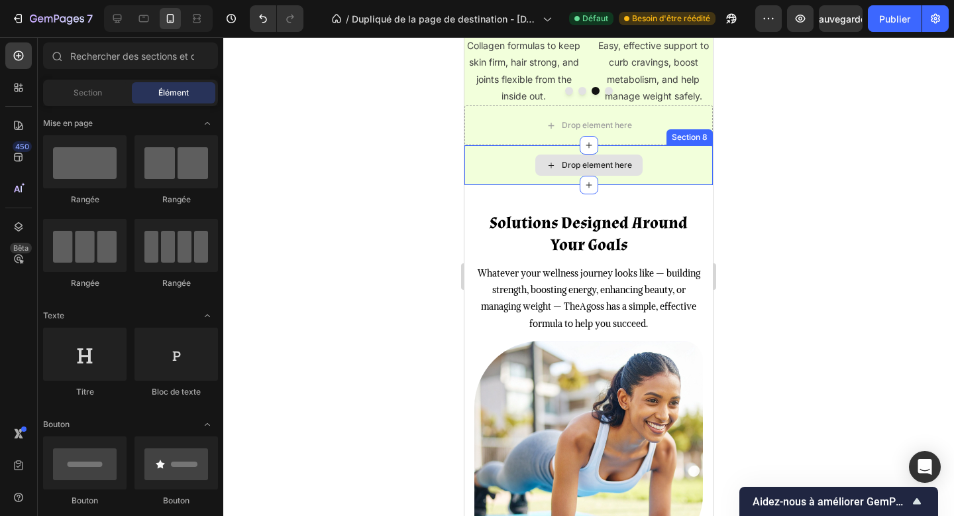
click at [610, 170] on div "Drop element here" at bounding box center [597, 165] width 70 height 11
click at [657, 185] on div "Drop element here" at bounding box center [589, 165] width 249 height 40
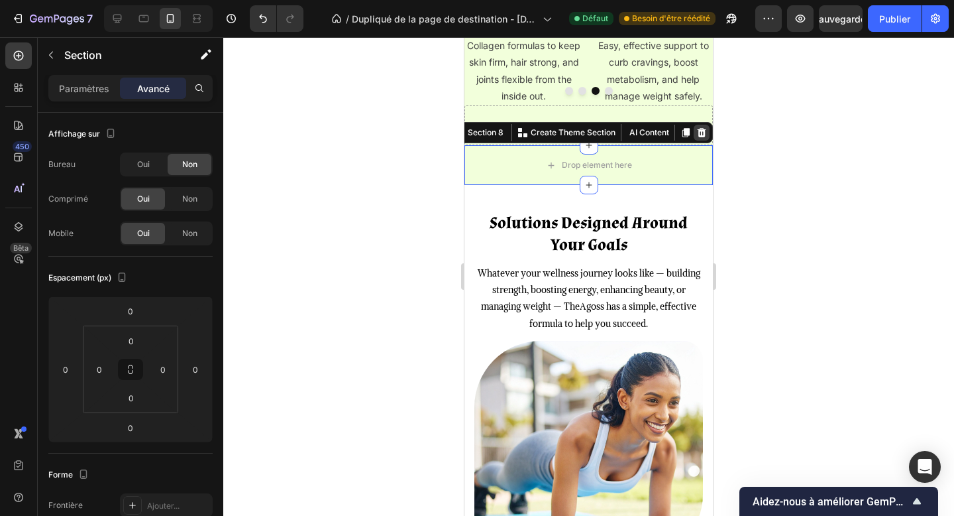
click at [700, 137] on icon at bounding box center [702, 132] width 9 height 9
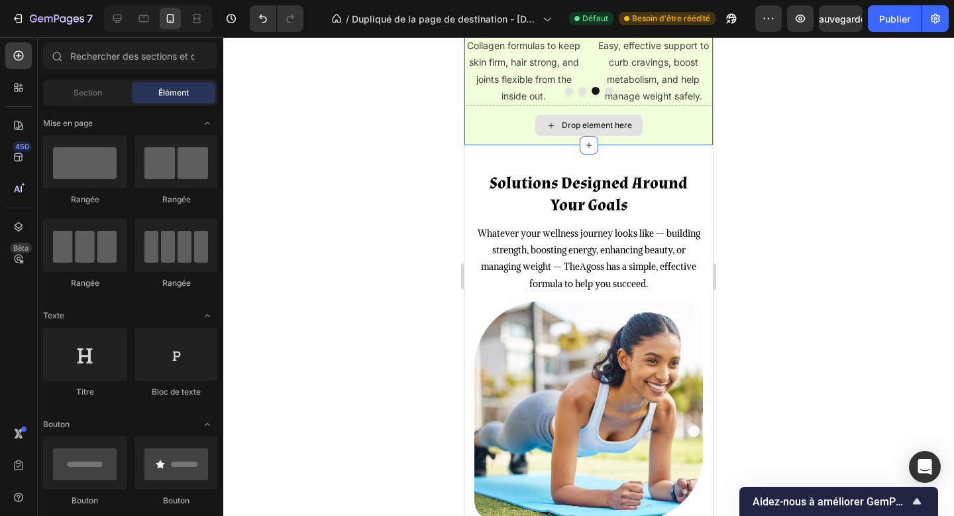
click at [682, 145] on div "Drop element here" at bounding box center [589, 125] width 249 height 40
click at [581, 95] on button "Dot" at bounding box center [583, 91] width 8 height 8
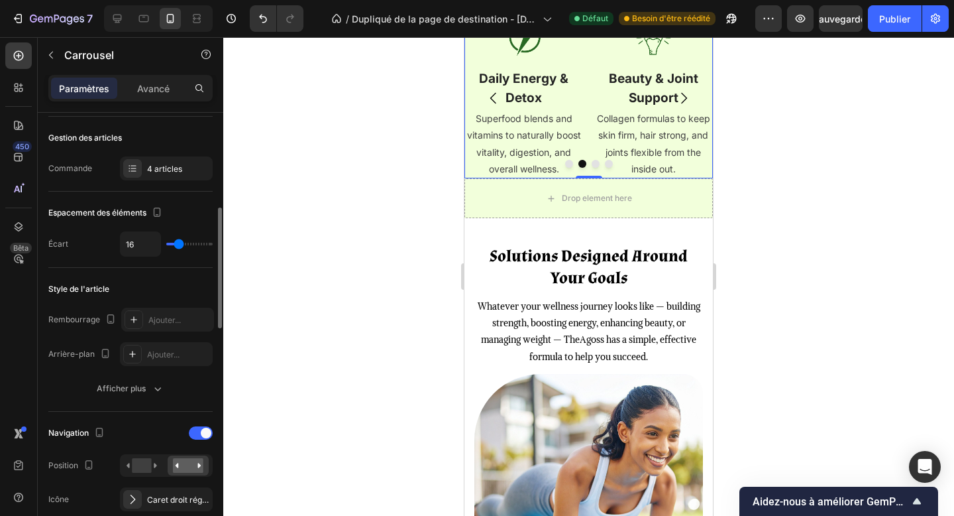
scroll to position [204, 0]
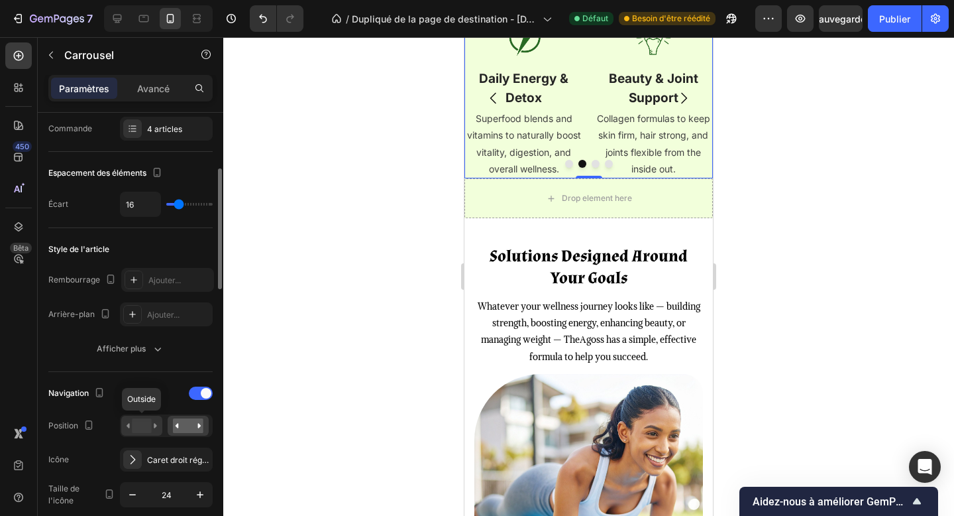
click at [144, 422] on rect at bounding box center [141, 425] width 19 height 15
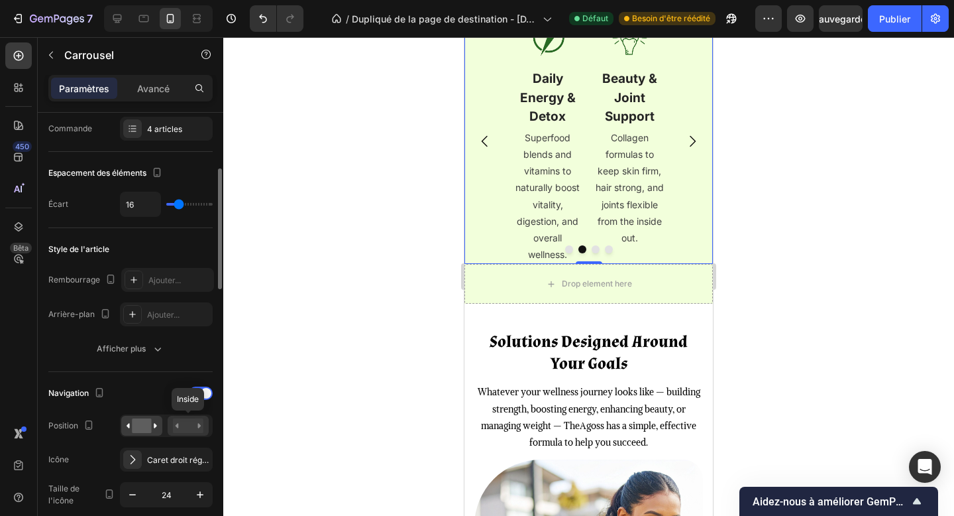
click at [176, 427] on rect at bounding box center [188, 425] width 30 height 15
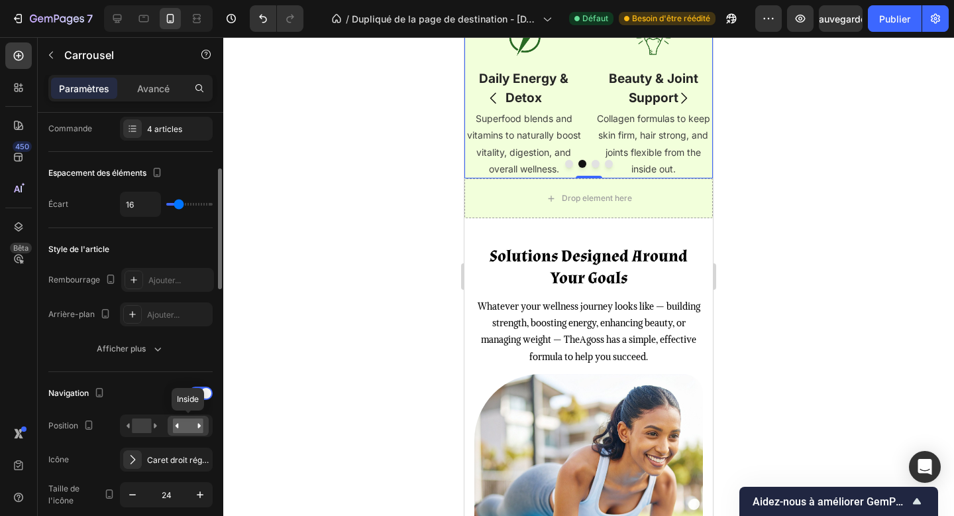
click at [176, 427] on rect at bounding box center [188, 425] width 30 height 15
click at [204, 394] on span at bounding box center [206, 393] width 11 height 11
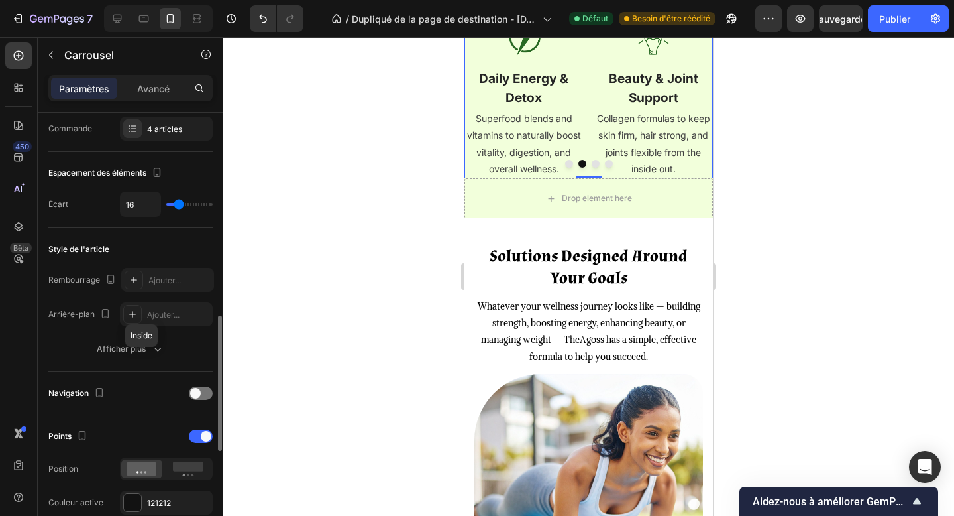
scroll to position [311, 0]
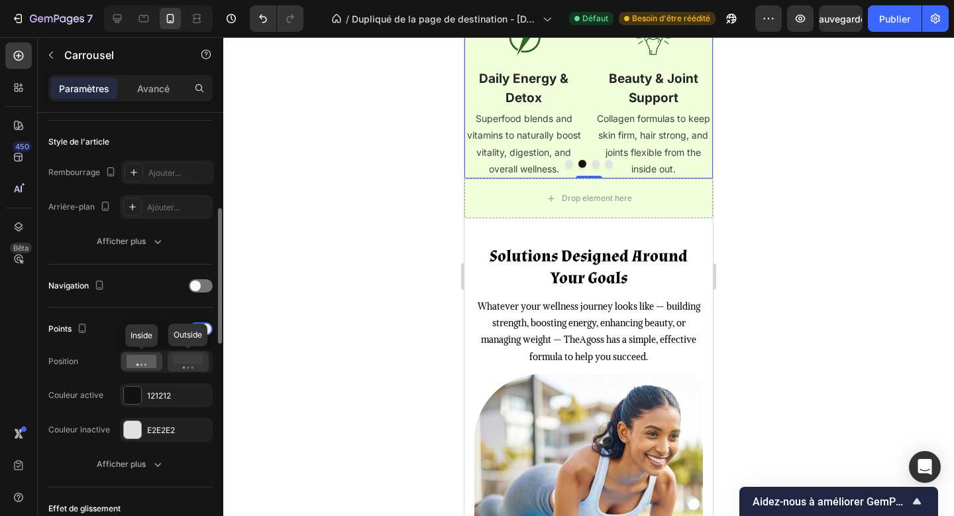
click at [178, 365] on icon at bounding box center [188, 361] width 30 height 15
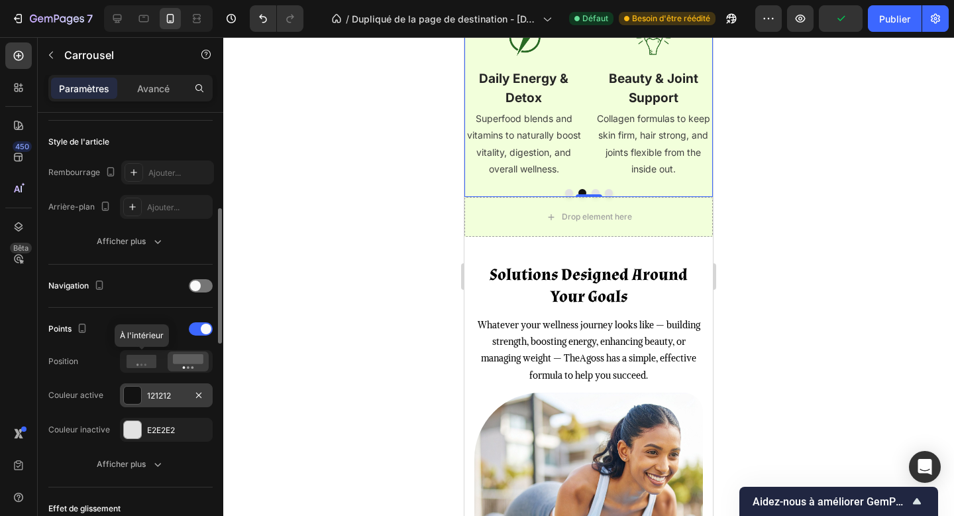
click at [164, 404] on div "121212" at bounding box center [166, 395] width 93 height 24
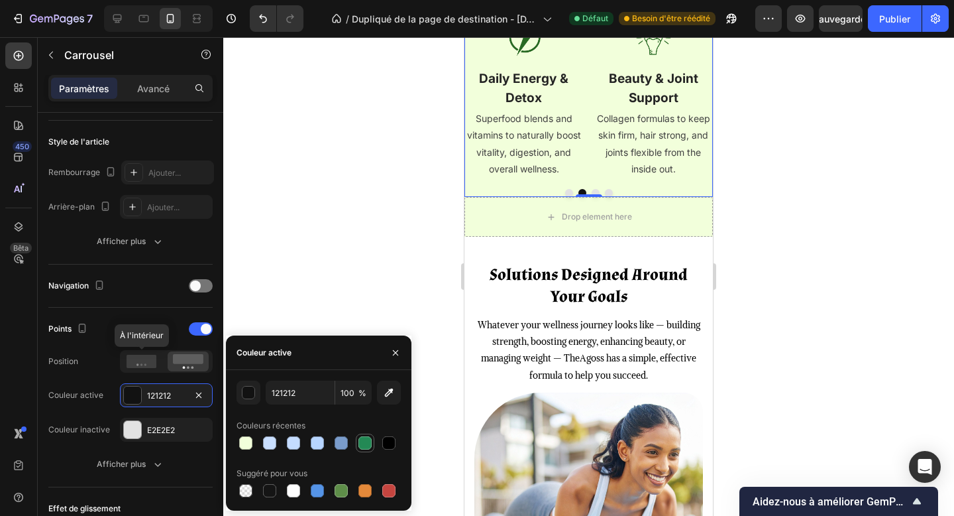
click at [361, 445] on div at bounding box center [365, 442] width 13 height 13
type input "238955"
click at [159, 433] on font "E2E2E2" at bounding box center [161, 430] width 28 height 10
click at [244, 445] on div at bounding box center [245, 442] width 13 height 13
click at [251, 398] on div "button" at bounding box center [248, 392] width 13 height 13
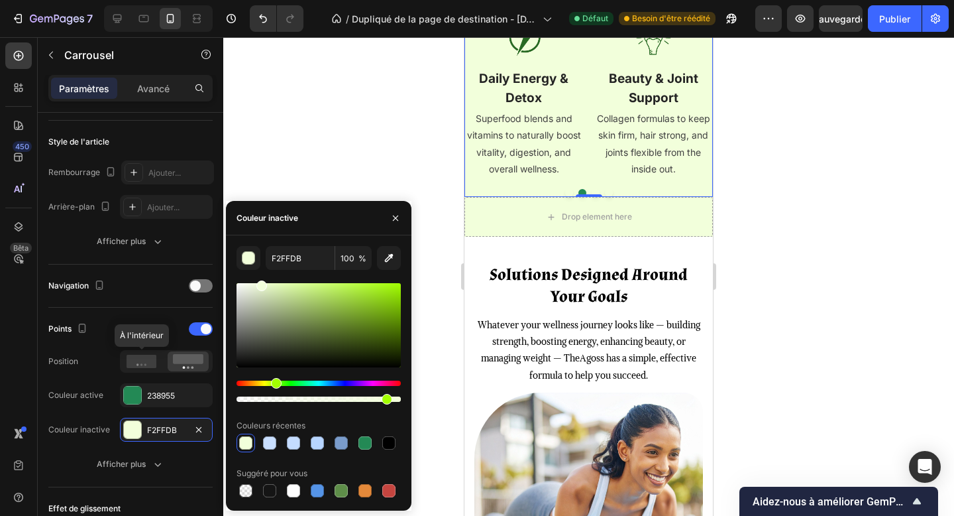
drag, startPoint x: 396, startPoint y: 398, endPoint x: 292, endPoint y: 276, distance: 159.8
click at [405, 402] on div "F2FFDB 100 % Couleurs récentes Suggéré pour vous" at bounding box center [319, 373] width 186 height 254
drag, startPoint x: 280, startPoint y: 292, endPoint x: 266, endPoint y: 292, distance: 13.9
click at [266, 292] on div at bounding box center [319, 325] width 164 height 84
type input "D4E2BC"
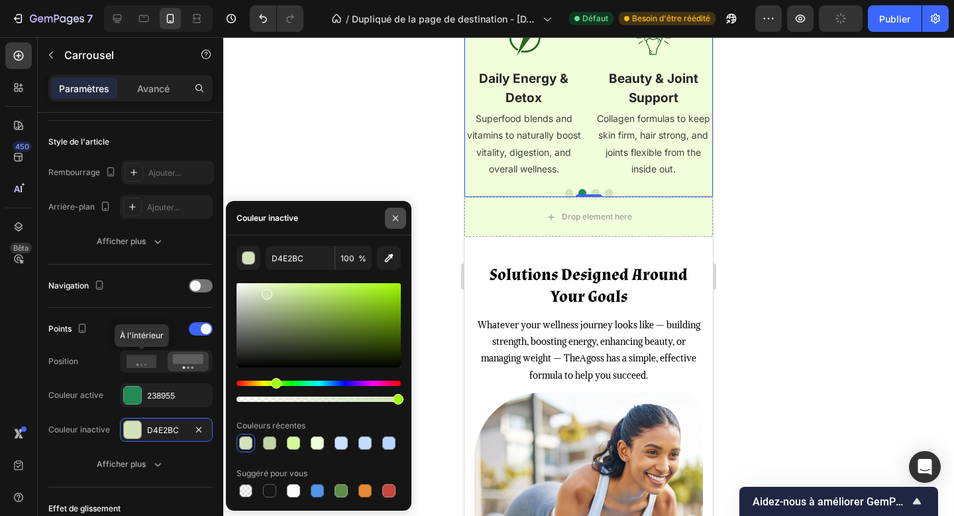
click at [389, 215] on button "button" at bounding box center [395, 217] width 21 height 21
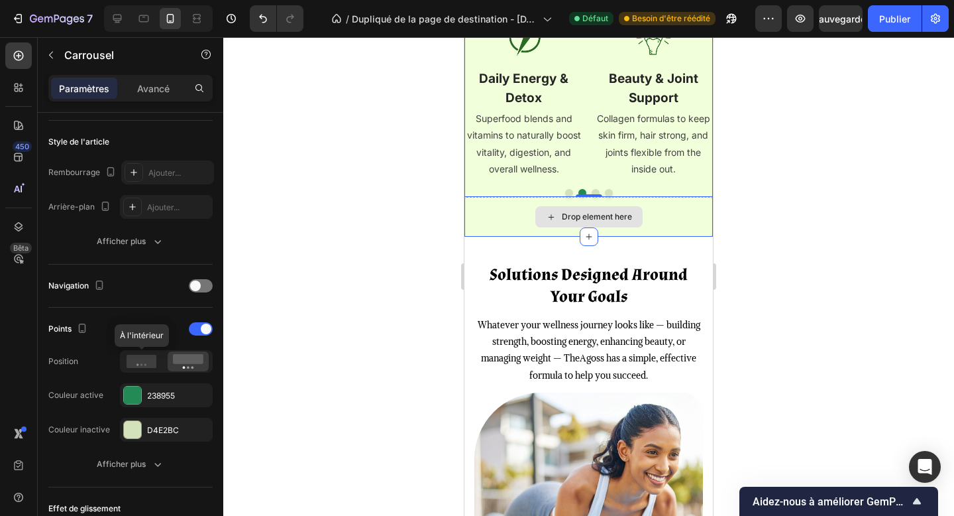
click at [675, 237] on div "Drop element here" at bounding box center [589, 217] width 249 height 40
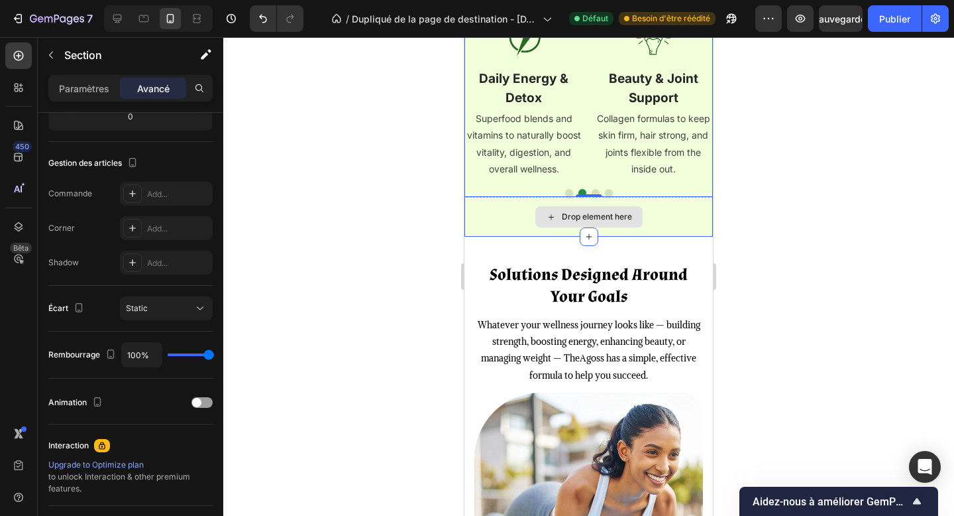
click at [675, 237] on div "Drop element here" at bounding box center [589, 217] width 249 height 40
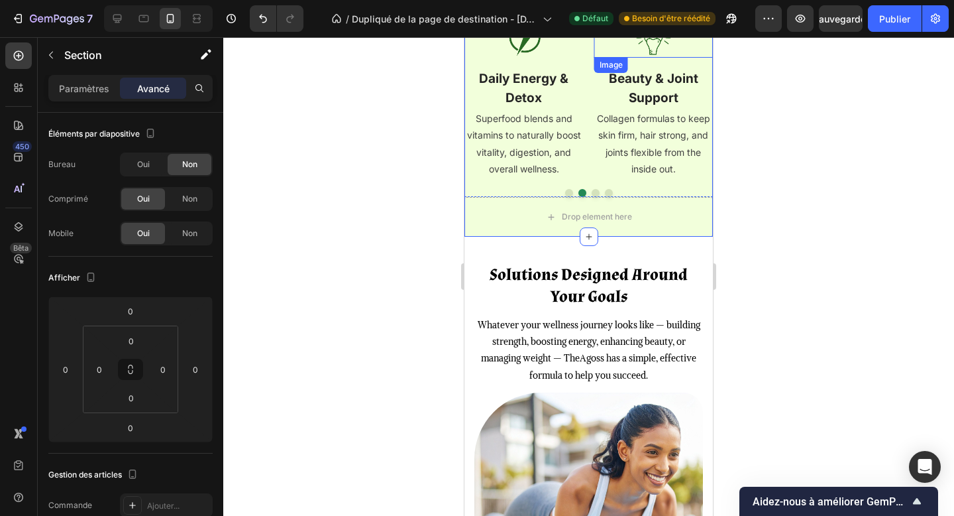
click at [659, 58] on img at bounding box center [654, 38] width 40 height 40
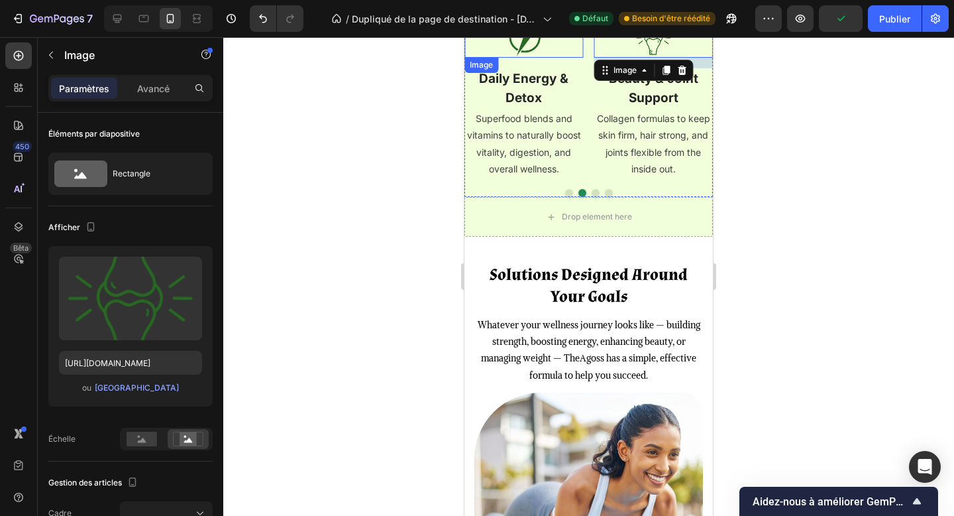
click at [575, 58] on div at bounding box center [524, 38] width 119 height 40
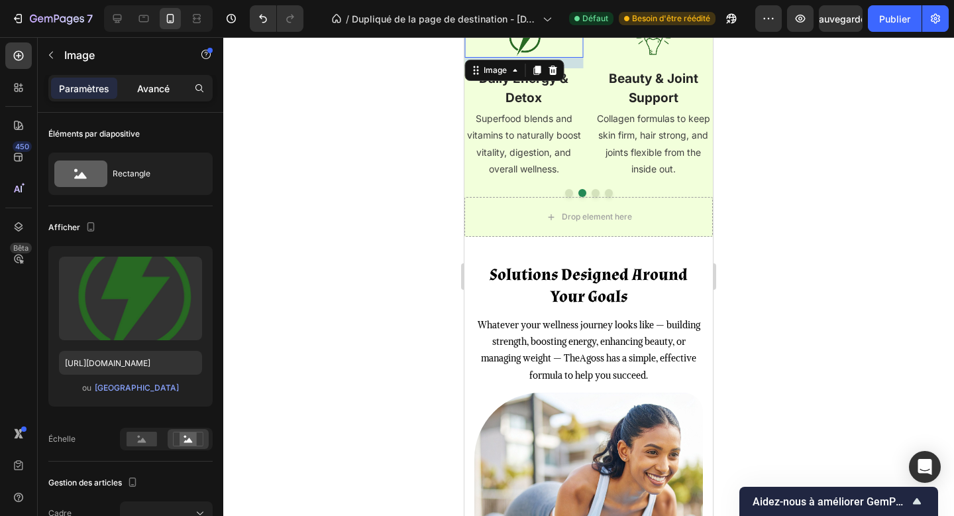
click at [162, 92] on font "Avancé" at bounding box center [153, 88] width 32 height 11
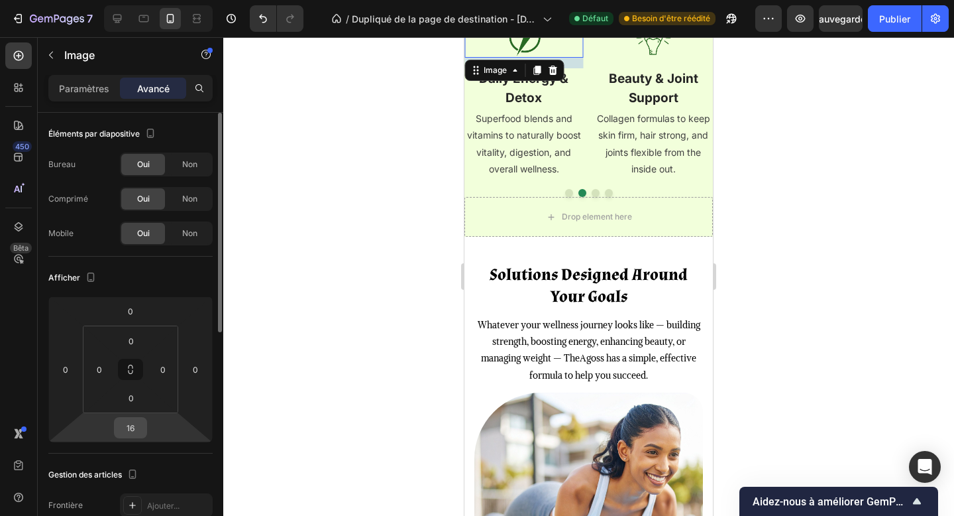
click at [131, 436] on input "16" at bounding box center [130, 427] width 27 height 20
type input "5"
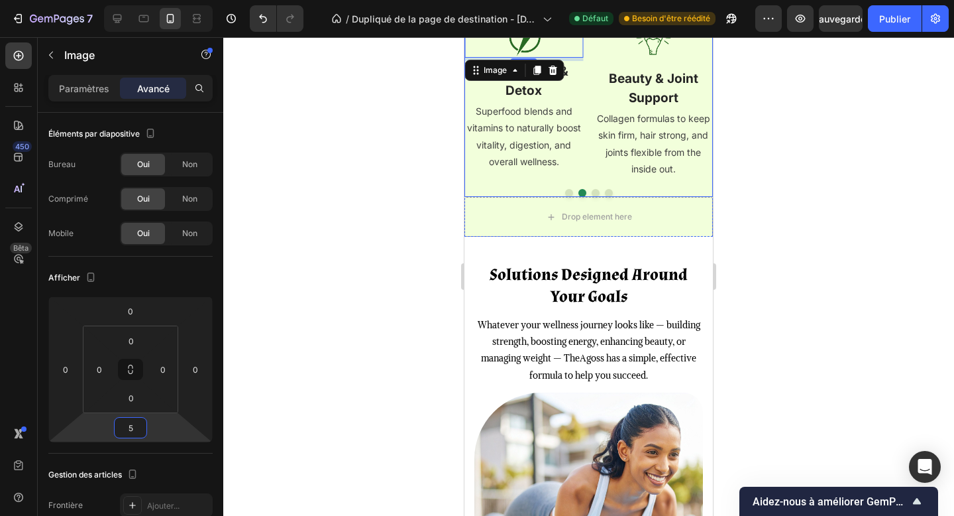
click at [652, 178] on div "Image Beauty & Joint Support Text block Collagen formulas to keep skin firm, ha…" at bounding box center [653, 98] width 119 height 160
click at [652, 58] on img at bounding box center [654, 38] width 40 height 40
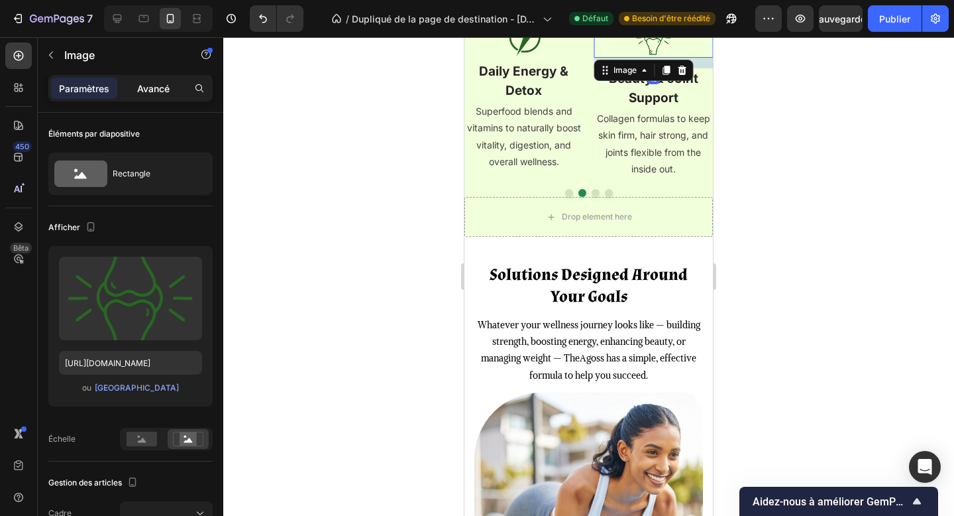
click at [160, 91] on font "Avancé" at bounding box center [153, 88] width 32 height 11
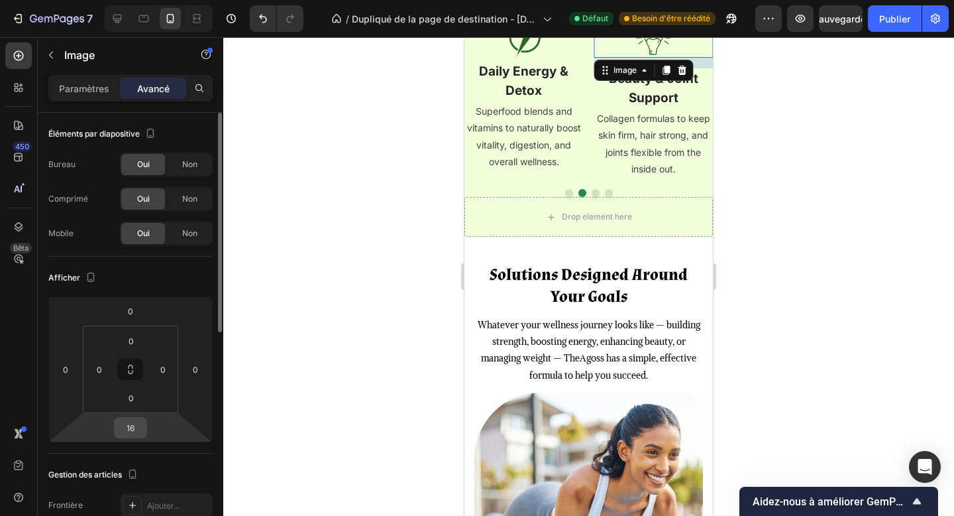
click at [129, 426] on input "16" at bounding box center [130, 427] width 27 height 20
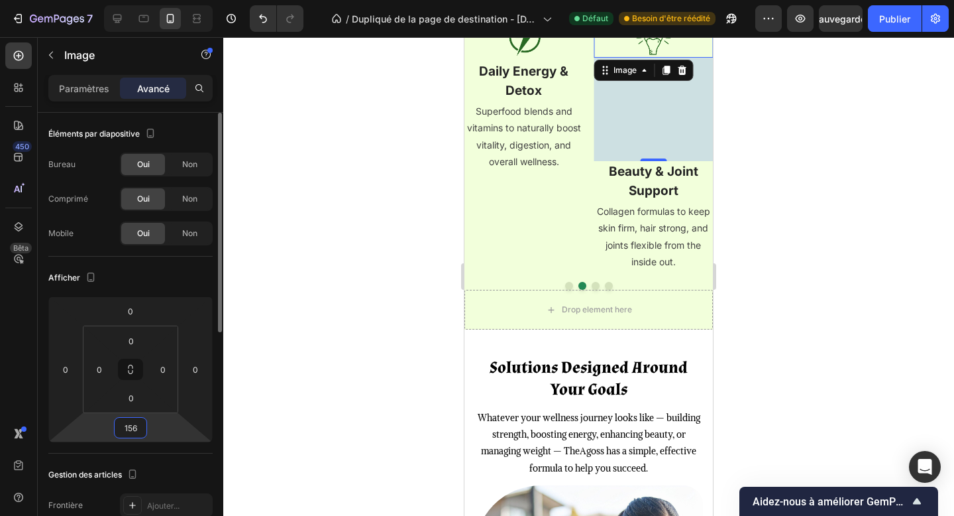
type input "5"
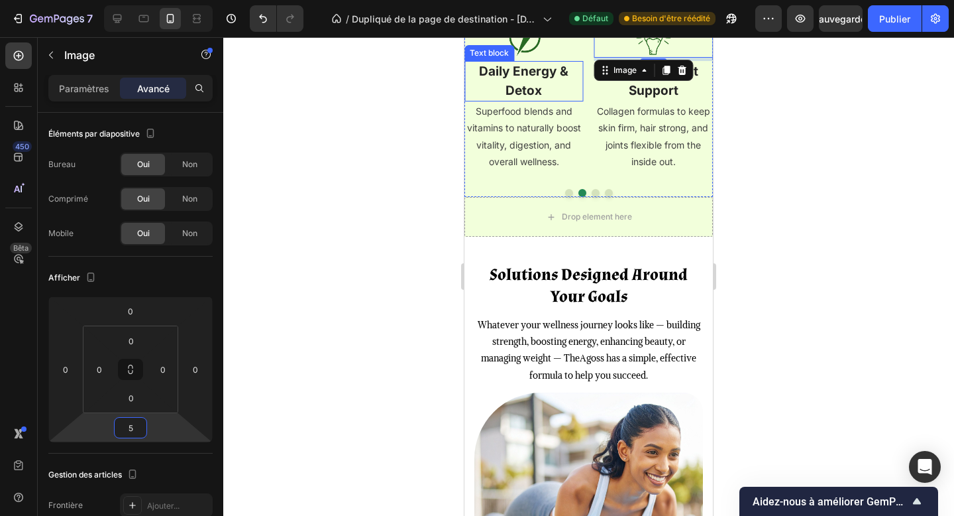
click at [552, 100] on p "Daily Energy & Detox" at bounding box center [524, 81] width 117 height 38
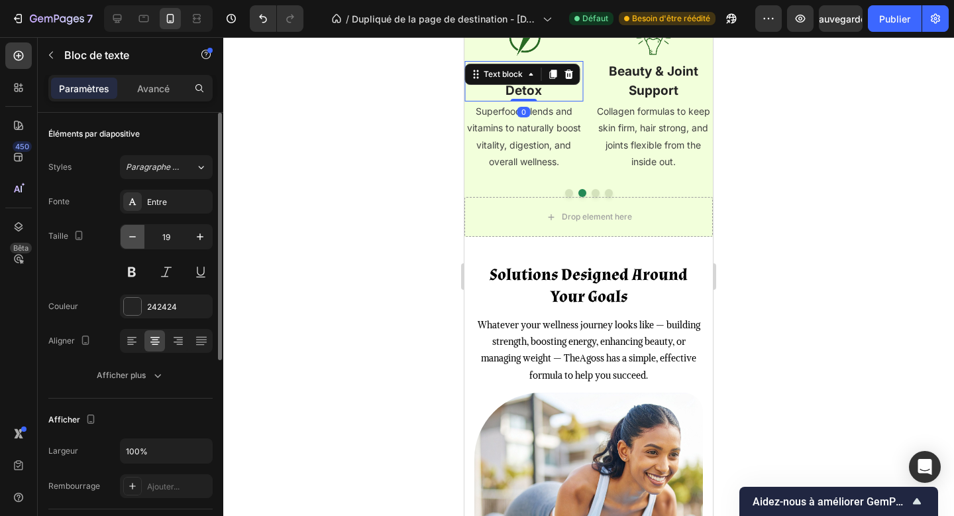
click at [139, 231] on button "button" at bounding box center [133, 237] width 24 height 24
type input "18"
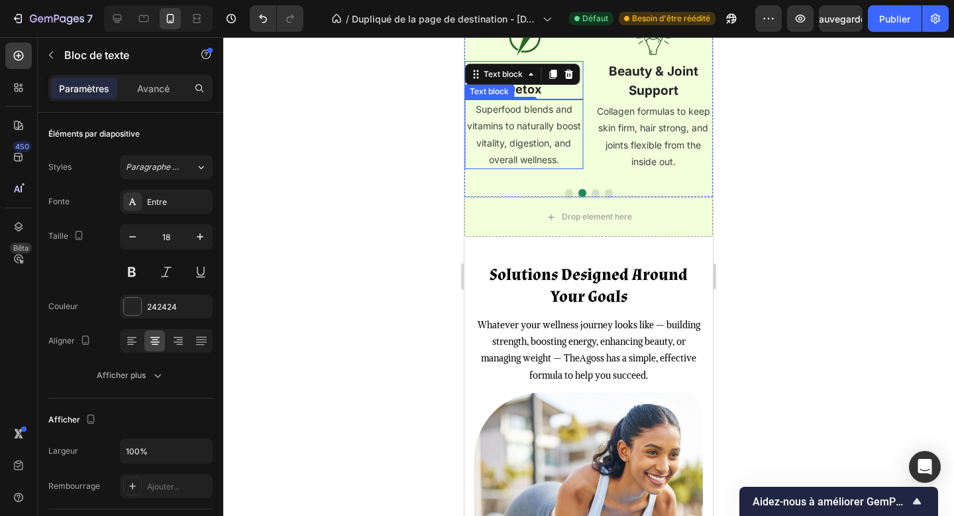
click at [544, 168] on p "Superfood blends and vitamins to naturally boost vitality, digestion, and overa…" at bounding box center [524, 134] width 117 height 67
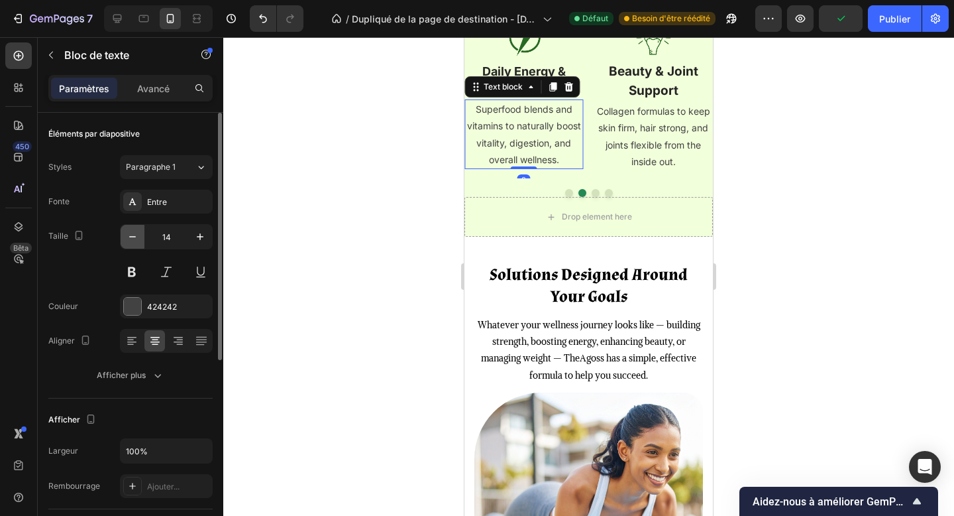
click at [133, 234] on icon "button" at bounding box center [132, 236] width 13 height 13
type input "12"
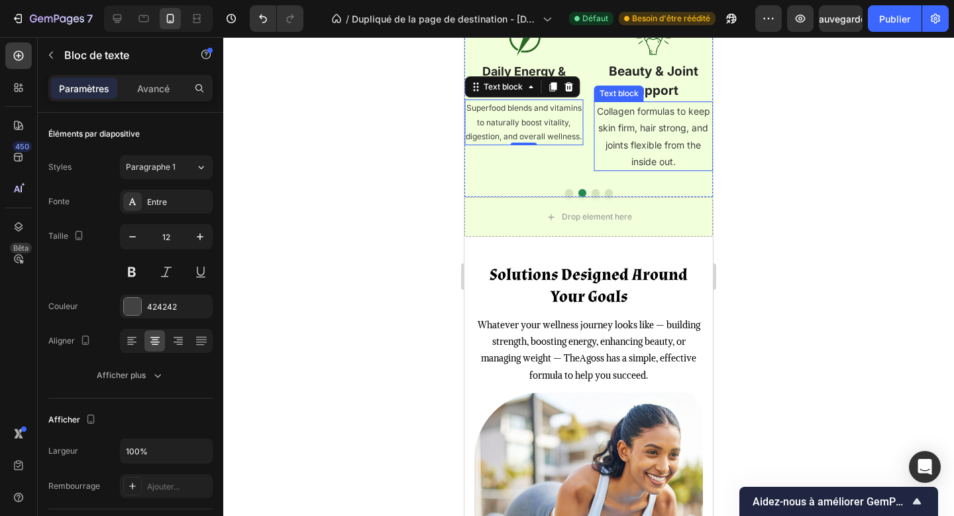
click at [651, 170] on p "Collagen formulas to keep skin firm, hair strong, and joints flexible from the …" at bounding box center [654, 136] width 117 height 67
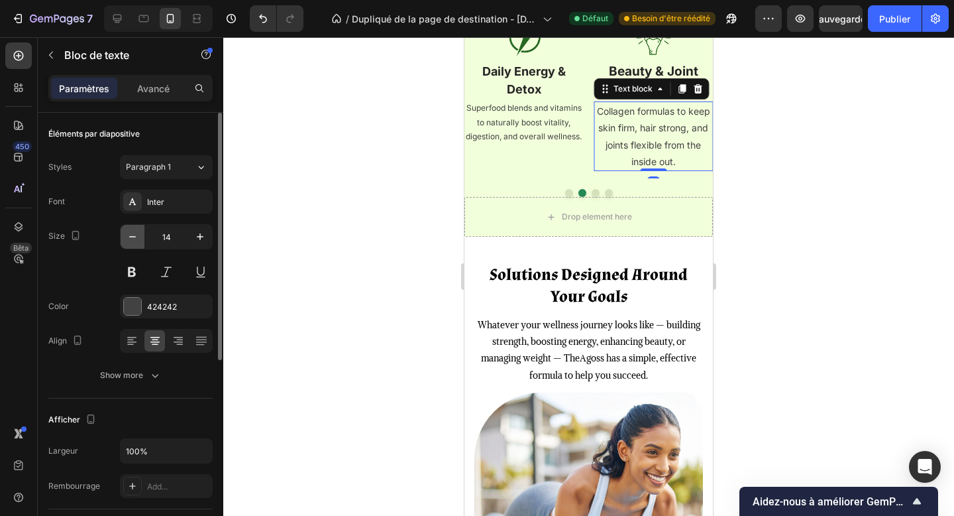
click at [136, 239] on icon "button" at bounding box center [132, 236] width 13 height 13
type input "13"
click at [170, 192] on div "Entre" at bounding box center [166, 202] width 93 height 24
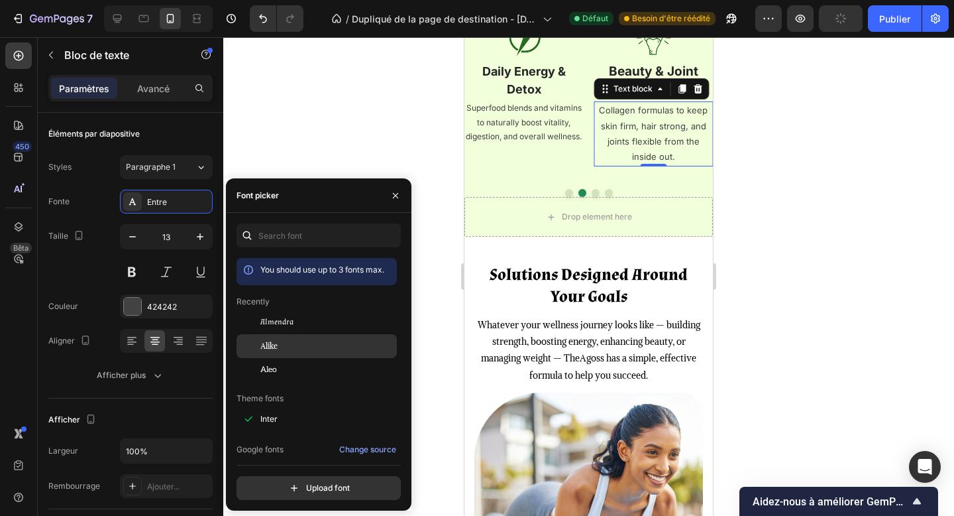
click at [289, 344] on div "Alike" at bounding box center [327, 346] width 134 height 12
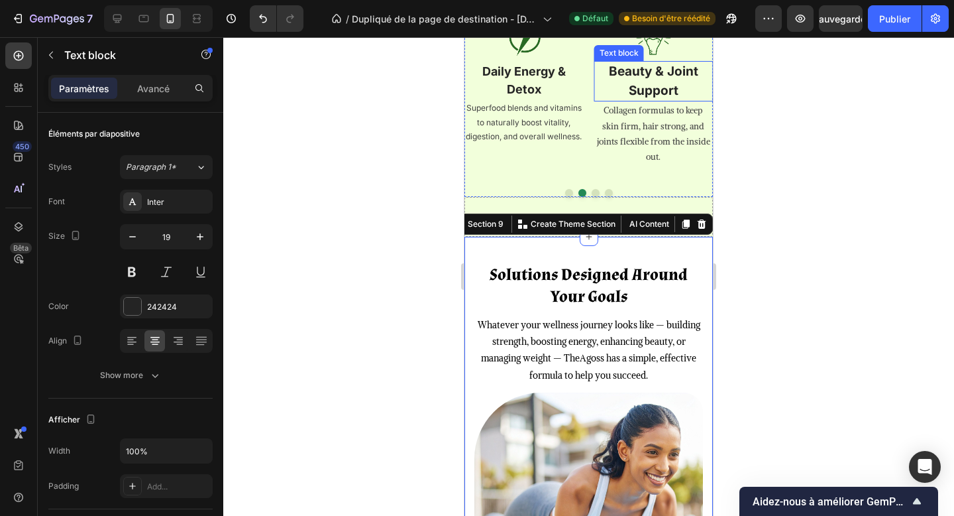
click at [665, 98] on strong "Beauty & Joint Support" at bounding box center [653, 81] width 89 height 34
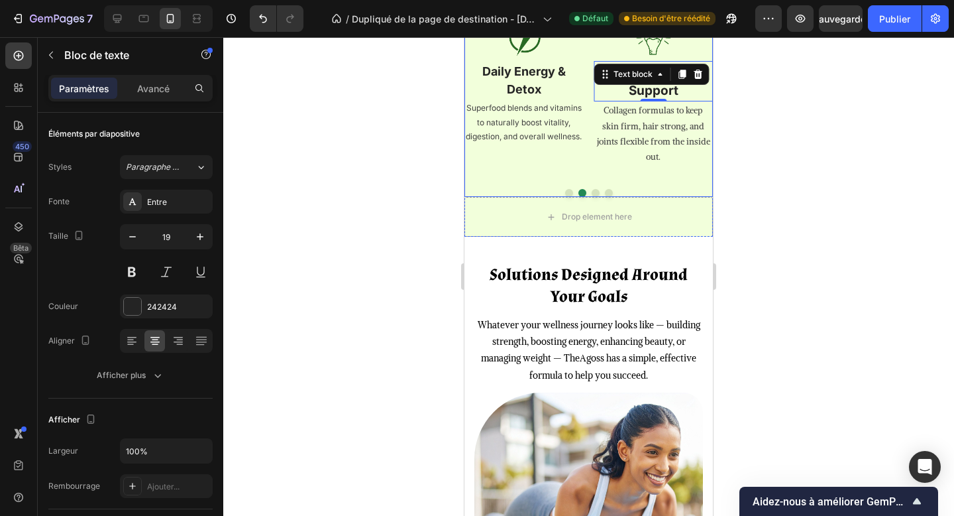
click at [597, 197] on button "Dot" at bounding box center [596, 193] width 8 height 8
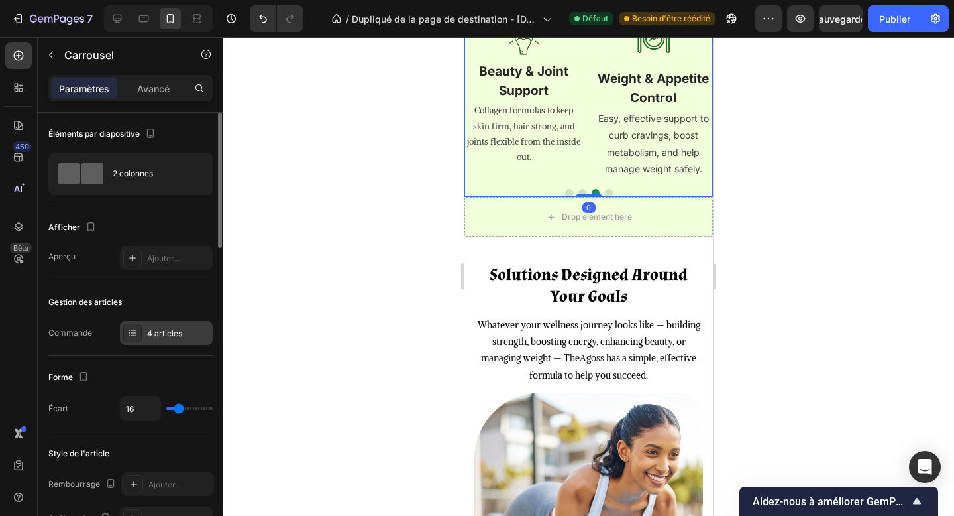
click at [168, 335] on font "4 articles" at bounding box center [164, 333] width 35 height 10
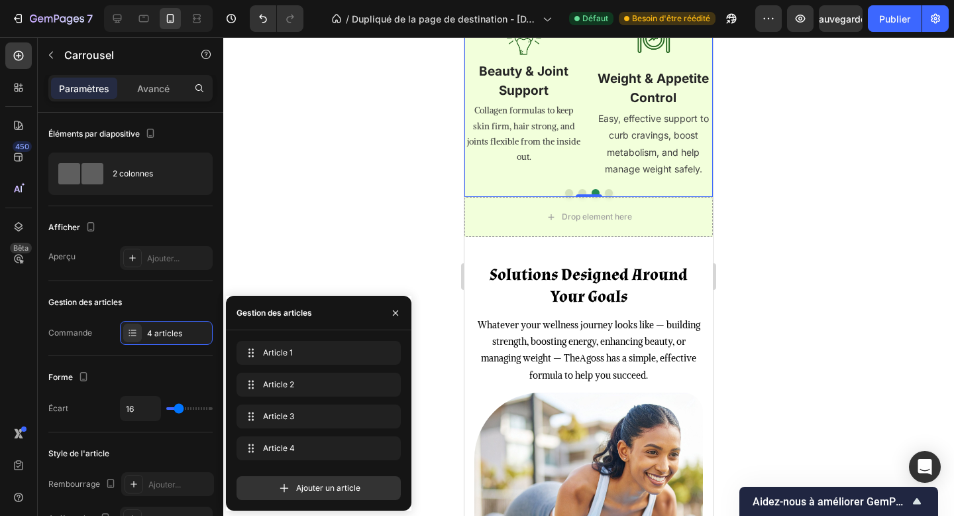
click at [608, 197] on button "Dot" at bounding box center [609, 193] width 8 height 8
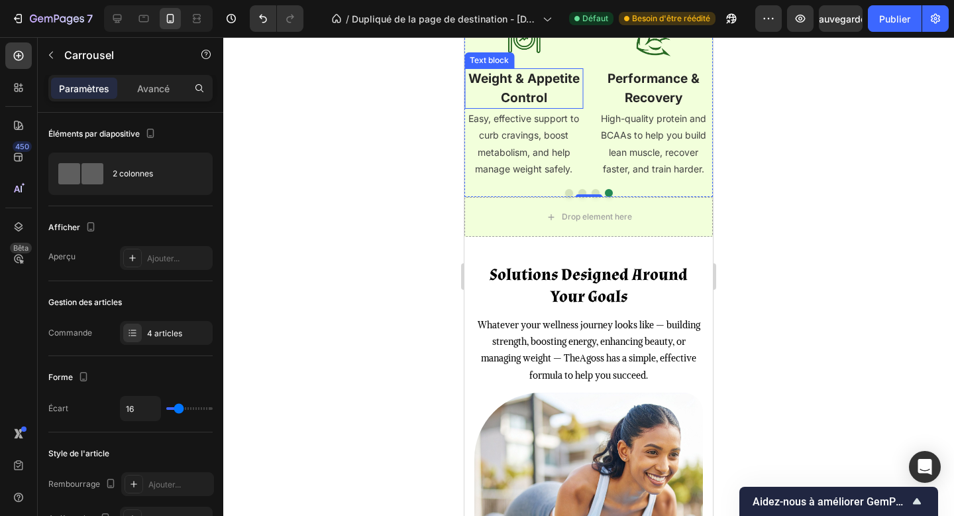
click at [514, 105] on strong "Weight & Appetite Control" at bounding box center [524, 88] width 111 height 34
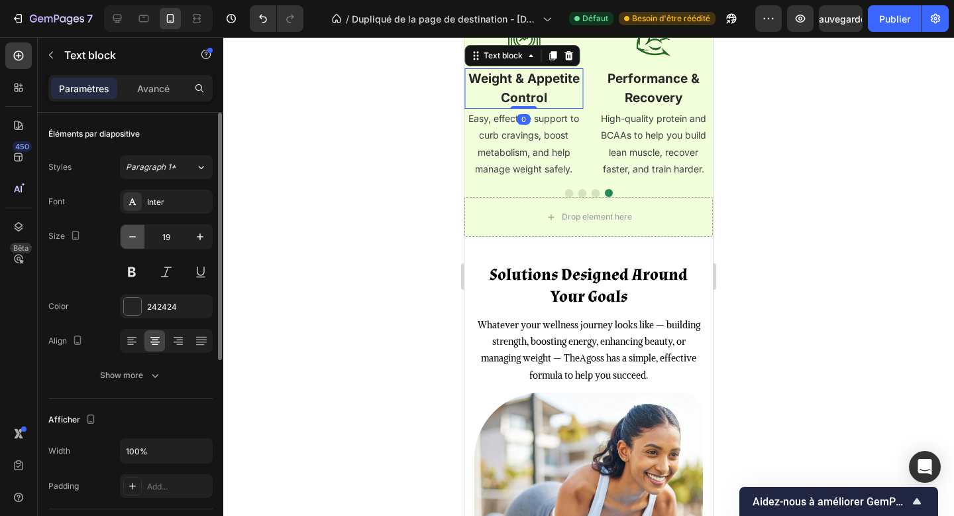
click at [137, 237] on icon "button" at bounding box center [132, 236] width 13 height 13
type input "18"
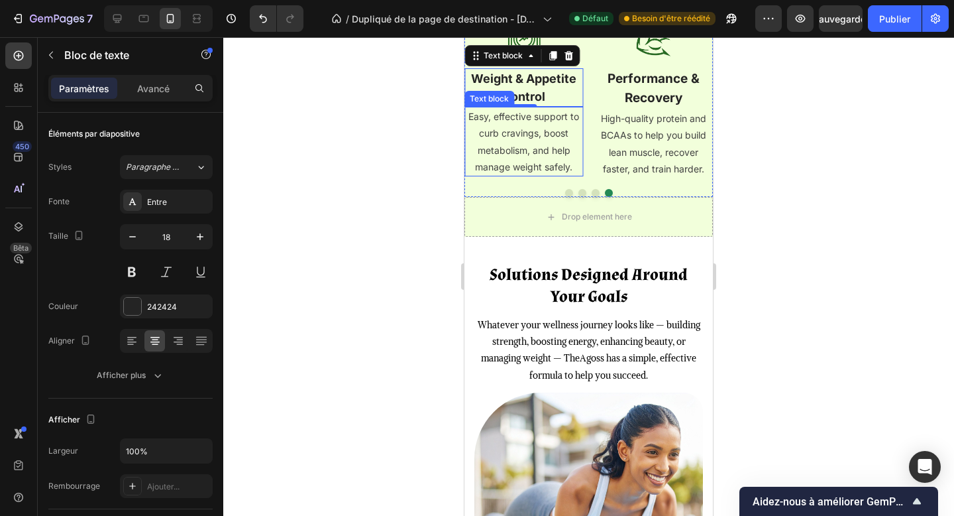
click at [500, 175] on p "Easy, effective support to curb cravings, boost metabolism, and help manage wei…" at bounding box center [524, 141] width 117 height 67
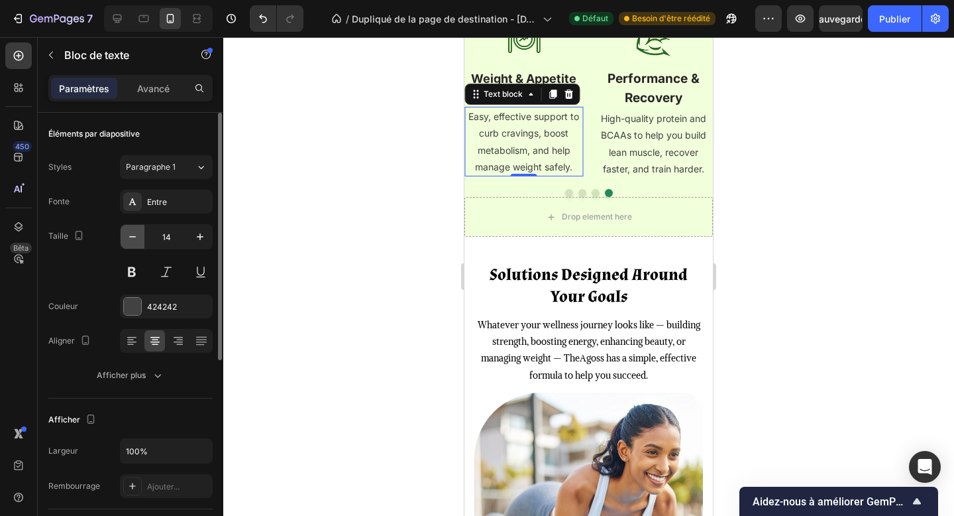
click at [134, 239] on icon "button" at bounding box center [132, 236] width 13 height 13
type input "12"
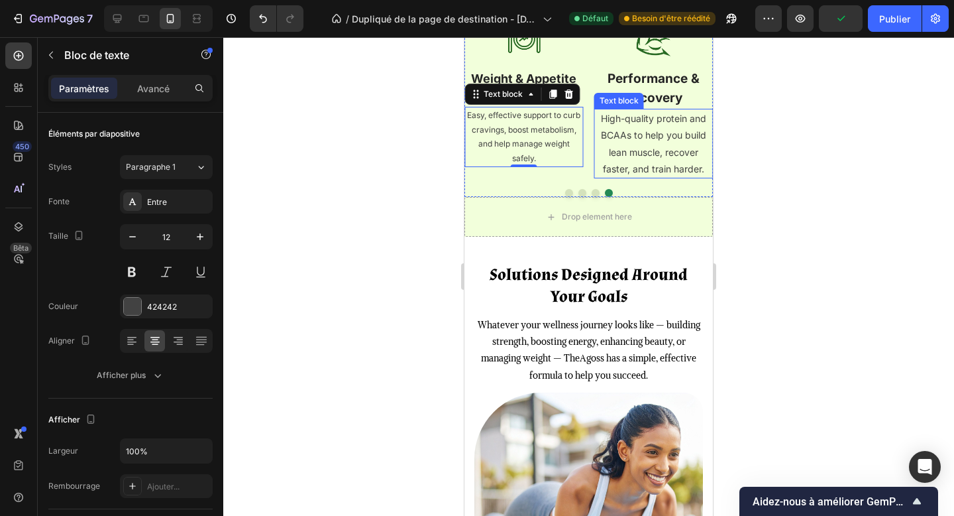
click at [645, 177] on p "High-quality protein and BCAAs to help you build lean muscle, recover faster, a…" at bounding box center [654, 143] width 117 height 67
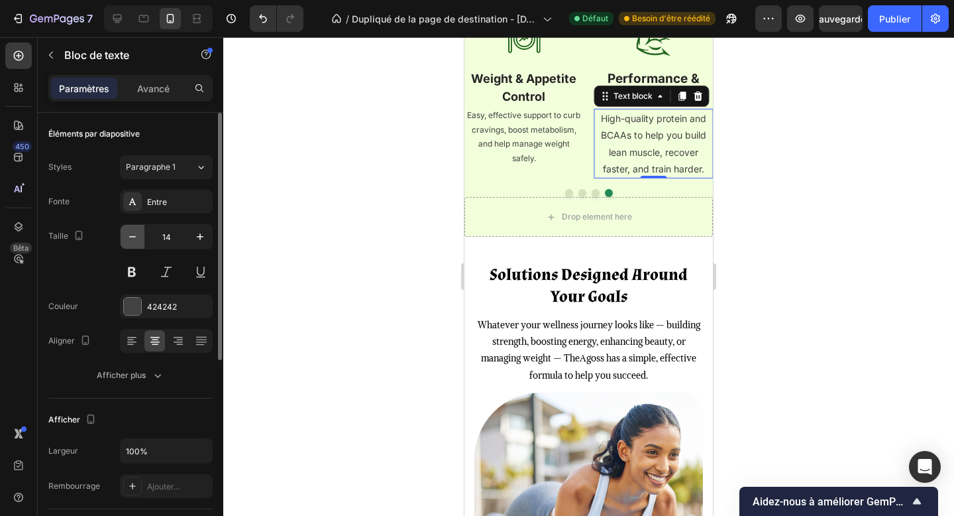
click at [135, 245] on button "button" at bounding box center [133, 237] width 24 height 24
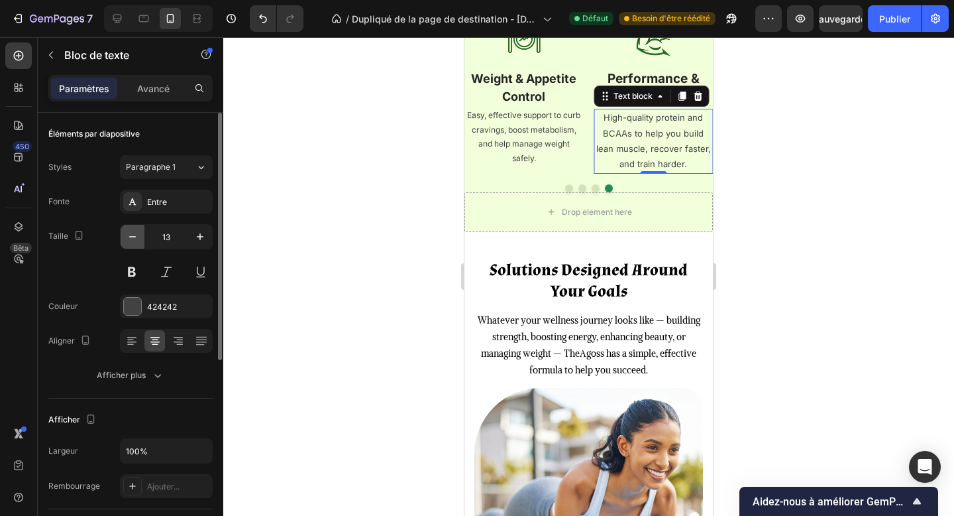
click at [135, 245] on button "button" at bounding box center [133, 237] width 24 height 24
type input "12"
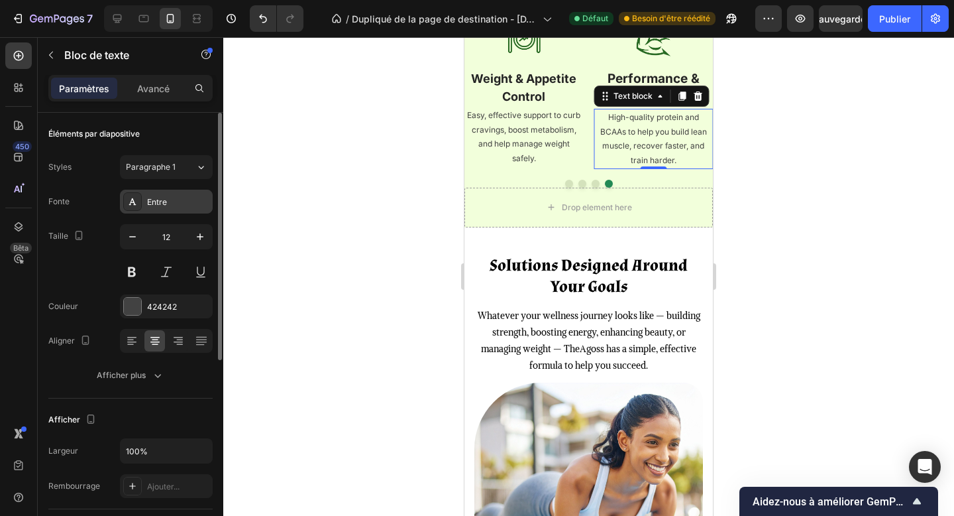
click at [170, 203] on div "Entre" at bounding box center [178, 202] width 62 height 12
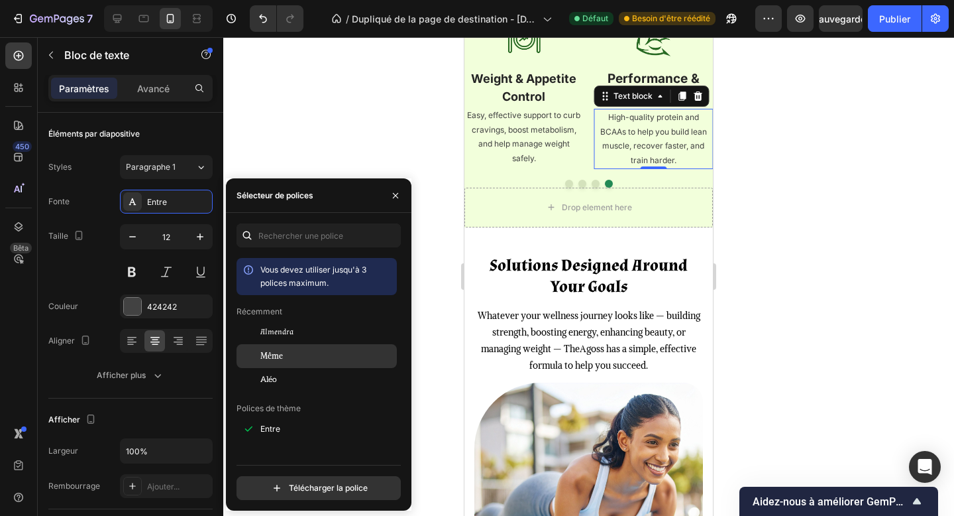
click at [311, 350] on div "Même" at bounding box center [327, 356] width 134 height 12
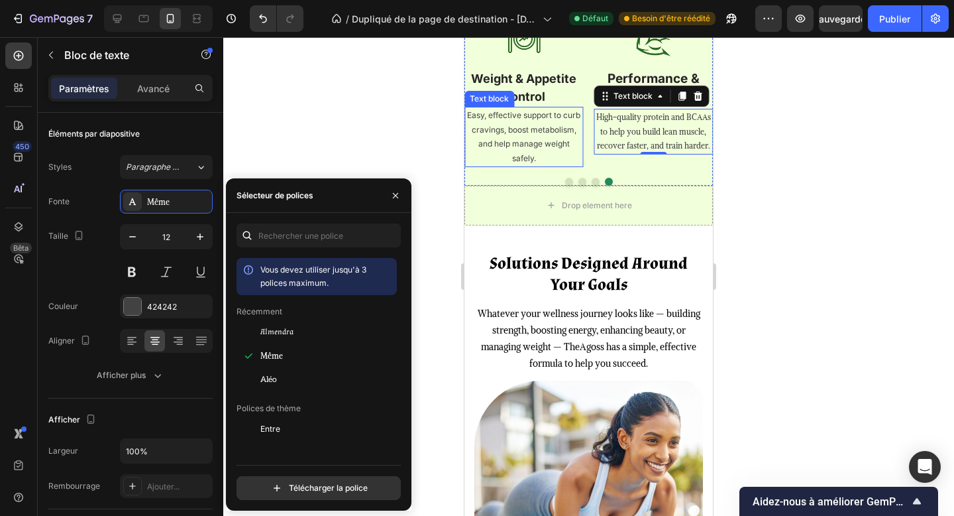
click at [492, 165] on p "Easy, effective support to curb cravings, boost metabolism, and help manage wei…" at bounding box center [524, 136] width 117 height 57
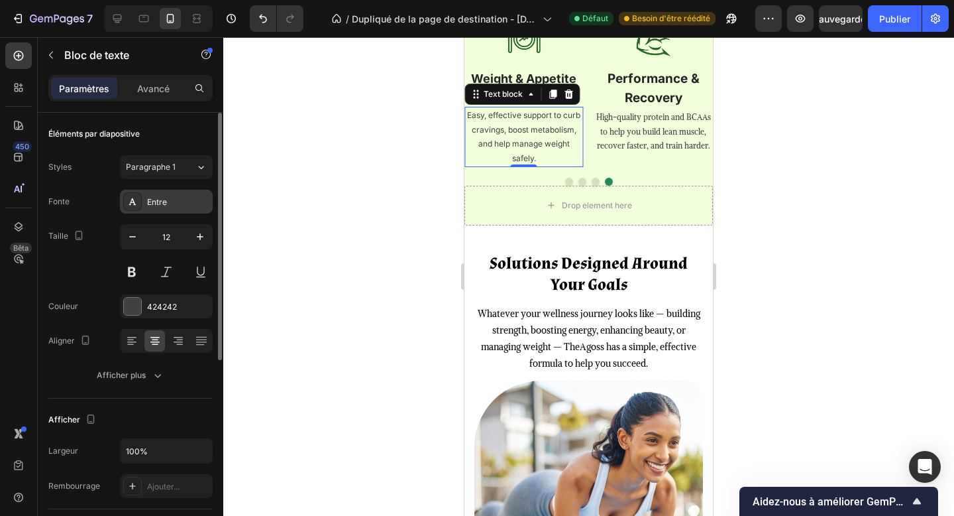
click at [168, 205] on div "Entre" at bounding box center [178, 202] width 62 height 12
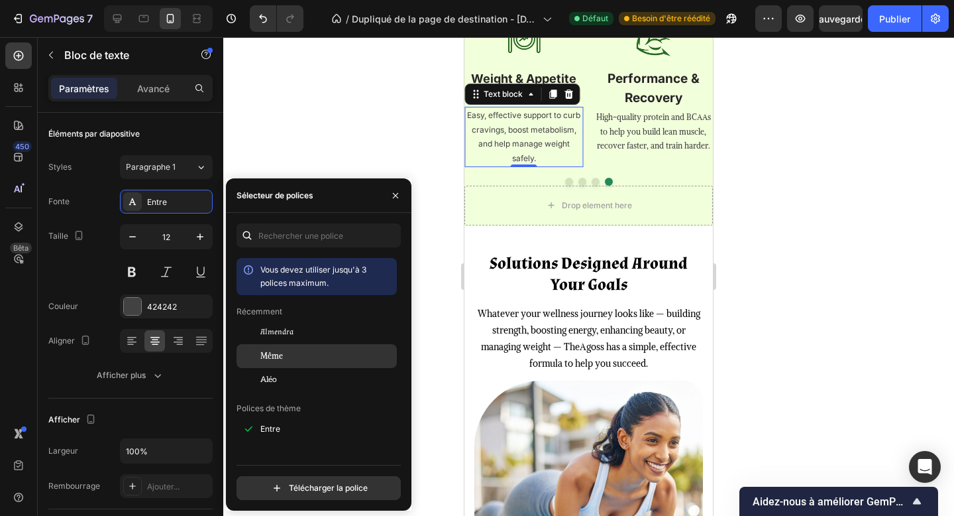
click at [293, 356] on div "Même" at bounding box center [327, 356] width 134 height 12
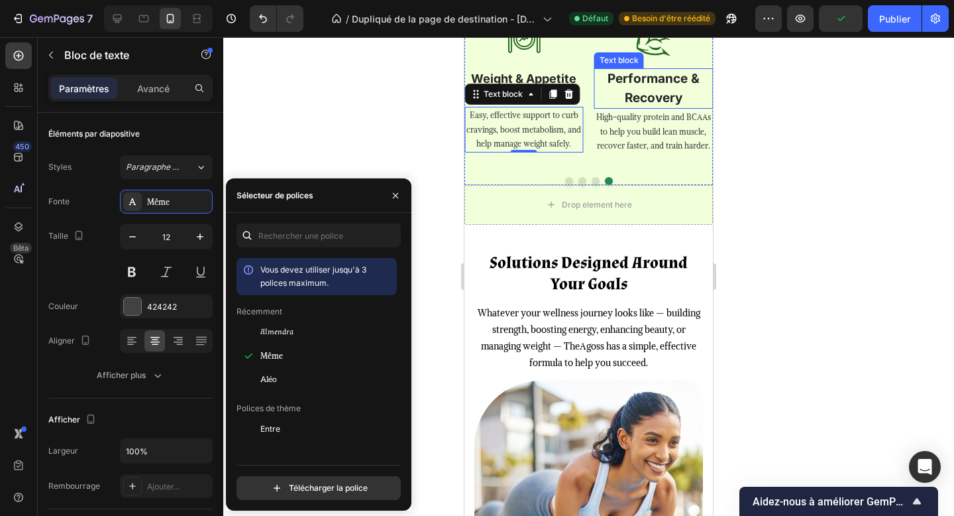
click at [633, 105] on strong "Performance & Recovery" at bounding box center [654, 88] width 92 height 34
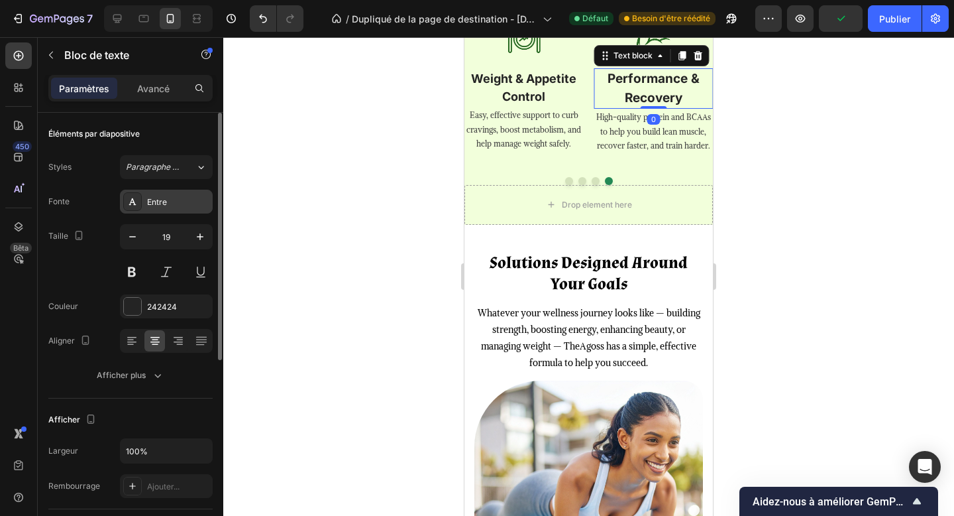
click at [171, 200] on div "Entre" at bounding box center [178, 202] width 62 height 12
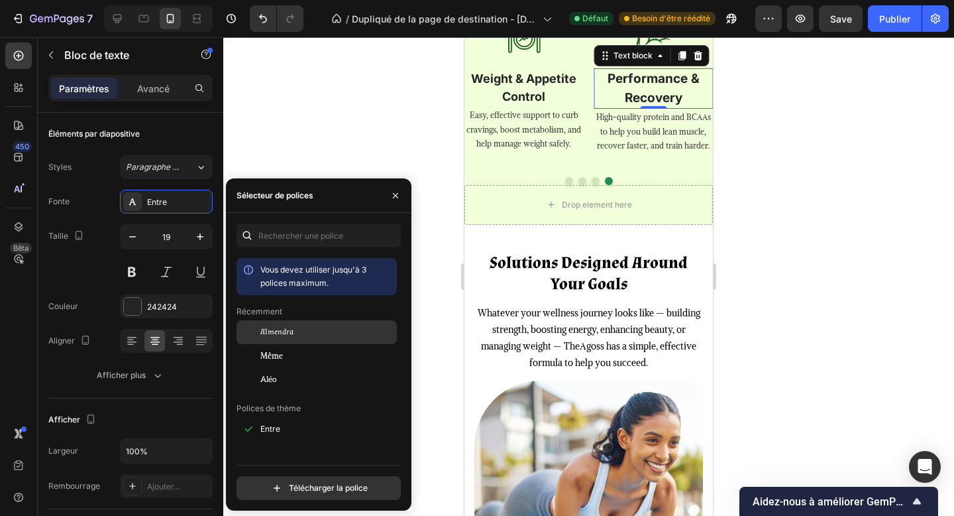
click at [280, 325] on div "Almendra" at bounding box center [317, 332] width 160 height 24
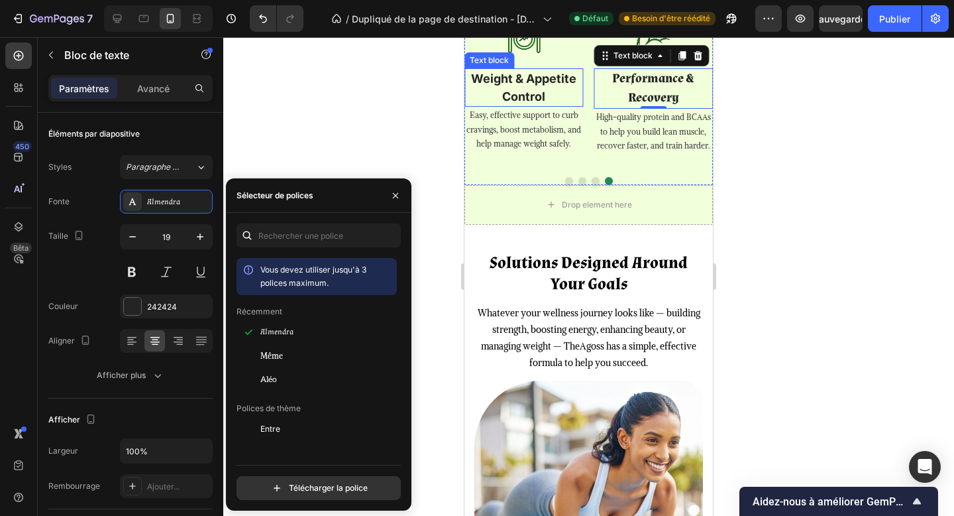
click at [529, 103] on strong "Weight & Appetite Control" at bounding box center [523, 88] width 105 height 32
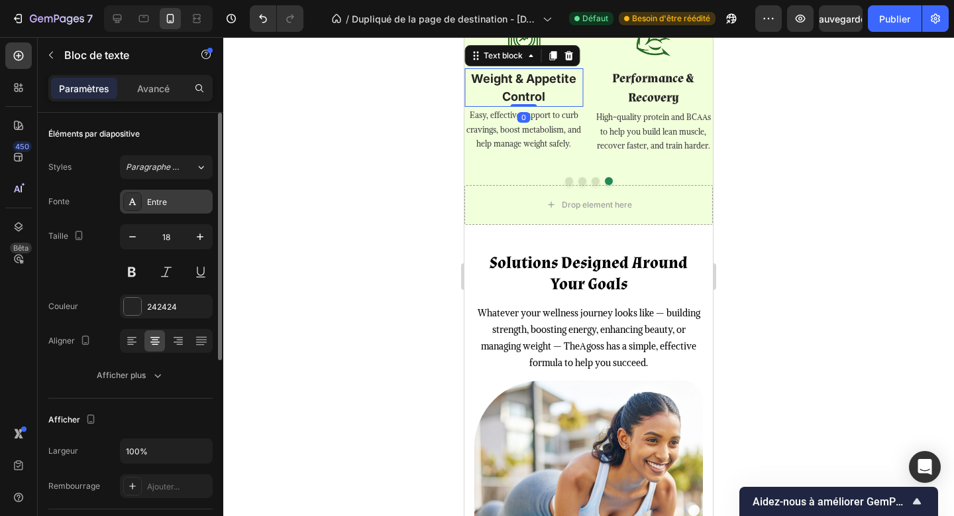
click at [185, 207] on div "Entre" at bounding box center [178, 202] width 62 height 12
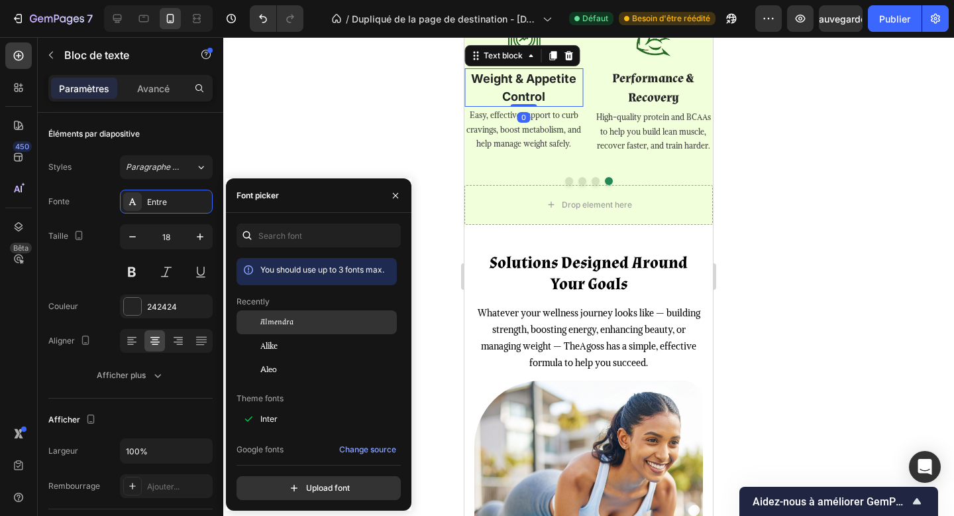
click at [300, 321] on div "Almendra" at bounding box center [317, 322] width 160 height 24
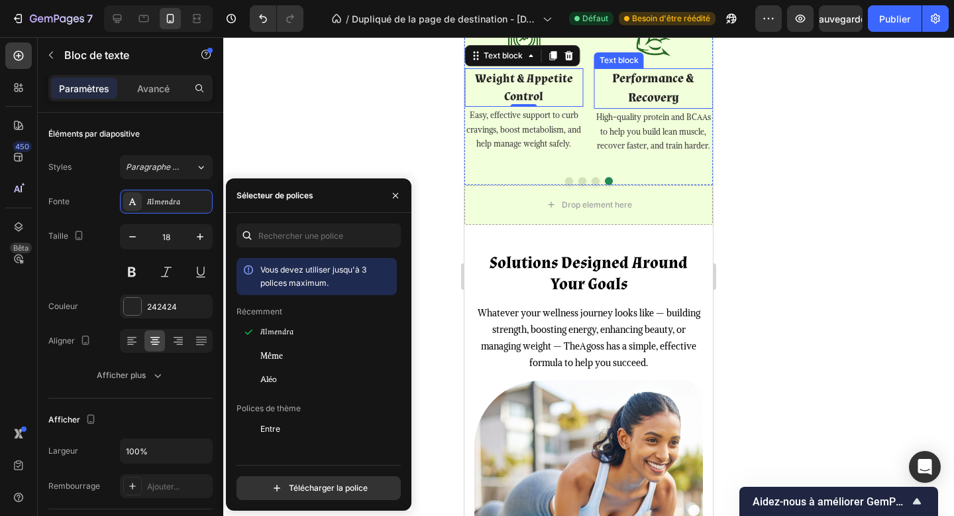
click at [636, 106] on strong "Performance & Recovery" at bounding box center [653, 88] width 82 height 36
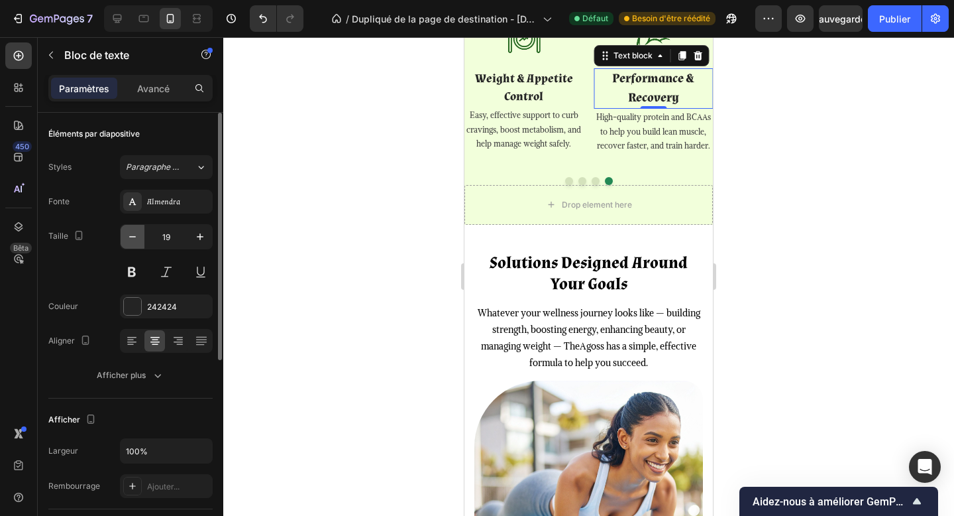
click at [142, 238] on button "button" at bounding box center [133, 237] width 24 height 24
type input "18"
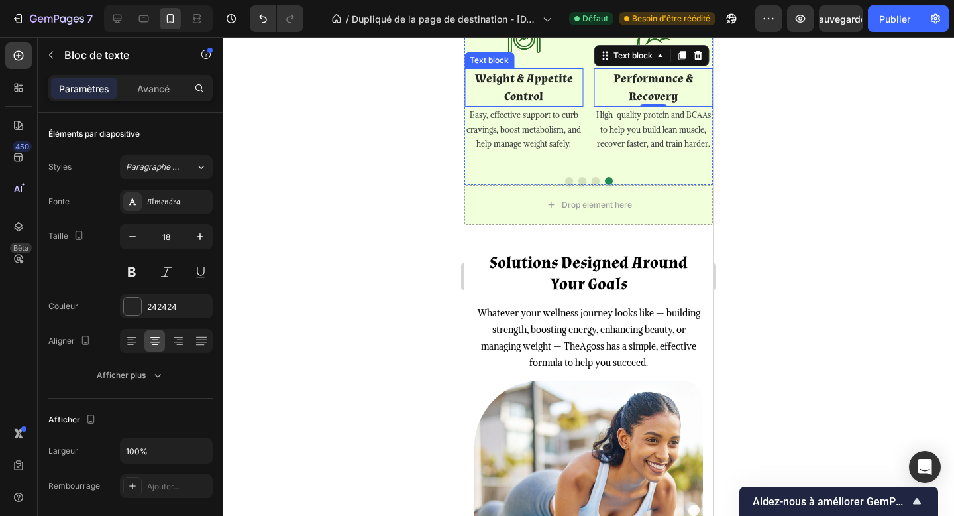
click at [559, 105] on p "Weight & Appetite Control" at bounding box center [524, 88] width 117 height 36
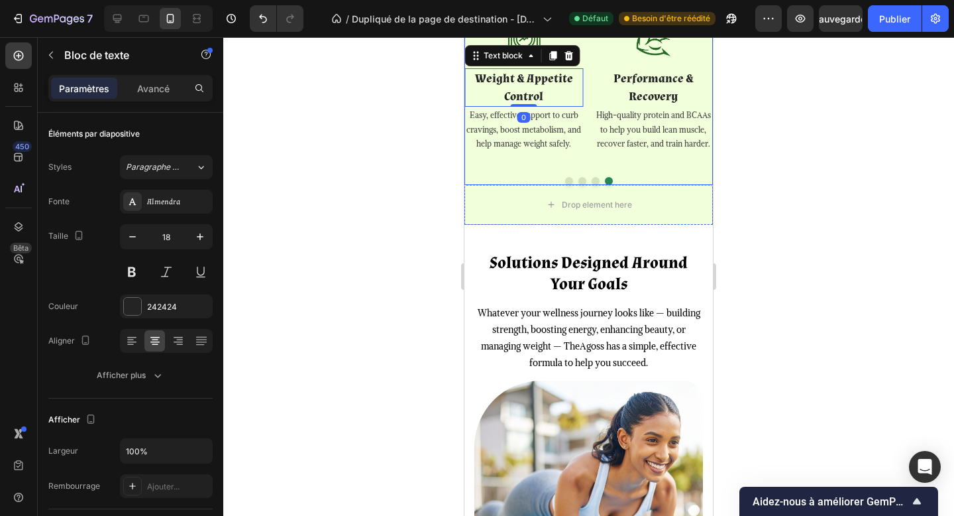
click at [566, 185] on button "Dot" at bounding box center [569, 181] width 8 height 8
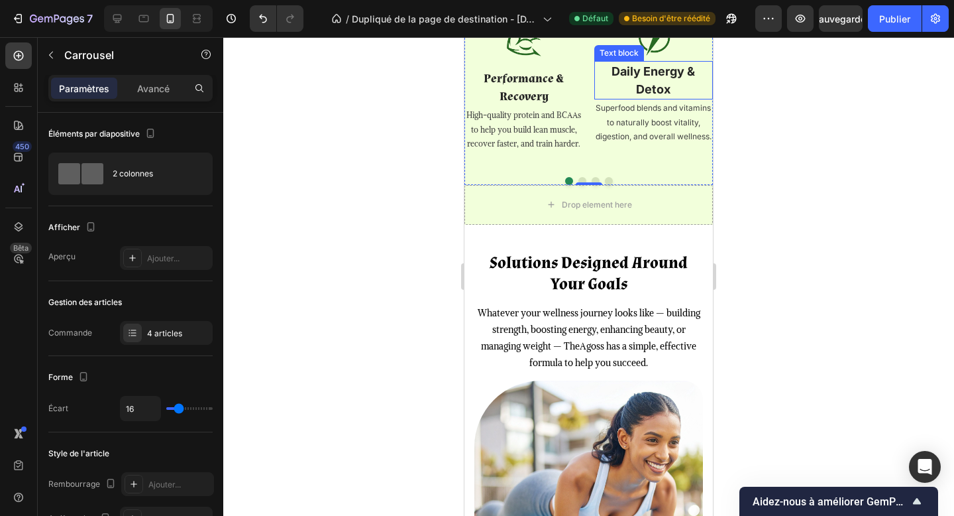
click at [646, 96] on strong "Daily Energy & Detox" at bounding box center [653, 80] width 83 height 32
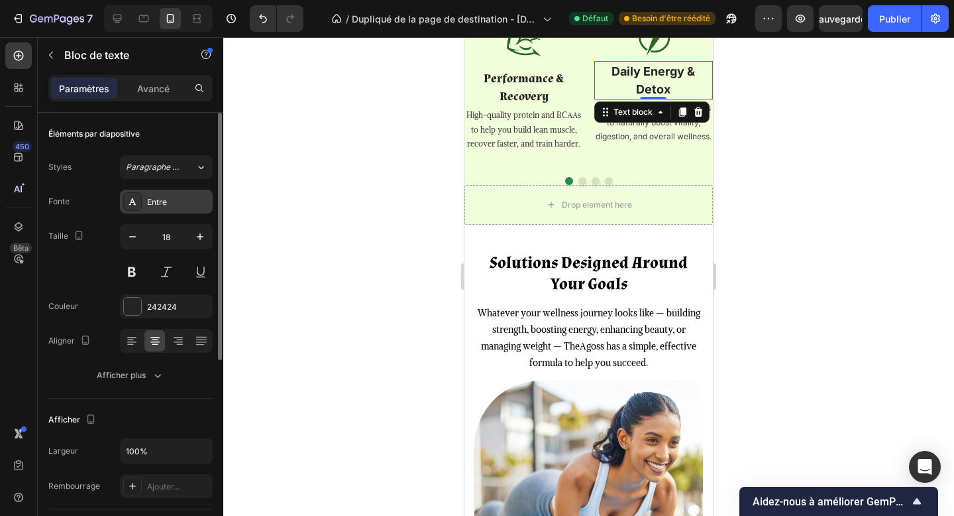
click at [178, 205] on div "Entre" at bounding box center [178, 202] width 62 height 12
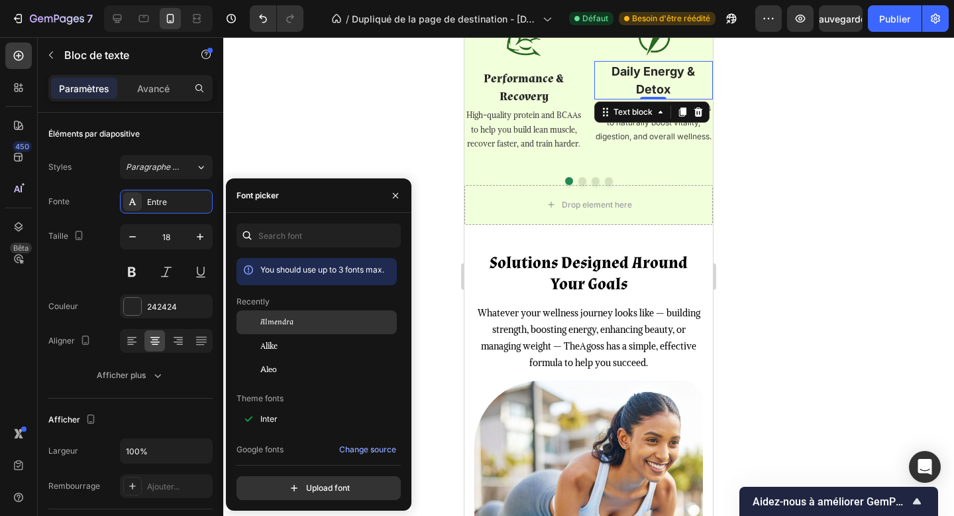
click at [287, 320] on span "Almendra" at bounding box center [276, 322] width 33 height 12
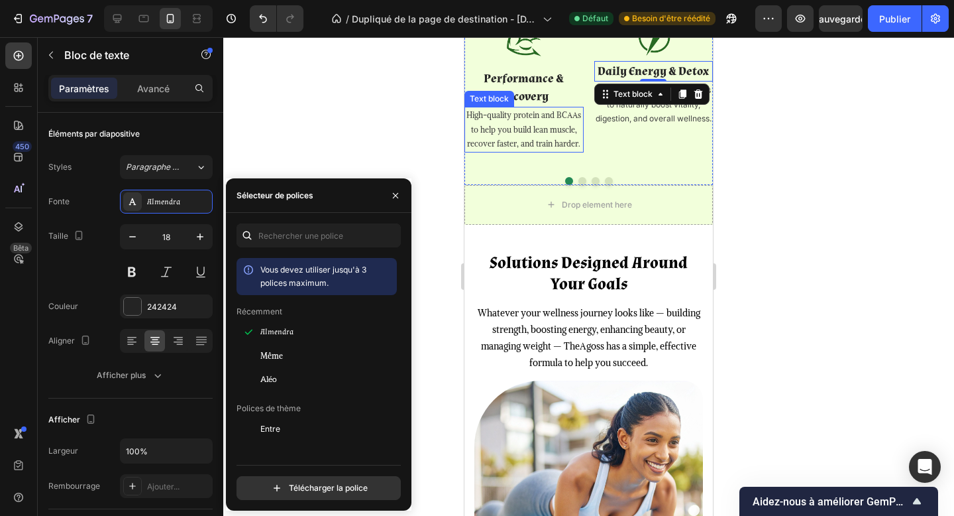
click at [561, 151] on p "High-quality protein and BCAAs to help you build lean muscle, recover faster, a…" at bounding box center [524, 129] width 117 height 43
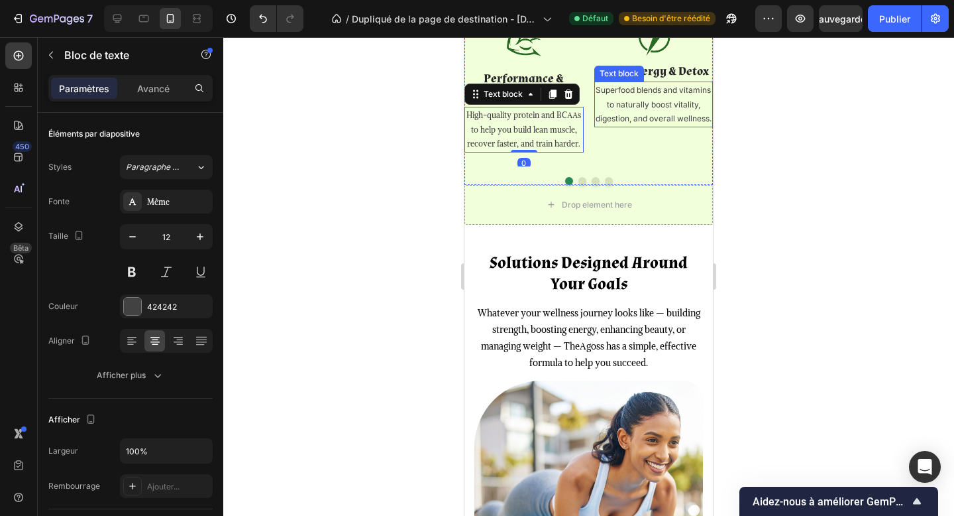
click at [667, 126] on p "Superfood blends and vitamins to naturally boost vitality, digestion, and overa…" at bounding box center [654, 104] width 117 height 43
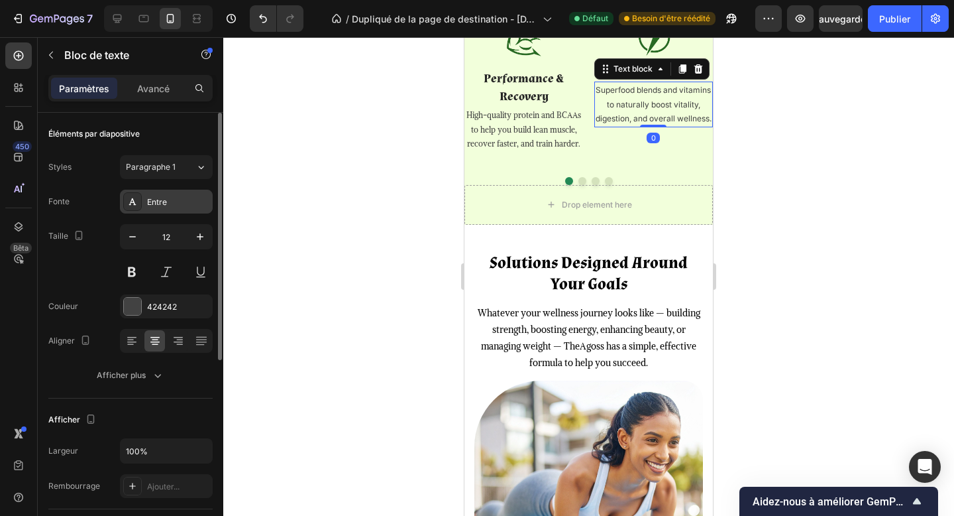
click at [185, 208] on div "Entre" at bounding box center [166, 202] width 93 height 24
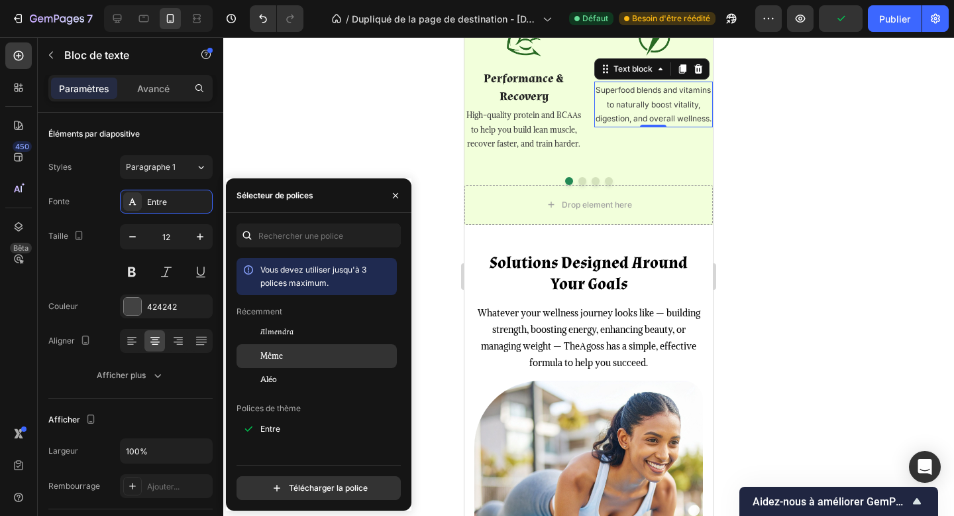
click at [311, 345] on div "Même" at bounding box center [317, 356] width 160 height 24
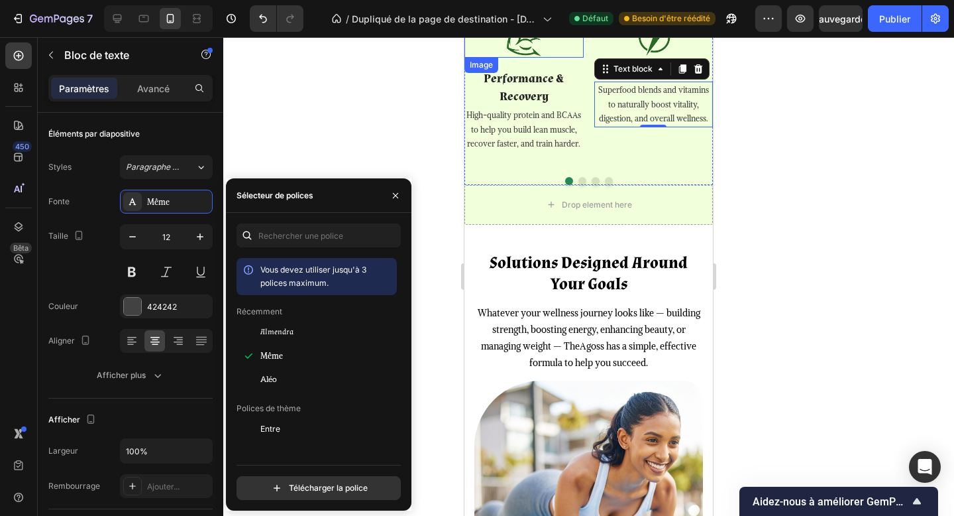
click at [544, 58] on div at bounding box center [524, 38] width 119 height 40
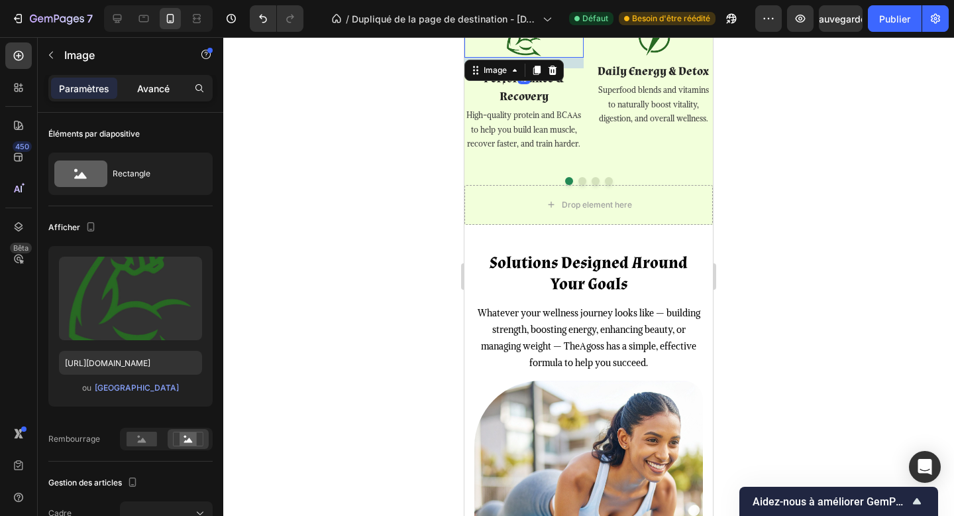
click at [147, 80] on div "Avancé" at bounding box center [153, 88] width 66 height 21
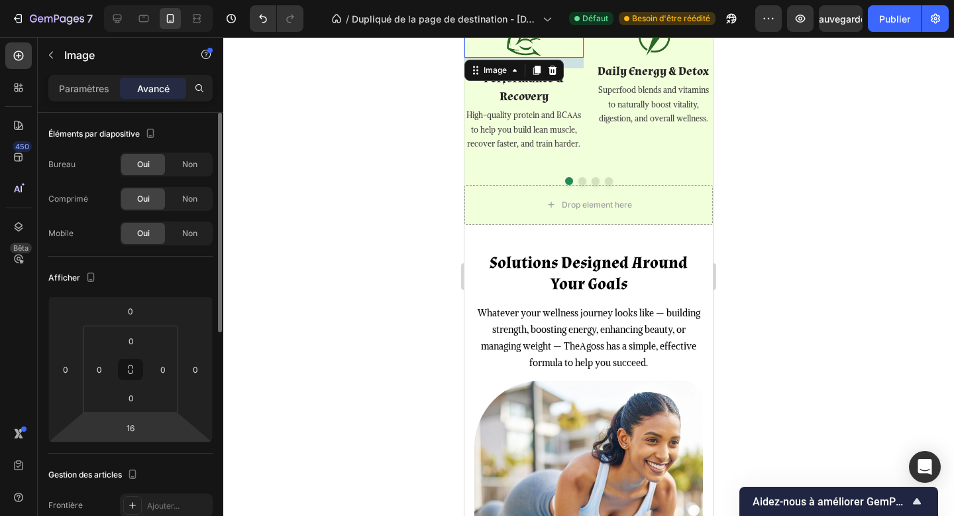
click at [133, 0] on html "7 Version history / Dupliqué de la page de destination - 26 sept. 01:07:12 Défa…" at bounding box center [477, 0] width 954 height 0
click at [130, 427] on input "16" at bounding box center [130, 427] width 27 height 20
type input "5"
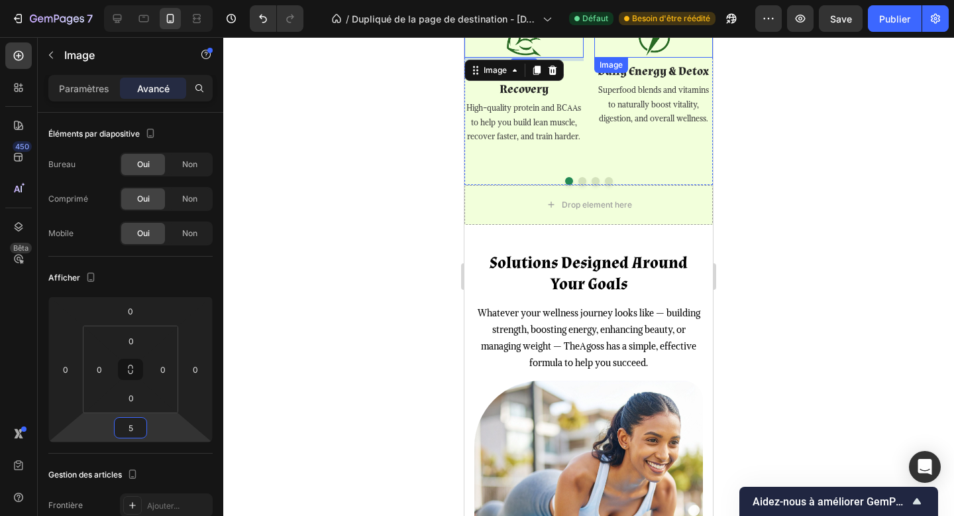
click at [653, 58] on img at bounding box center [654, 38] width 40 height 40
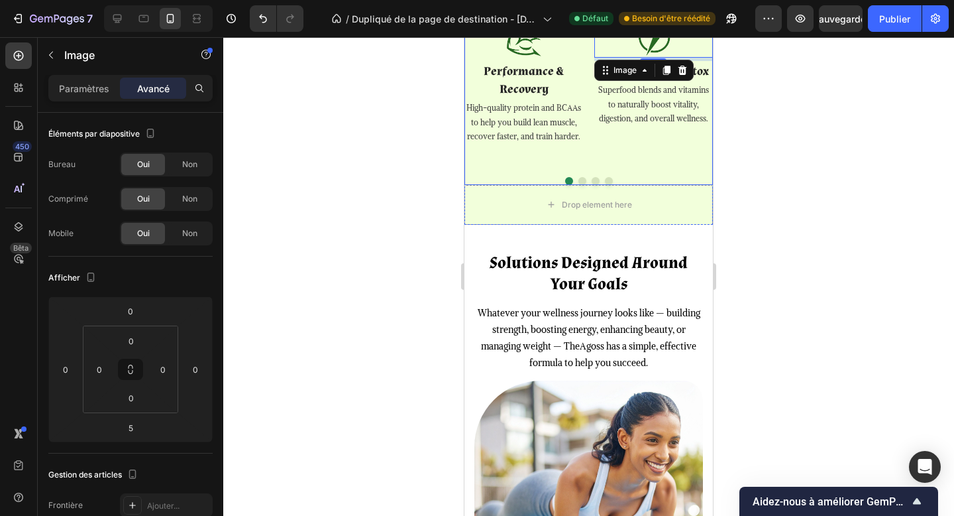
click at [596, 185] on button "Dot" at bounding box center [596, 181] width 8 height 8
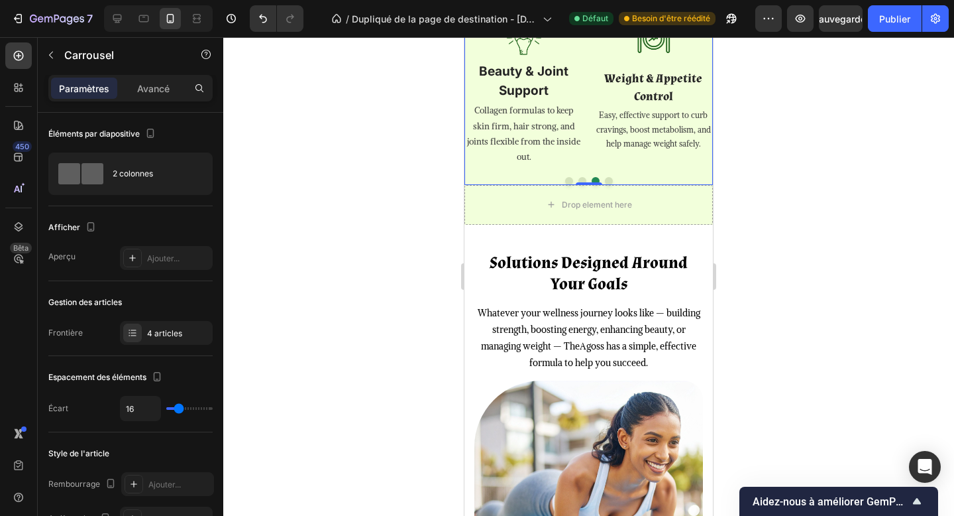
click at [609, 185] on button "Dot" at bounding box center [609, 181] width 8 height 8
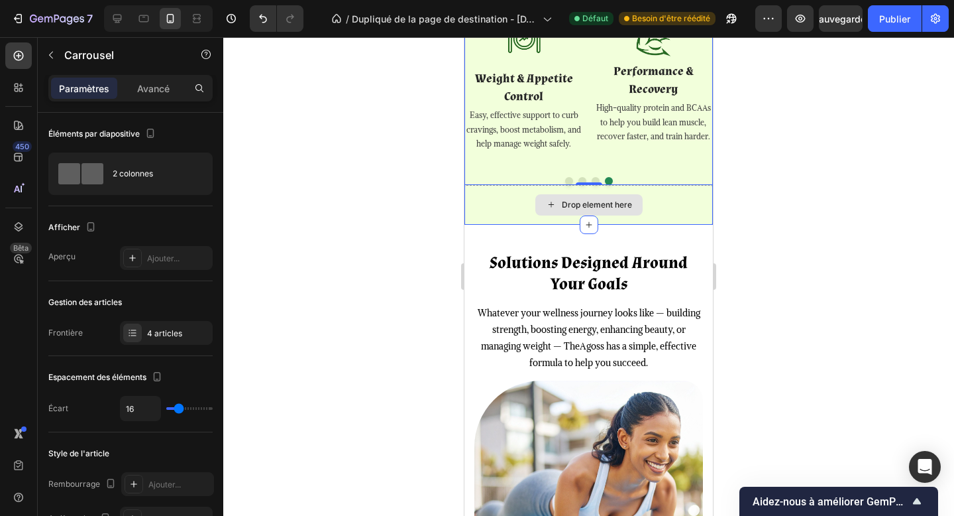
click at [653, 225] on div "Drop element here" at bounding box center [589, 205] width 249 height 40
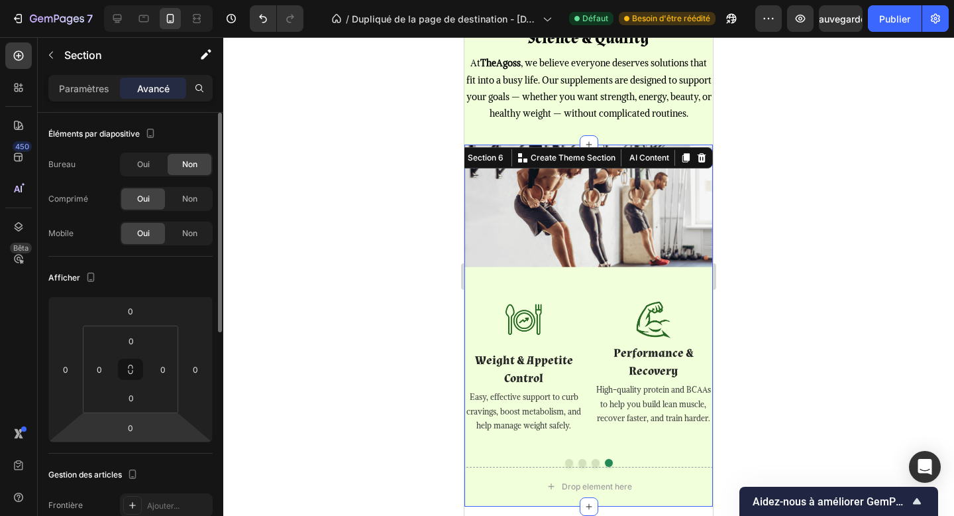
scroll to position [1243, 0]
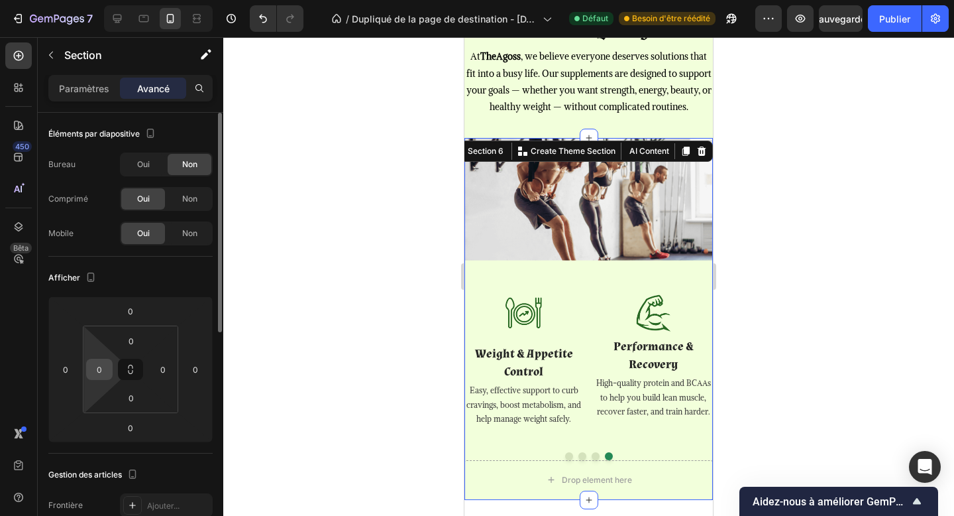
click at [103, 364] on input "0" at bounding box center [99, 369] width 20 height 20
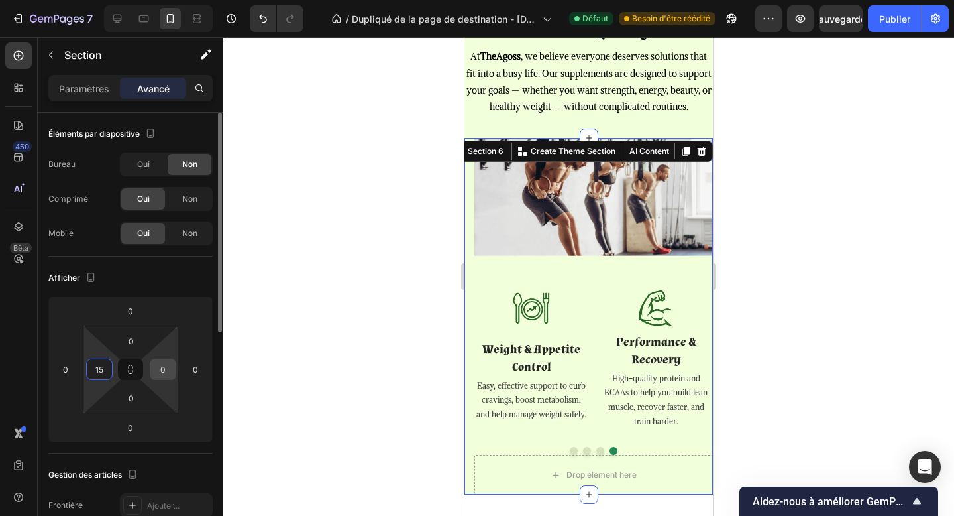
click at [163, 372] on input "0" at bounding box center [163, 369] width 20 height 20
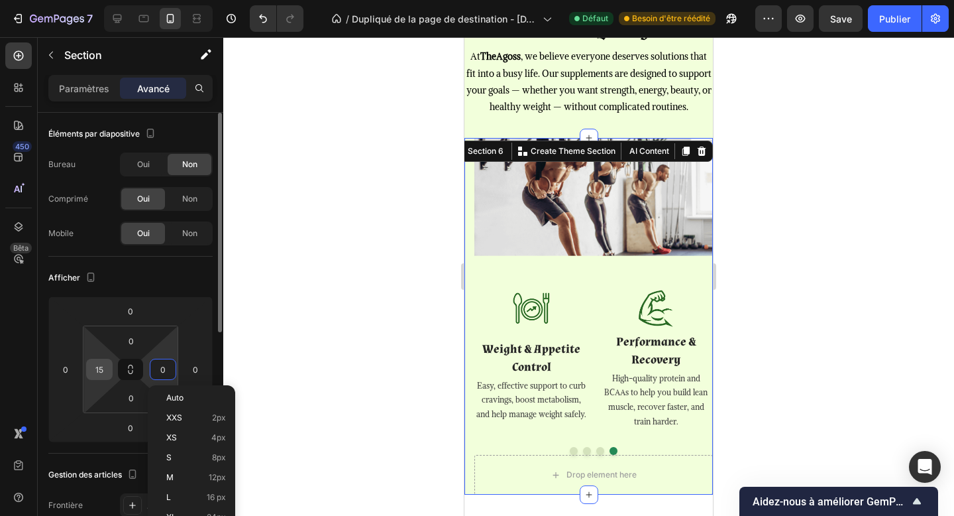
click at [102, 366] on input "15" at bounding box center [99, 369] width 20 height 20
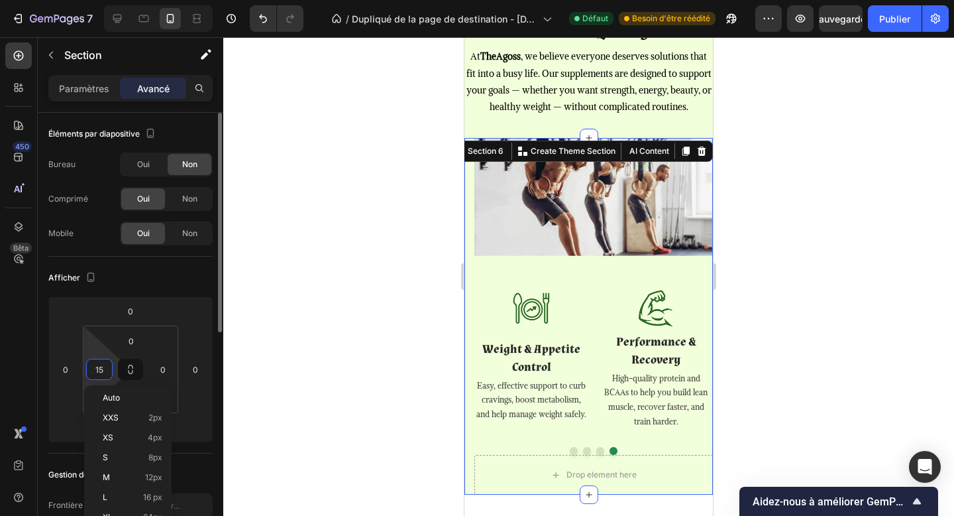
type input "0"
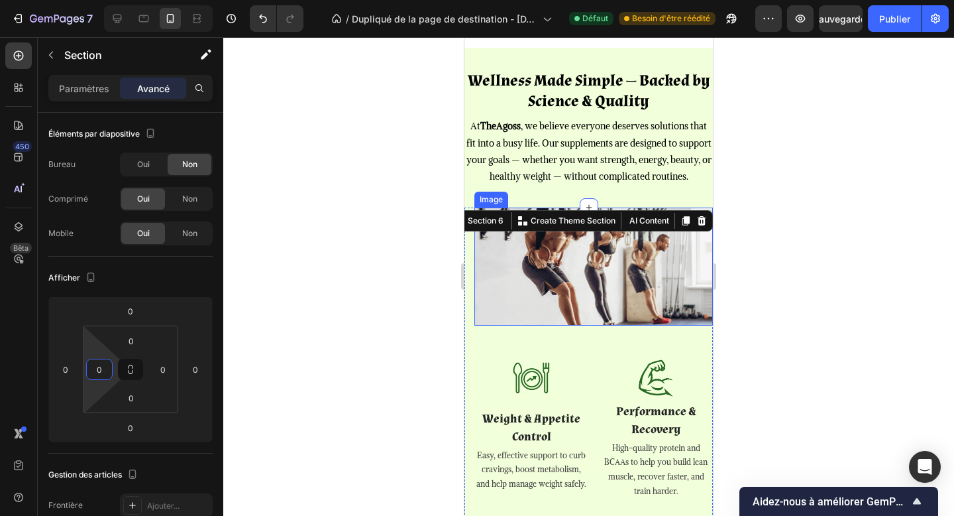
scroll to position [1167, 0]
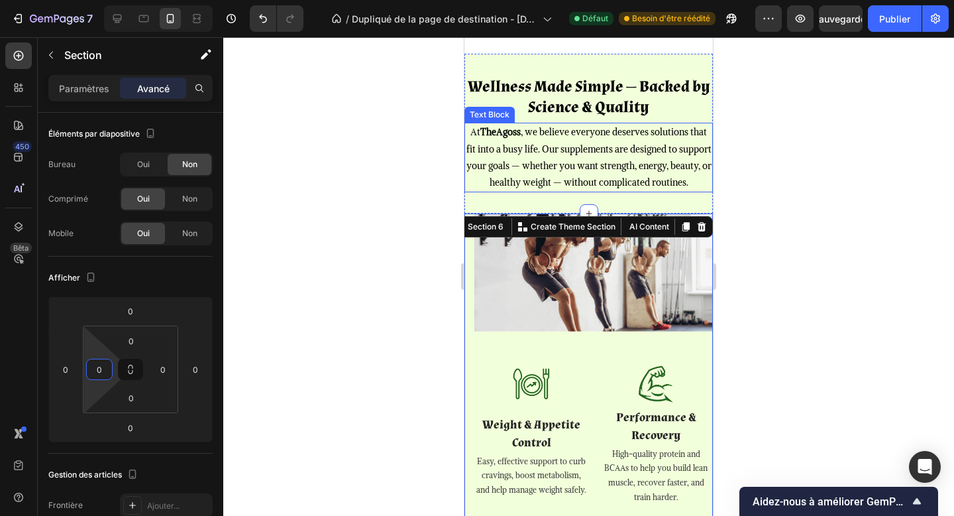
click at [488, 167] on p "At TheAgoss , we believe everyone deserves solutions that fit into a busy life.…" at bounding box center [589, 157] width 246 height 67
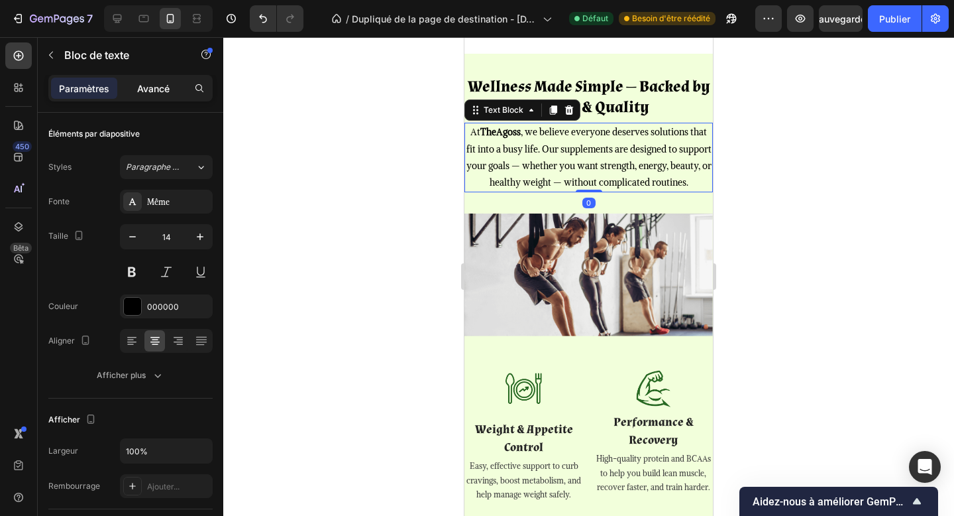
click at [148, 84] on font "Avancé" at bounding box center [153, 88] width 32 height 11
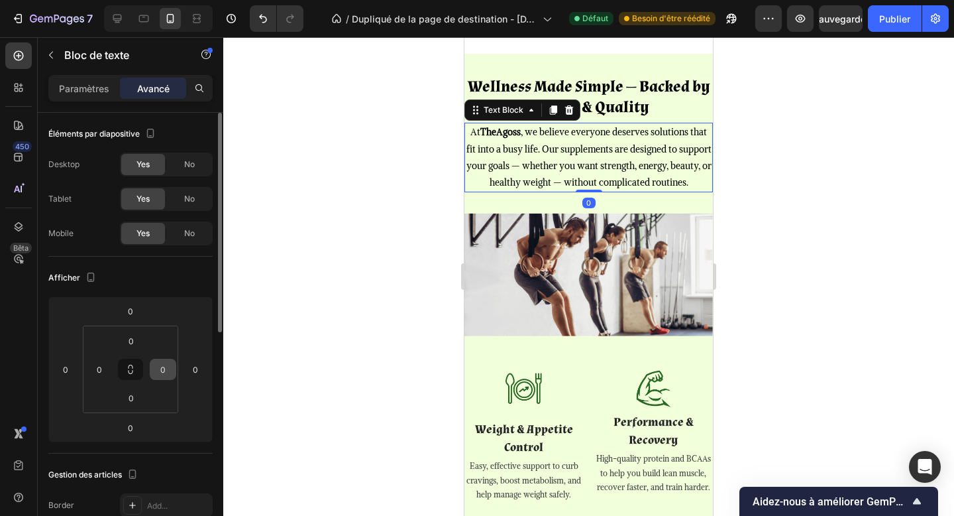
click at [158, 365] on input "0" at bounding box center [163, 369] width 20 height 20
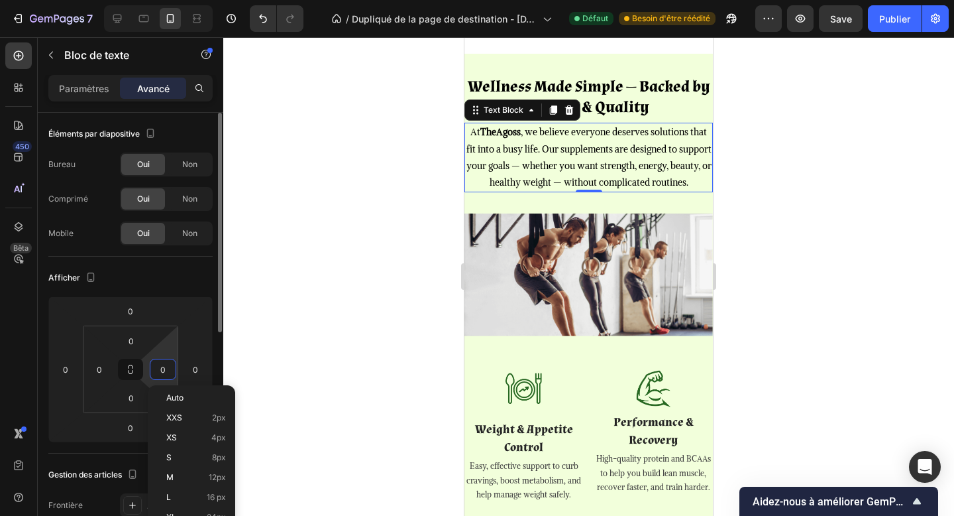
click at [164, 369] on input "0" at bounding box center [163, 369] width 20 height 20
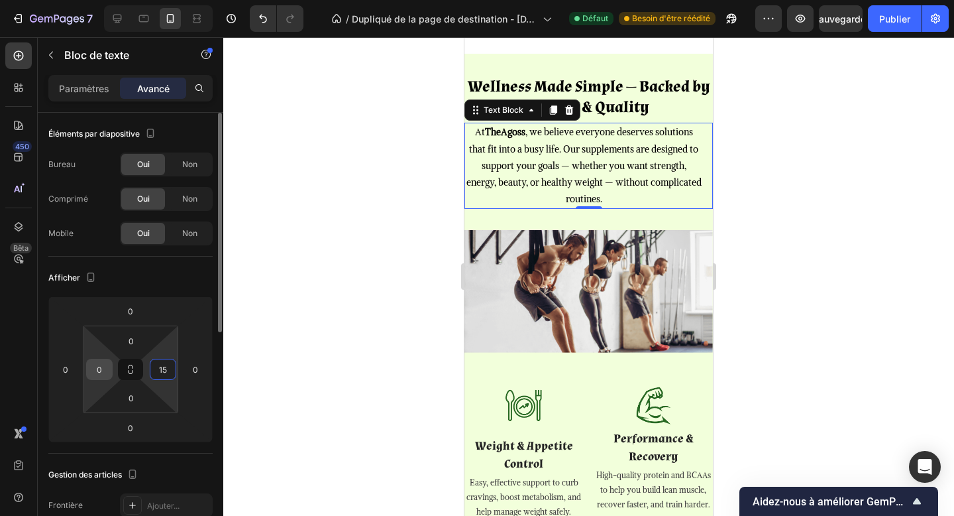
type input "15"
click at [93, 366] on input "0" at bounding box center [99, 369] width 20 height 20
click at [105, 365] on input "5" at bounding box center [99, 369] width 20 height 20
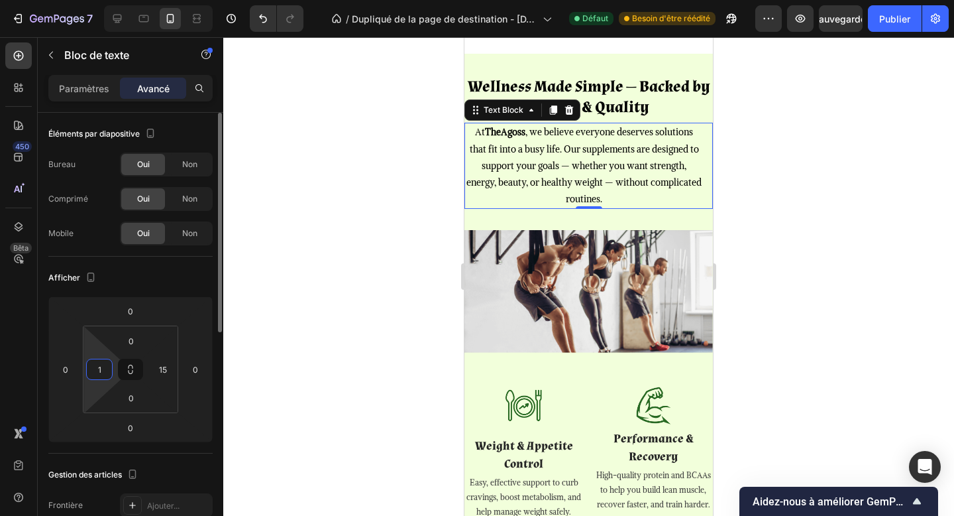
type input "15"
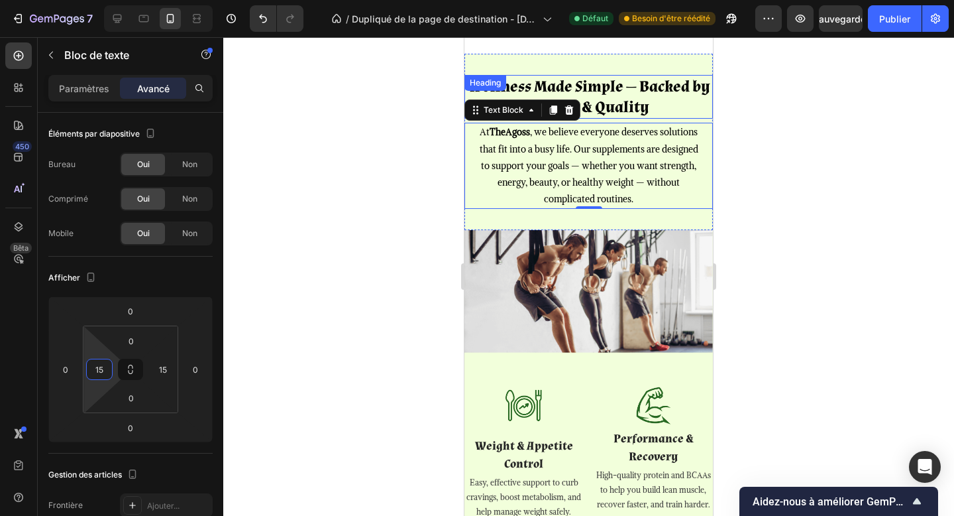
click at [616, 105] on h2 "Wellness Made Simple — Backed by Science & Quality" at bounding box center [589, 97] width 249 height 44
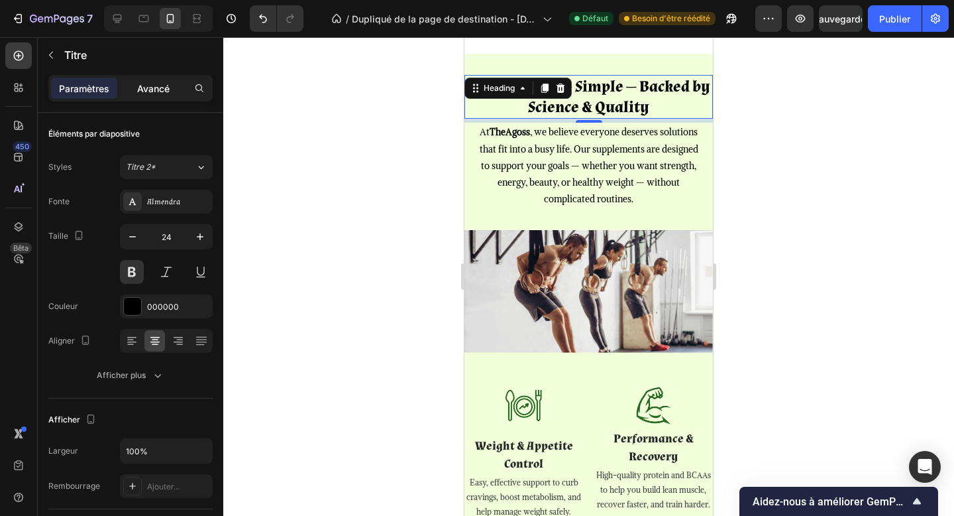
click at [150, 89] on font "Avancé" at bounding box center [153, 88] width 32 height 11
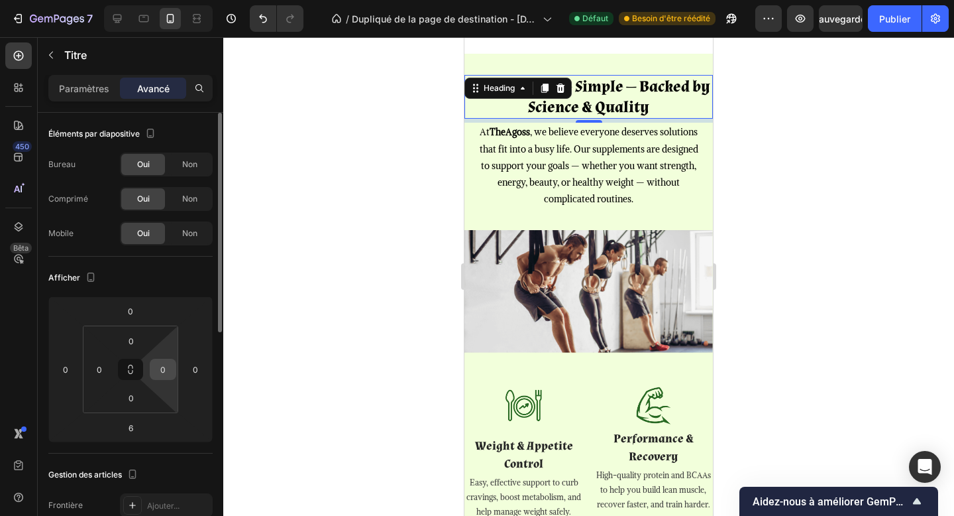
click at [161, 367] on input "0" at bounding box center [163, 369] width 20 height 20
type input "15"
click at [104, 370] on input "0" at bounding box center [99, 369] width 20 height 20
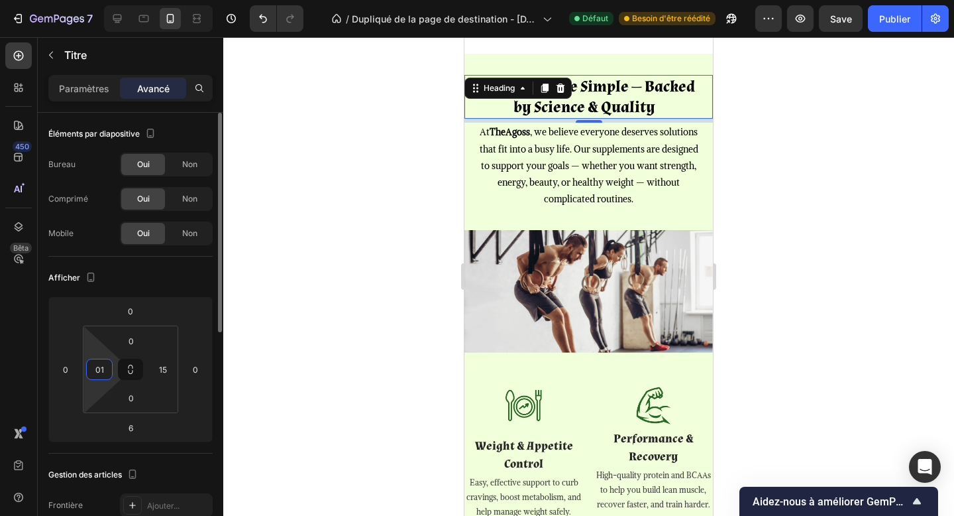
type input "5"
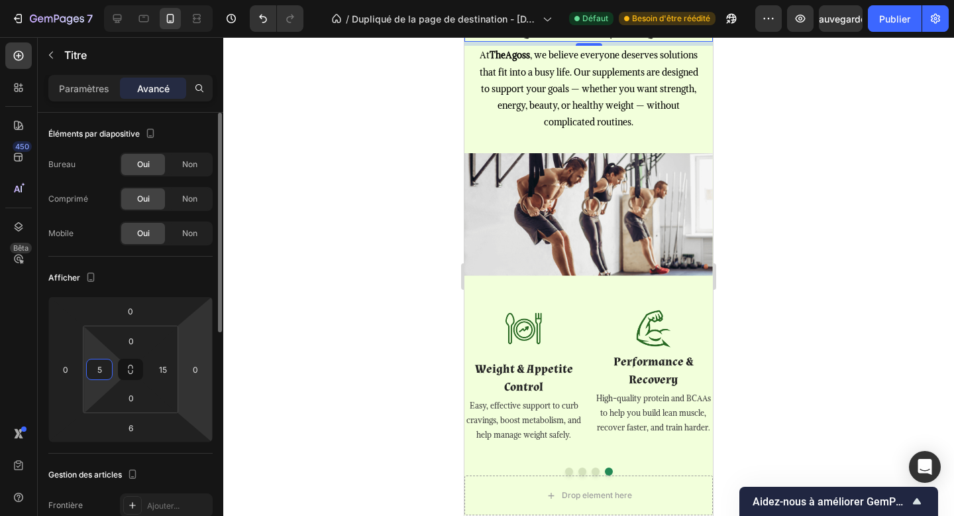
scroll to position [1174, 0]
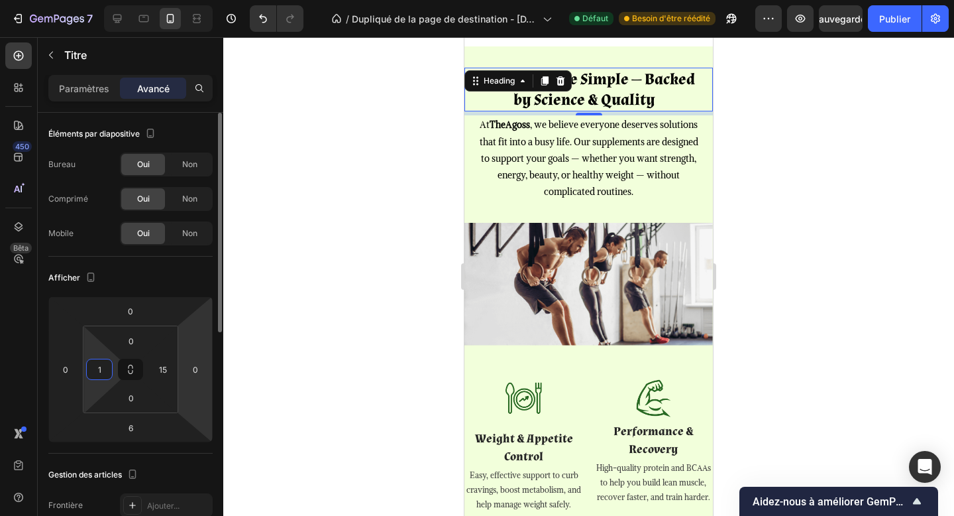
type input "15"
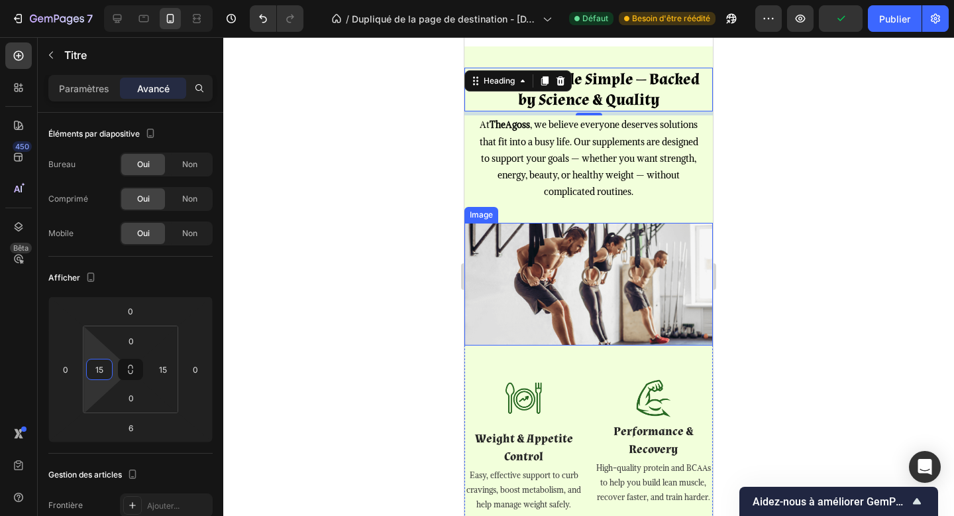
scroll to position [1278, 0]
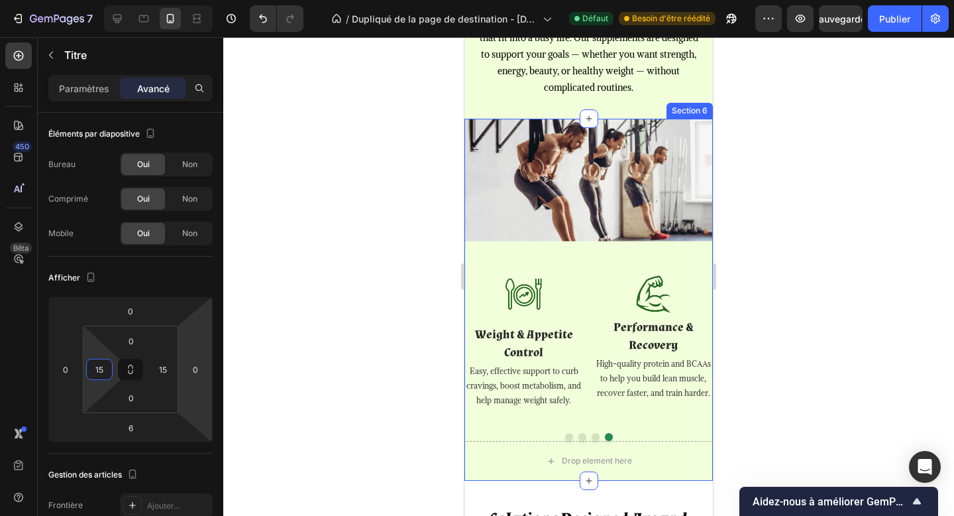
click at [570, 264] on div "Image Image Performance & Recovery Text block High-quality protein and BCAAs to…" at bounding box center [589, 280] width 249 height 322
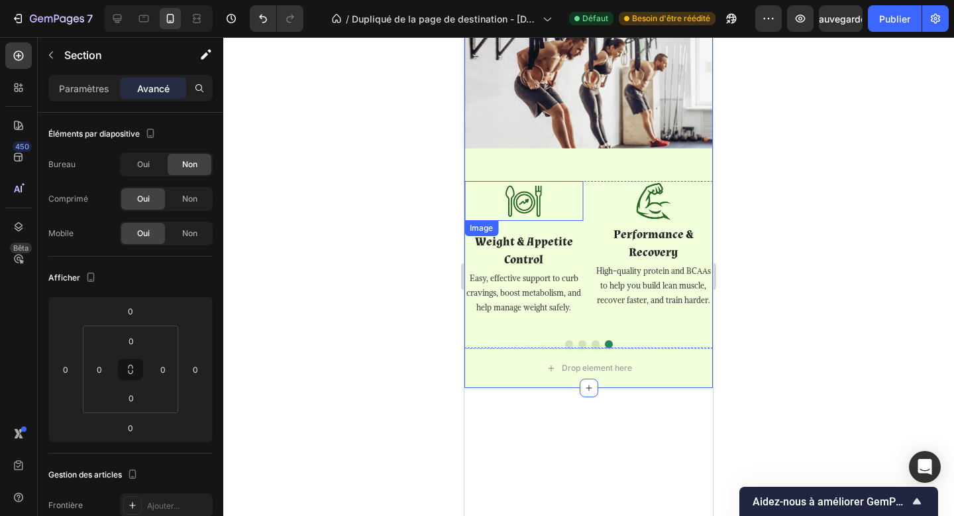
scroll to position [1182, 0]
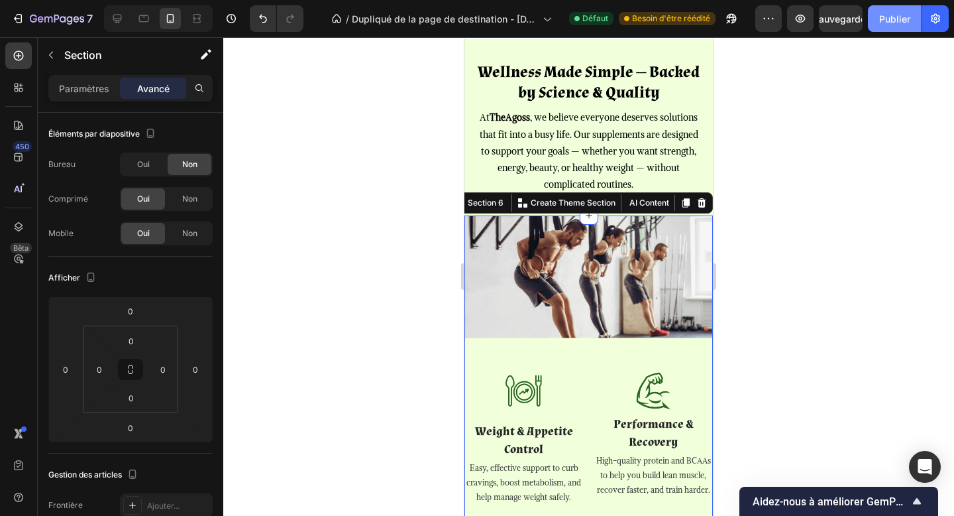
click at [896, 23] on font "Publier" at bounding box center [894, 18] width 31 height 11
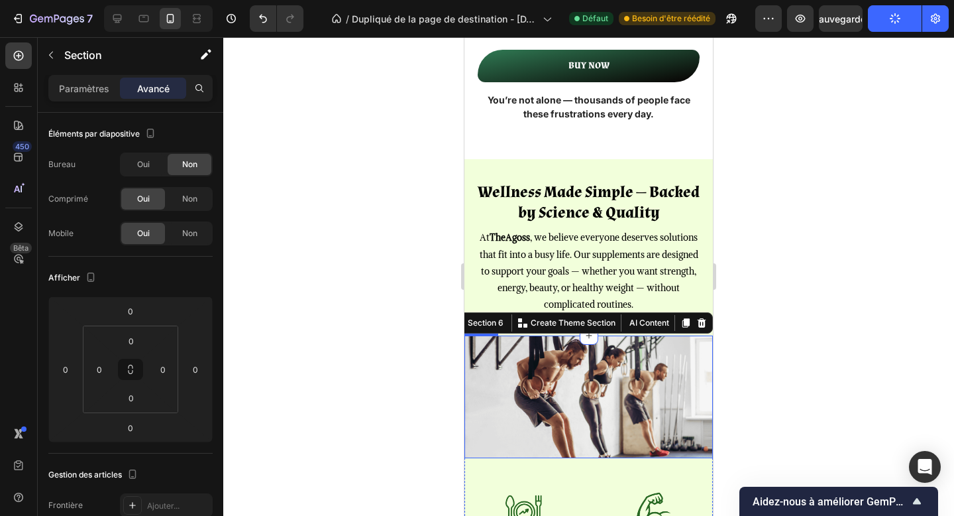
scroll to position [1042, 0]
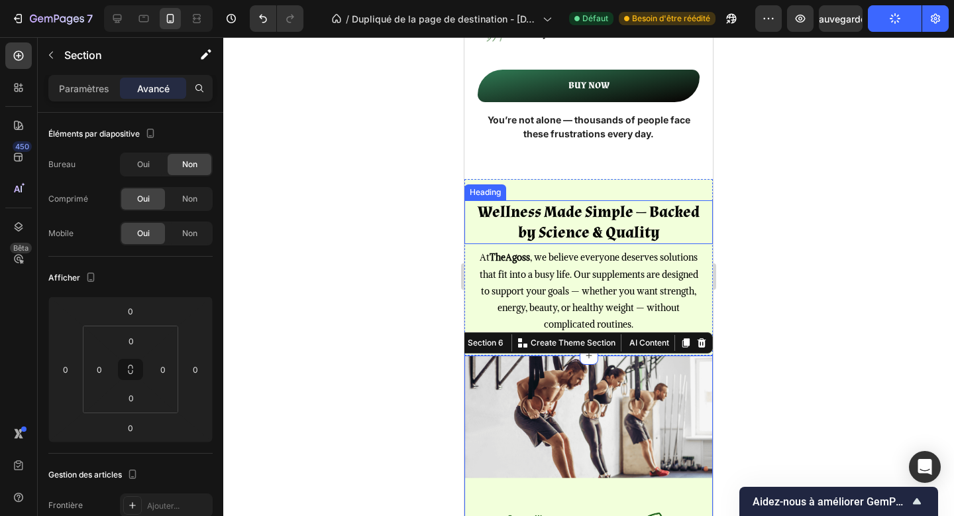
click at [575, 230] on h2 "Wellness Made Simple — Backed by Science & Quality" at bounding box center [588, 222] width 229 height 44
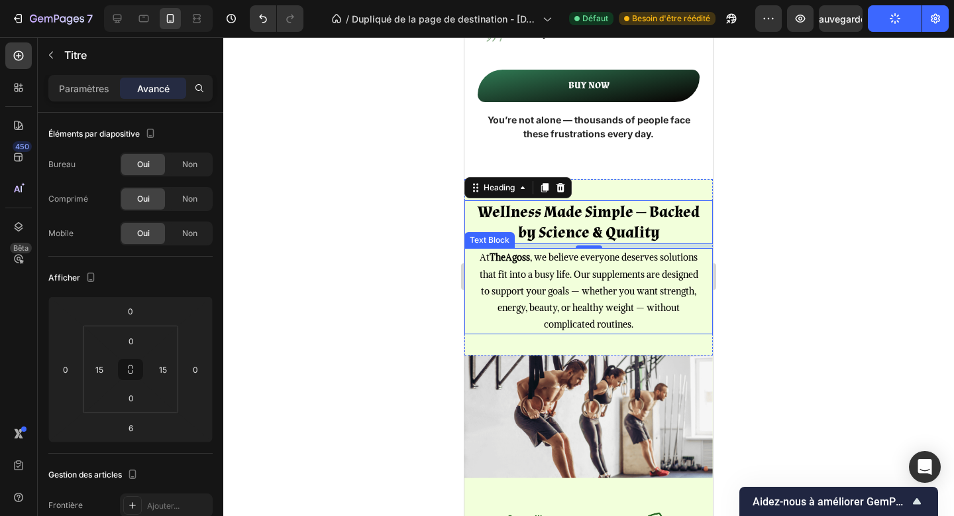
scroll to position [1177, 0]
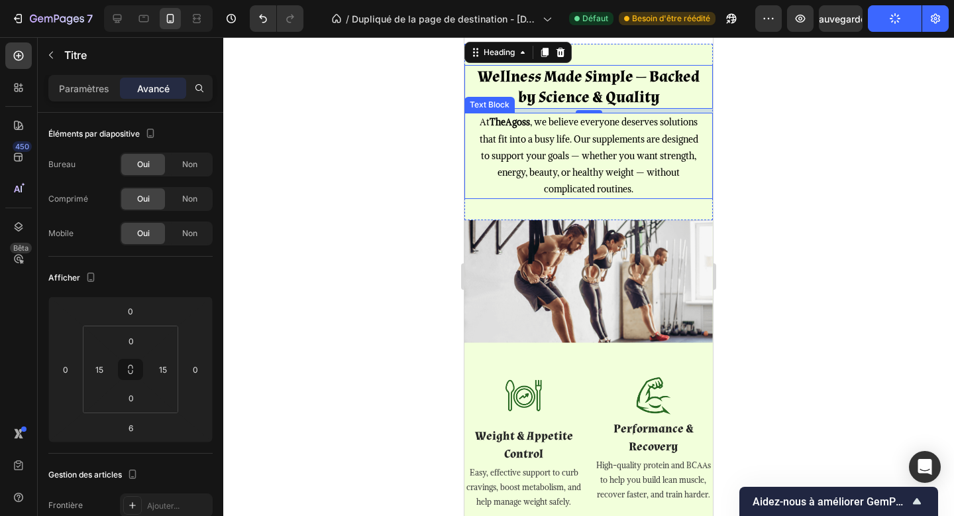
click at [592, 375] on div "Image Performance & Recovery Text block High-quality protein and BCAAs to help …" at bounding box center [589, 449] width 249 height 148
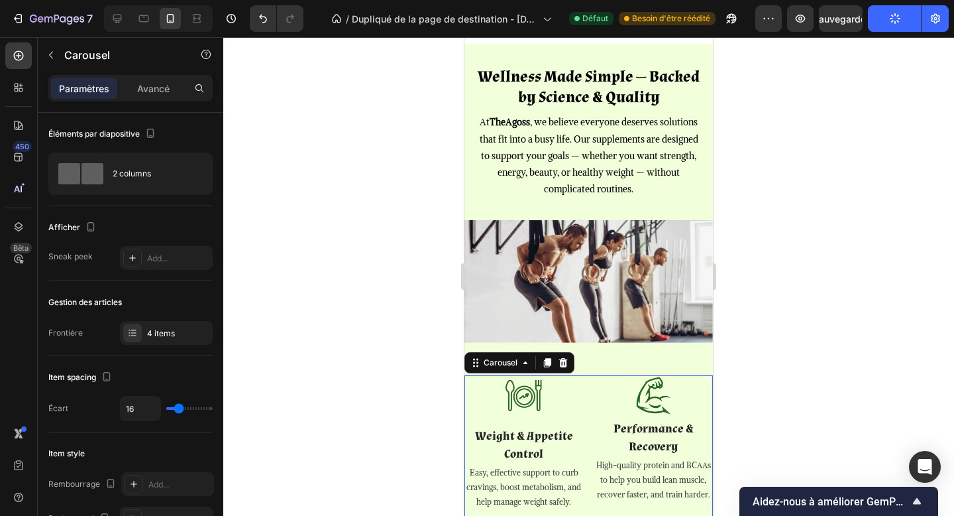
scroll to position [1264, 0]
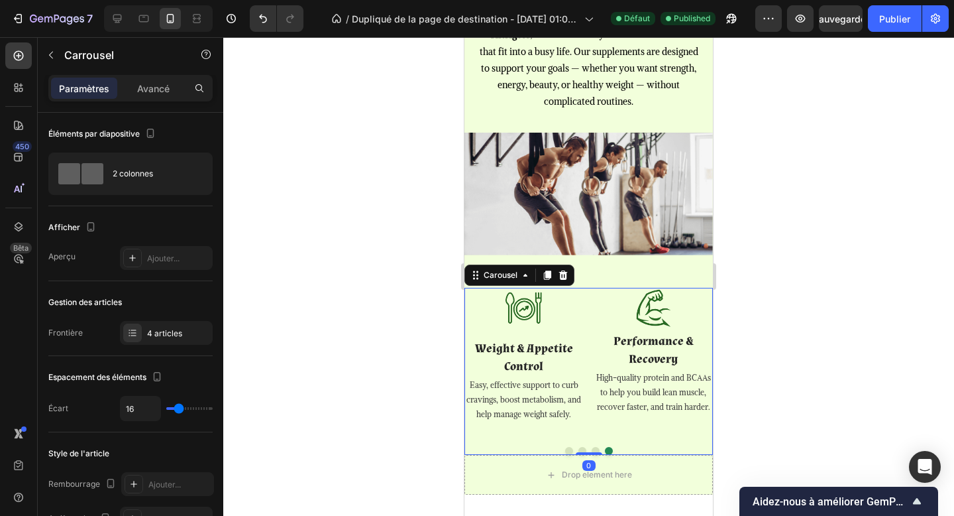
click at [145, 99] on div "Paramètres Avancé" at bounding box center [130, 88] width 164 height 27
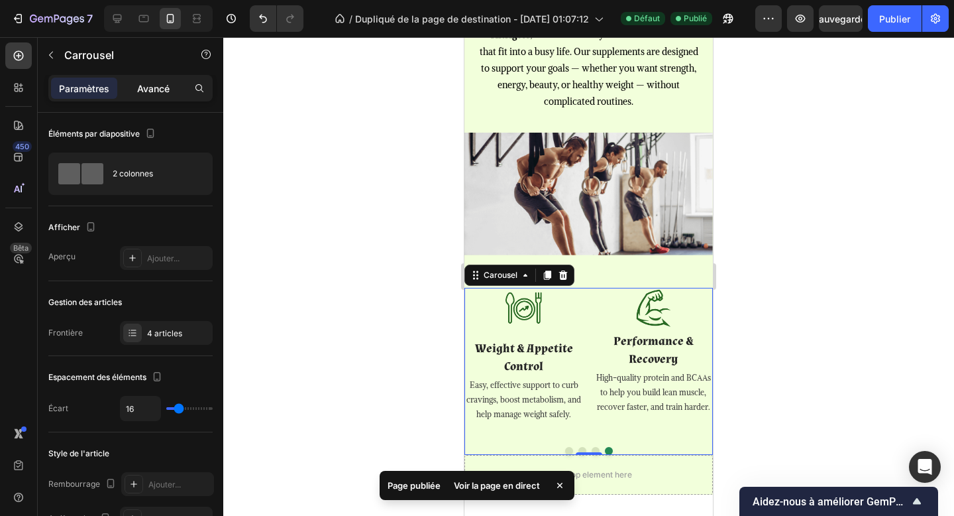
click at [147, 89] on font "Avancé" at bounding box center [153, 88] width 32 height 11
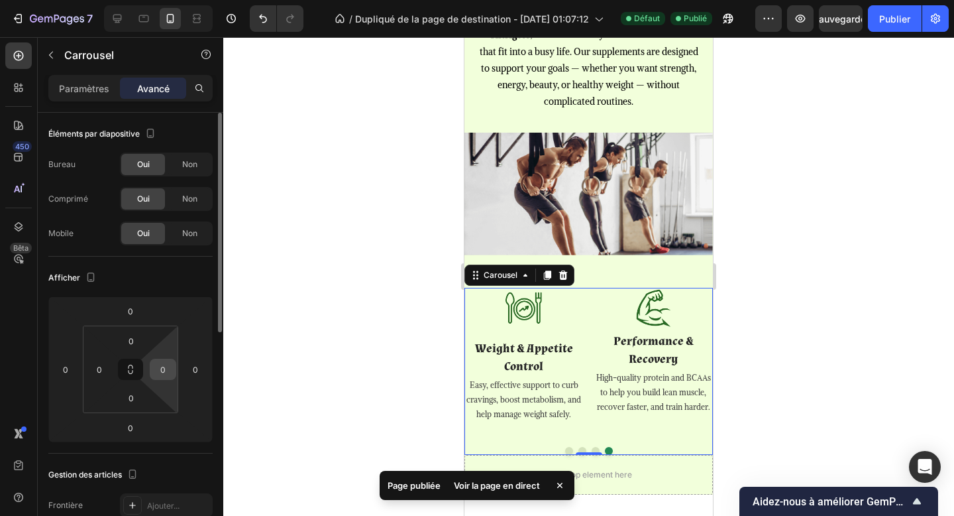
click at [161, 371] on input "0" at bounding box center [163, 369] width 20 height 20
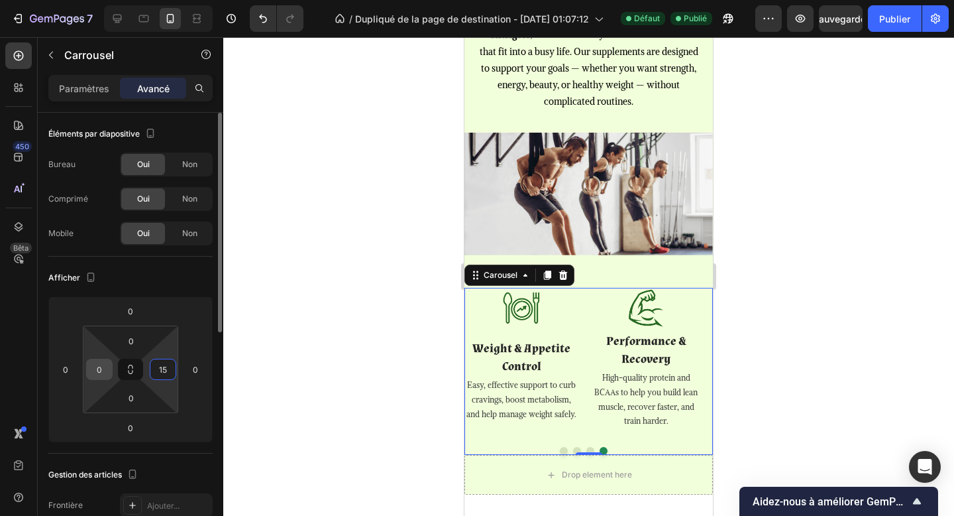
type input "15"
click at [101, 369] on input "0" at bounding box center [99, 369] width 20 height 20
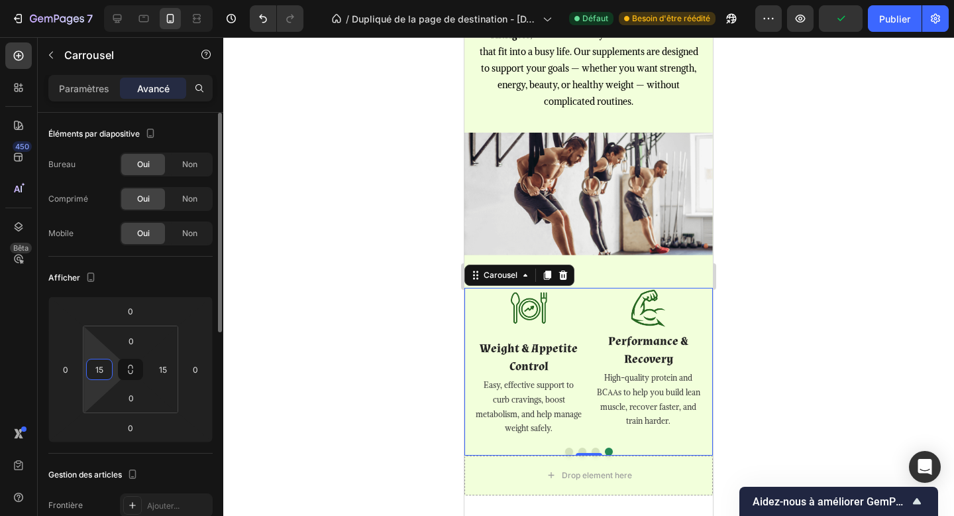
type input "15"
click at [164, 284] on div "Afficher" at bounding box center [130, 277] width 164 height 21
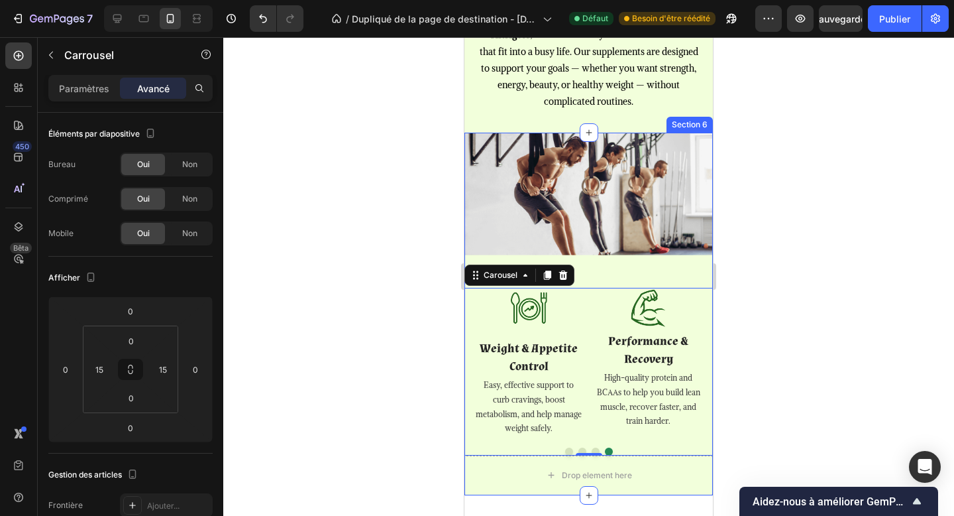
click at [645, 271] on div "Image Image Performance & Recovery Text block High-quality protein and BCAAs to…" at bounding box center [589, 294] width 249 height 322
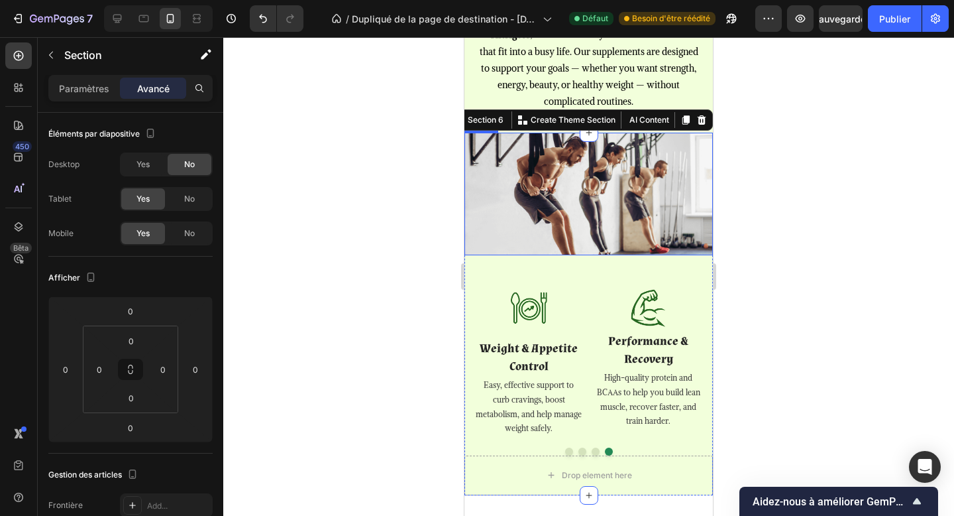
click at [614, 245] on img at bounding box center [589, 194] width 249 height 123
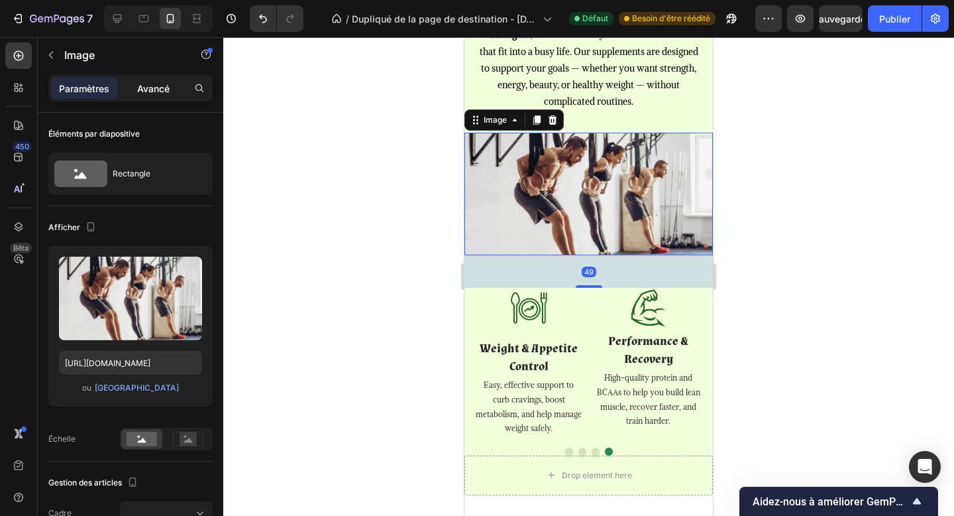
click at [153, 93] on font "Avancé" at bounding box center [153, 88] width 32 height 11
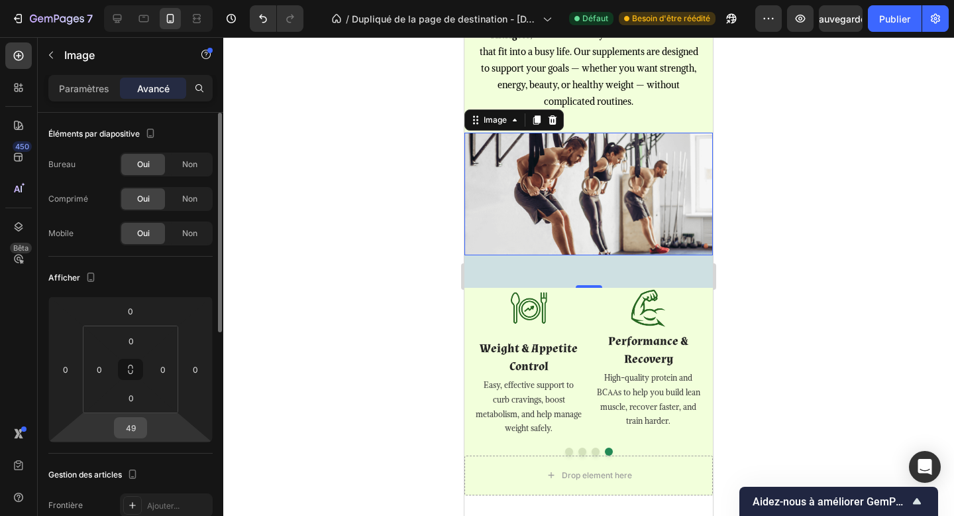
click at [136, 432] on input "49" at bounding box center [130, 427] width 27 height 20
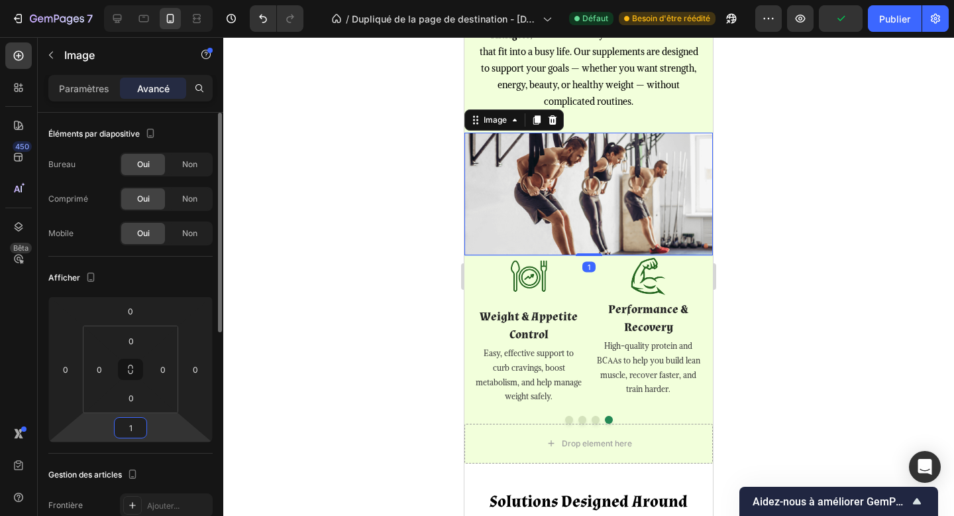
type input "10"
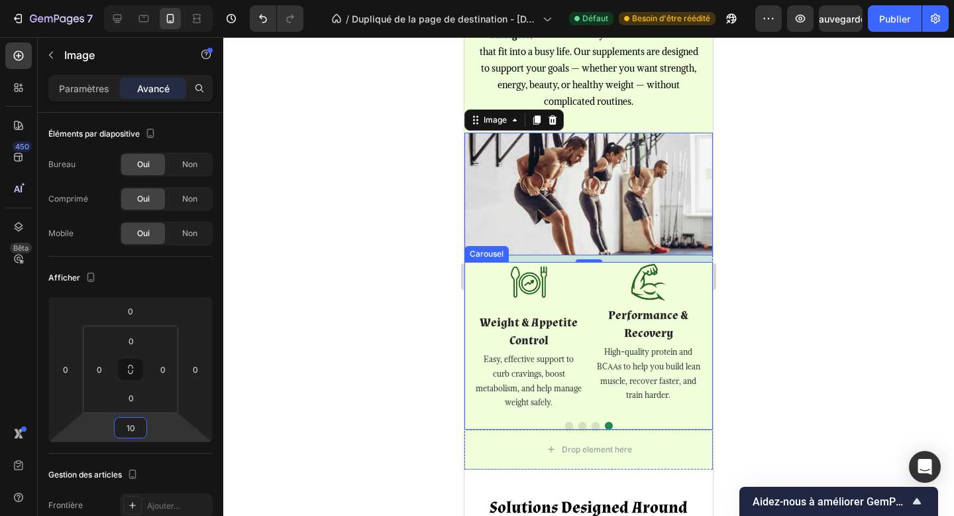
click at [590, 394] on div "Image Performance & Recovery Text block High-quality protein and BCAAs to help …" at bounding box center [588, 336] width 229 height 148
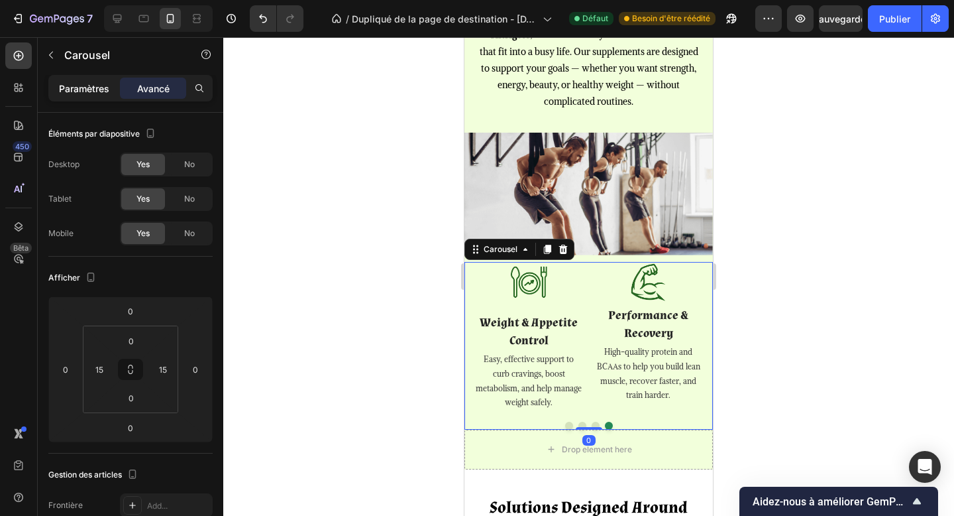
click at [90, 86] on font "Paramètres" at bounding box center [84, 88] width 50 height 11
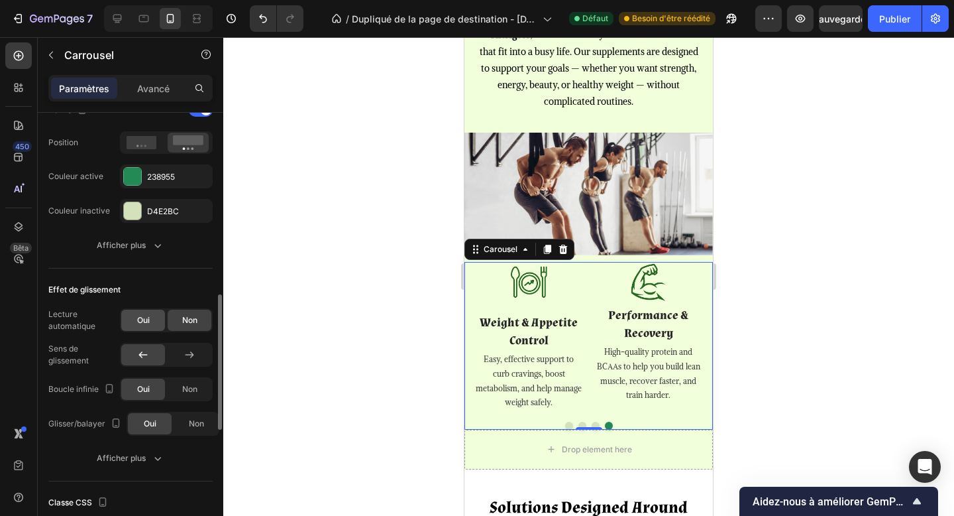
scroll to position [545, 0]
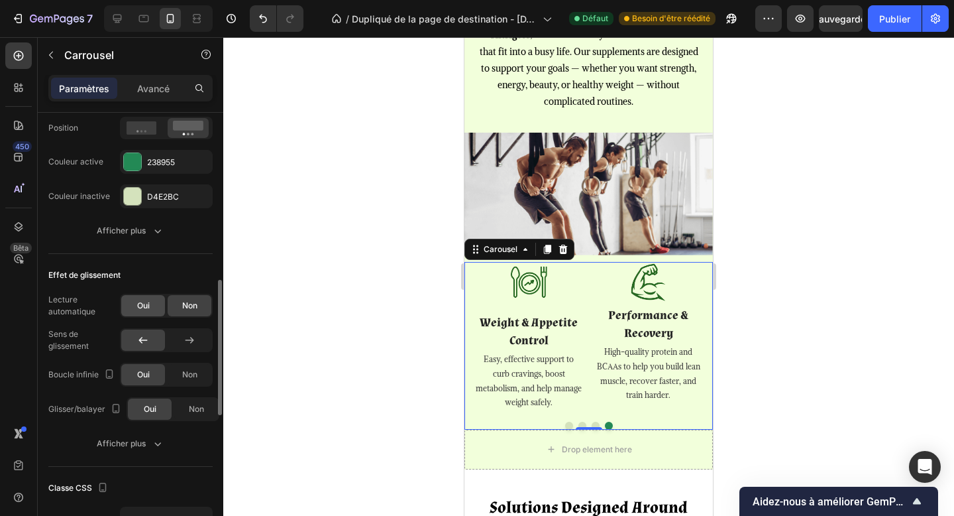
click at [145, 298] on div "Oui" at bounding box center [143, 305] width 44 height 21
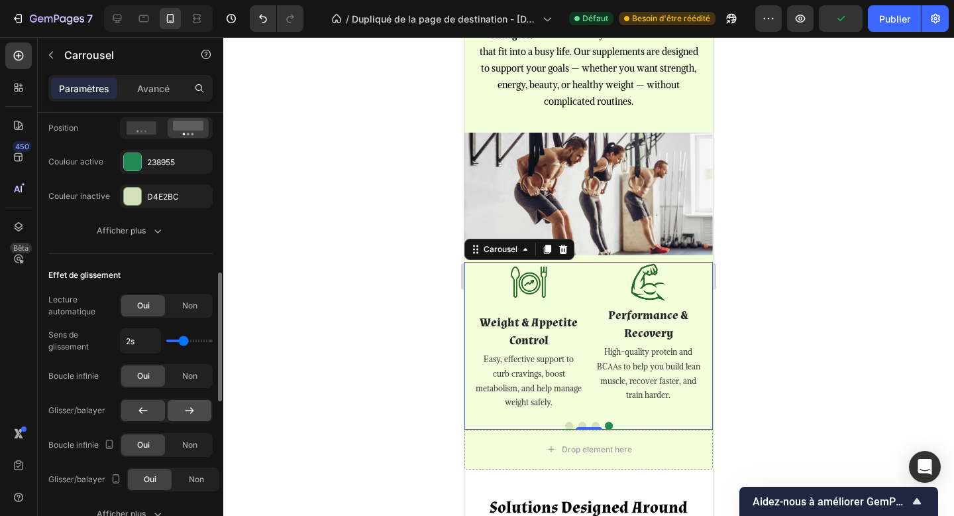
click at [183, 404] on icon at bounding box center [189, 410] width 13 height 13
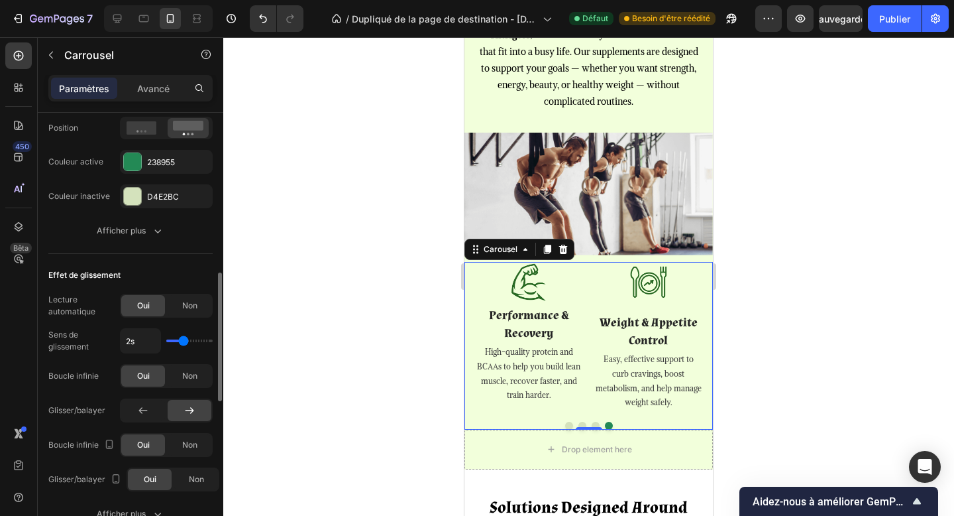
click at [175, 343] on div "2s" at bounding box center [166, 340] width 93 height 25
type input "1.3s"
type input "1.3"
click at [175, 342] on input "range" at bounding box center [189, 340] width 46 height 3
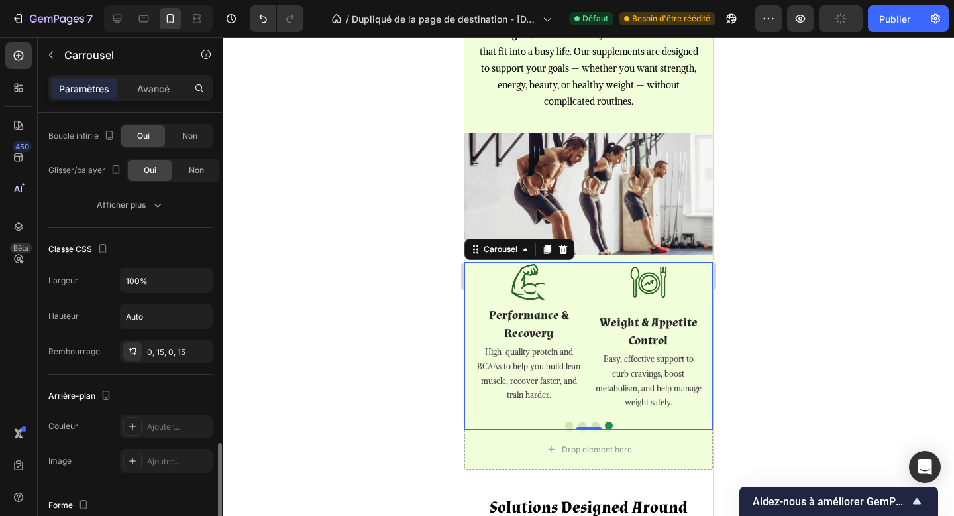
scroll to position [915, 0]
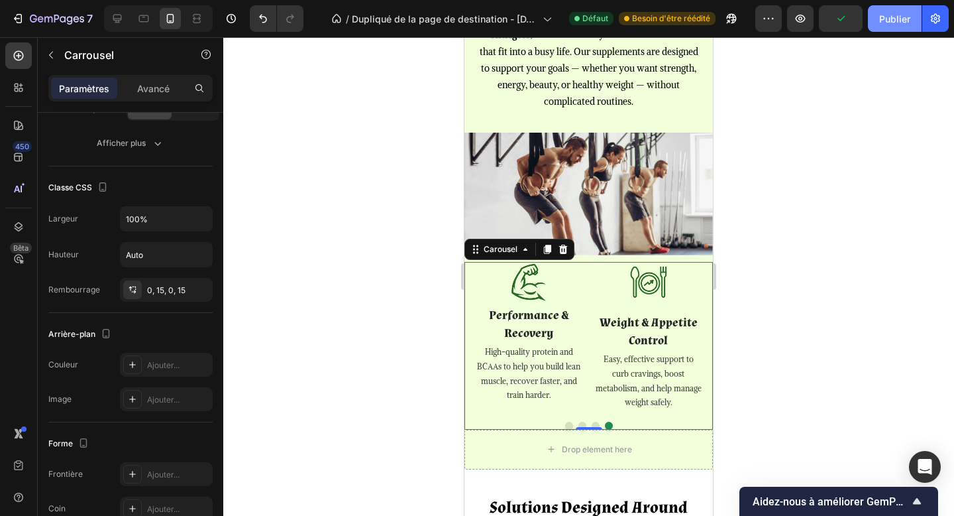
click at [887, 20] on font "Publier" at bounding box center [894, 18] width 31 height 11
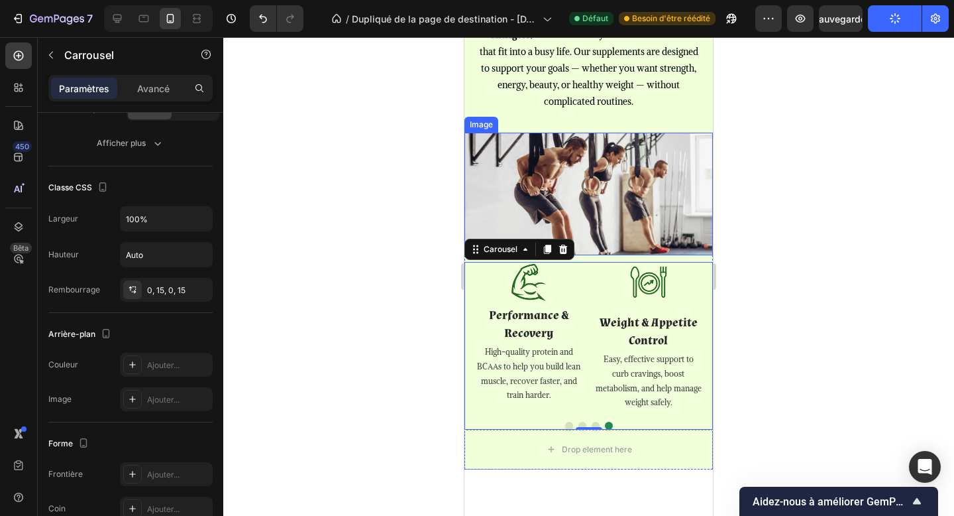
scroll to position [1050, 0]
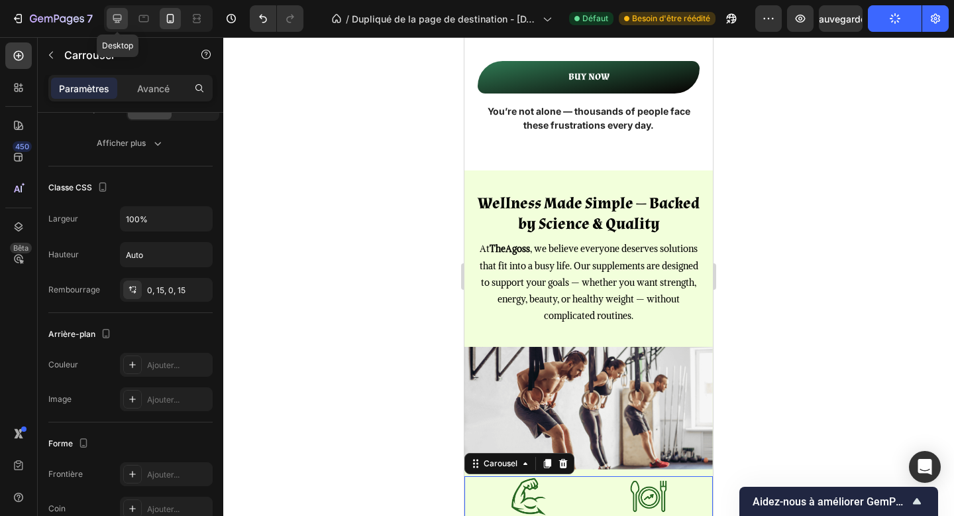
click at [122, 21] on icon at bounding box center [117, 18] width 13 height 13
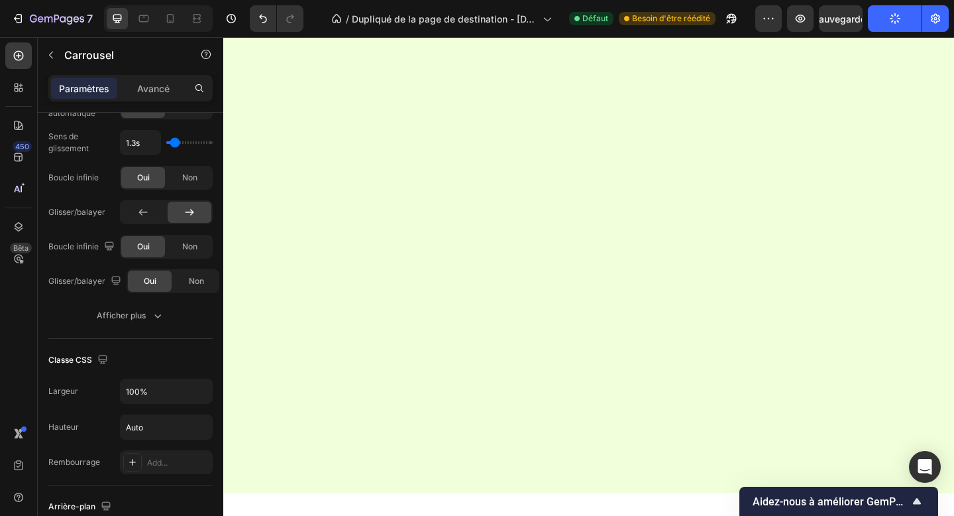
scroll to position [421, 0]
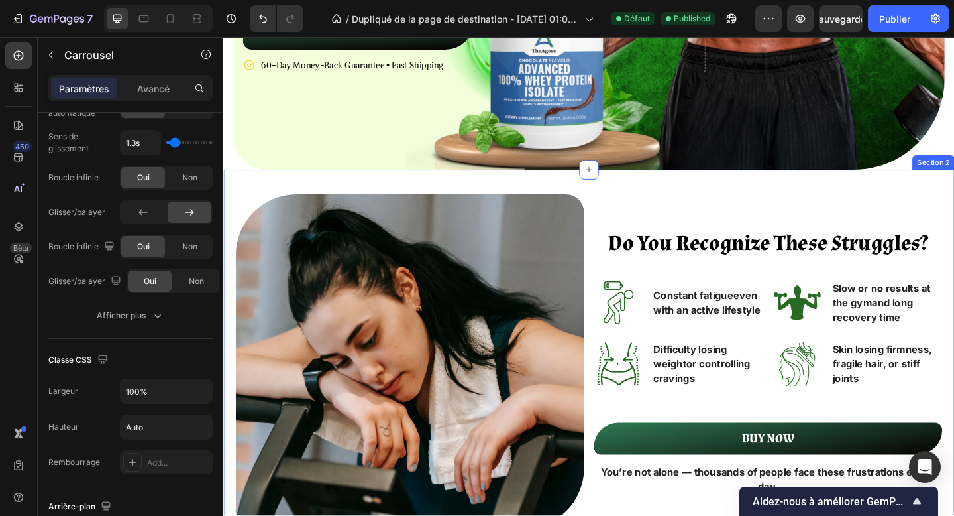
click at [691, 205] on div "Do You Recognize These Struggles? Heading Image Constant fatigue even with an a…" at bounding box center [620, 395] width 795 height 427
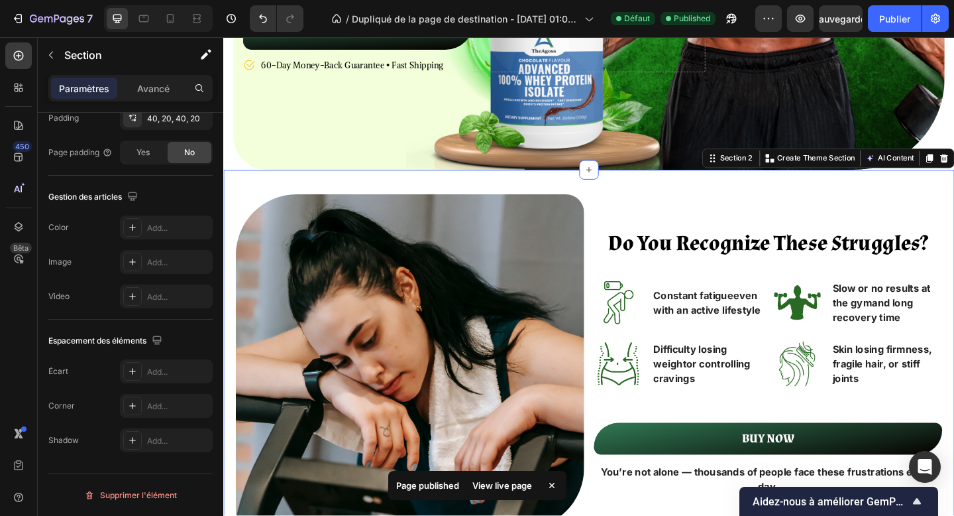
scroll to position [0, 0]
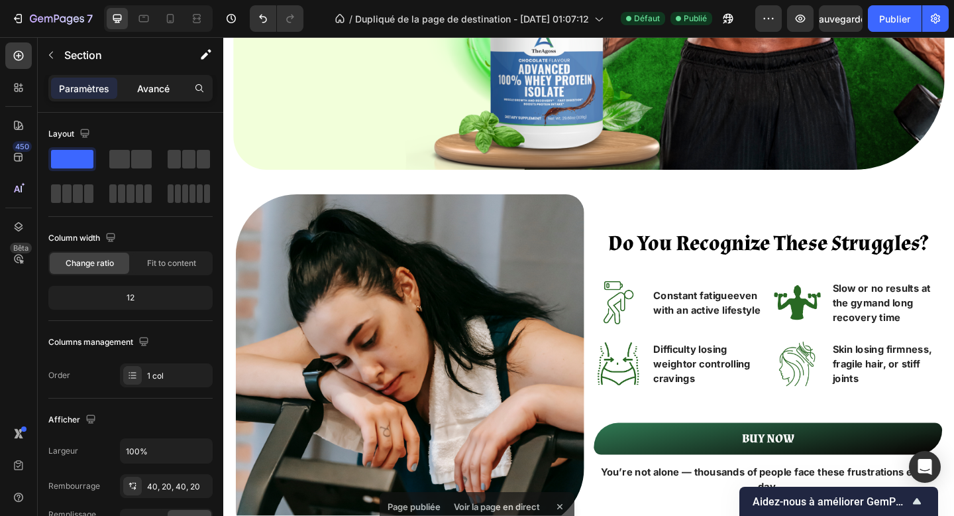
click at [160, 87] on font "Avancé" at bounding box center [153, 88] width 32 height 11
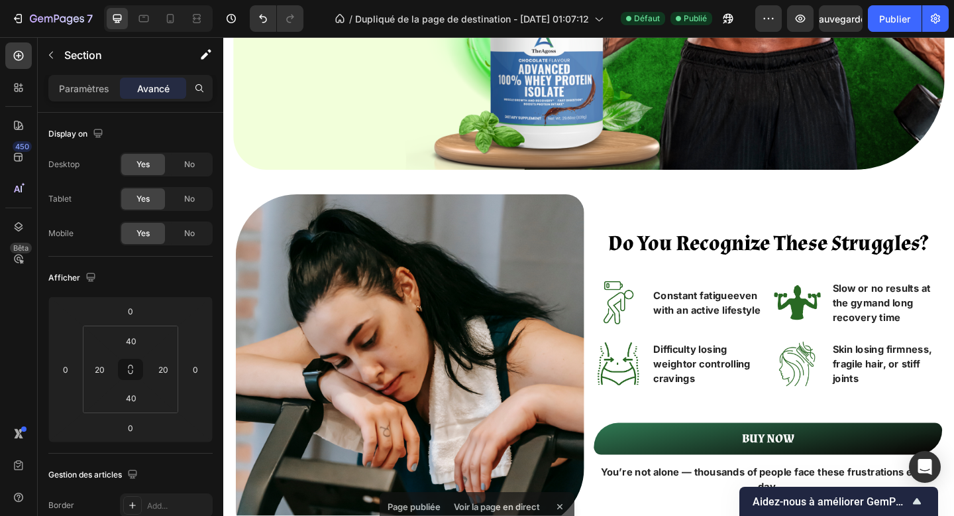
scroll to position [946, 0]
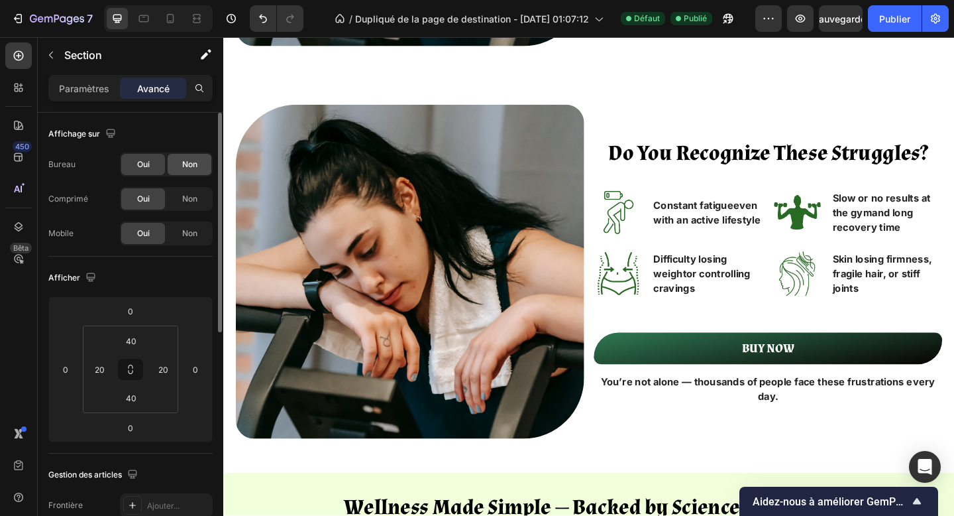
click at [182, 157] on div "Non" at bounding box center [190, 164] width 44 height 21
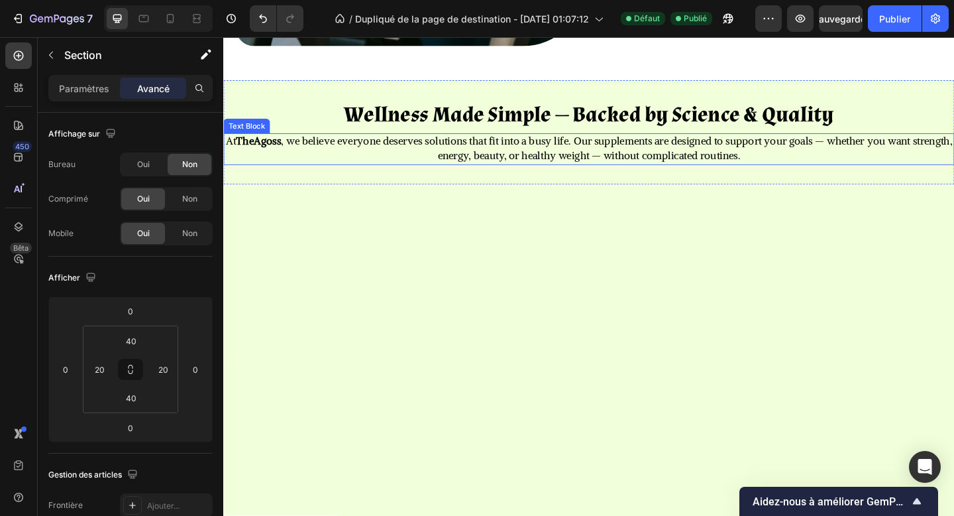
click at [286, 156] on strong "TheAgoss" at bounding box center [261, 150] width 49 height 15
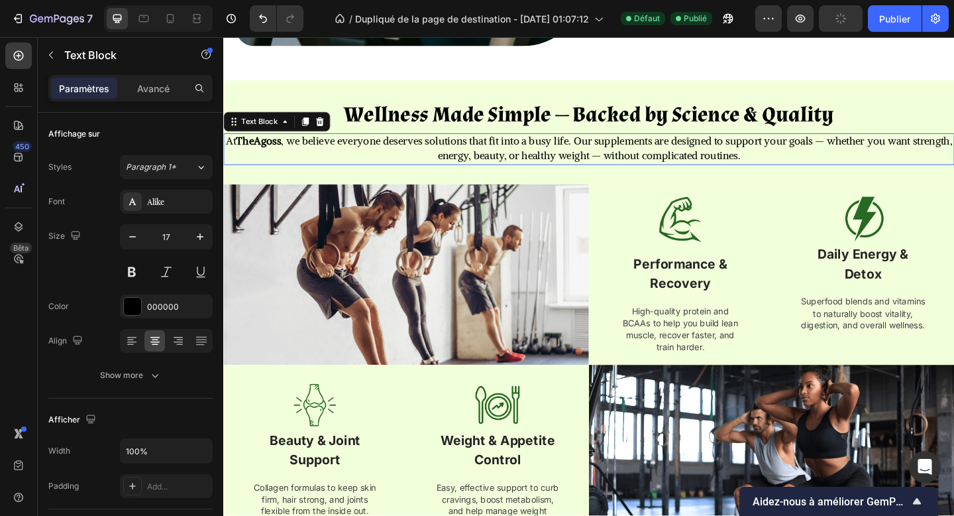
scroll to position [861, 0]
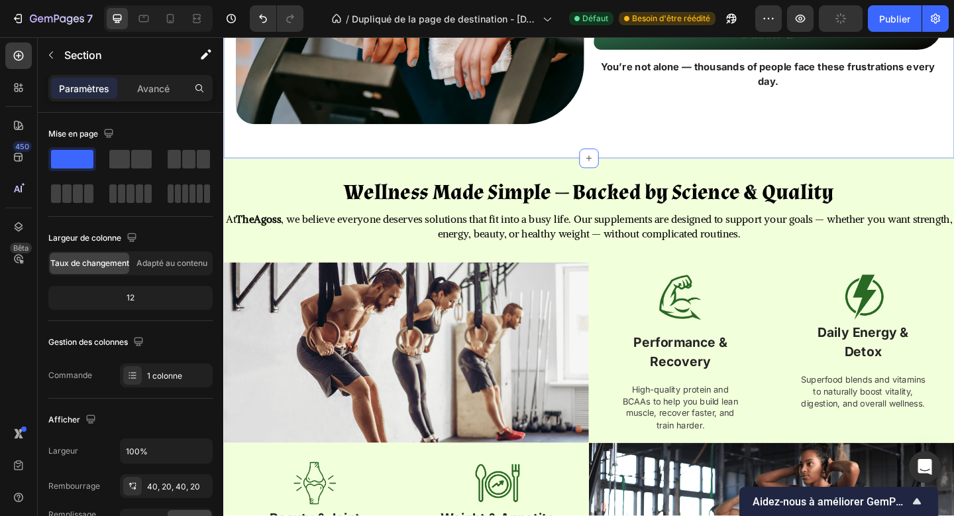
click at [141, 83] on font "Avancé" at bounding box center [153, 88] width 32 height 11
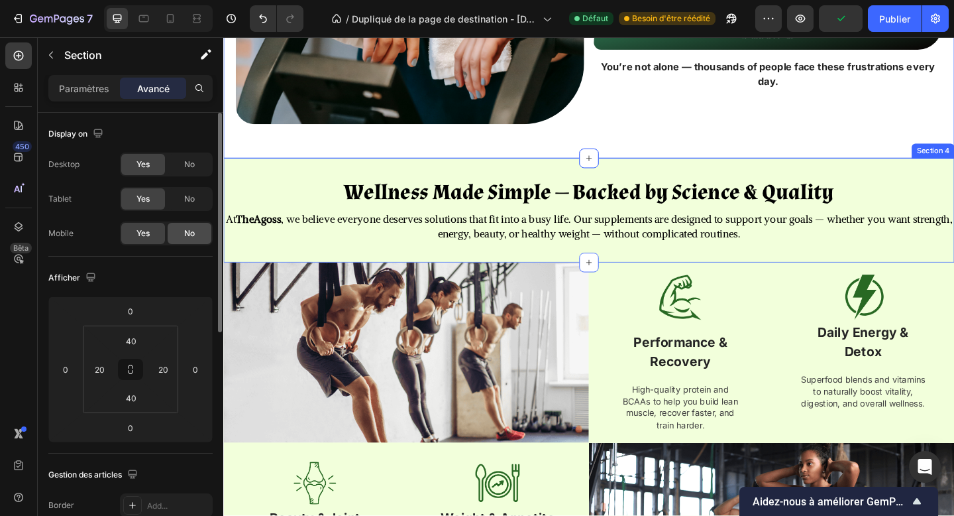
click at [174, 201] on div "No" at bounding box center [190, 198] width 44 height 21
click at [188, 233] on span "No" at bounding box center [189, 233] width 11 height 12
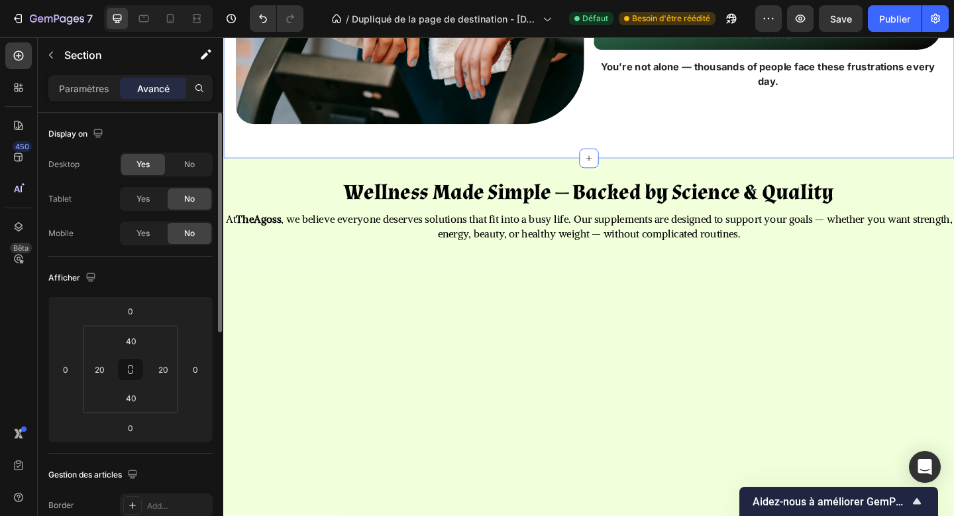
scroll to position [486, 0]
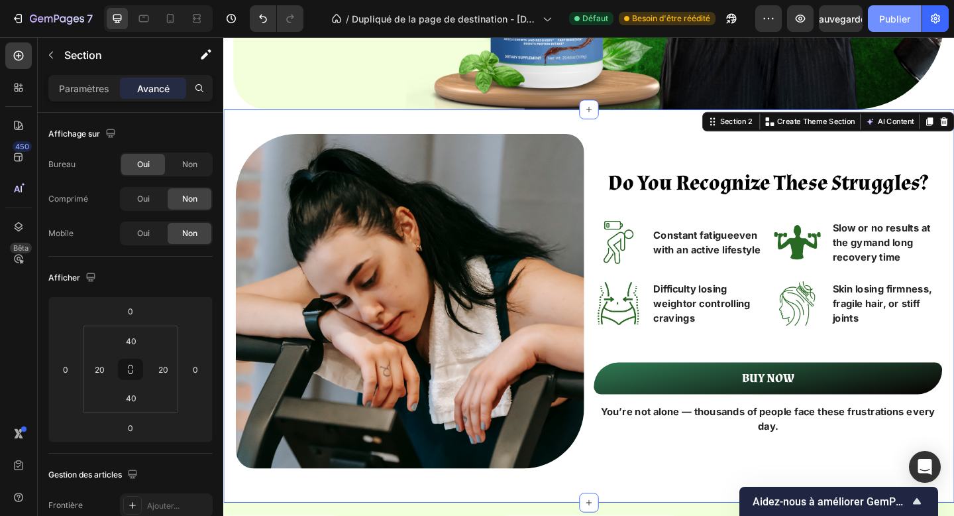
click at [882, 21] on font "Publier" at bounding box center [894, 18] width 31 height 11
click at [173, 26] on div at bounding box center [170, 18] width 21 height 21
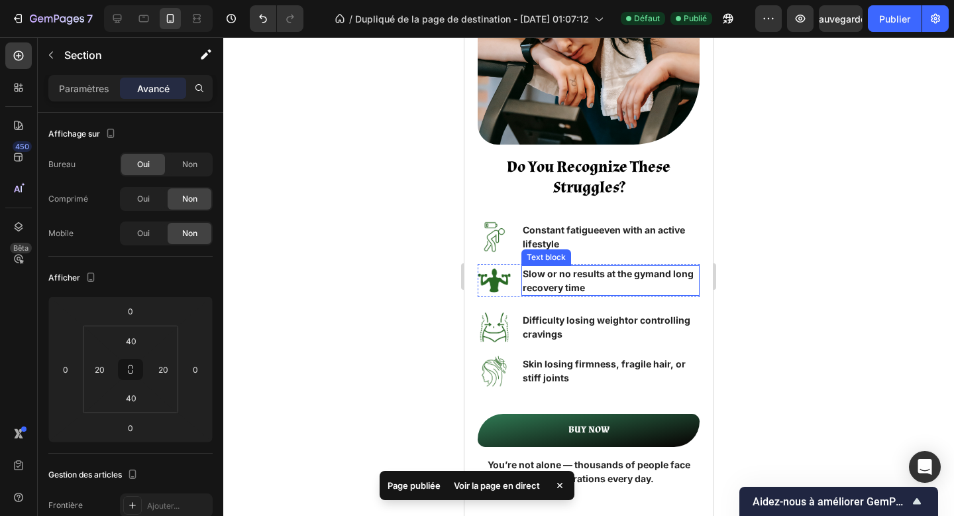
scroll to position [604, 0]
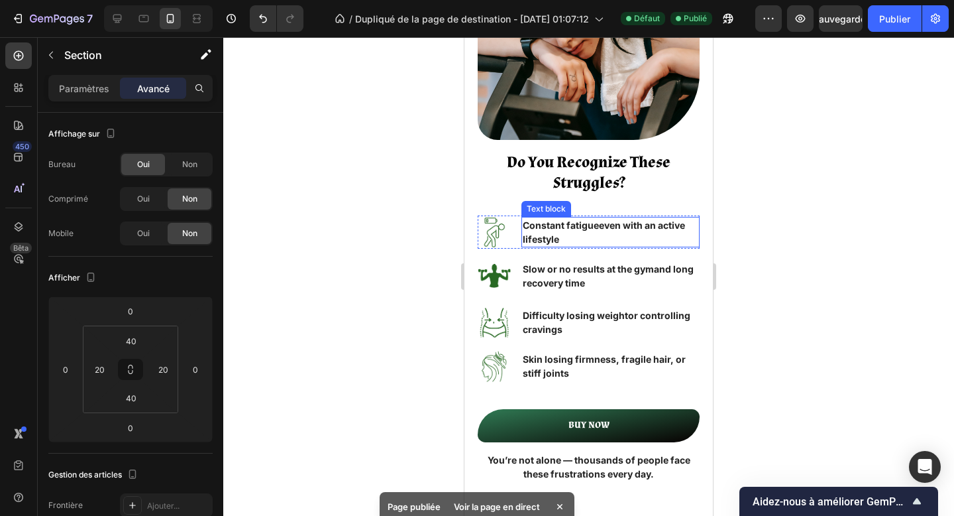
click at [613, 230] on p "Constant fatigue even with an active lifestyle" at bounding box center [611, 232] width 176 height 28
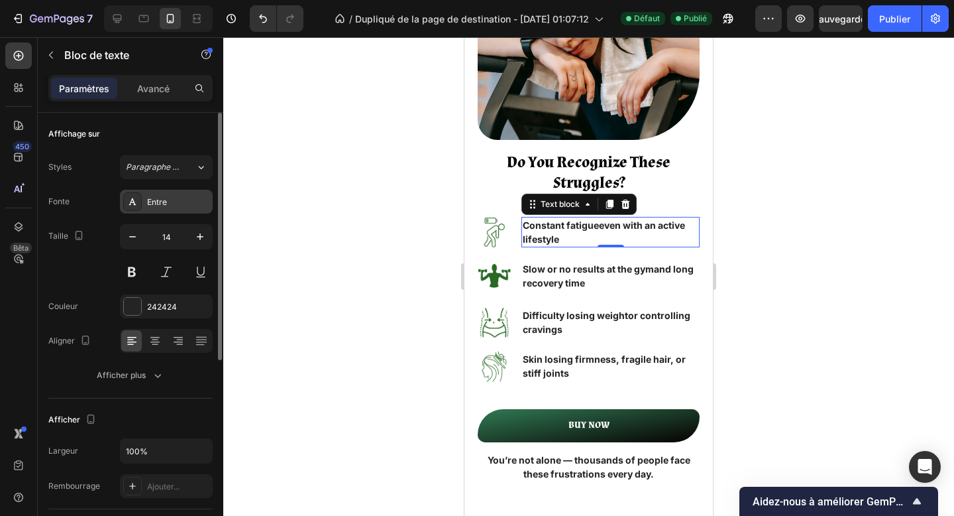
click at [184, 203] on div "Entre" at bounding box center [178, 202] width 62 height 12
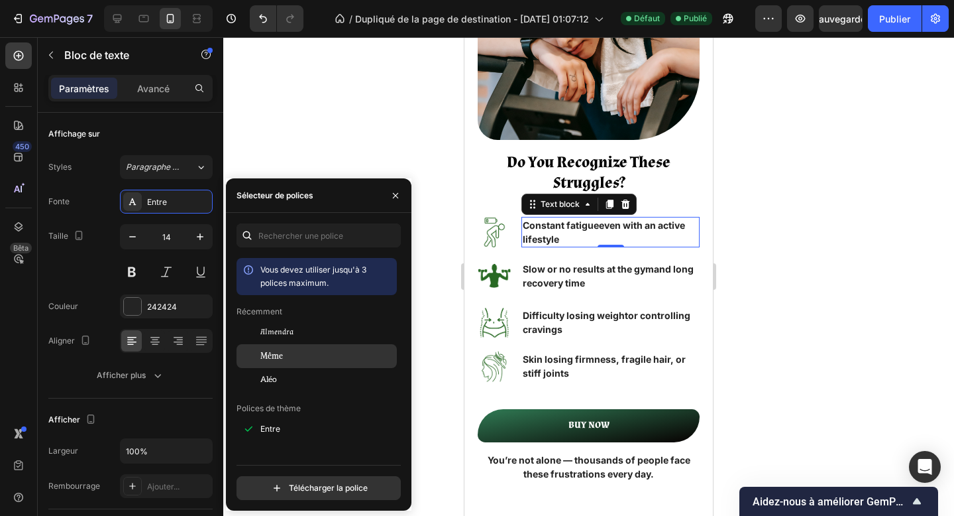
click at [303, 347] on div "Même" at bounding box center [317, 356] width 160 height 24
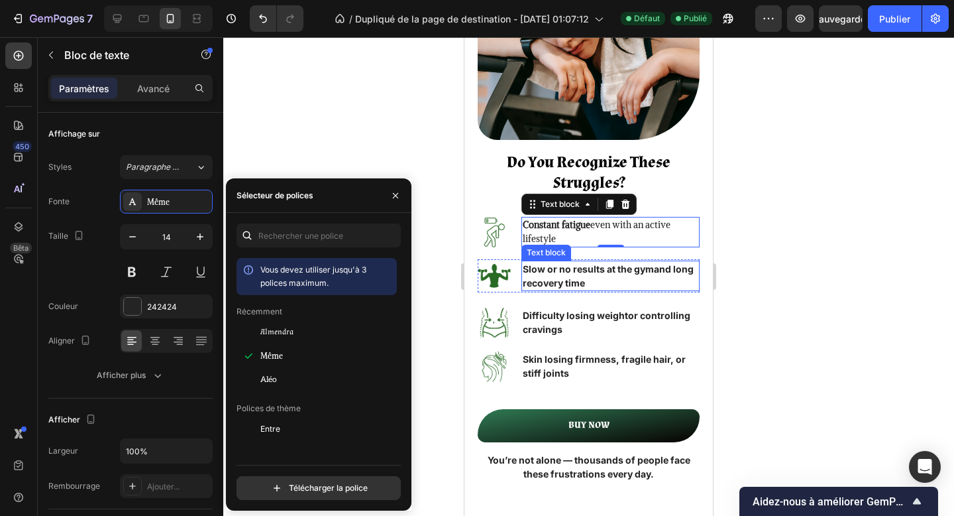
click at [569, 282] on p "Slow or no results at the gym and long recovery time" at bounding box center [611, 276] width 176 height 28
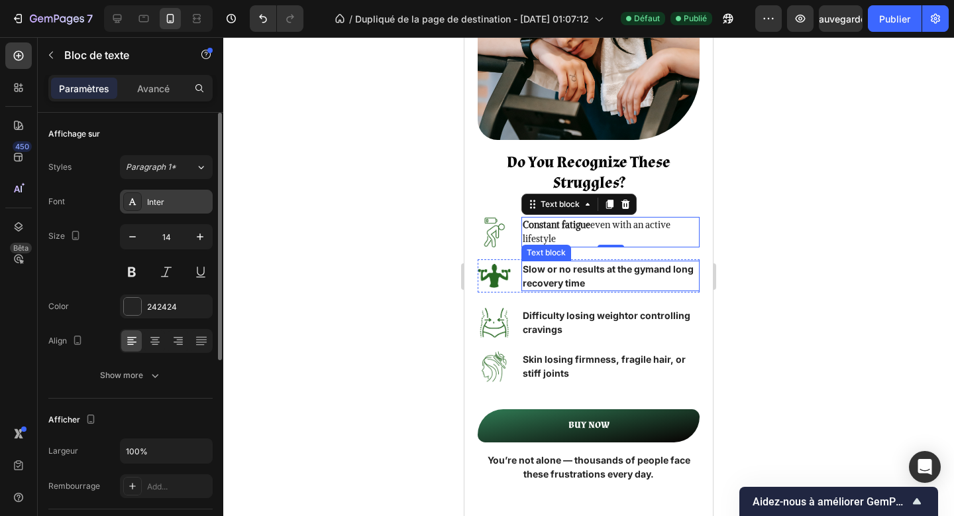
click at [168, 206] on div "Inter" at bounding box center [178, 202] width 62 height 12
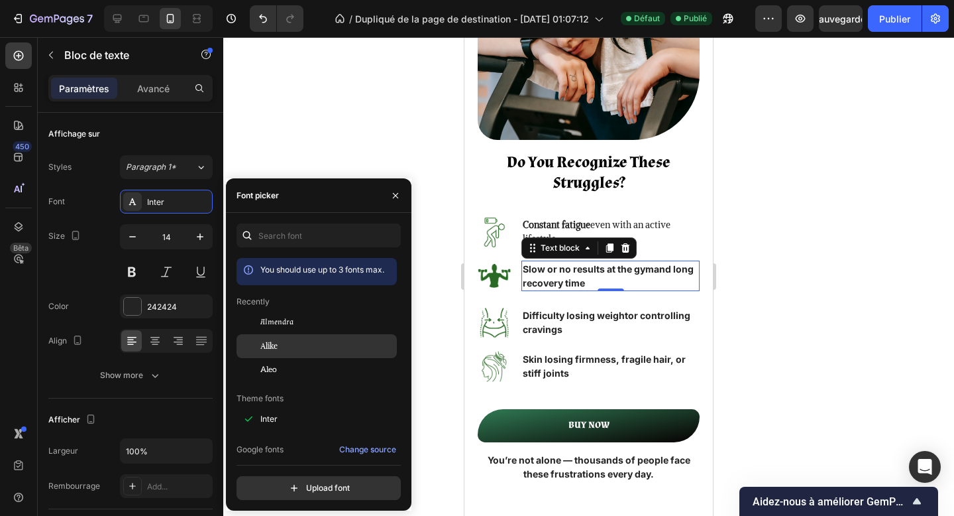
click at [284, 352] on div "Alike" at bounding box center [317, 346] width 160 height 24
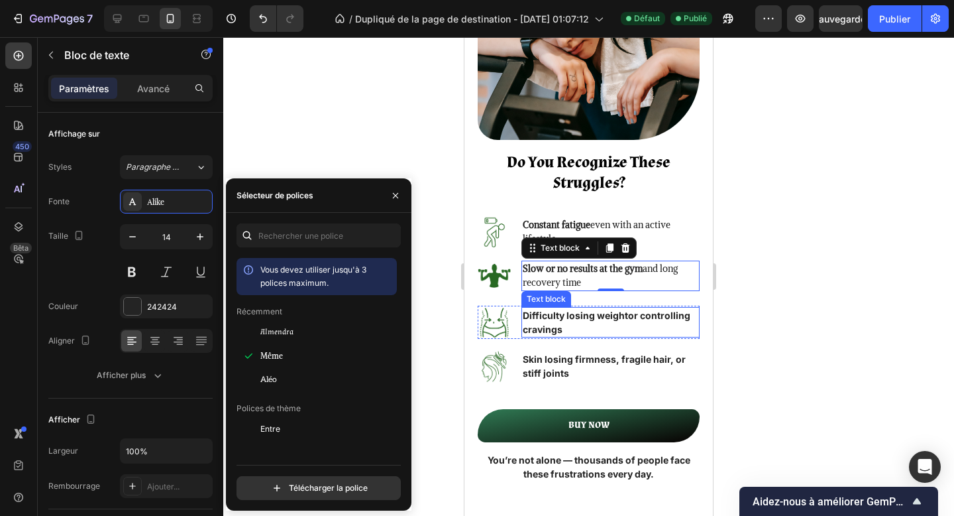
click at [575, 323] on p "Difficulty losing weight or controlling cravings" at bounding box center [611, 322] width 176 height 28
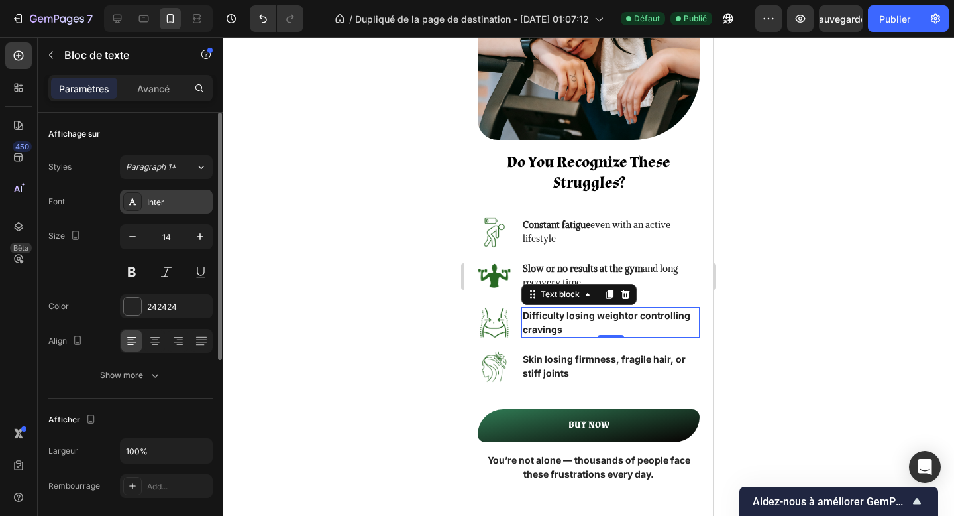
click at [178, 204] on div "Inter" at bounding box center [178, 202] width 62 height 12
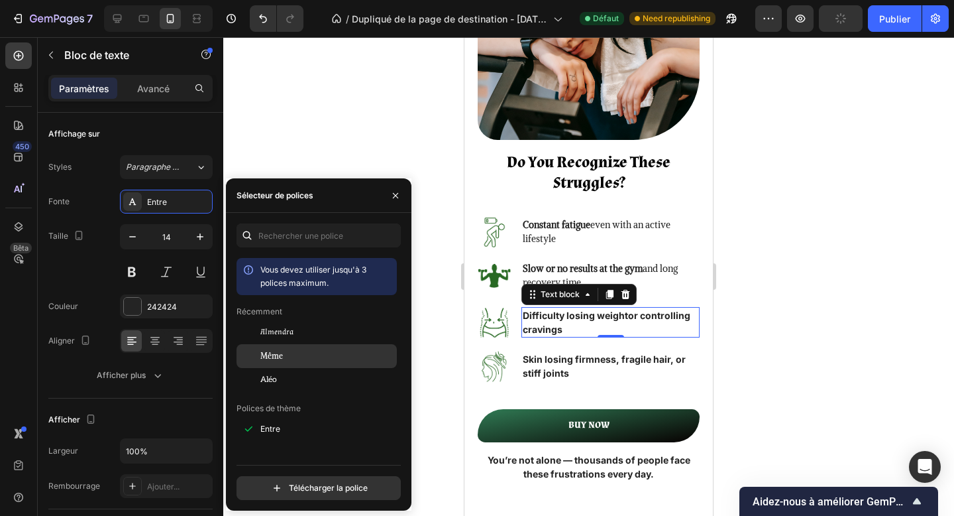
click at [312, 351] on div "Même" at bounding box center [327, 356] width 134 height 12
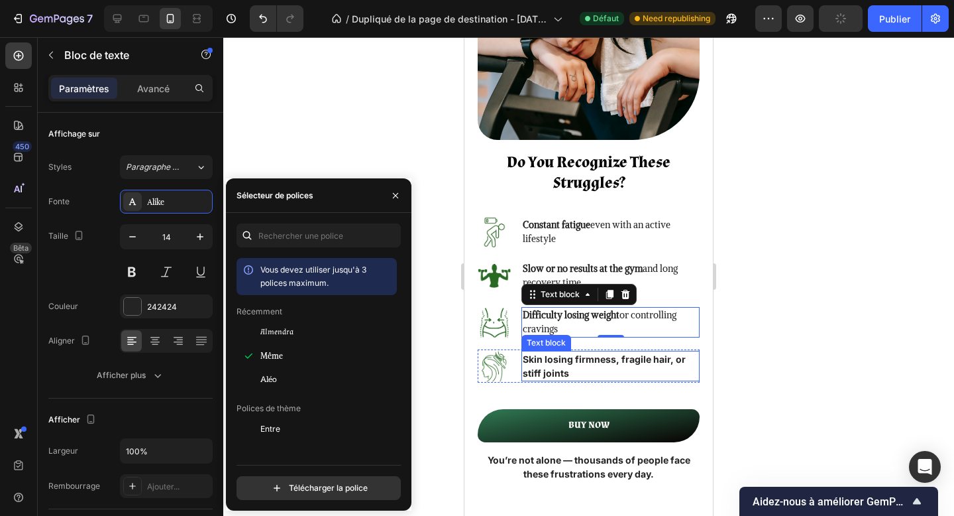
click at [557, 370] on p "Skin losing firmness , fragile hair, or stiff joints" at bounding box center [611, 366] width 176 height 28
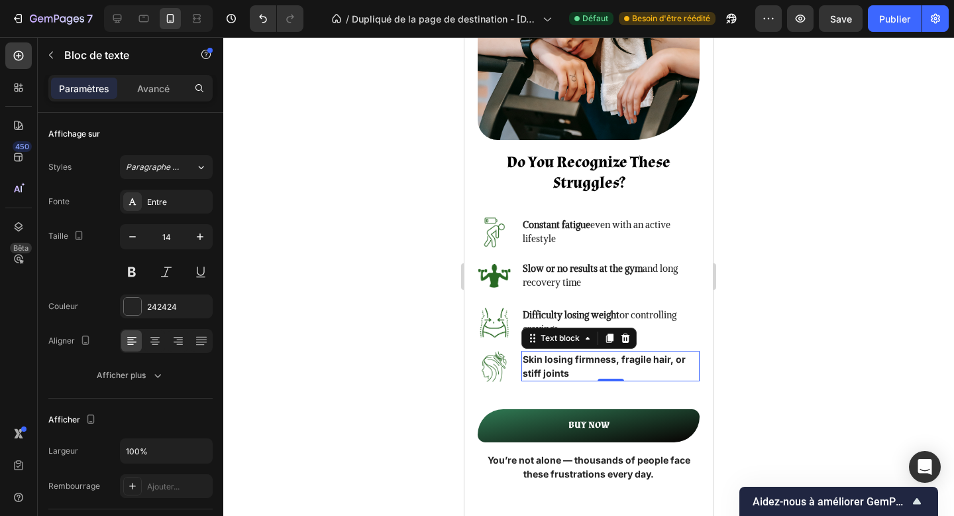
click at [244, 278] on div at bounding box center [588, 276] width 731 height 478
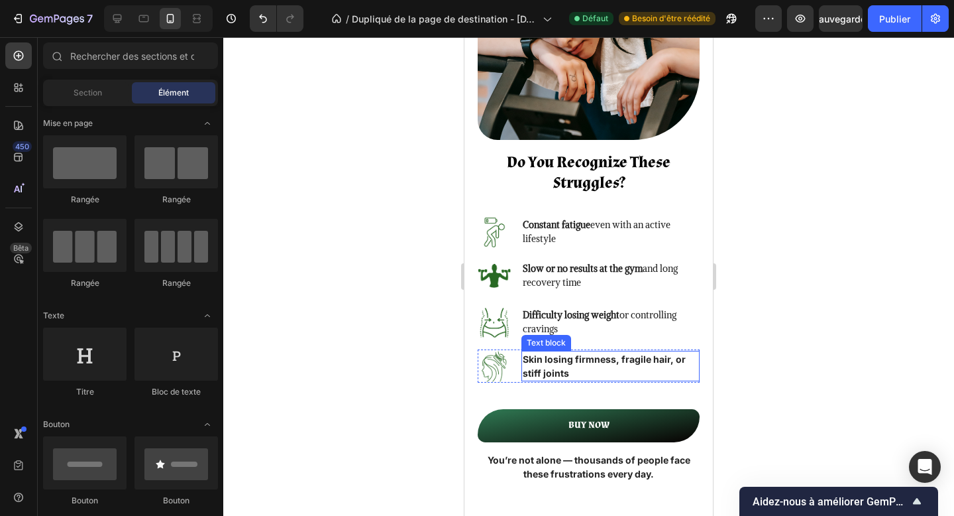
click at [570, 359] on strong "Skin losing firmness" at bounding box center [569, 358] width 93 height 11
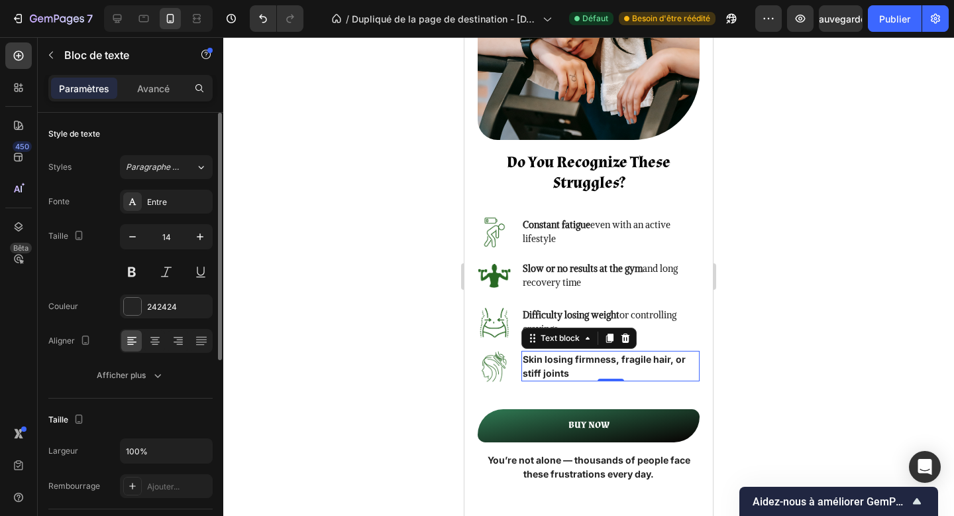
click at [165, 202] on font "Entre" at bounding box center [157, 202] width 20 height 10
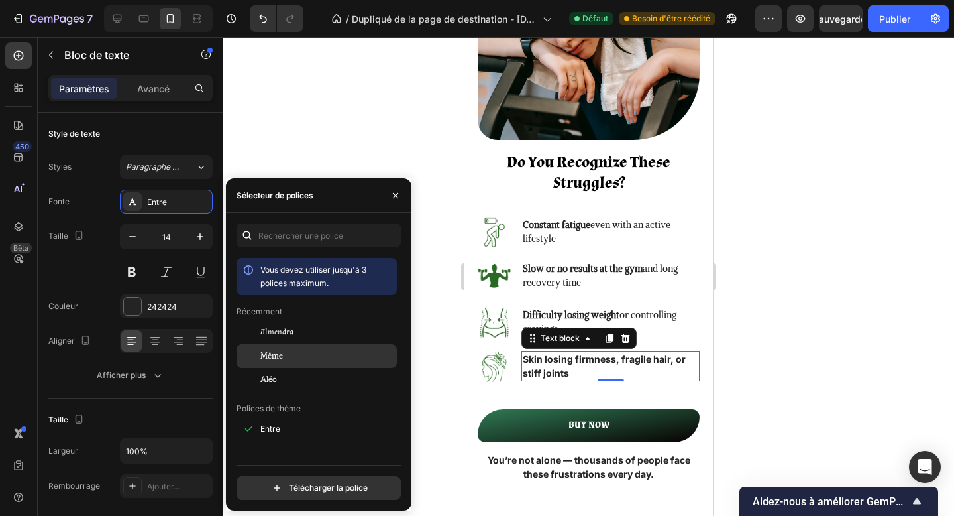
click at [288, 361] on div "Même" at bounding box center [327, 356] width 134 height 12
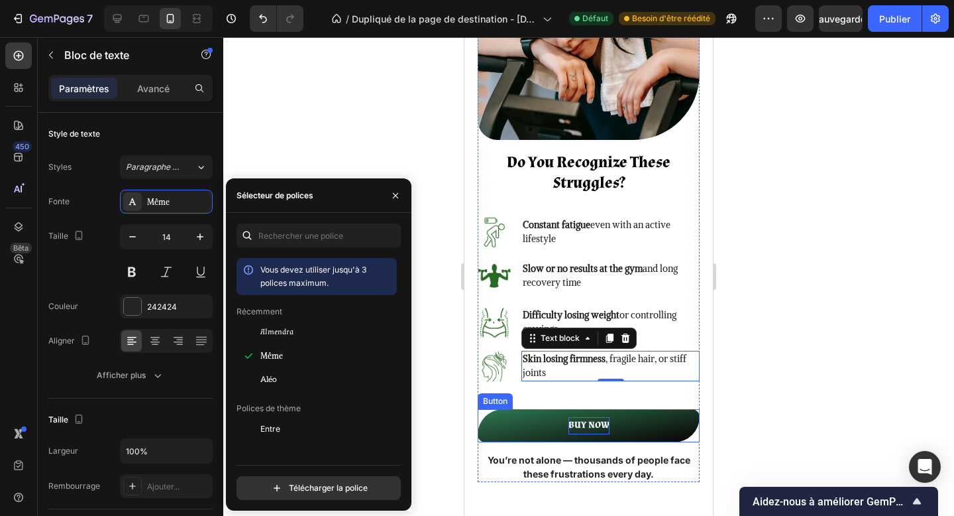
click at [583, 422] on p "BUY NOW" at bounding box center [589, 425] width 41 height 17
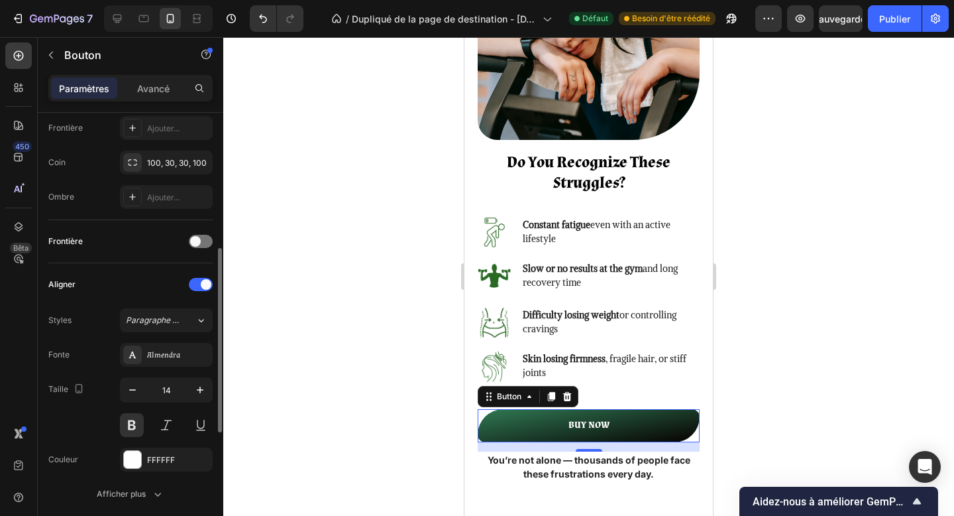
scroll to position [302, 0]
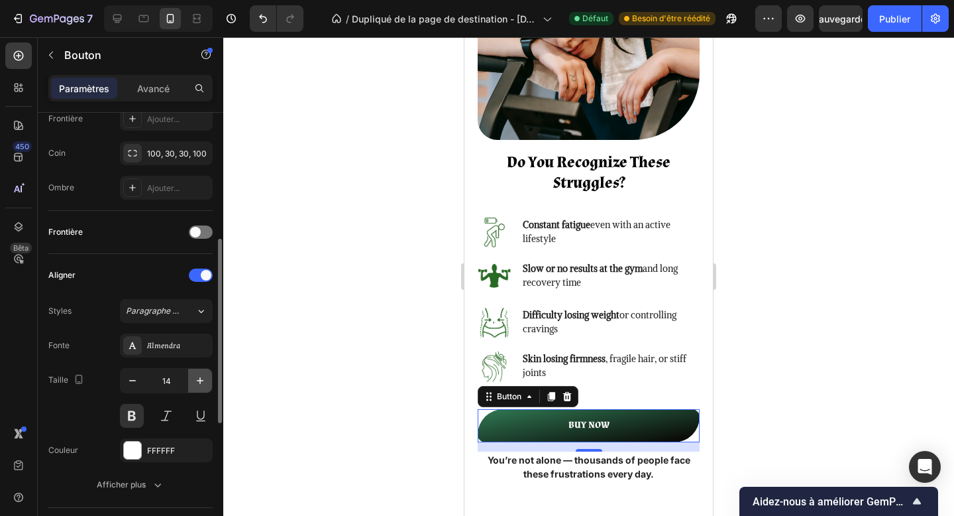
click at [192, 387] on button "button" at bounding box center [200, 380] width 24 height 24
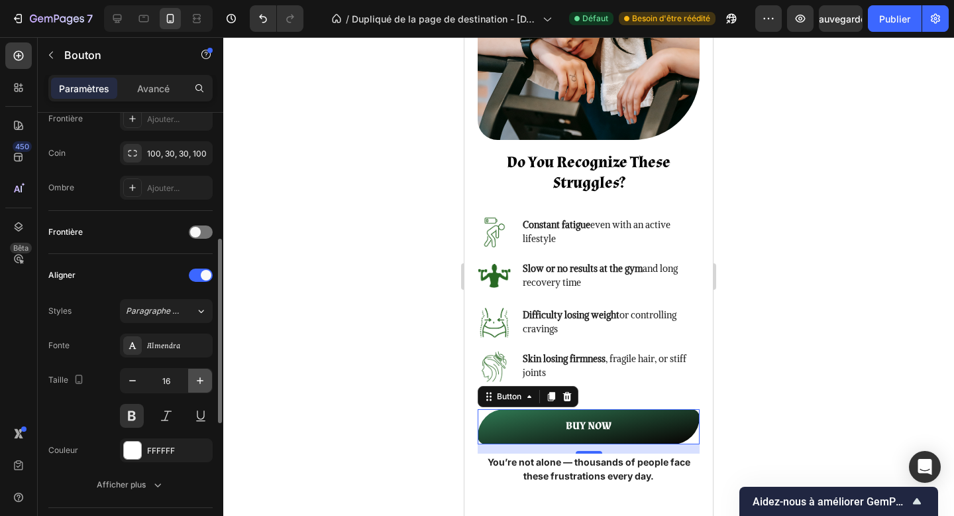
click at [192, 387] on button "button" at bounding box center [200, 380] width 24 height 24
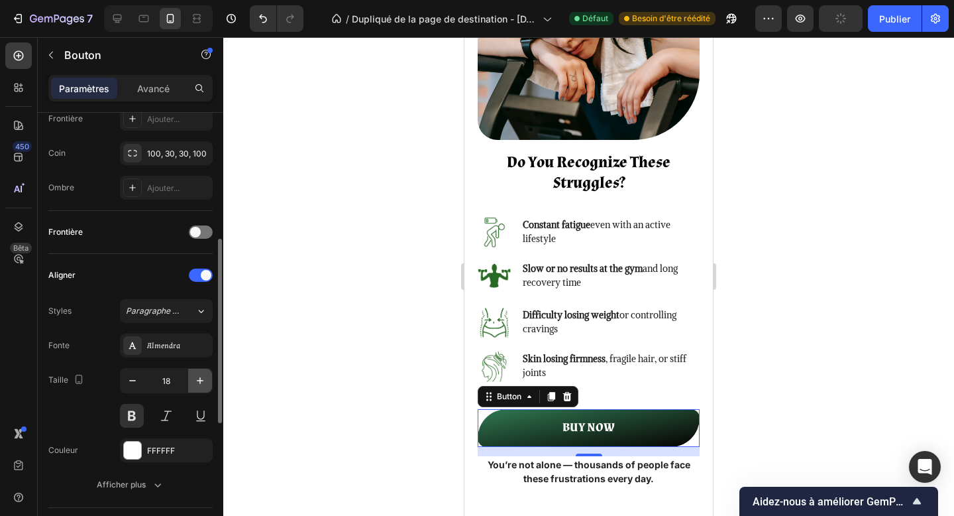
click at [192, 387] on button "button" at bounding box center [200, 380] width 24 height 24
type input "20"
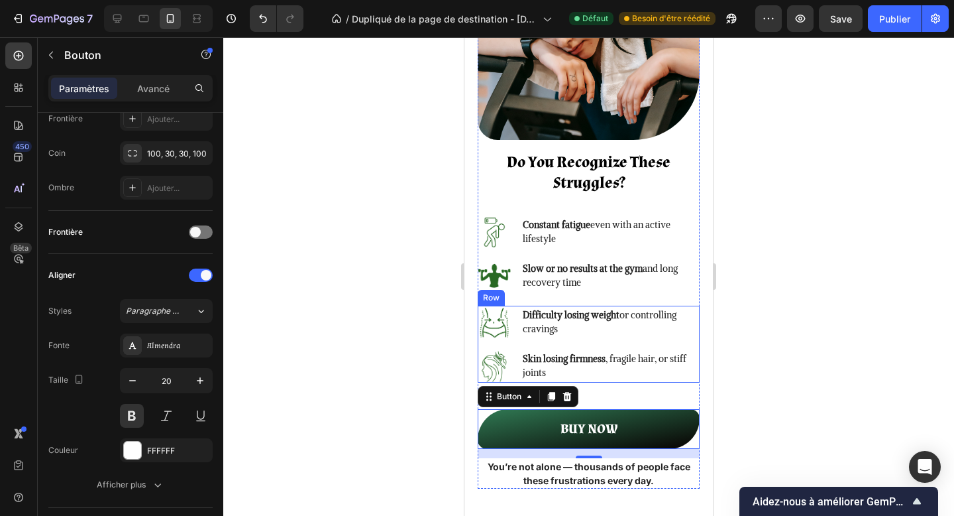
click at [582, 459] on p "You’re not alone — thousands of people face these frustrations every day." at bounding box center [588, 473] width 219 height 28
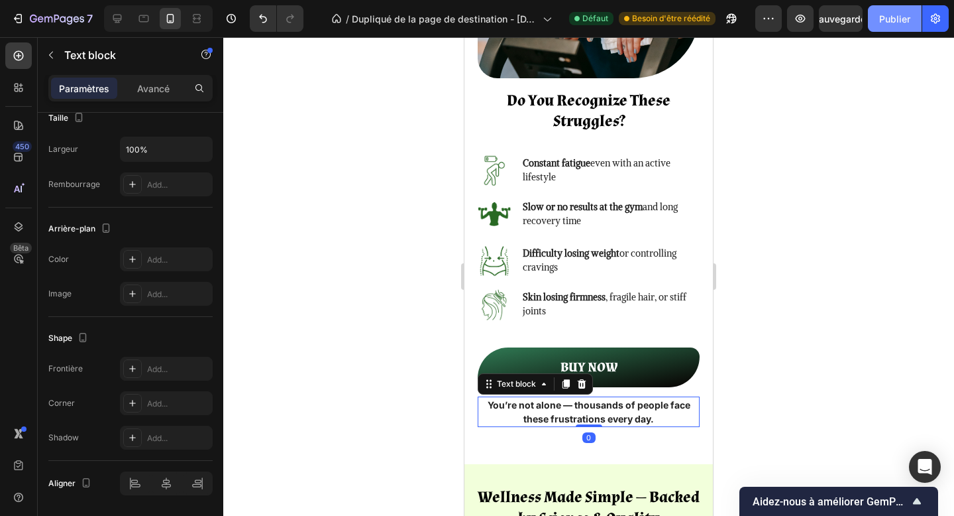
scroll to position [0, 0]
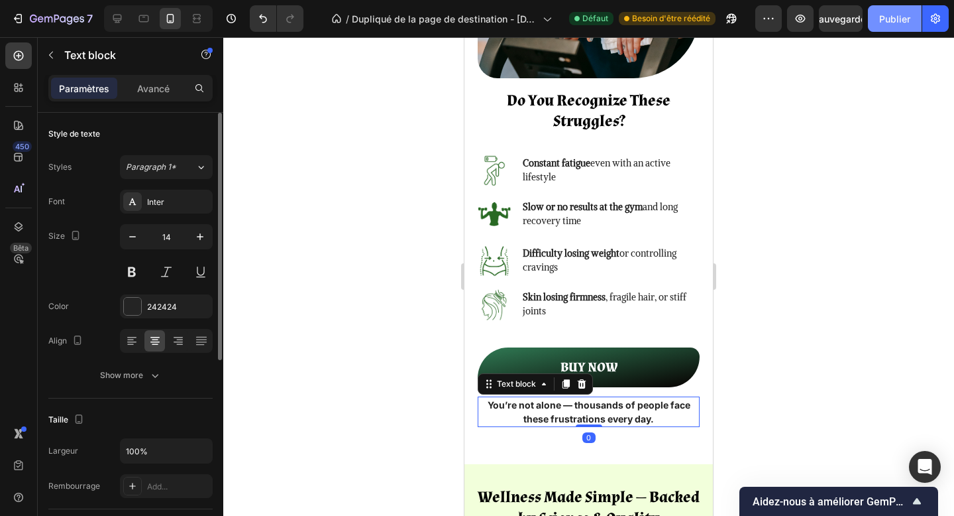
click at [880, 13] on font "Publier" at bounding box center [894, 18] width 31 height 11
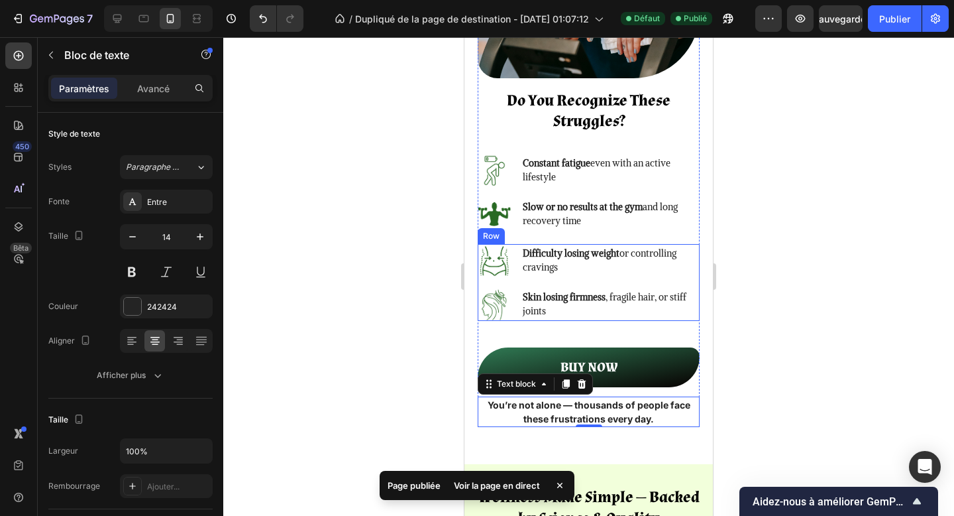
click at [698, 282] on div "Image Difficulty losing weight or controlling cravings Text block Row Image Ski…" at bounding box center [589, 282] width 222 height 77
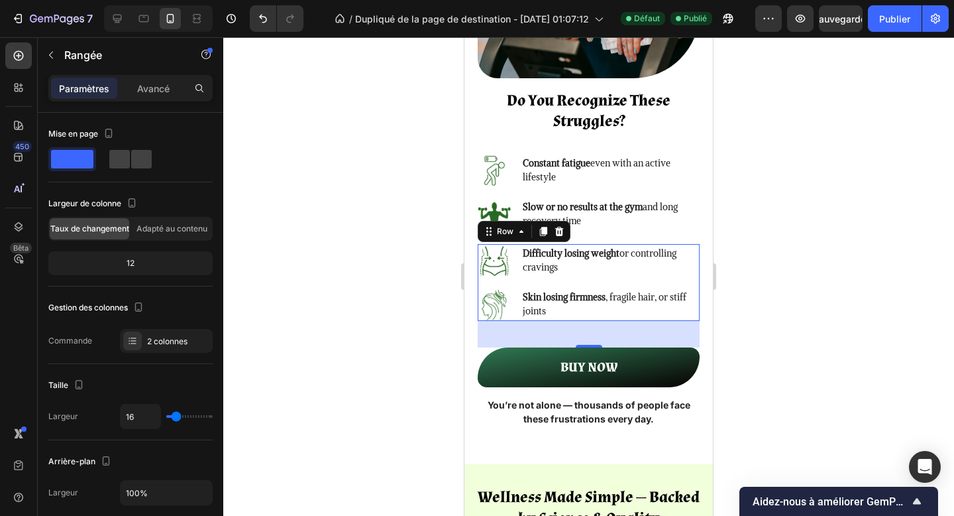
drag, startPoint x: 584, startPoint y: 343, endPoint x: 584, endPoint y: 327, distance: 15.9
click at [584, 327] on div "40" at bounding box center [589, 334] width 222 height 27
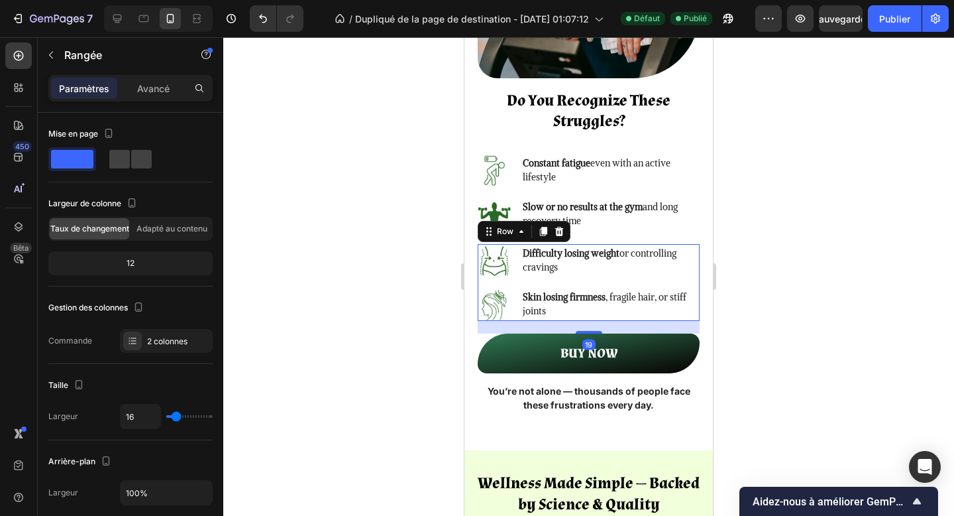
drag, startPoint x: 588, startPoint y: 345, endPoint x: 667, endPoint y: 260, distance: 115.8
click at [586, 331] on div at bounding box center [589, 332] width 27 height 3
click at [630, 133] on h2 "Do You Recognize These Struggles?" at bounding box center [589, 111] width 222 height 44
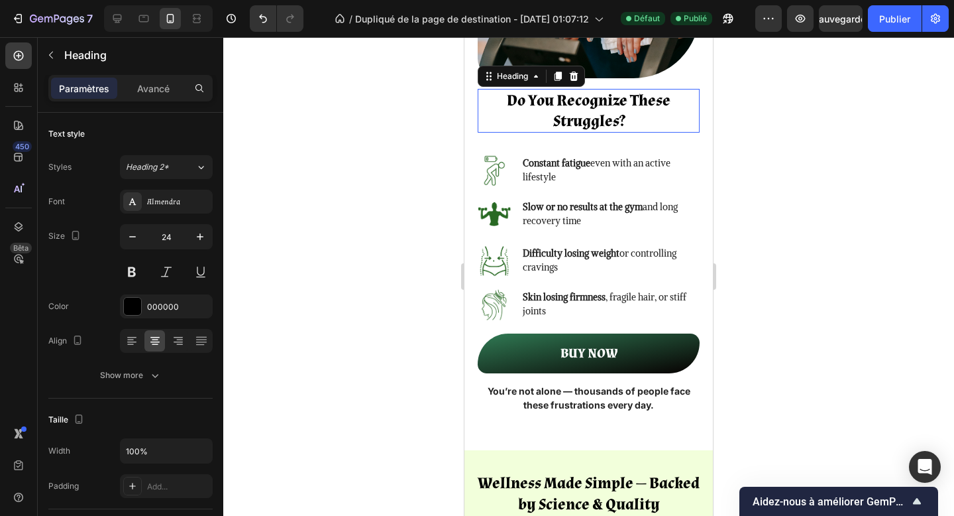
scroll to position [641, 0]
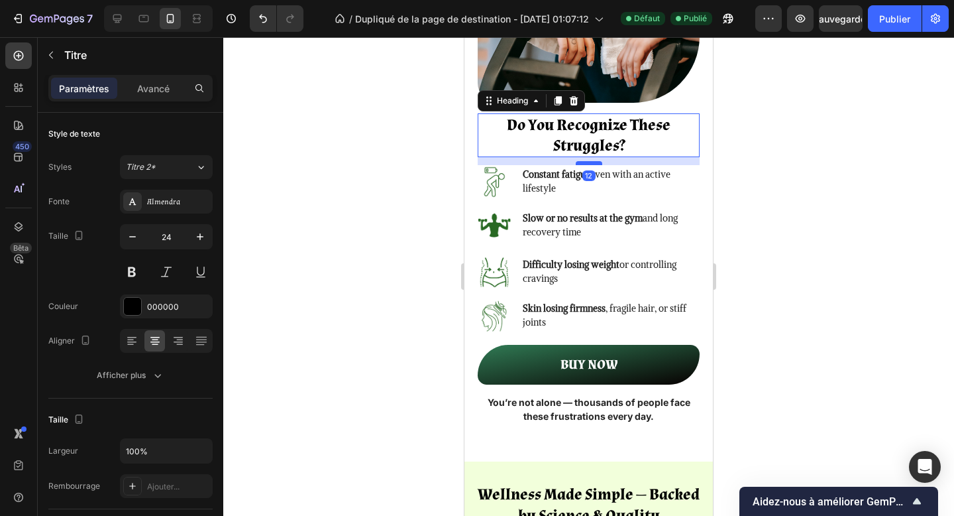
drag, startPoint x: 587, startPoint y: 175, endPoint x: 587, endPoint y: 162, distance: 13.3
click at [587, 162] on div at bounding box center [589, 163] width 27 height 4
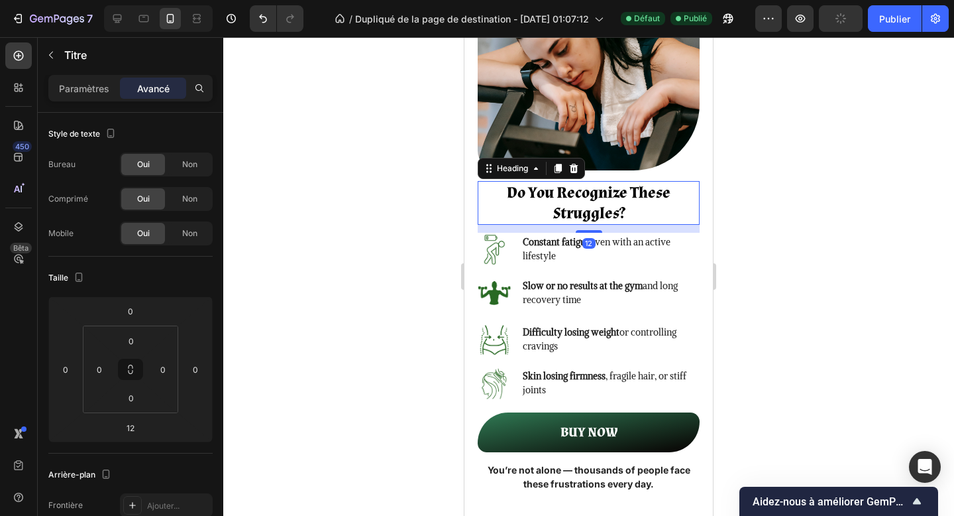
scroll to position [416, 0]
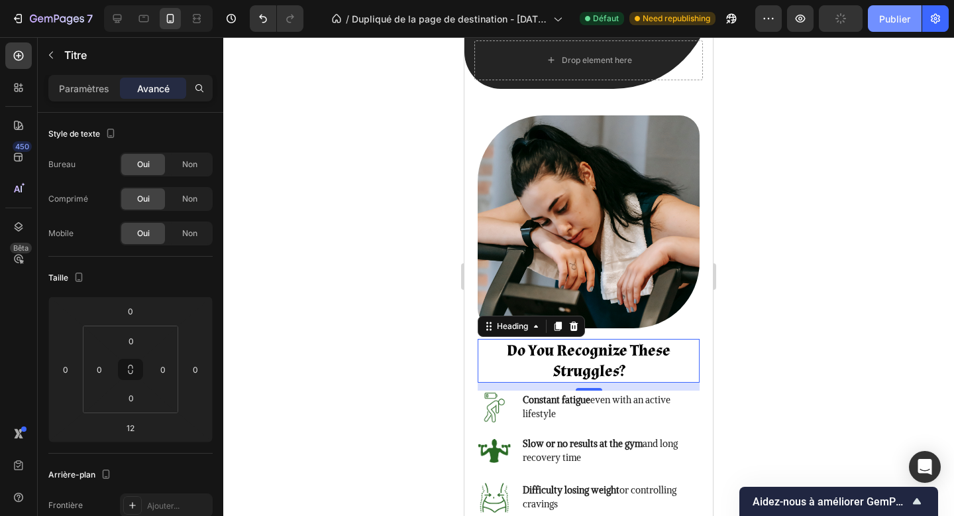
click at [885, 30] on button "Publier" at bounding box center [895, 18] width 54 height 27
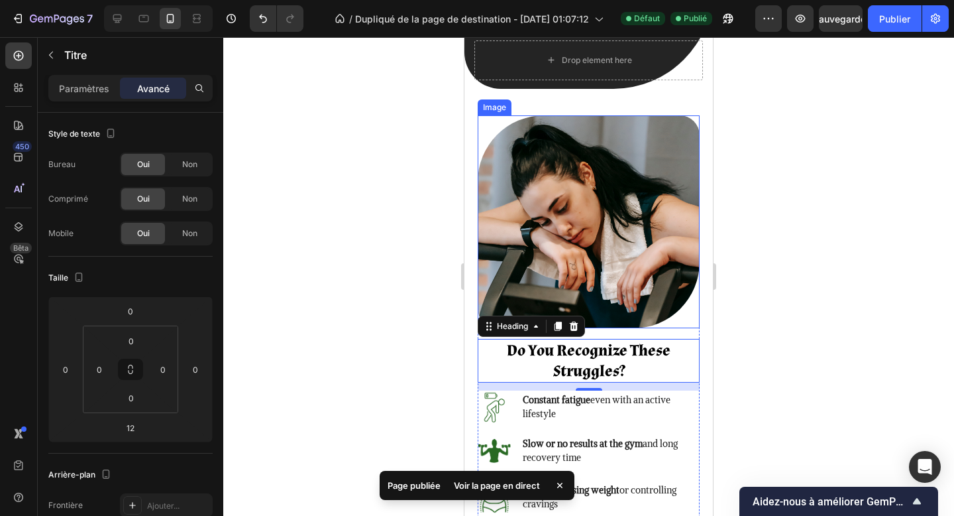
scroll to position [0, 0]
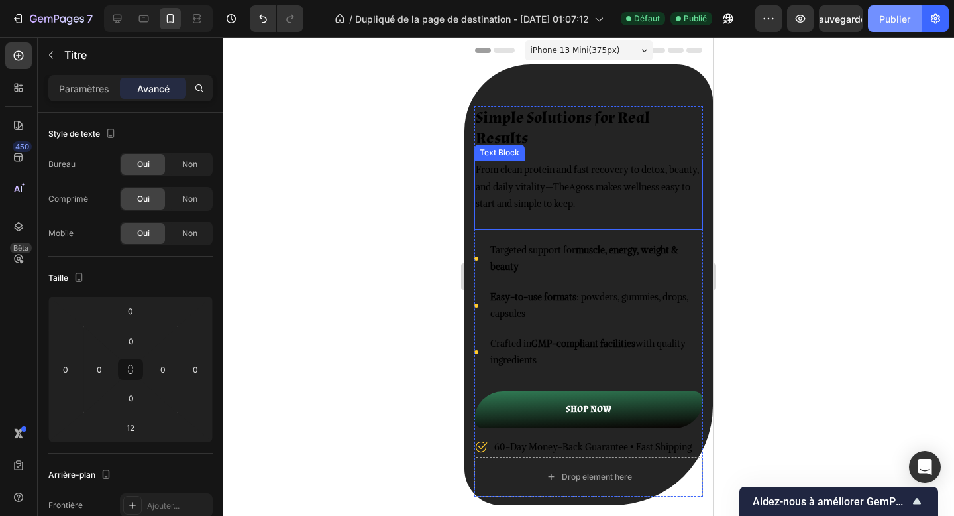
click at [885, 25] on font "Publier" at bounding box center [894, 19] width 31 height 14
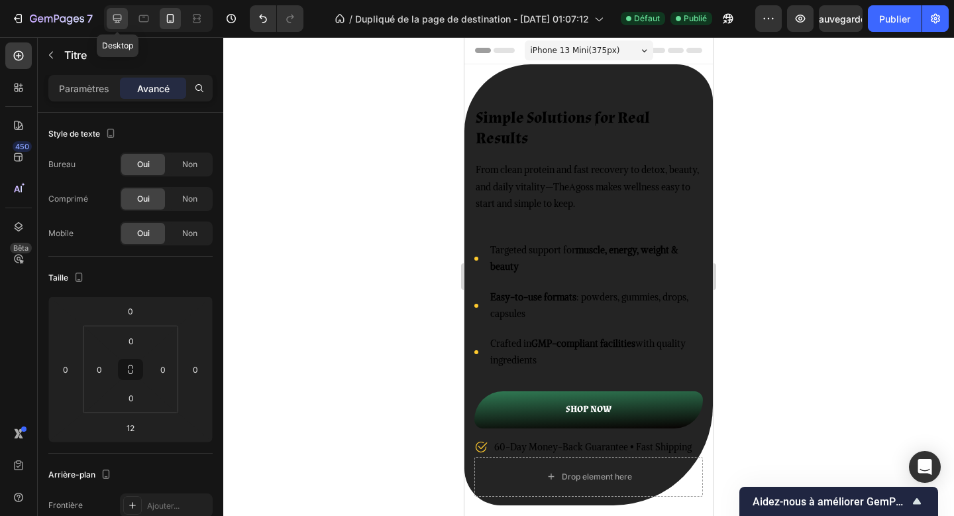
click at [118, 27] on div at bounding box center [117, 18] width 21 height 21
type input "32"
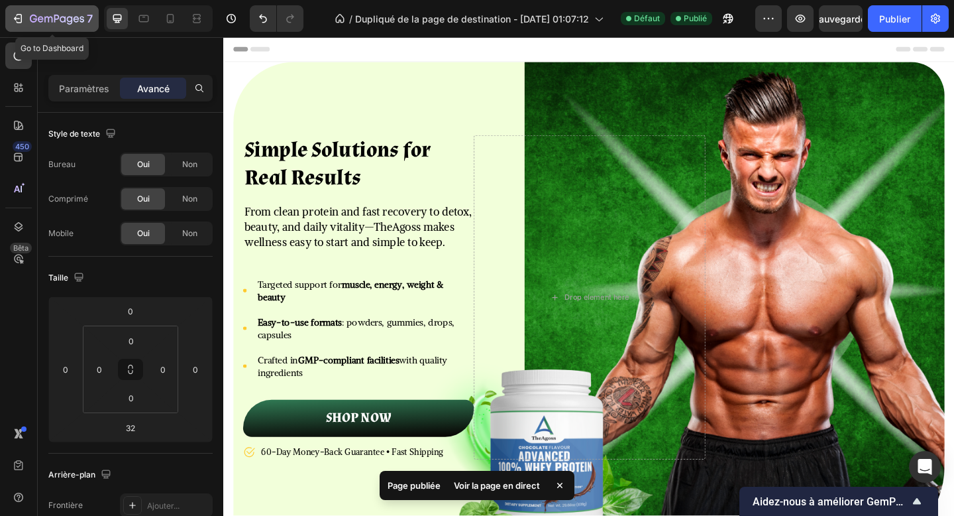
click at [45, 23] on icon "button" at bounding box center [57, 19] width 54 height 11
